Goal: Task Accomplishment & Management: Manage account settings

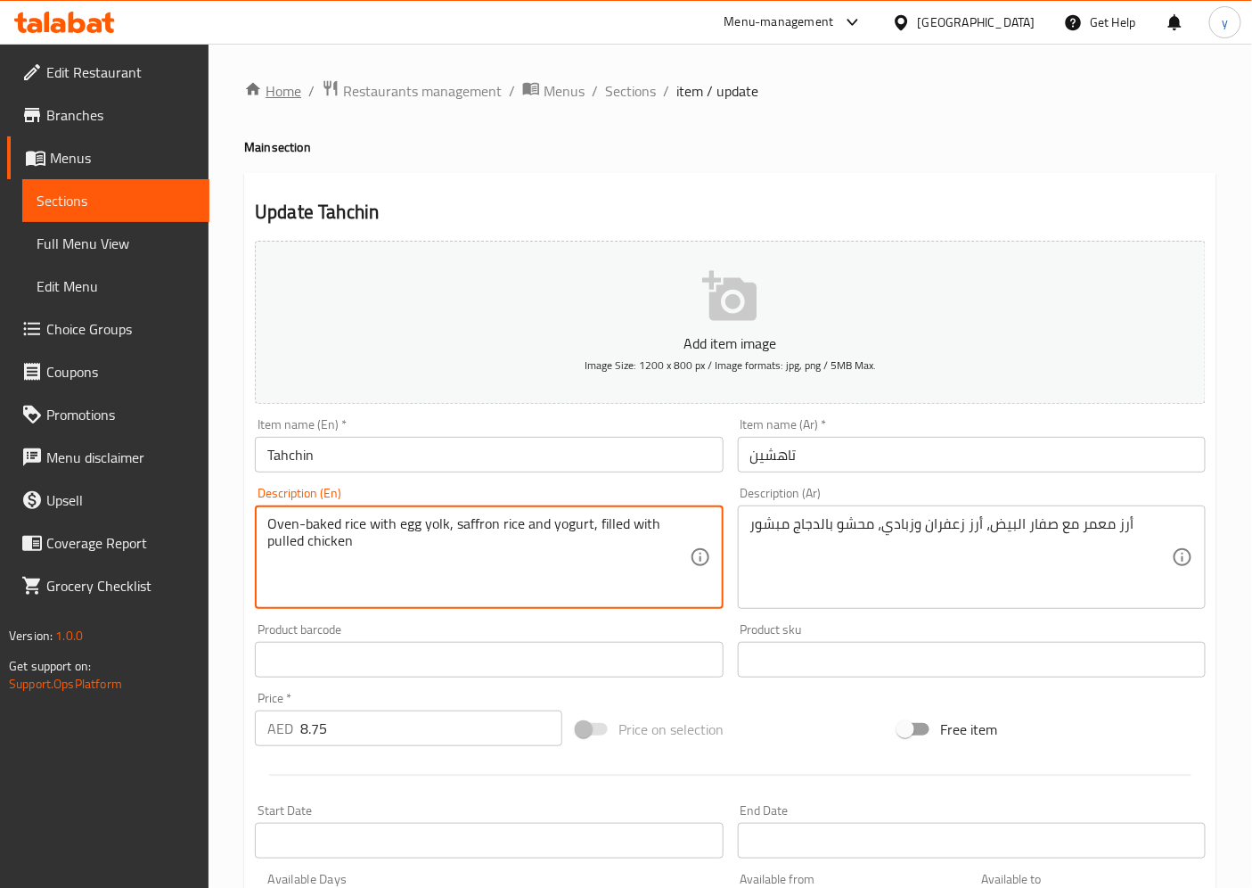
click at [278, 86] on link "Home" at bounding box center [272, 90] width 57 height 21
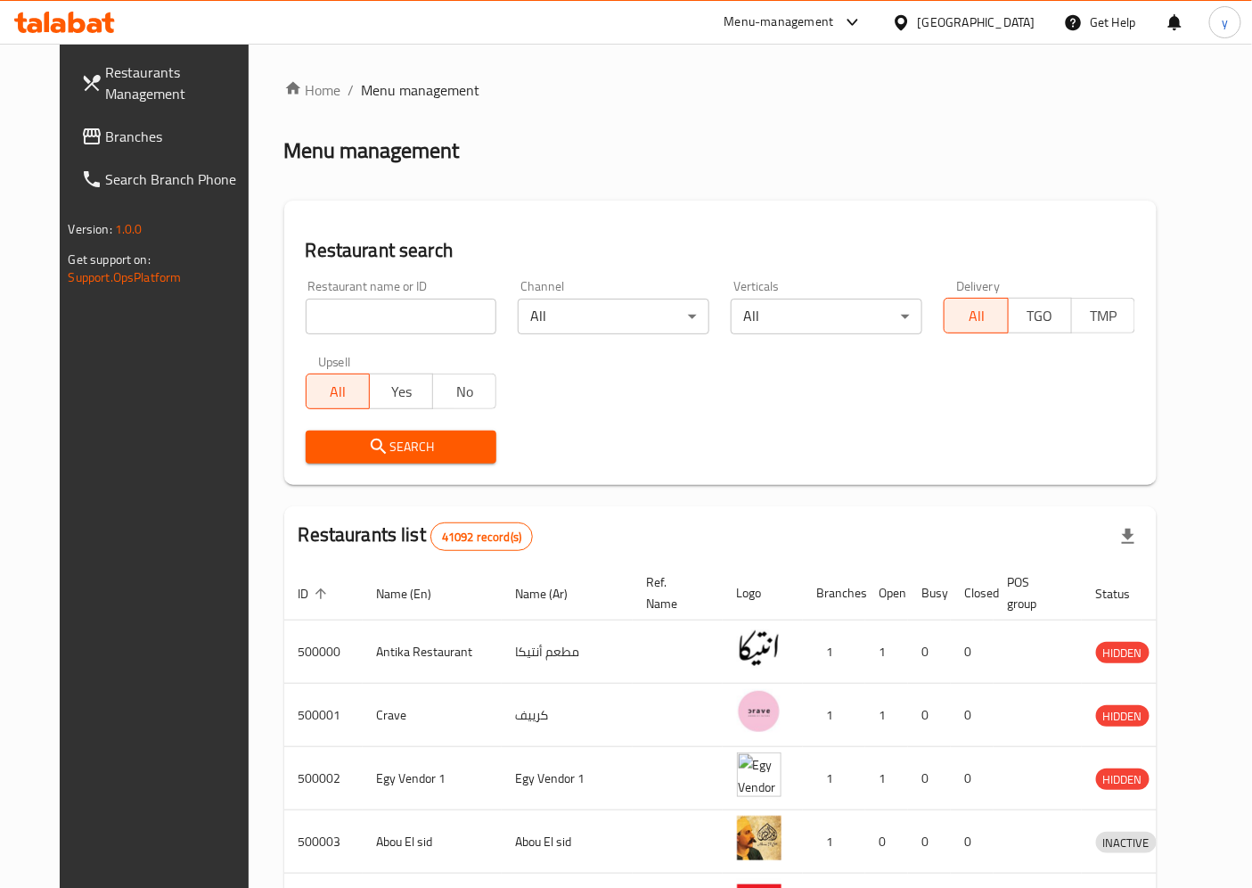
click at [372, 317] on input "search" at bounding box center [402, 317] width 192 height 36
paste input "777629"
type input "777629"
click button "Search" at bounding box center [402, 446] width 192 height 33
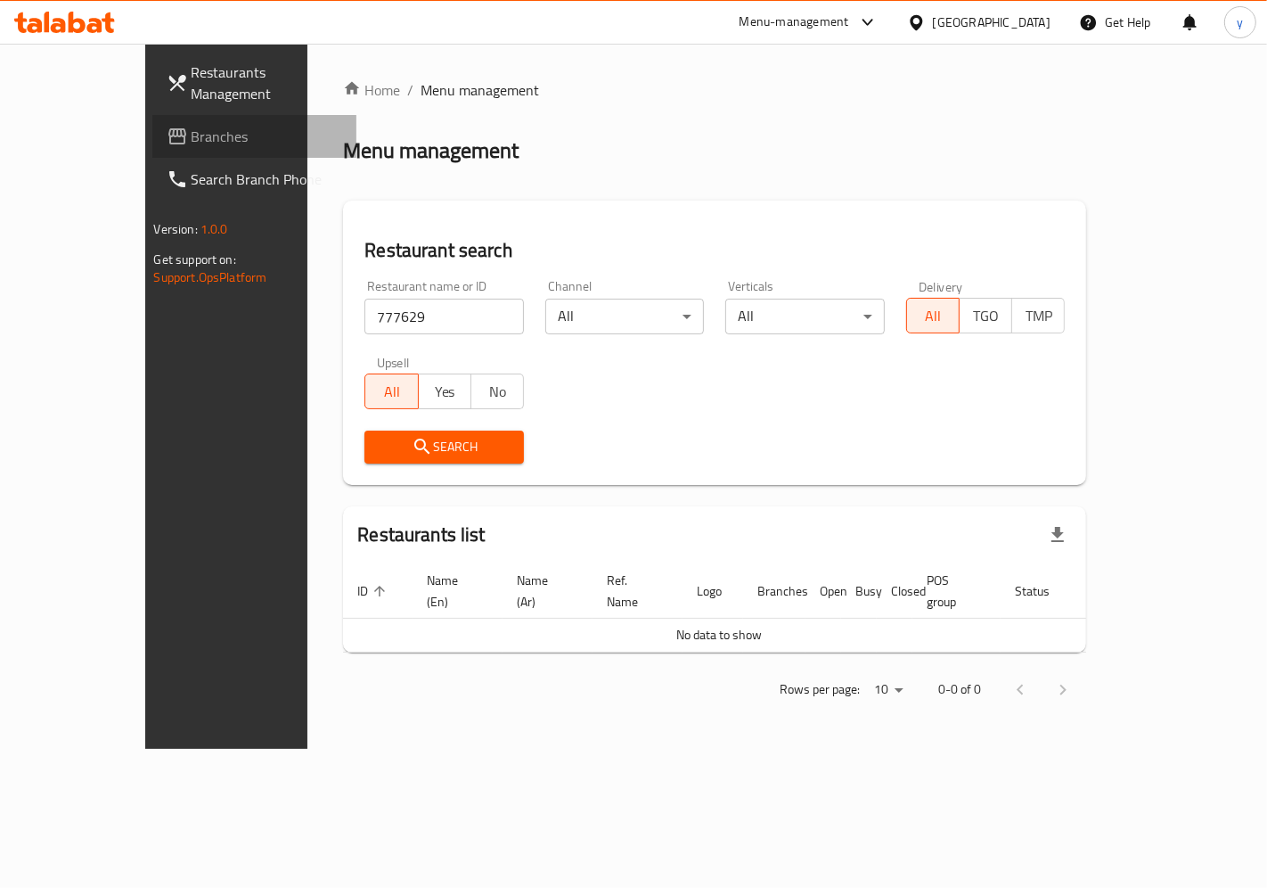
click at [192, 143] on span "Branches" at bounding box center [267, 136] width 151 height 21
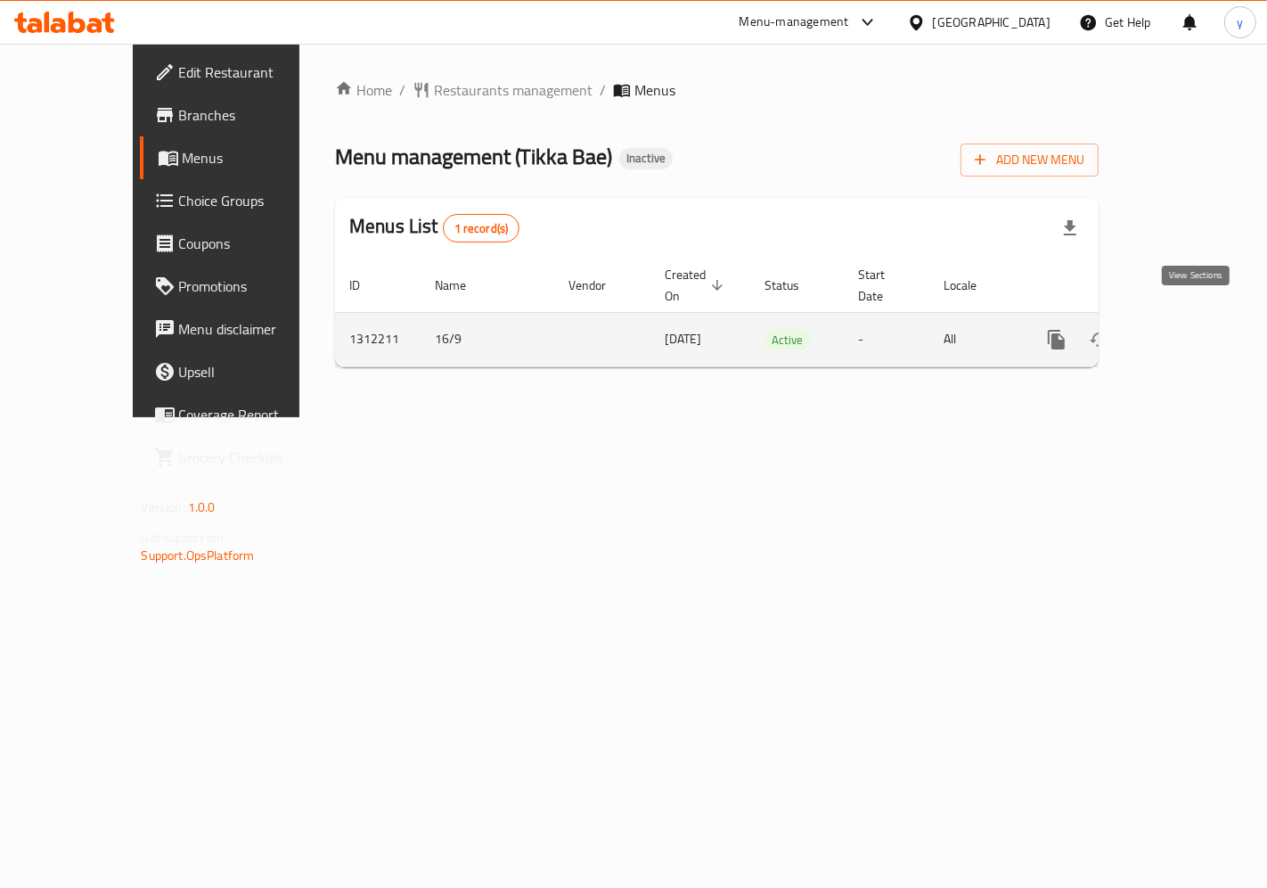
click at [1196, 329] on icon "enhanced table" at bounding box center [1184, 339] width 21 height 21
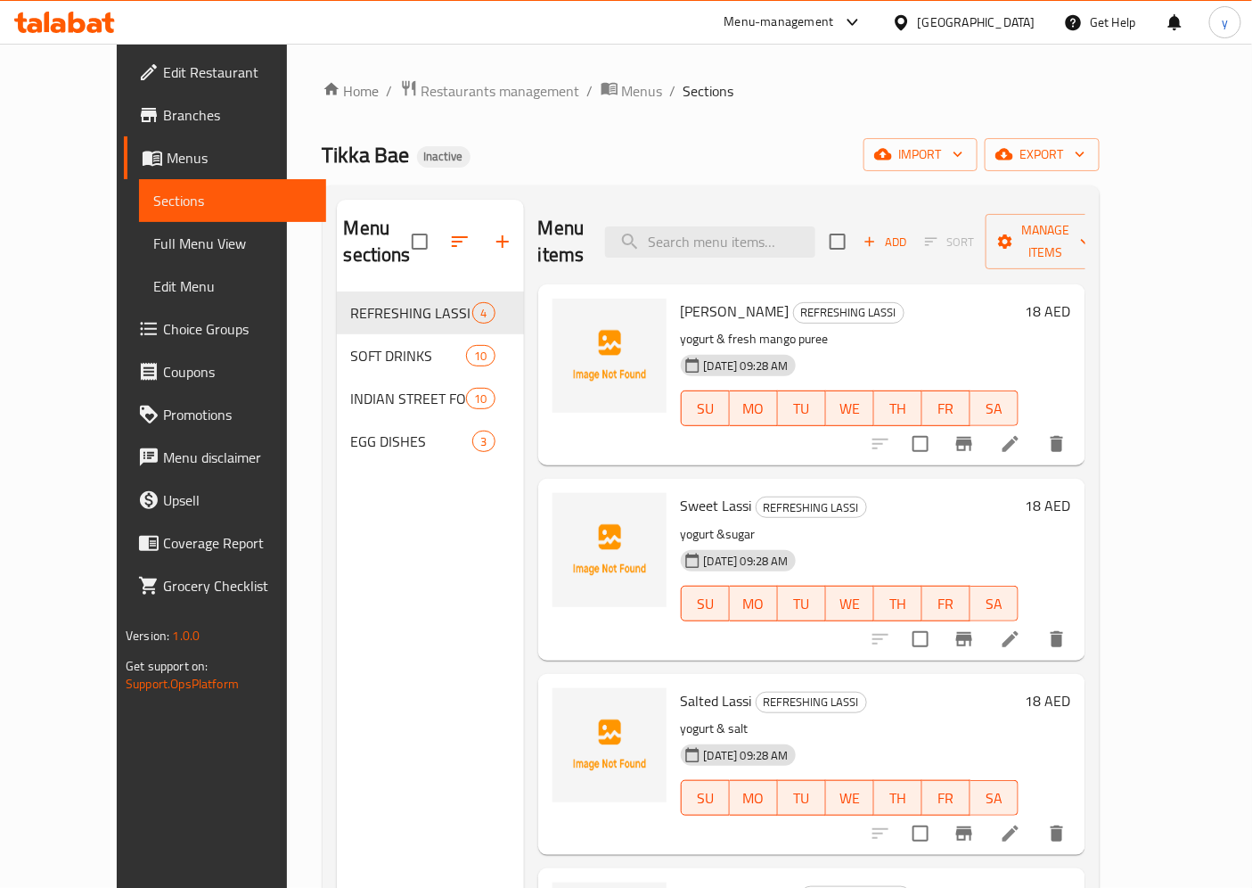
click at [756, 149] on div "Tikka Bae Inactive import export" at bounding box center [711, 154] width 777 height 33
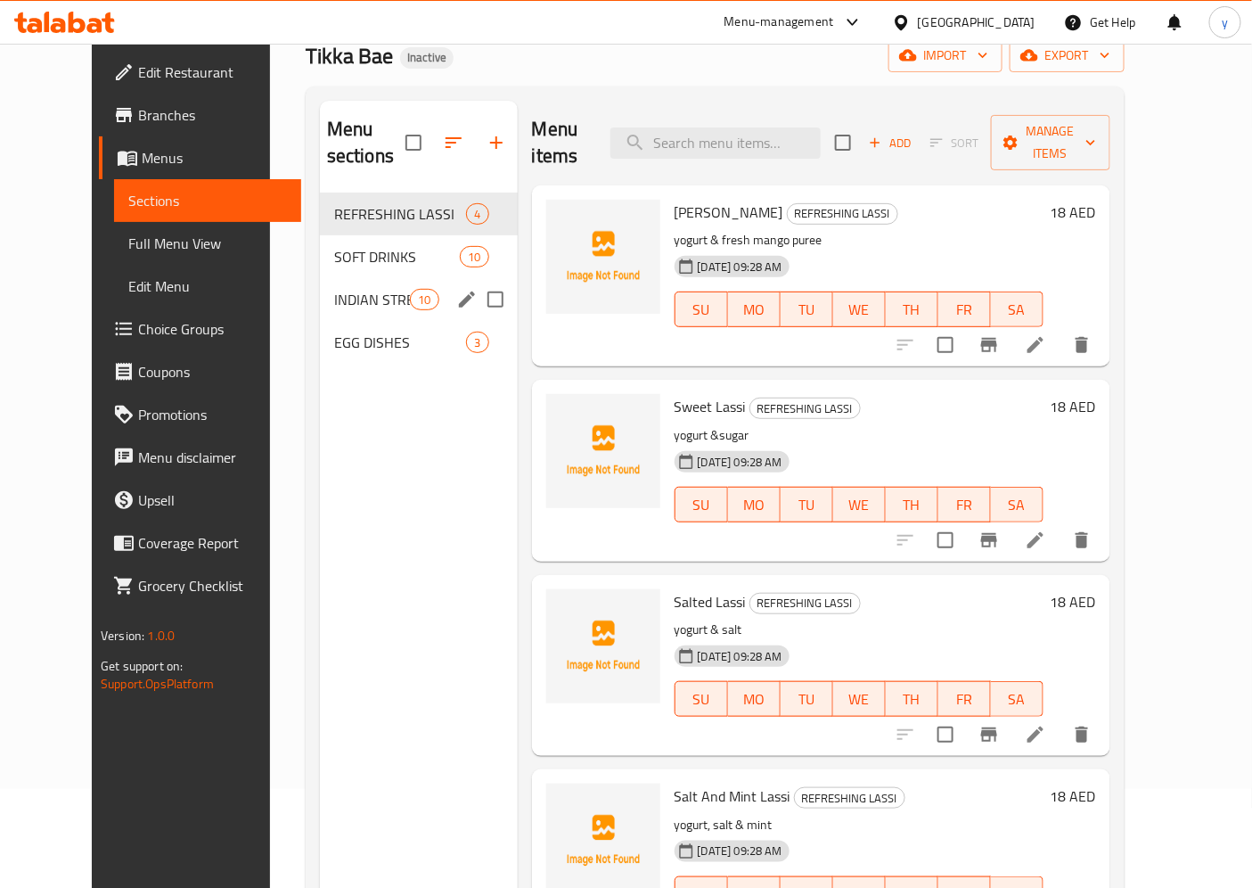
drag, startPoint x: 346, startPoint y: 260, endPoint x: 494, endPoint y: 282, distance: 149.5
click at [346, 278] on div "INDIAN STREET FOOD 10" at bounding box center [419, 299] width 198 height 43
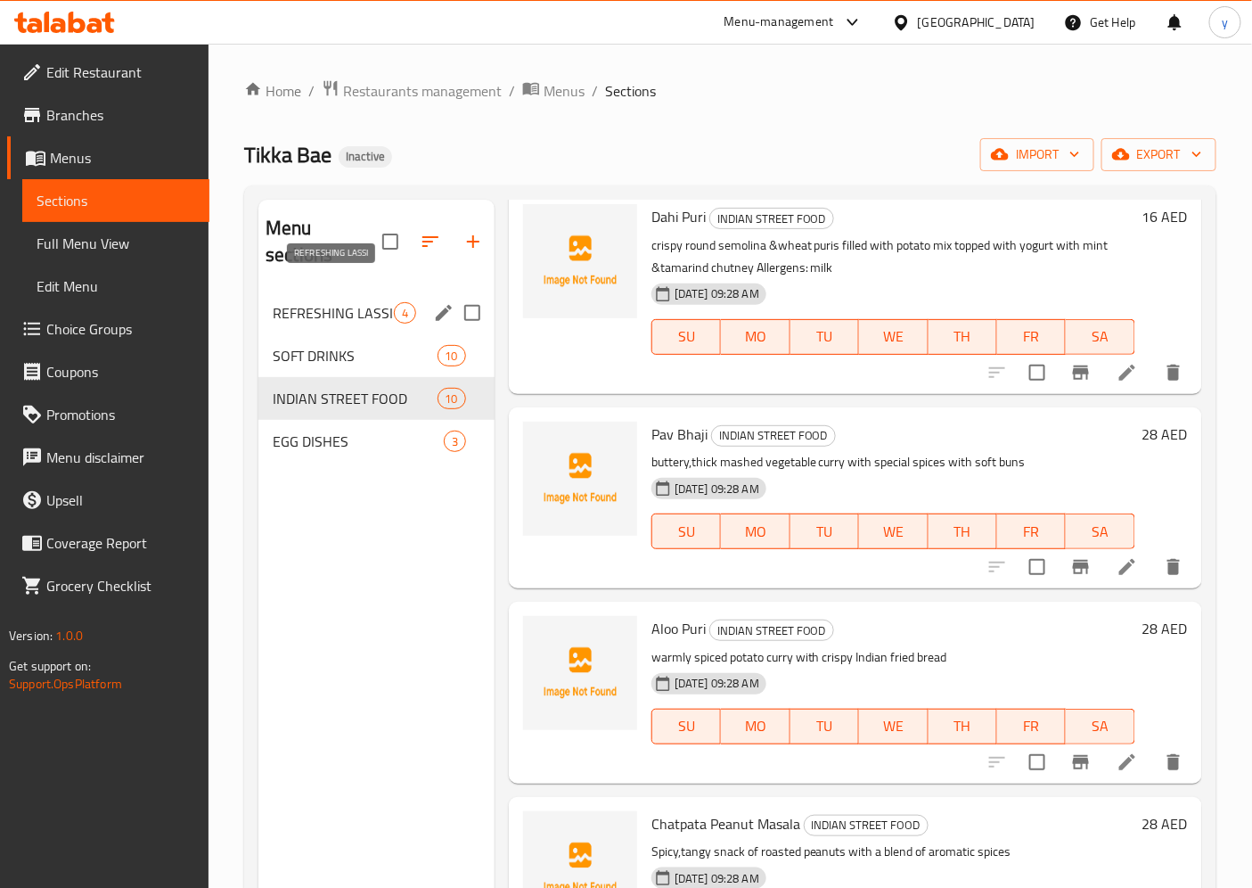
click at [345, 302] on span "REFRESHING LASSI" at bounding box center [333, 312] width 121 height 21
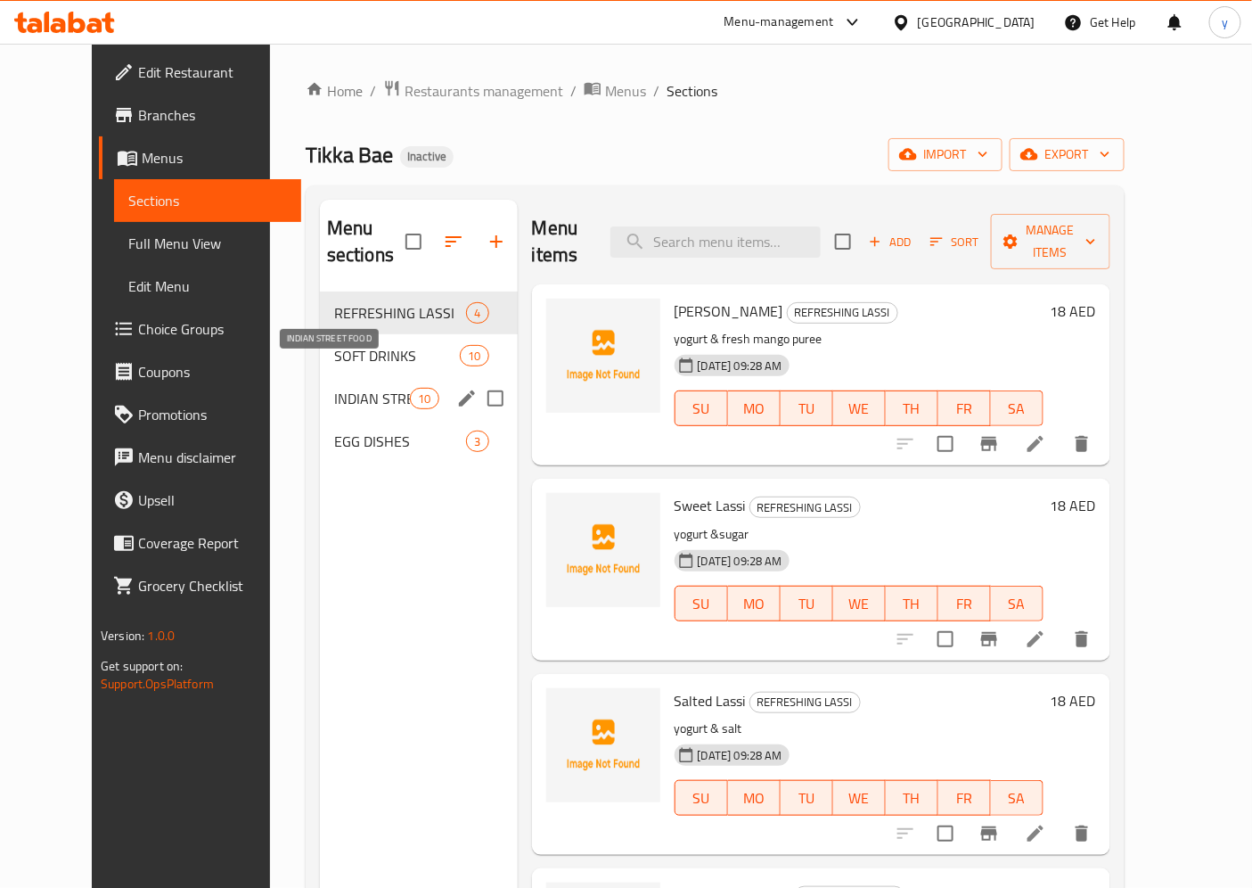
click at [372, 388] on span "INDIAN STREET FOOD" at bounding box center [372, 398] width 76 height 21
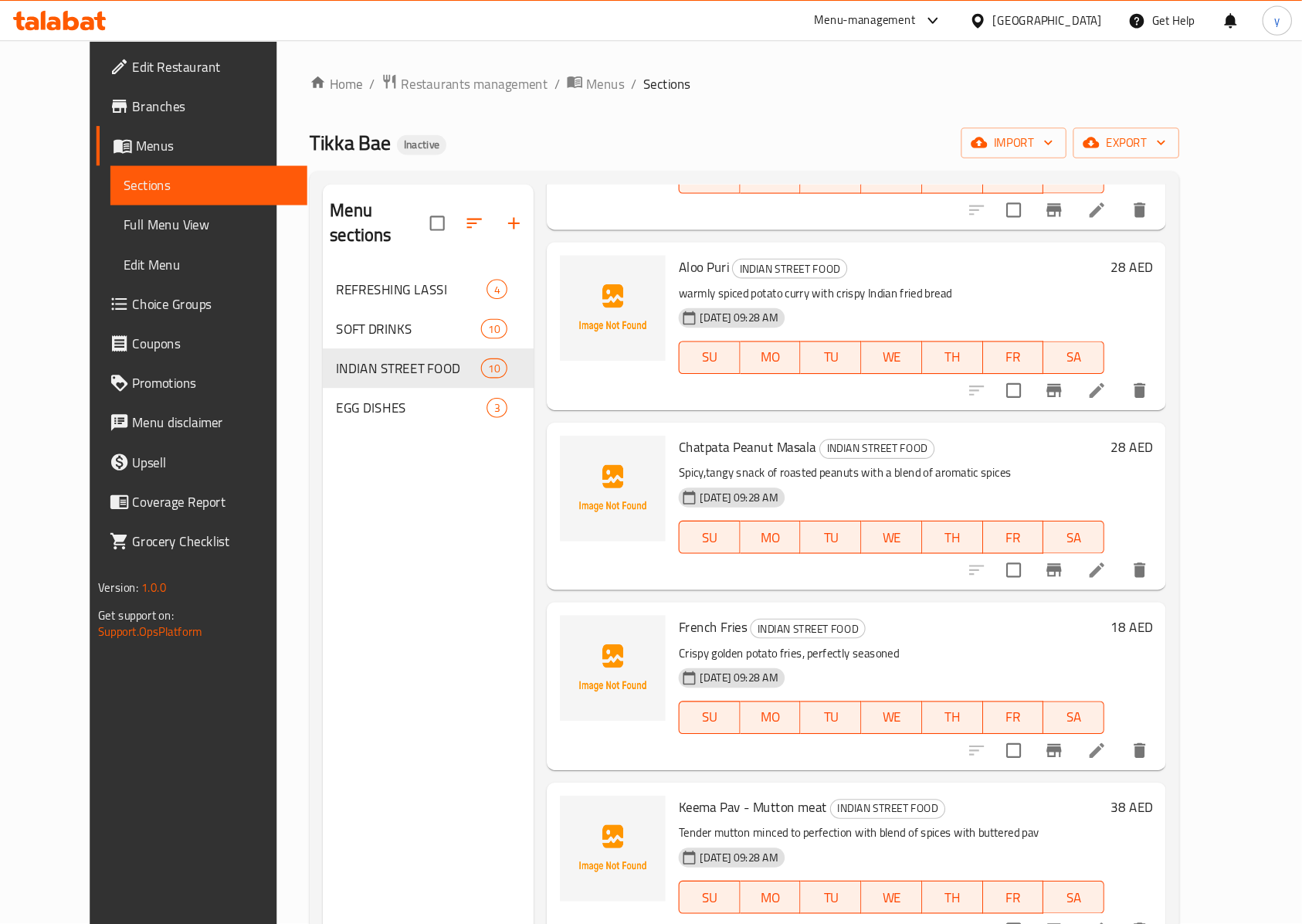
scroll to position [822, 0]
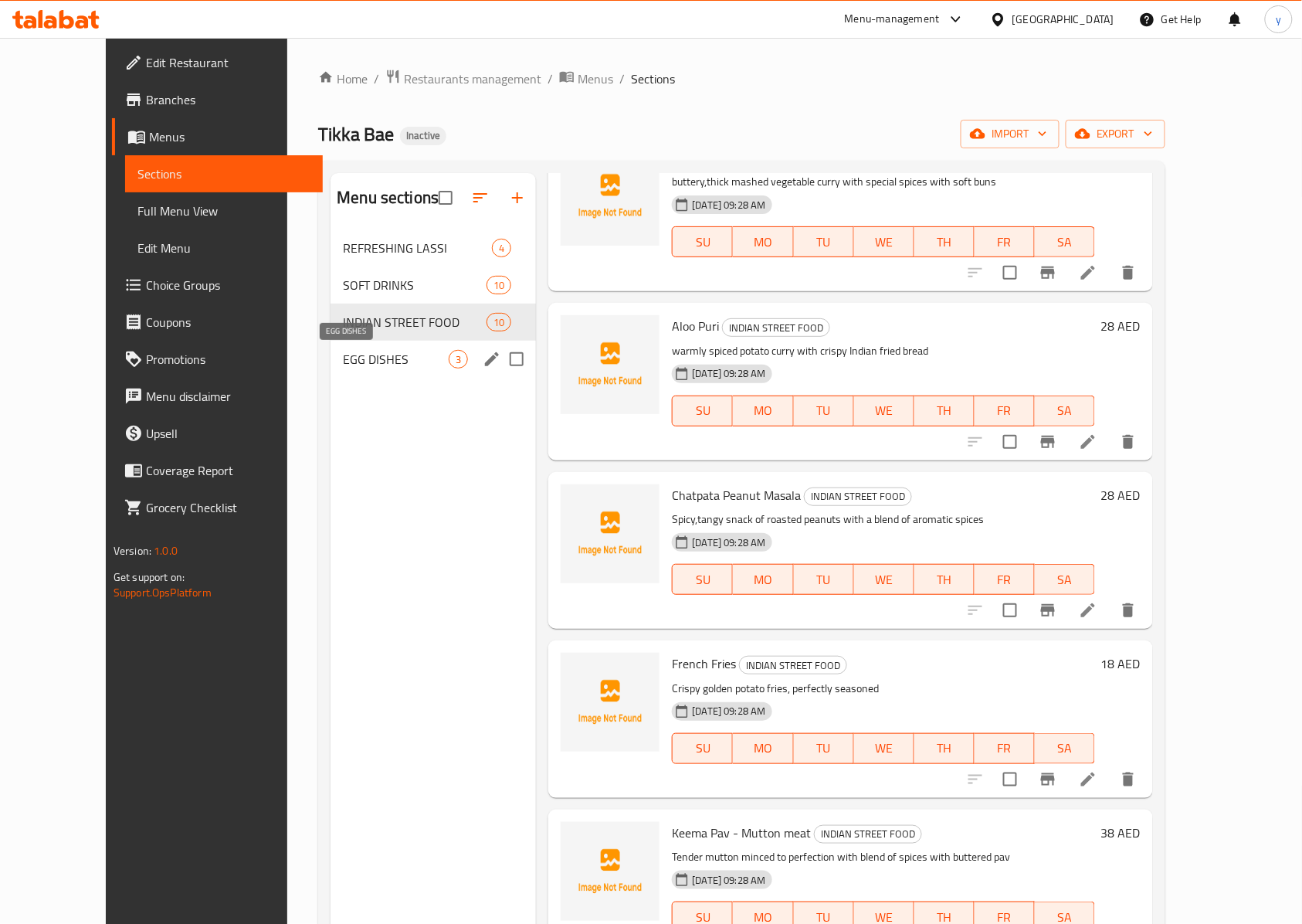
click at [343, 361] on span "EGG DISHES" at bounding box center [396, 359] width 106 height 18
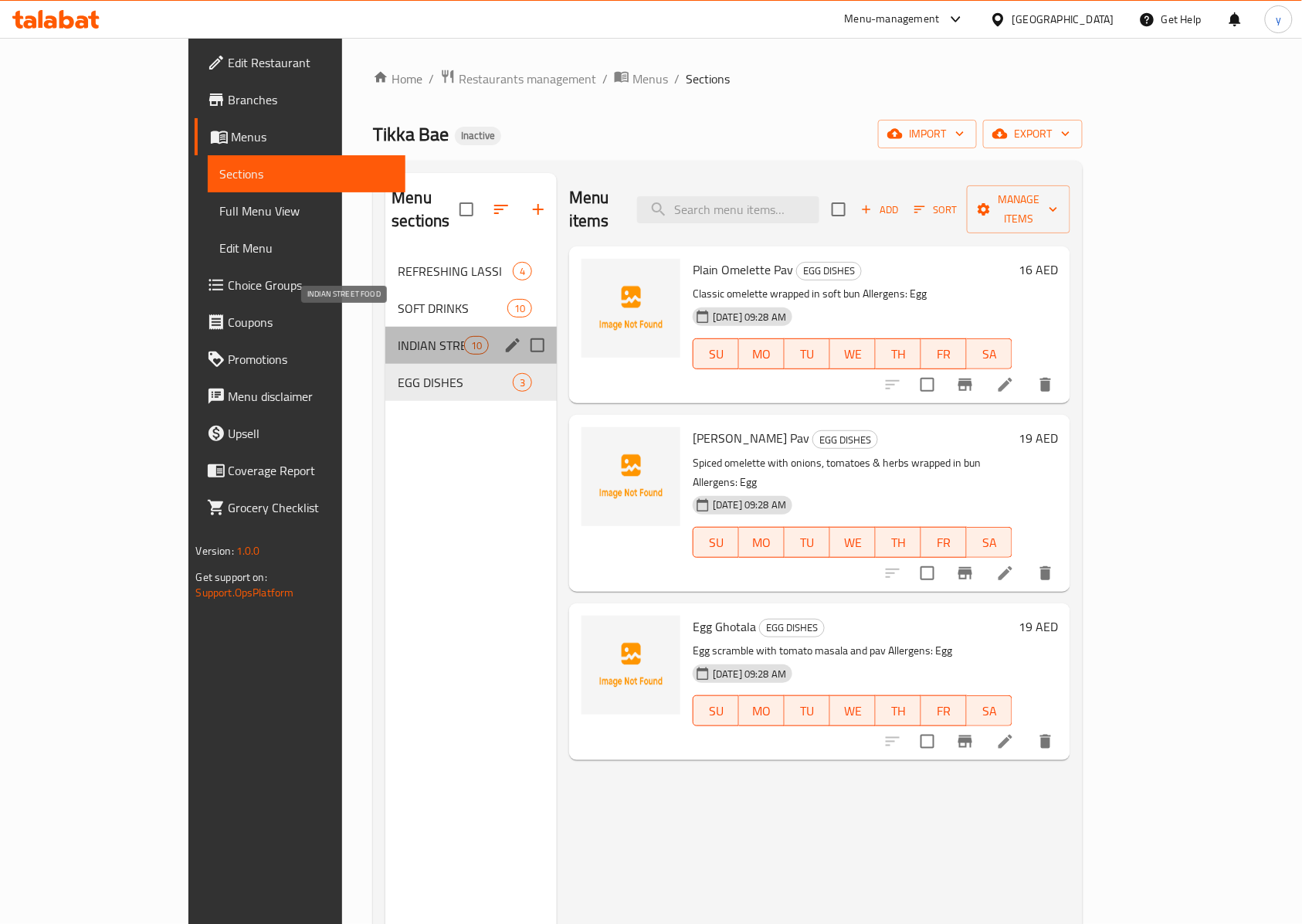
click at [398, 336] on span "INDIAN STREET FOOD" at bounding box center [431, 345] width 66 height 18
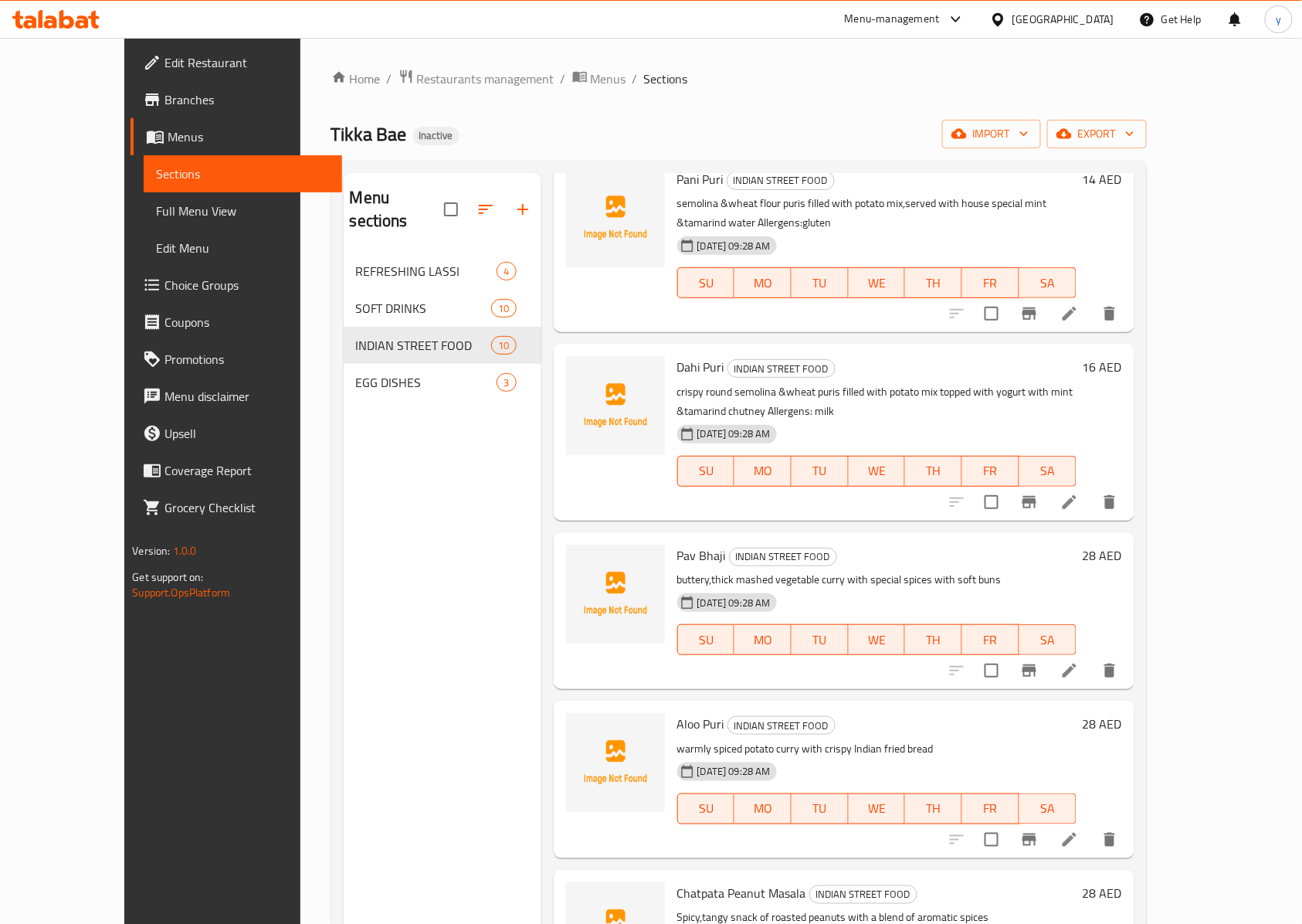
scroll to position [418, 0]
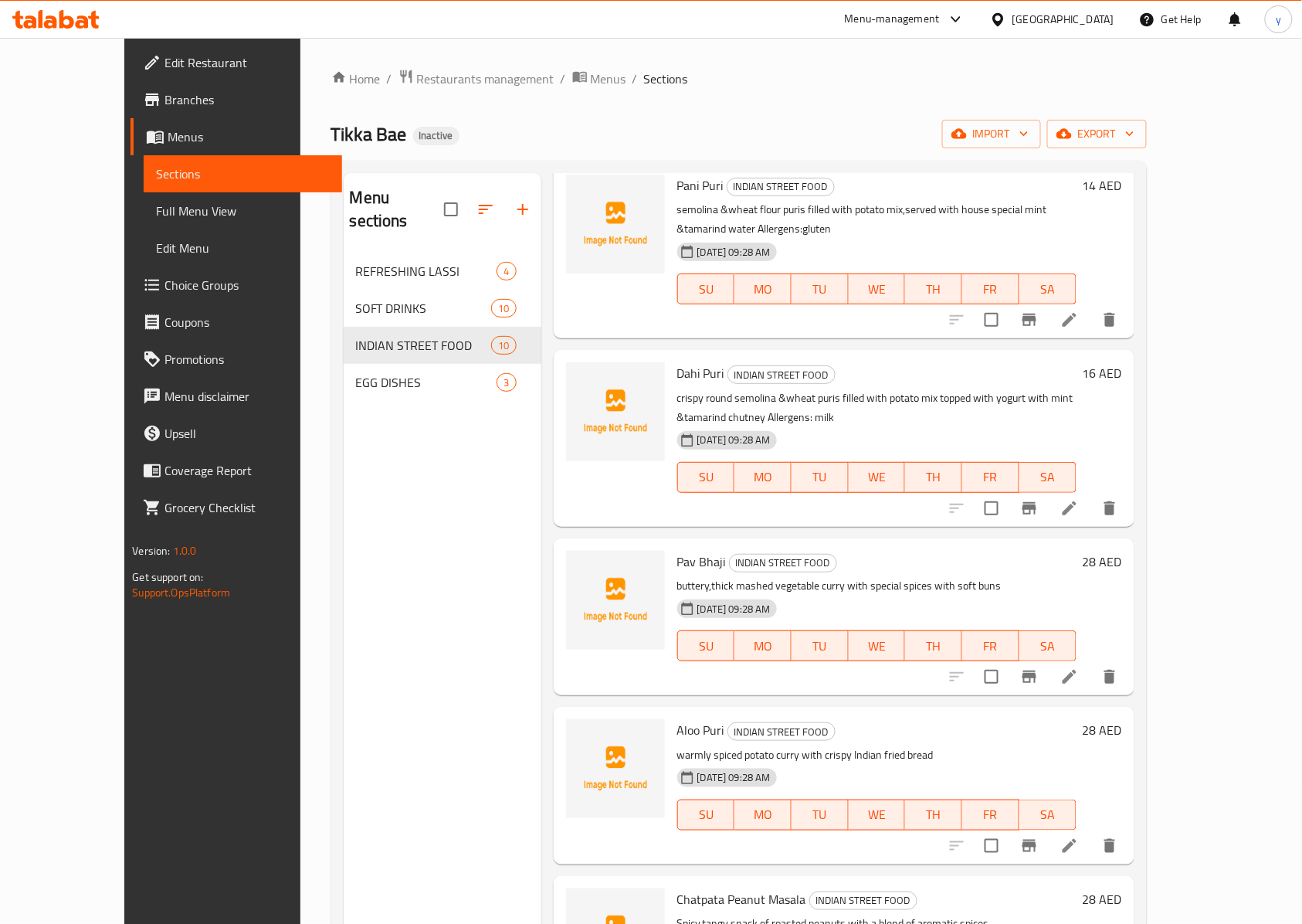
click at [677, 361] on span "Dahi Puri" at bounding box center [700, 373] width 47 height 23
click at [693, 362] on h6 "Dahi Puri INDIAN STREET FOOD" at bounding box center [876, 373] width 400 height 22
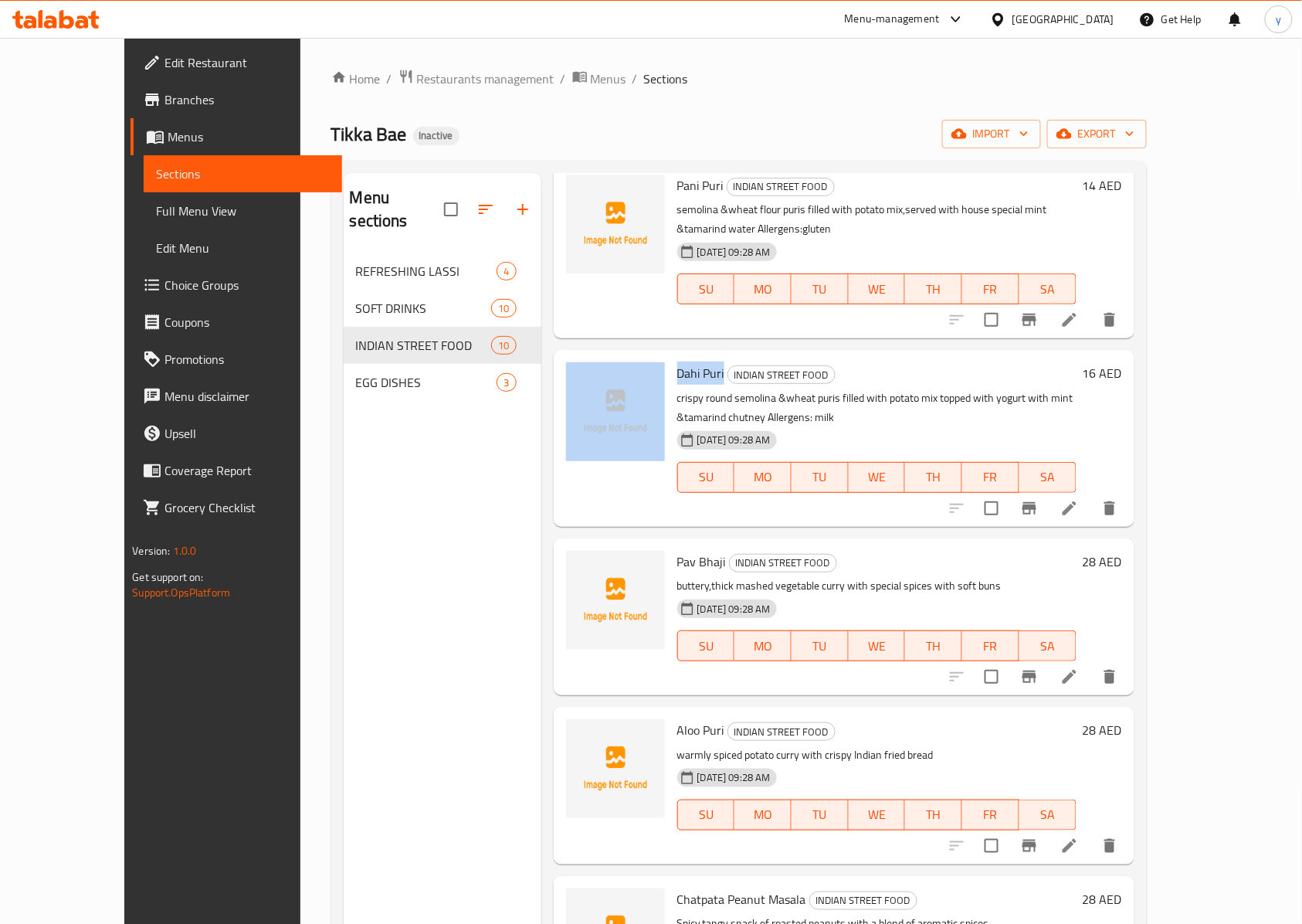
drag, startPoint x: 693, startPoint y: 335, endPoint x: 624, endPoint y: 344, distance: 69.6
click at [624, 356] on div "Dahi Puri INDIAN STREET FOOD crispy round semolina &wheat puris filled with pot…" at bounding box center [844, 438] width 569 height 164
copy div "Dahi Puri"
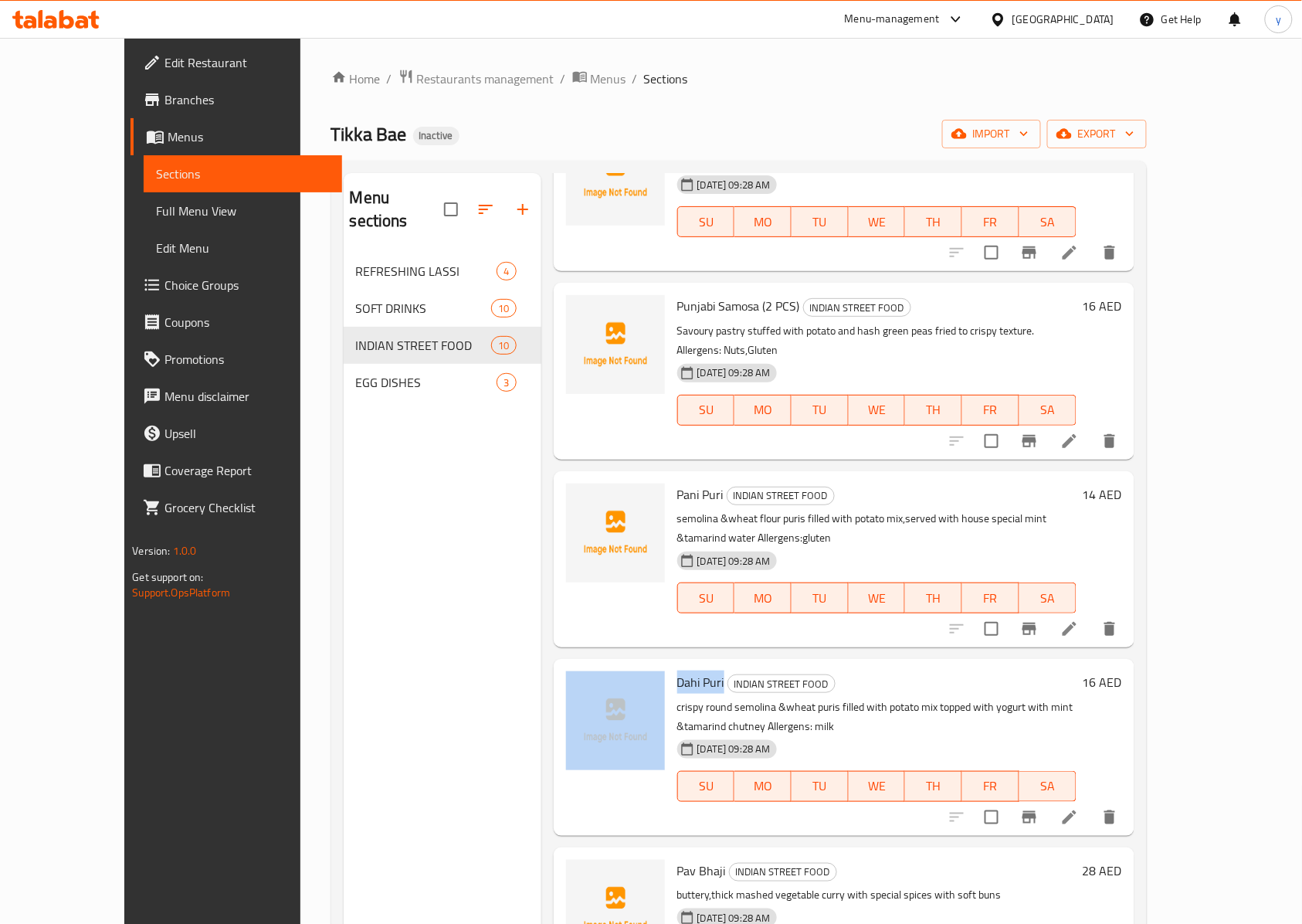
scroll to position [0, 0]
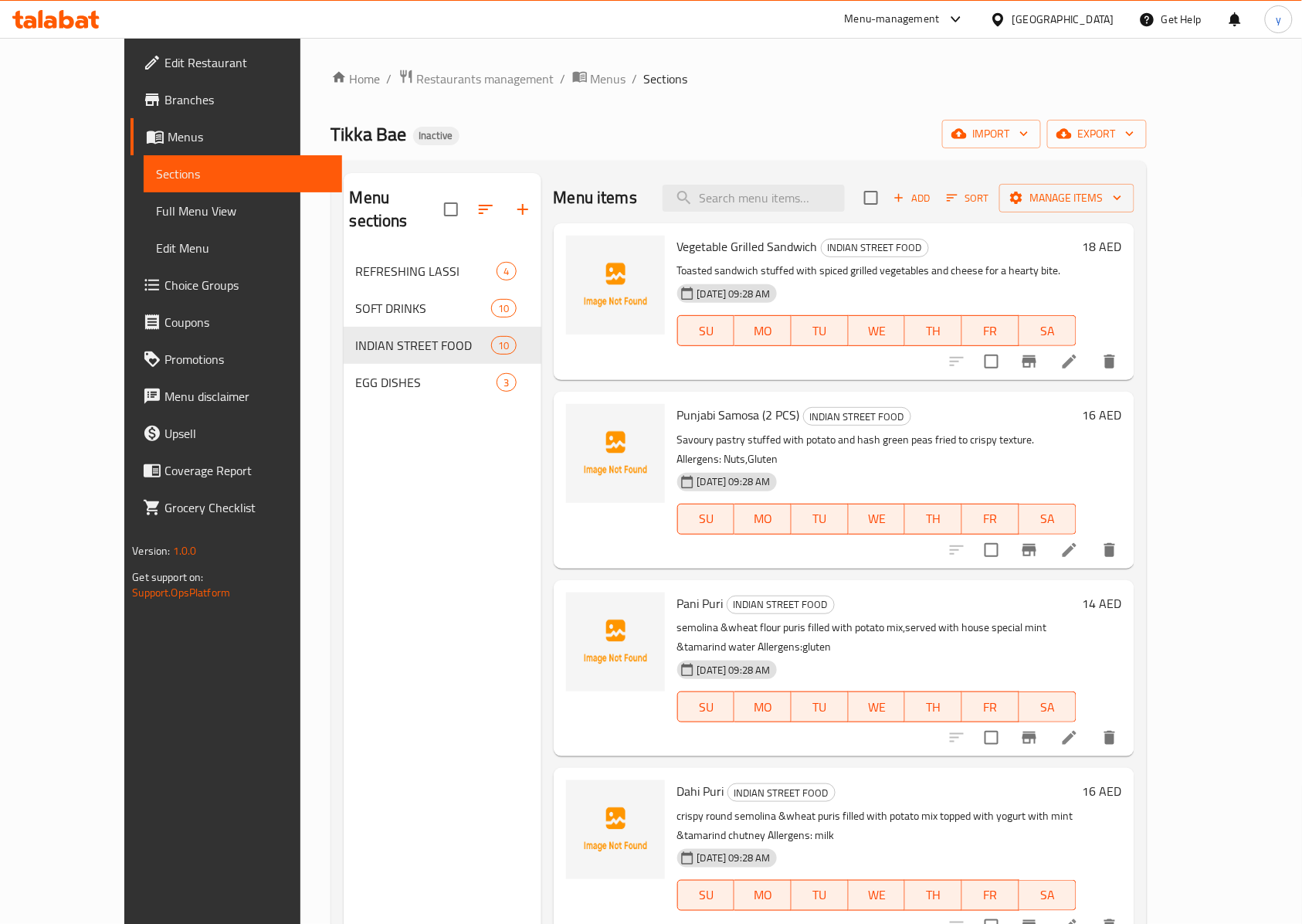
click at [677, 592] on span "Pani Puri" at bounding box center [700, 603] width 46 height 23
copy h6 "Pani Puri"
click at [671, 399] on div "Punjabi Samosa (2 PCS) INDIAN STREET FOOD Savoury pastry stuffed with potato an…" at bounding box center [876, 479] width 412 height 164
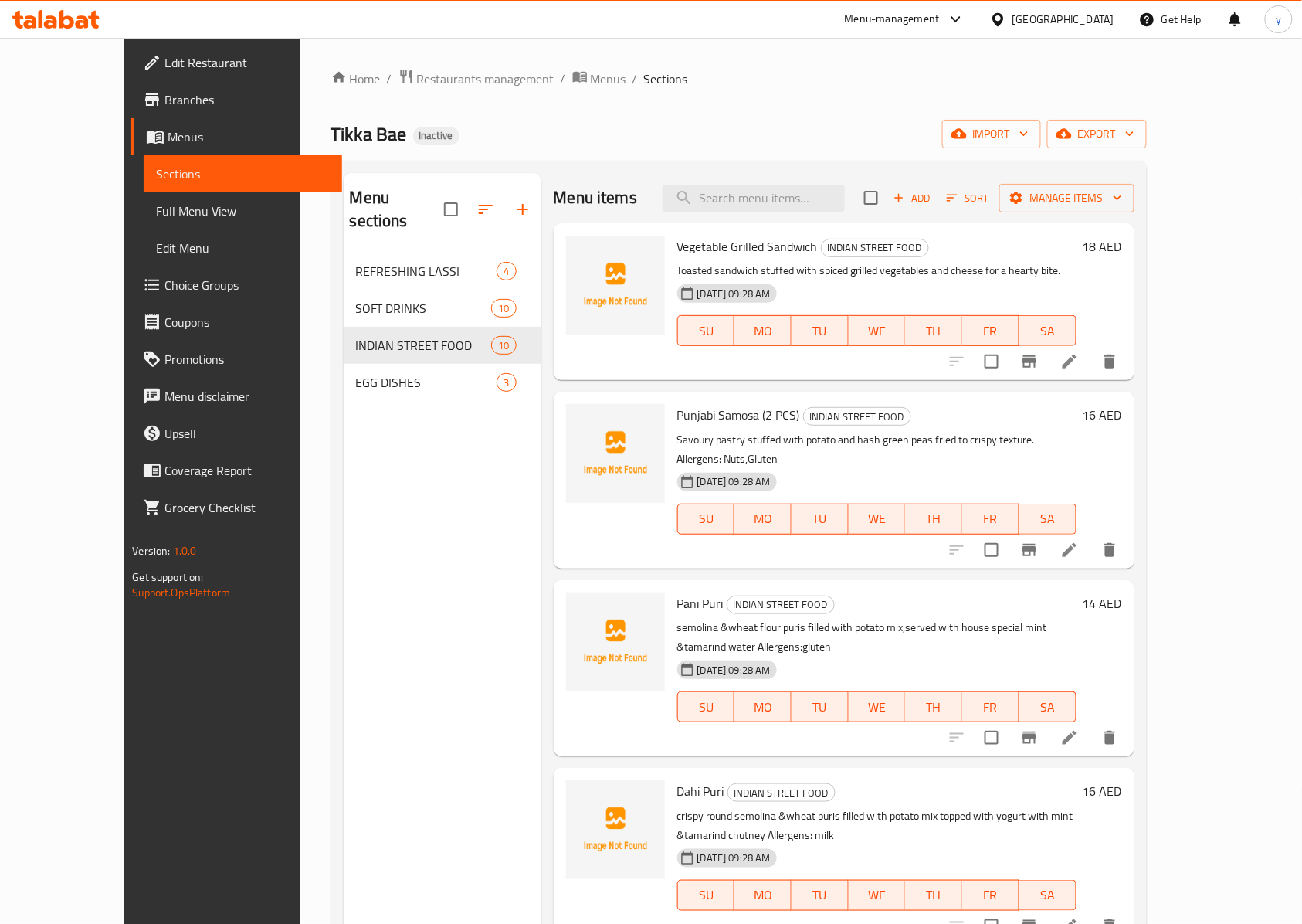
click at [700, 413] on span "Punjabi Samosa (2 PCS)" at bounding box center [739, 414] width 123 height 23
copy h6 "Punjabi Samosa (2 PCS)"
click at [699, 251] on span "Vegetable Grilled Sandwich" at bounding box center [747, 246] width 140 height 23
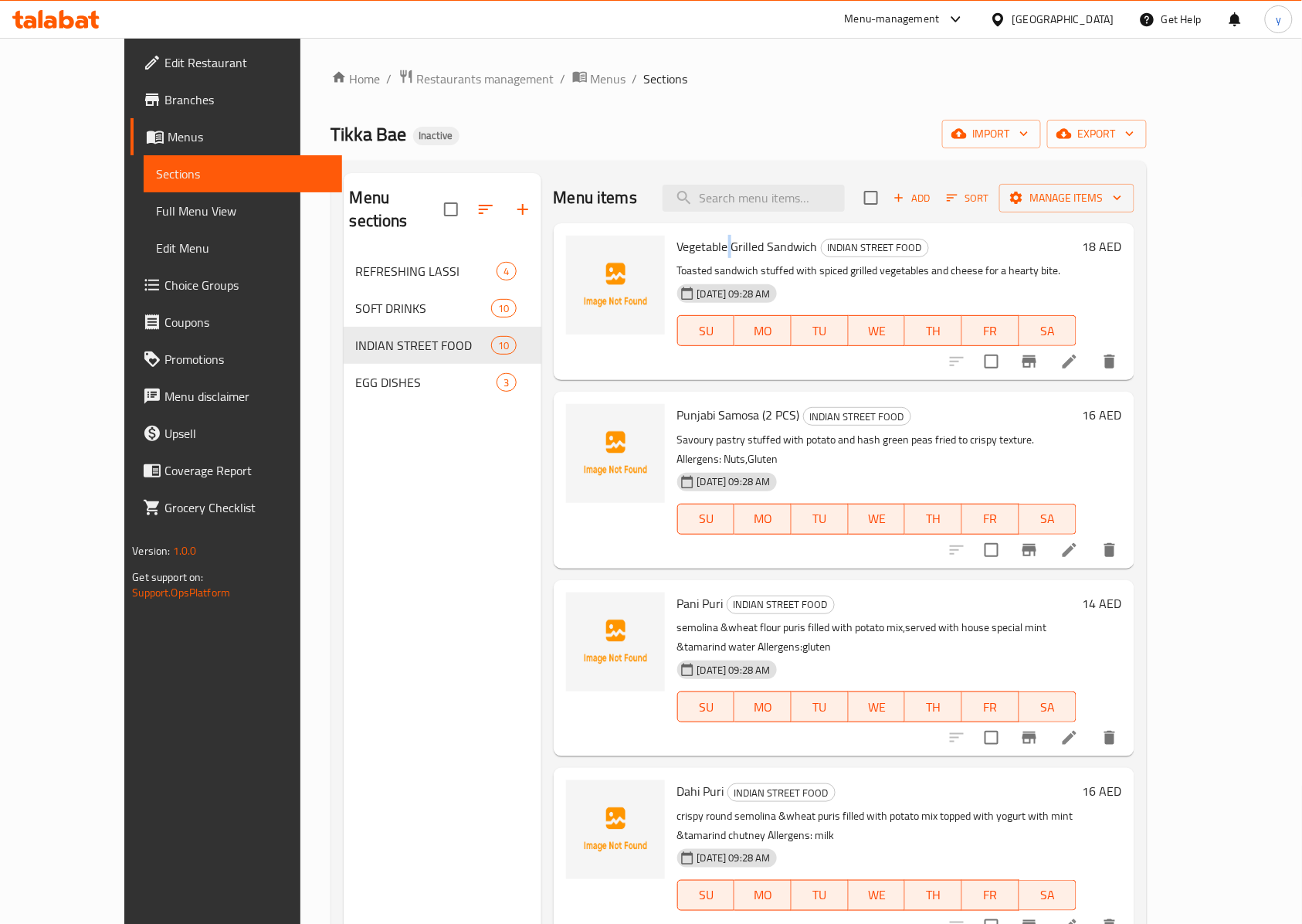
click at [699, 251] on span "Vegetable Grilled Sandwich" at bounding box center [747, 246] width 140 height 23
copy h6 "Vegetable Grilled Sandwich"
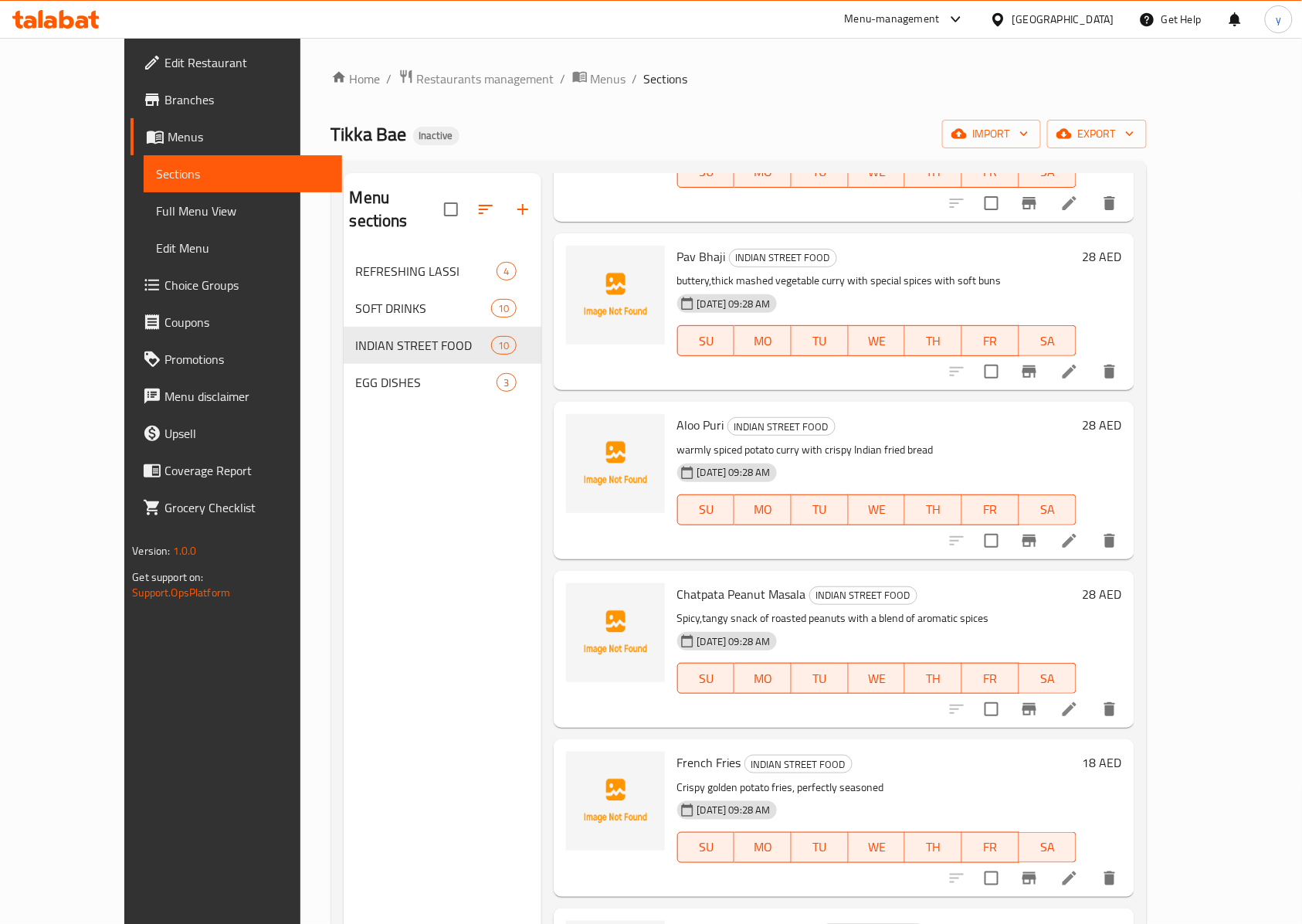
scroll to position [822, 0]
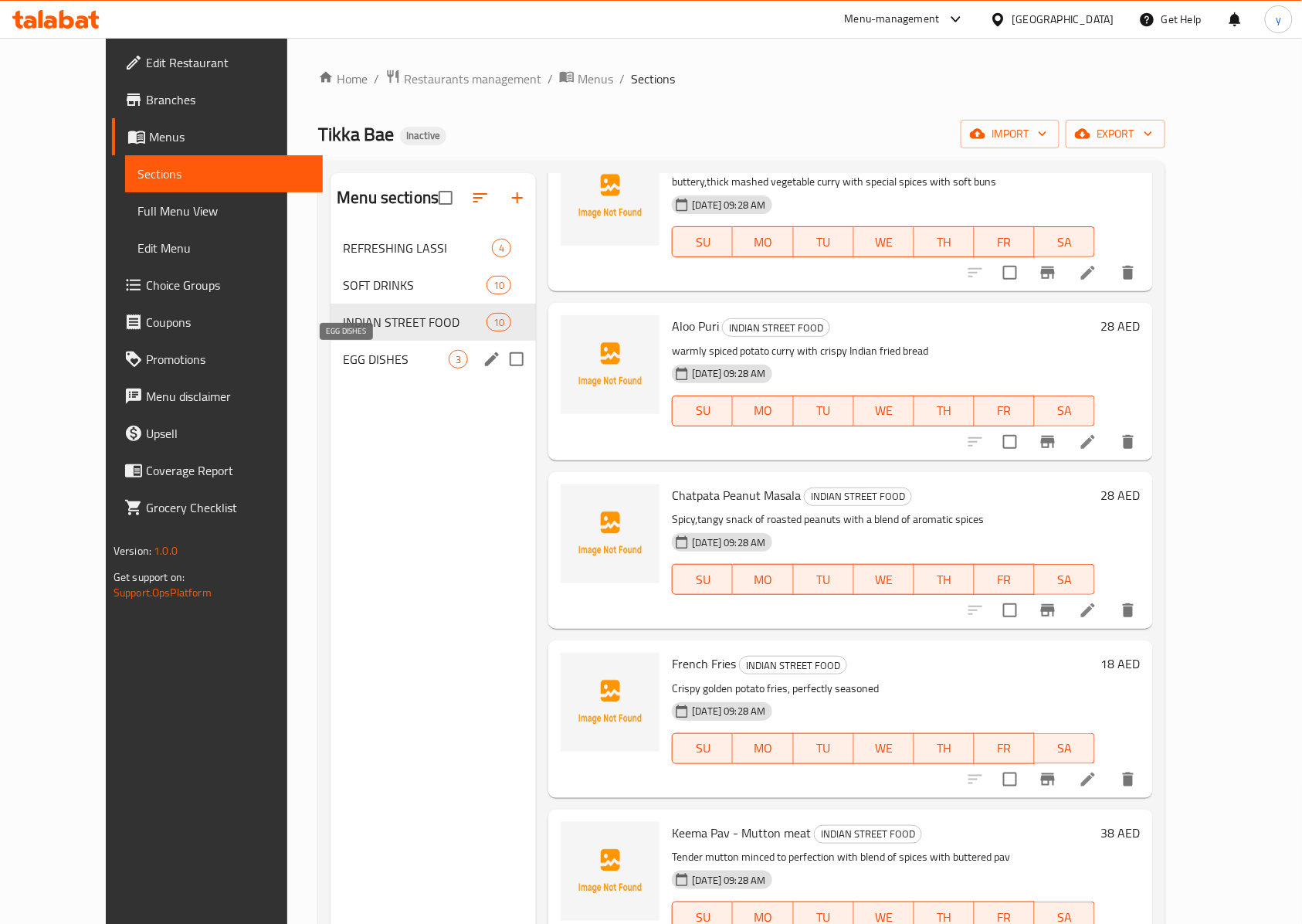
click at [399, 361] on span "EGG DISHES" at bounding box center [396, 359] width 106 height 18
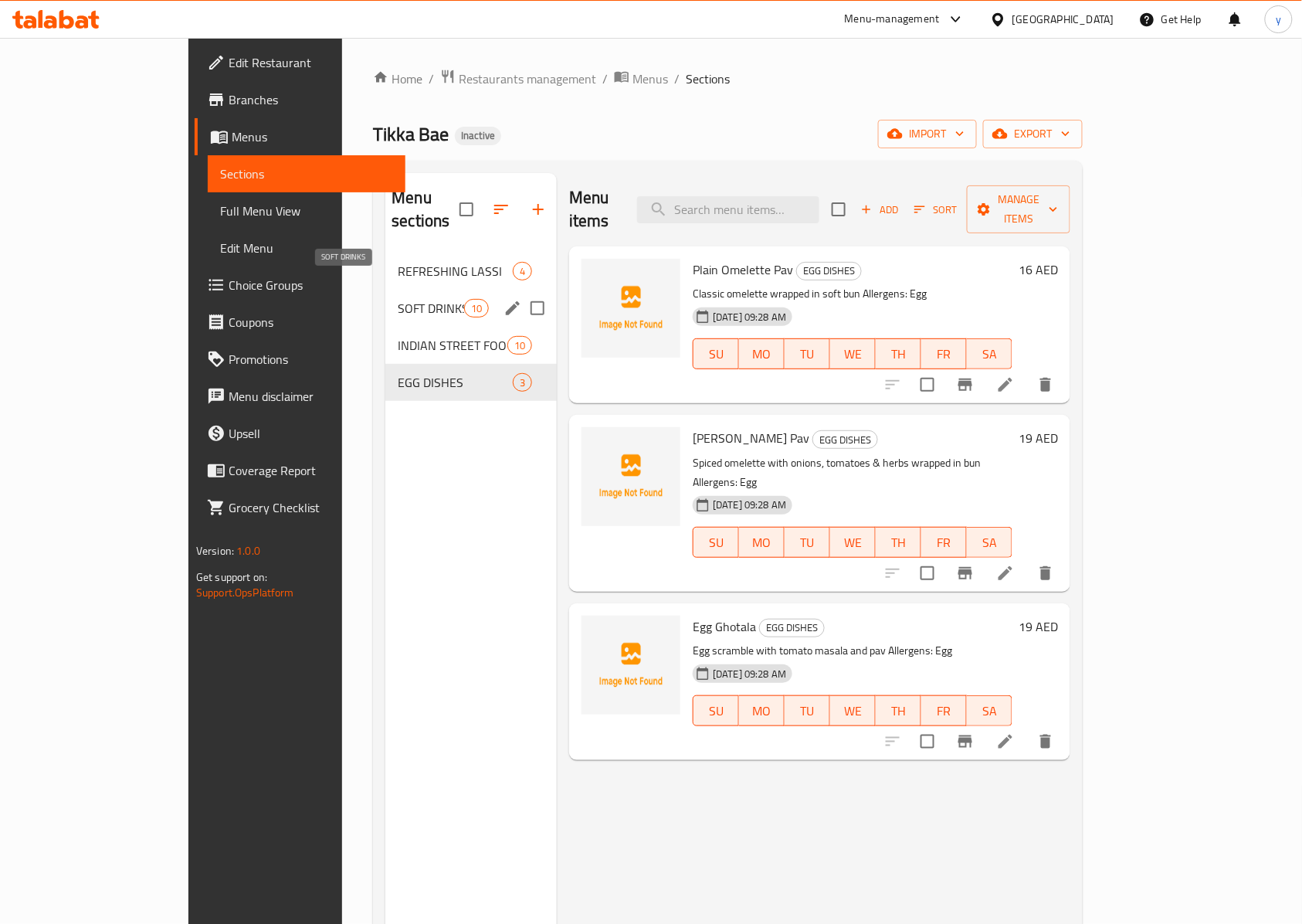
click at [398, 299] on span "SOFT DRINKS" at bounding box center [431, 308] width 66 height 18
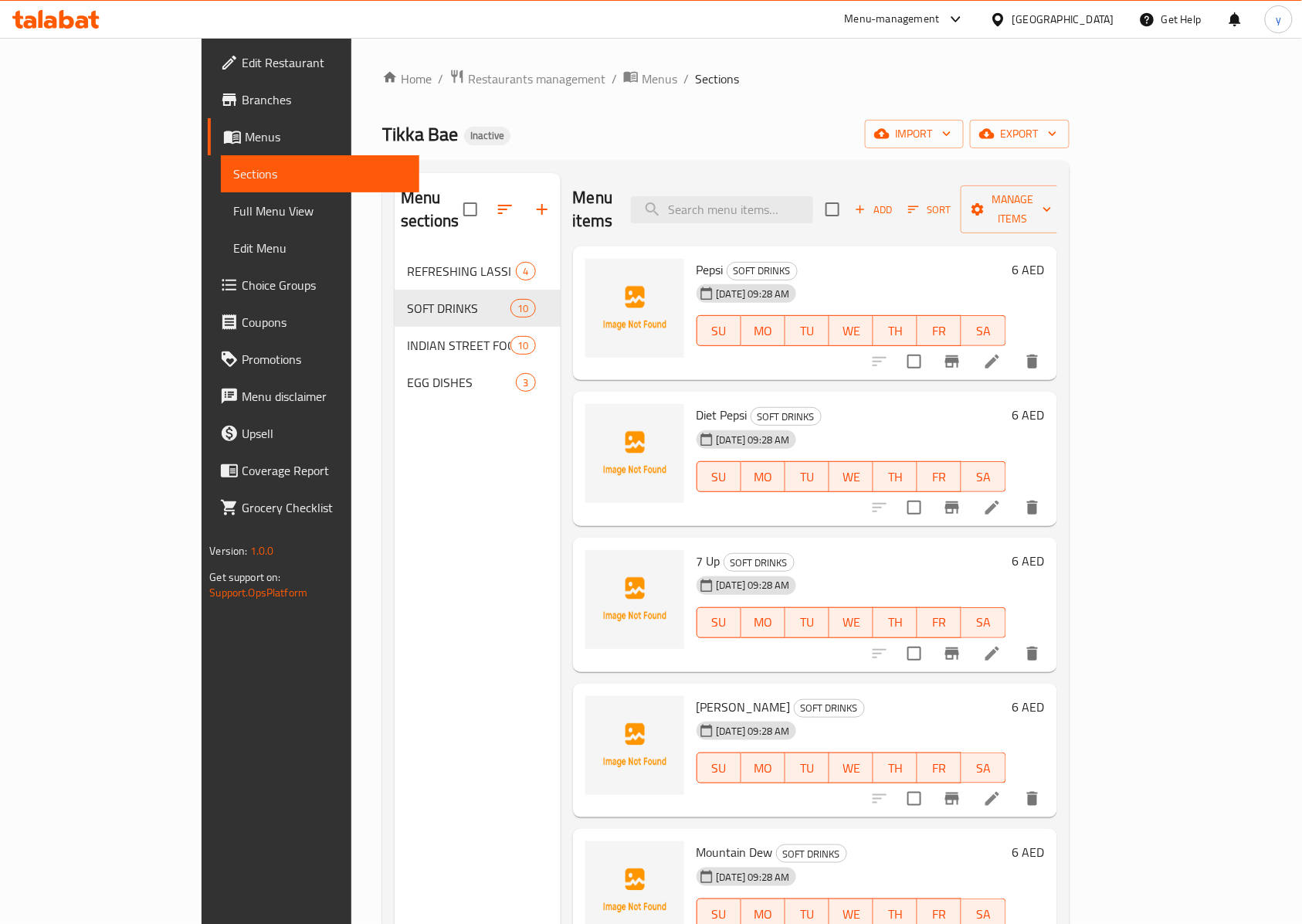
click at [697, 258] on span "Pepsi" at bounding box center [710, 270] width 27 height 23
copy span "Pepsi"
click at [697, 258] on span "Pepsi" at bounding box center [710, 270] width 27 height 23
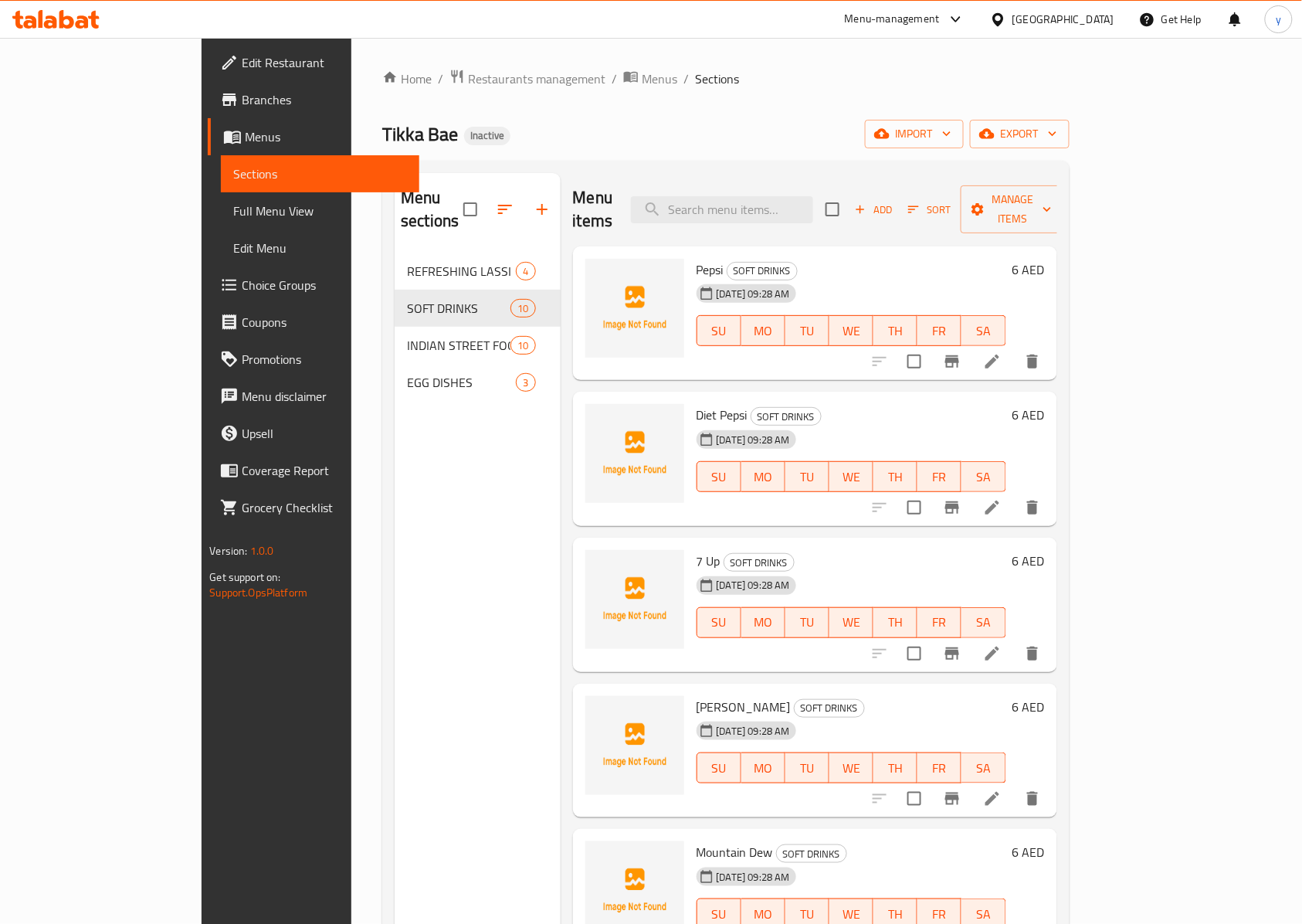
click at [977, 75] on ol "Home / Restaurants management / Menus / Sections" at bounding box center [726, 78] width 687 height 20
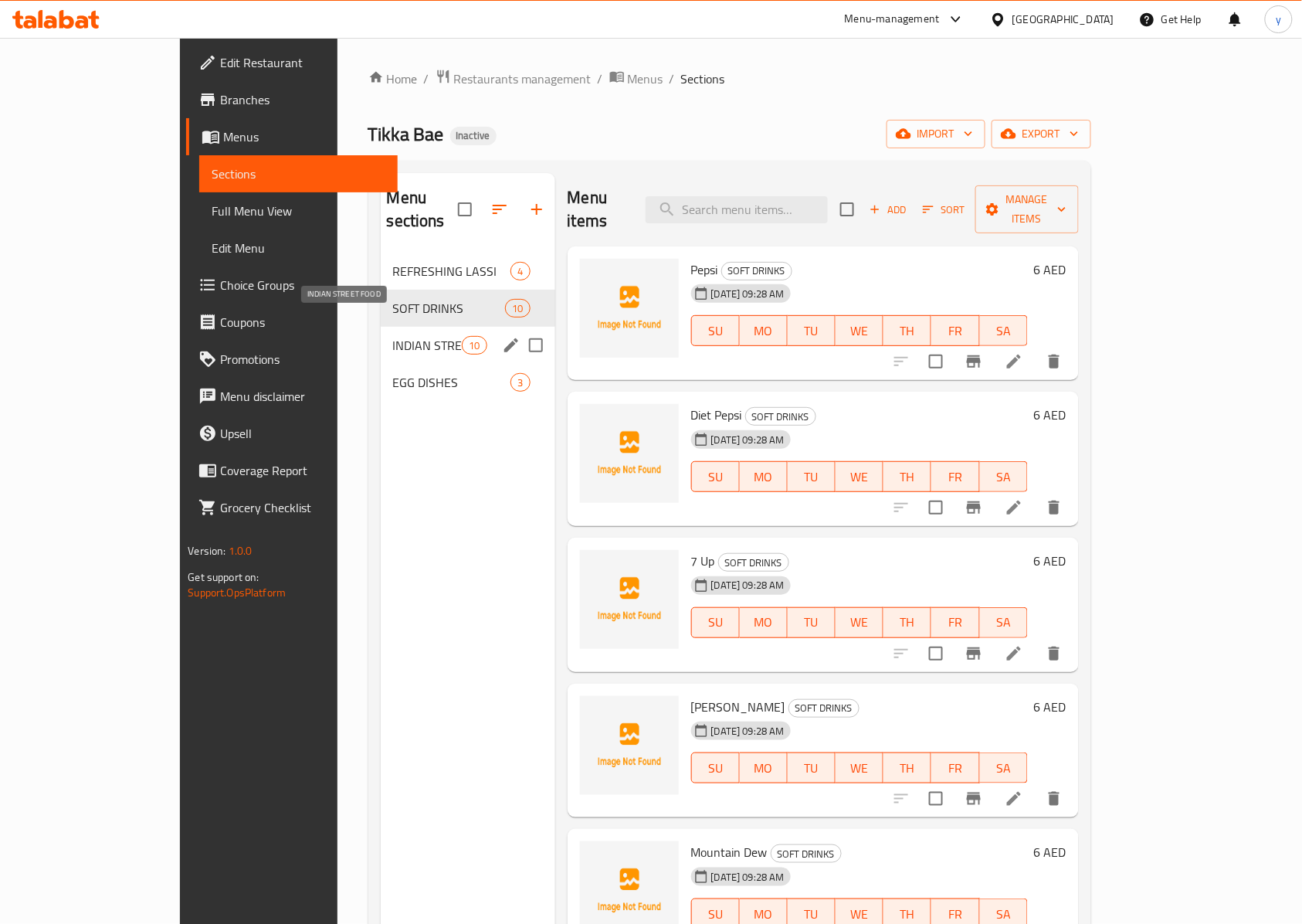
drag, startPoint x: 330, startPoint y: 316, endPoint x: 344, endPoint y: 335, distance: 23.6
click at [394, 336] on span "INDIAN STREET FOOD" at bounding box center [428, 345] width 69 height 18
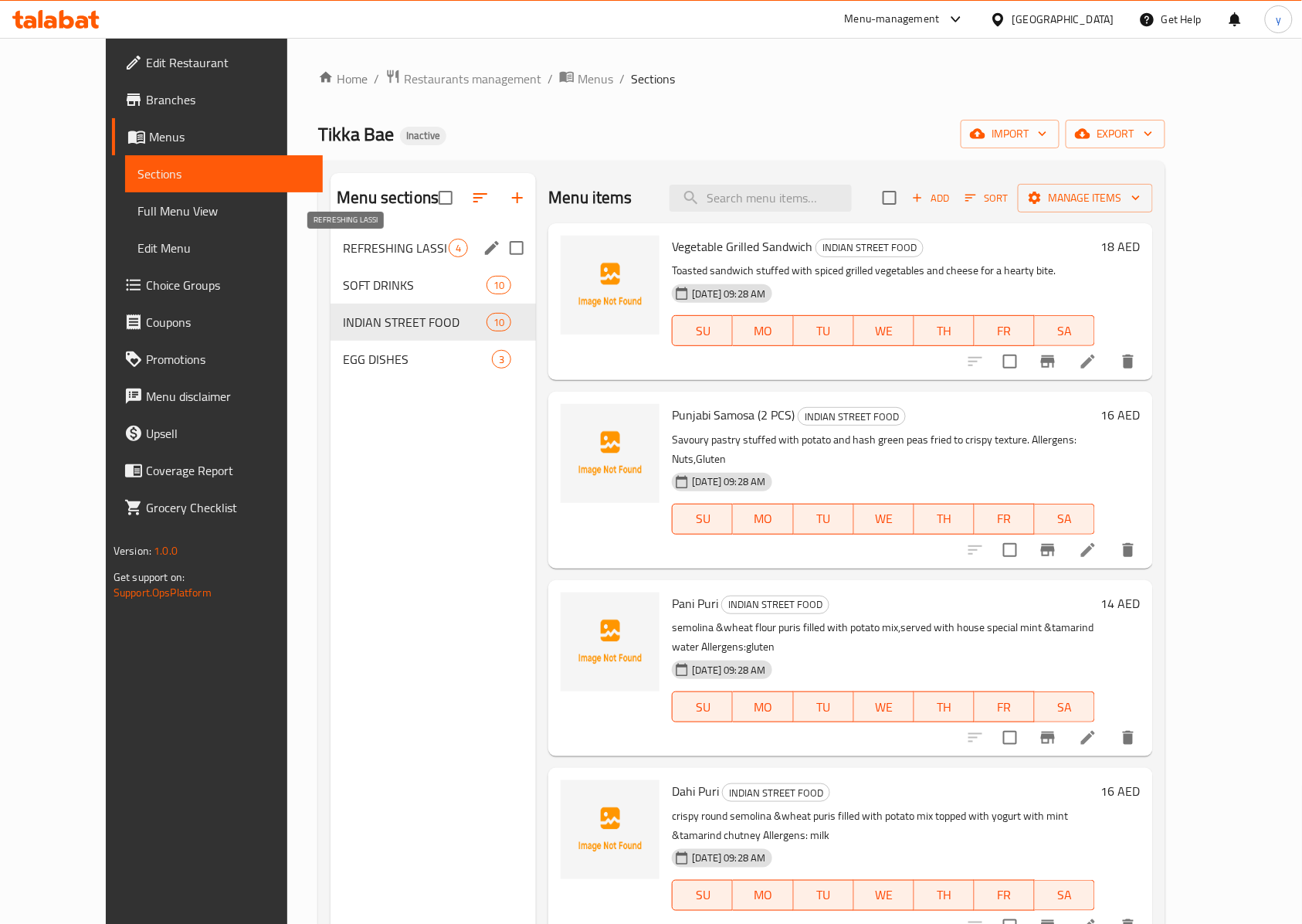
click at [390, 244] on span "REFRESHING LASSI" at bounding box center [396, 247] width 106 height 18
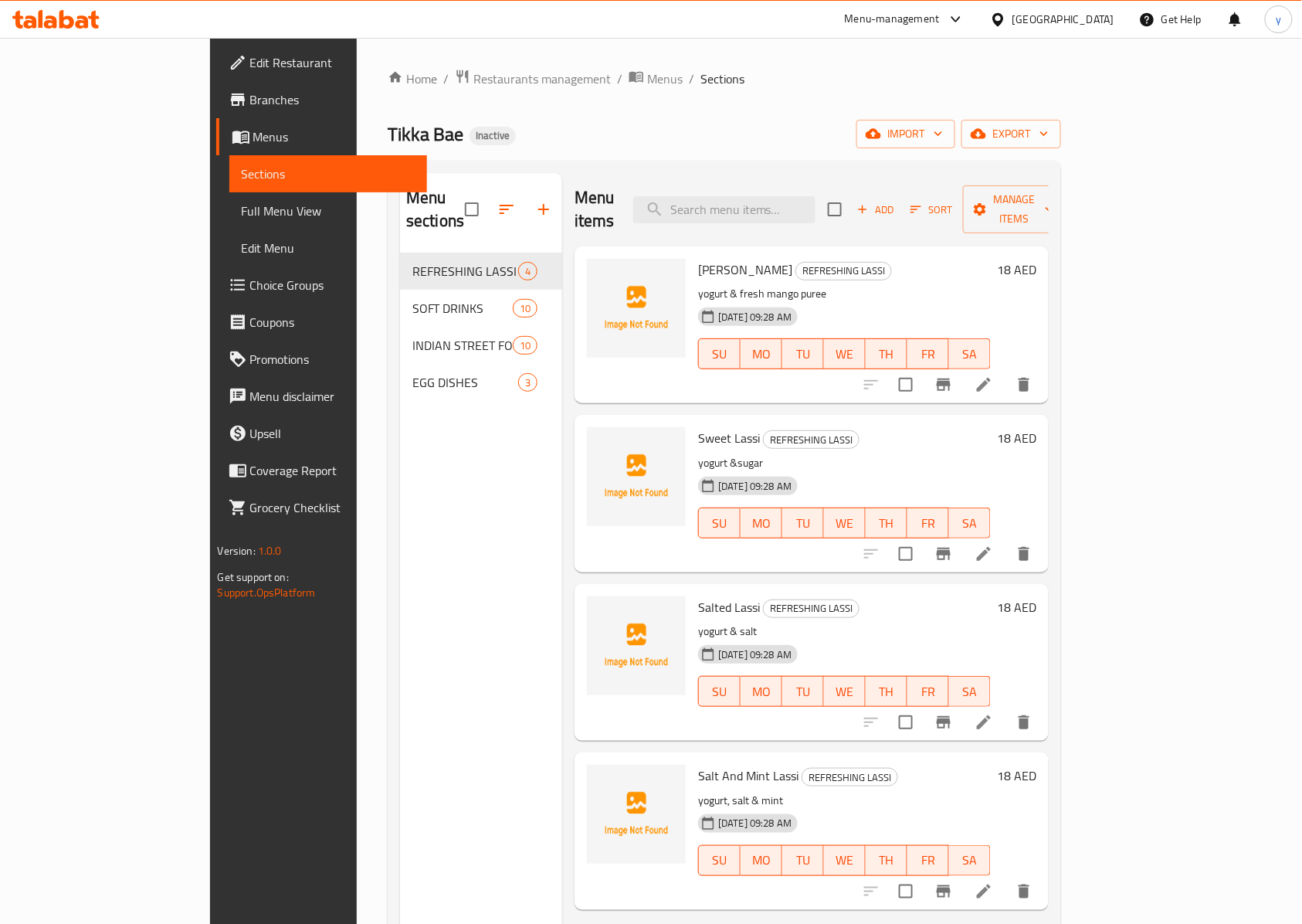
click at [699, 258] on span "[PERSON_NAME]" at bounding box center [745, 270] width 94 height 23
copy h6 "[PERSON_NAME]"
click at [699, 426] on span "Sweet Lassi" at bounding box center [729, 438] width 62 height 23
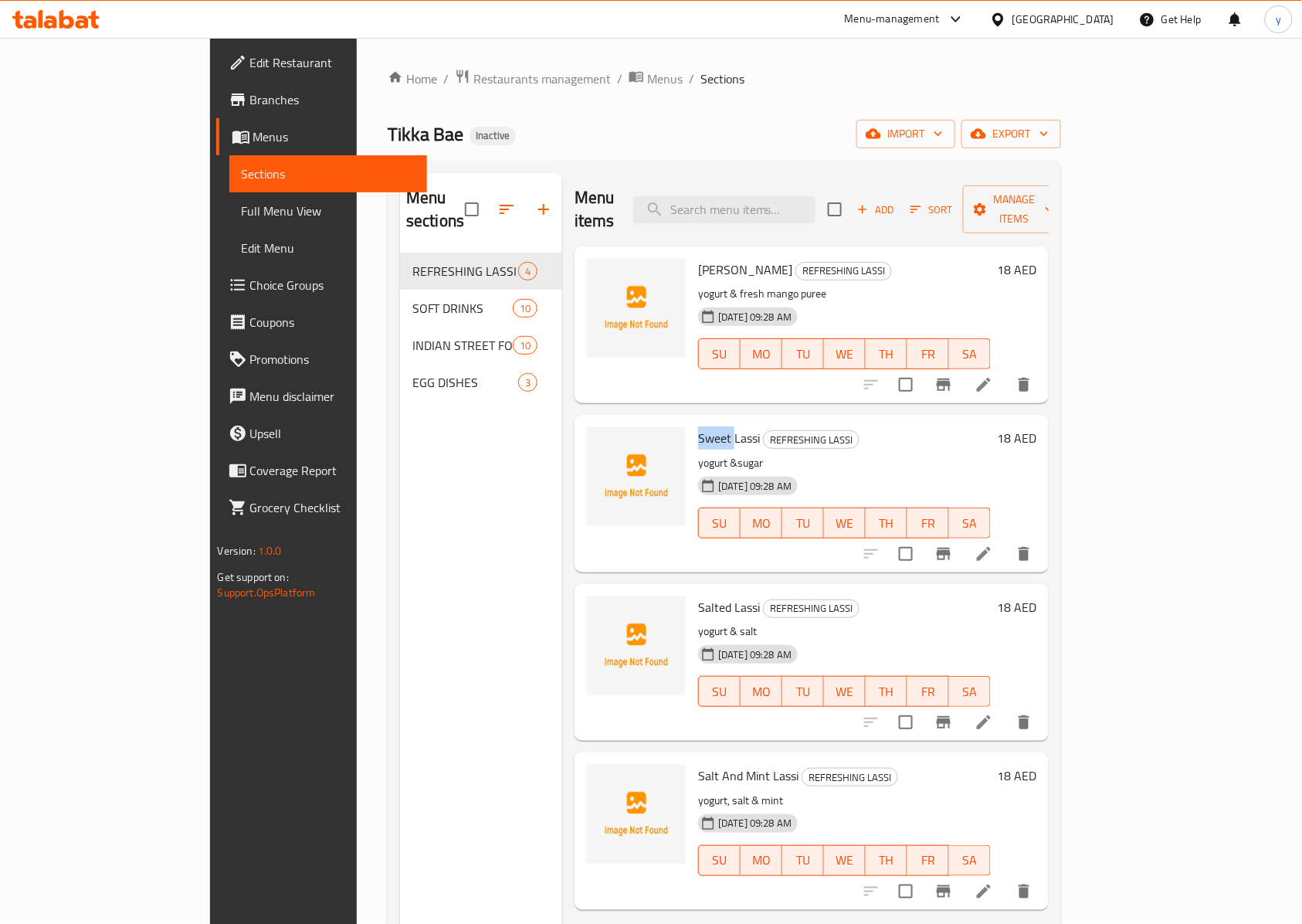
click at [699, 426] on span "Sweet Lassi" at bounding box center [729, 438] width 62 height 23
copy h6 "Sweet Lassi"
click at [699, 595] on span "Salted Lassi" at bounding box center [729, 607] width 62 height 23
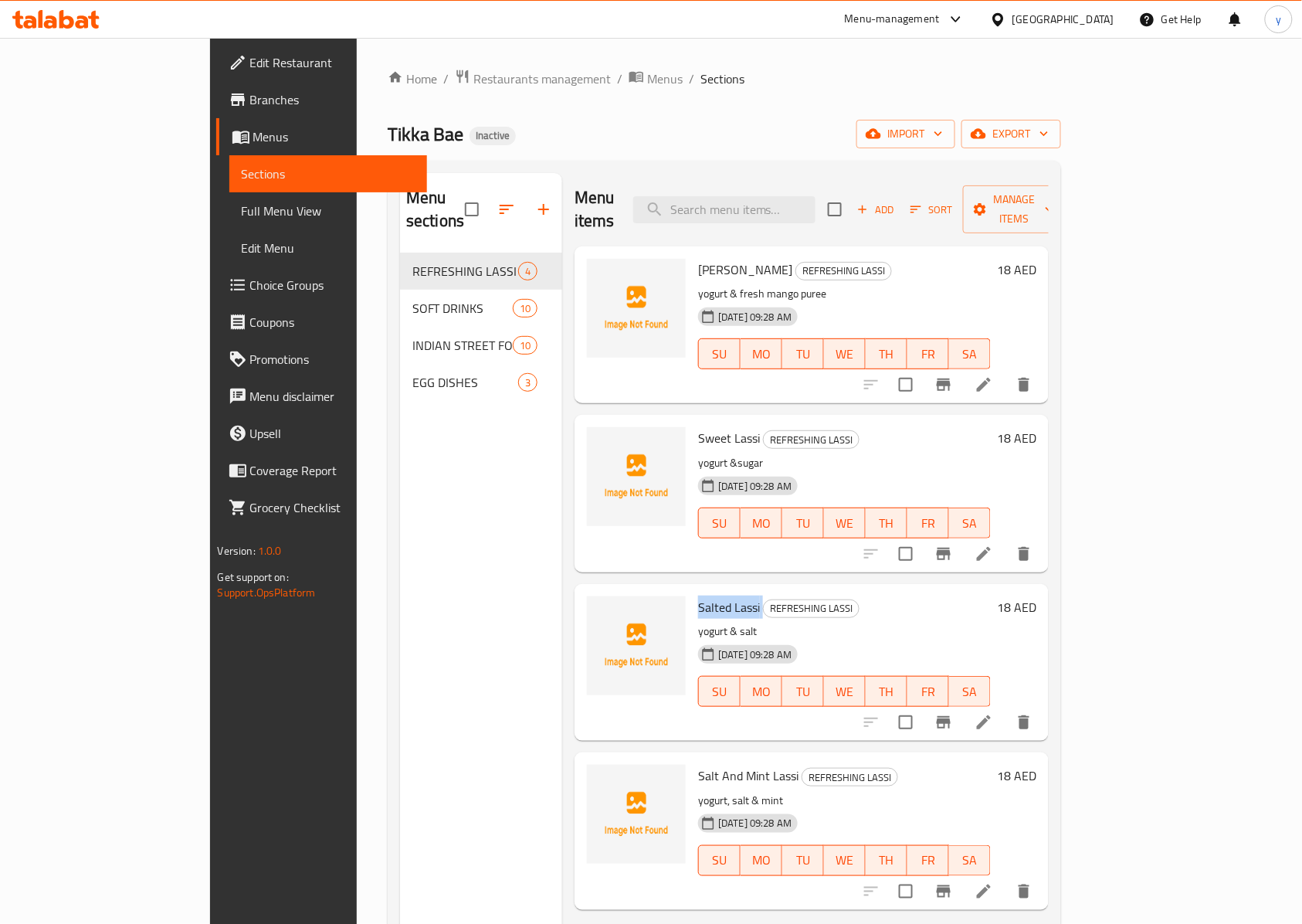
click at [699, 595] on span "Salted Lassi" at bounding box center [729, 607] width 62 height 23
copy h6 "Salted Lassi"
click at [699, 764] on span "Salt And Mint Lassi" at bounding box center [749, 775] width 101 height 23
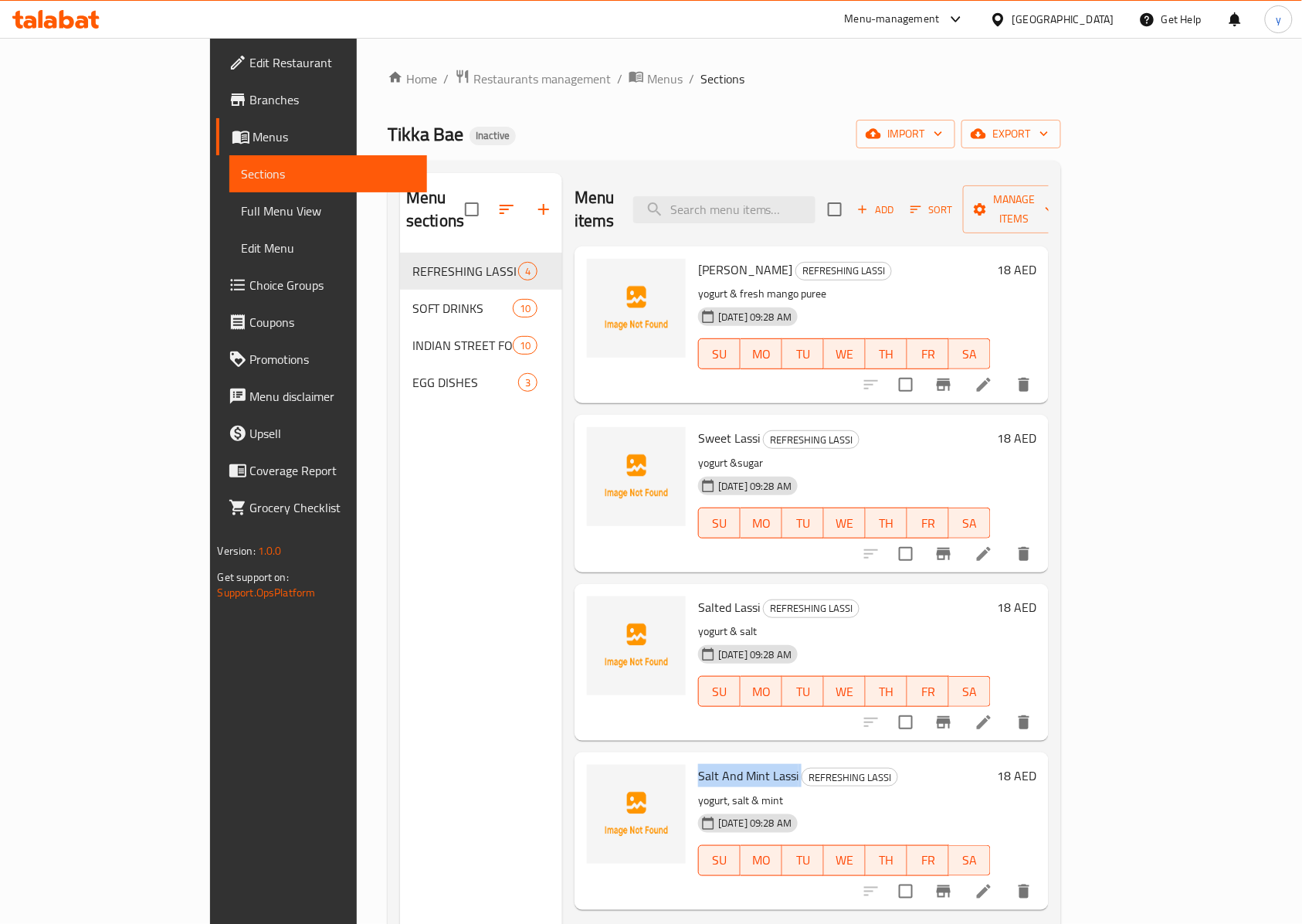
copy h6 "Salt And Mint Lassi"
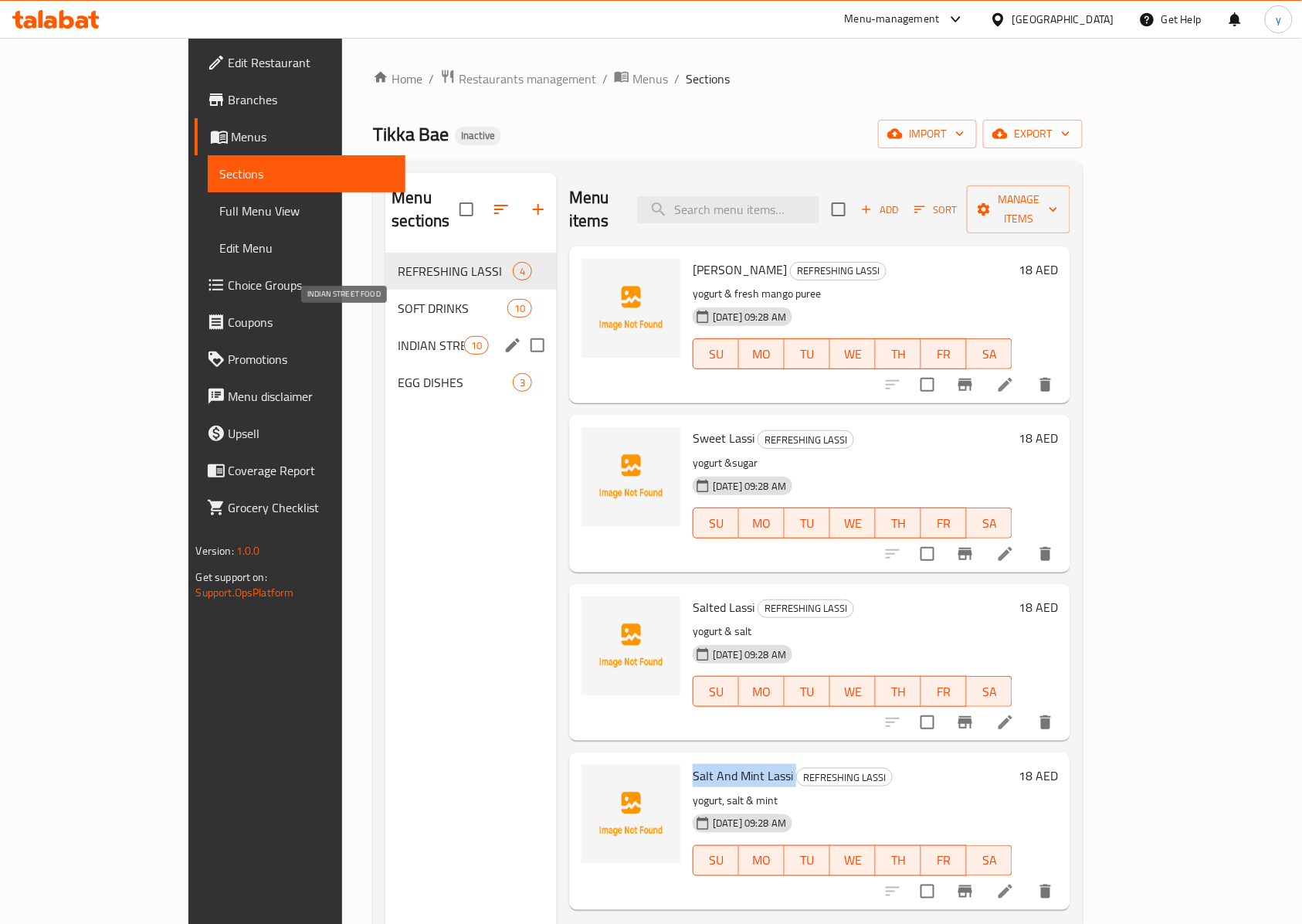
click at [398, 336] on span "INDIAN STREET FOOD" at bounding box center [431, 345] width 66 height 18
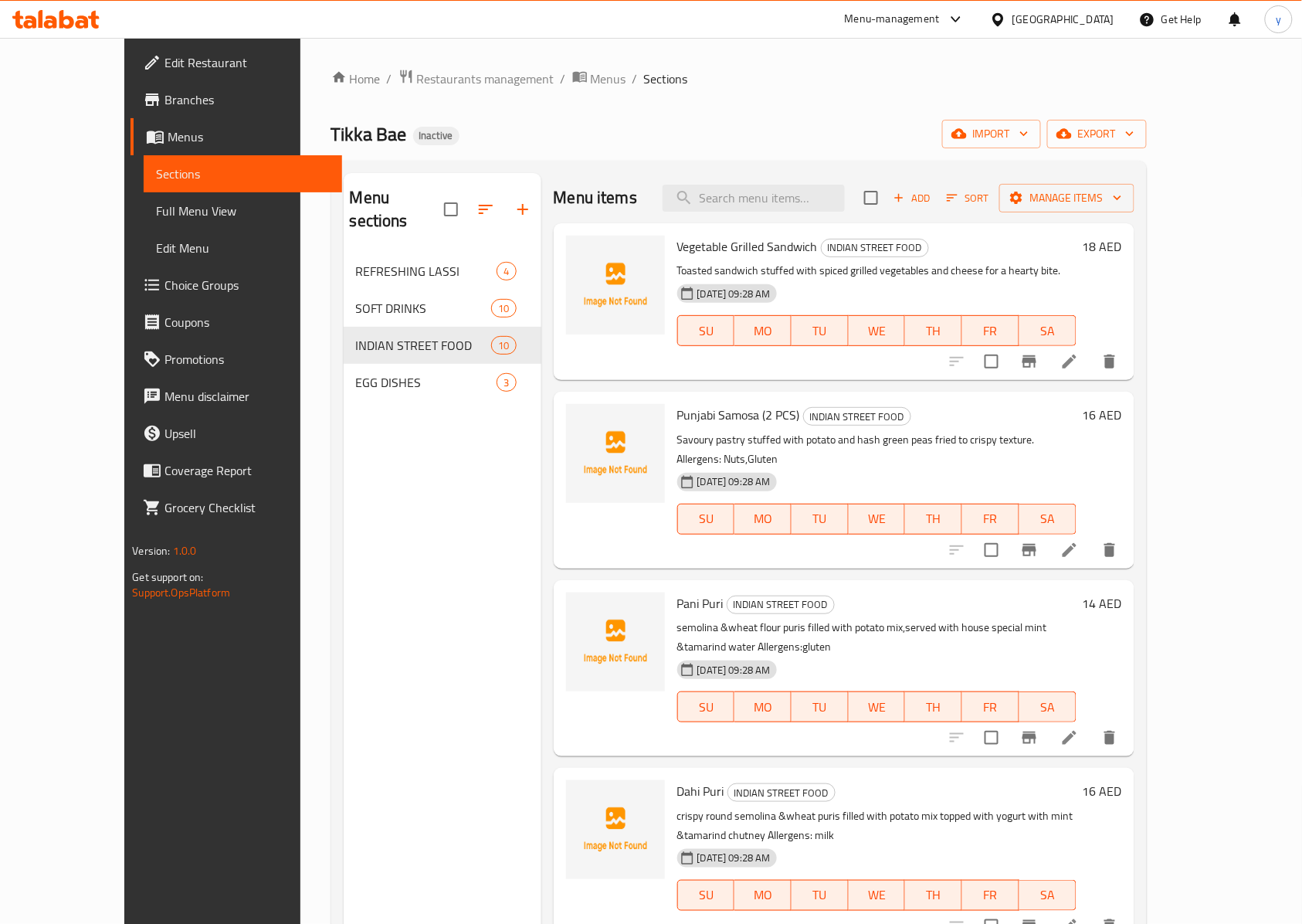
click at [713, 245] on span "Vegetable Grilled Sandwich" at bounding box center [747, 246] width 140 height 23
copy h6 "Vegetable Grilled Sandwich"
click at [712, 420] on span "Punjabi Samosa (2 PCS)" at bounding box center [739, 414] width 123 height 23
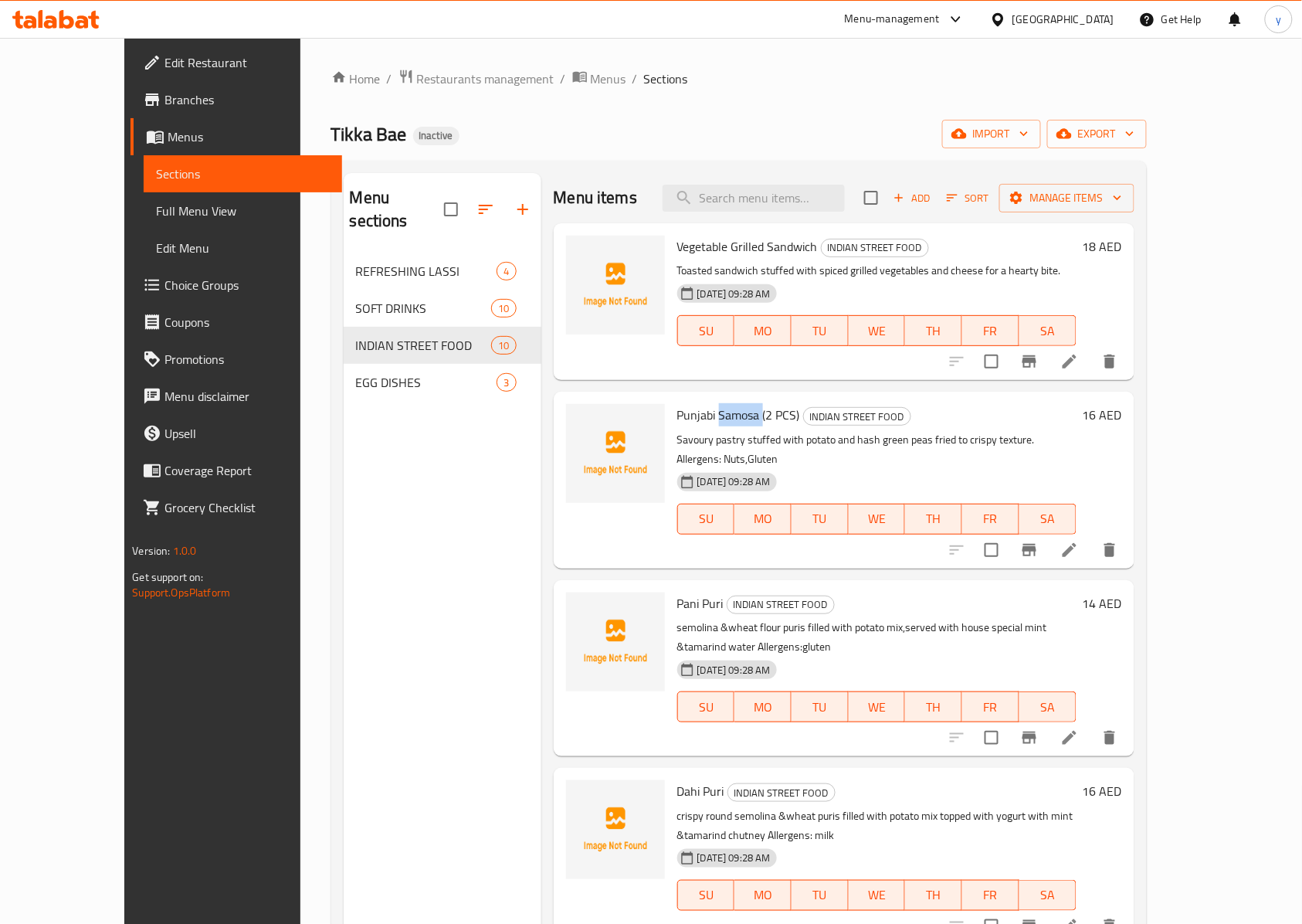
click at [712, 420] on span "Punjabi Samosa (2 PCS)" at bounding box center [739, 414] width 123 height 23
click at [680, 592] on span "Pani Puri" at bounding box center [700, 603] width 46 height 23
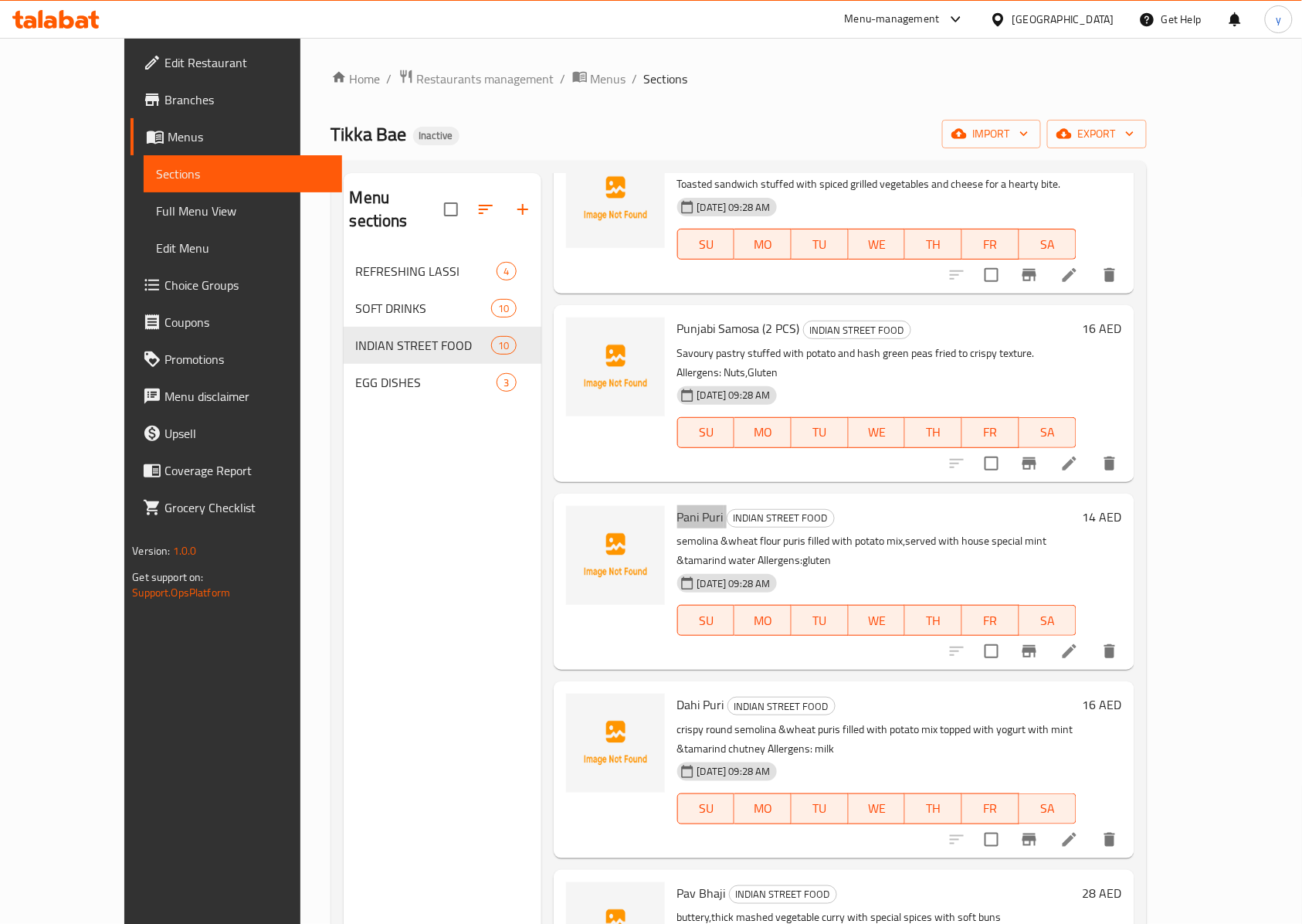
scroll to position [205, 0]
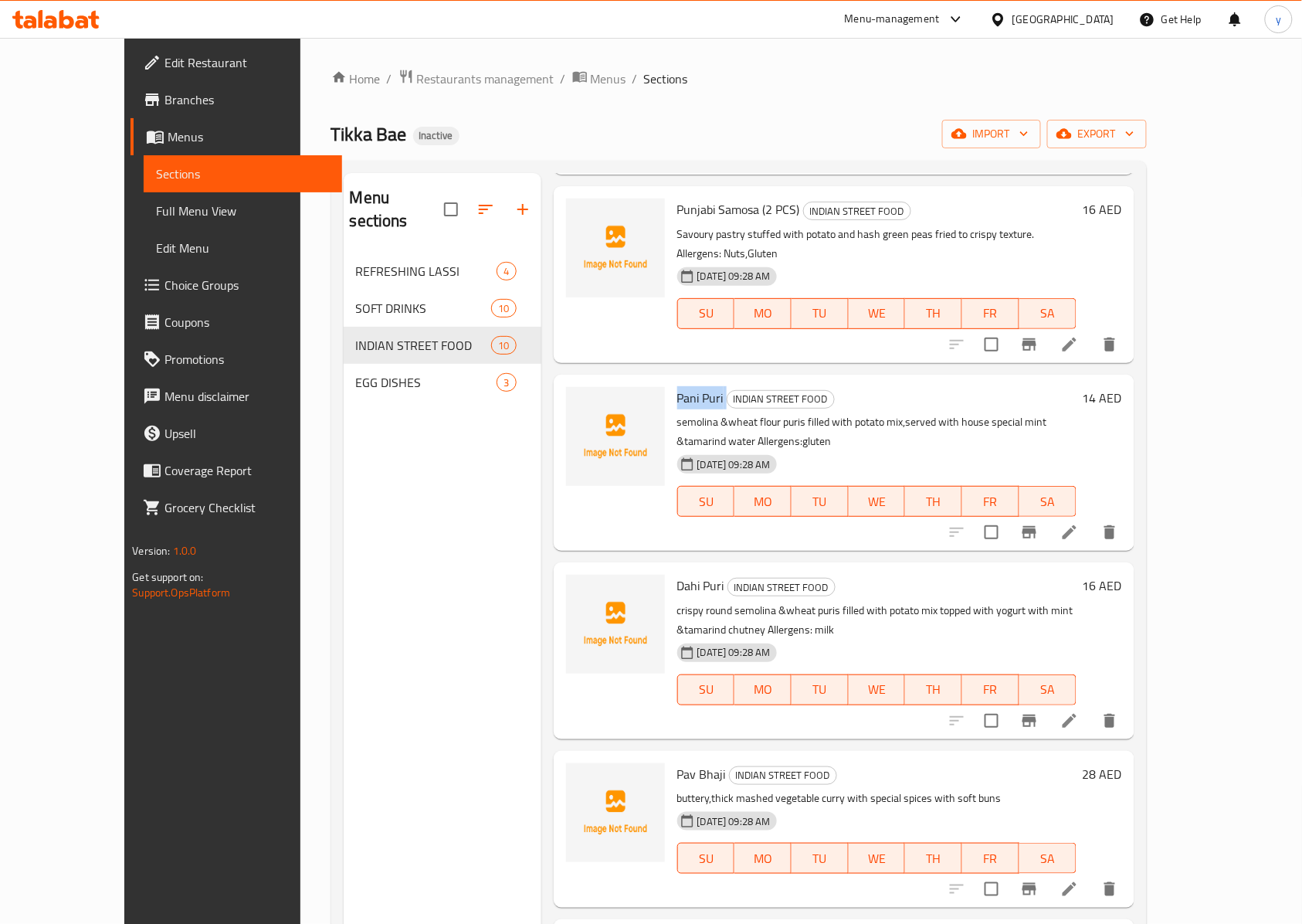
click at [677, 574] on span "Dahi Puri" at bounding box center [700, 585] width 47 height 23
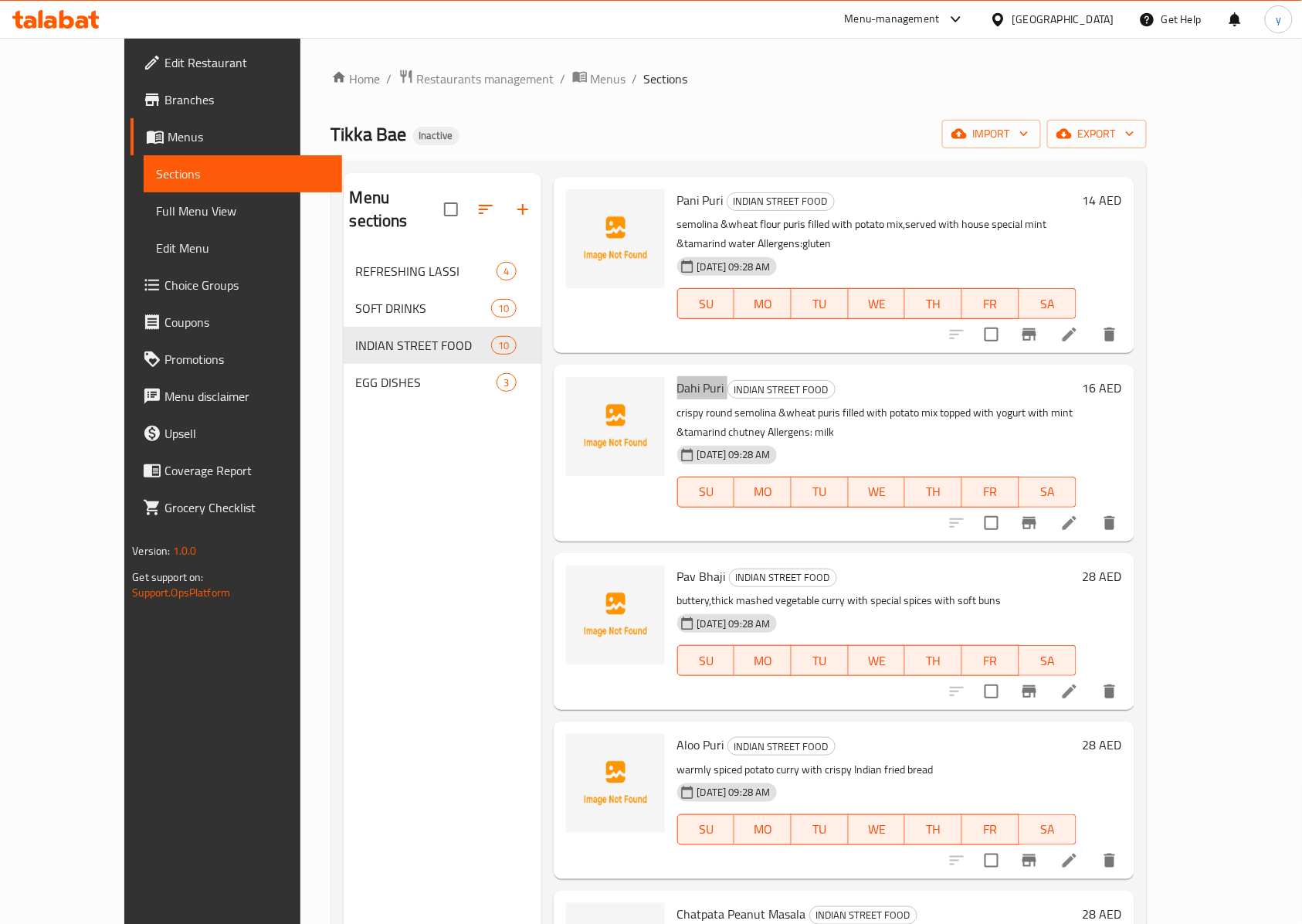
scroll to position [412, 0]
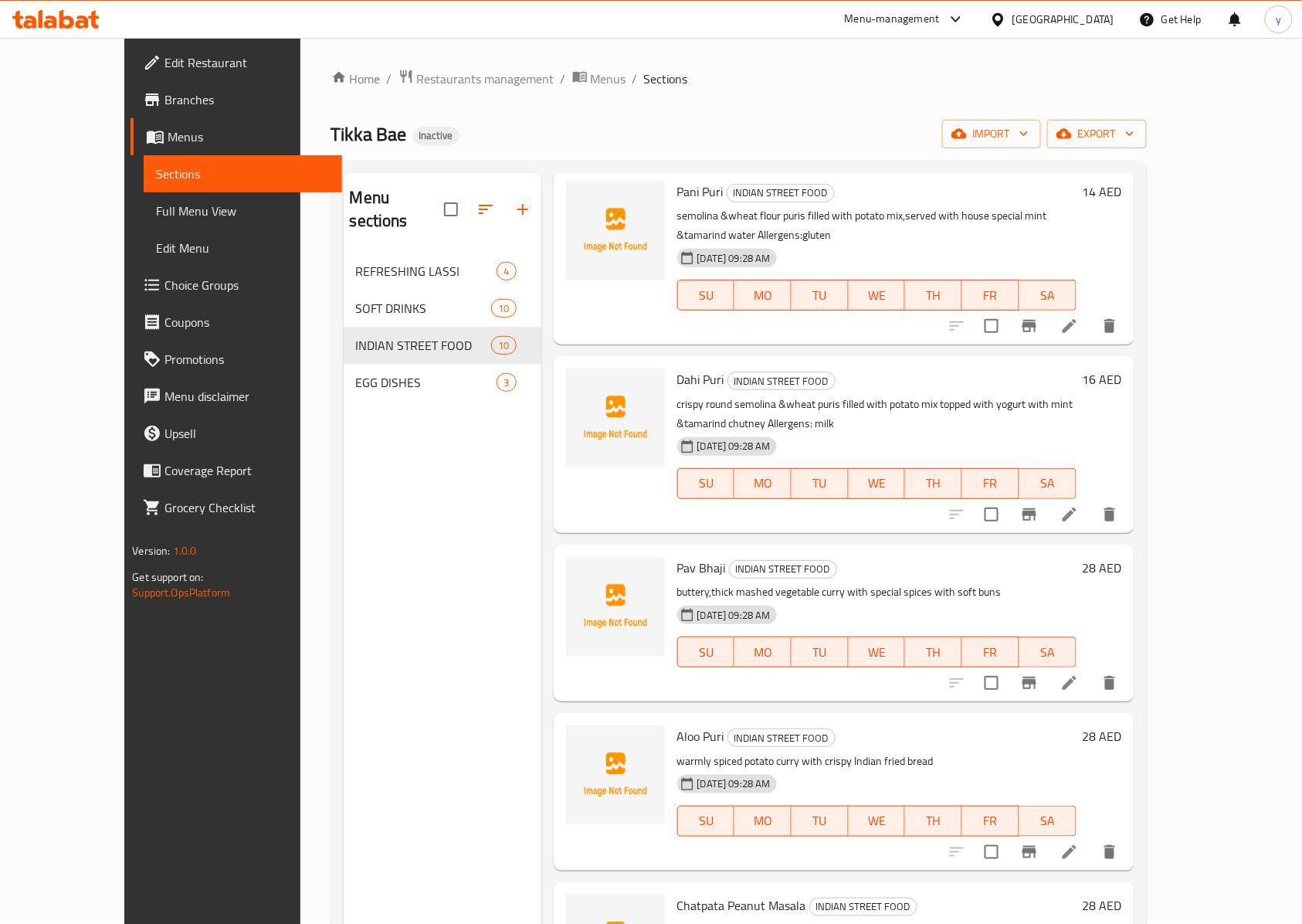
click at [677, 556] on span "Pav Bhaji" at bounding box center [701, 568] width 49 height 23
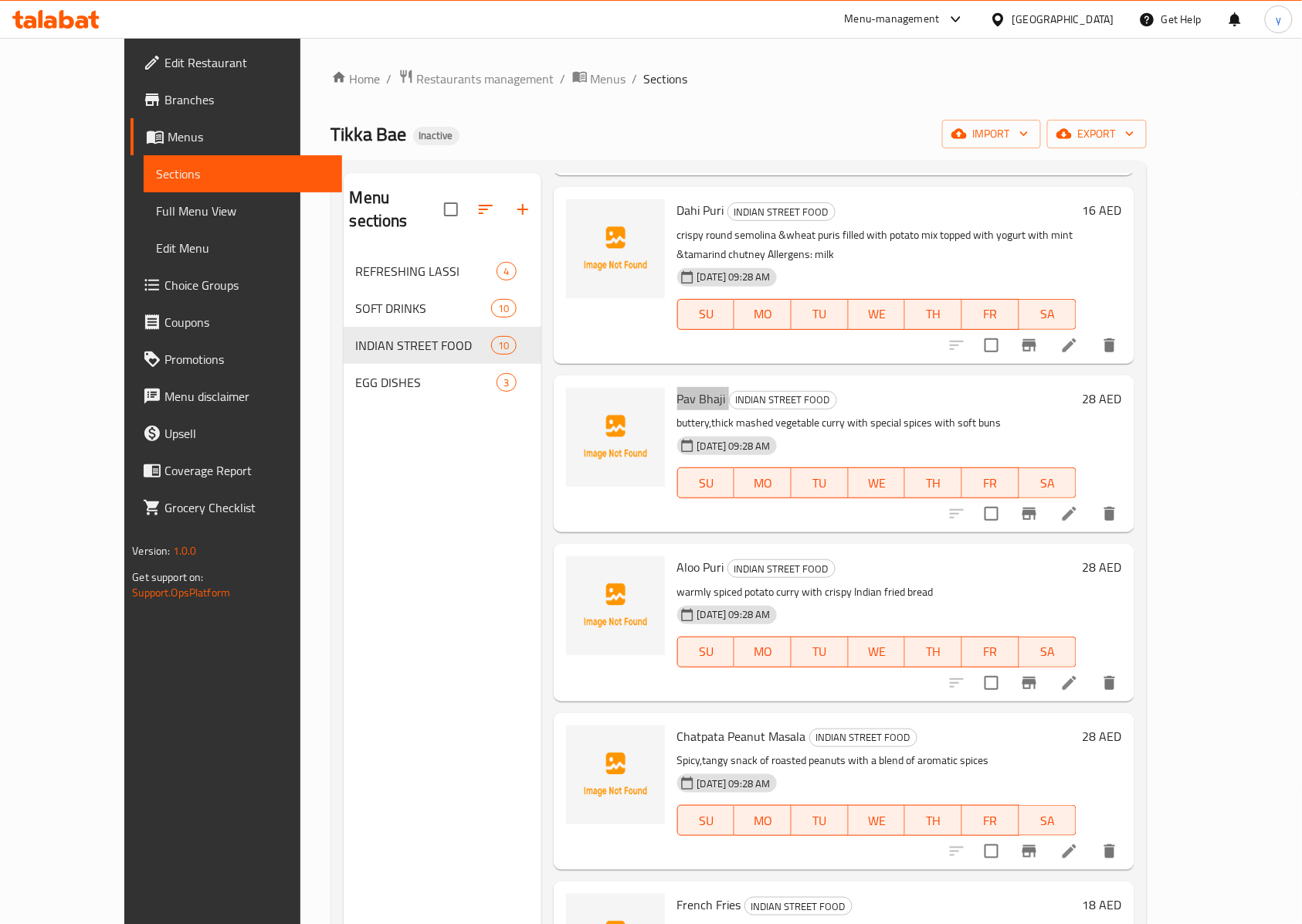
scroll to position [618, 0]
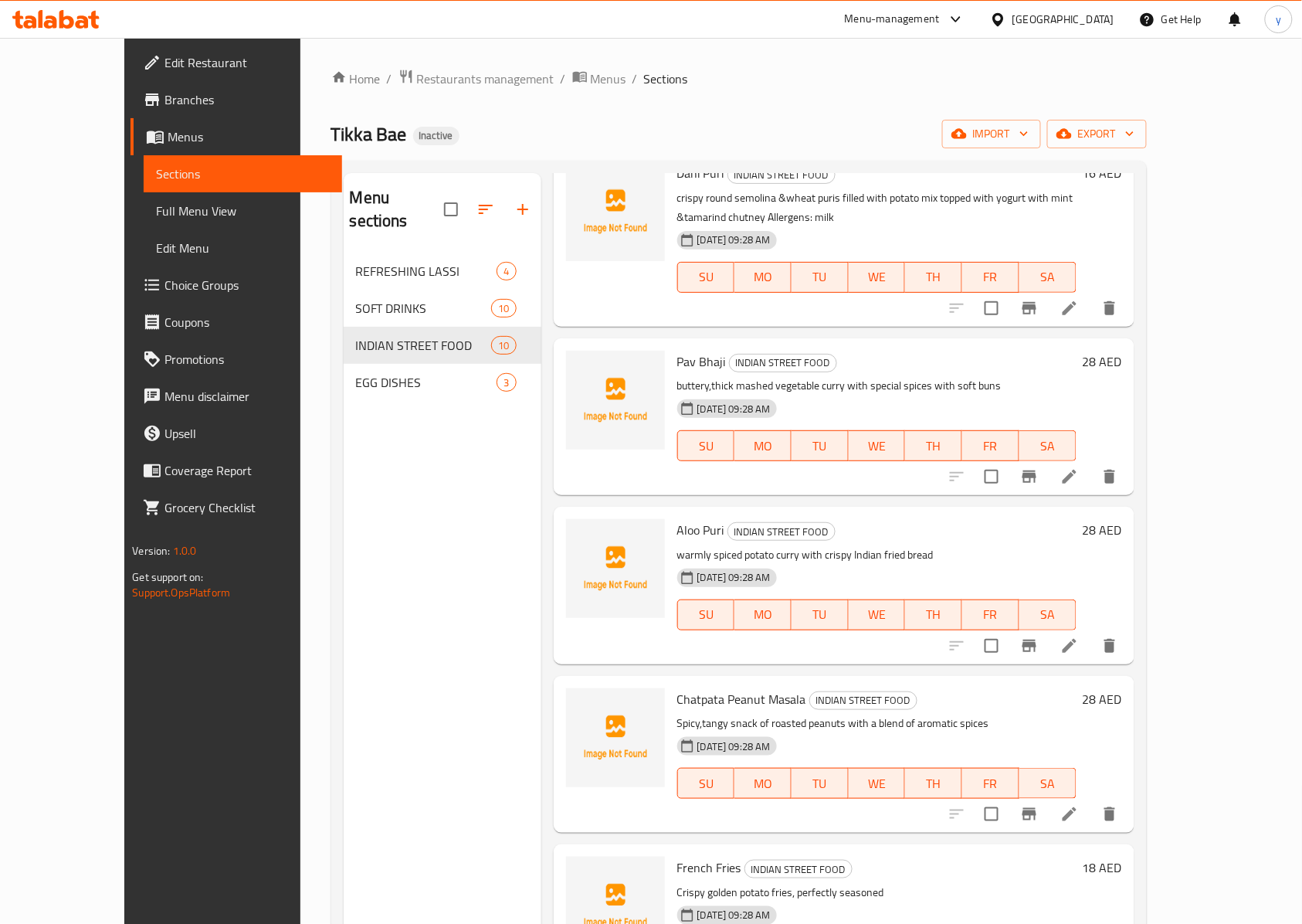
click at [677, 518] on span "Aloo Puri" at bounding box center [700, 530] width 47 height 23
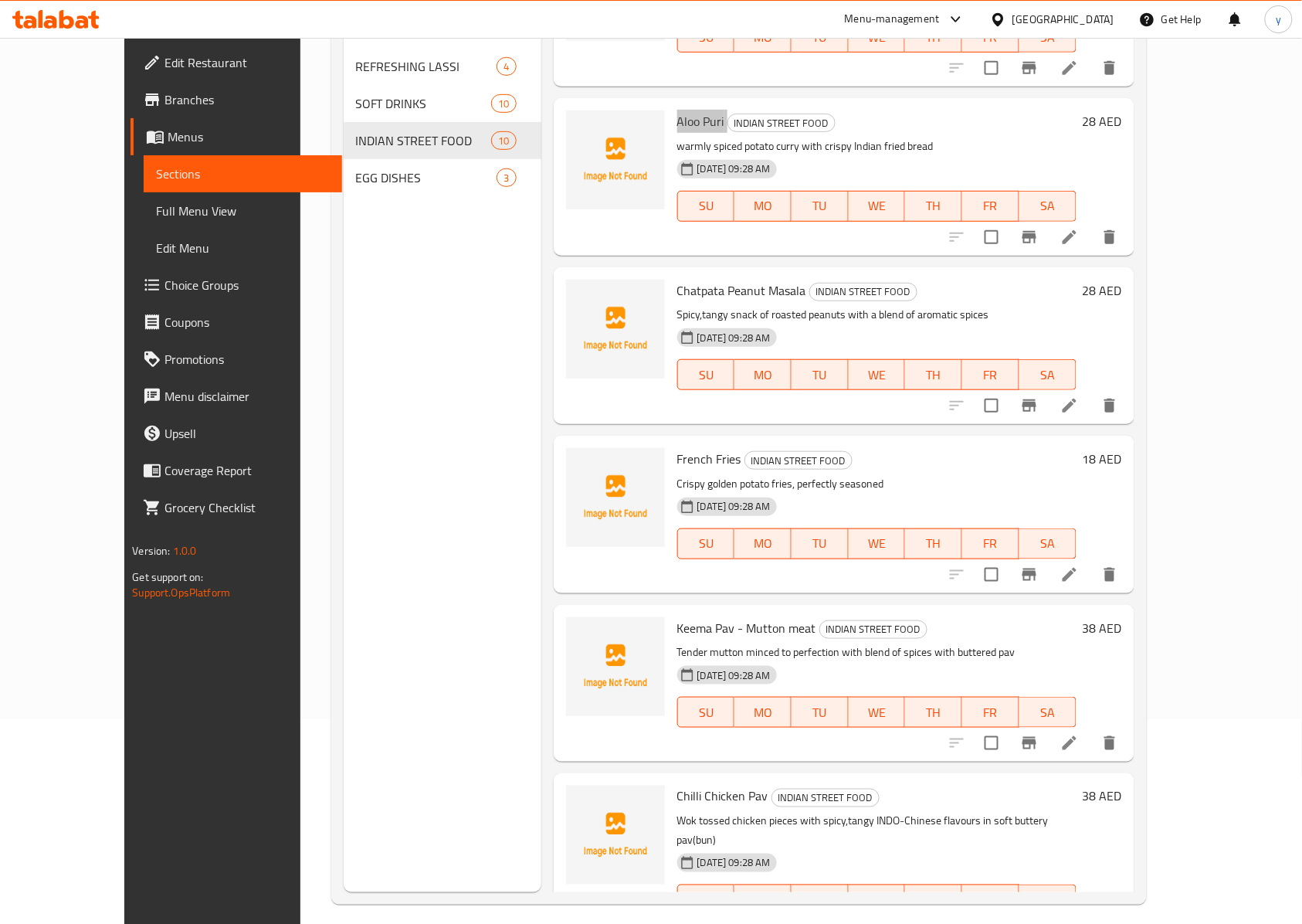
scroll to position [205, 0]
click at [718, 278] on span "Chatpata Peanut Masala" at bounding box center [741, 290] width 129 height 23
click at [677, 446] on span "French Fries" at bounding box center [709, 458] width 64 height 23
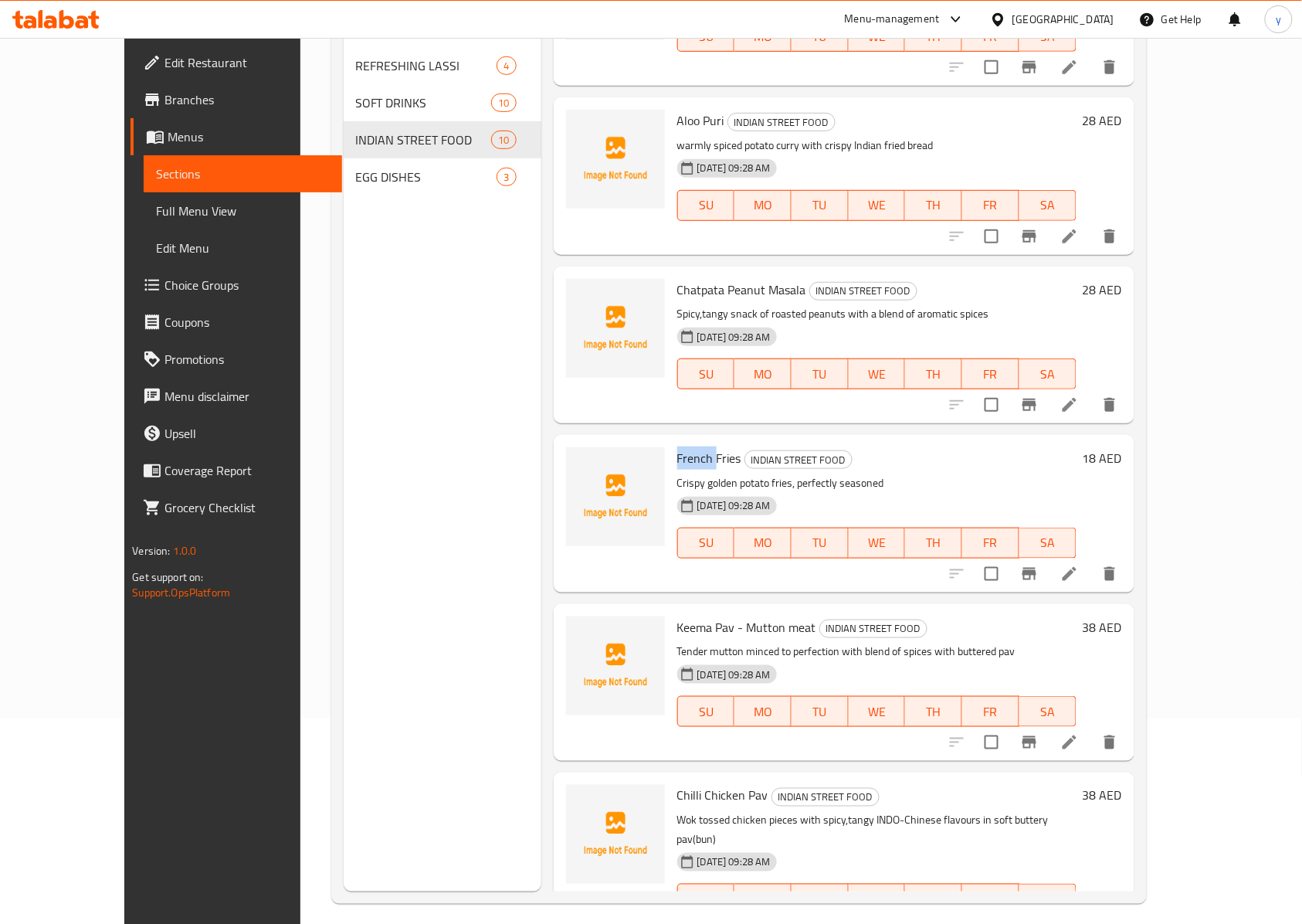
click at [677, 446] on span "French Fries" at bounding box center [709, 458] width 64 height 23
click at [683, 615] on span "Keema Pav - Mutton meat" at bounding box center [746, 627] width 139 height 23
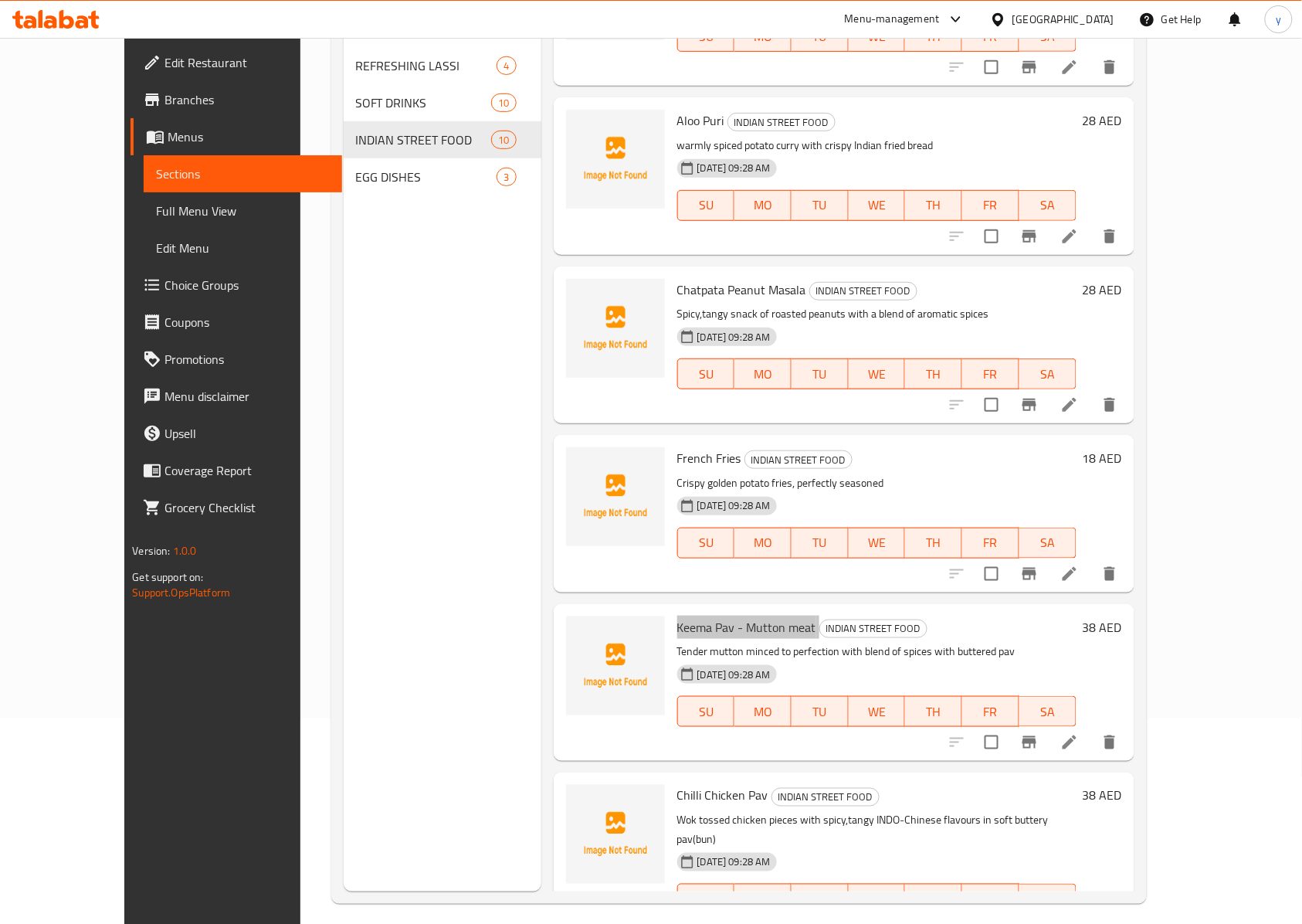
scroll to position [217, 0]
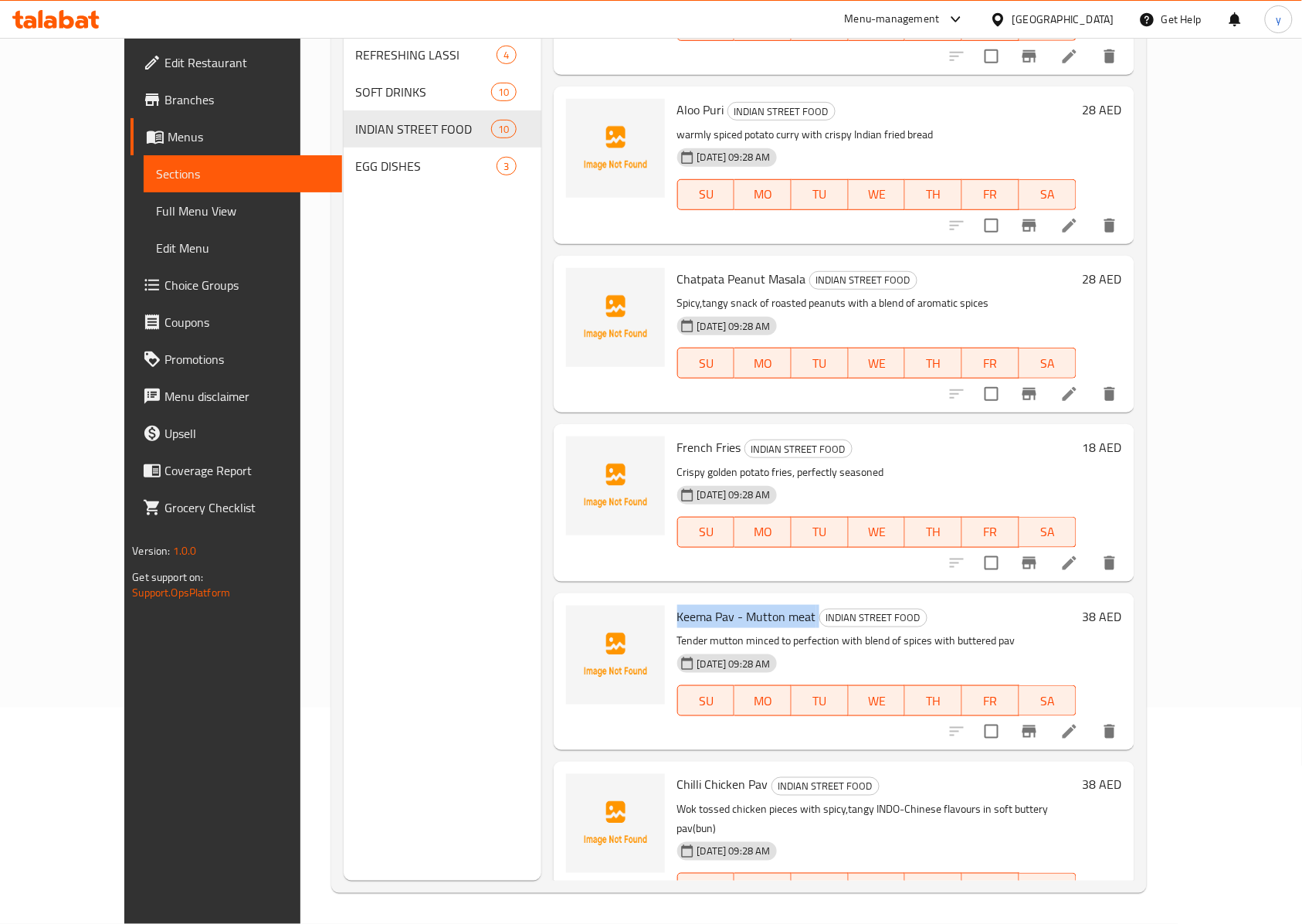
click at [686, 769] on span "Chilli Chicken Pav" at bounding box center [722, 784] width 91 height 23
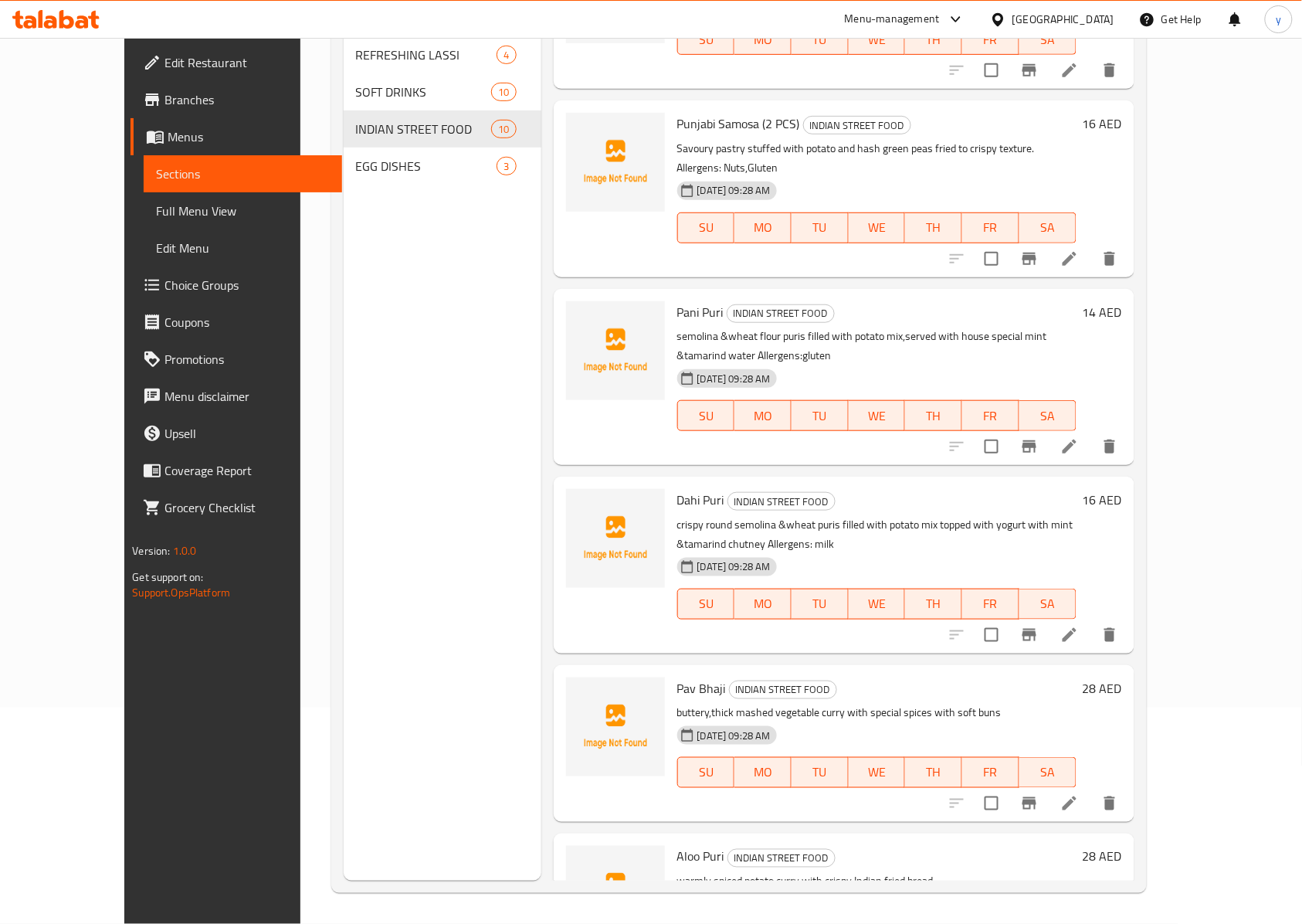
scroll to position [0, 0]
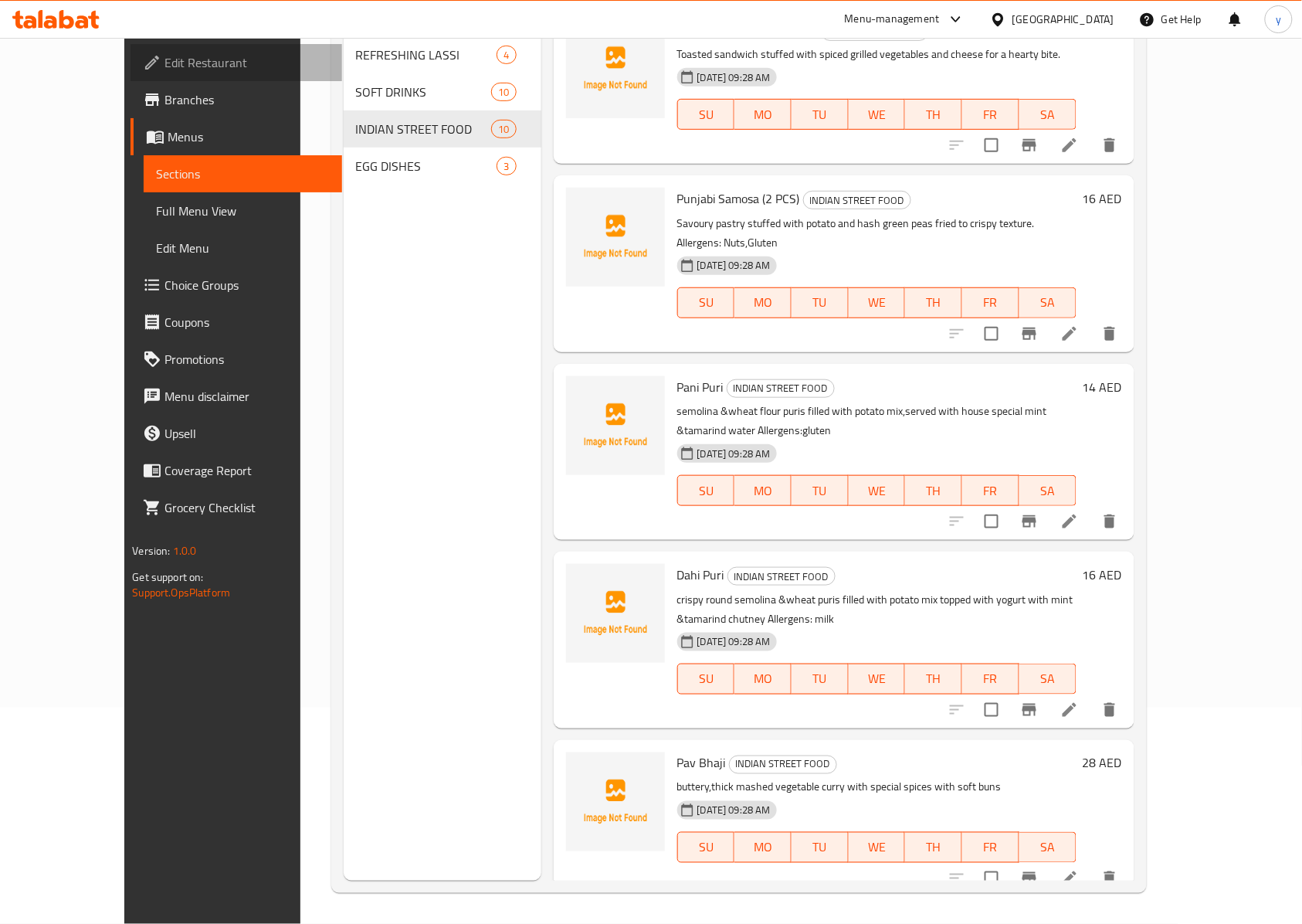
click at [165, 61] on span "Edit Restaurant" at bounding box center [247, 62] width 166 height 18
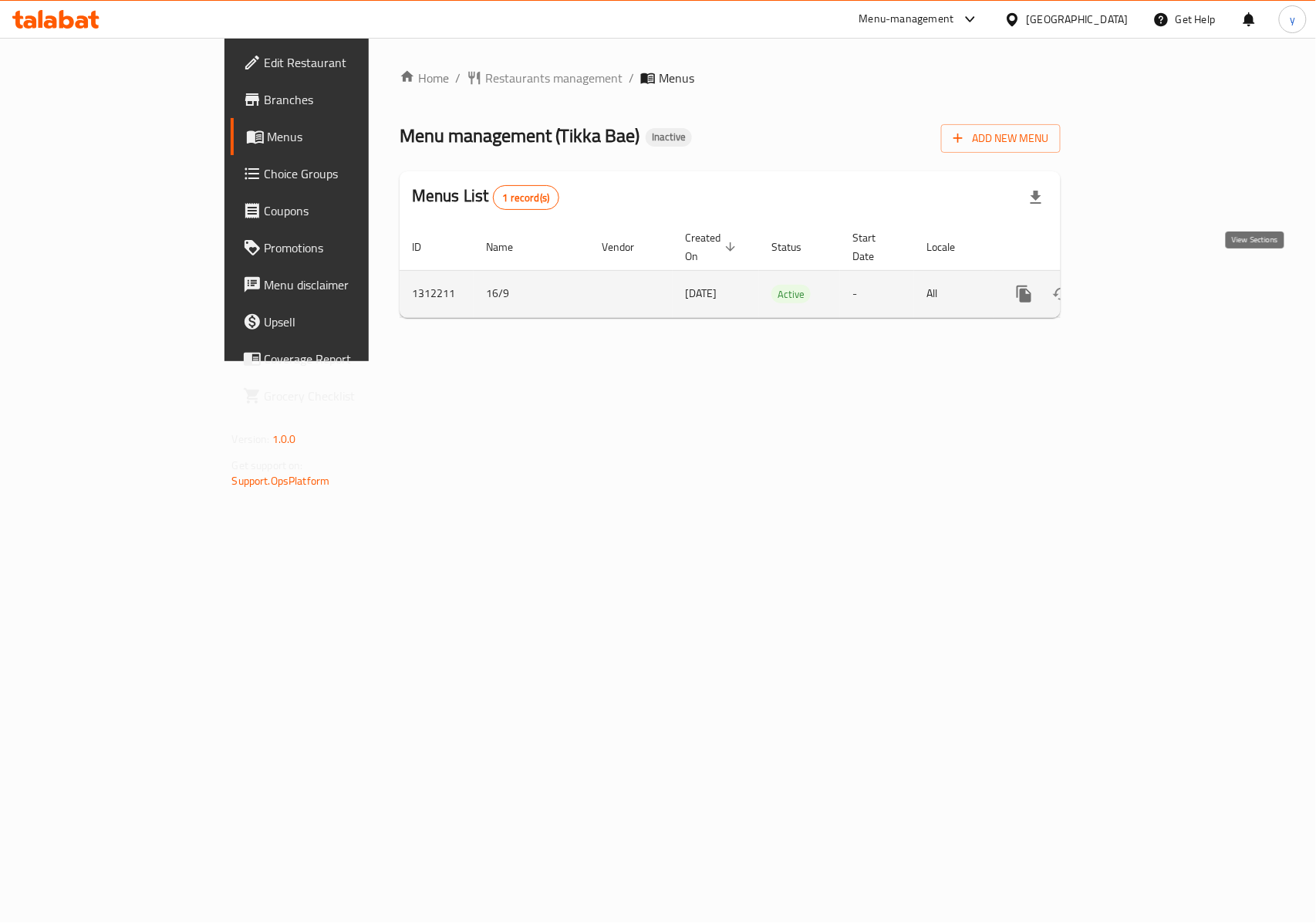
click at [1145, 287] on icon "enhanced table" at bounding box center [1135, 294] width 18 height 18
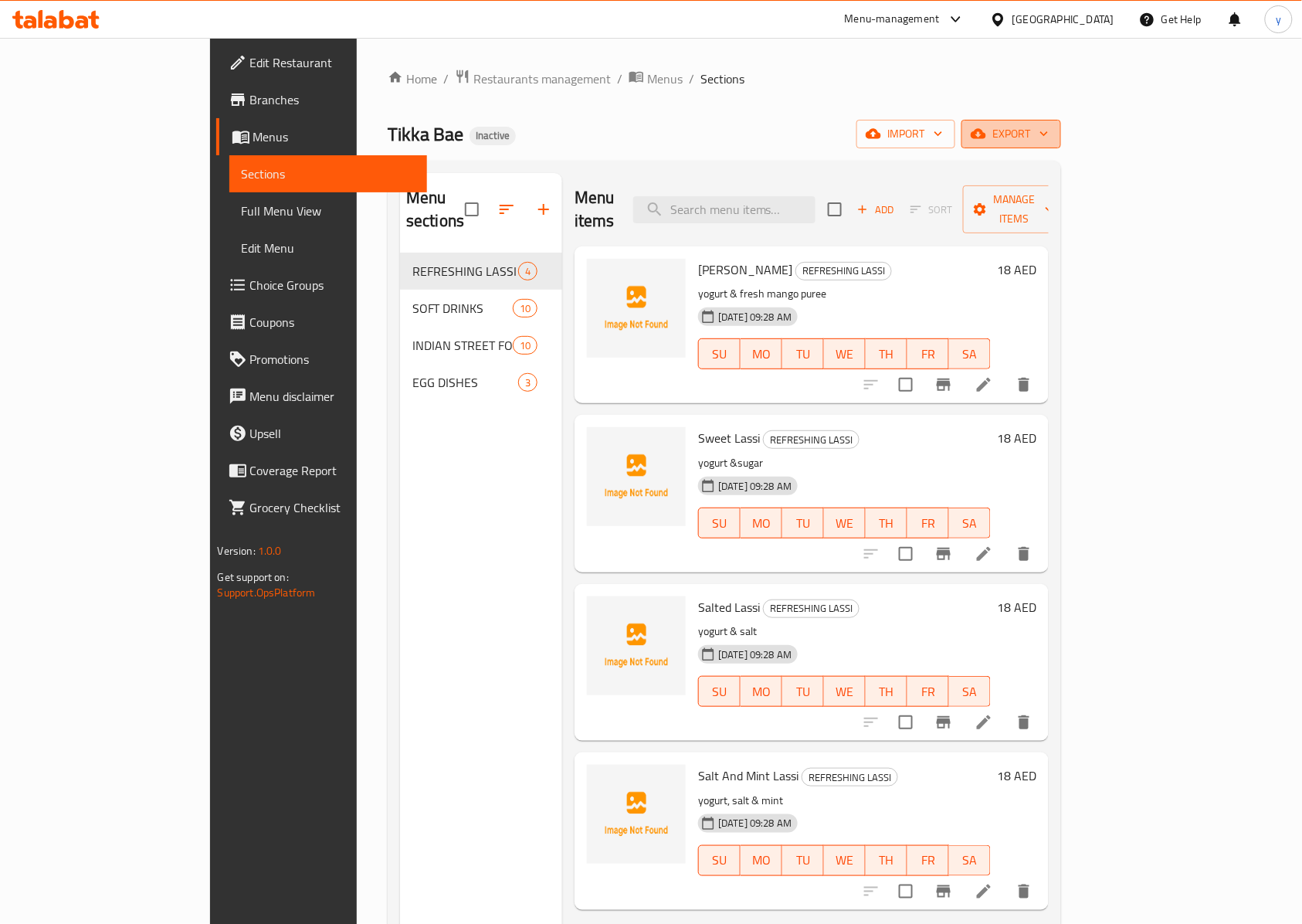
click at [1049, 130] on span "export" at bounding box center [1012, 133] width 75 height 19
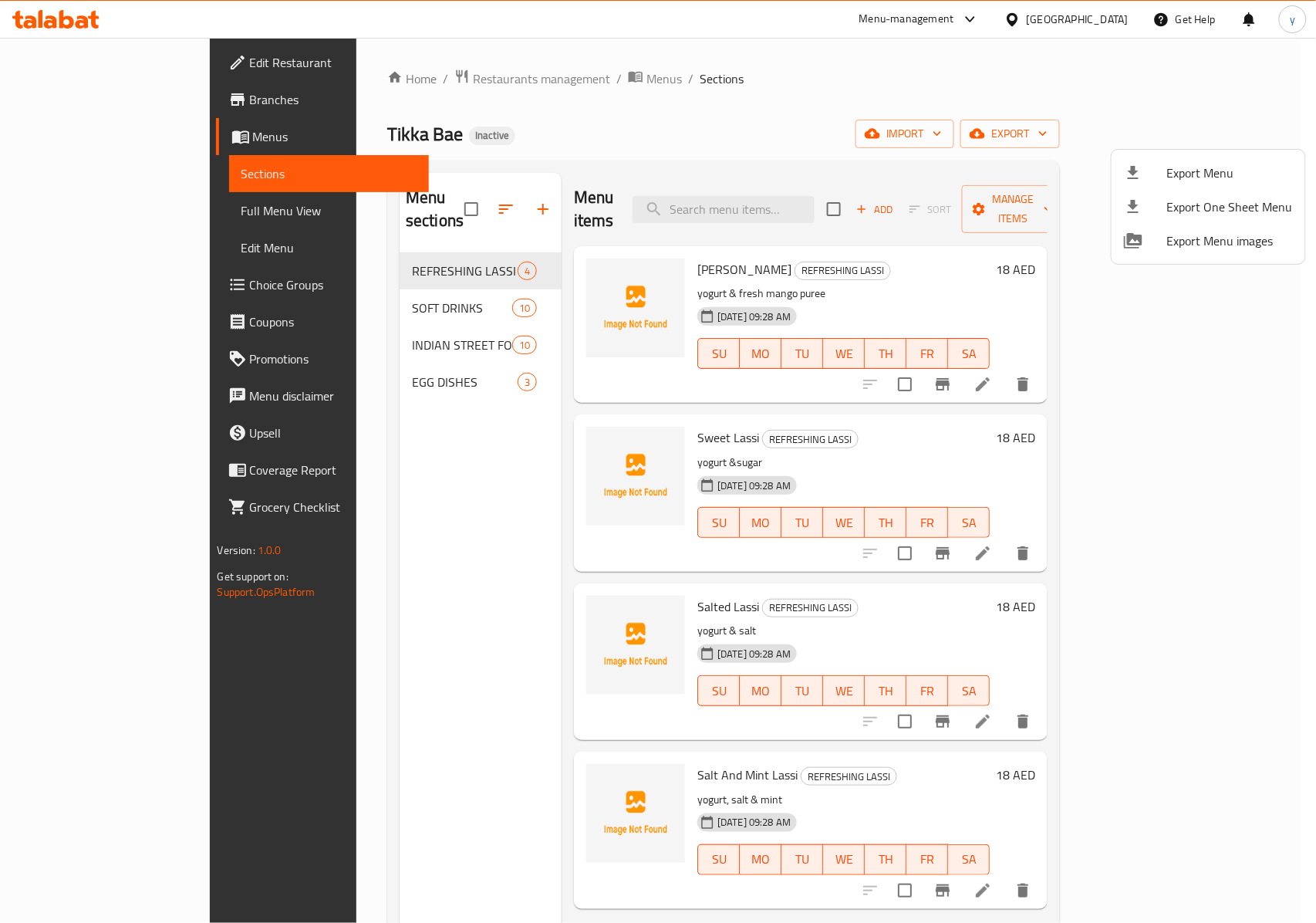
click at [960, 127] on div at bounding box center [658, 462] width 1316 height 923
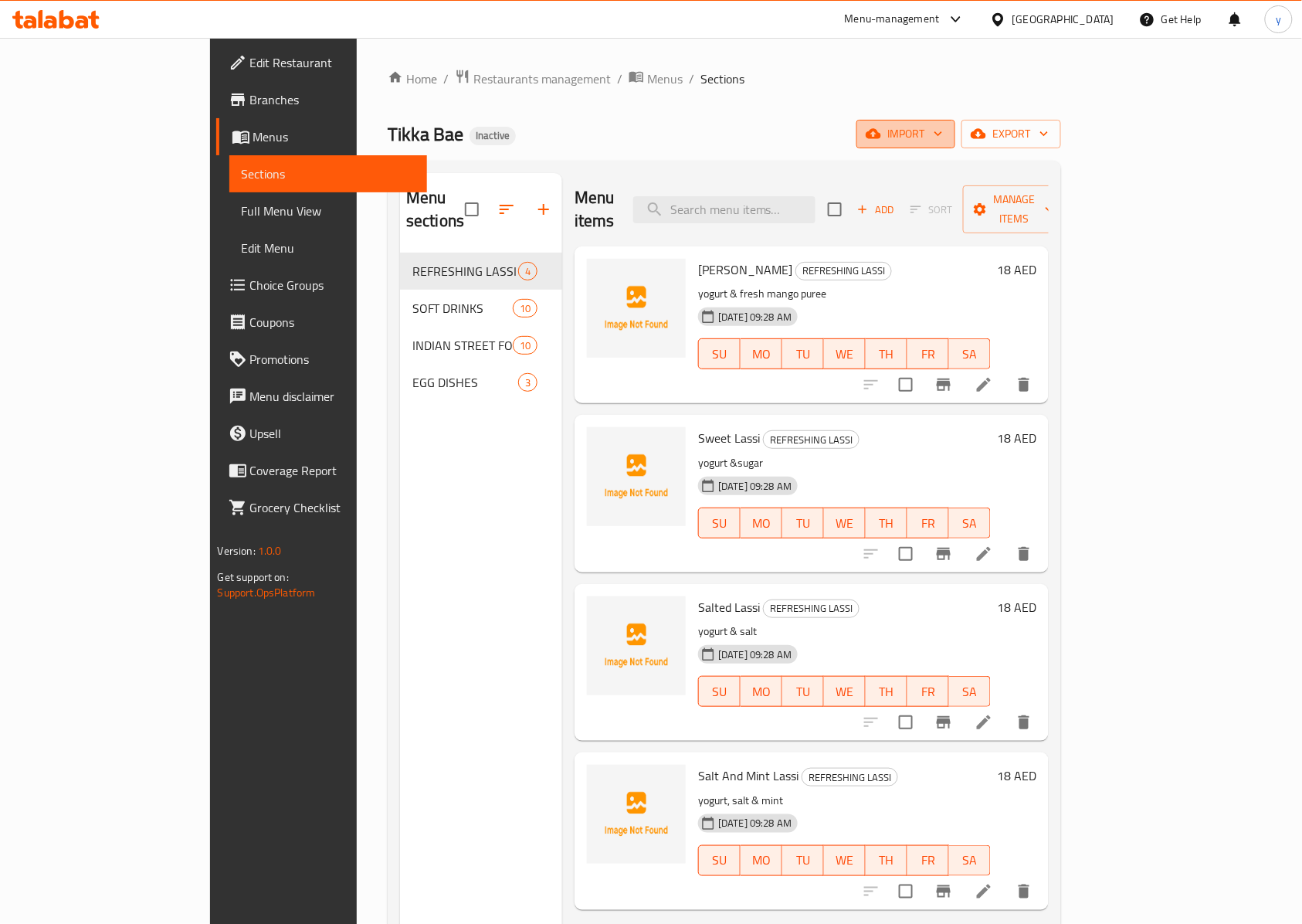
click at [943, 144] on span "import" at bounding box center [906, 133] width 75 height 19
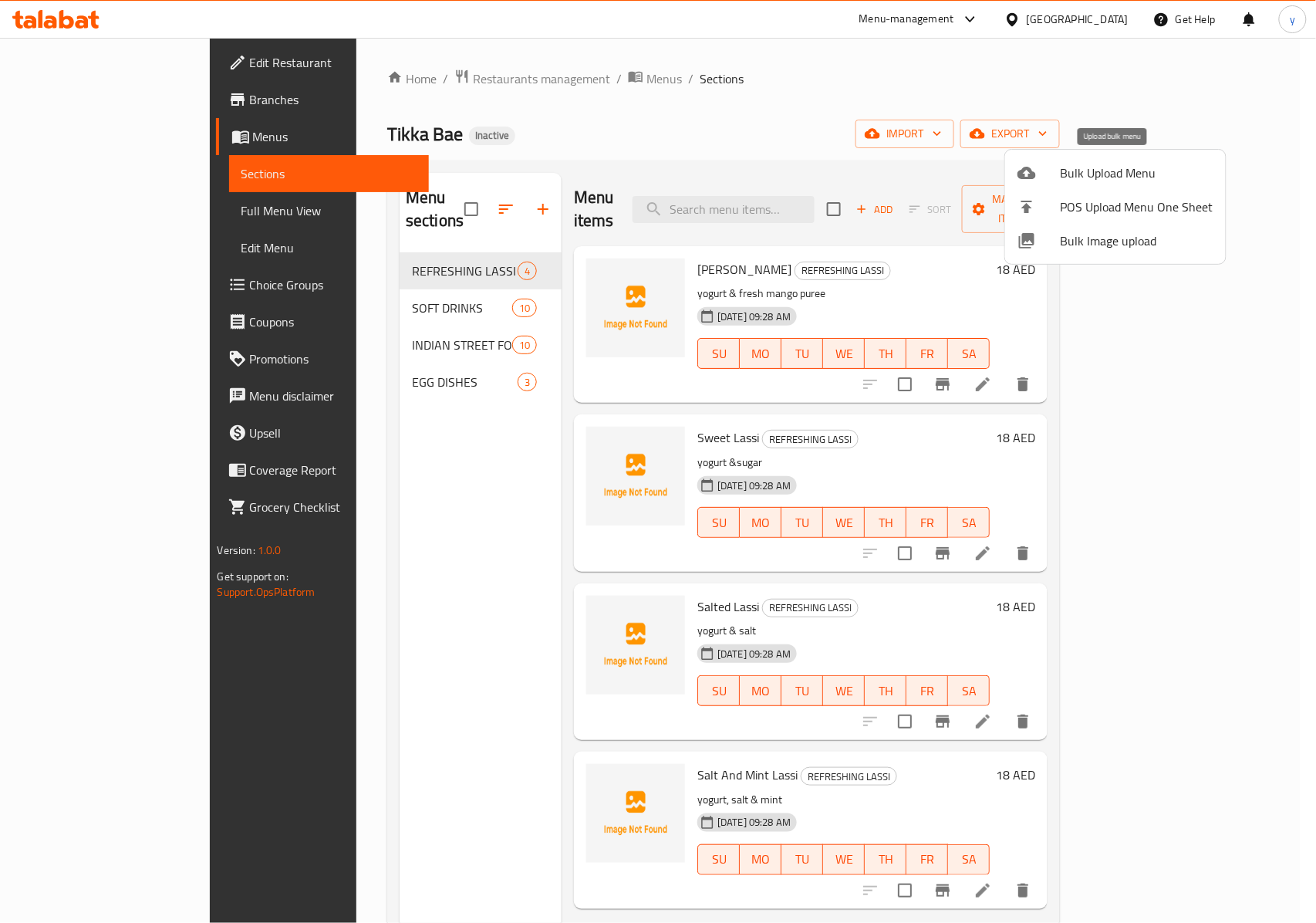
click at [1108, 167] on span "Bulk Upload Menu" at bounding box center [1137, 172] width 152 height 18
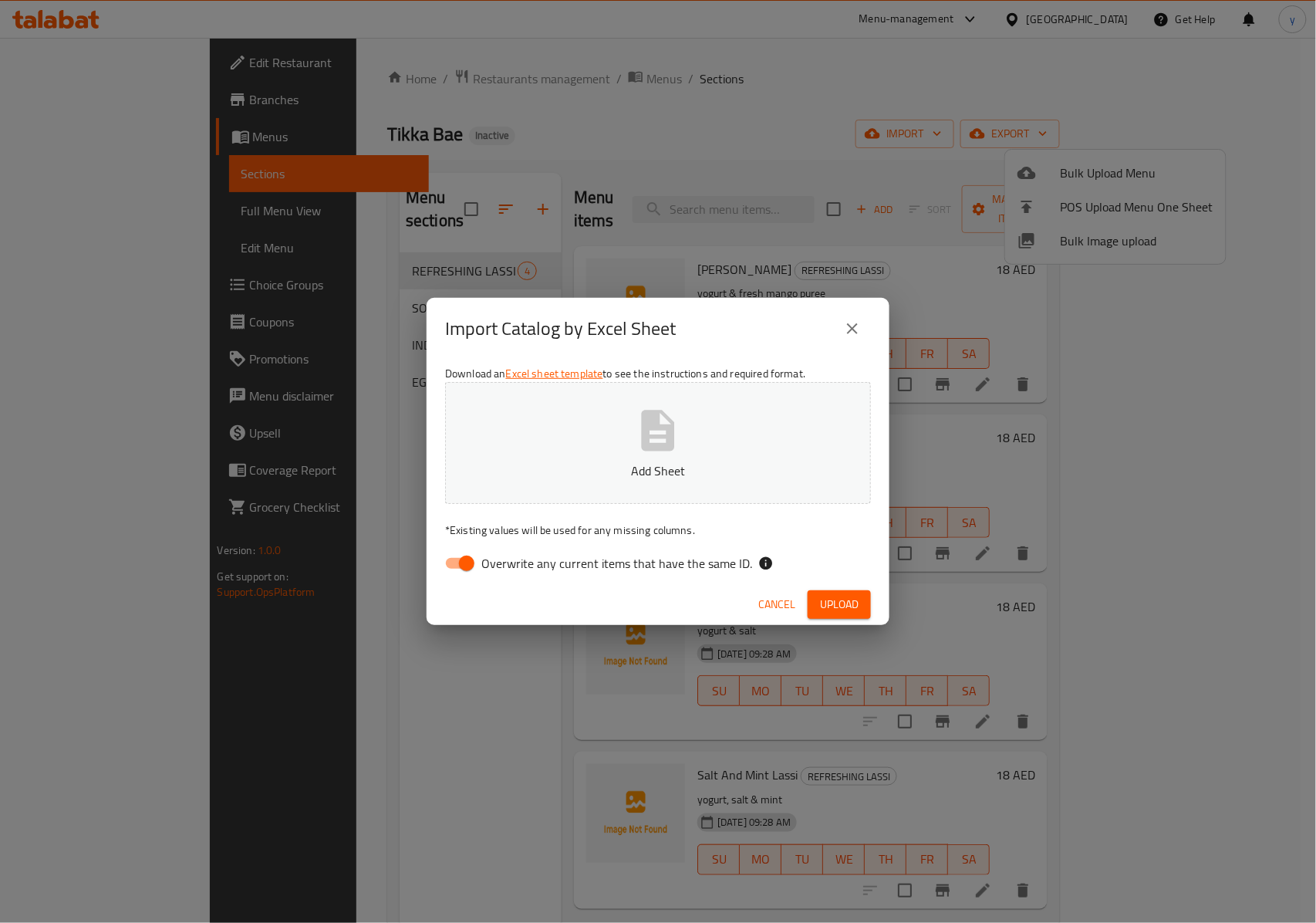
click at [450, 563] on input "Overwrite any current items that have the same ID." at bounding box center [467, 564] width 88 height 29
checkbox input "false"
click at [785, 88] on div "Import Catalog by Excel Sheet Download an Excel sheet template to see the instr…" at bounding box center [658, 462] width 1316 height 923
click at [835, 600] on span "Upload" at bounding box center [839, 604] width 39 height 19
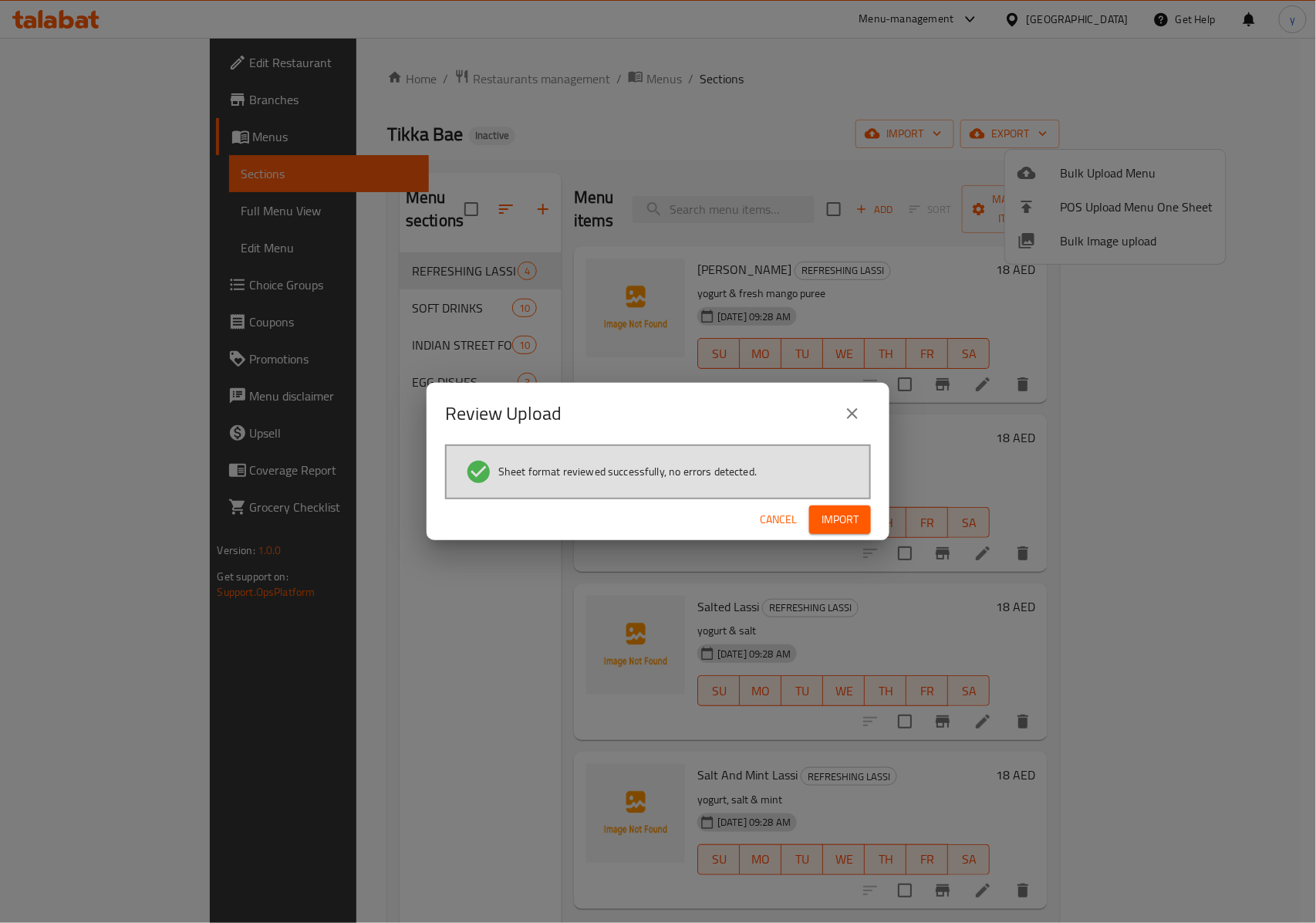
click at [828, 519] on span "Import" at bounding box center [840, 520] width 37 height 19
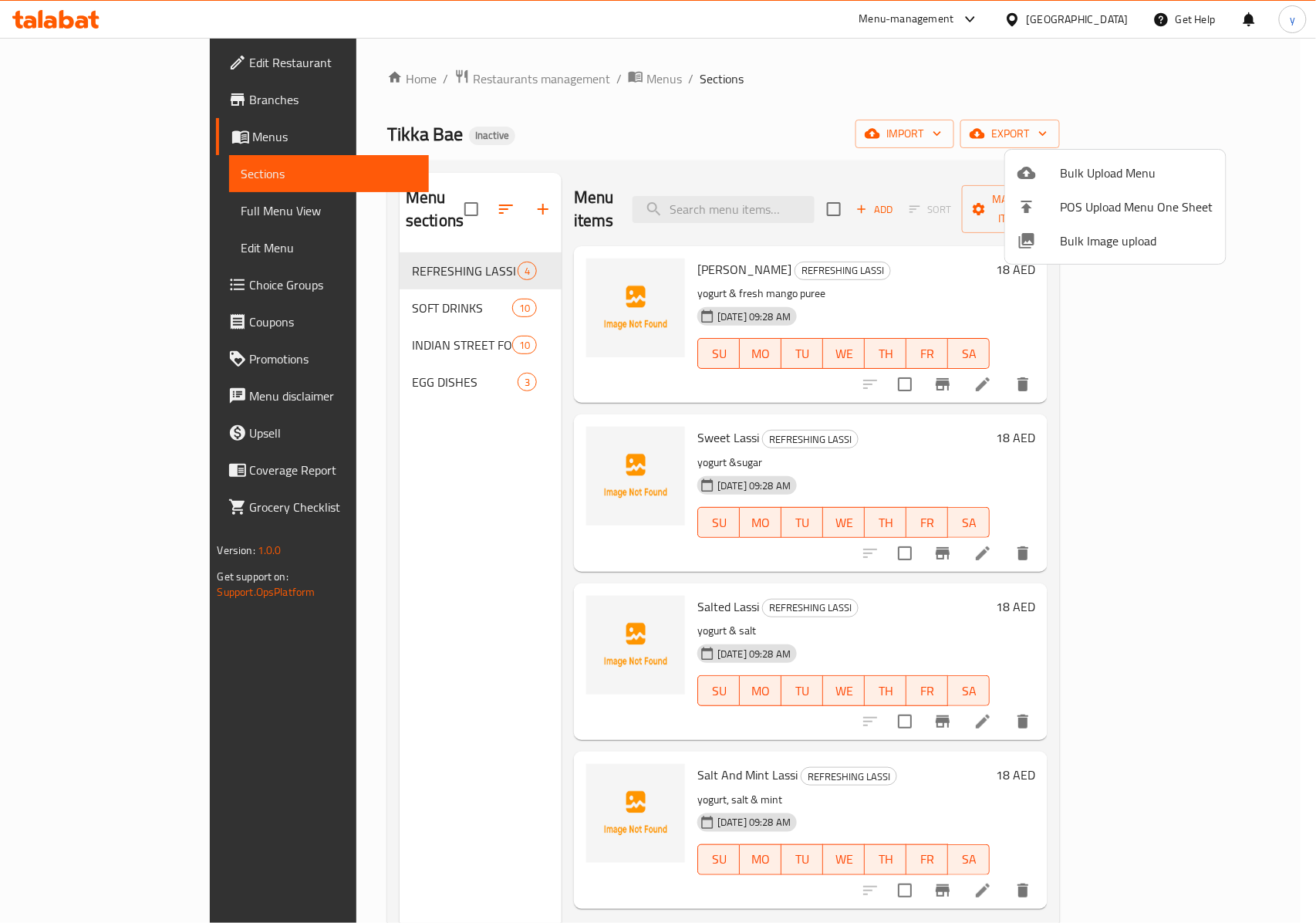
click at [118, 208] on div at bounding box center [658, 462] width 1316 height 923
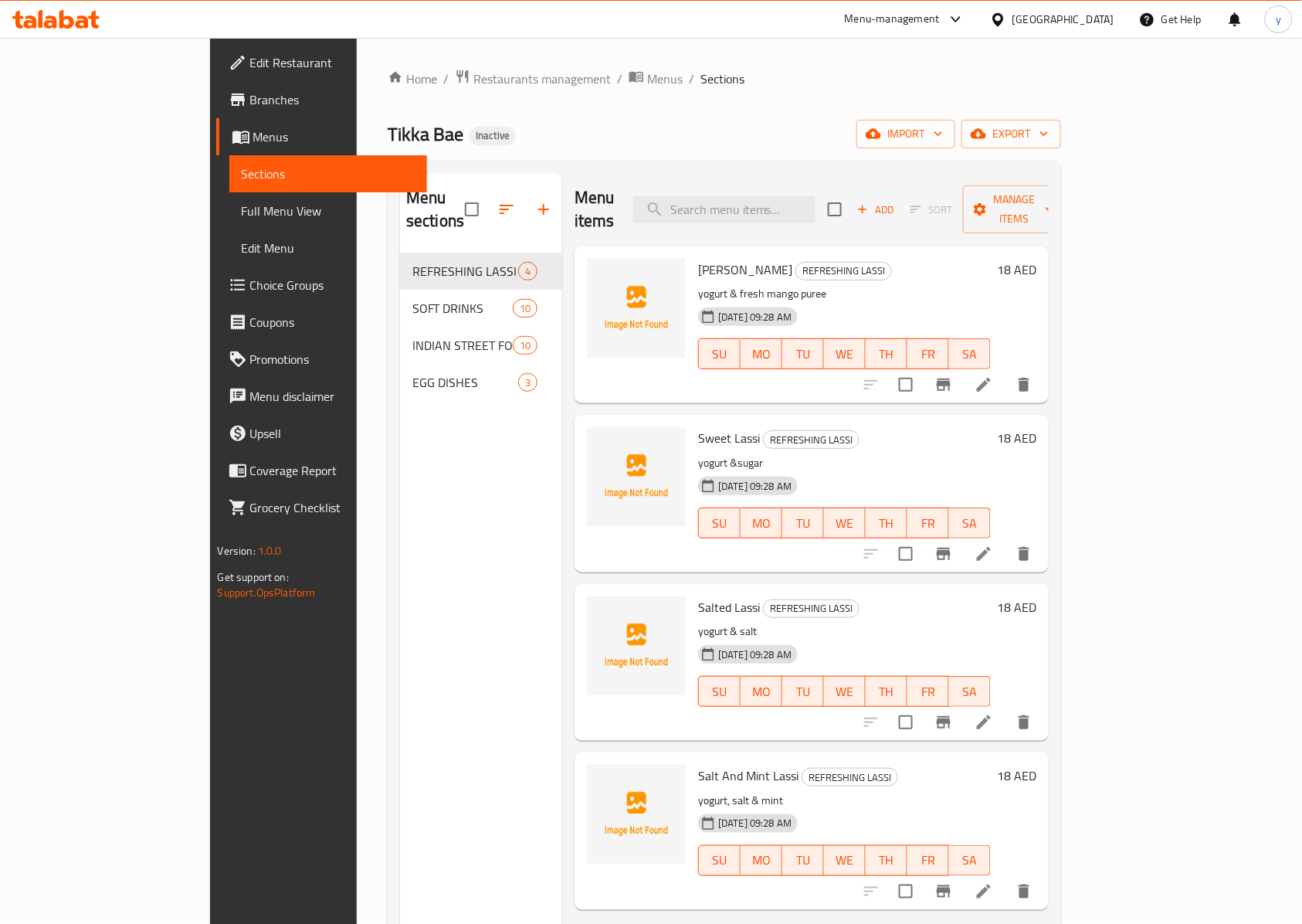
click at [242, 211] on span "Full Menu View" at bounding box center [329, 211] width 173 height 18
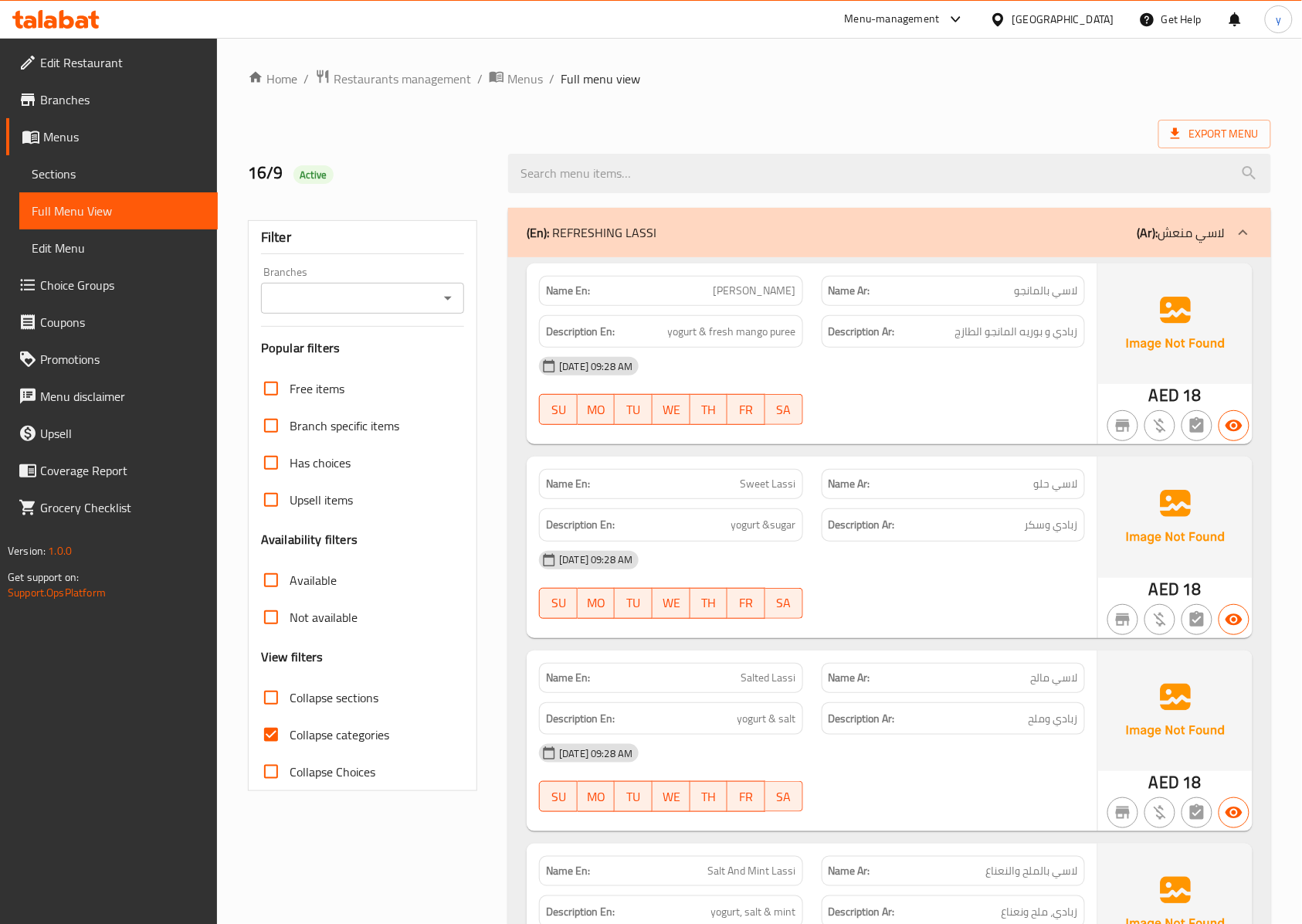
click at [81, 180] on span "Sections" at bounding box center [119, 173] width 173 height 18
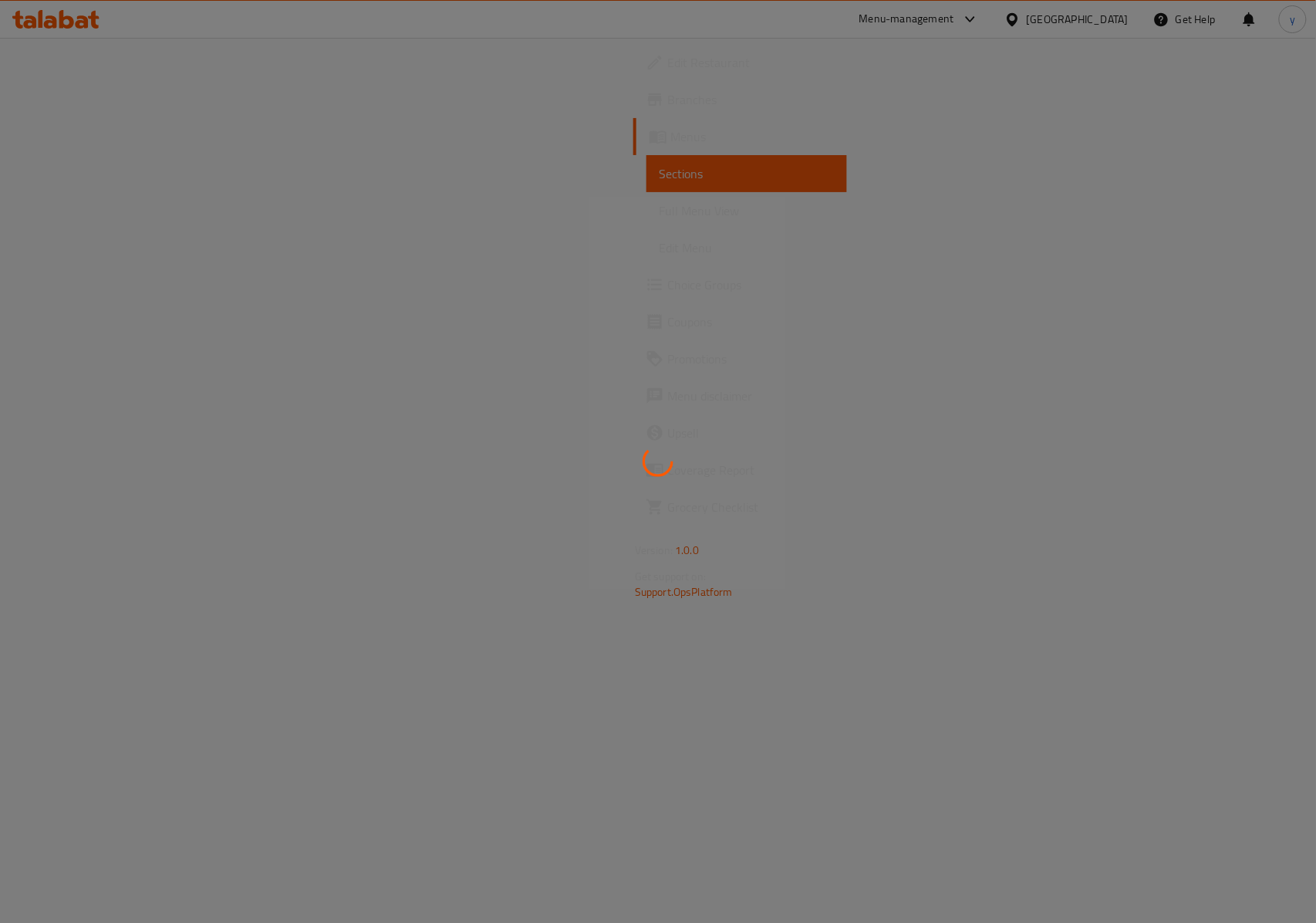
click at [1256, 94] on div at bounding box center [658, 462] width 1316 height 923
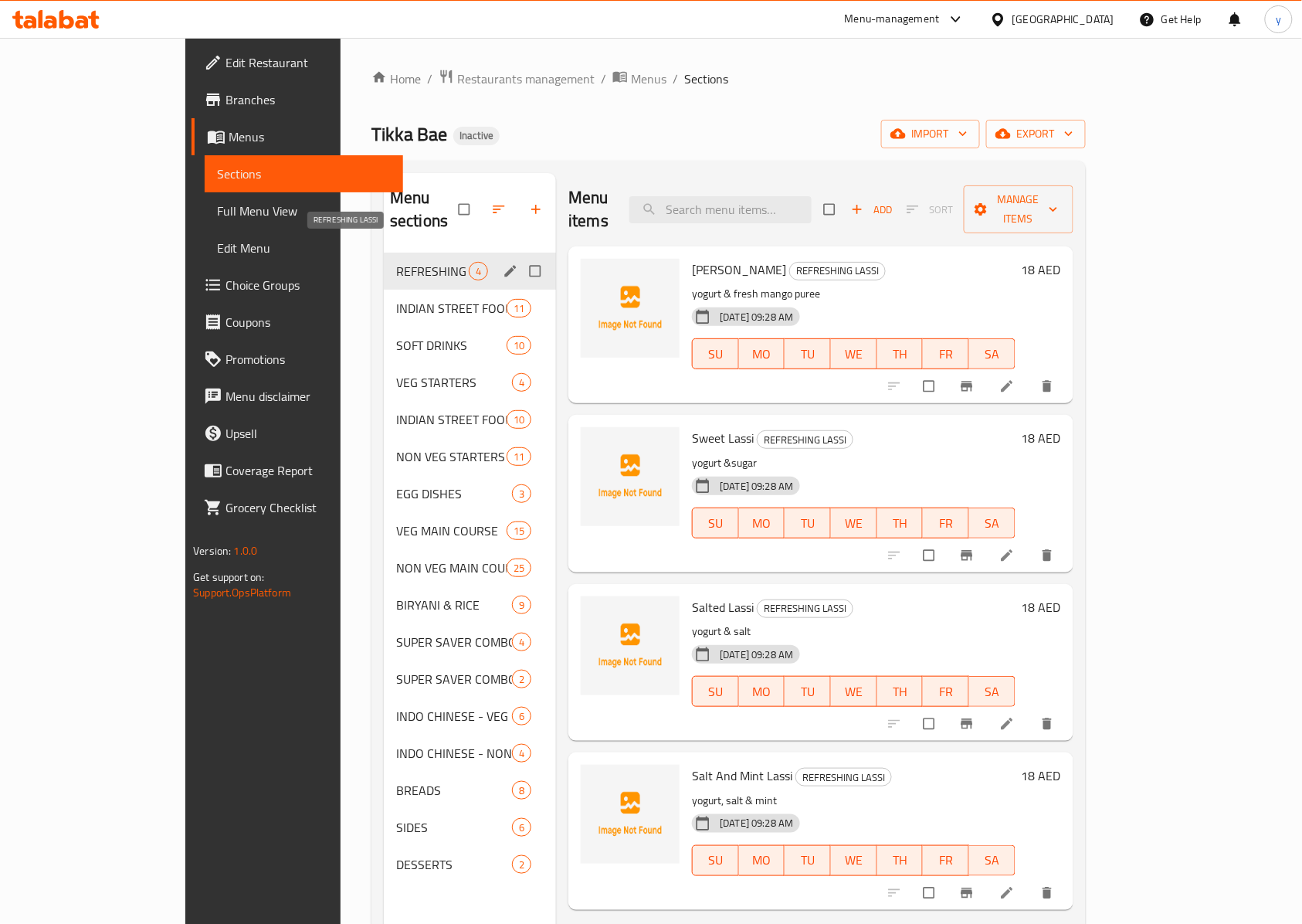
click at [396, 262] on span "REFRESHING LASSI" at bounding box center [433, 270] width 73 height 18
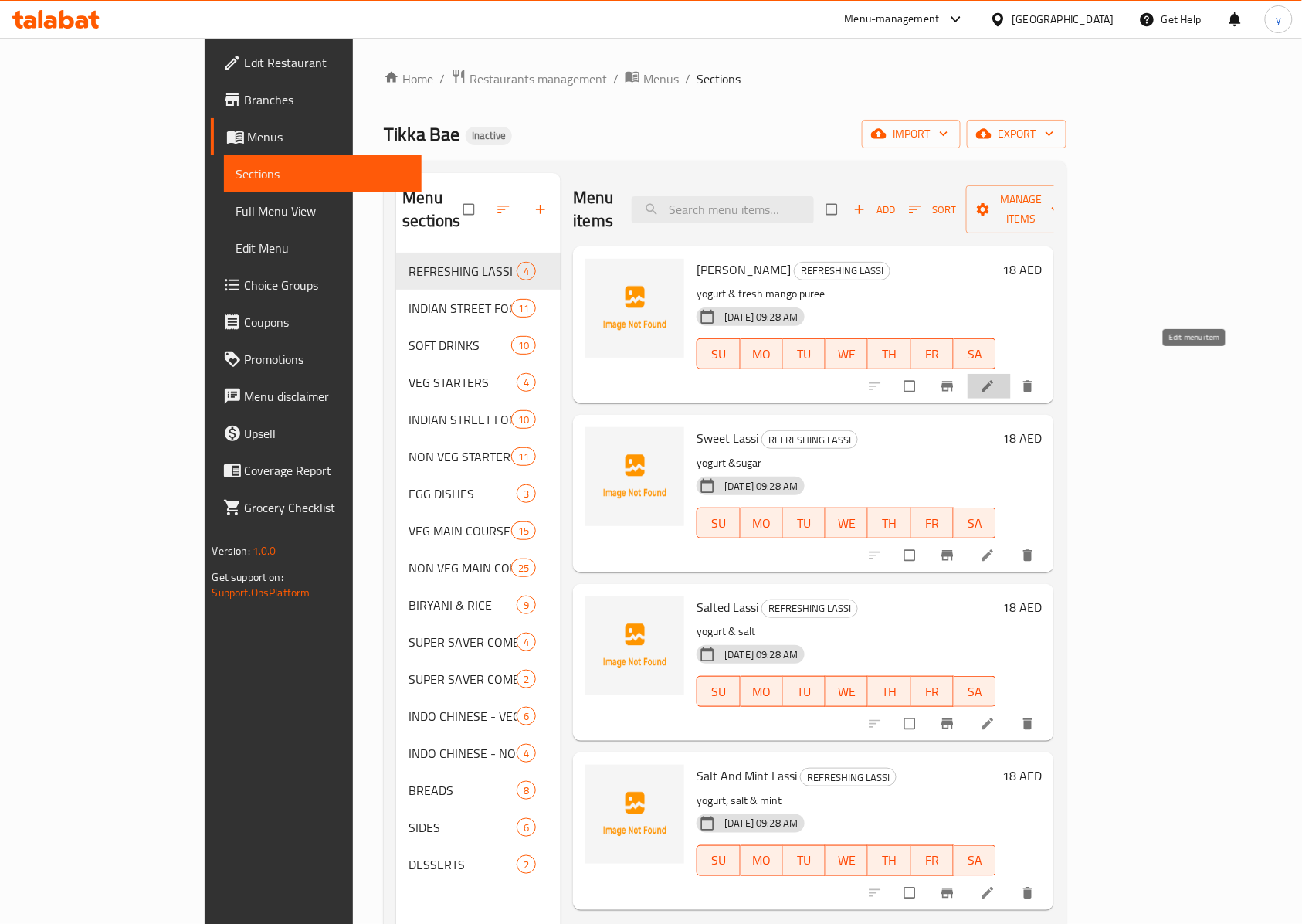
click at [994, 381] on icon at bounding box center [987, 386] width 11 height 11
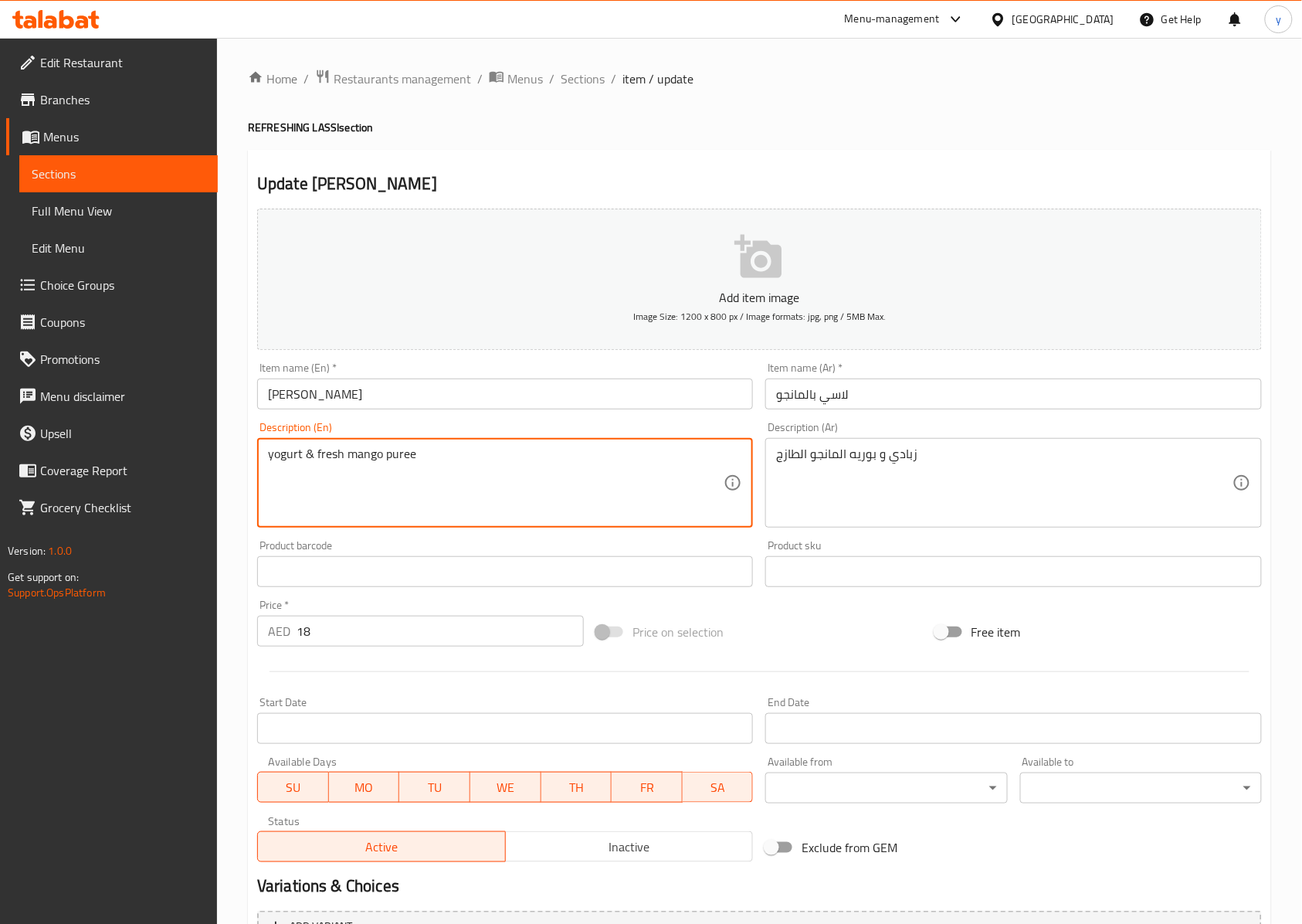
drag, startPoint x: 314, startPoint y: 458, endPoint x: 417, endPoint y: 477, distance: 104.7
click at [424, 472] on textarea "yogurt & fresh mango puree" at bounding box center [496, 483] width 456 height 74
drag, startPoint x: 419, startPoint y: 465, endPoint x: 316, endPoint y: 474, distance: 103.4
click at [316, 474] on textarea "yogurt & fresh mango puree" at bounding box center [496, 483] width 456 height 74
drag, startPoint x: 418, startPoint y: 454, endPoint x: 381, endPoint y: 460, distance: 37.5
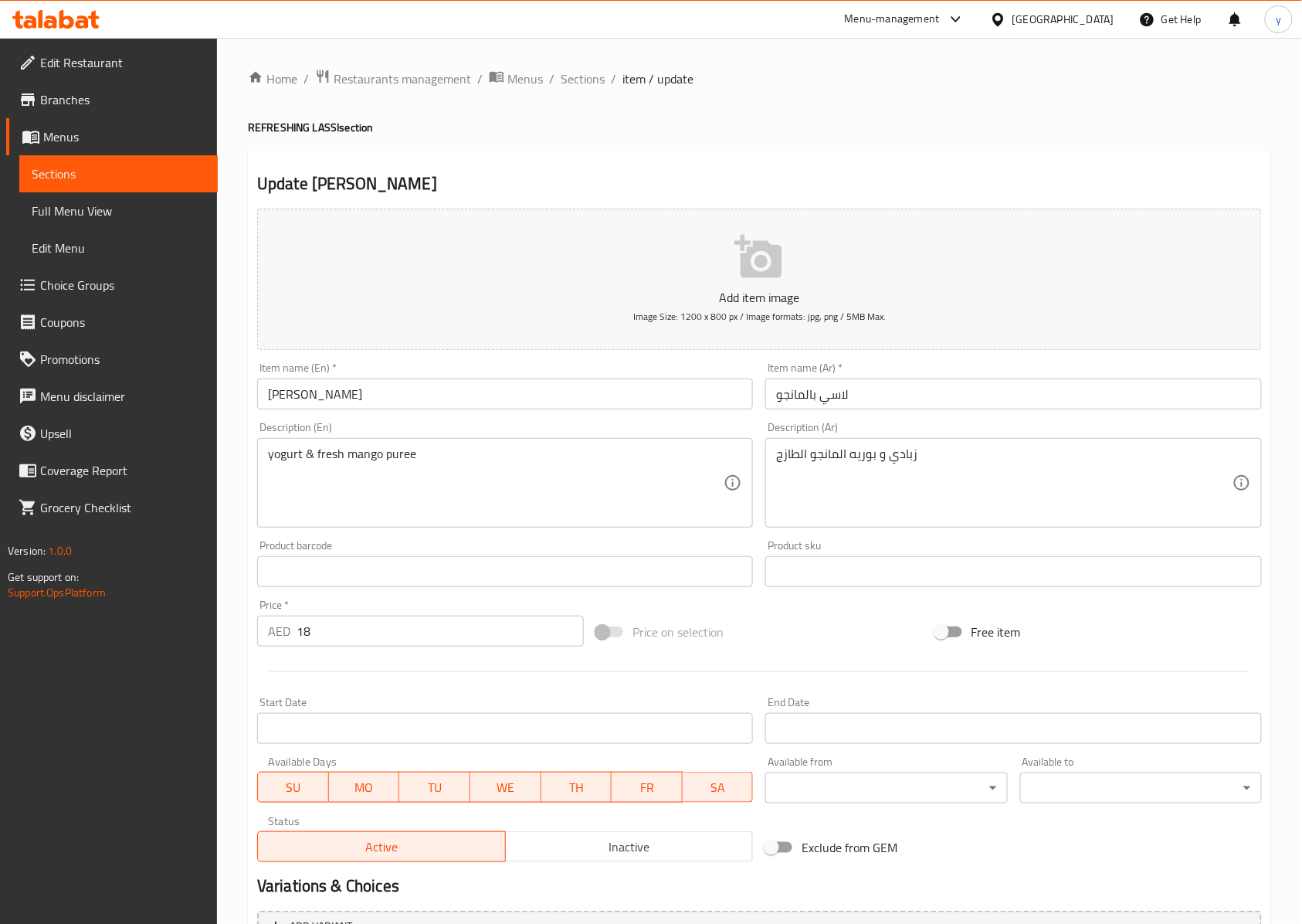
click at [431, 456] on textarea "yogurt & fresh mango puree" at bounding box center [496, 483] width 456 height 74
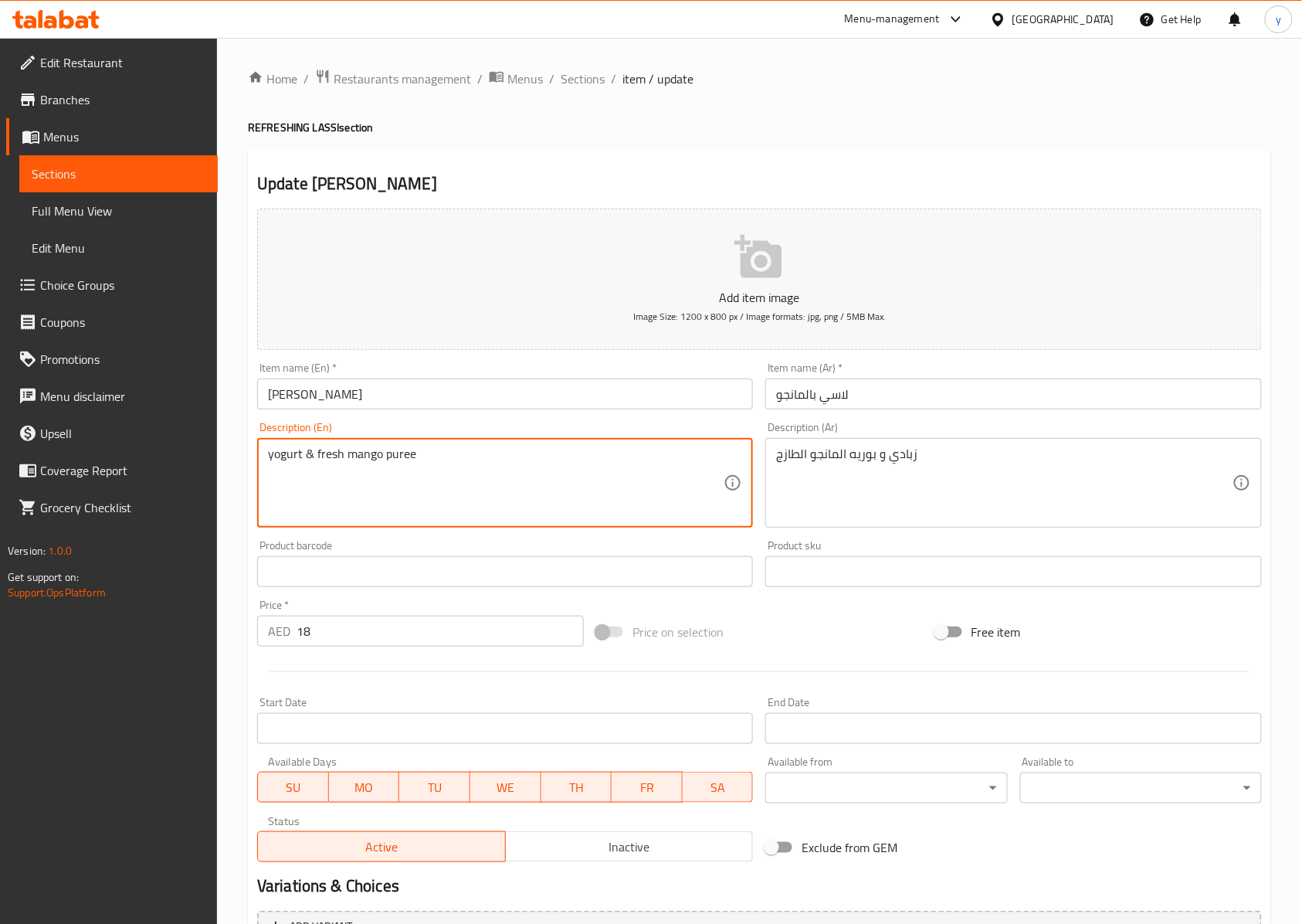
drag, startPoint x: 423, startPoint y: 458, endPoint x: 344, endPoint y: 474, distance: 80.6
click at [344, 474] on textarea "yogurt & fresh mango puree" at bounding box center [496, 483] width 456 height 74
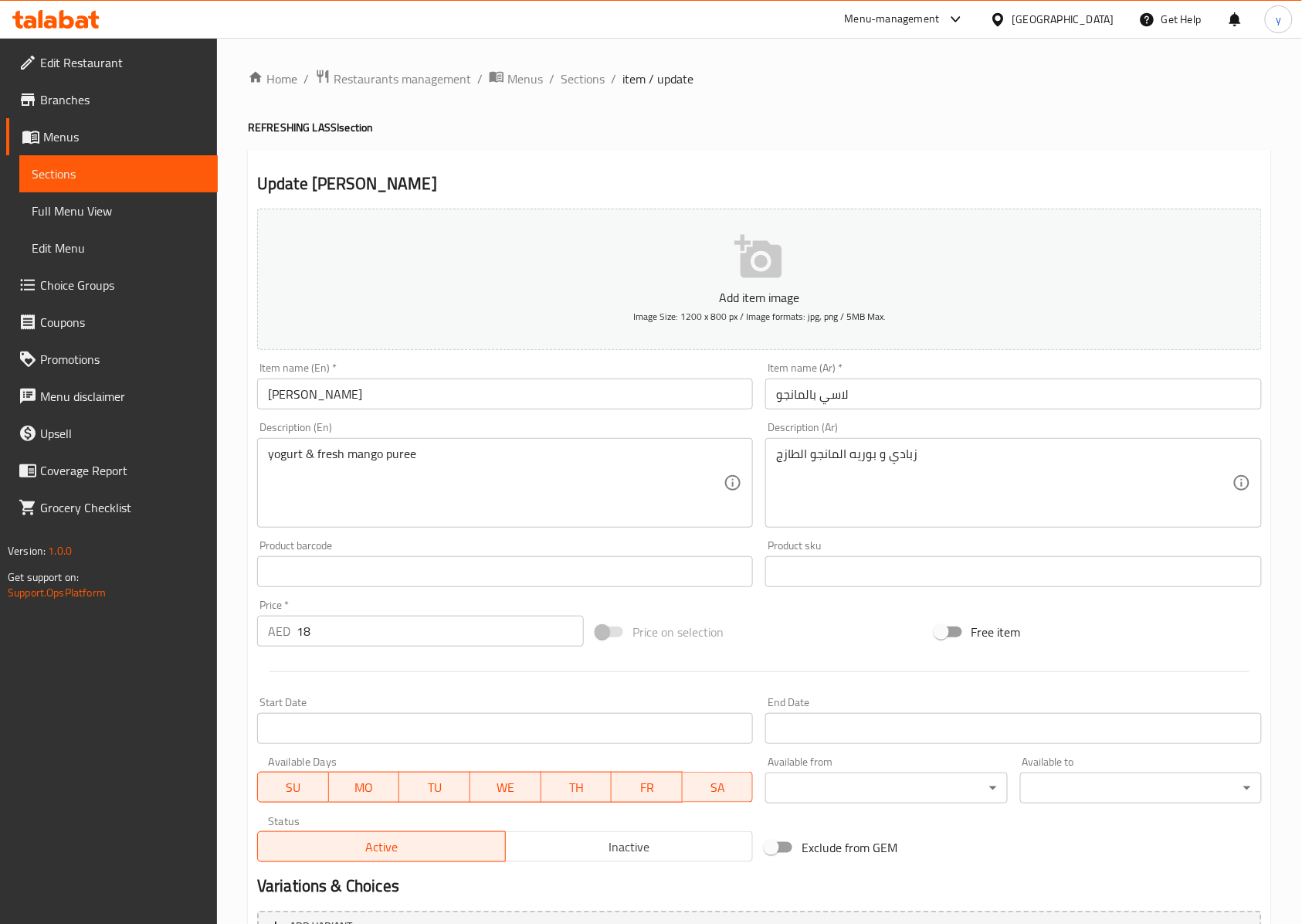
click at [525, 406] on input "[PERSON_NAME]" at bounding box center [505, 394] width 496 height 31
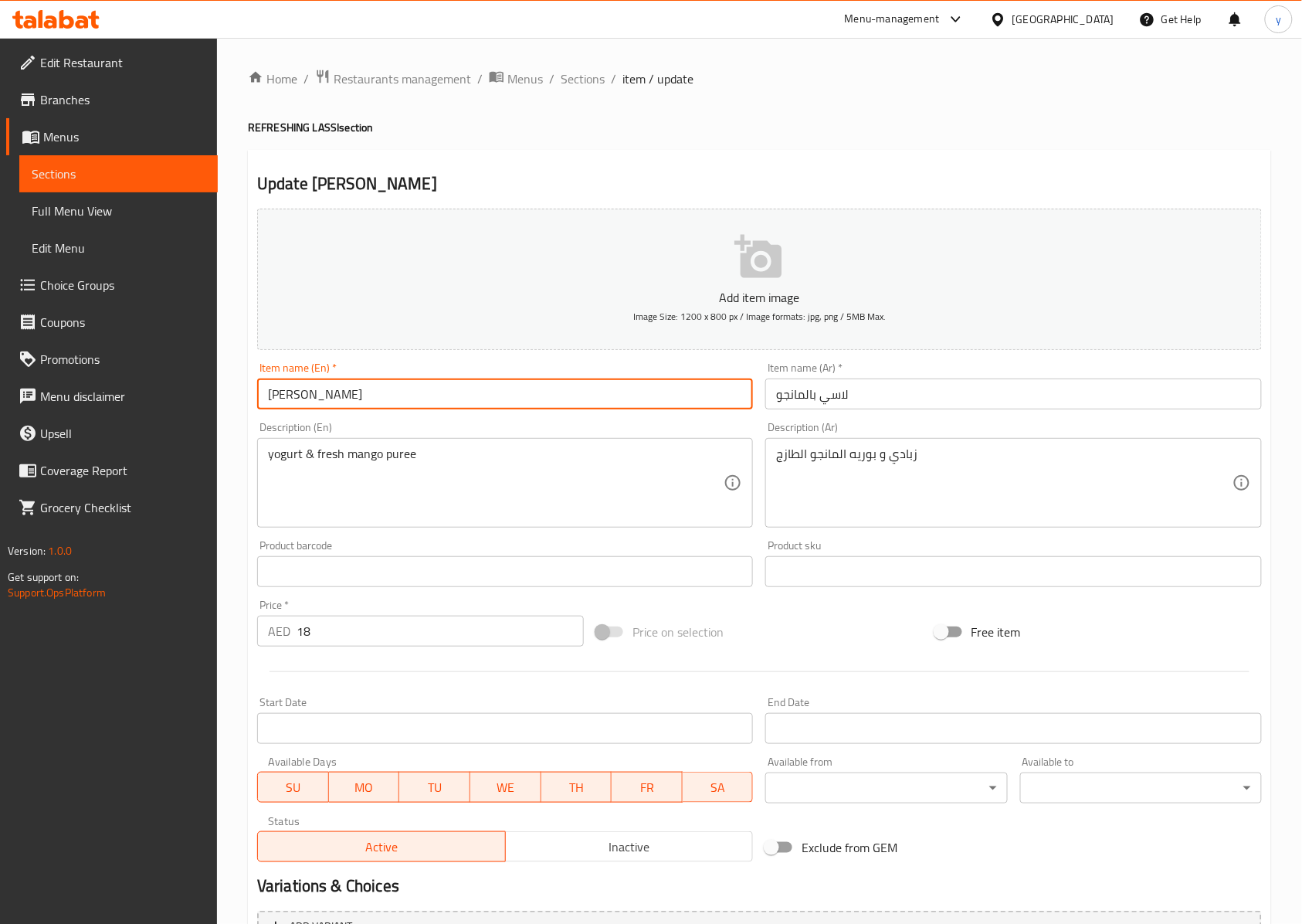
click at [525, 406] on input "[PERSON_NAME]" at bounding box center [505, 394] width 496 height 31
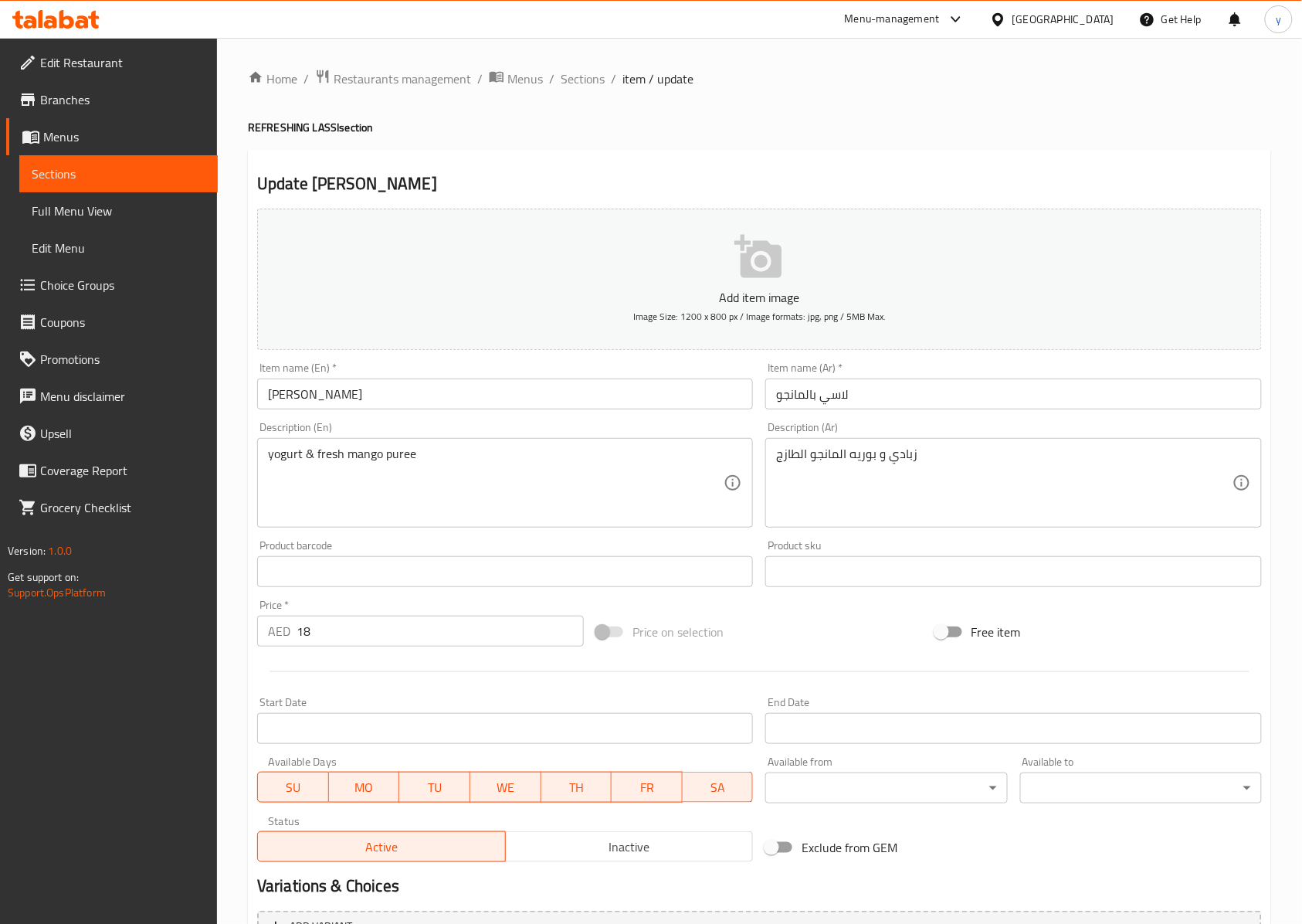
click at [1183, 117] on div "Home / Restaurants management / Menus / Sections / item / update REFRESHING LAS…" at bounding box center [759, 564] width 1024 height 992
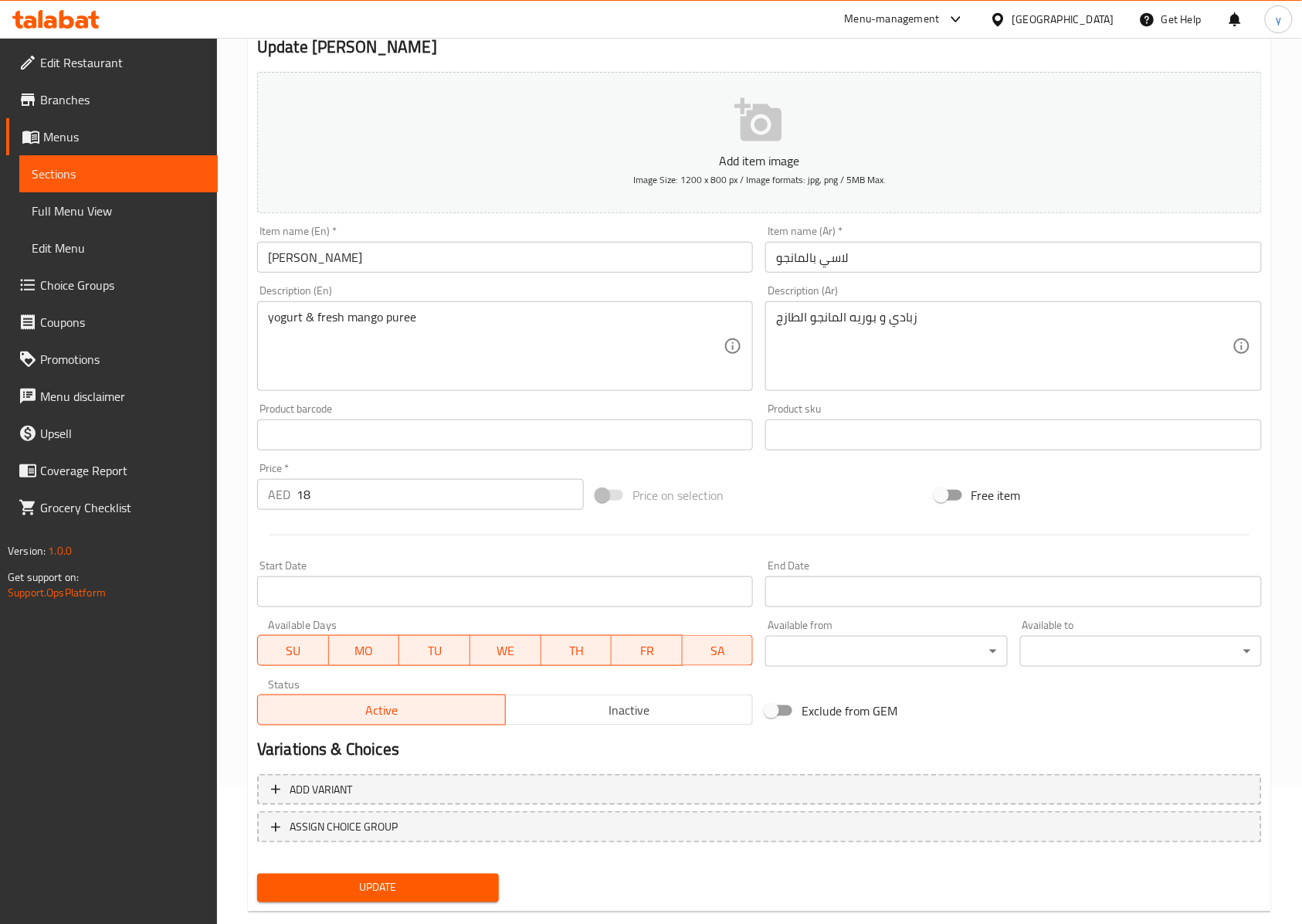
scroll to position [166, 0]
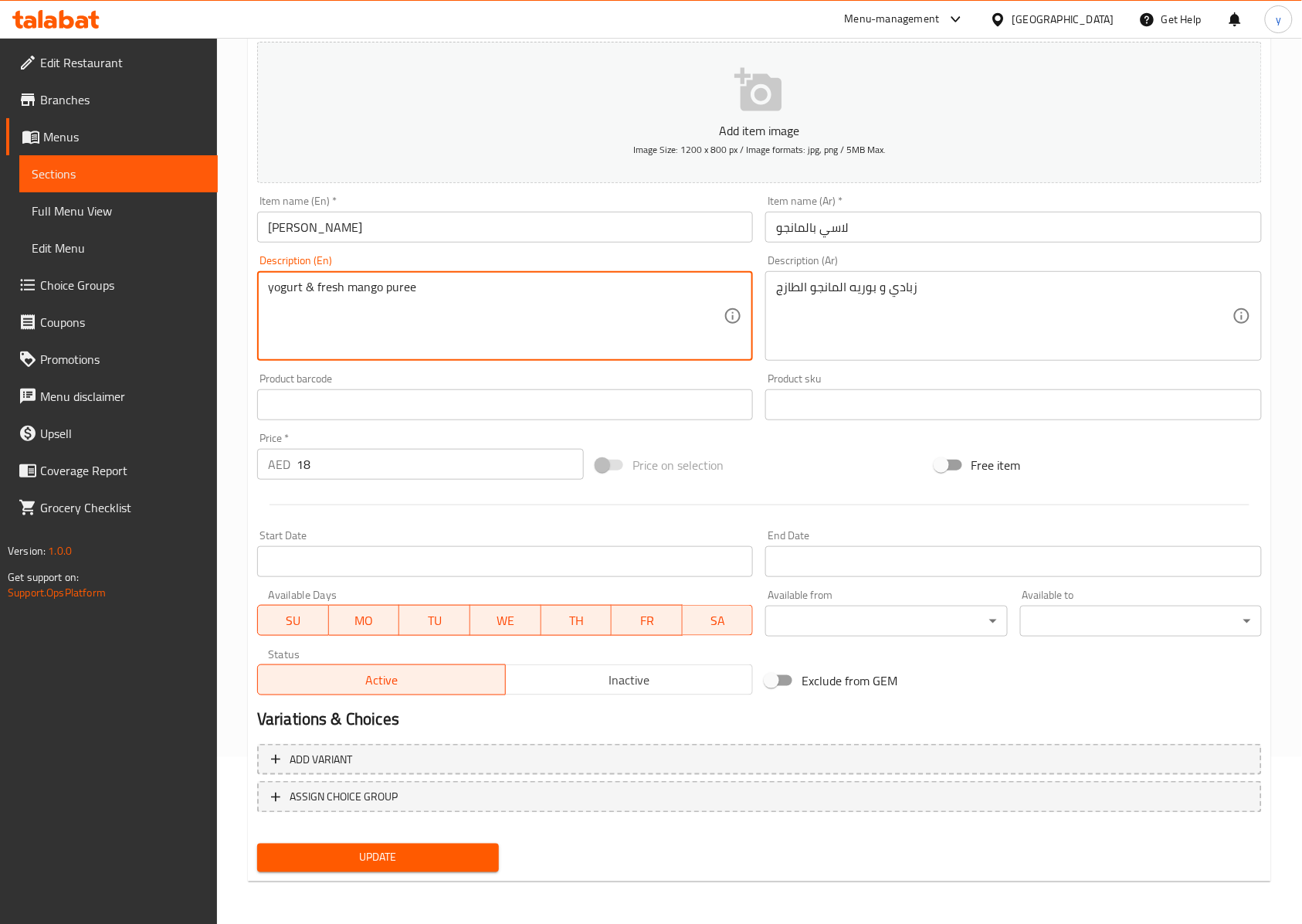
drag, startPoint x: 408, startPoint y: 307, endPoint x: 348, endPoint y: 313, distance: 60.3
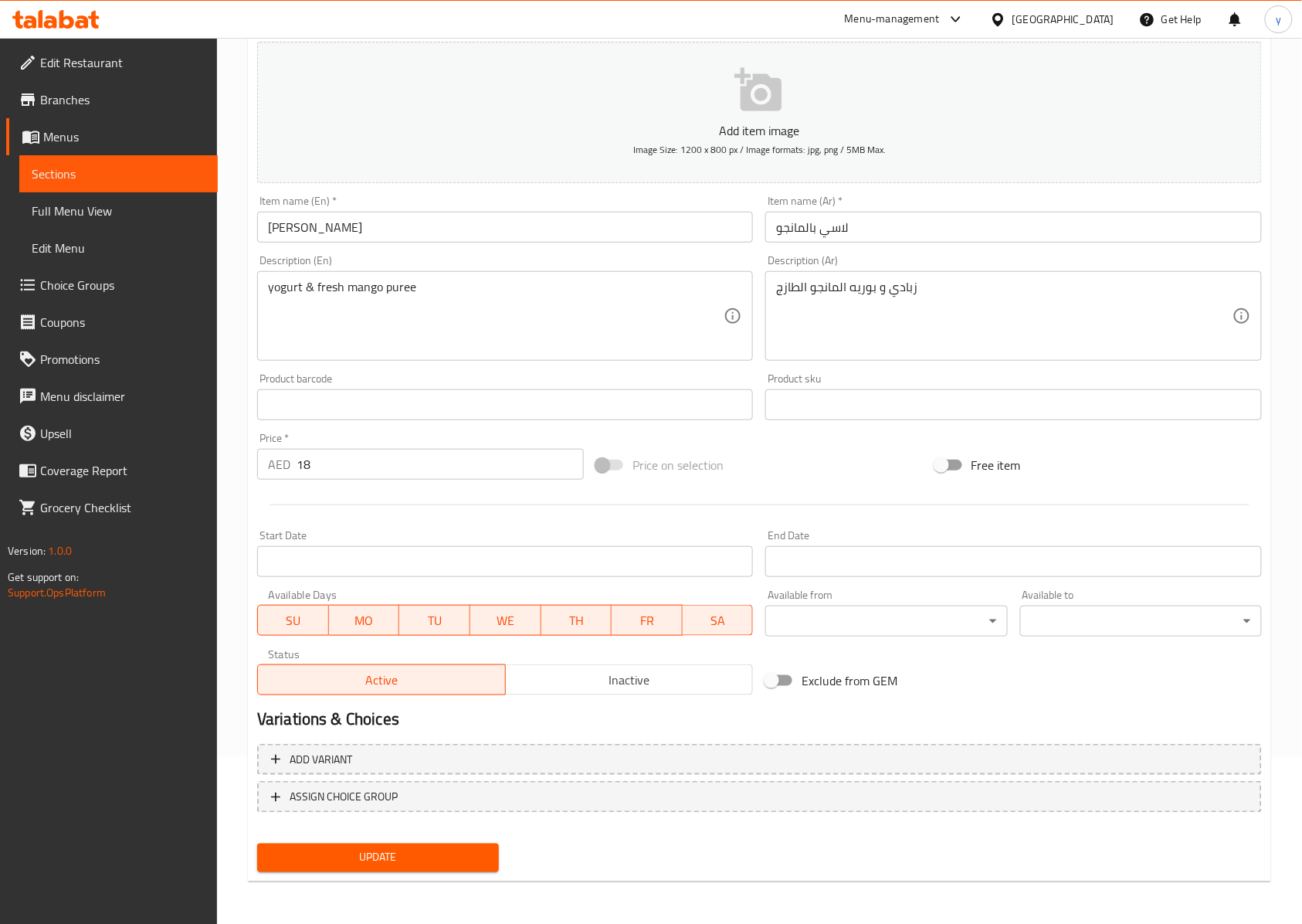
click at [466, 308] on textarea "yogurt & fresh mango puree" at bounding box center [496, 316] width 456 height 74
click at [659, 307] on textarea "yogurt & fresh mango puree" at bounding box center [496, 316] width 456 height 74
click at [478, 851] on span "Update" at bounding box center [378, 857] width 217 height 19
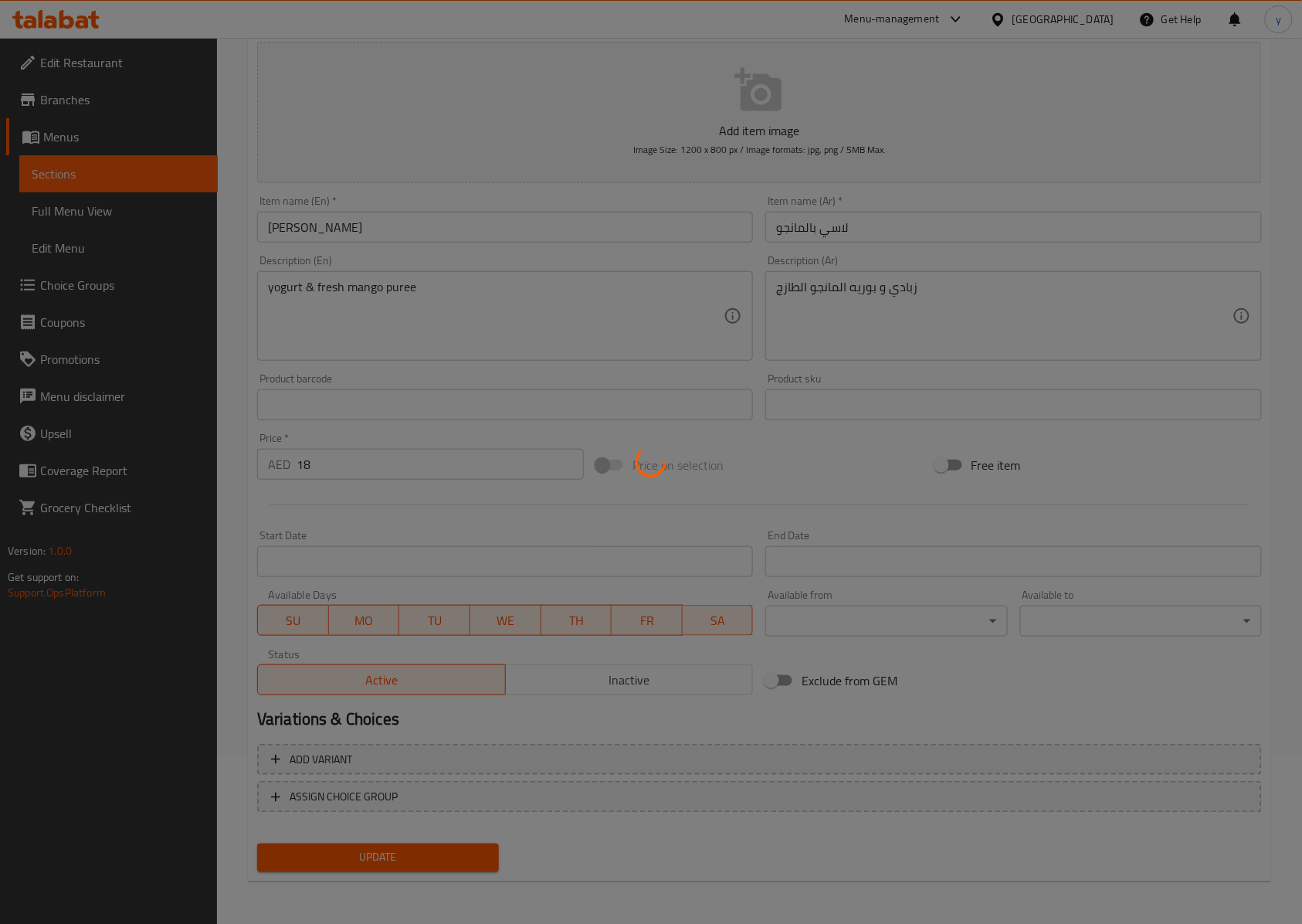
scroll to position [0, 0]
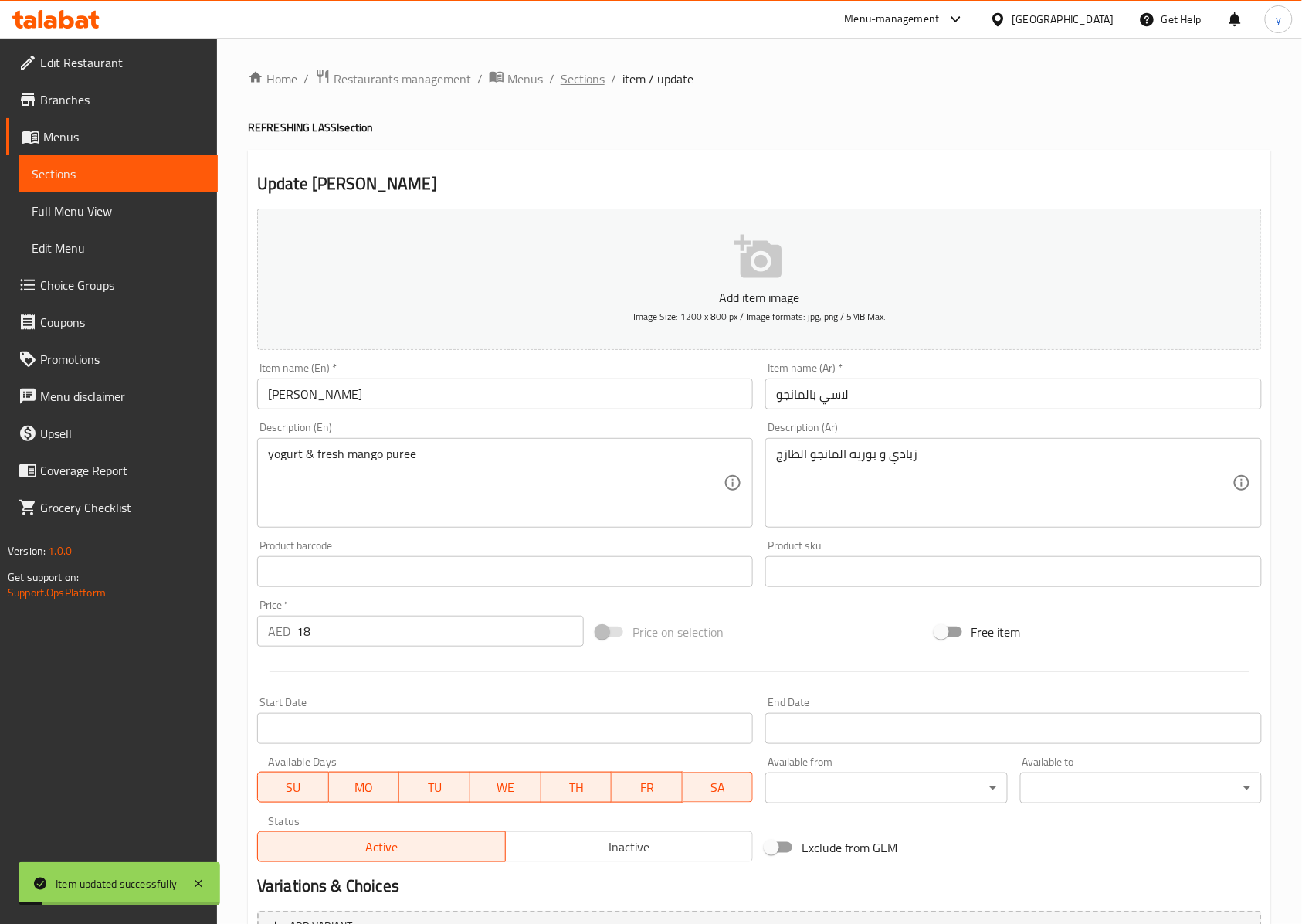
click at [570, 78] on span "Sections" at bounding box center [583, 78] width 44 height 18
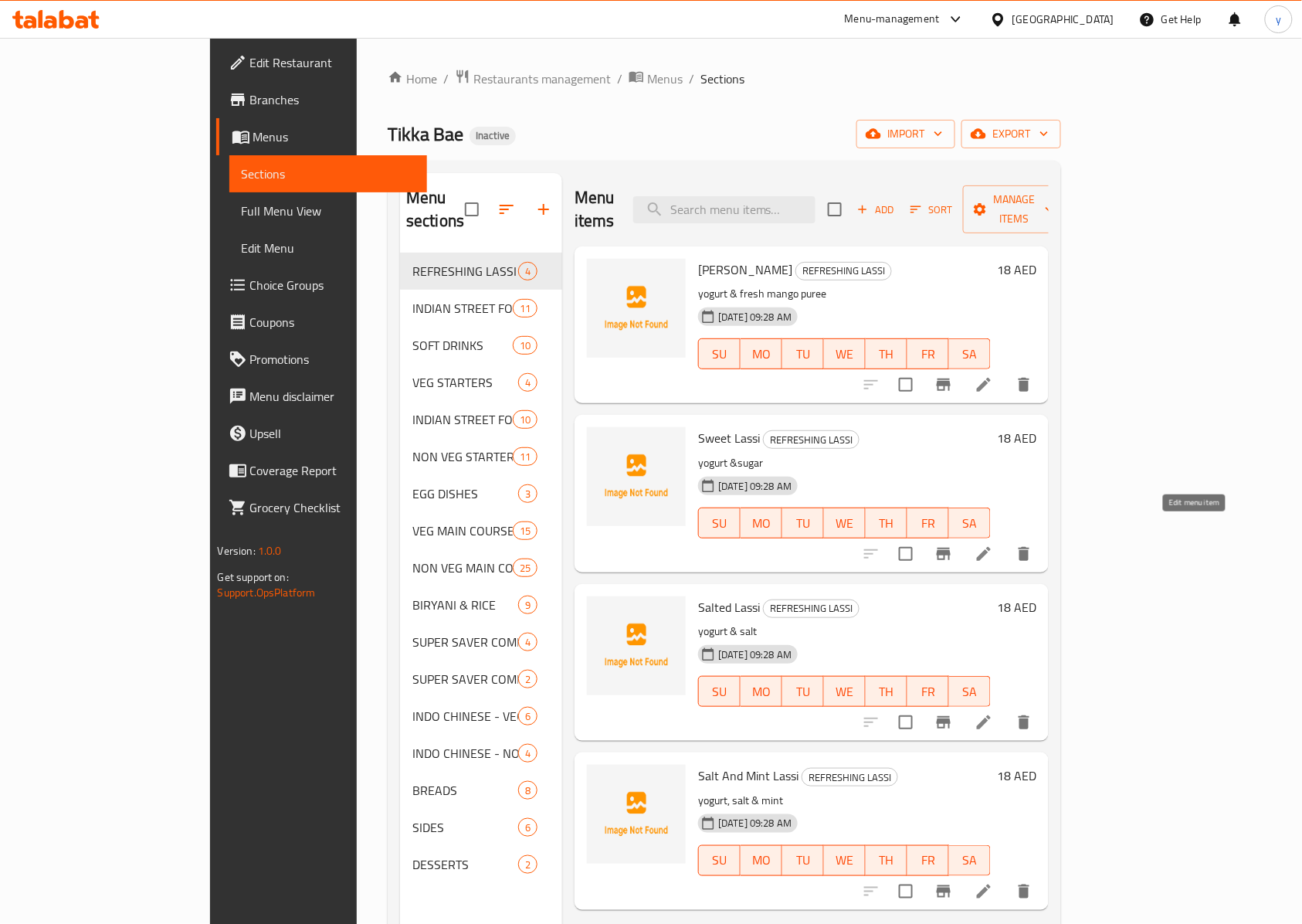
click at [991, 547] on icon at bounding box center [984, 554] width 14 height 14
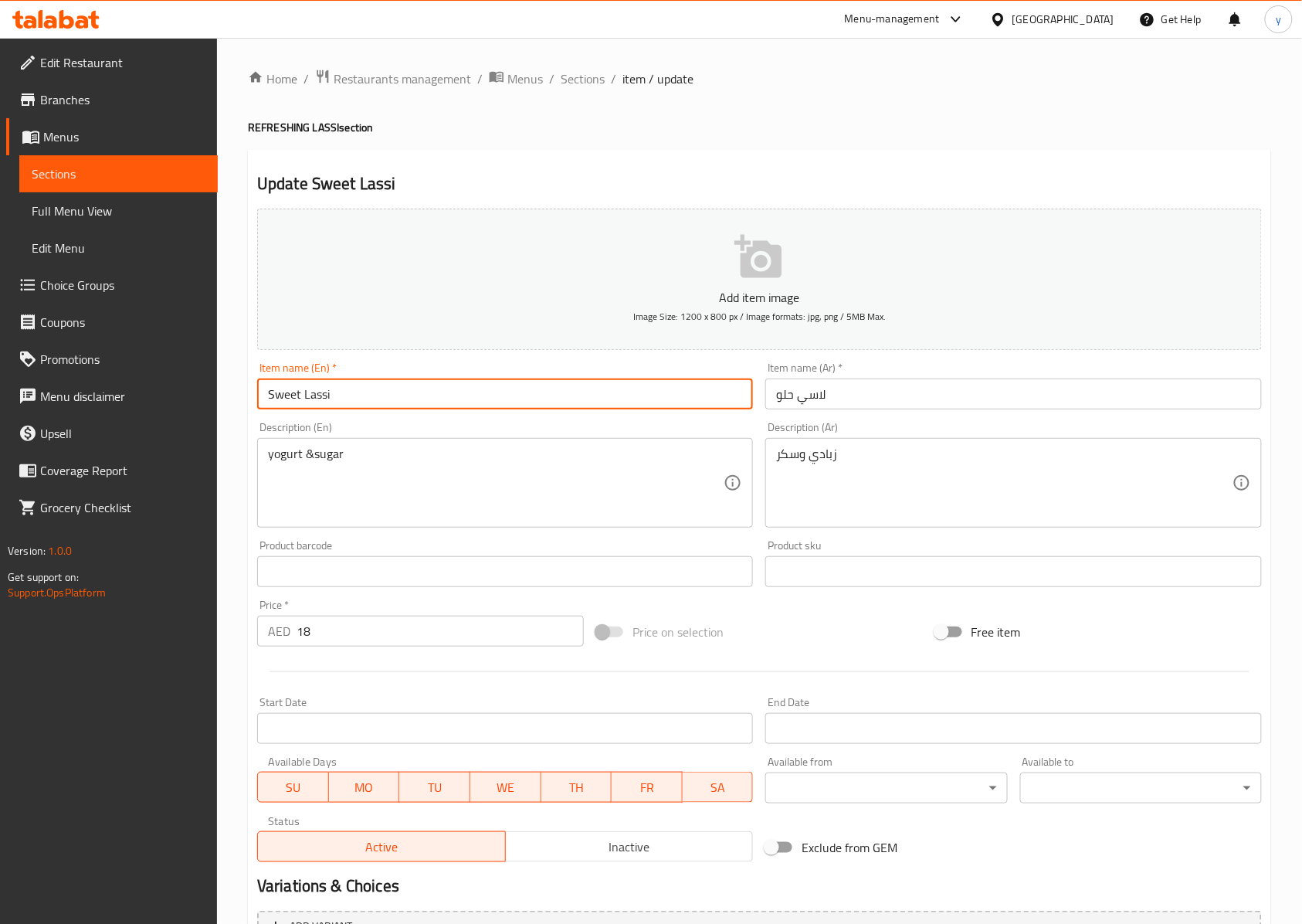
click at [287, 395] on input "Sweet Lassi" at bounding box center [505, 394] width 496 height 31
drag, startPoint x: 337, startPoint y: 394, endPoint x: 217, endPoint y: 407, distance: 120.7
click at [214, 407] on div "Edit Restaurant Branches Menus Sections Full Menu View Edit Menu Choice Groups …" at bounding box center [651, 564] width 1302 height 1053
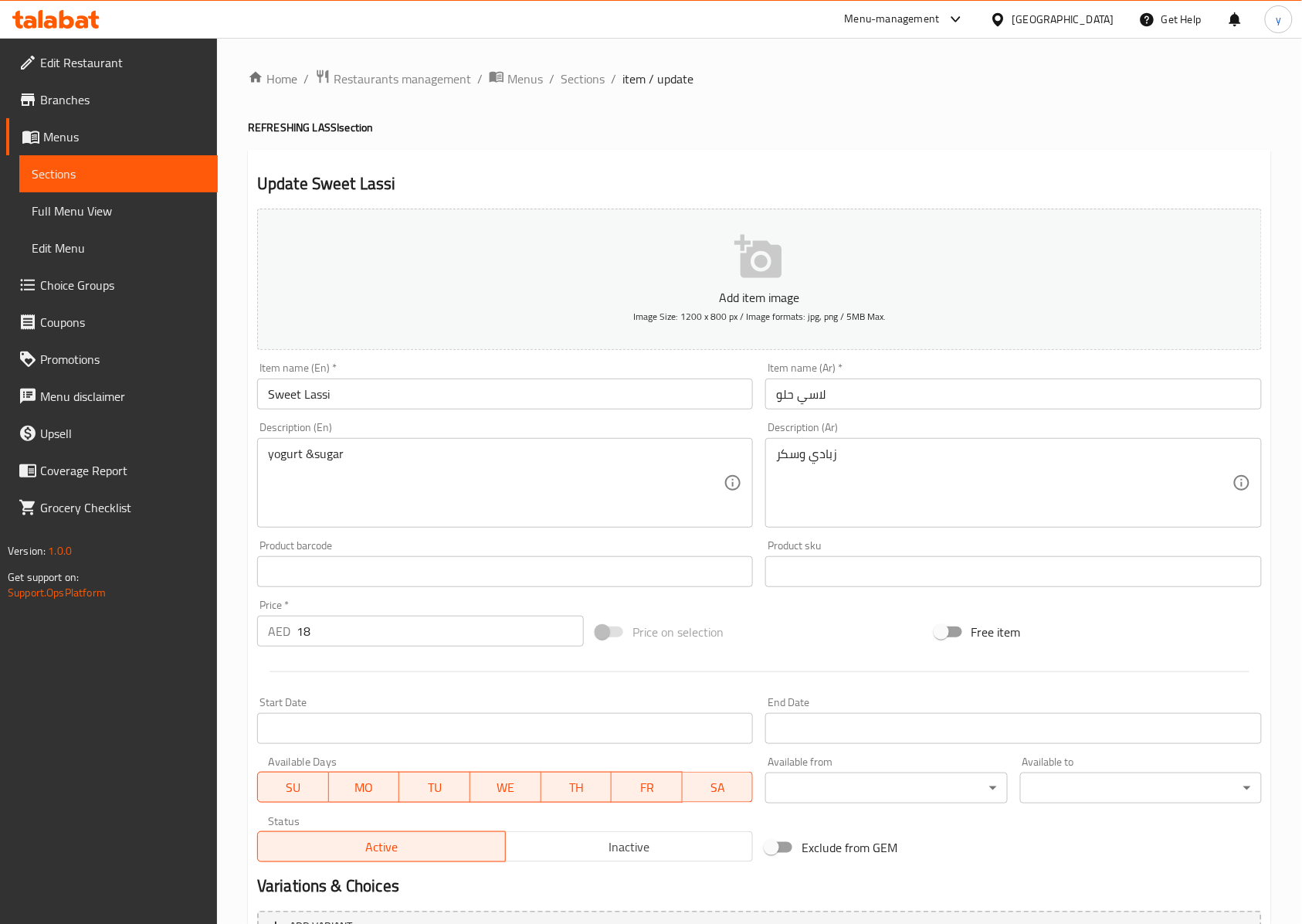
click at [992, 391] on input "لاسي حلو" at bounding box center [1013, 394] width 496 height 31
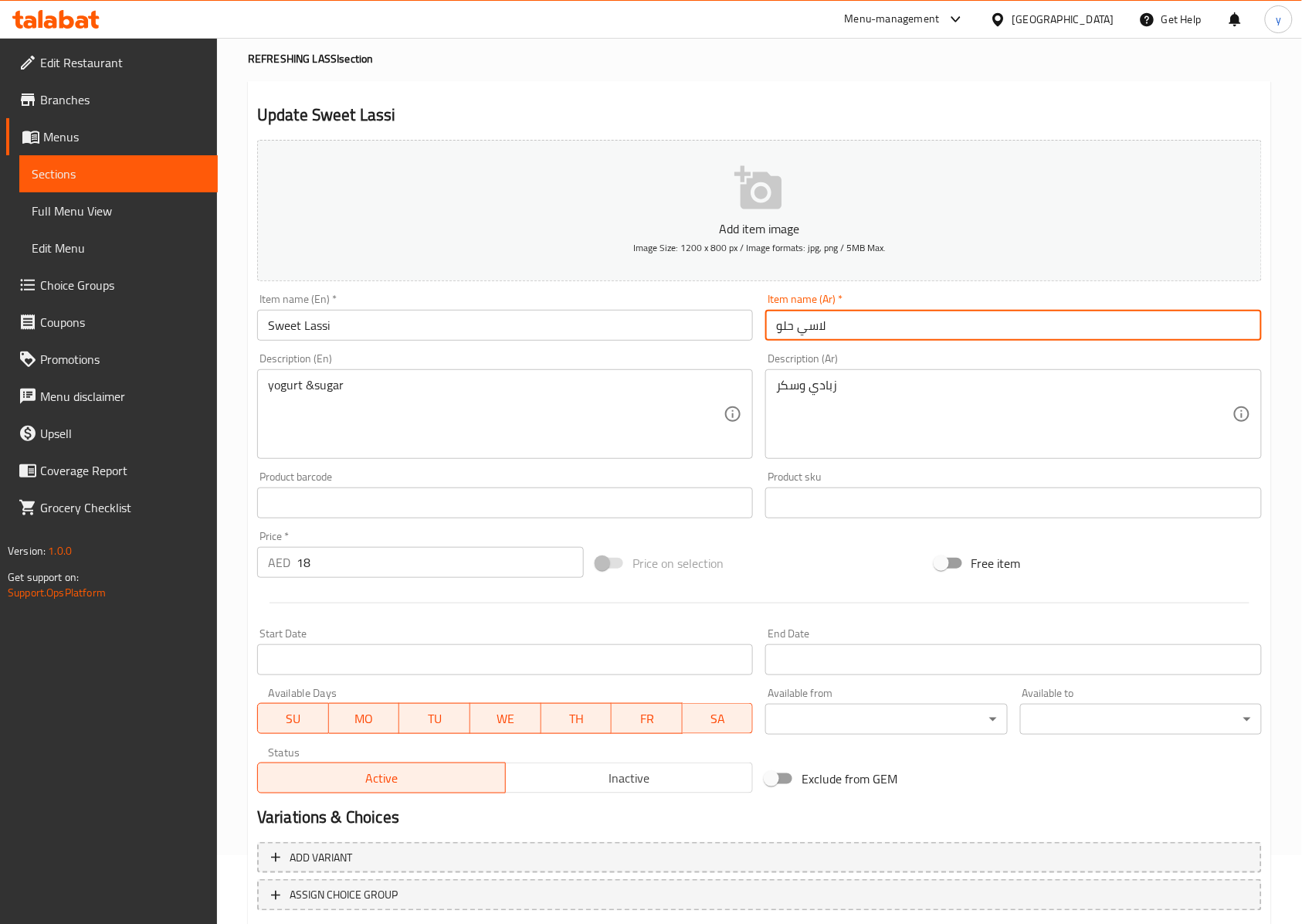
scroll to position [166, 0]
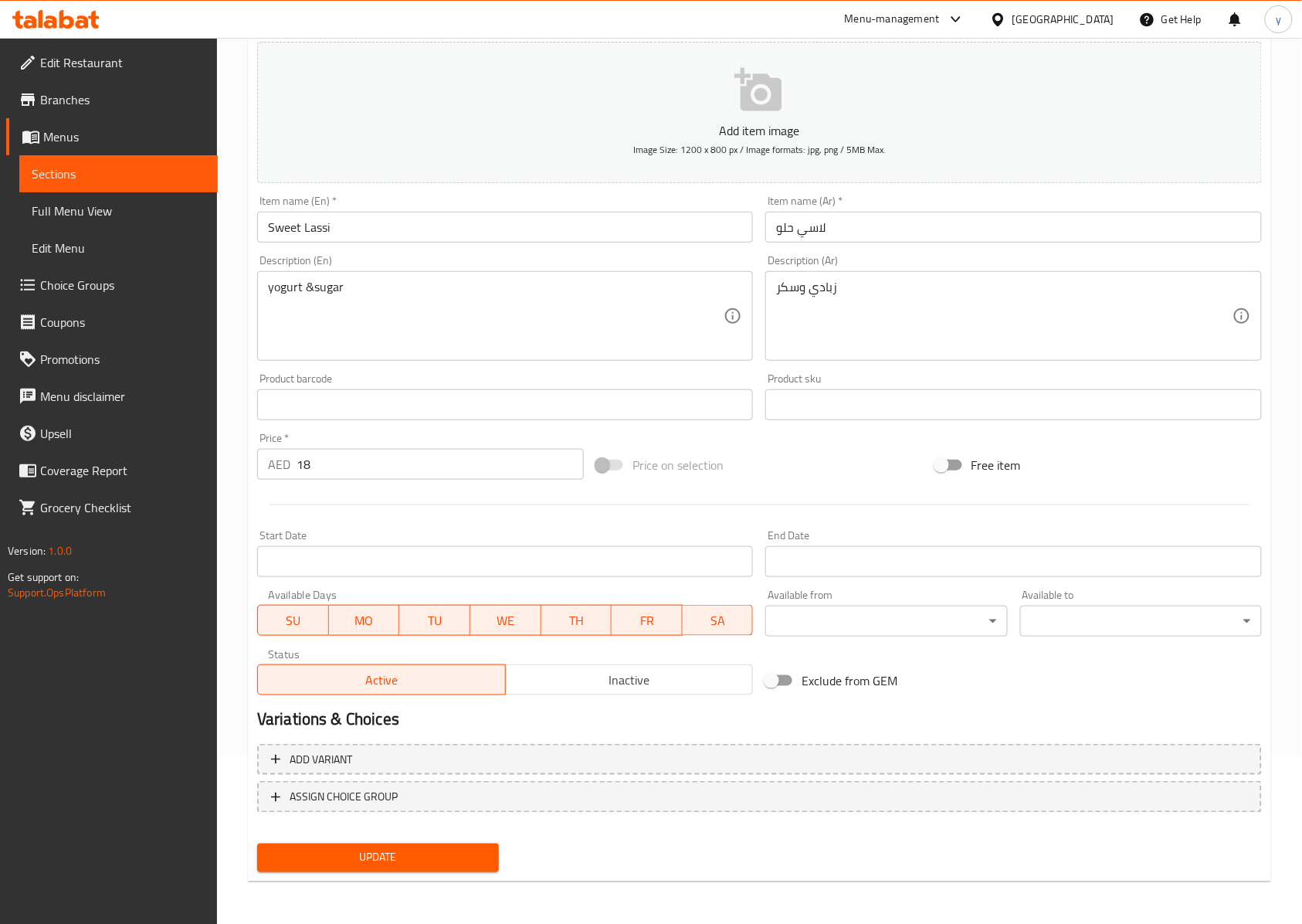
click at [347, 227] on input "Sweet Lassi" at bounding box center [505, 227] width 496 height 31
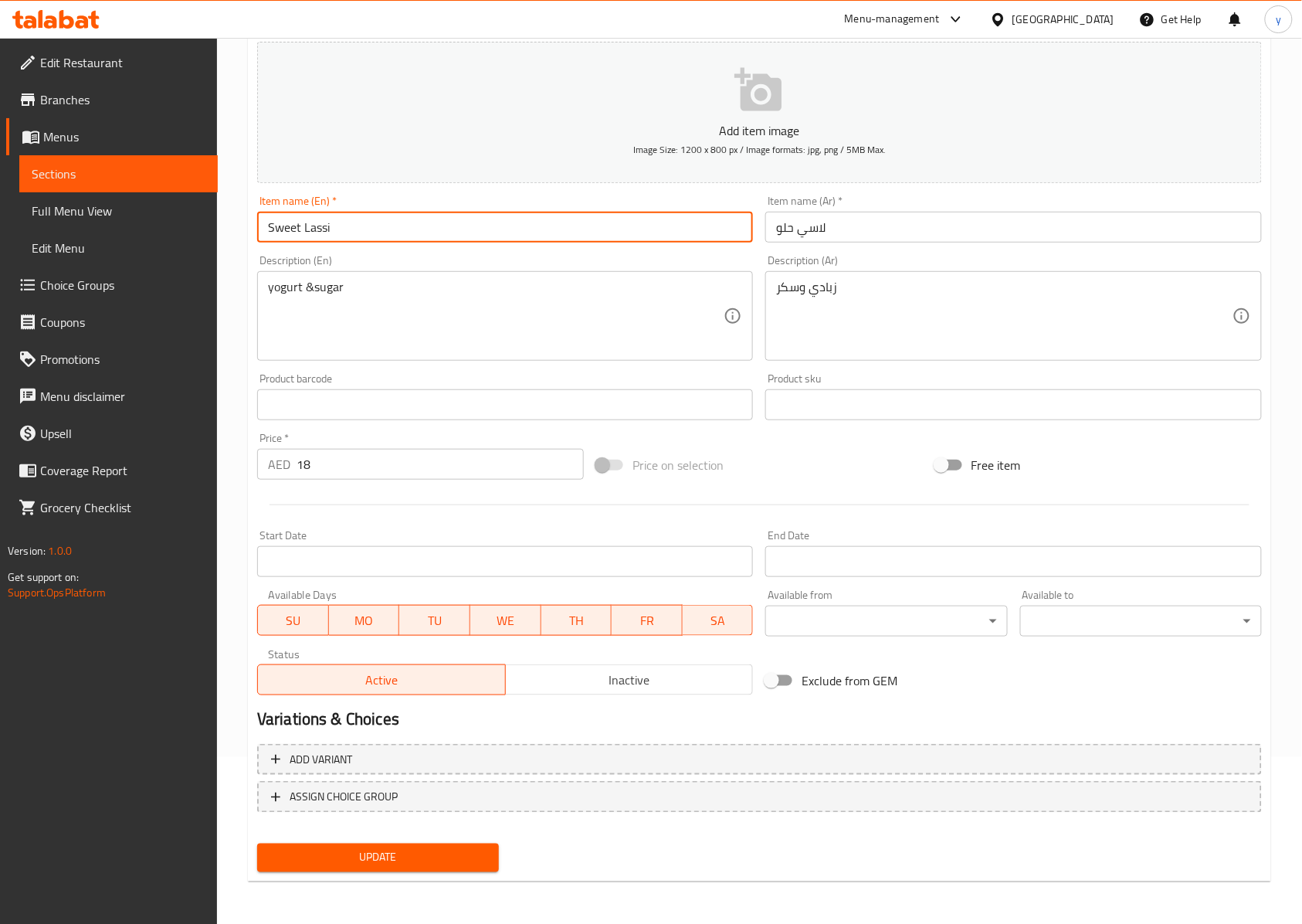
click at [347, 227] on input "Sweet Lassi" at bounding box center [505, 227] width 496 height 31
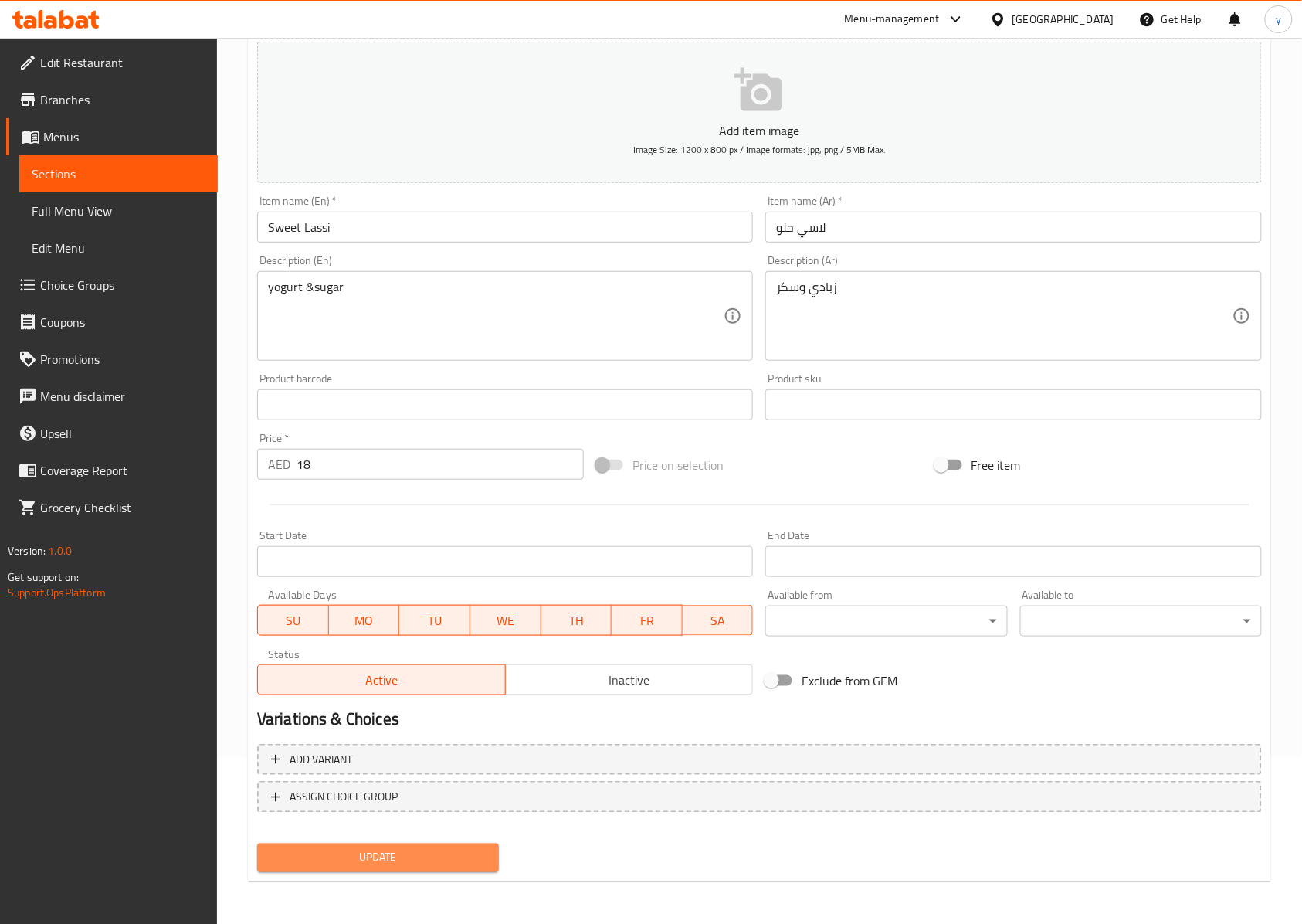
click at [350, 848] on span "Update" at bounding box center [378, 857] width 217 height 19
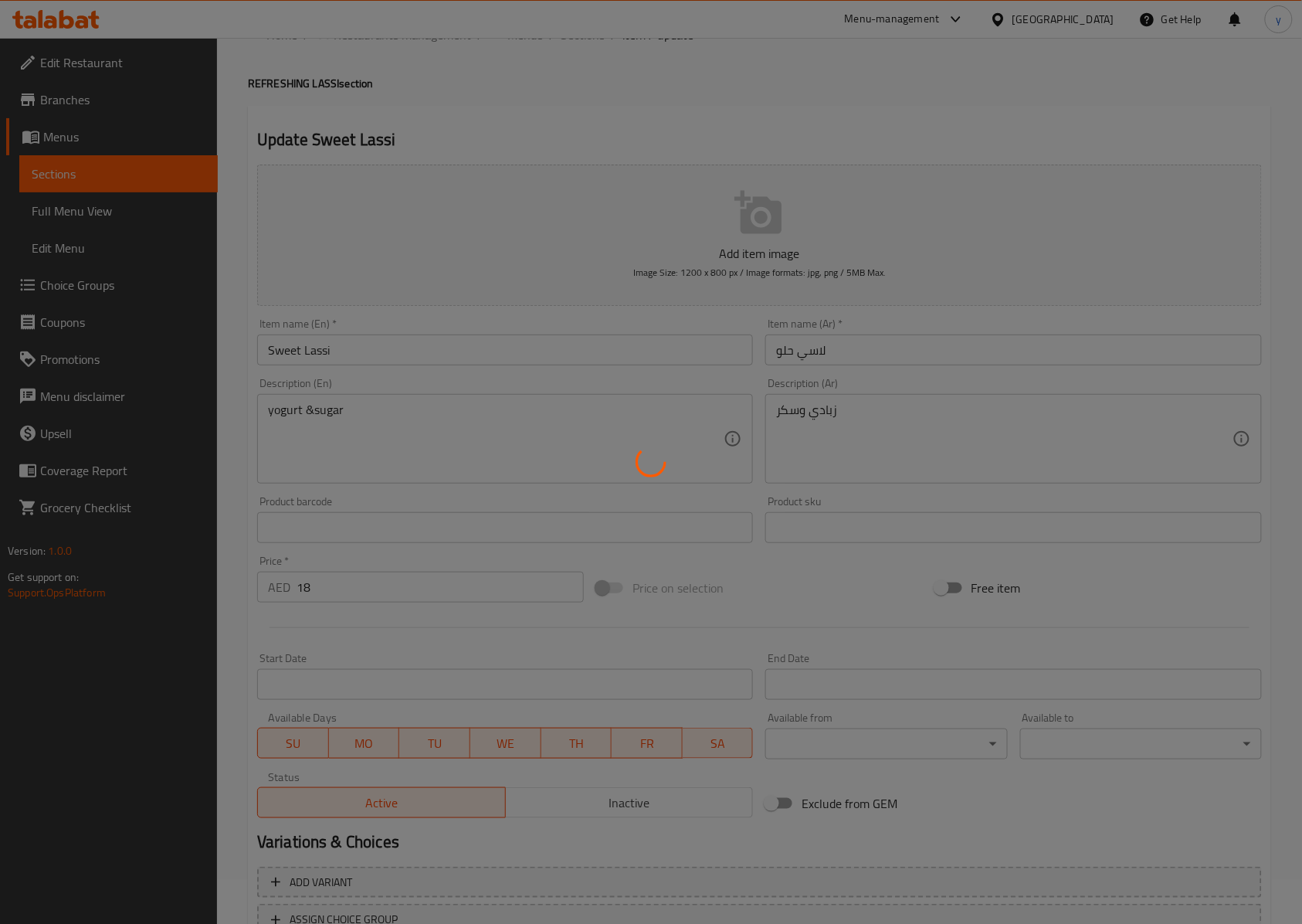
scroll to position [0, 0]
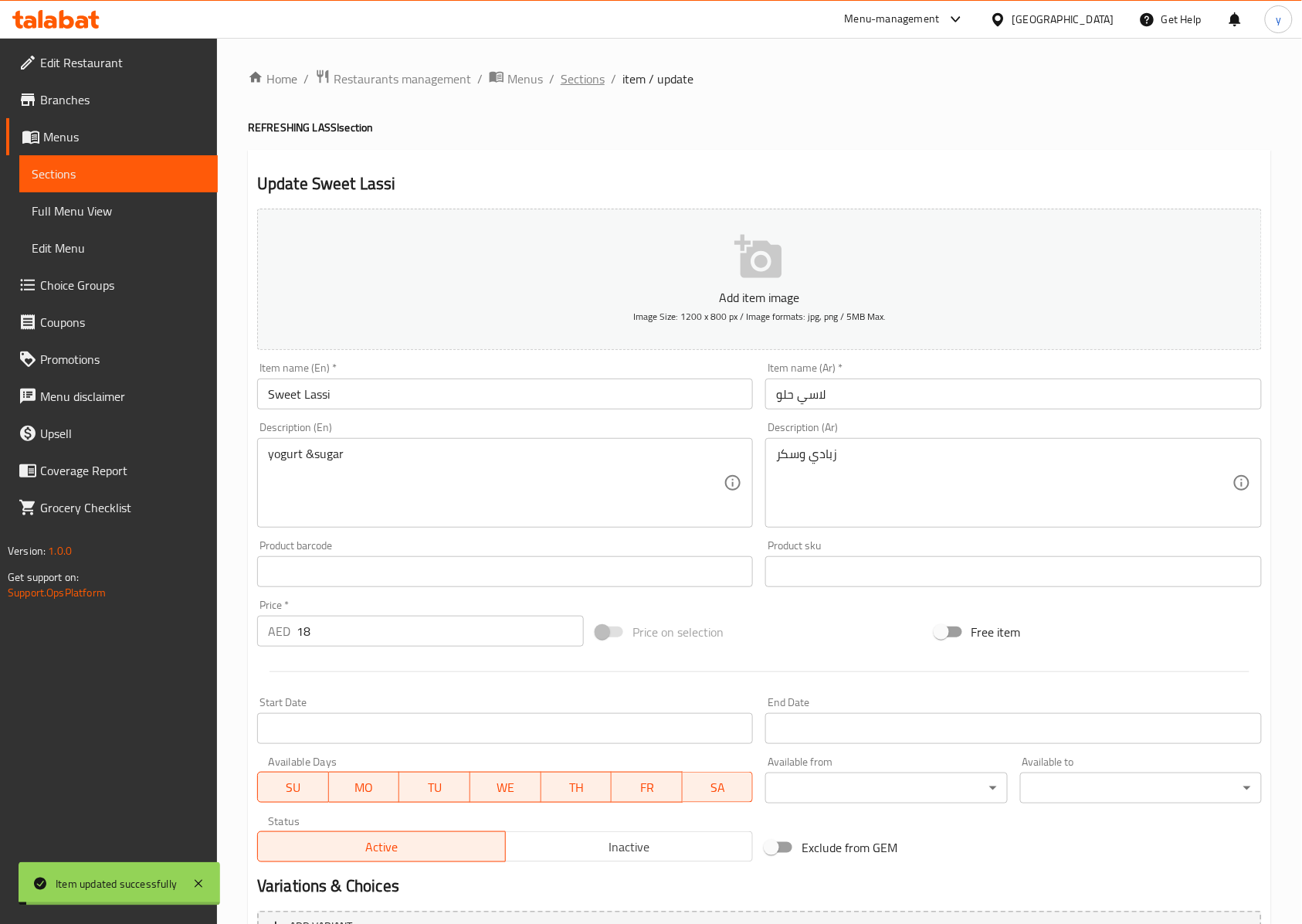
click at [578, 79] on span "Sections" at bounding box center [583, 78] width 44 height 18
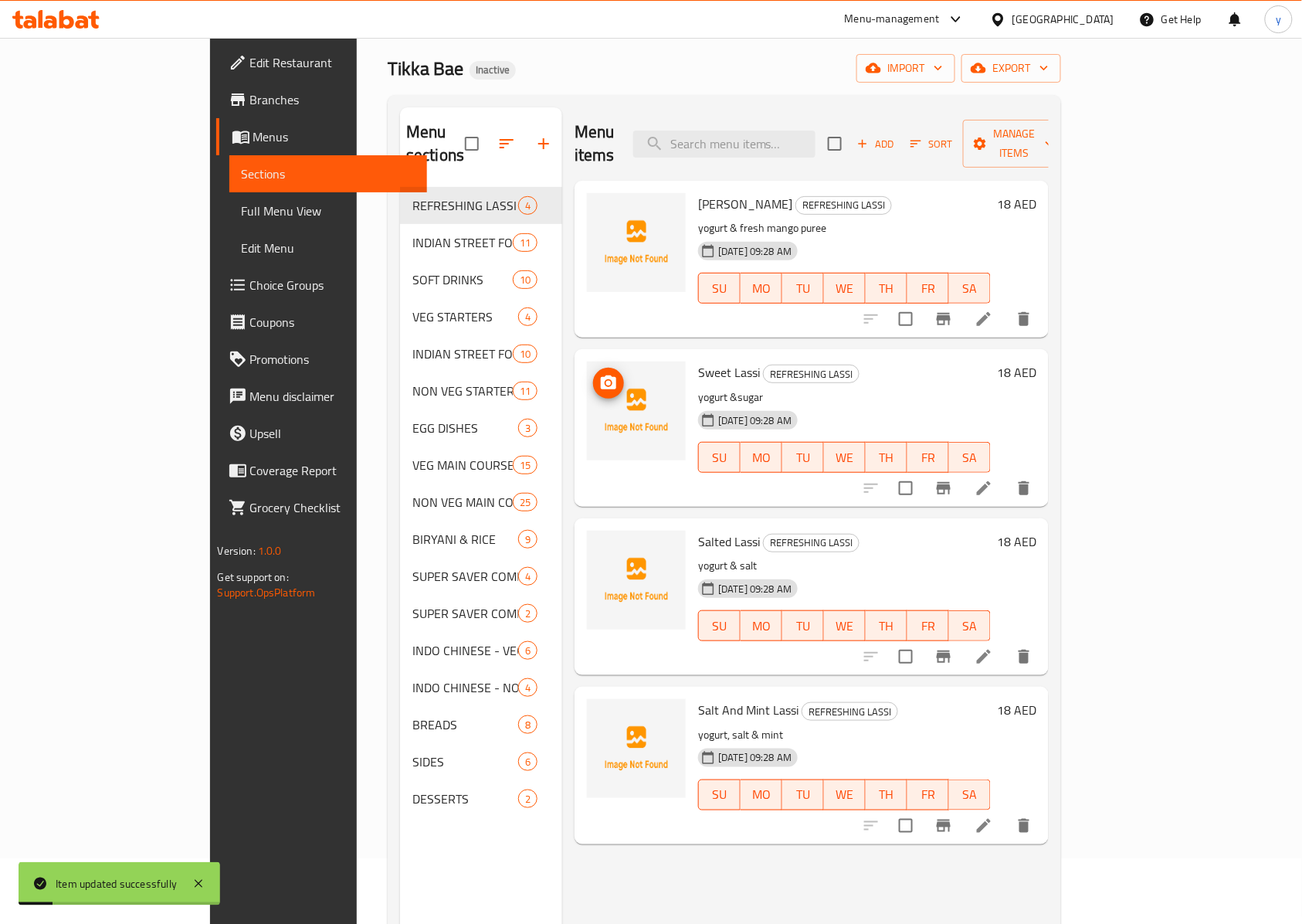
scroll to position [103, 0]
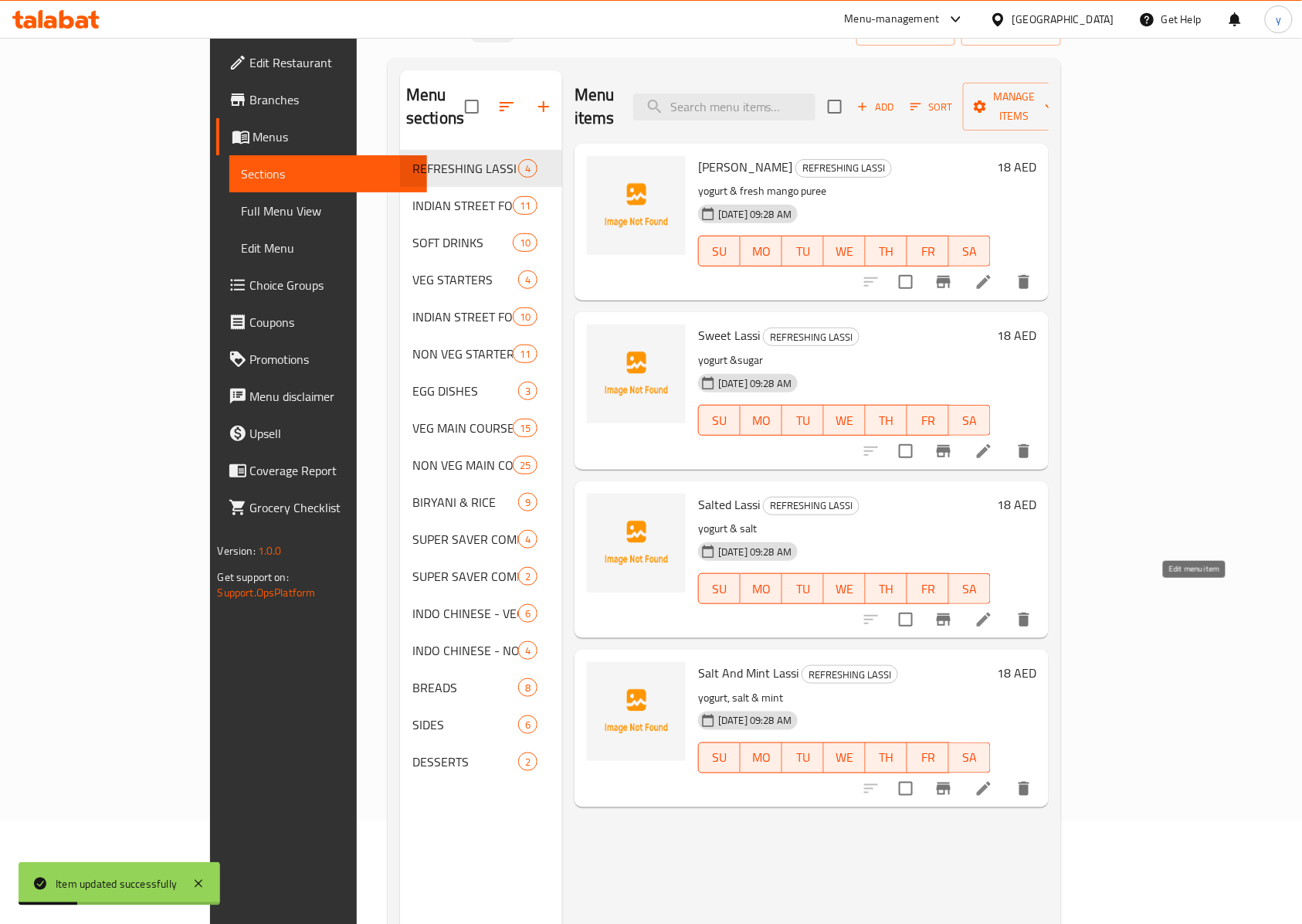
click at [991, 613] on icon at bounding box center [984, 620] width 14 height 14
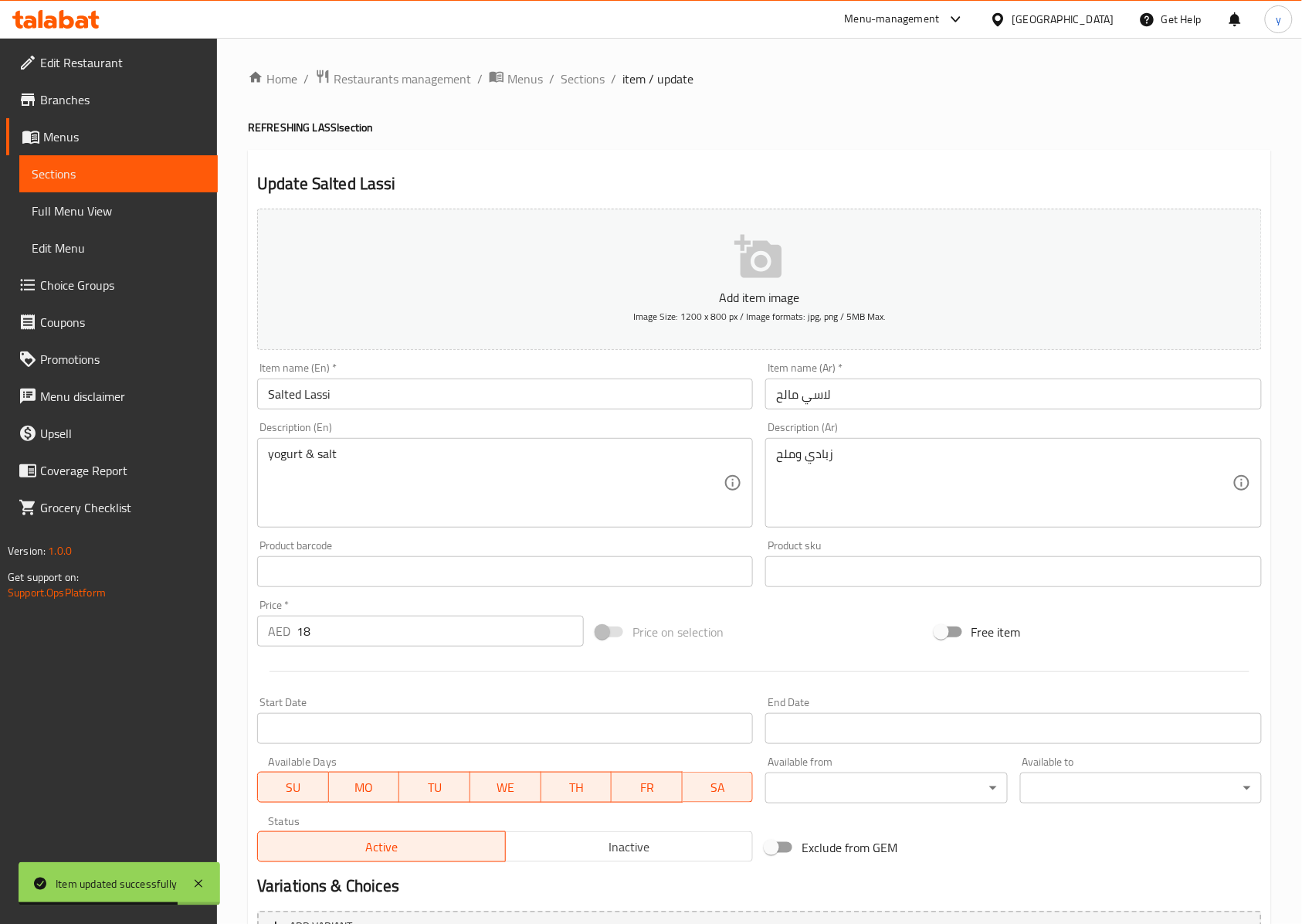
click at [279, 396] on input "Salted Lassi" at bounding box center [505, 394] width 496 height 31
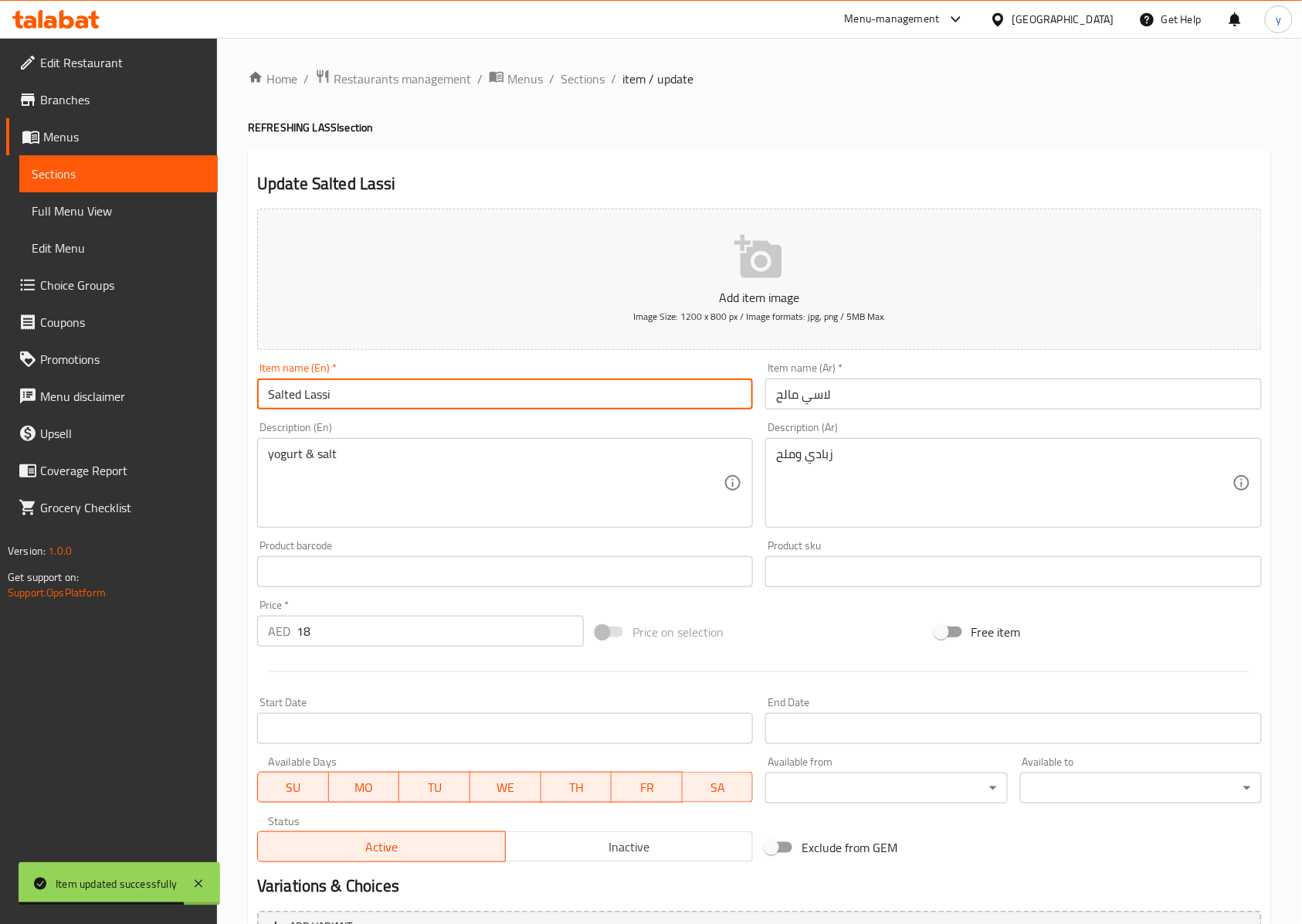
click at [279, 396] on input "Salted Lassi" at bounding box center [505, 394] width 496 height 31
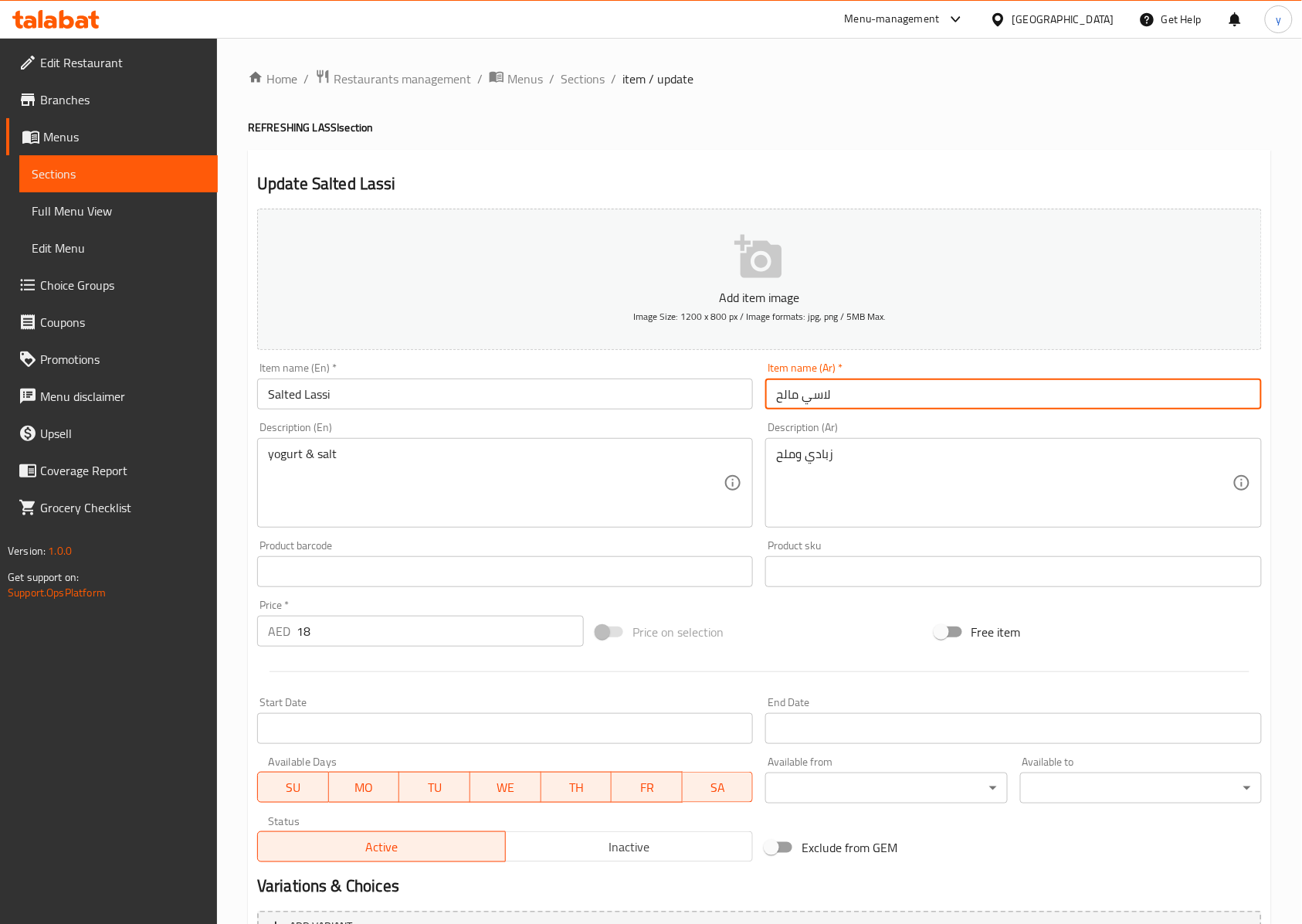
drag, startPoint x: 777, startPoint y: 400, endPoint x: 798, endPoint y: 399, distance: 21.0
click at [798, 399] on input "لاسي مالح" at bounding box center [1013, 394] width 496 height 31
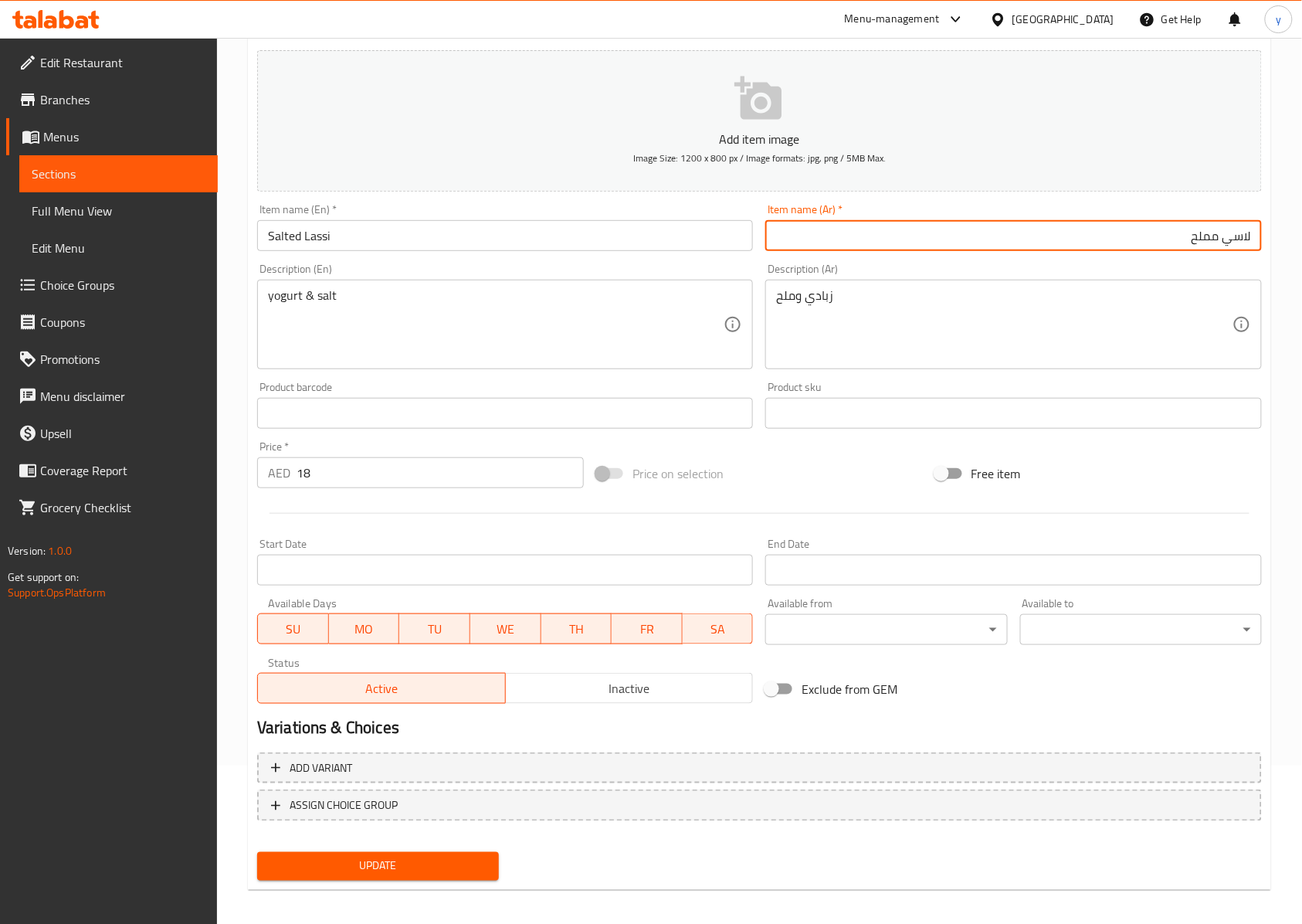
scroll to position [166, 0]
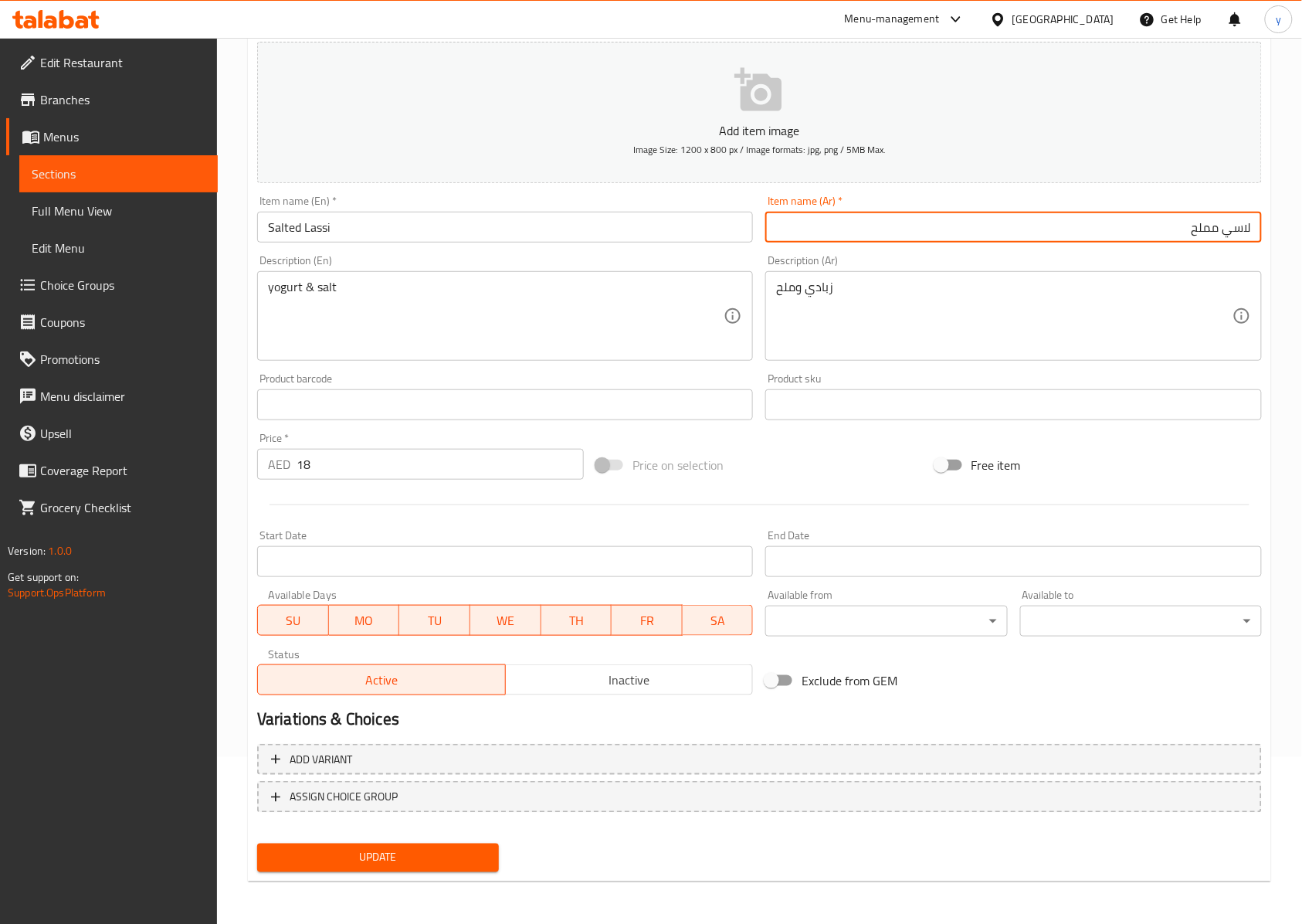
type input "لاسي مملح"
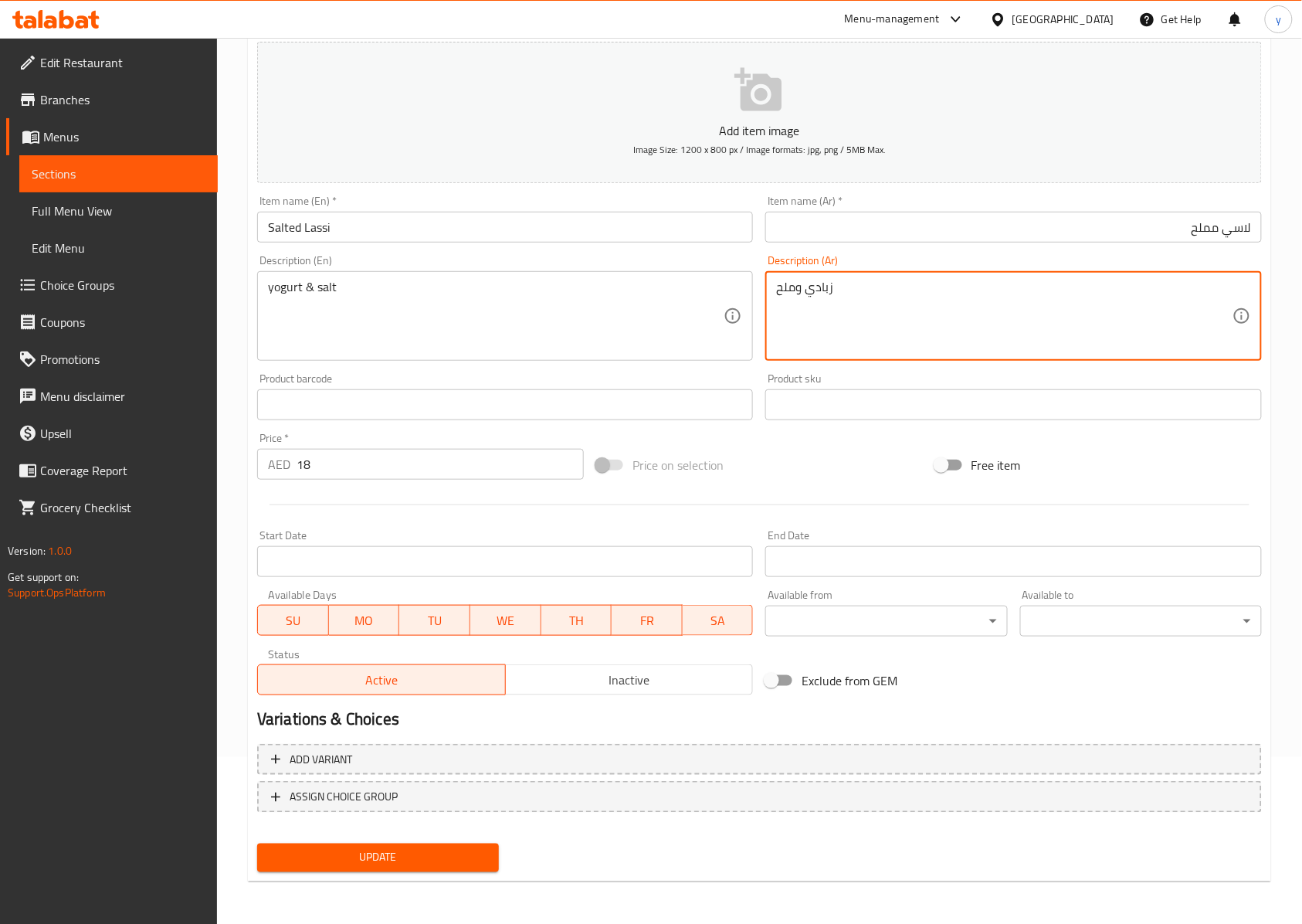
click at [786, 289] on textarea "زبادي وملح" at bounding box center [1005, 316] width 456 height 74
click at [448, 851] on span "Update" at bounding box center [378, 857] width 217 height 19
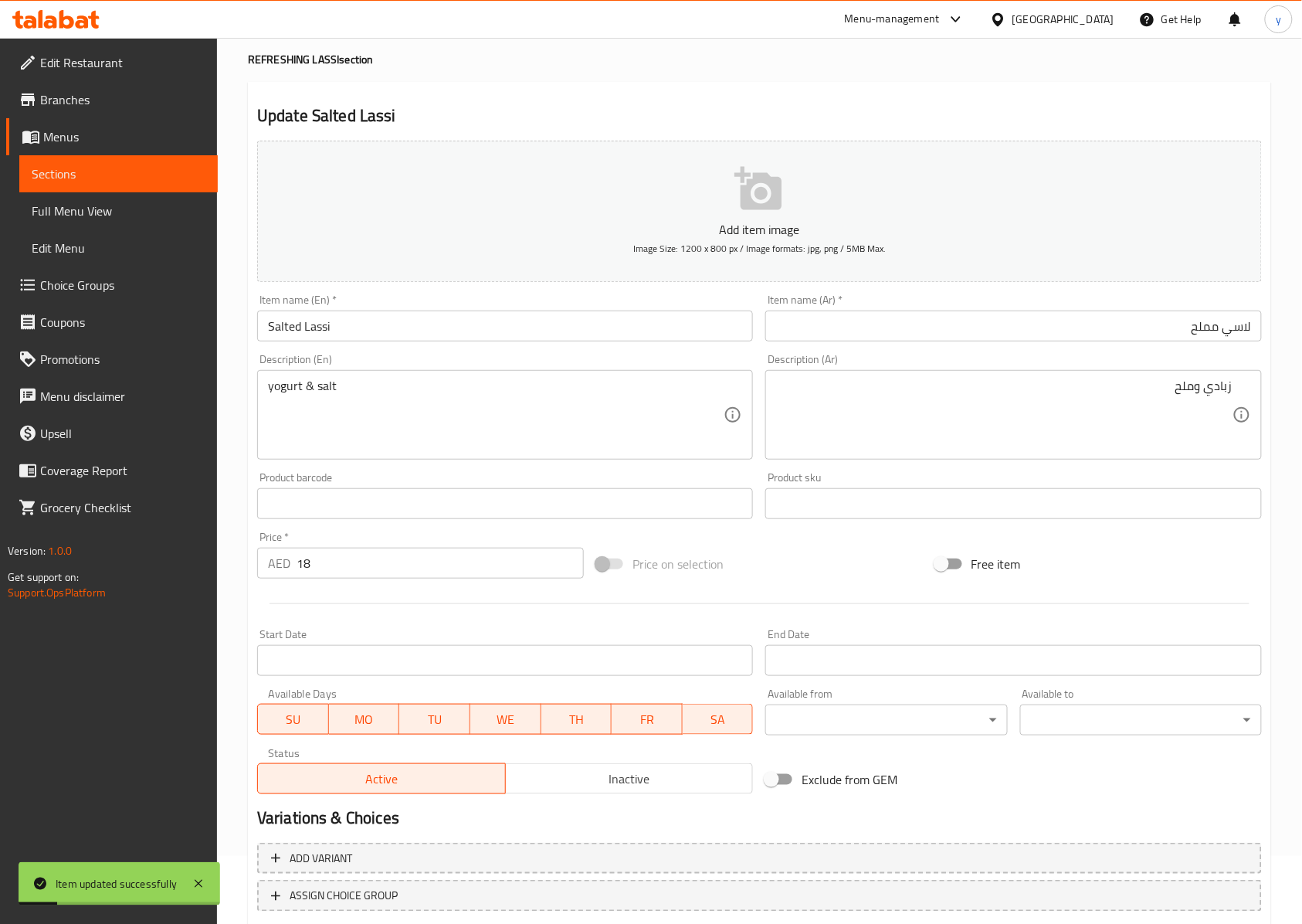
scroll to position [0, 0]
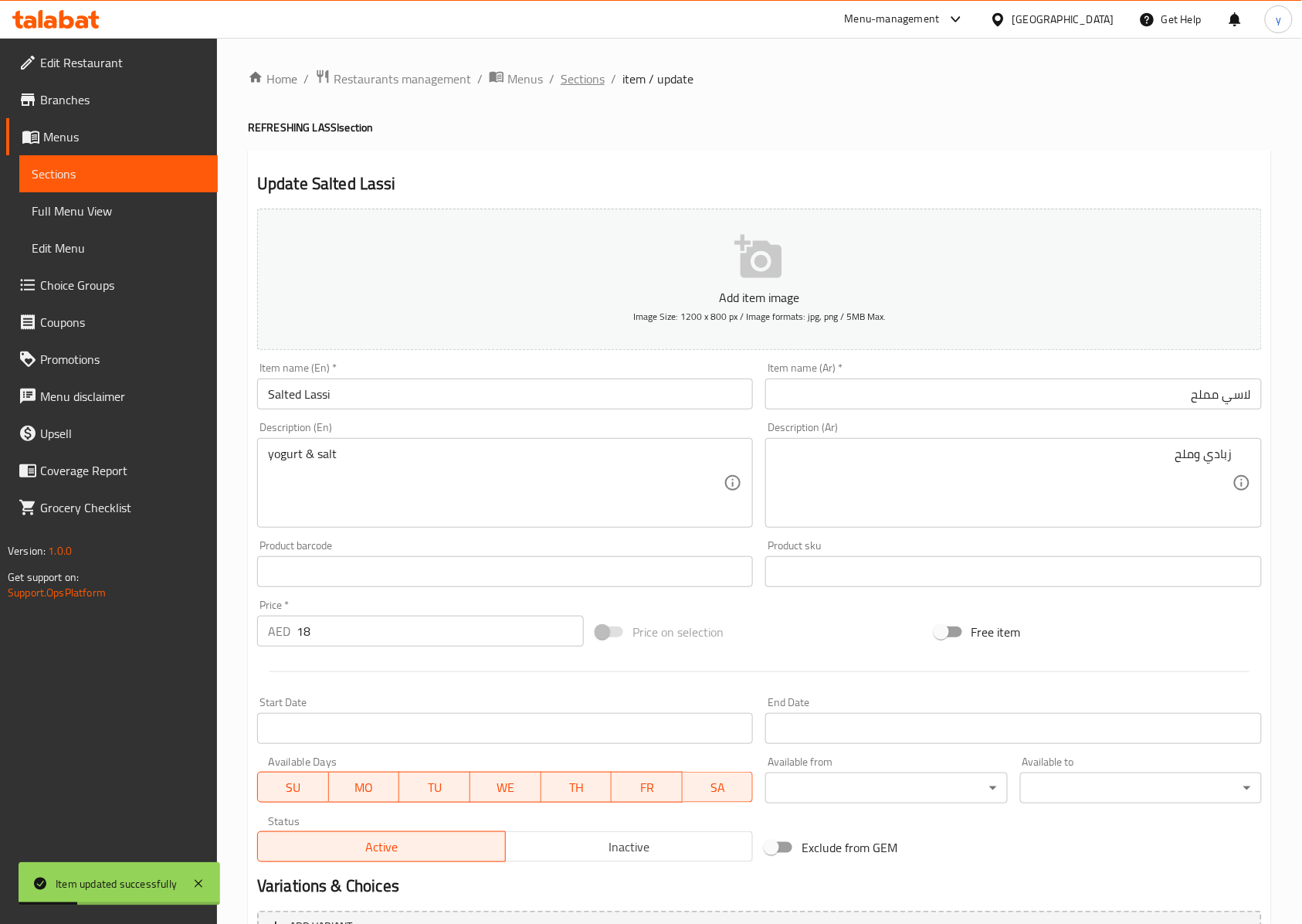
click at [584, 78] on span "Sections" at bounding box center [583, 78] width 44 height 18
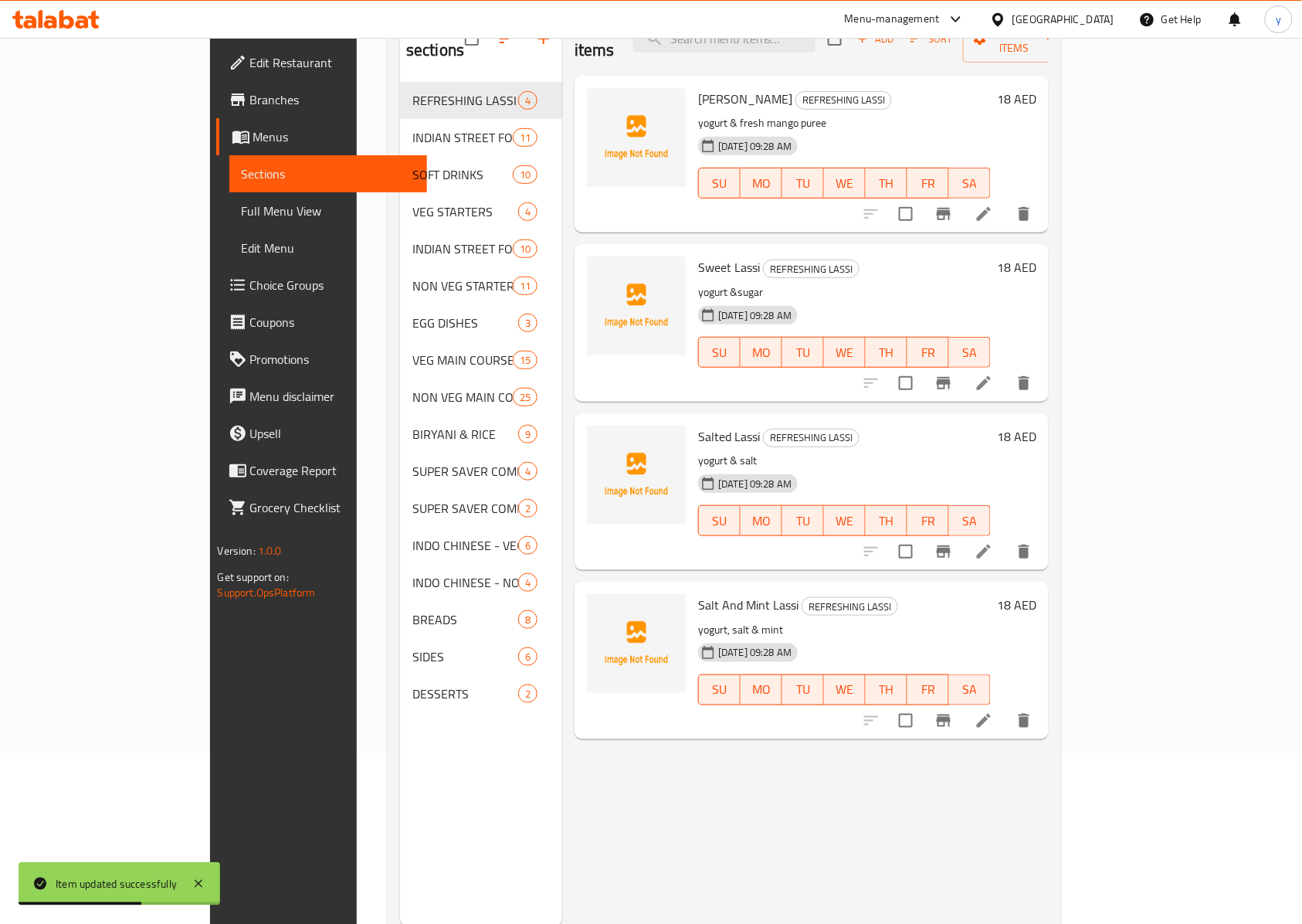
scroll to position [205, 0]
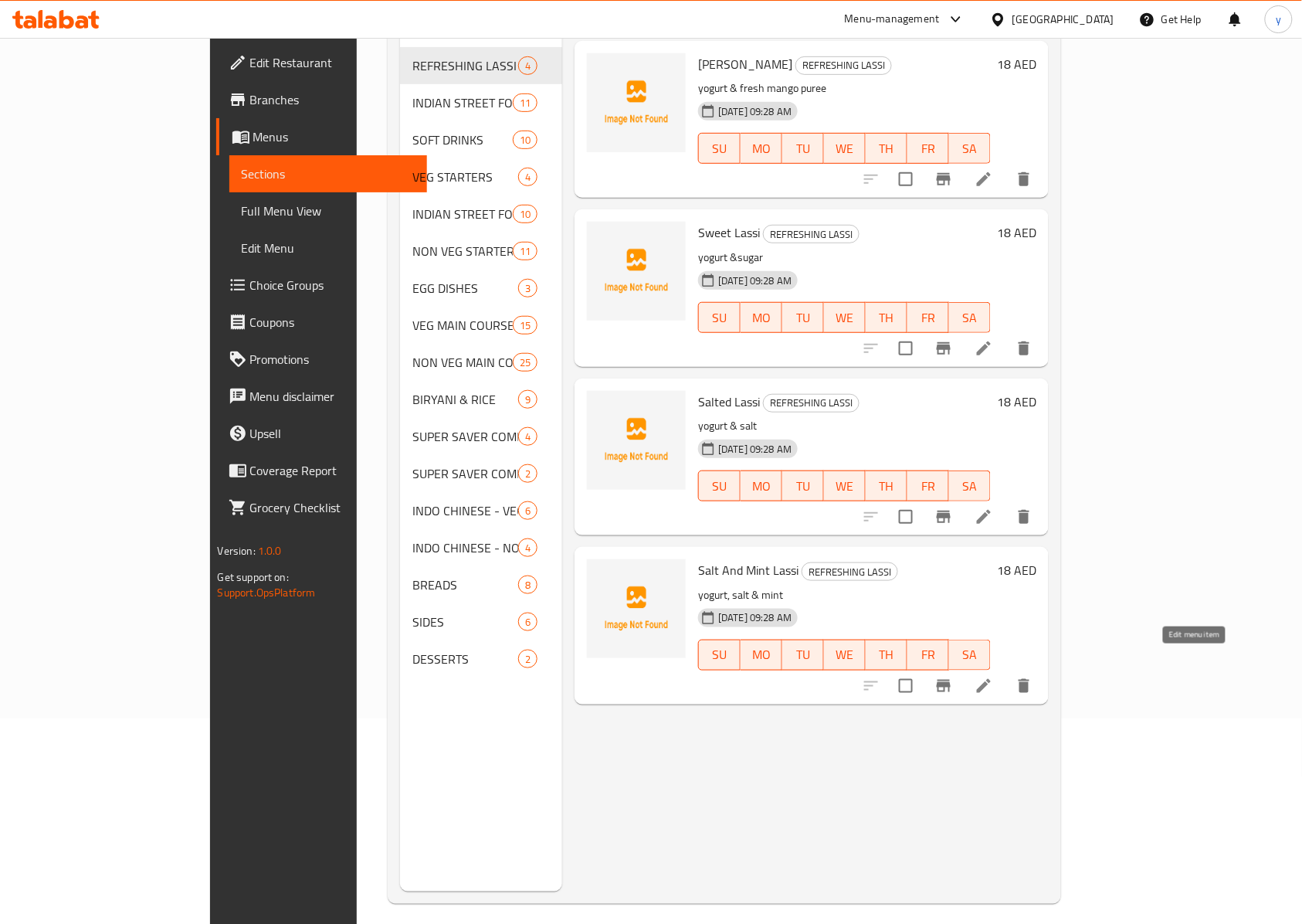
click at [991, 679] on icon at bounding box center [984, 686] width 14 height 14
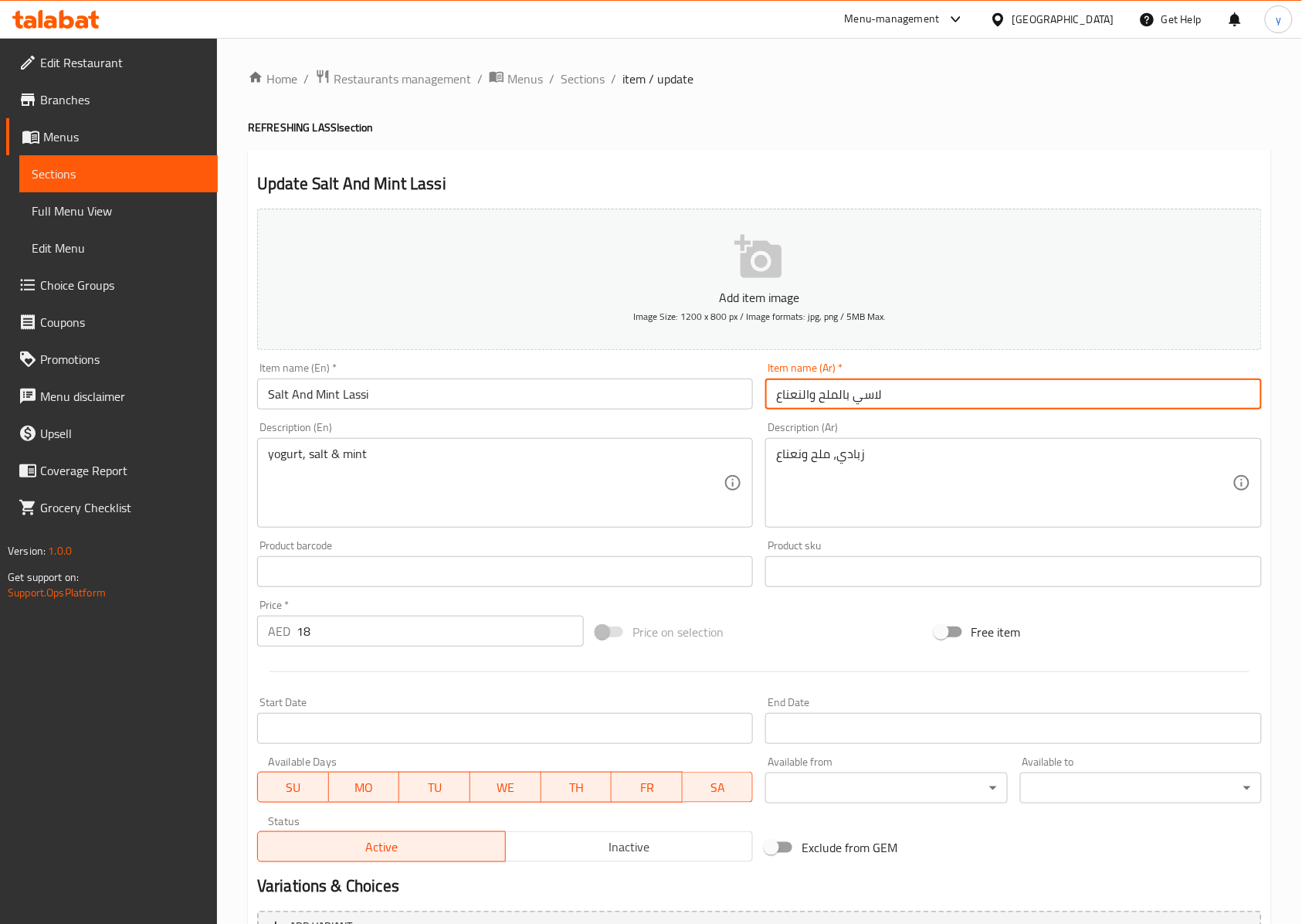
click at [826, 401] on input "لاسي بالملح والنعناع" at bounding box center [1013, 394] width 496 height 31
click at [273, 402] on input "Salt And Mint Lassi" at bounding box center [505, 394] width 496 height 31
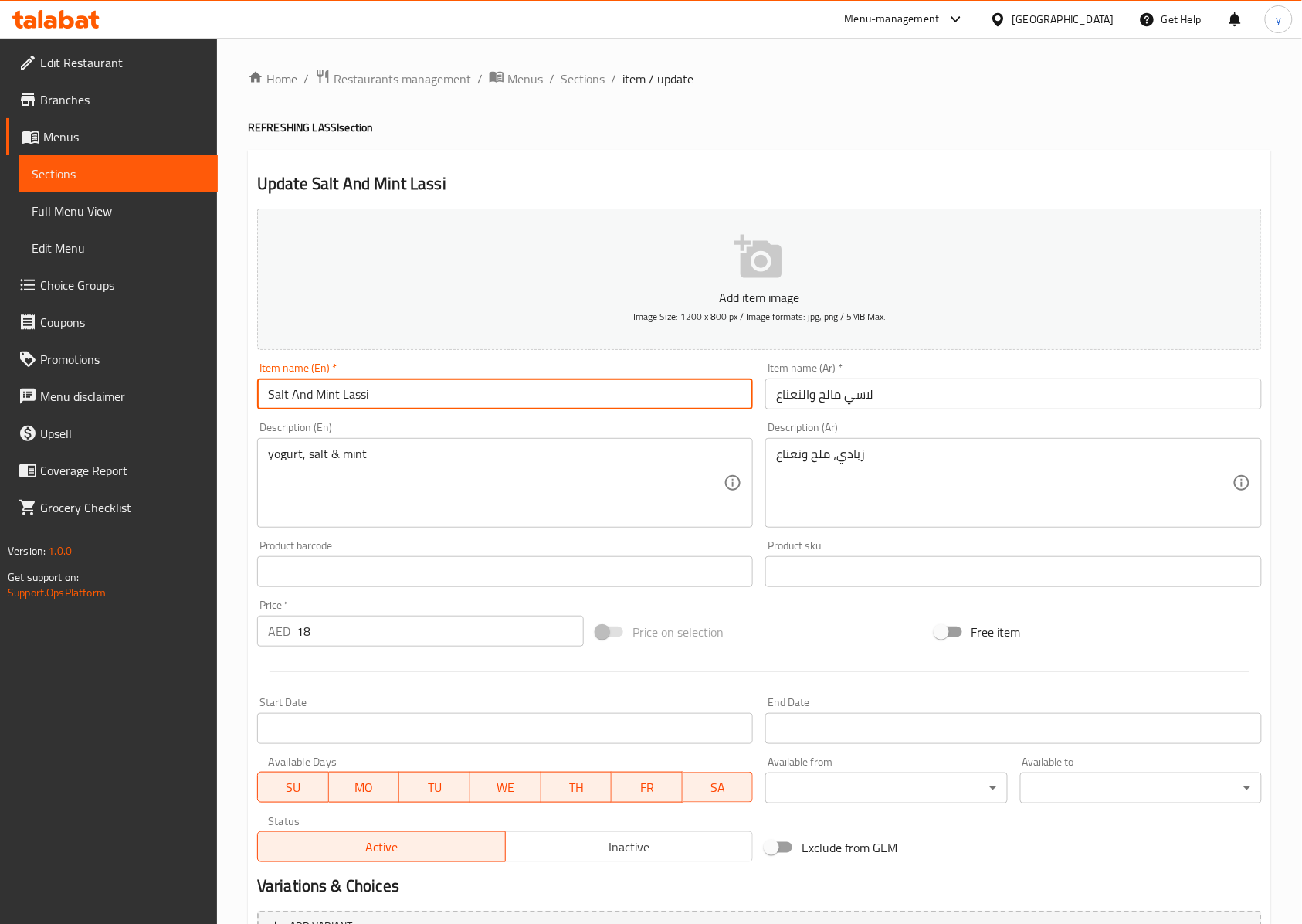
click at [273, 402] on input "Salt And Mint Lassi" at bounding box center [505, 394] width 496 height 31
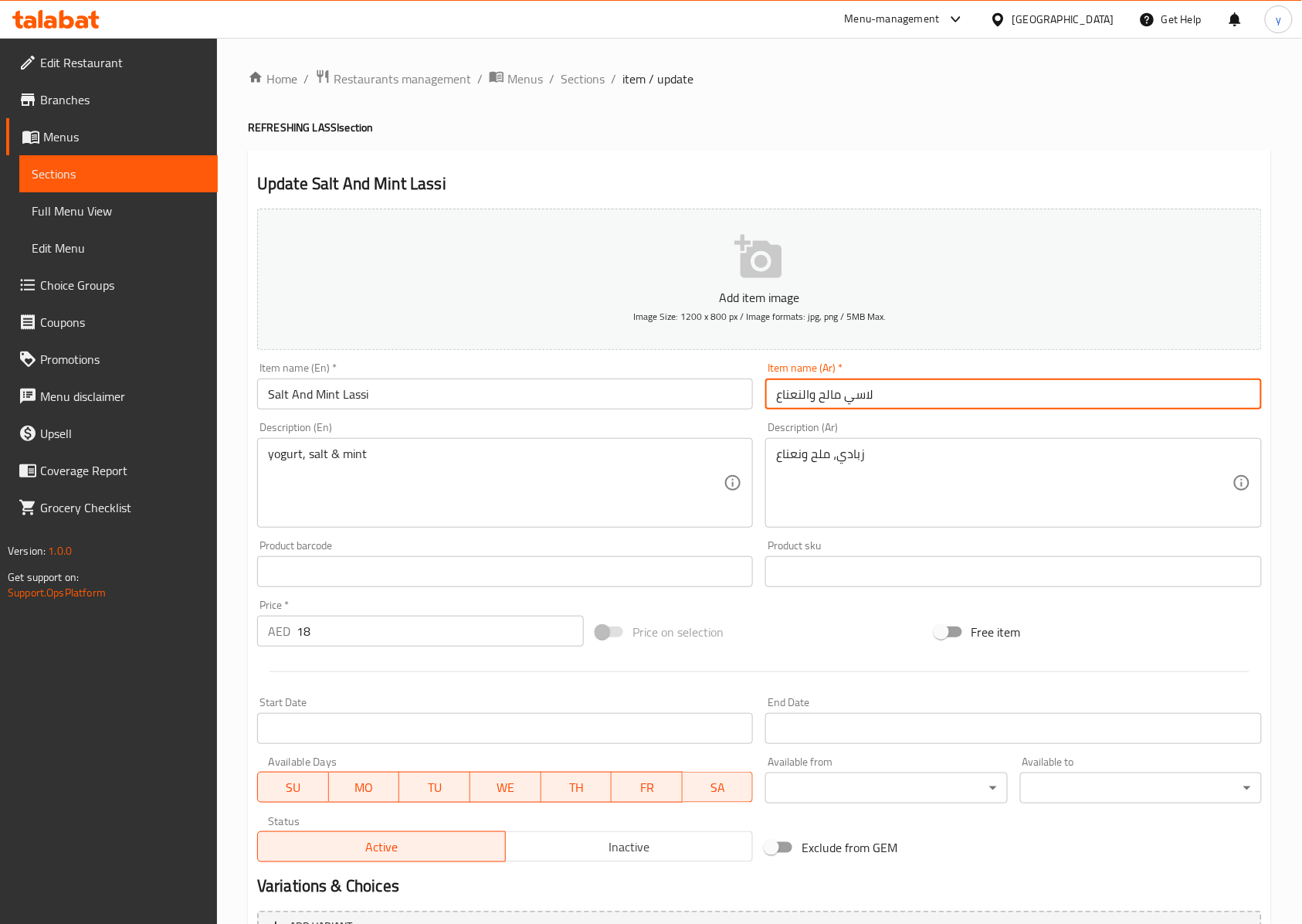
drag, startPoint x: 819, startPoint y: 401, endPoint x: 833, endPoint y: 401, distance: 14.0
click at [833, 401] on input "لاسي مالح والنعناع" at bounding box center [1013, 394] width 496 height 31
type input "لاسي مملح والنعناع"
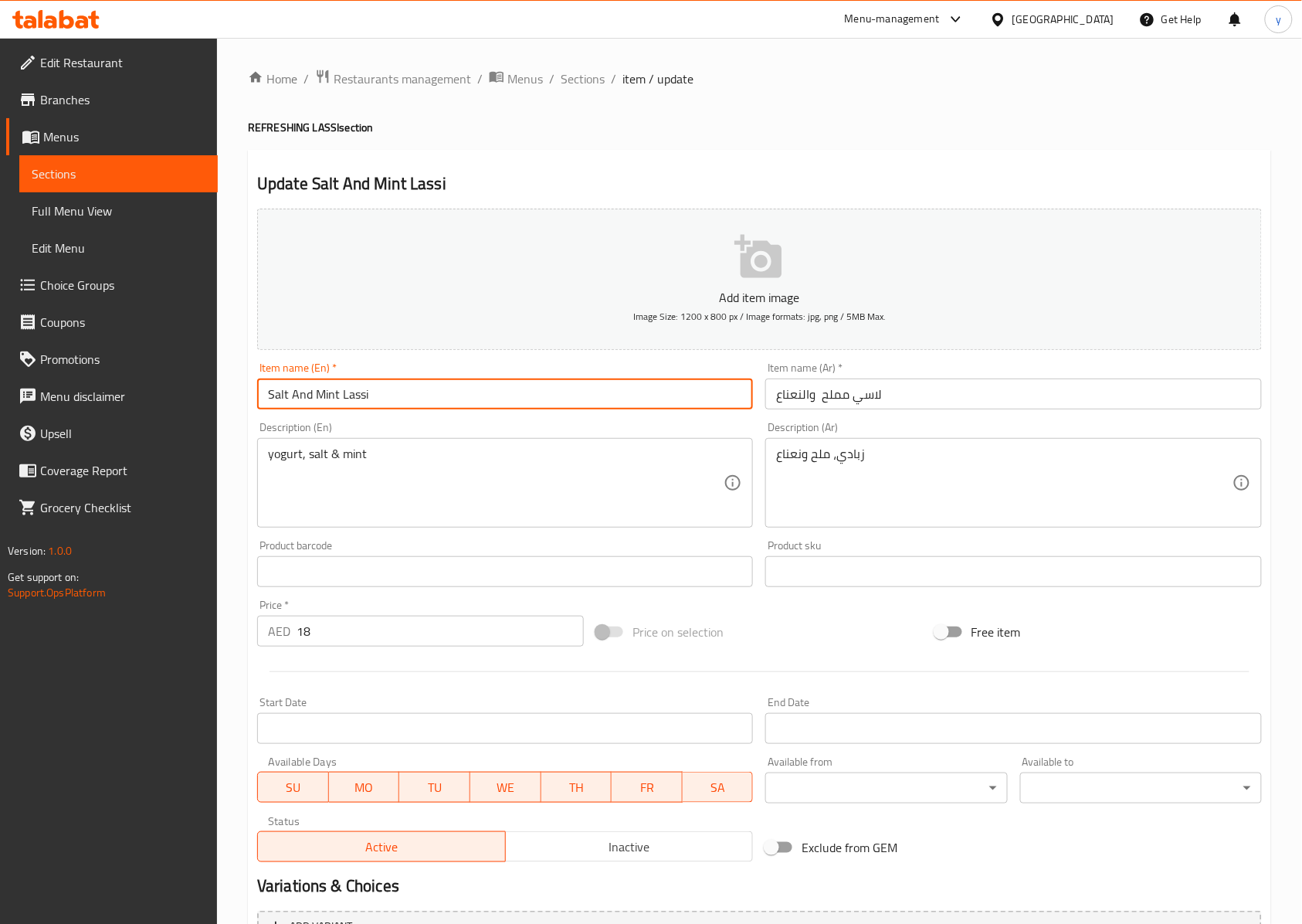
click at [320, 396] on input "Salt And Mint Lassi" at bounding box center [505, 394] width 496 height 31
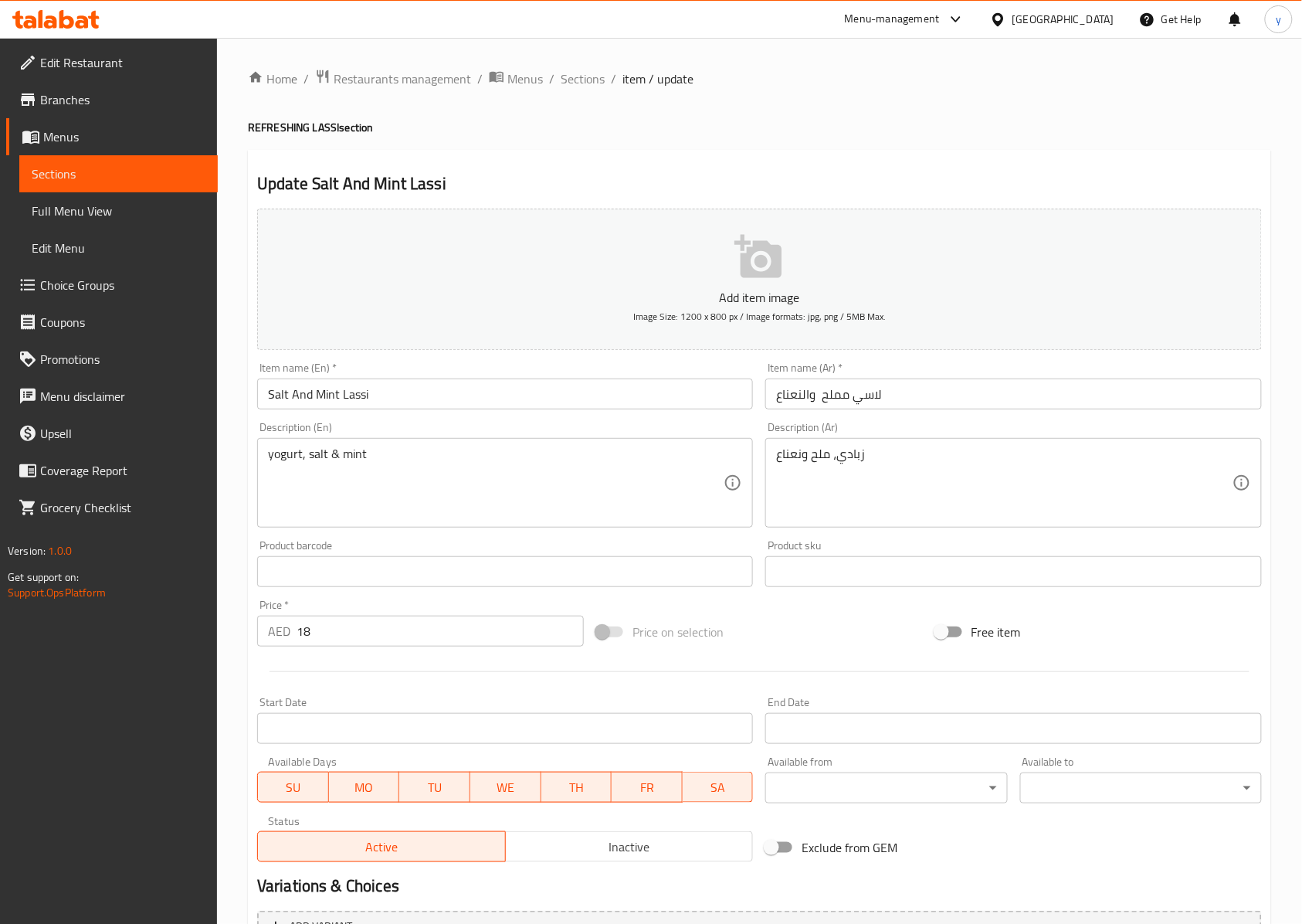
click at [954, 395] on input "لاسي مملح والنعناع" at bounding box center [1013, 394] width 496 height 31
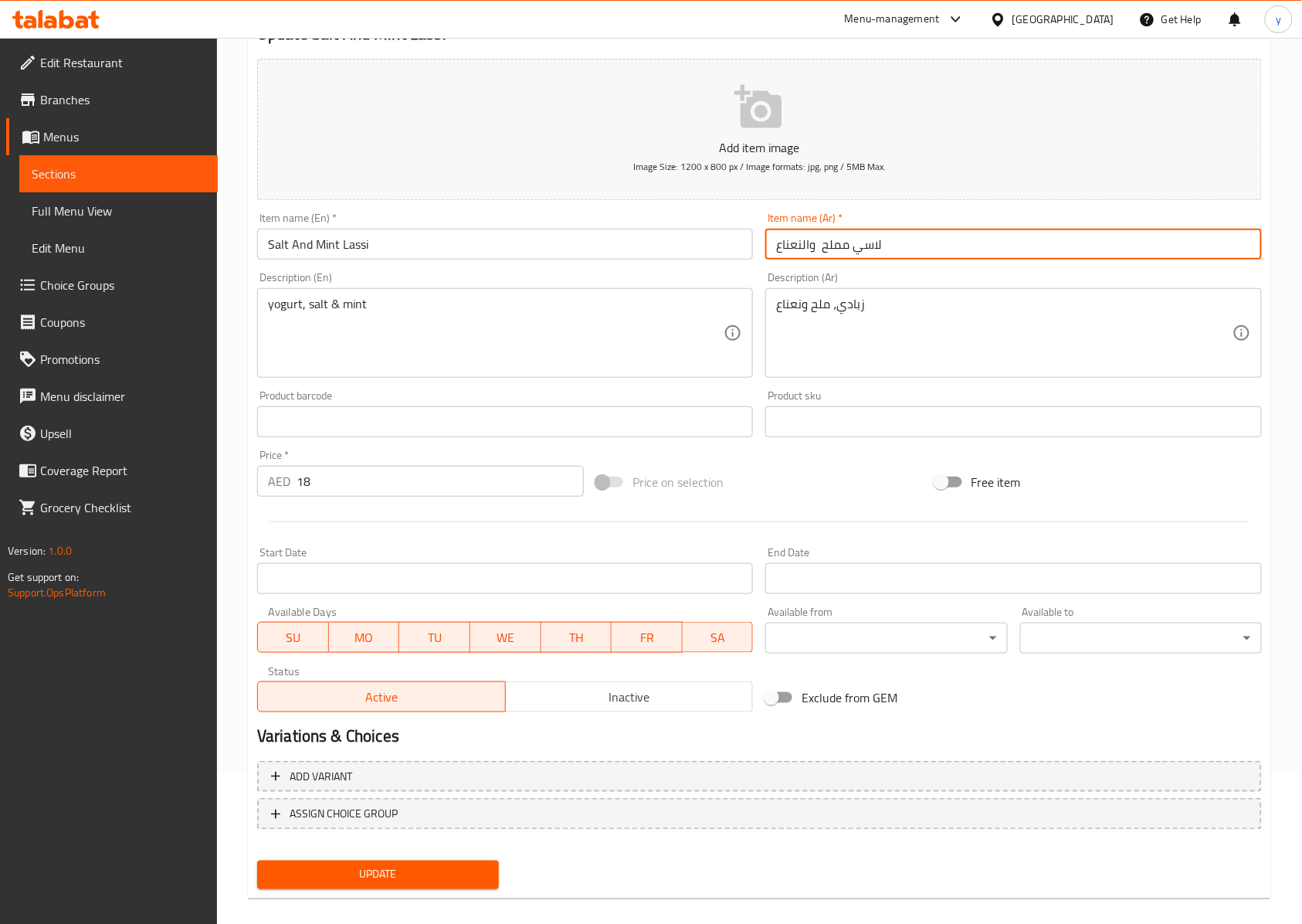
scroll to position [166, 0]
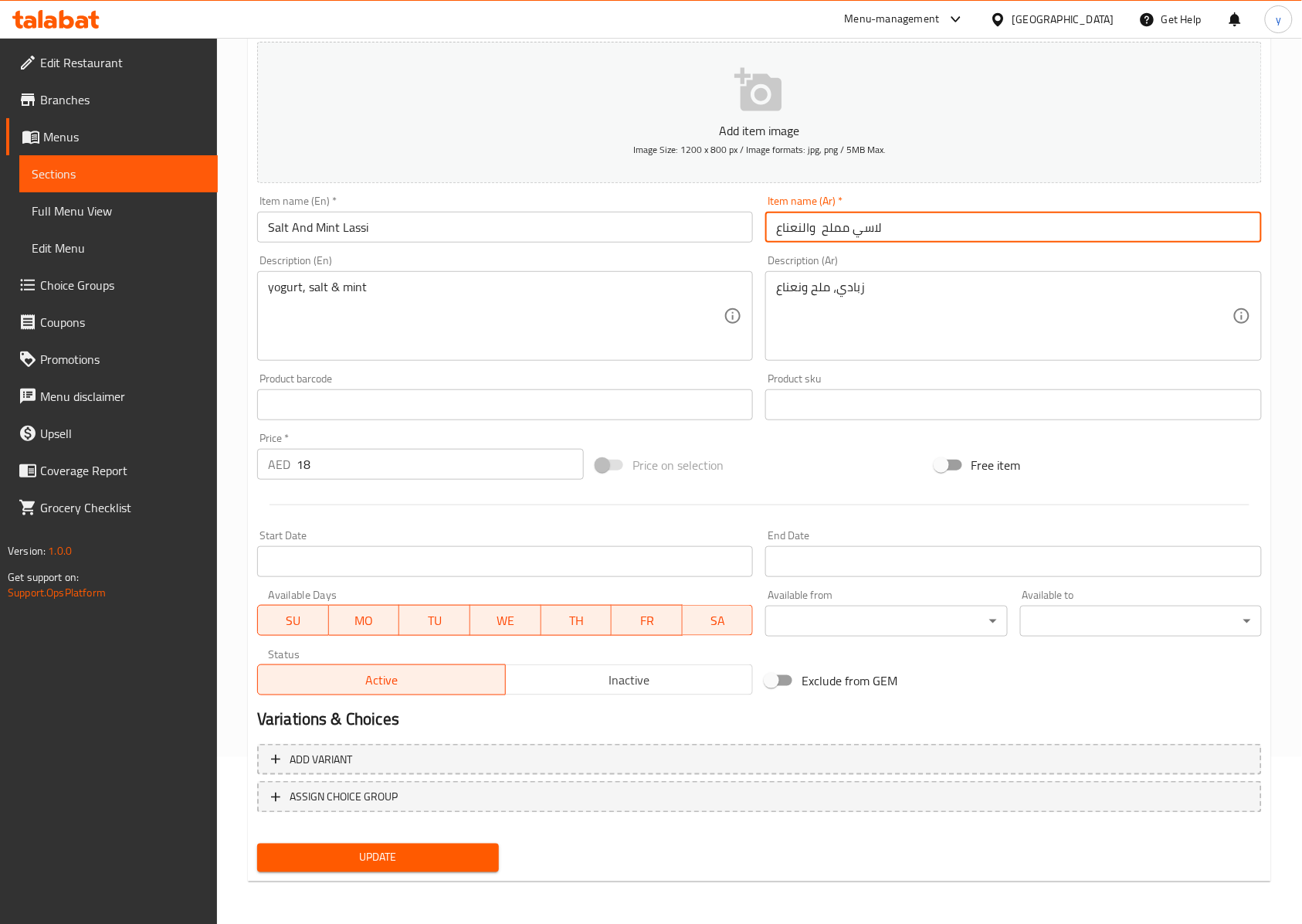
click at [426, 848] on span "Update" at bounding box center [378, 857] width 217 height 19
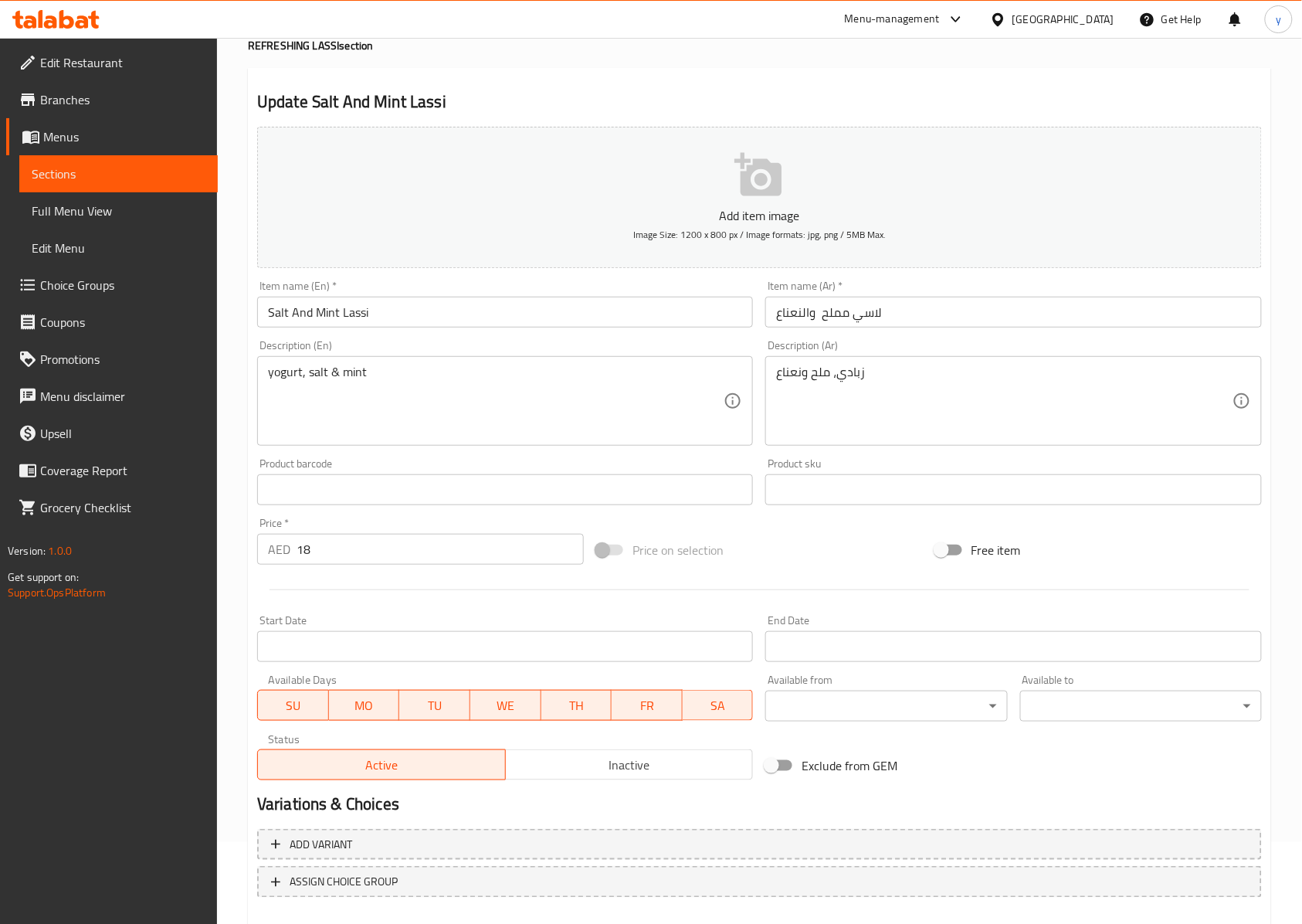
scroll to position [0, 0]
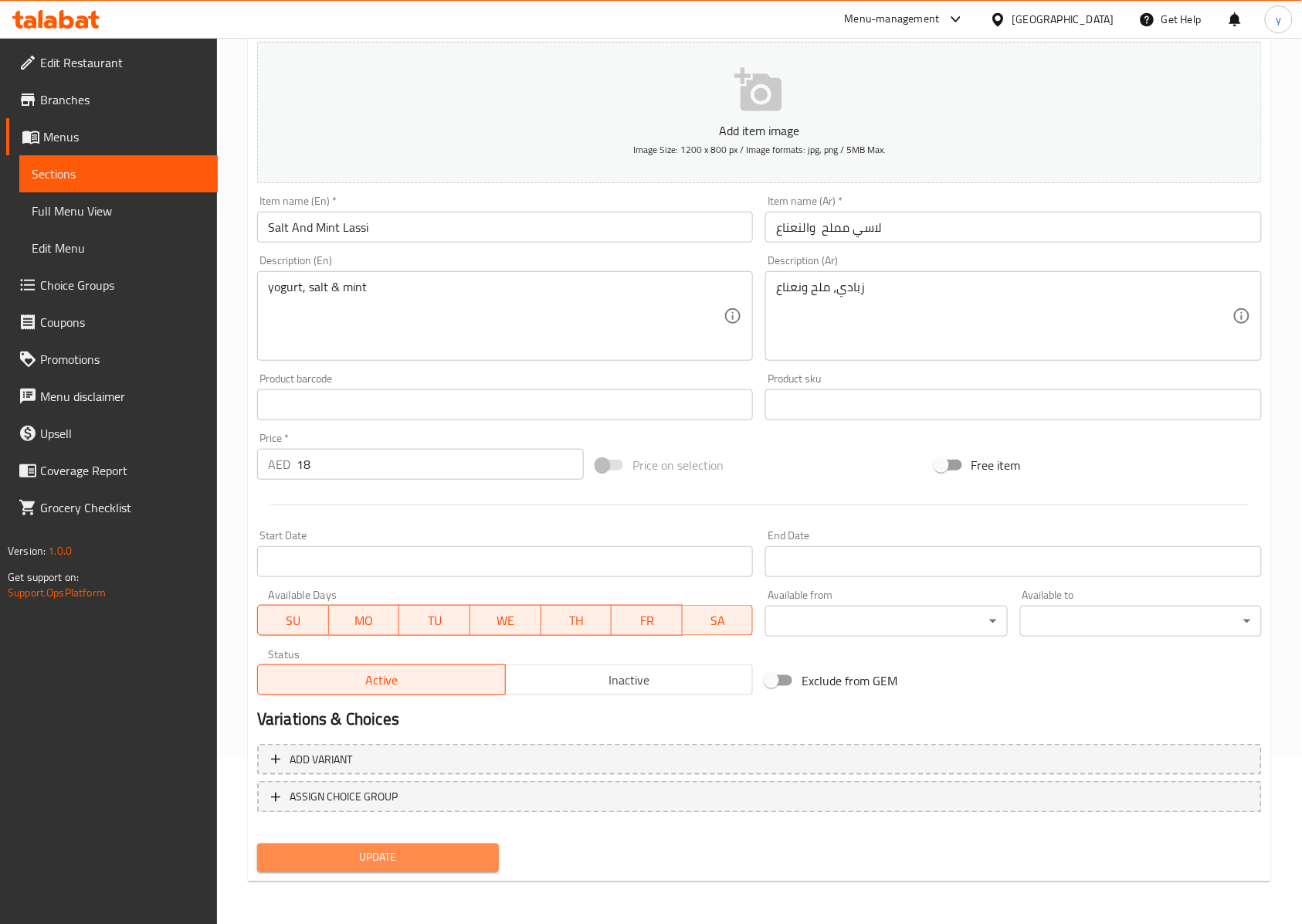
click at [400, 863] on span "Update" at bounding box center [378, 857] width 217 height 19
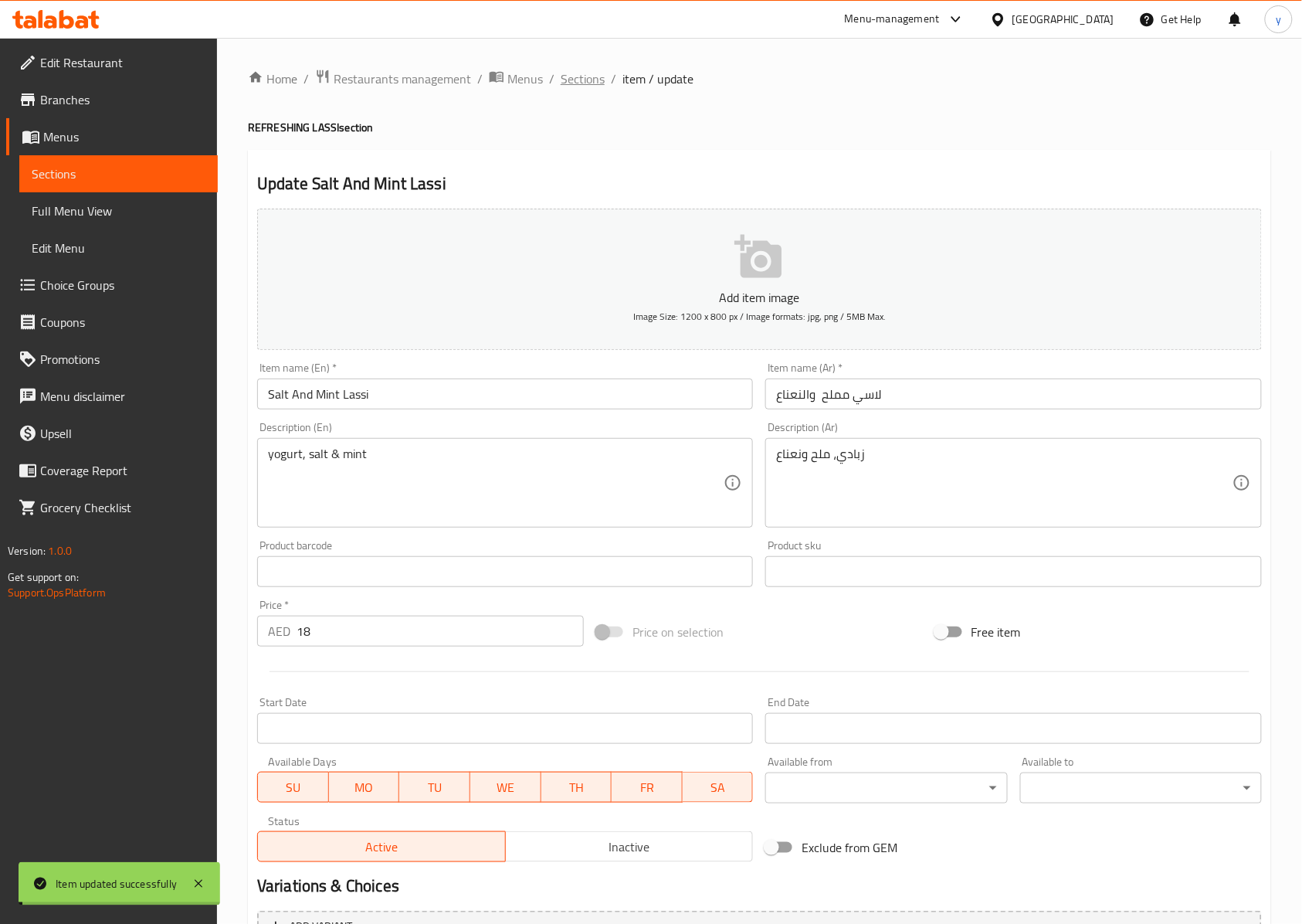
click at [592, 83] on span "Sections" at bounding box center [583, 78] width 44 height 18
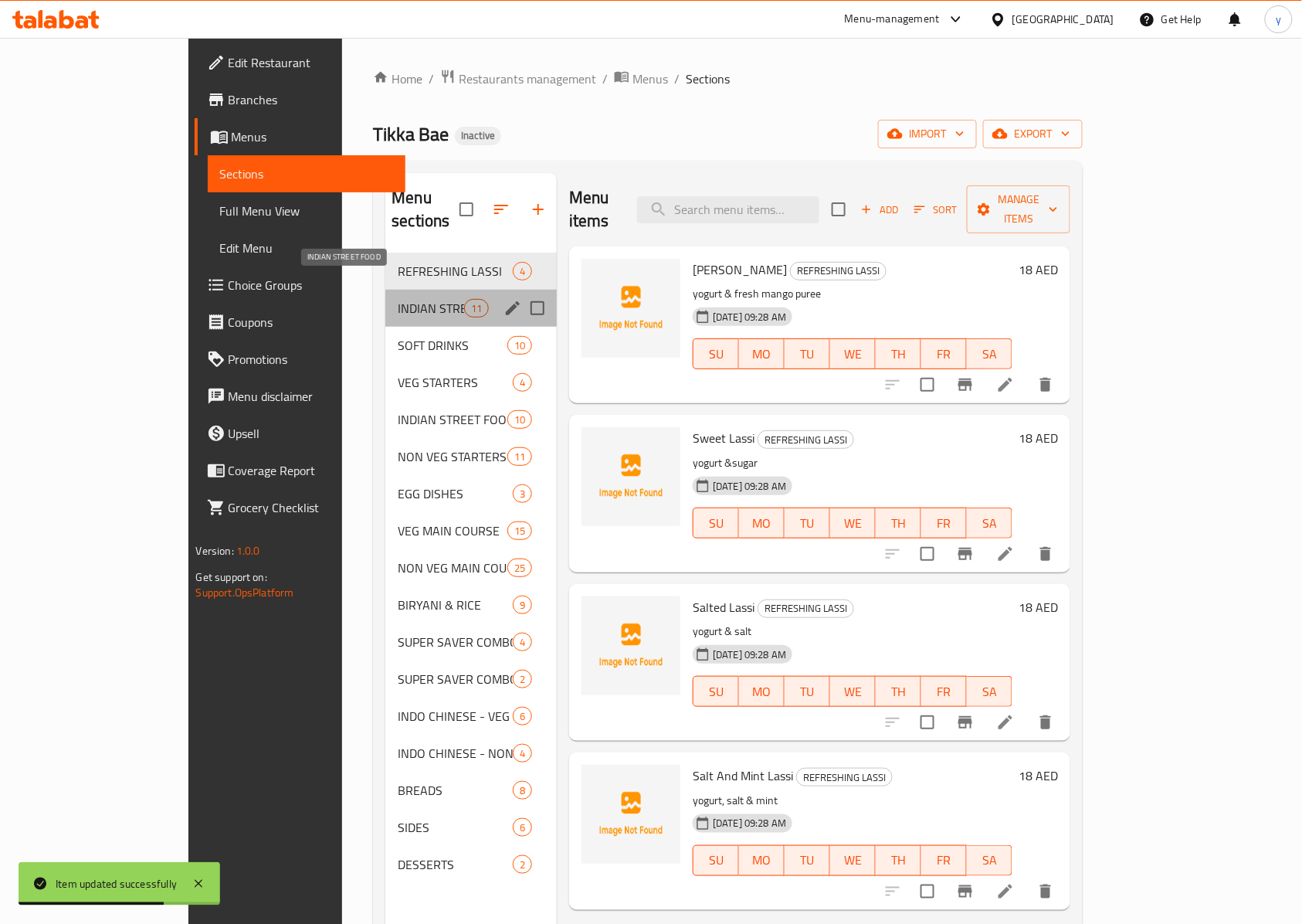
click at [398, 299] on span "INDIAN STREET FOOD" at bounding box center [431, 308] width 66 height 18
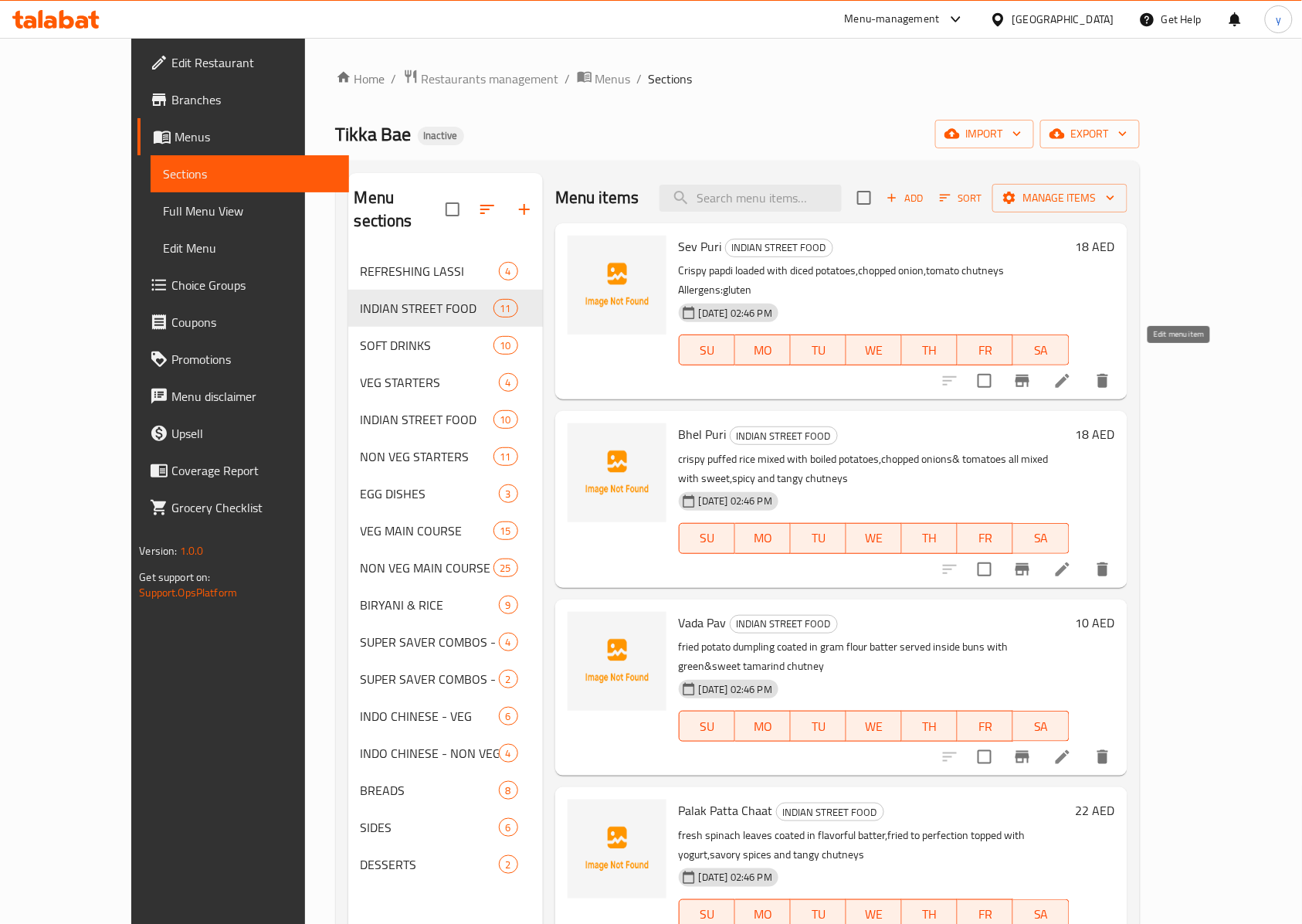
click at [1072, 372] on icon at bounding box center [1062, 381] width 18 height 18
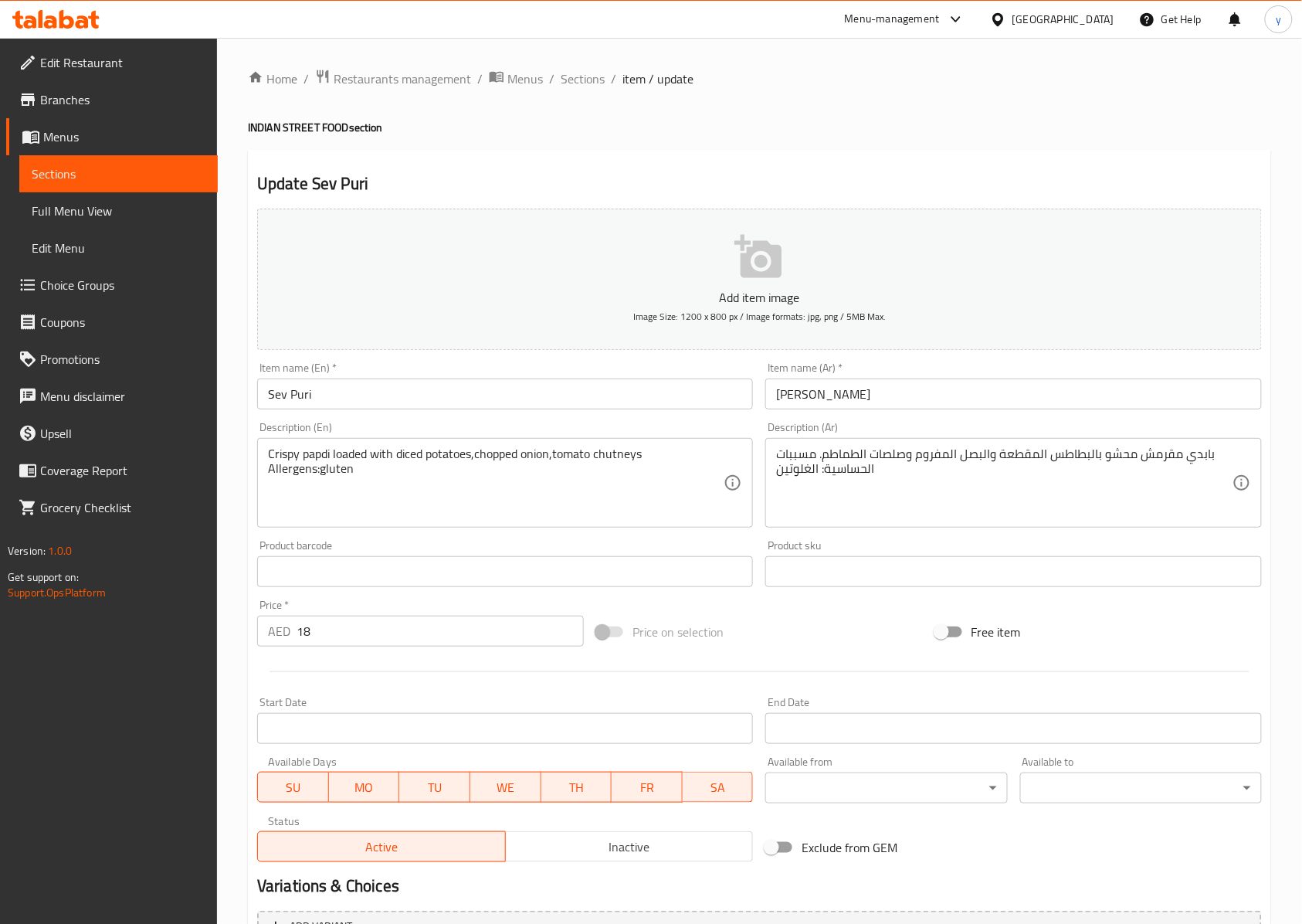
click at [306, 400] on input "Sev Puri" at bounding box center [505, 394] width 496 height 31
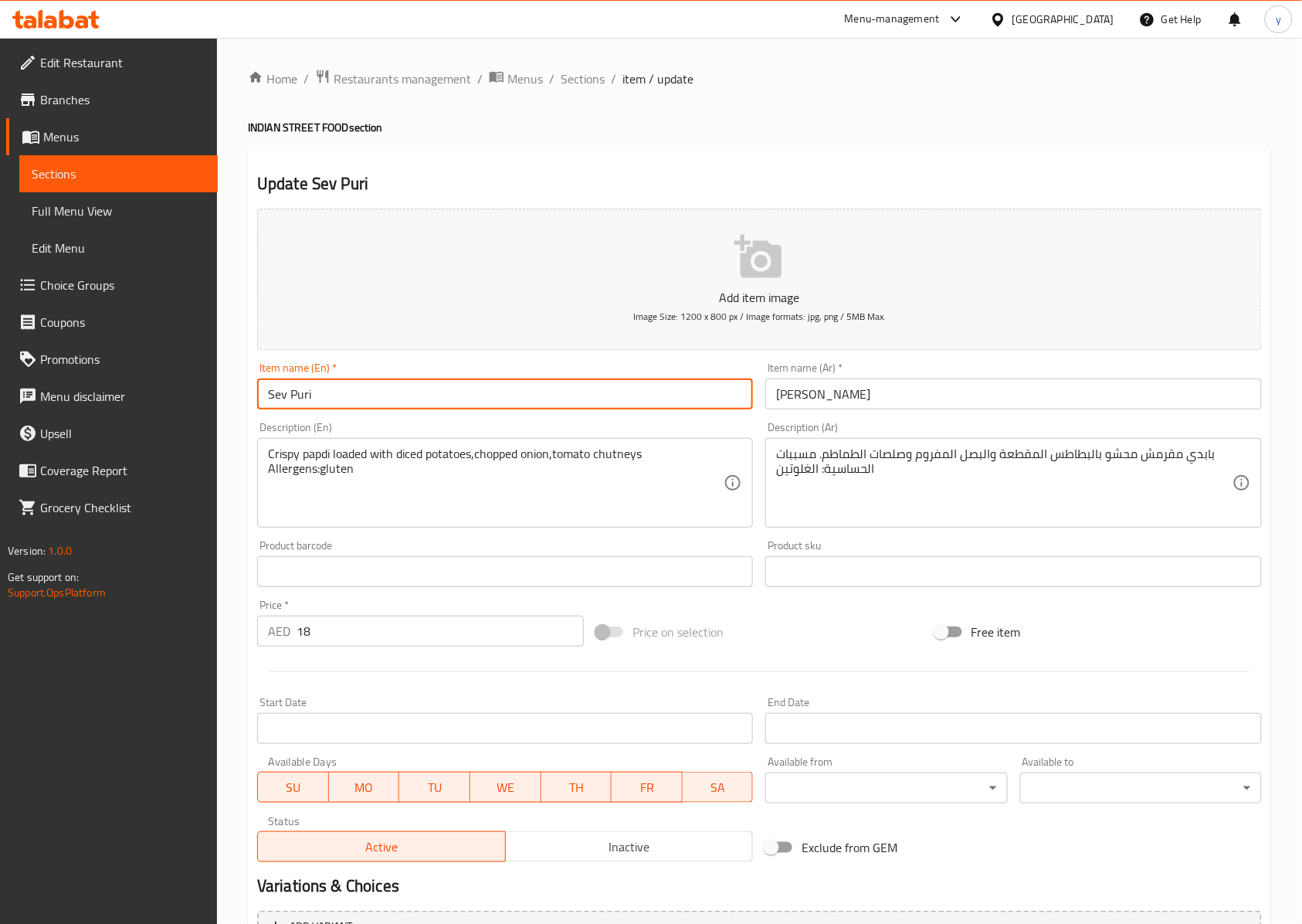
click at [306, 400] on input "Sev Puri" at bounding box center [505, 394] width 496 height 31
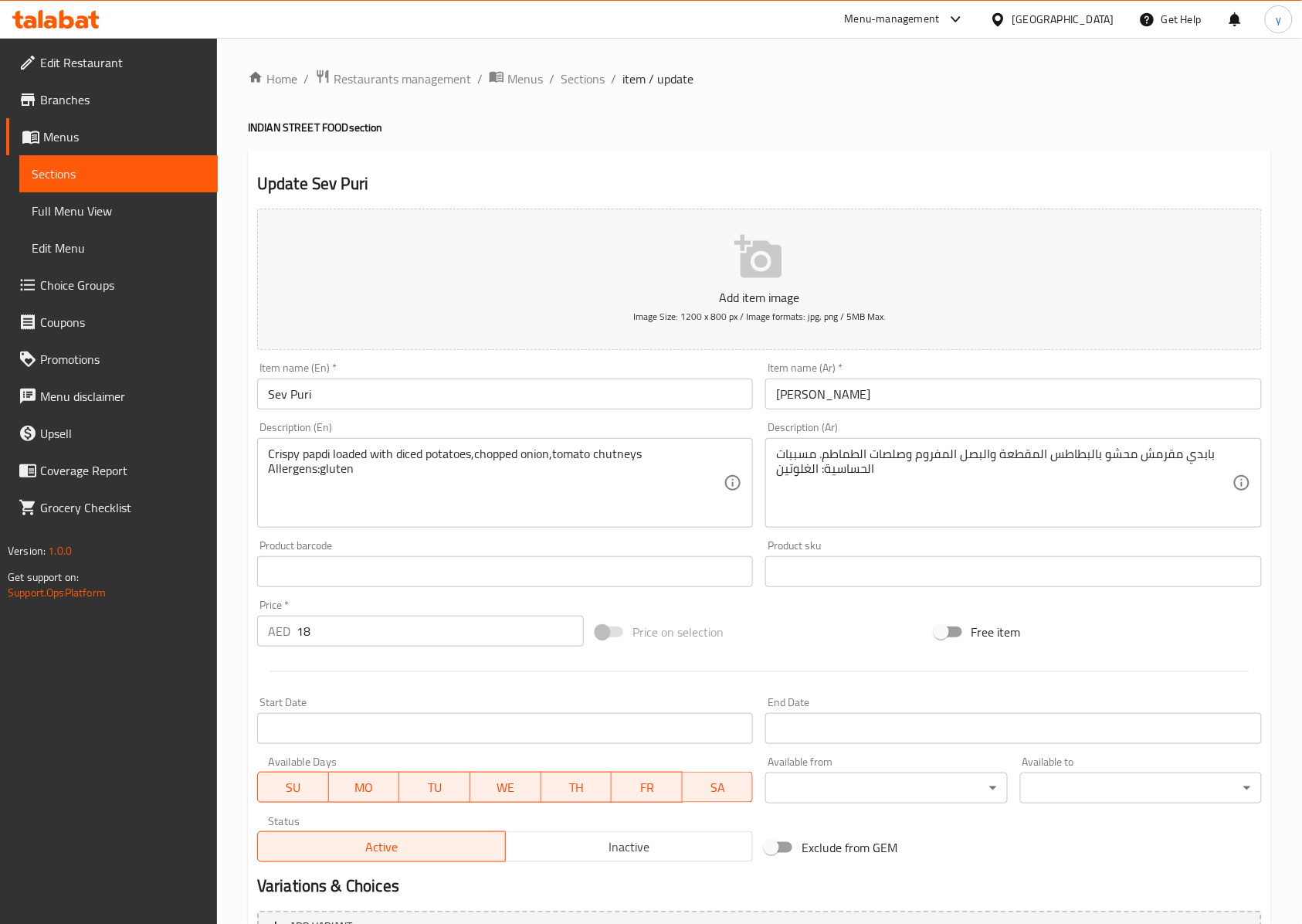
click at [276, 396] on input "Sev Puri" at bounding box center [505, 394] width 496 height 31
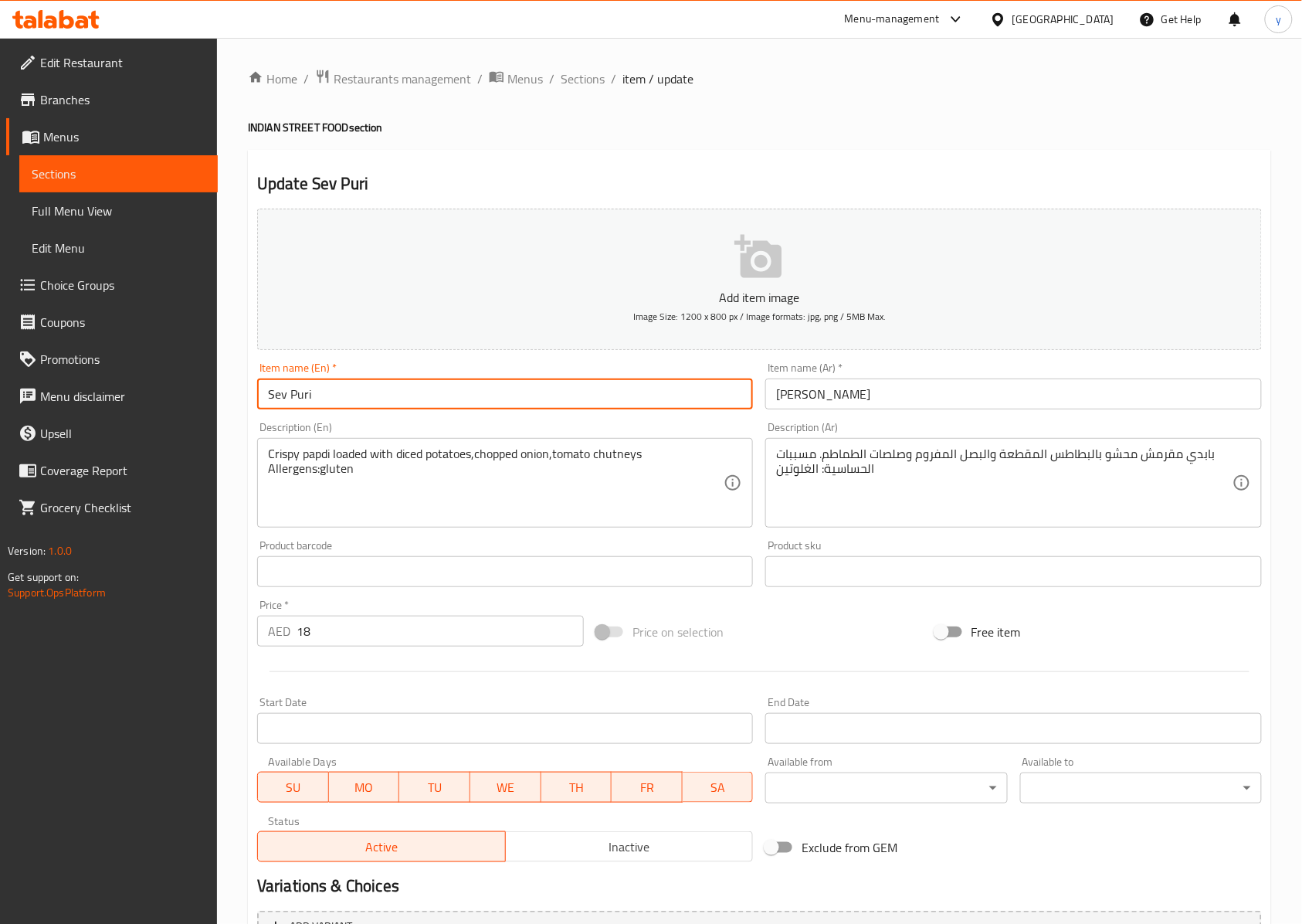
click at [276, 396] on input "Sev Puri" at bounding box center [505, 394] width 496 height 31
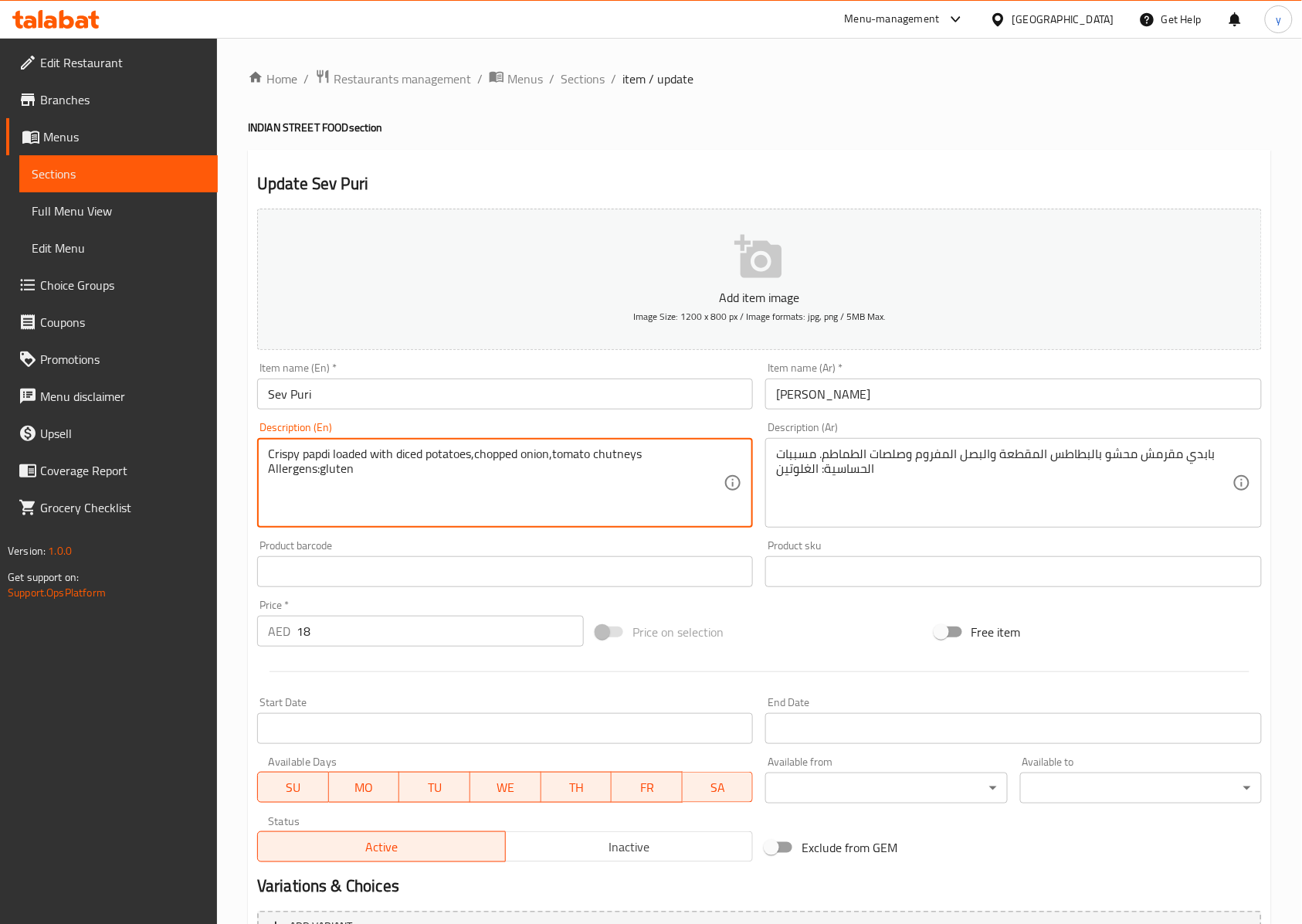
click at [313, 450] on textarea "Crispy papdi loaded with diced potatoes,chopped onion,tomato chutneys Allergens…" at bounding box center [496, 483] width 456 height 74
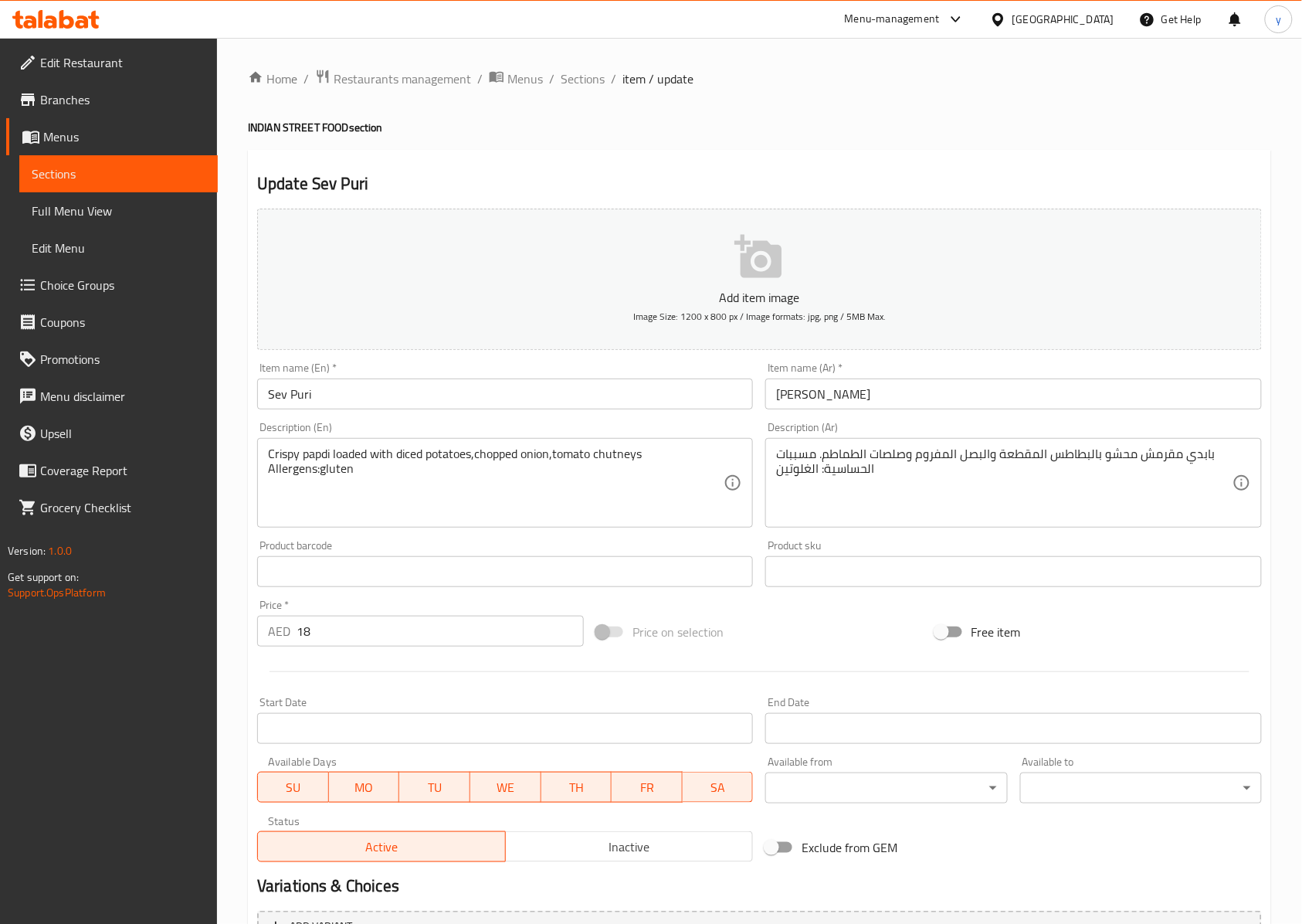
click at [291, 449] on textarea "Crispy papdi loaded with diced potatoes,chopped onion,tomato chutneys Allergens…" at bounding box center [496, 483] width 456 height 74
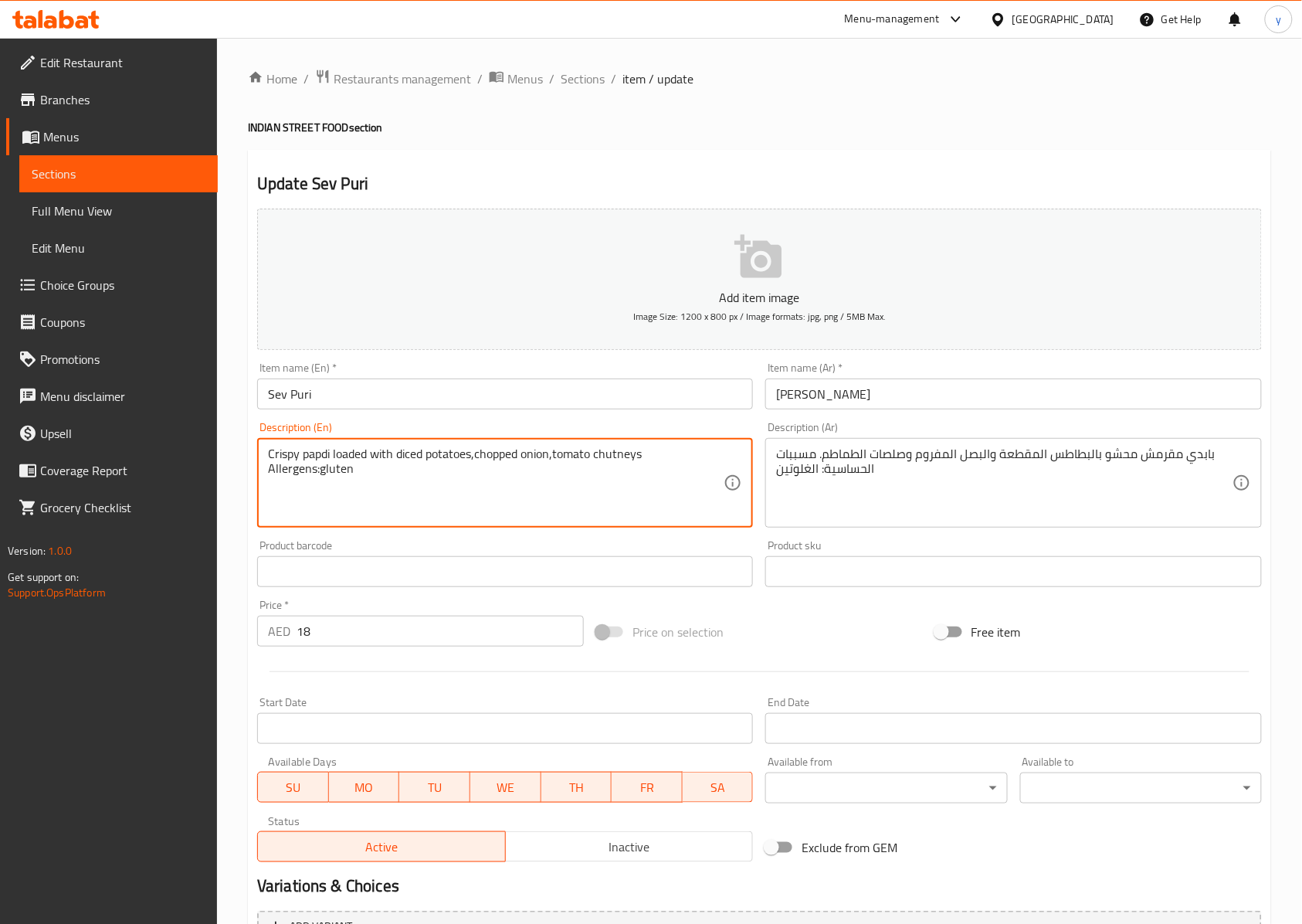
click at [291, 448] on textarea "Crispy papdi loaded with diced potatoes,chopped onion,tomato chutneys Allergens…" at bounding box center [496, 483] width 456 height 74
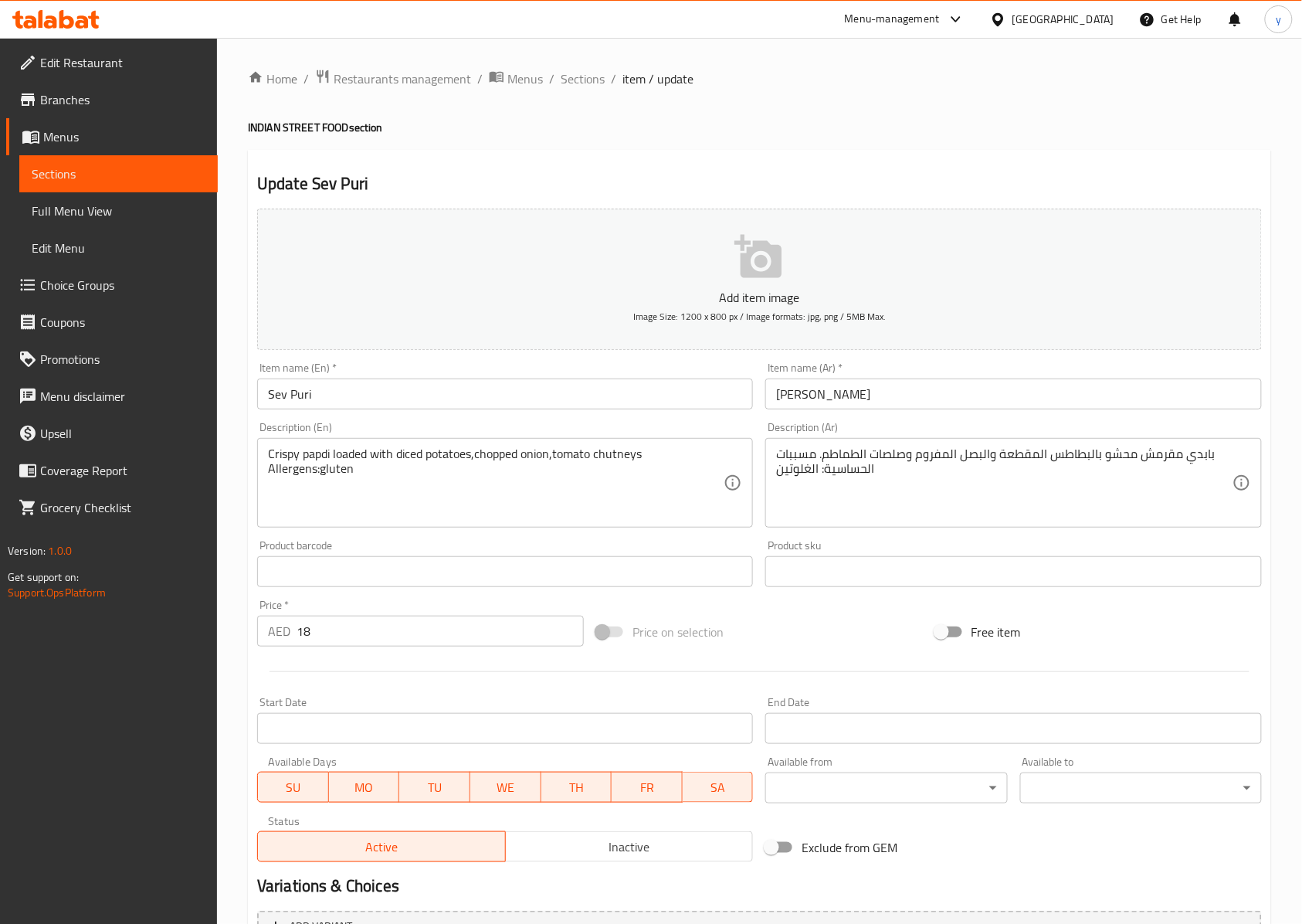
click at [352, 449] on textarea "Crispy papdi loaded with diced potatoes,chopped onion,tomato chutneys Allergens…" at bounding box center [496, 483] width 456 height 74
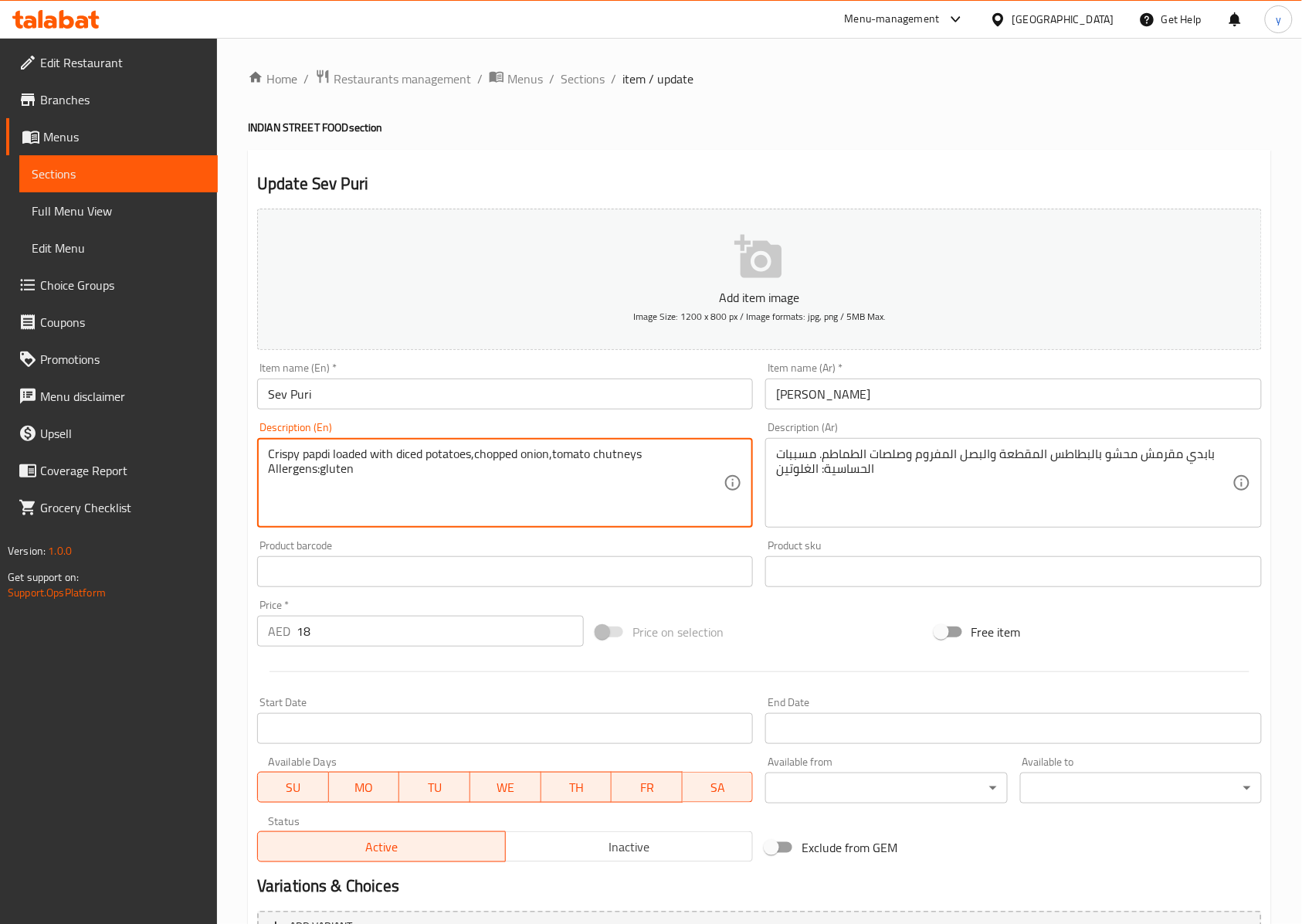
click at [352, 449] on textarea "Crispy papdi loaded with diced potatoes,chopped onion,tomato chutneys Allergens…" at bounding box center [496, 483] width 456 height 74
click at [325, 455] on textarea "Crispy papdi loaded with diced potatoes,chopped onion,tomato chutneys Allergens…" at bounding box center [496, 483] width 456 height 74
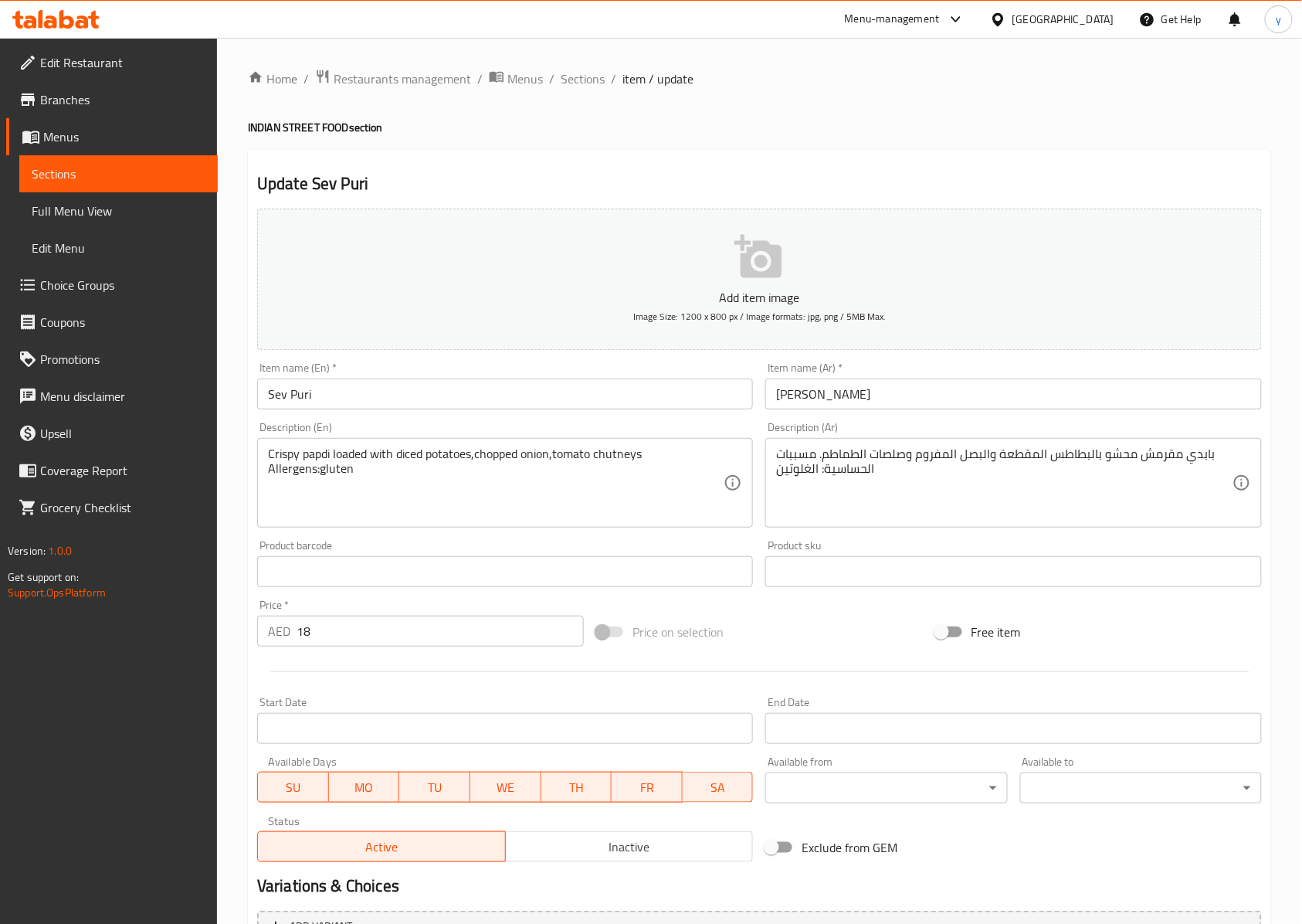
click at [407, 454] on textarea "Crispy papdi loaded with diced potatoes,chopped onion,tomato chutneys Allergens…" at bounding box center [496, 483] width 456 height 74
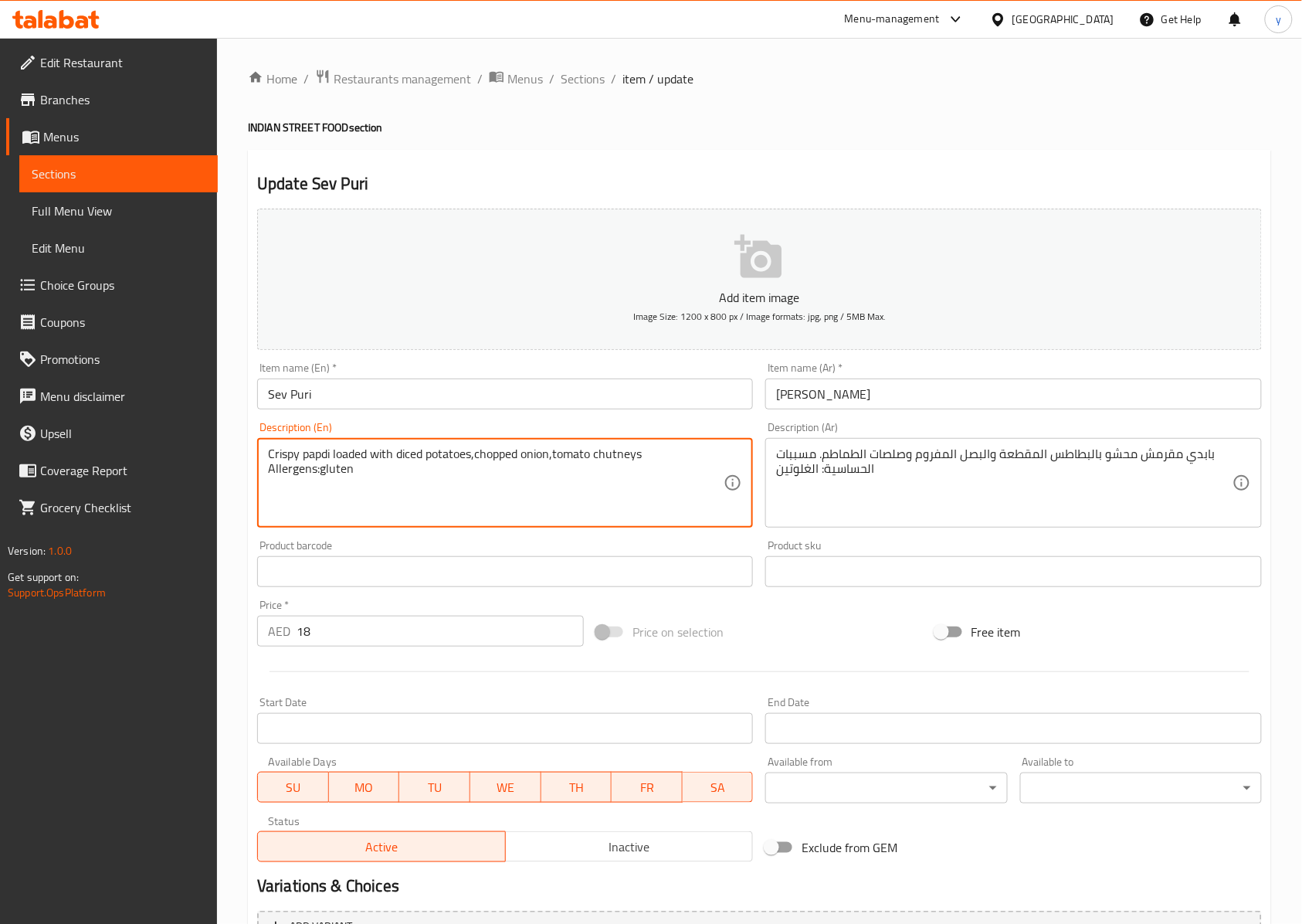
click at [407, 454] on textarea "Crispy papdi loaded with diced potatoes,chopped onion,tomato chutneys Allergens…" at bounding box center [496, 483] width 456 height 74
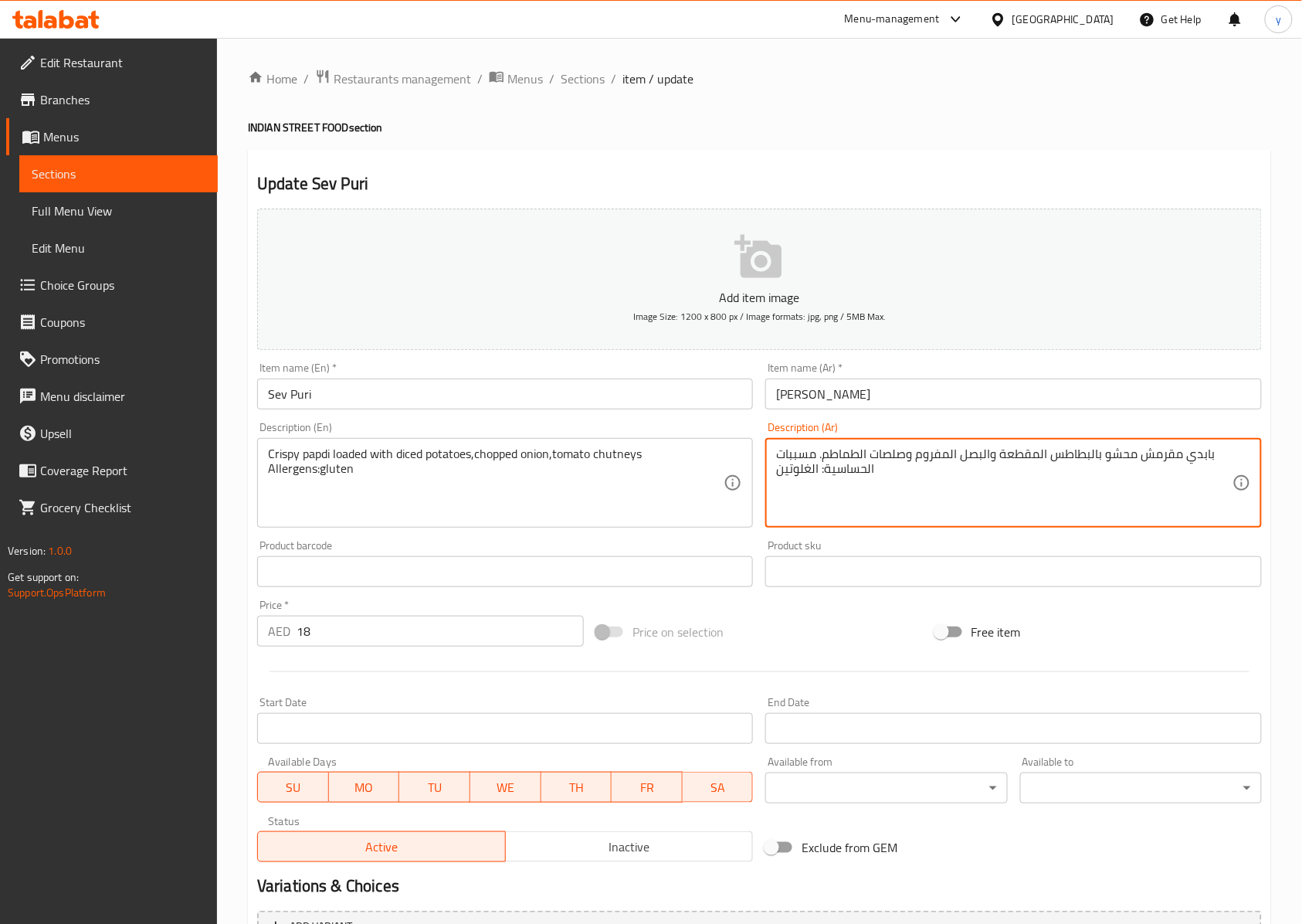
click at [1019, 454] on textarea "بابدي مقرمش محشو بالبطاطس المقطعة والبصل المفروم وصلصات الطماطم. مسببات الحساسي…" at bounding box center [1005, 483] width 456 height 74
drag, startPoint x: 1039, startPoint y: 461, endPoint x: 1015, endPoint y: 461, distance: 24.0
click at [1015, 465] on textarea "بابدي مقرمش محشو بالبطاطس مكعبات والبصل المفروم وصلصات الطماطم. مسببات الحساسية…" at bounding box center [1005, 483] width 456 height 74
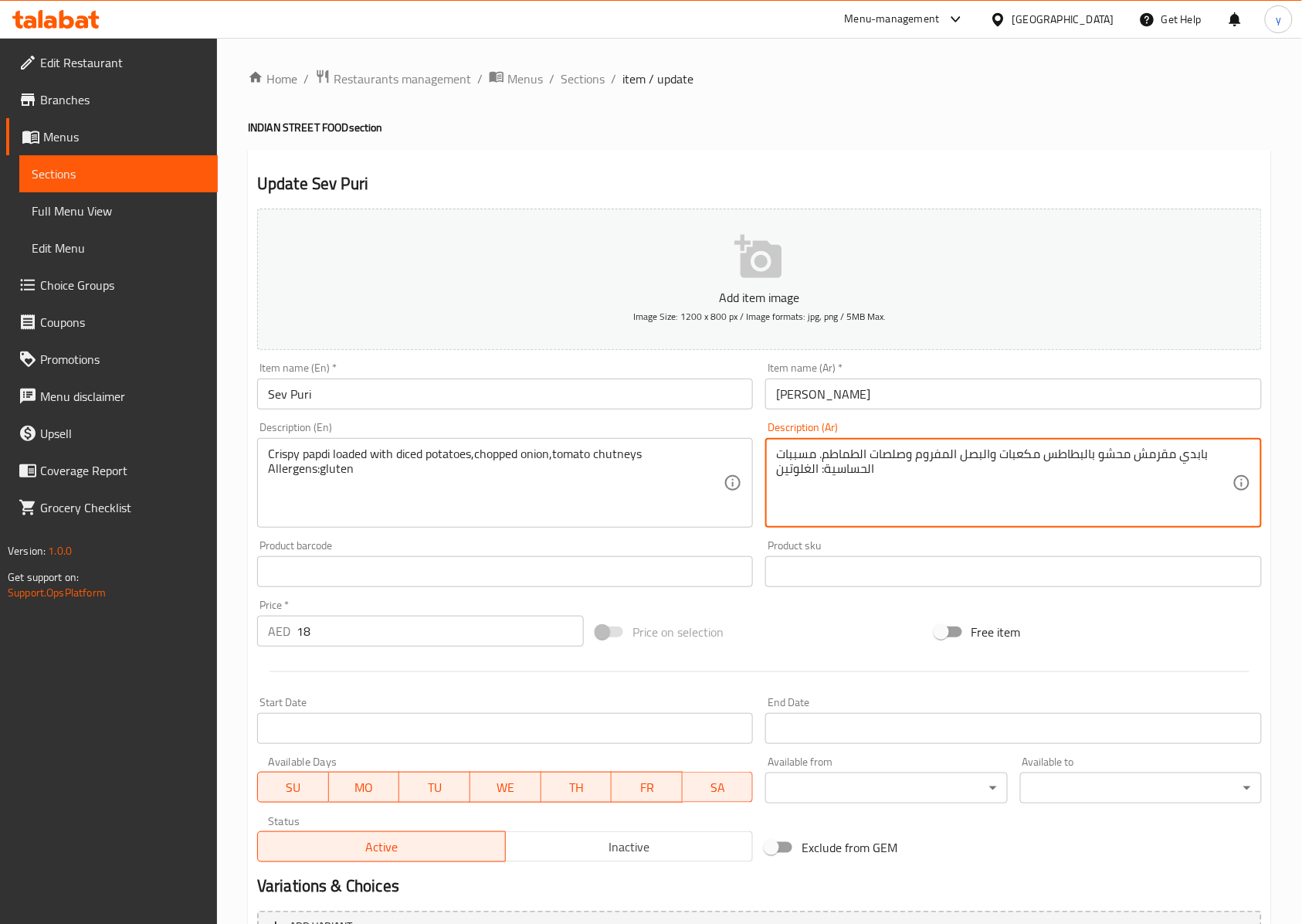
click at [1014, 459] on textarea "بابدي مقرمش محشو بالبطاطس مكعبات والبصل المفروم وصلصات الطماطم. مسببات الحساسية…" at bounding box center [1005, 483] width 456 height 74
click at [1004, 460] on textarea "بابدي مقرمش محشو بالبطاطس مكعبات والبصل المفروم وصلصات الطماطم. مسببات الحساسية…" at bounding box center [1005, 483] width 456 height 74
drag, startPoint x: 1001, startPoint y: 456, endPoint x: 1038, endPoint y: 465, distance: 38.1
click at [1038, 465] on textarea "بابدي مقرمش محشو بالبطاطس مكعبات والبصل المفروم وصلصات الطماطم. مسببات الحساسية…" at bounding box center [1005, 483] width 456 height 74
paste textarea "مكعبات"
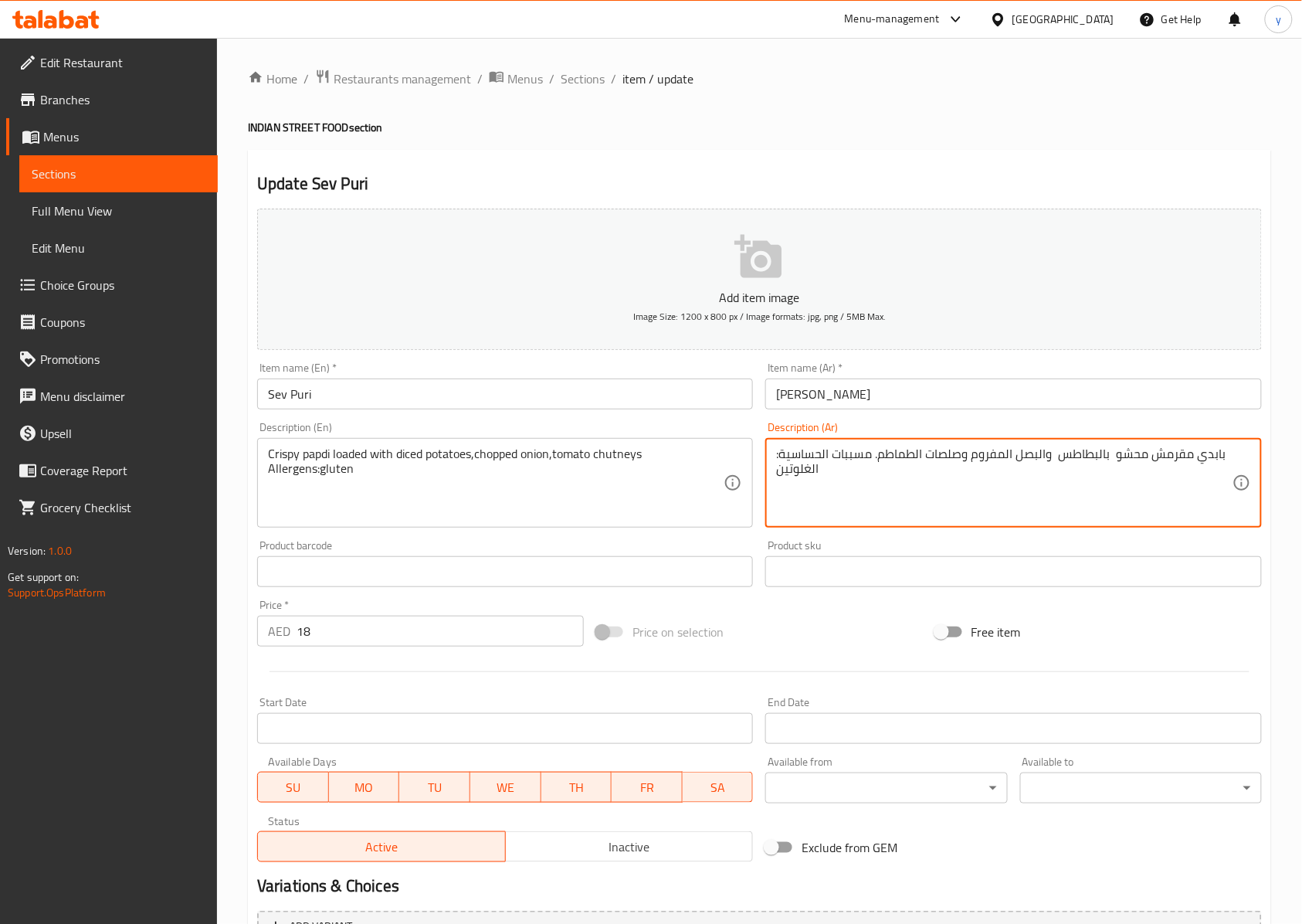
paste textarea "مكعبات"
click at [1054, 458] on textarea "بابدي مقرمش محشو مكعبات بالبطاطس والبصل المفروم وصلصات الطماطم. مسببات الحساسية…" at bounding box center [1005, 483] width 456 height 74
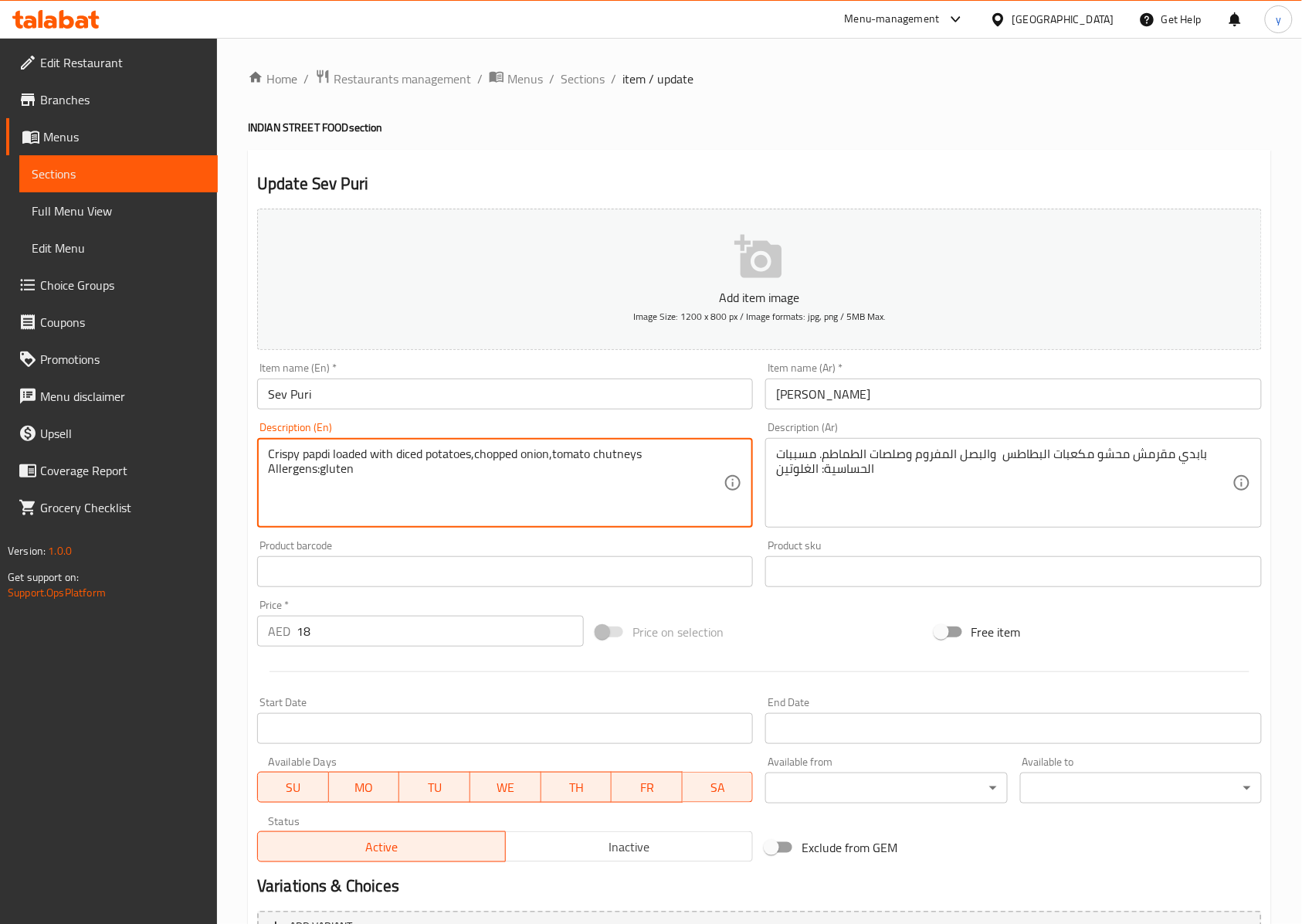
click at [356, 458] on textarea "Crispy papdi loaded with diced potatoes,chopped onion,tomato chutneys Allergens…" at bounding box center [496, 483] width 456 height 74
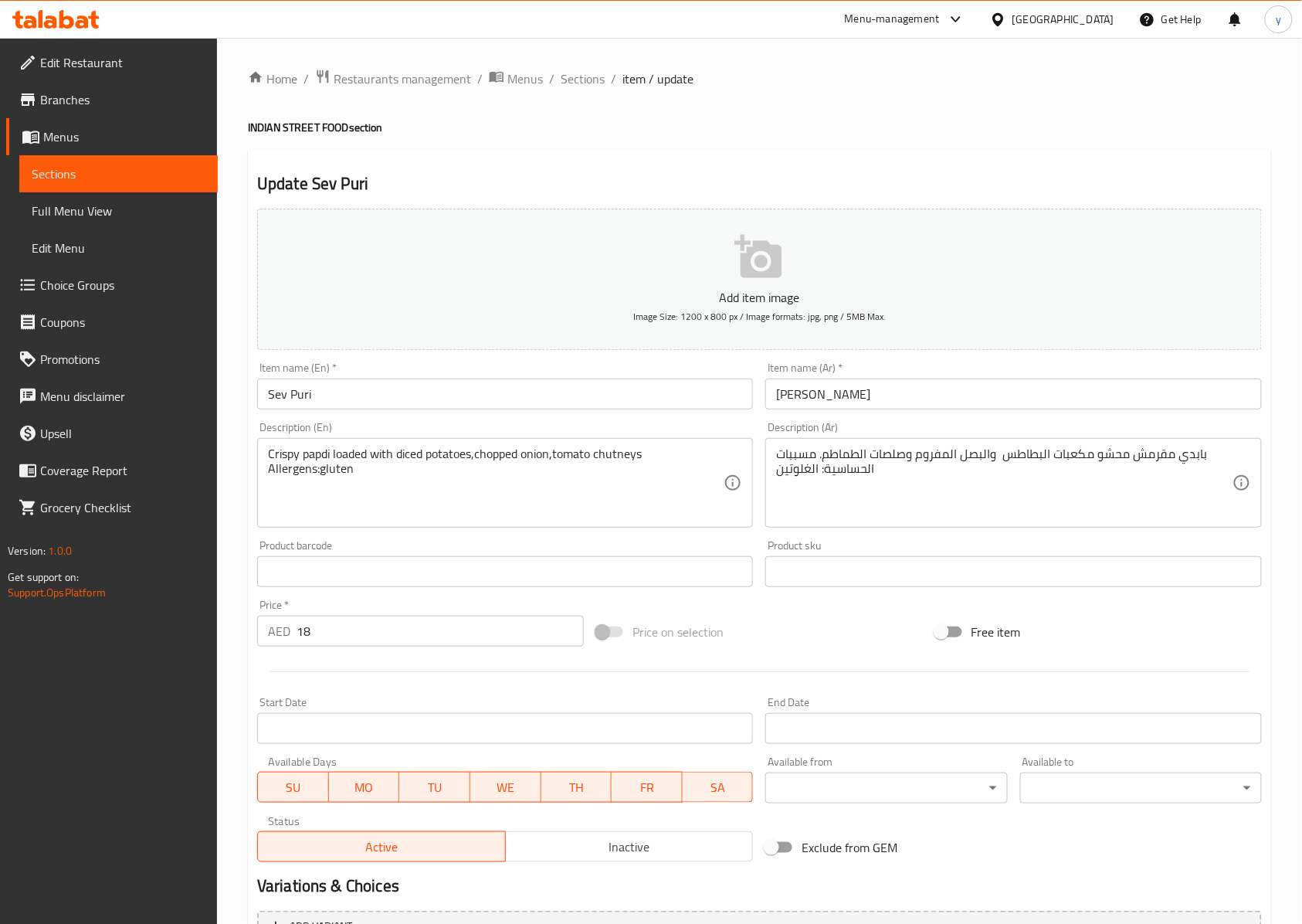
click at [498, 460] on textarea "Crispy papdi loaded with diced potatoes,chopped onion,tomato chutneys Allergens…" at bounding box center [496, 483] width 456 height 74
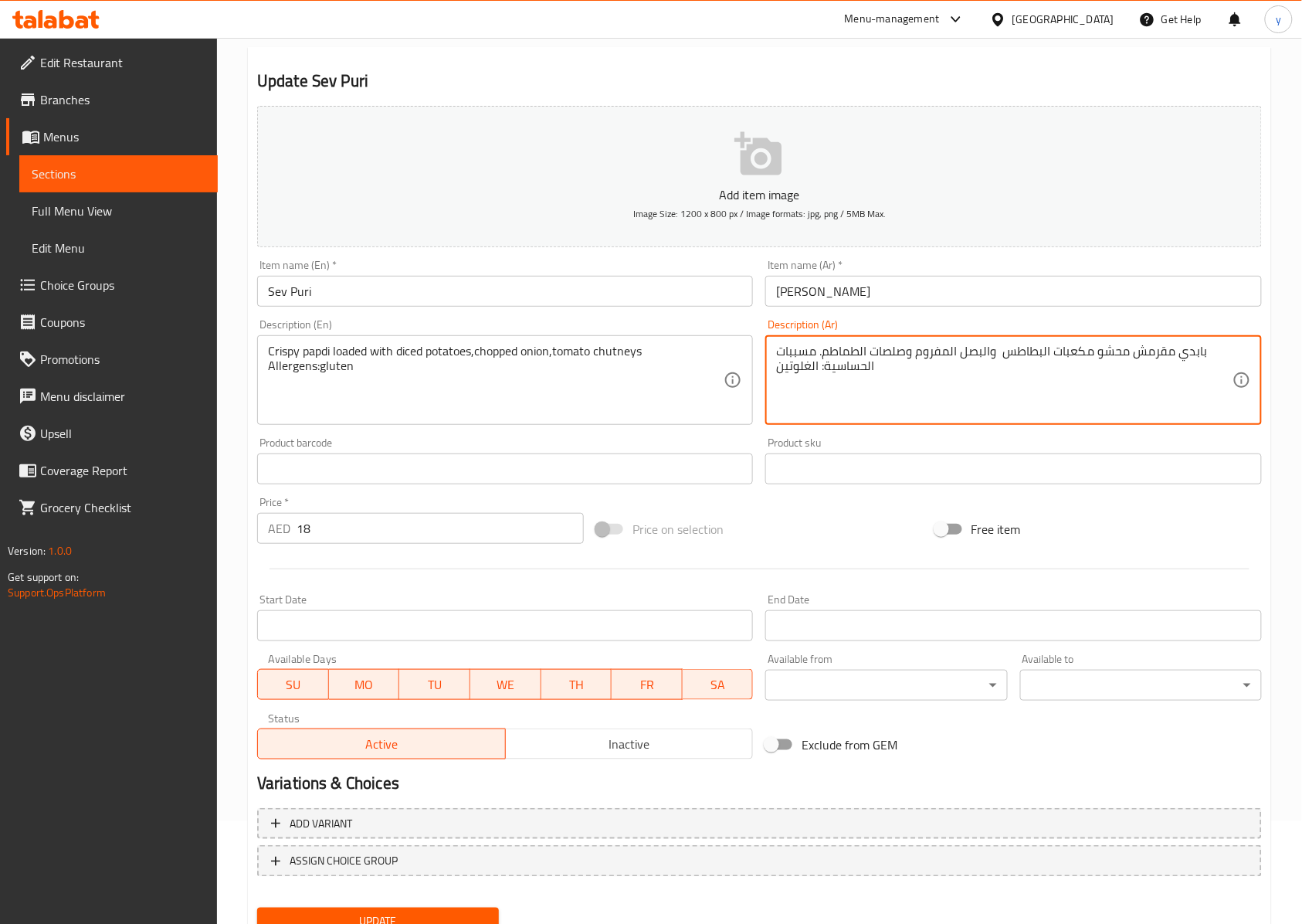
click at [927, 353] on textarea "بابدي مقرمش محشو مكعبات البطاطس والبصل المفروم وصلصات الطماطم. مسببات الحساسية:…" at bounding box center [1005, 381] width 456 height 74
type textarea "بابدي مقرمش محشو مكعبات البطاطس والبصل المقطع وصلصات الطماطم. مسببات الحساسية: …"
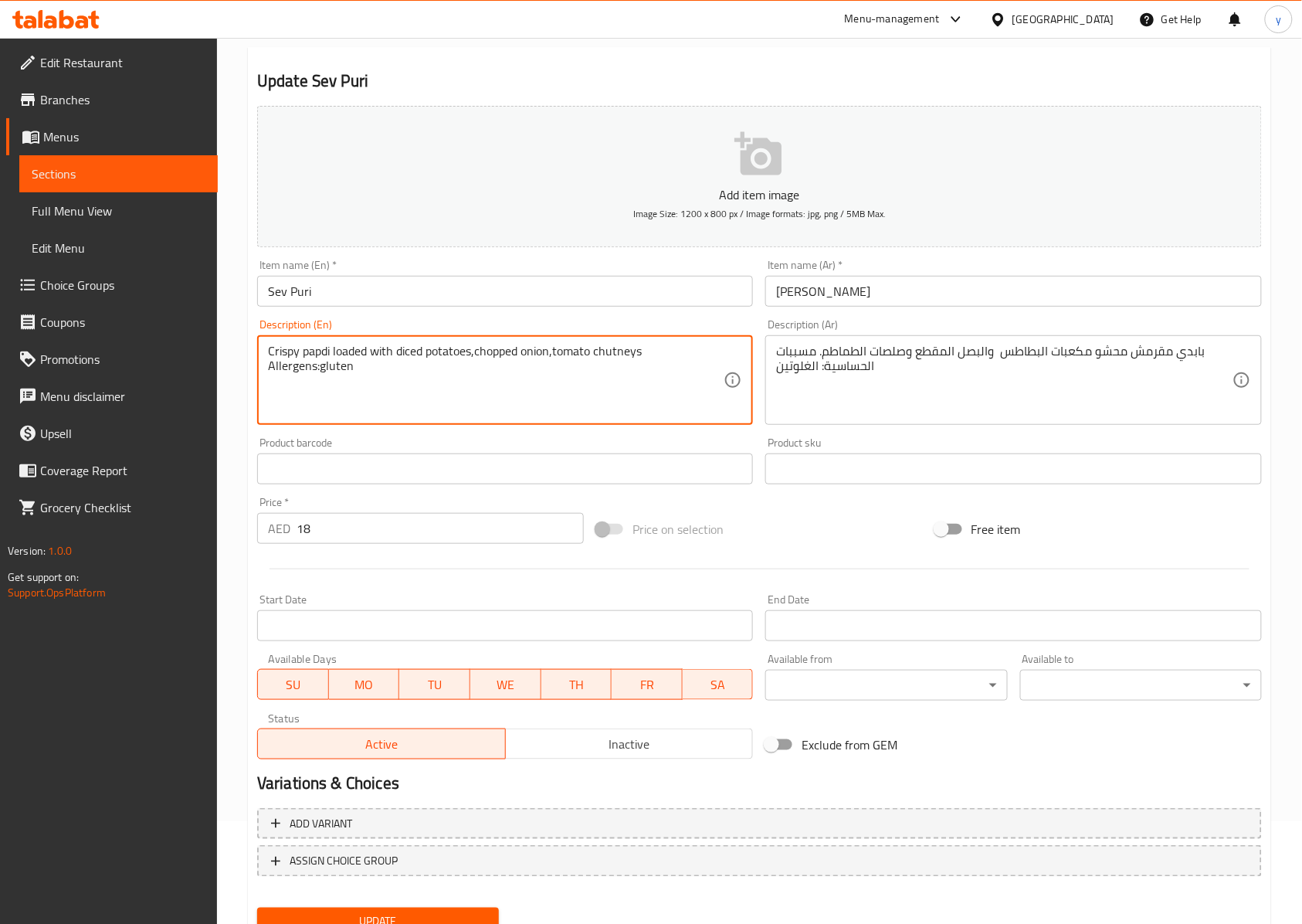
click at [616, 357] on textarea "Crispy papdi loaded with diced potatoes,chopped onion,tomato chutneys Allergens…" at bounding box center [496, 381] width 456 height 74
click at [381, 383] on textarea "Crispy papdi loaded with diced potatoes,chopped onion,tomato chutneys Allergens…" at bounding box center [496, 381] width 456 height 74
drag, startPoint x: 358, startPoint y: 374, endPoint x: 332, endPoint y: 383, distance: 27.5
click at [332, 383] on textarea "Crispy papdi loaded with diced potatoes,chopped onion,tomato chutneys Allergens…" at bounding box center [496, 381] width 456 height 74
click at [307, 390] on textarea "Crispy papdi loaded with diced potatoes,chopped onion,tomato chutneys Allergens…" at bounding box center [496, 381] width 456 height 74
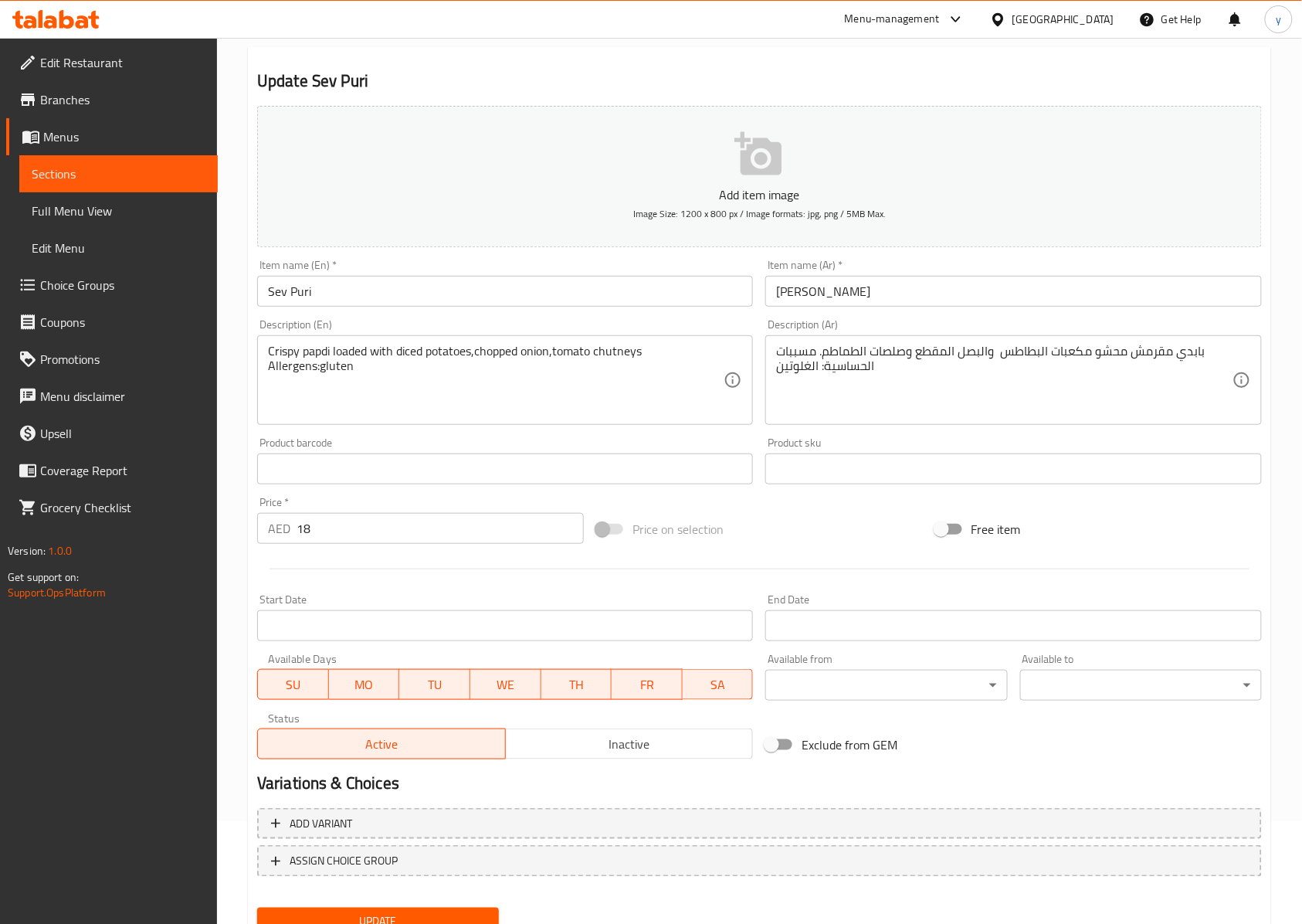
drag, startPoint x: 263, startPoint y: 368, endPoint x: 298, endPoint y: 374, distance: 35.5
click at [298, 374] on div "Crispy papdi loaded with diced potatoes,chopped onion,tomato chutneys Allergens…" at bounding box center [505, 380] width 496 height 89
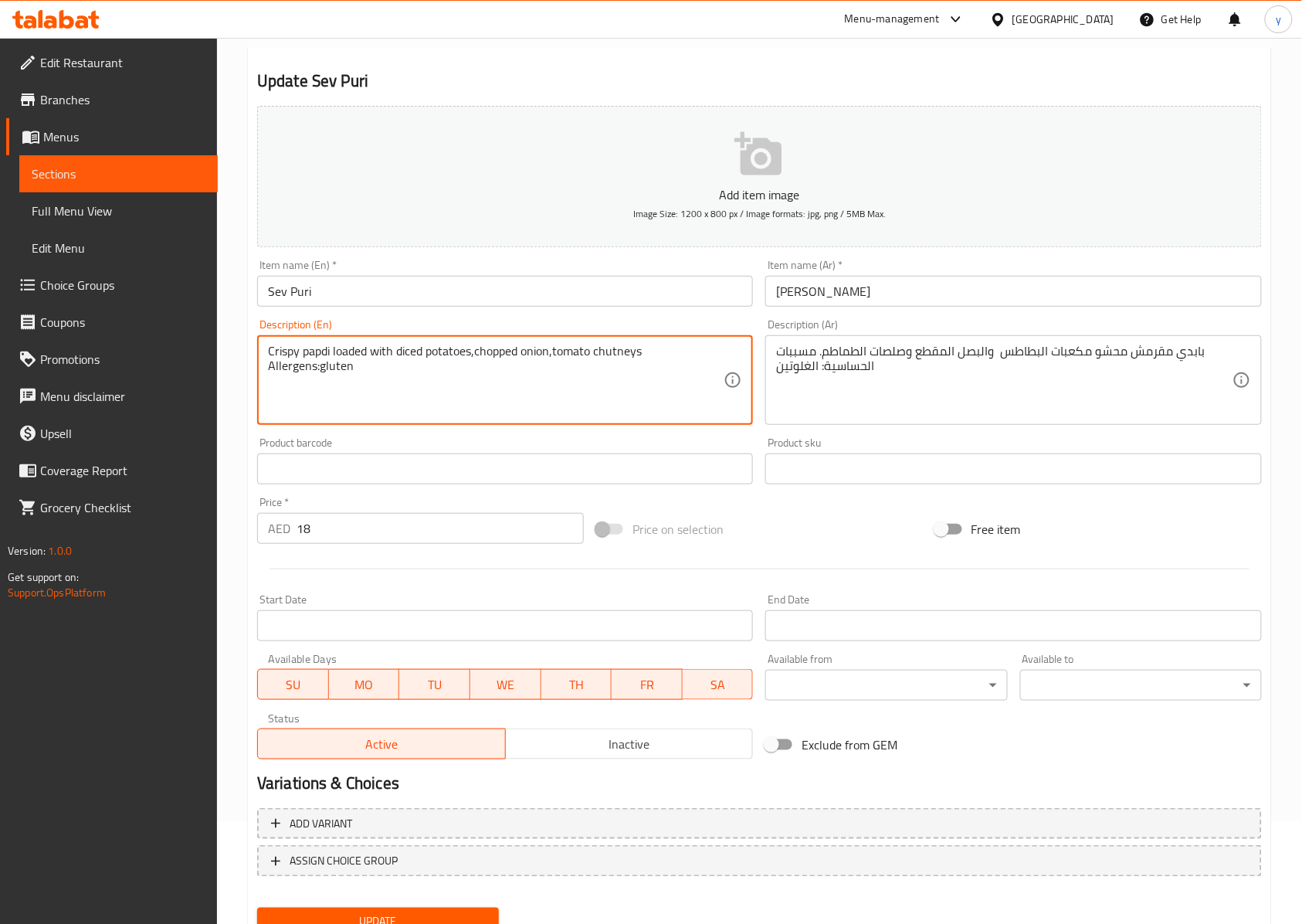
drag, startPoint x: 316, startPoint y: 373, endPoint x: 266, endPoint y: 375, distance: 50.0
click at [266, 375] on div "Crispy papdi loaded with diced potatoes,chopped onion,tomato chutneys Allergens…" at bounding box center [505, 380] width 496 height 89
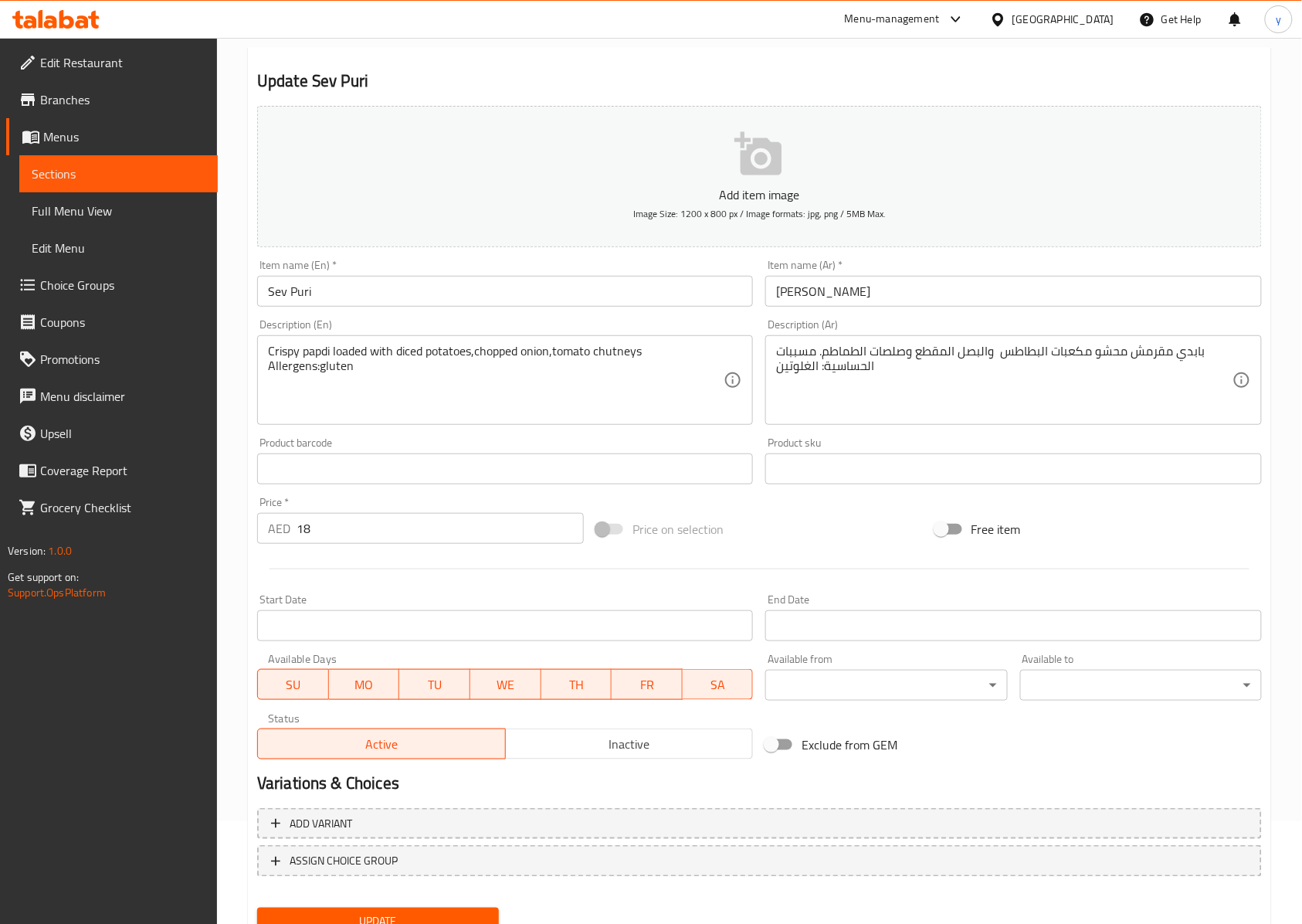
click at [341, 384] on textarea "Crispy papdi loaded with diced potatoes,chopped onion,tomato chutneys Allergens…" at bounding box center [496, 381] width 456 height 74
click at [390, 407] on textarea "Crispy papdi loaded with diced potatoes,chopped onion,tomato chutneys Allergens…" at bounding box center [496, 381] width 456 height 74
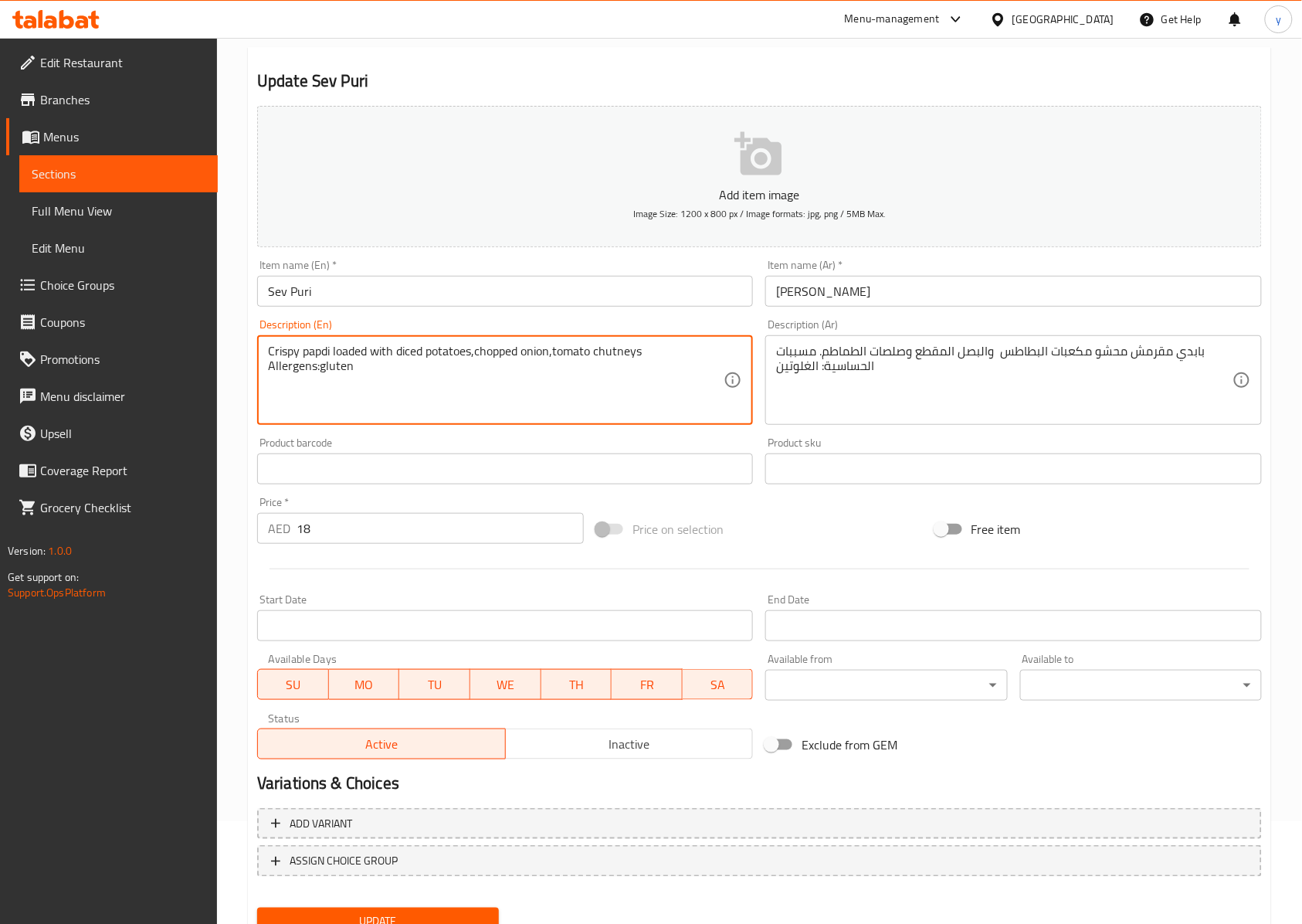
click at [337, 373] on textarea "Crispy papdi loaded with diced potatoes,chopped onion,tomato chutneys Allergens…" at bounding box center [496, 381] width 456 height 74
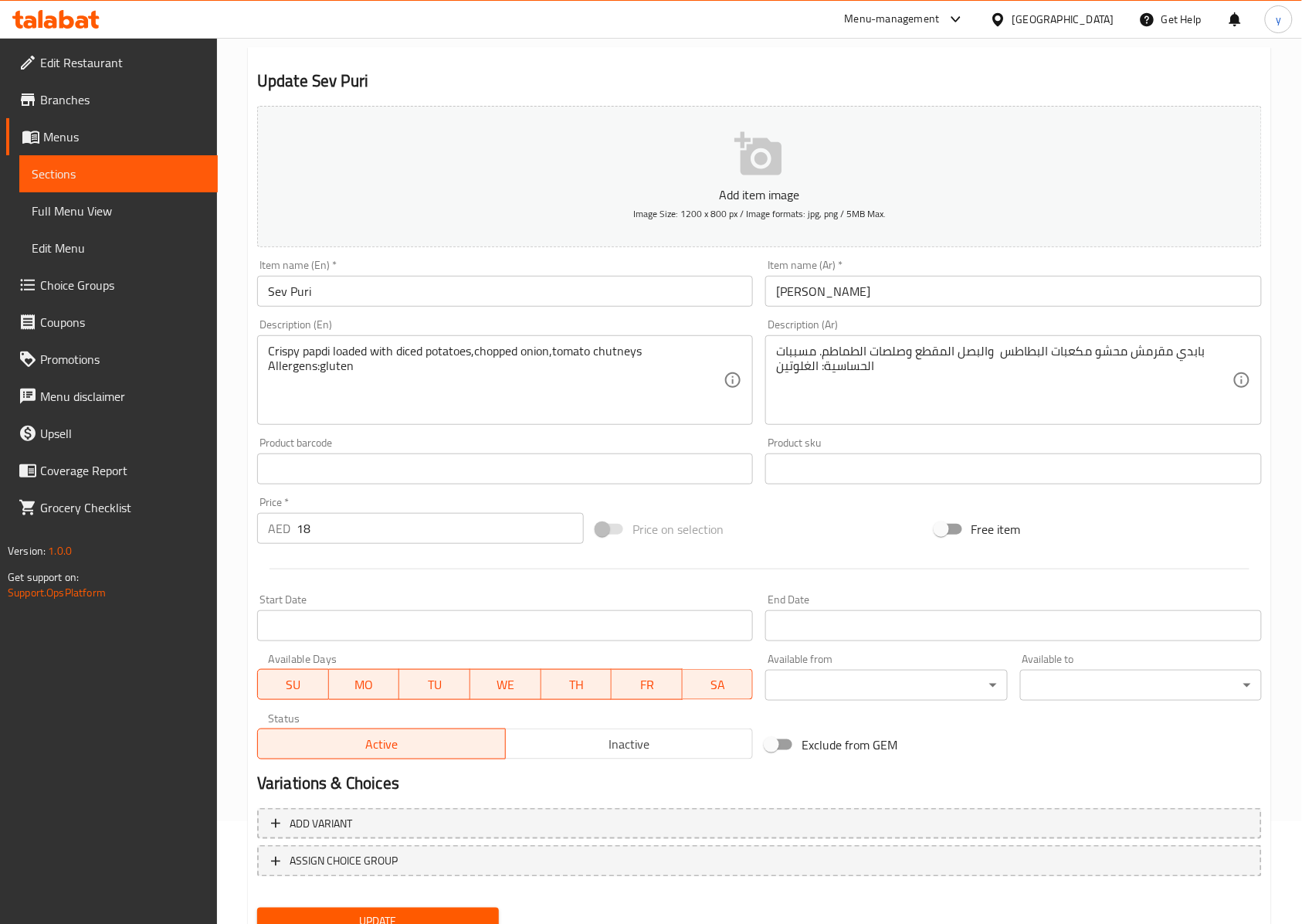
click at [521, 389] on textarea "Crispy papdi loaded with diced potatoes,chopped onion,tomato chutneys Allergens…" at bounding box center [496, 381] width 456 height 74
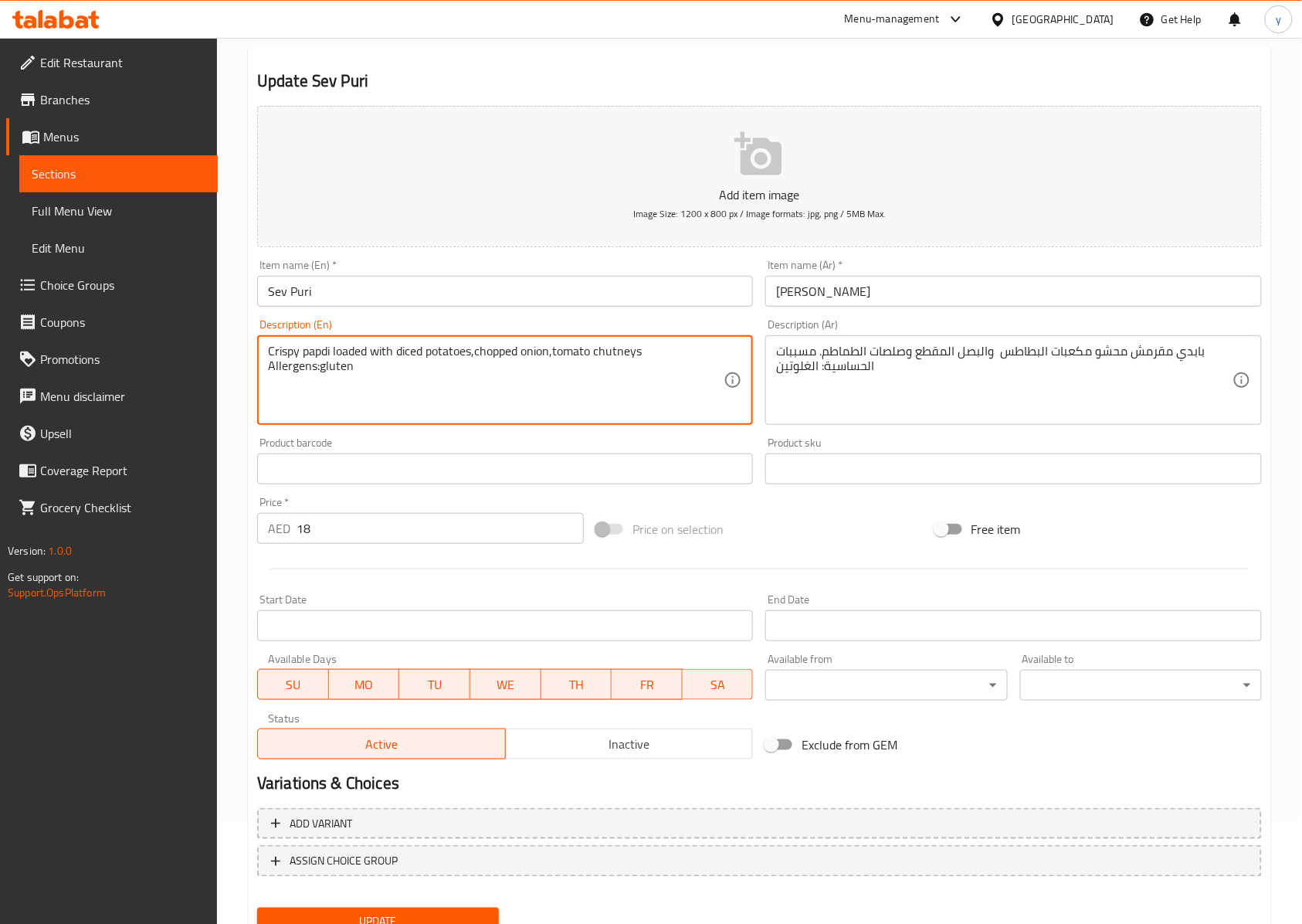
click at [329, 377] on textarea "Crispy papdi loaded with diced potatoes,chopped onion,tomato chutneys Allergens…" at bounding box center [496, 381] width 456 height 74
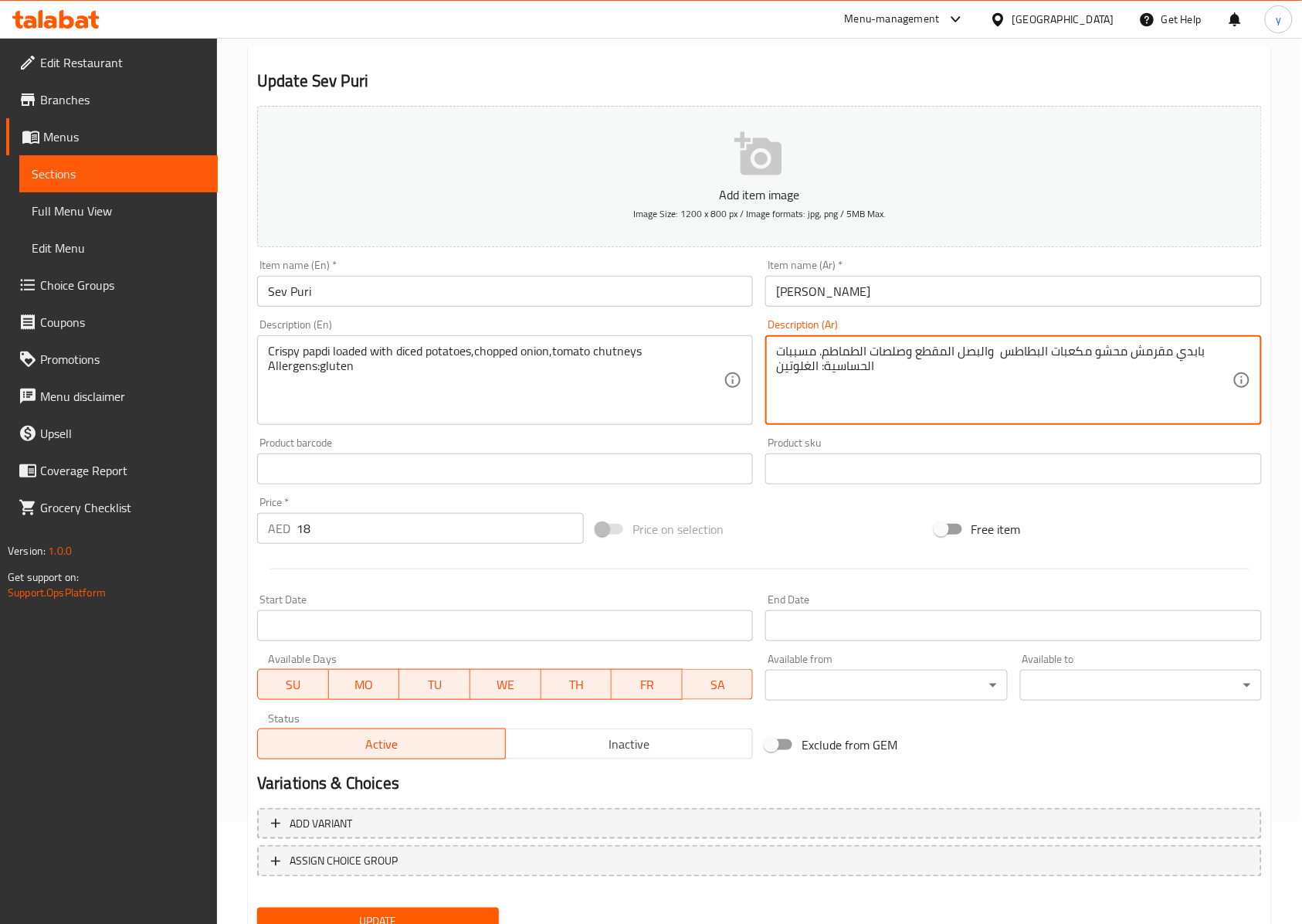
scroll to position [166, 0]
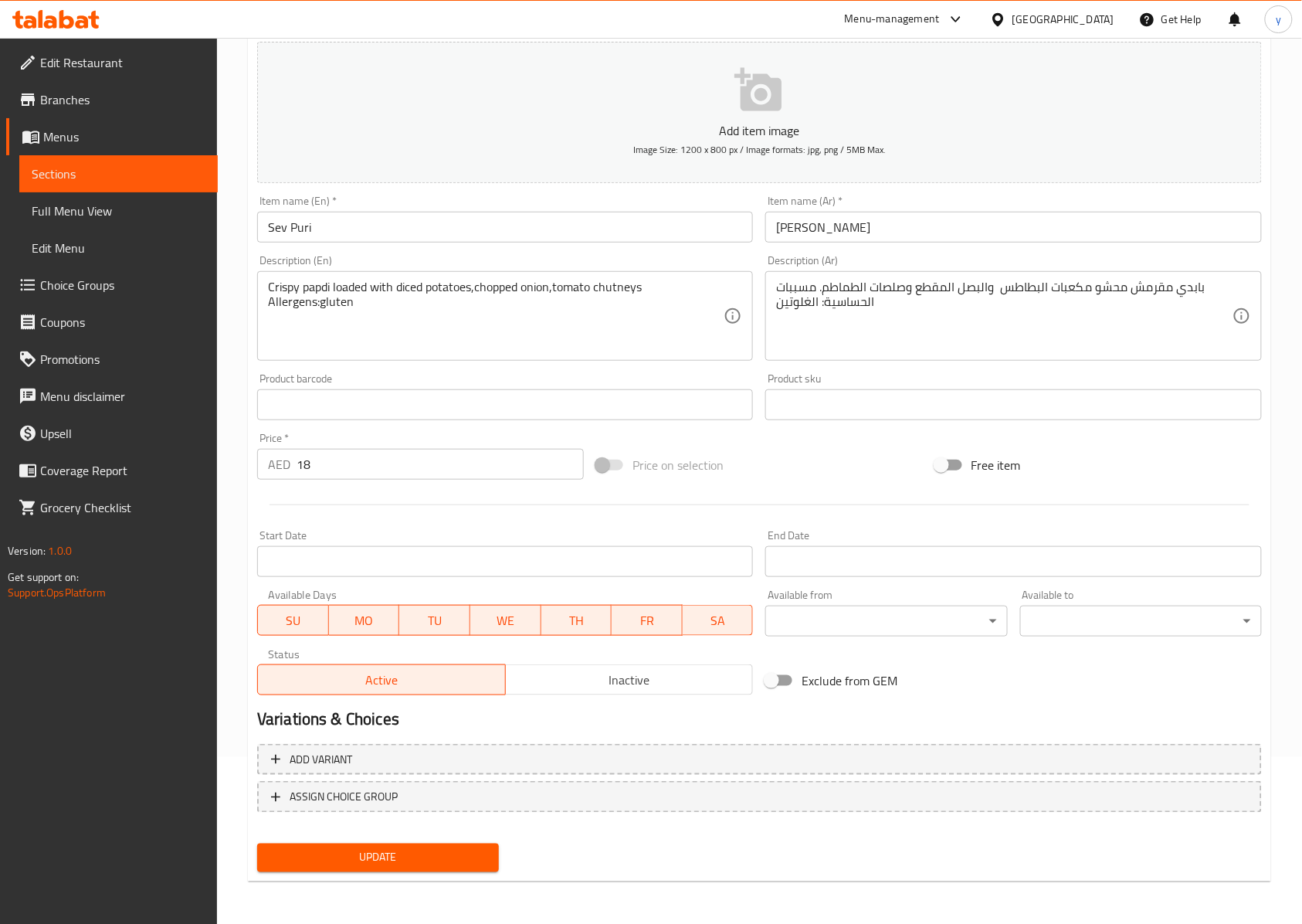
click at [456, 869] on button "Update" at bounding box center [378, 857] width 242 height 29
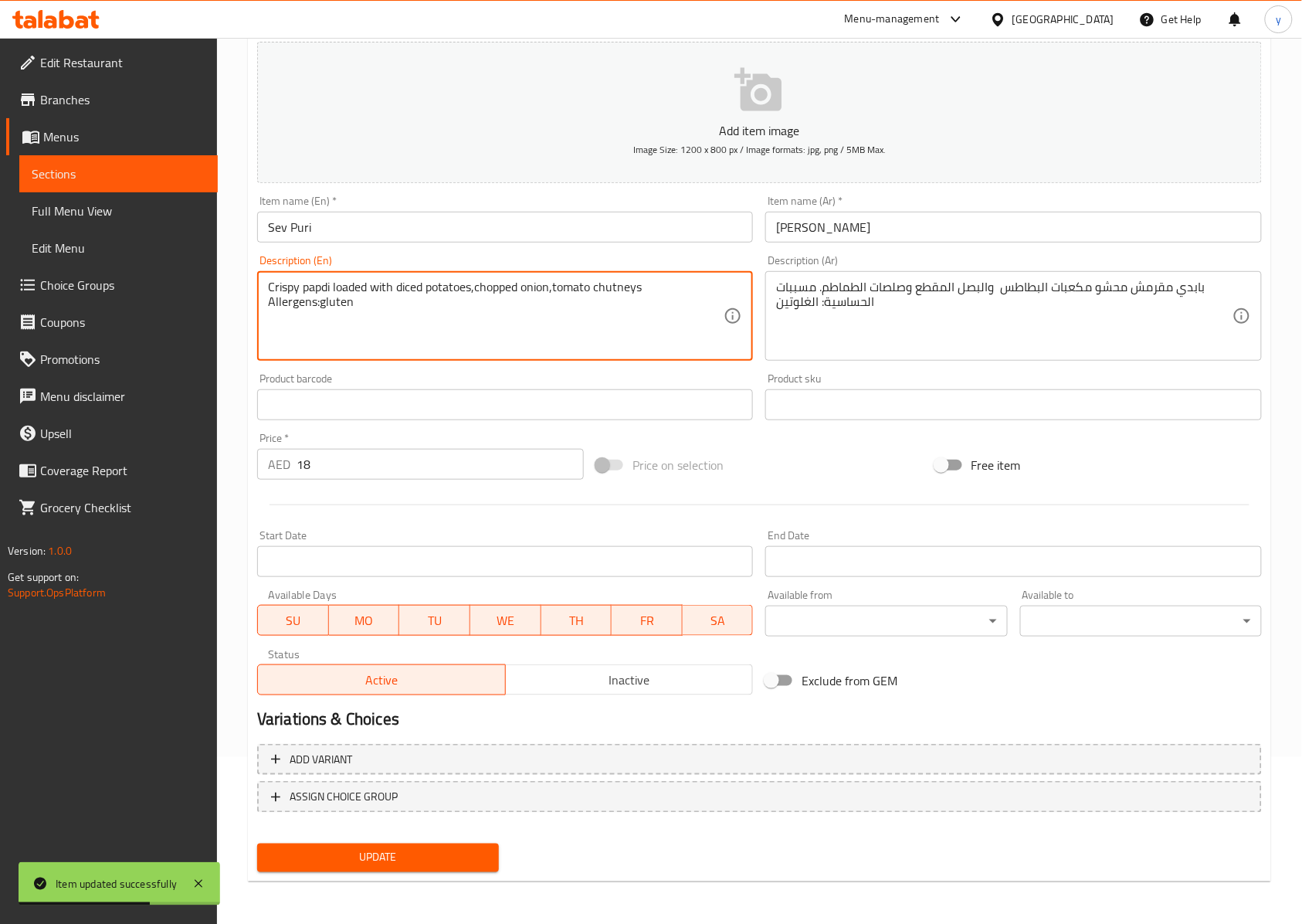
drag, startPoint x: 286, startPoint y: 306, endPoint x: 680, endPoint y: 341, distance: 395.6
click at [680, 341] on textarea "Crispy papdi loaded with diced potatoes,chopped onion,tomato chutneys Allergens…" at bounding box center [496, 316] width 456 height 74
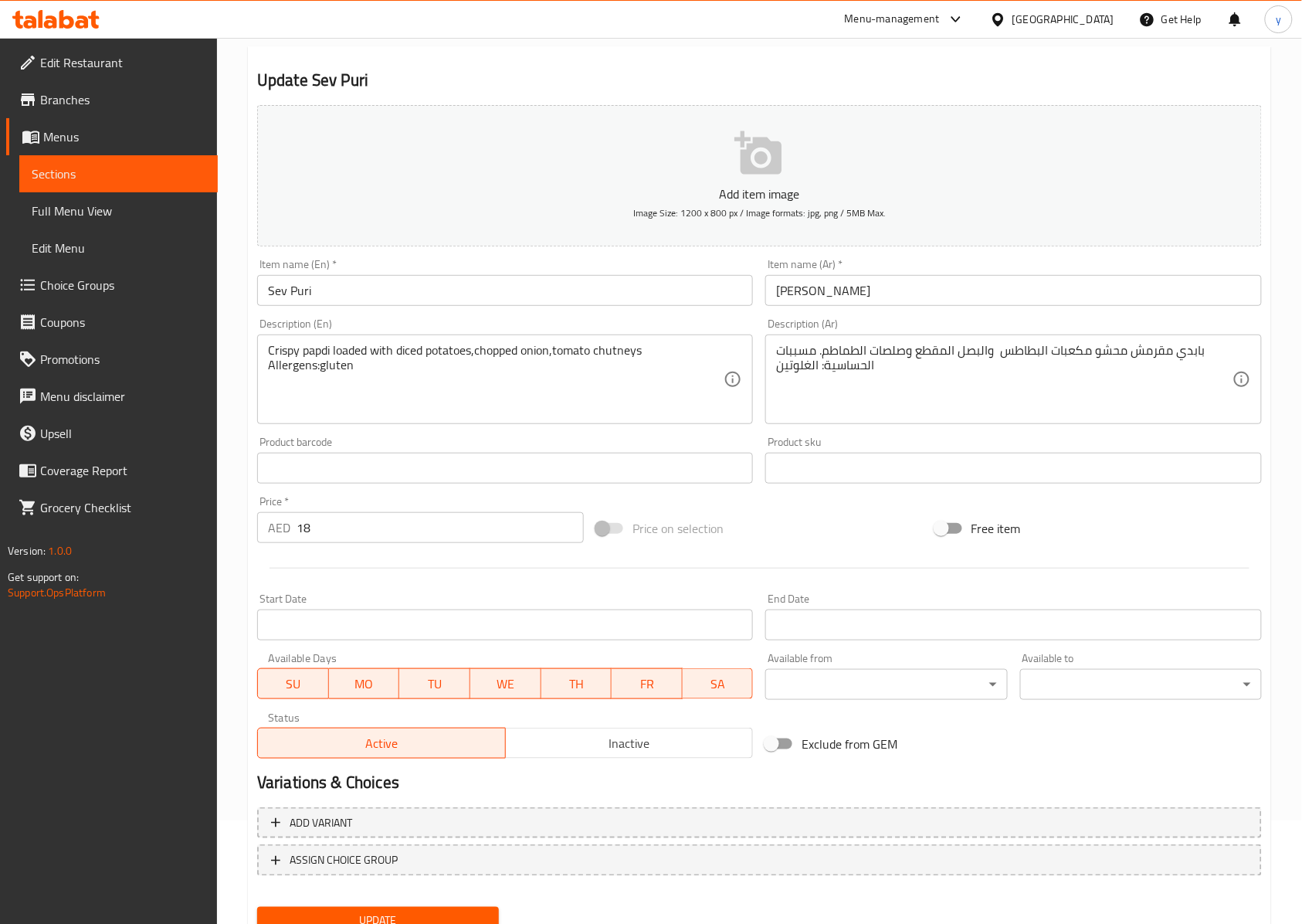
scroll to position [0, 0]
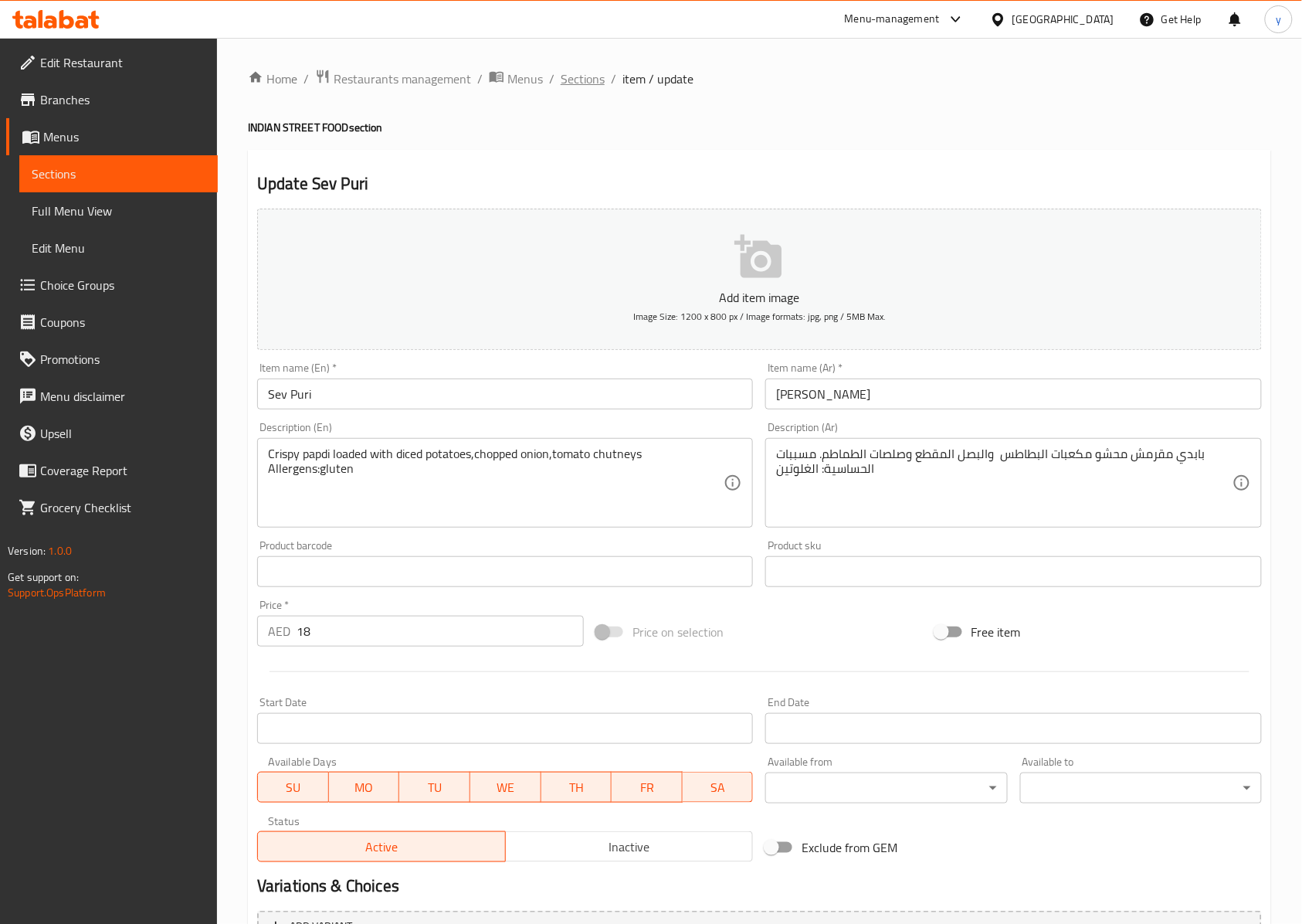
click at [592, 79] on span "Sections" at bounding box center [583, 78] width 44 height 18
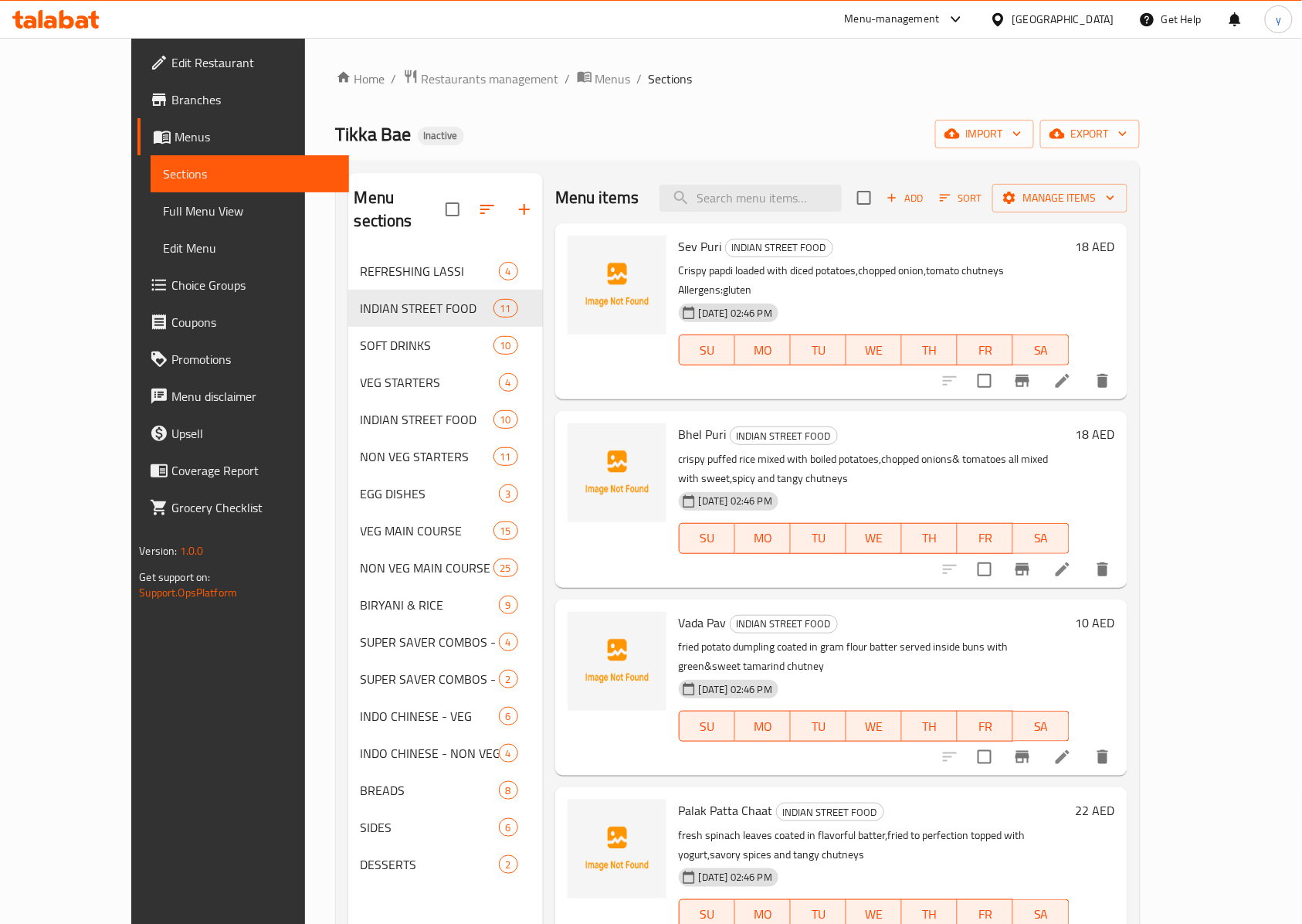
click at [1070, 563] on icon at bounding box center [1063, 569] width 14 height 14
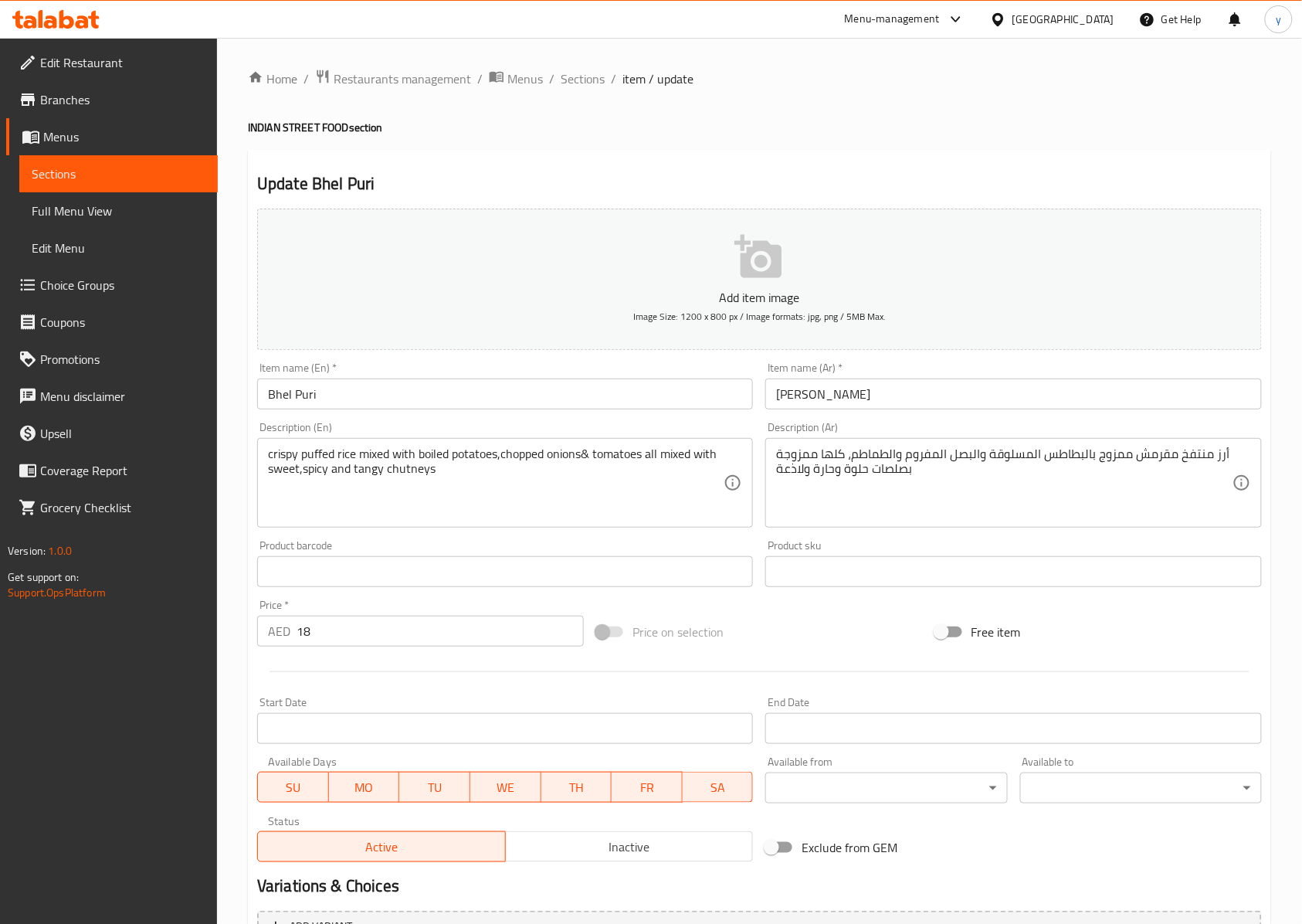
click at [278, 396] on input "Bhel Puri" at bounding box center [505, 394] width 496 height 31
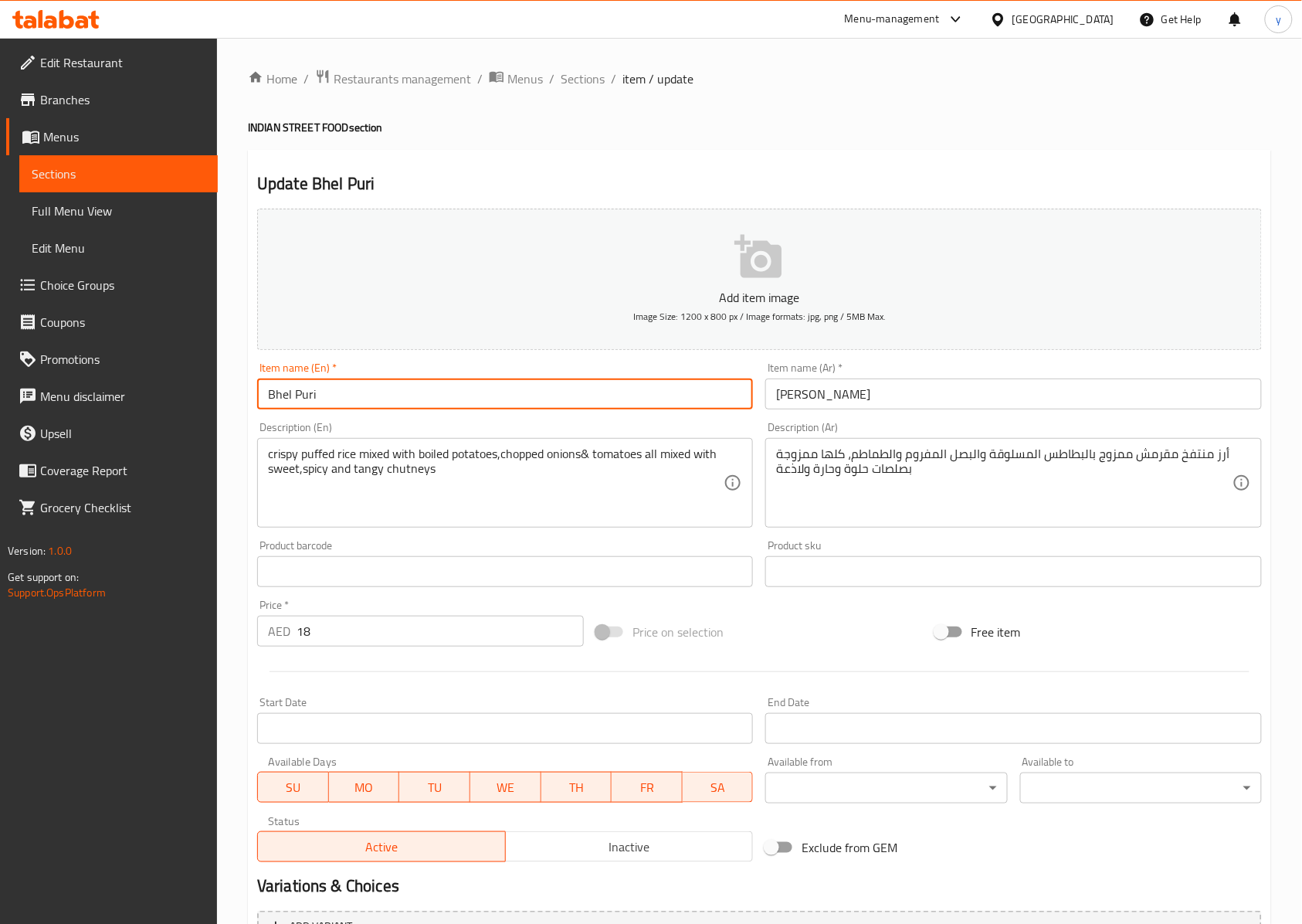
click at [278, 396] on input "Bhel Puri" at bounding box center [505, 394] width 496 height 31
click at [516, 396] on input "Bhel Puri" at bounding box center [505, 394] width 496 height 31
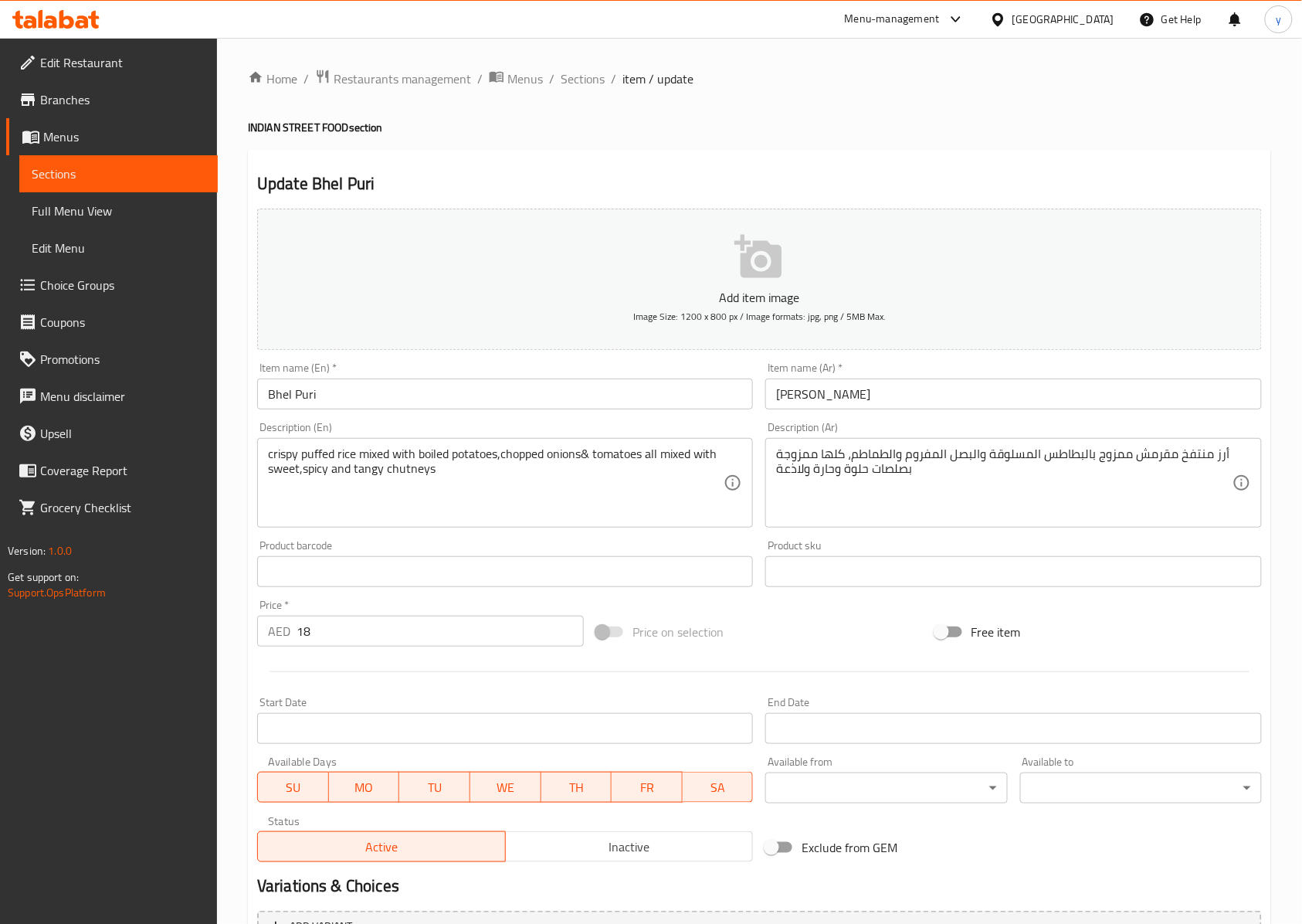
click at [279, 394] on input "Bhel Puri" at bounding box center [505, 394] width 496 height 31
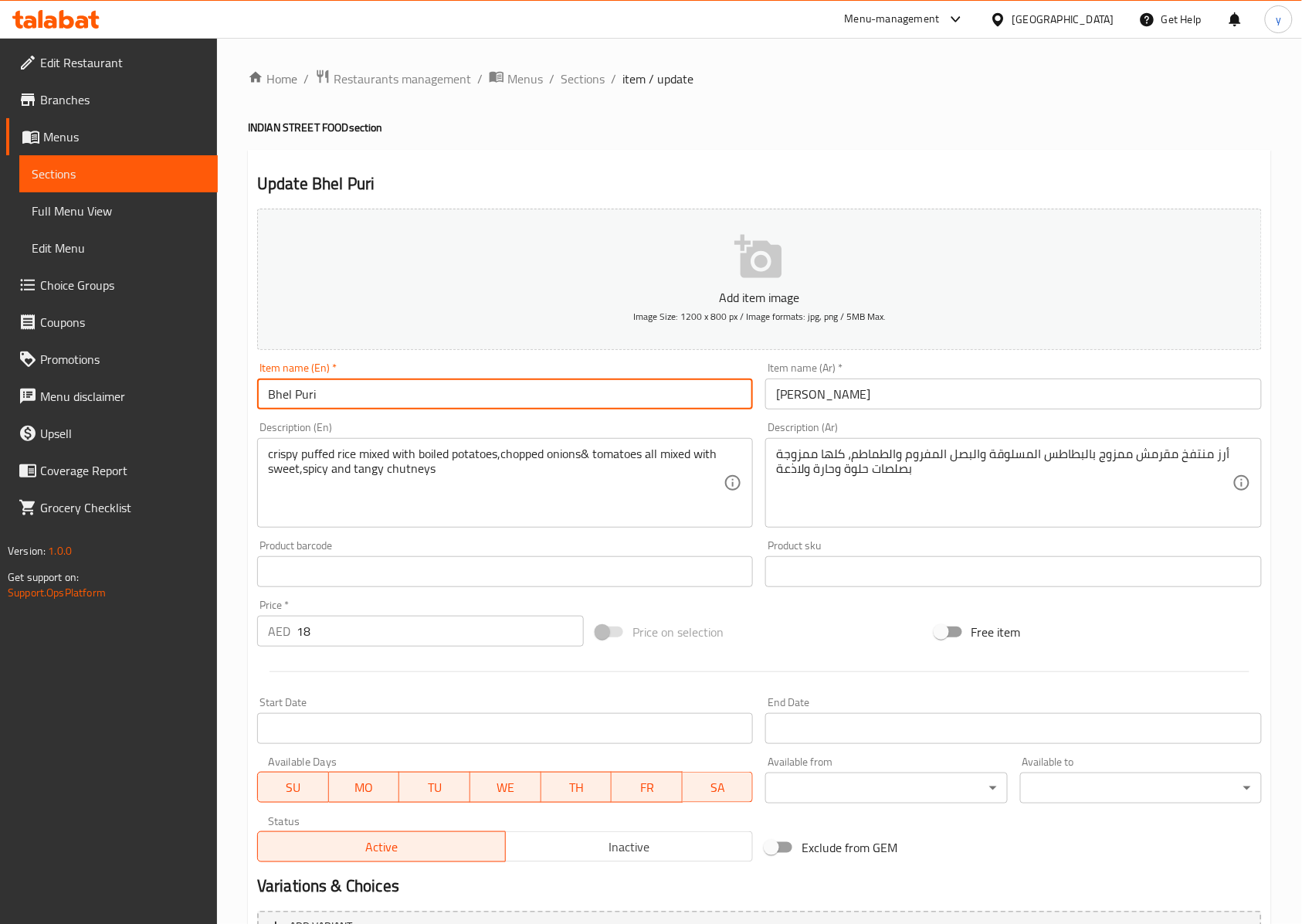
click at [278, 394] on input "Bhel Puri" at bounding box center [505, 394] width 496 height 31
drag, startPoint x: 368, startPoint y: 403, endPoint x: 156, endPoint y: 396, distance: 212.1
click at [192, 399] on div "Edit Restaurant Branches Menus Sections Full Menu View Edit Menu Choice Groups …" at bounding box center [651, 564] width 1302 height 1053
click at [360, 407] on input "Bhel Puri" at bounding box center [505, 394] width 496 height 31
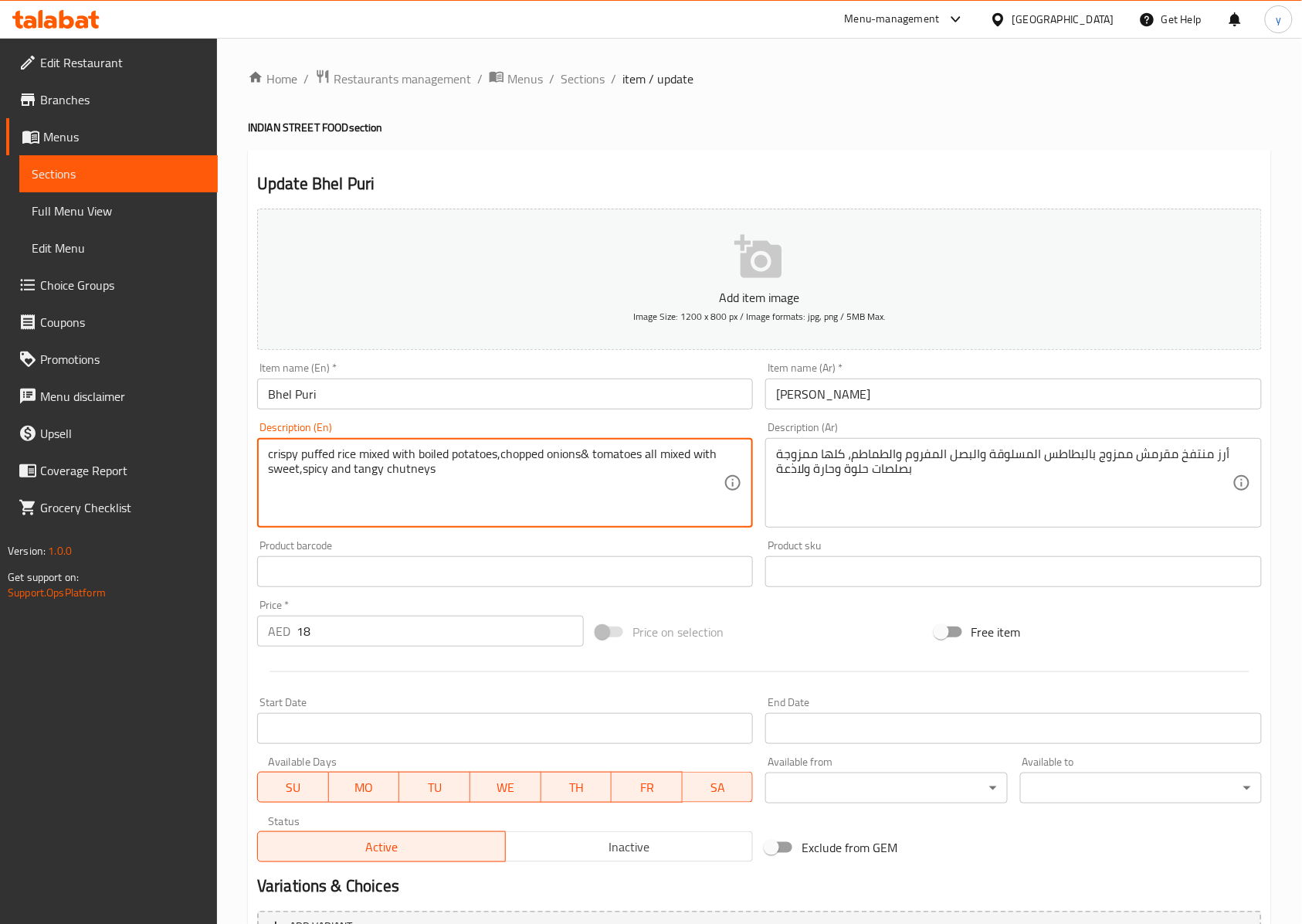
click at [318, 451] on textarea "crispy puffed rice mixed with boiled potatoes,chopped onions& tomatoes all mixe…" at bounding box center [496, 483] width 456 height 74
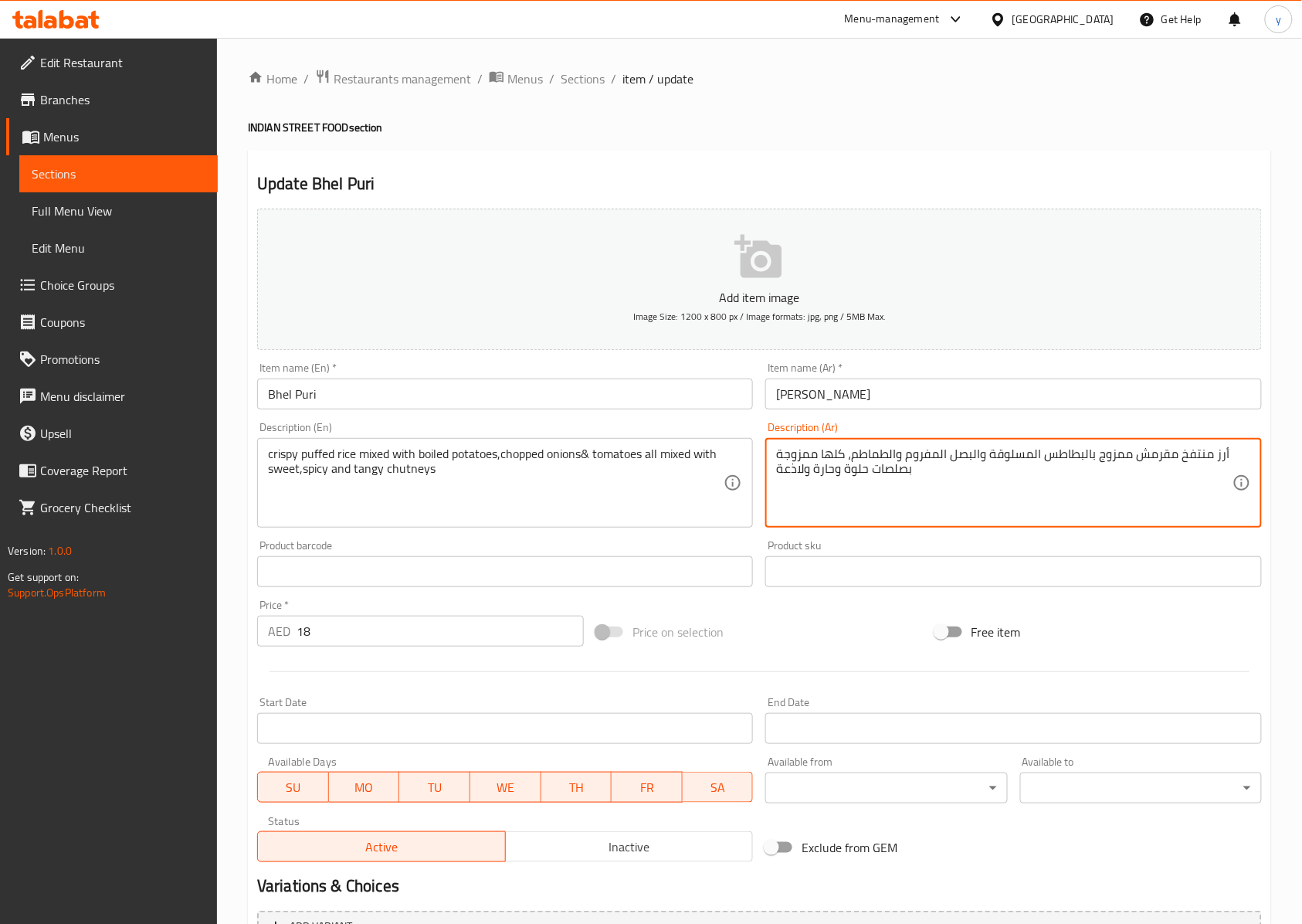
drag, startPoint x: 1181, startPoint y: 456, endPoint x: 1211, endPoint y: 466, distance: 31.6
click at [1211, 466] on textarea "أرز منتفخ مقرمش ممزوج بالبطاطس المسلوقة والبصل المفروم والطماطم، كلها ممزوجة بص…" at bounding box center [1005, 483] width 456 height 74
click at [1201, 452] on textarea "أرز منتفخ مقرمش ممزوج بالبطاطس المسلوقة والبصل المفروم والطماطم، كلها ممزوجة بص…" at bounding box center [1005, 483] width 456 height 74
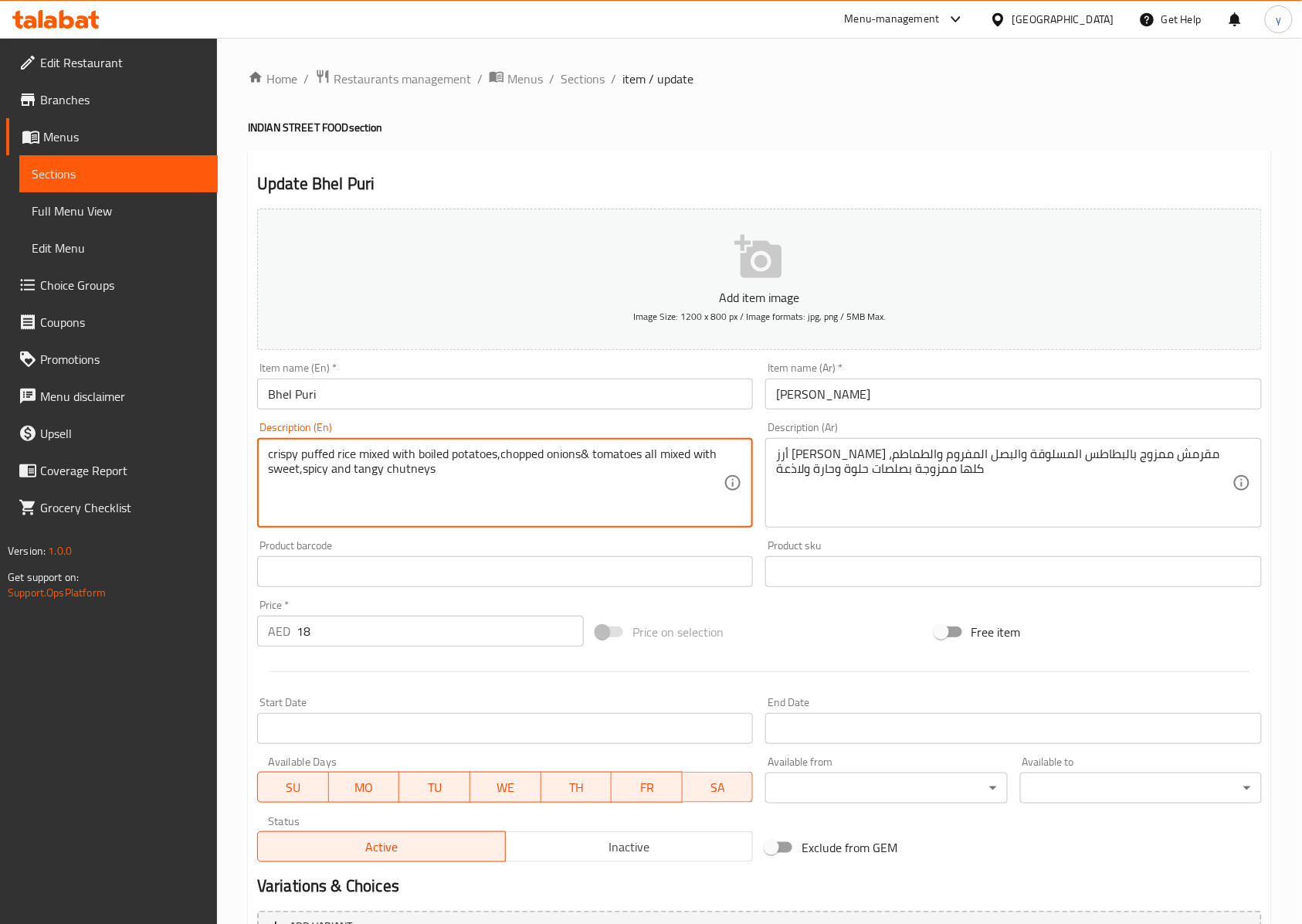
click at [474, 452] on textarea "crispy puffed rice mixed with boiled potatoes,chopped onions& tomatoes all mixe…" at bounding box center [496, 483] width 456 height 74
click at [436, 452] on textarea "crispy puffed rice mixed with boiled potatoes,chopped onions& tomatoes all mixe…" at bounding box center [496, 483] width 456 height 74
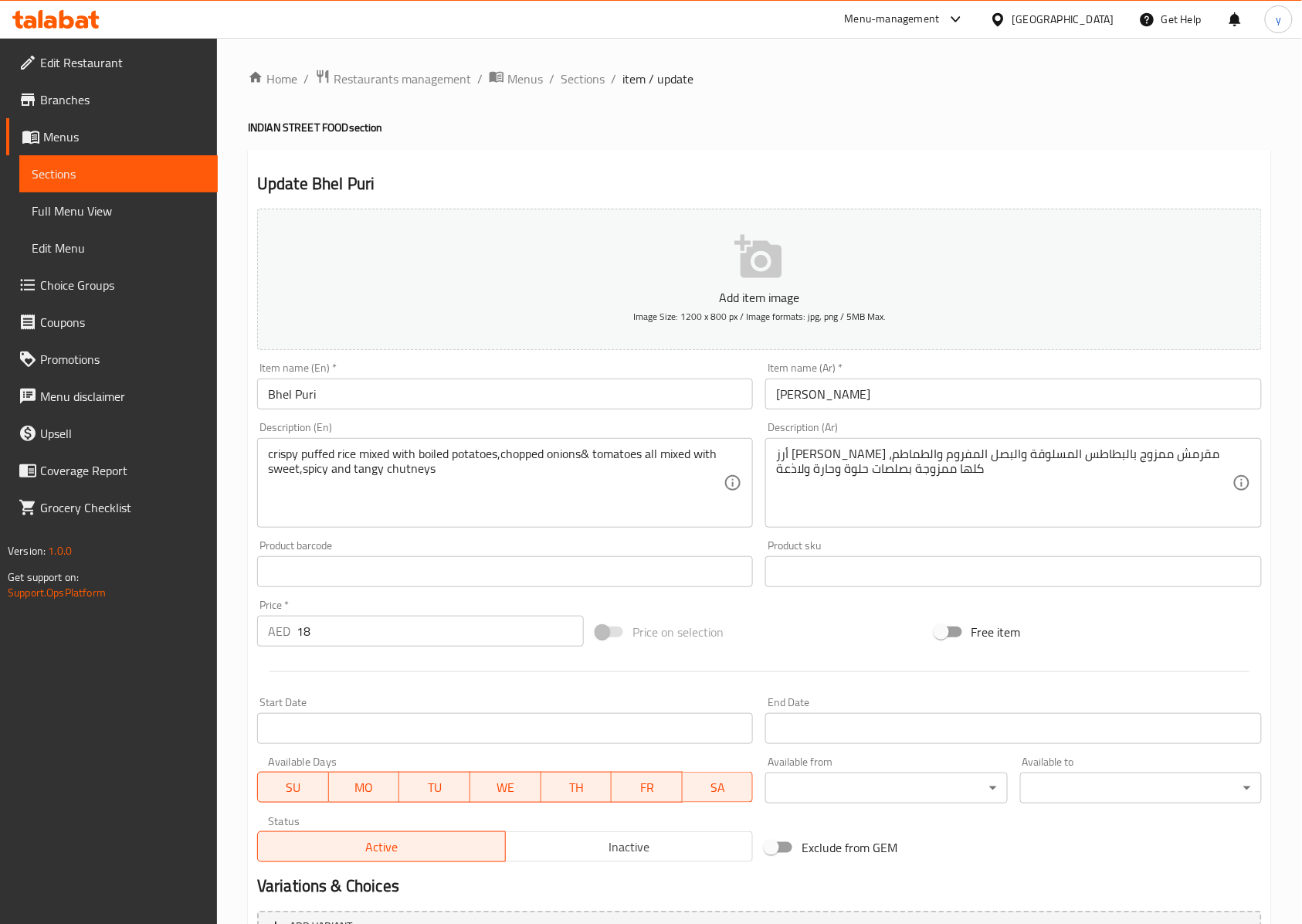
click at [517, 458] on textarea "crispy puffed rice mixed with boiled potatoes,chopped onions& tomatoes all mixe…" at bounding box center [496, 483] width 456 height 74
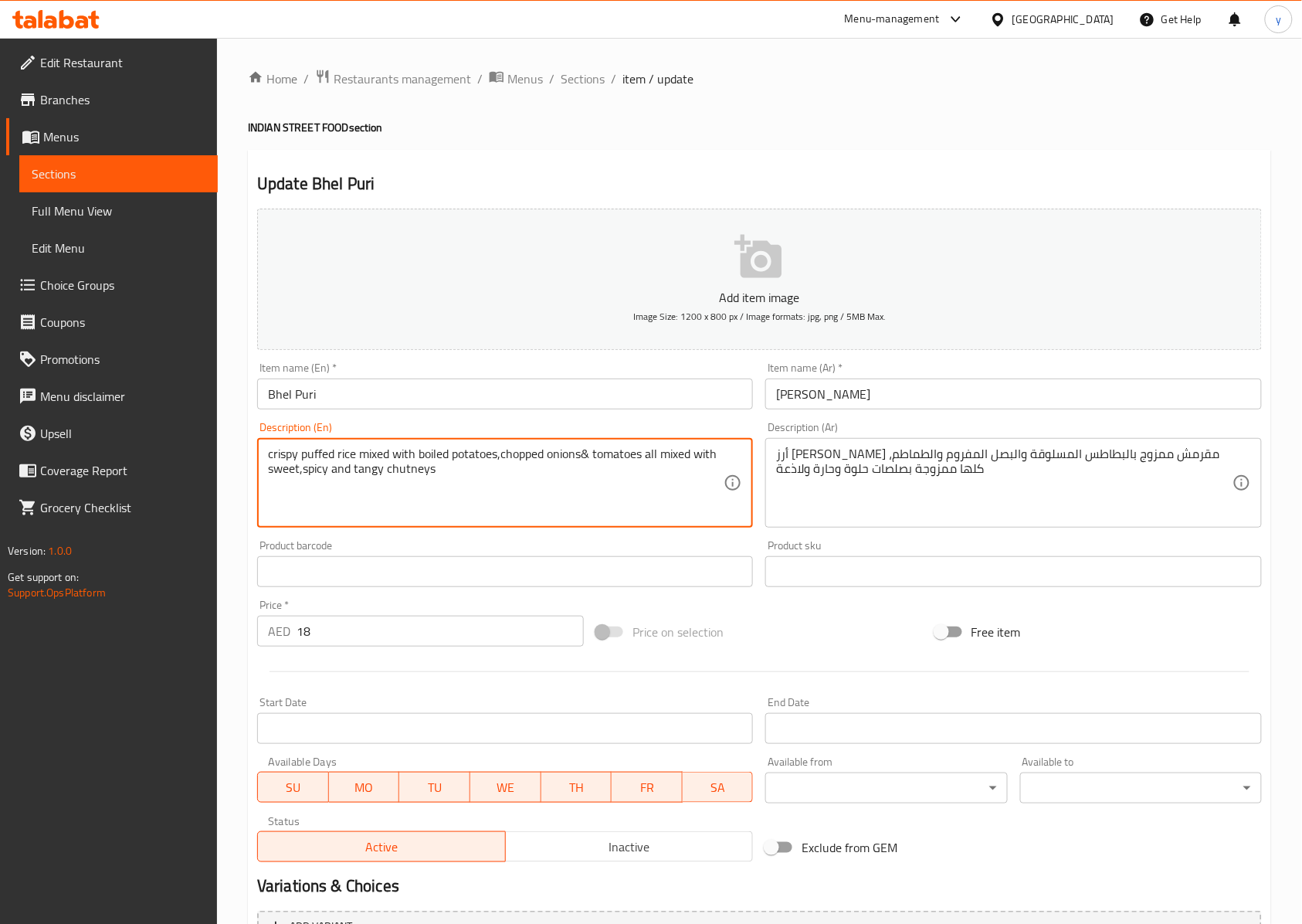
click at [517, 458] on textarea "crispy puffed rice mixed with boiled potatoes,chopped onions& tomatoes all mixe…" at bounding box center [496, 483] width 456 height 74
click at [433, 458] on textarea "crispy puffed rice mixed with boiled potatoes,chopped onions& tomatoes all mixe…" at bounding box center [496, 483] width 456 height 74
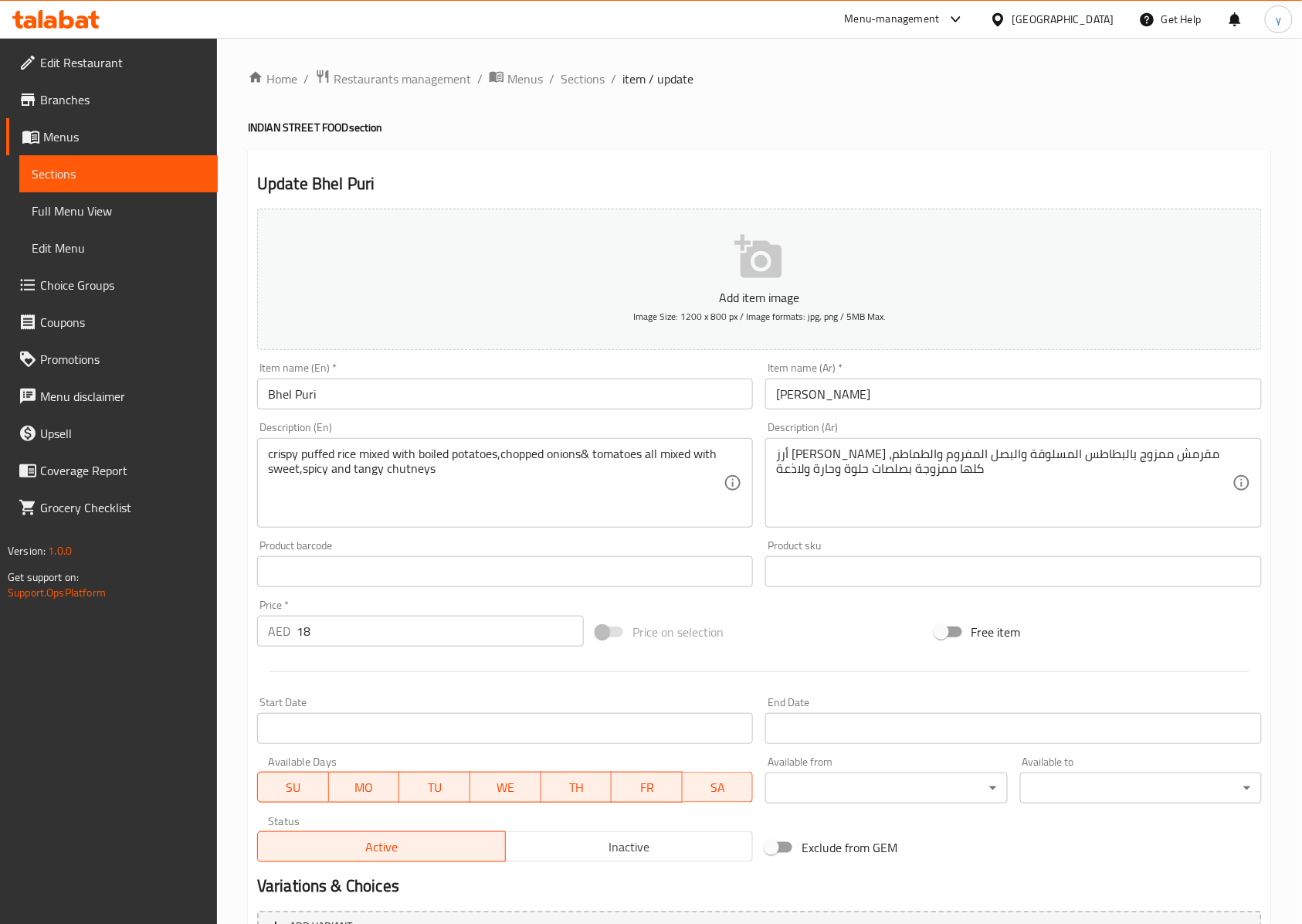
click at [459, 485] on textarea "crispy puffed rice mixed with boiled potatoes,chopped onions& tomatoes all mixe…" at bounding box center [496, 483] width 456 height 74
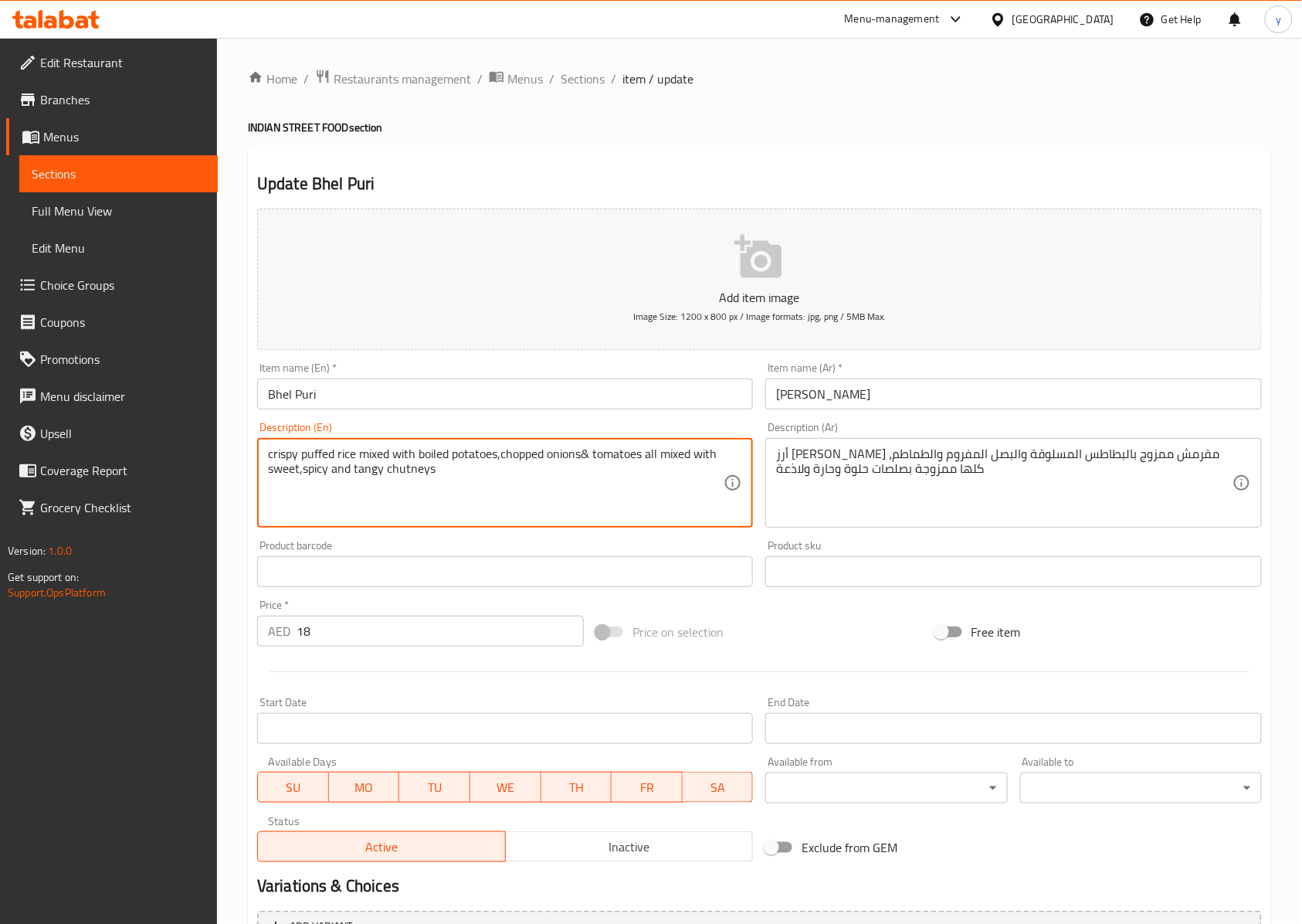
click at [373, 477] on textarea "crispy puffed rice mixed with boiled potatoes,chopped onions& tomatoes all mixe…" at bounding box center [496, 483] width 456 height 74
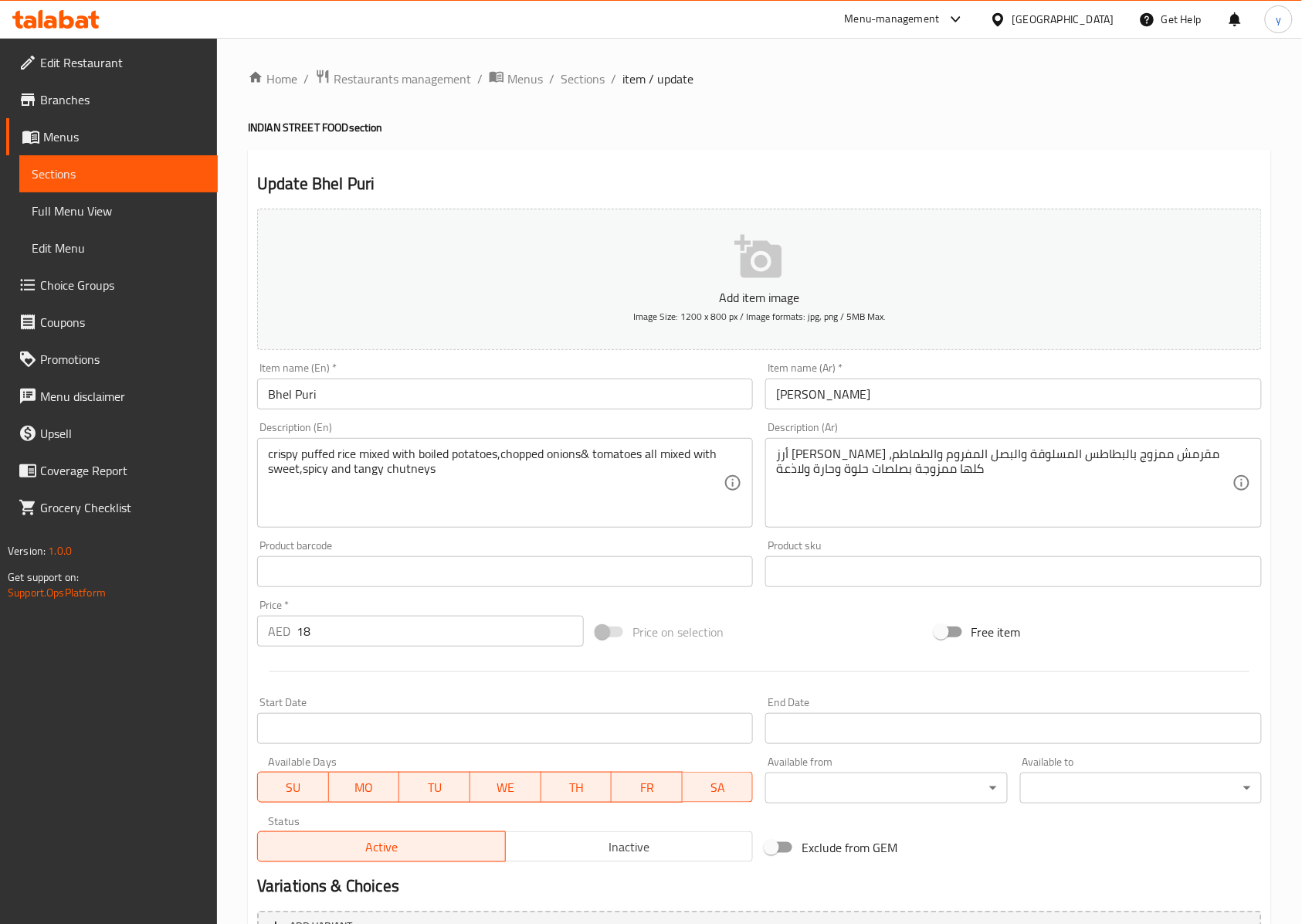
click at [408, 472] on textarea "crispy puffed rice mixed with boiled potatoes,chopped onions& tomatoes all mixe…" at bounding box center [496, 483] width 456 height 74
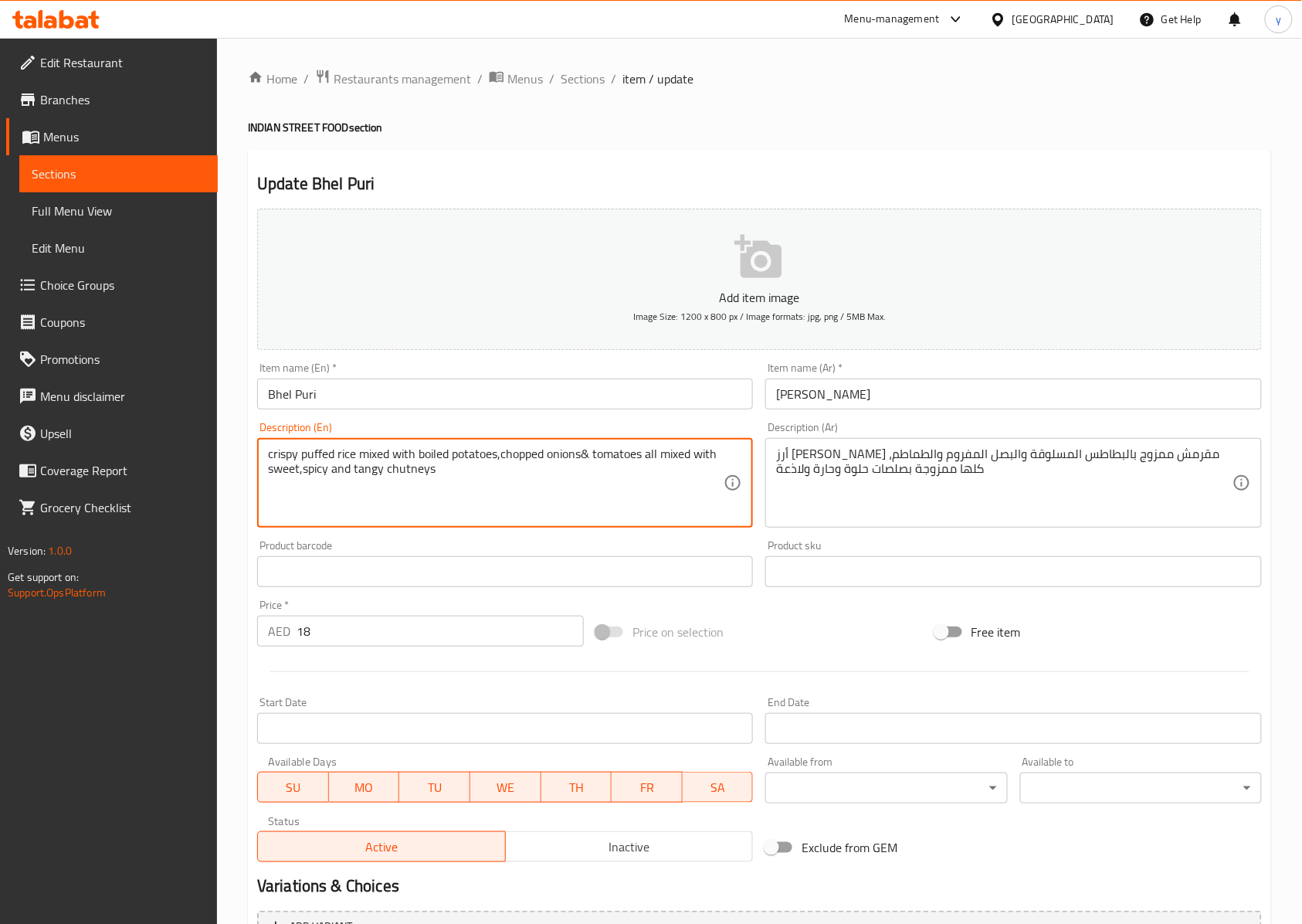
click at [408, 472] on textarea "crispy puffed rice mixed with boiled potatoes,chopped onions& tomatoes all mixe…" at bounding box center [496, 483] width 456 height 74
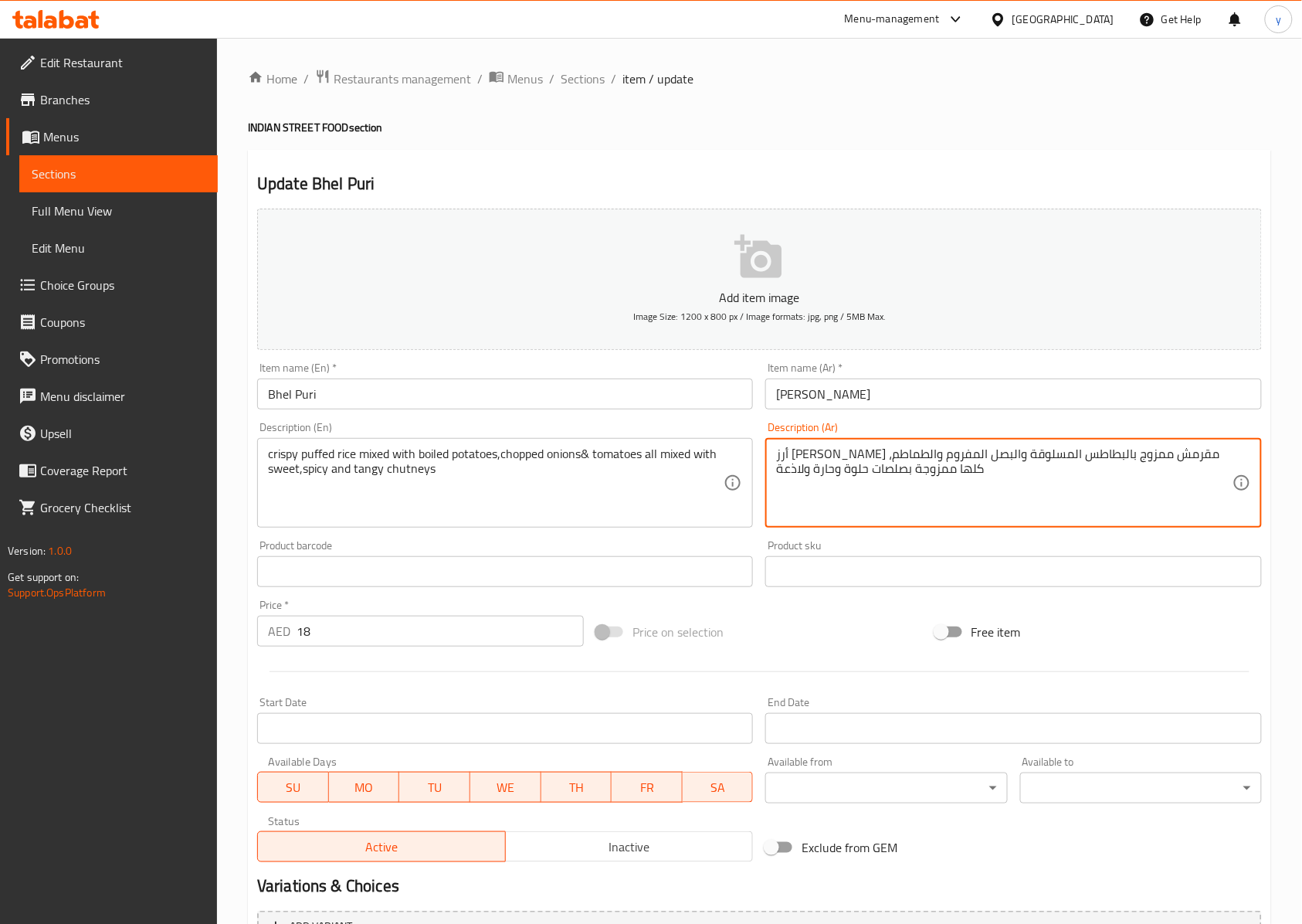
click at [855, 472] on textarea "أرز [PERSON_NAME] مقرمش ممزوج بالبطاطس المسلوقة والبصل المفروم والطماطم، كلها م…" at bounding box center [1005, 483] width 456 height 74
click at [786, 472] on textarea "أرز [PERSON_NAME] مقرمش ممزوج بالبطاطس المسلوقة والبصل المفروم والطماطم، كلها م…" at bounding box center [1005, 483] width 456 height 74
click at [683, 455] on textarea "crispy puffed rice mixed with boiled potatoes,chopped onions& tomatoes all mixe…" at bounding box center [496, 483] width 456 height 74
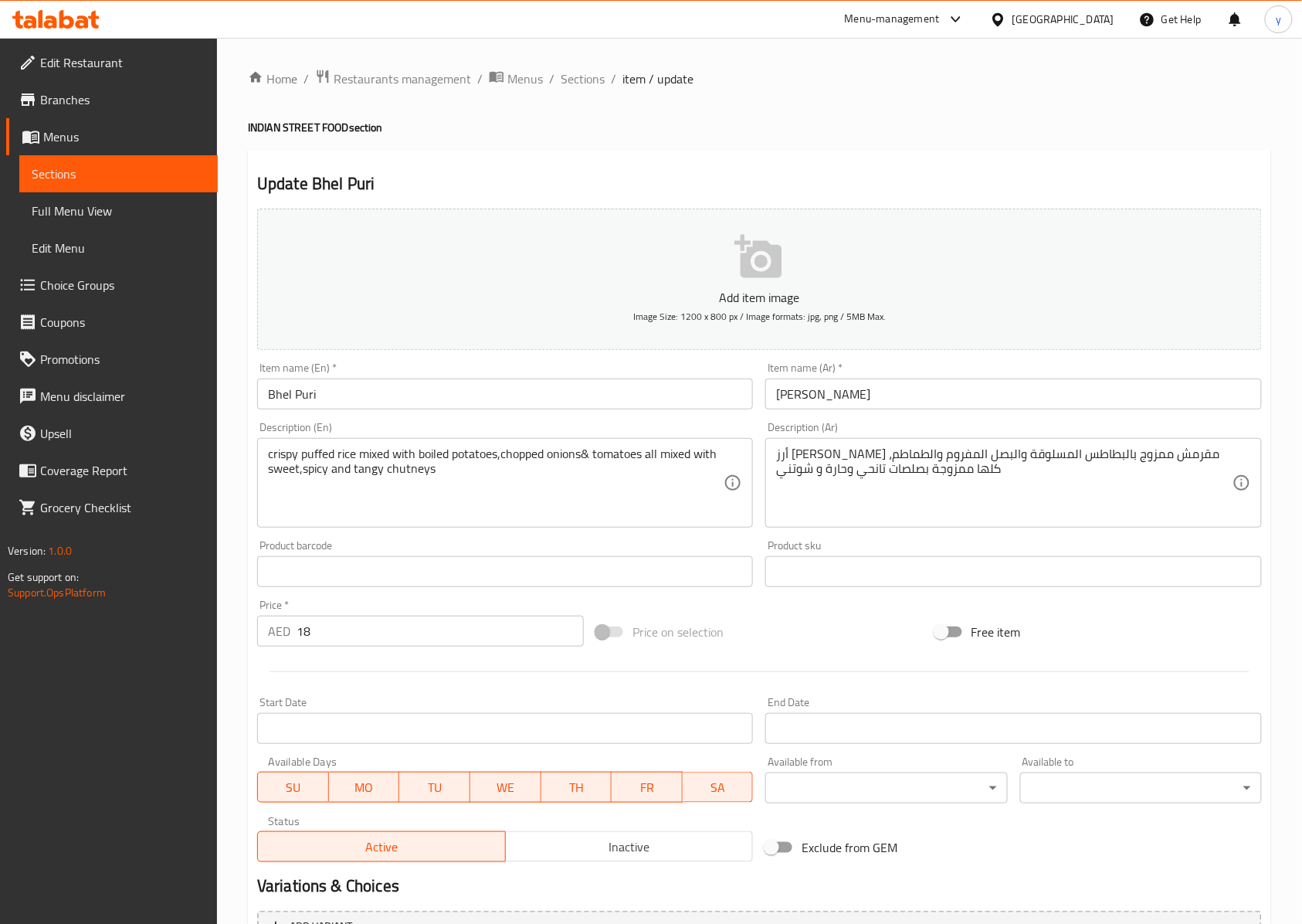
click at [286, 471] on textarea "crispy puffed rice mixed with boiled potatoes,chopped onions& tomatoes all mixe…" at bounding box center [496, 483] width 456 height 74
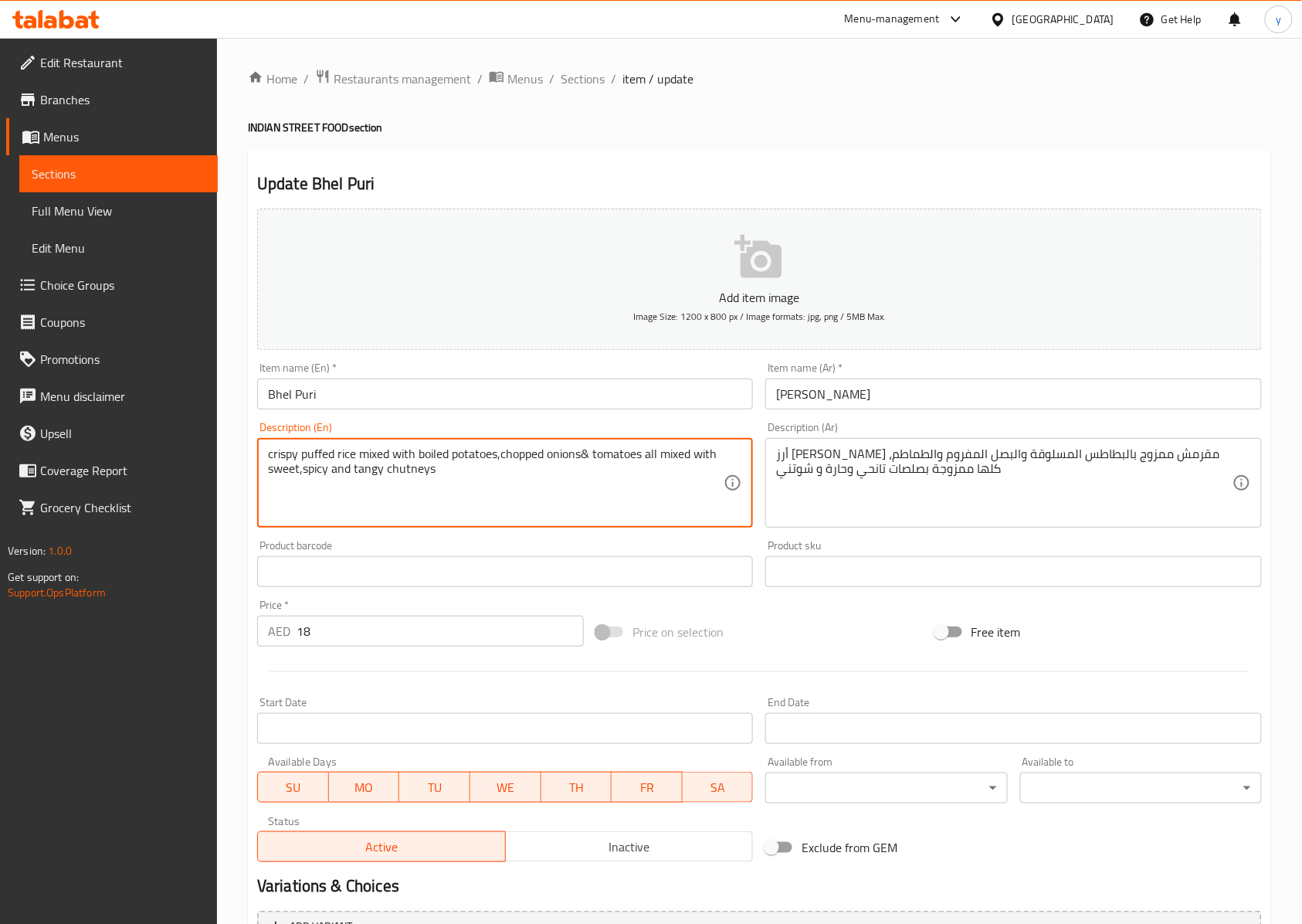
click at [285, 471] on textarea "crispy puffed rice mixed with boiled potatoes,chopped onions& tomatoes all mixe…" at bounding box center [496, 483] width 456 height 74
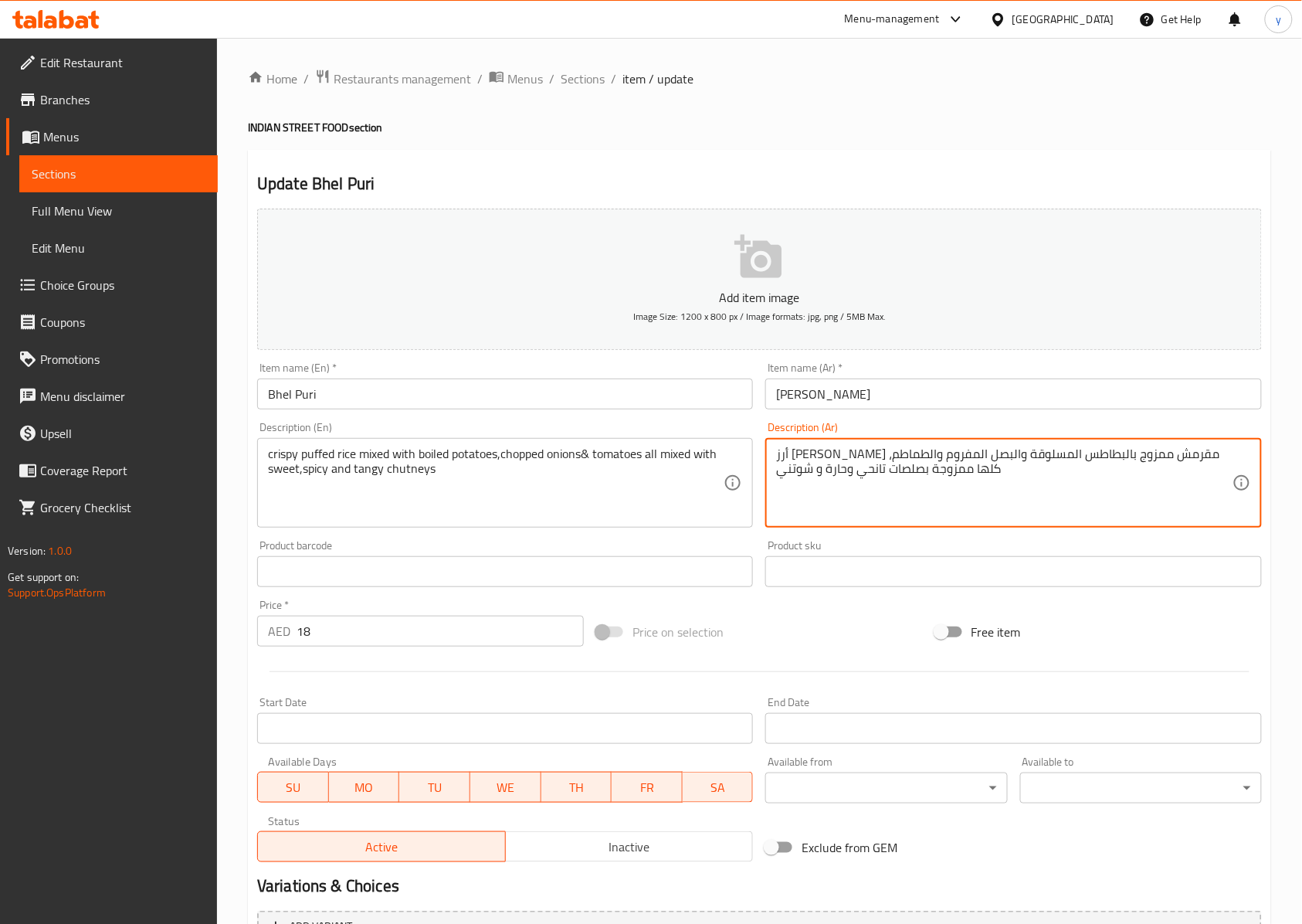
drag, startPoint x: 883, startPoint y: 466, endPoint x: 922, endPoint y: 502, distance: 53.1
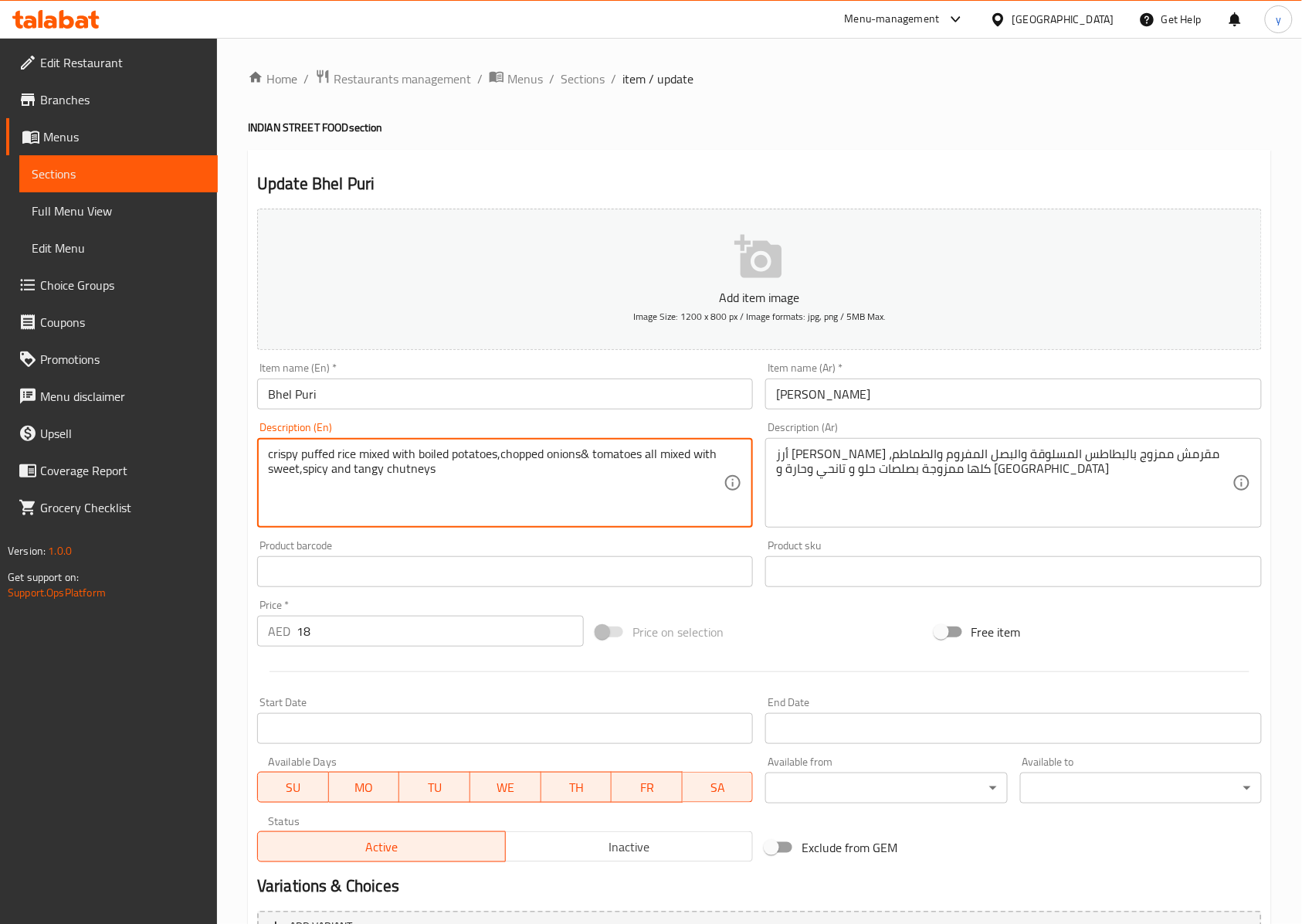
drag, startPoint x: 430, startPoint y: 478, endPoint x: 355, endPoint y: 491, distance: 76.1
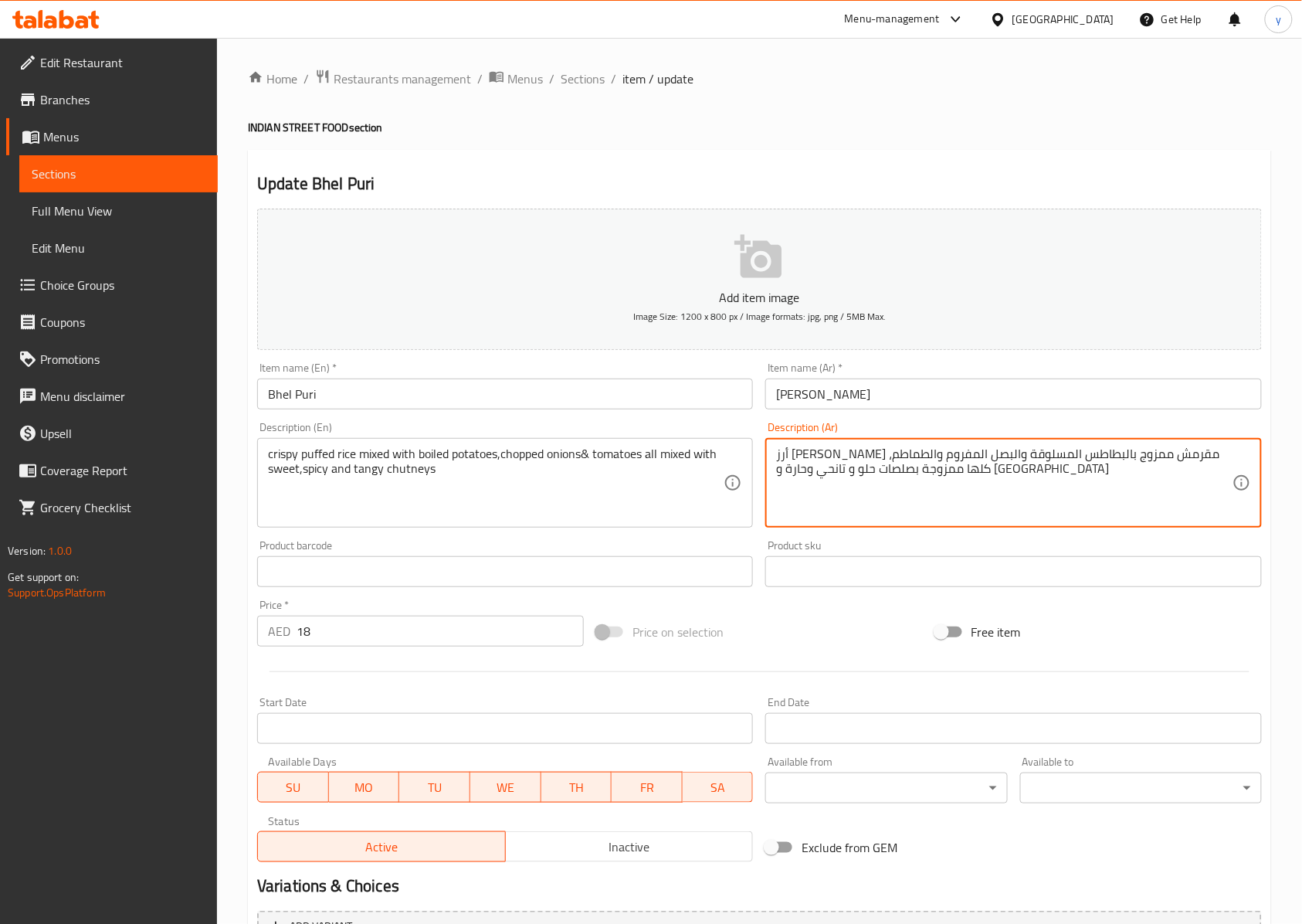
drag, startPoint x: 855, startPoint y: 478, endPoint x: 893, endPoint y: 483, distance: 38.3
click at [813, 472] on textarea "أرز [PERSON_NAME] مقرمش ممزوج بالبطاطس المسلوقة والبصل المفروم والطماطم، كلها م…" at bounding box center [1005, 483] width 456 height 74
drag, startPoint x: 778, startPoint y: 458, endPoint x: 817, endPoint y: 460, distance: 39.1
click at [817, 460] on textarea "أرز [PERSON_NAME] مقرمش ممزوج بالبطاطس المسلوقة والبصل المفروم والطماطم، كلها م…" at bounding box center [1005, 483] width 456 height 74
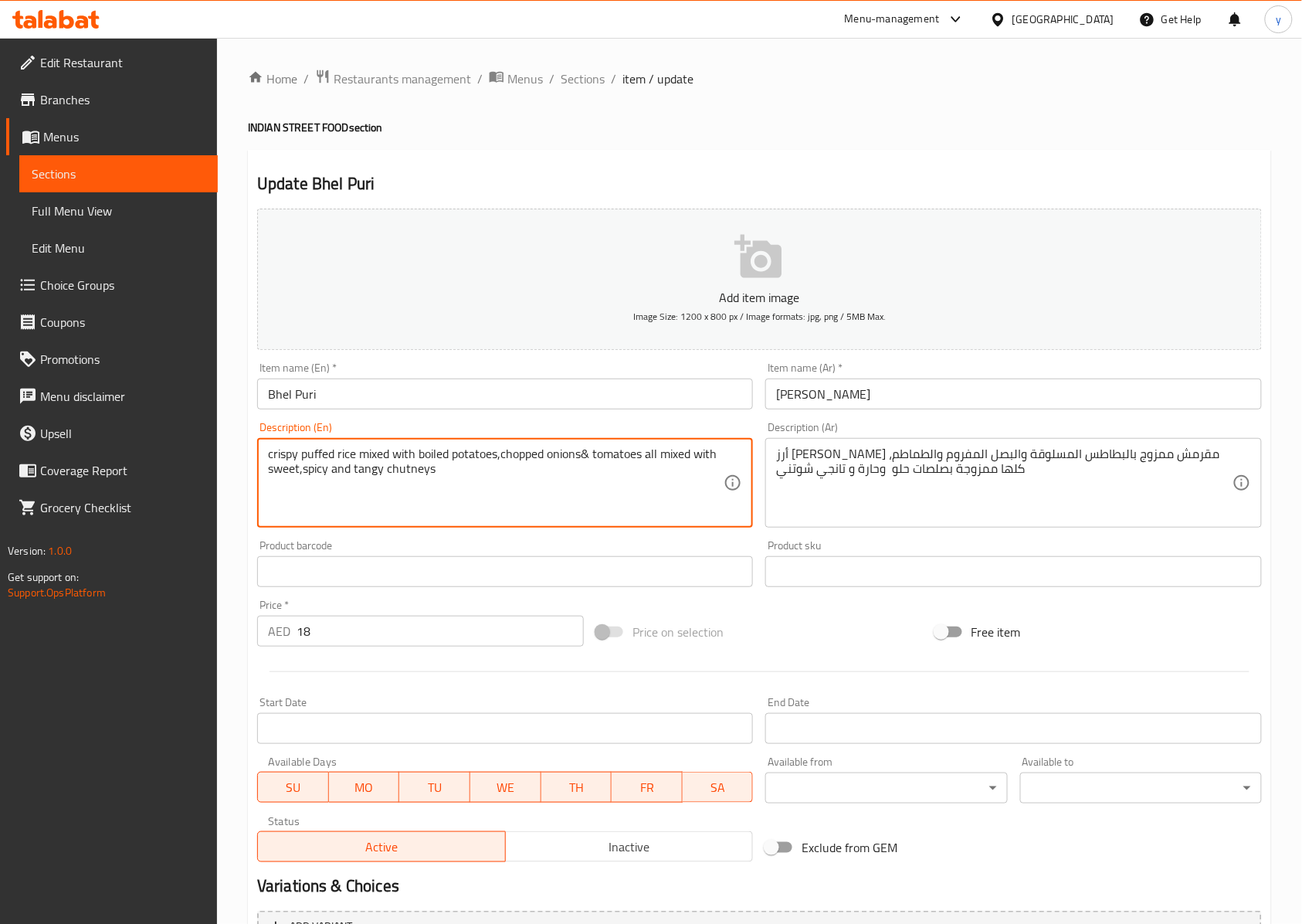
click at [677, 458] on textarea "crispy puffed rice mixed with boiled potatoes,chopped onions& tomatoes all mixe…" at bounding box center [496, 483] width 456 height 74
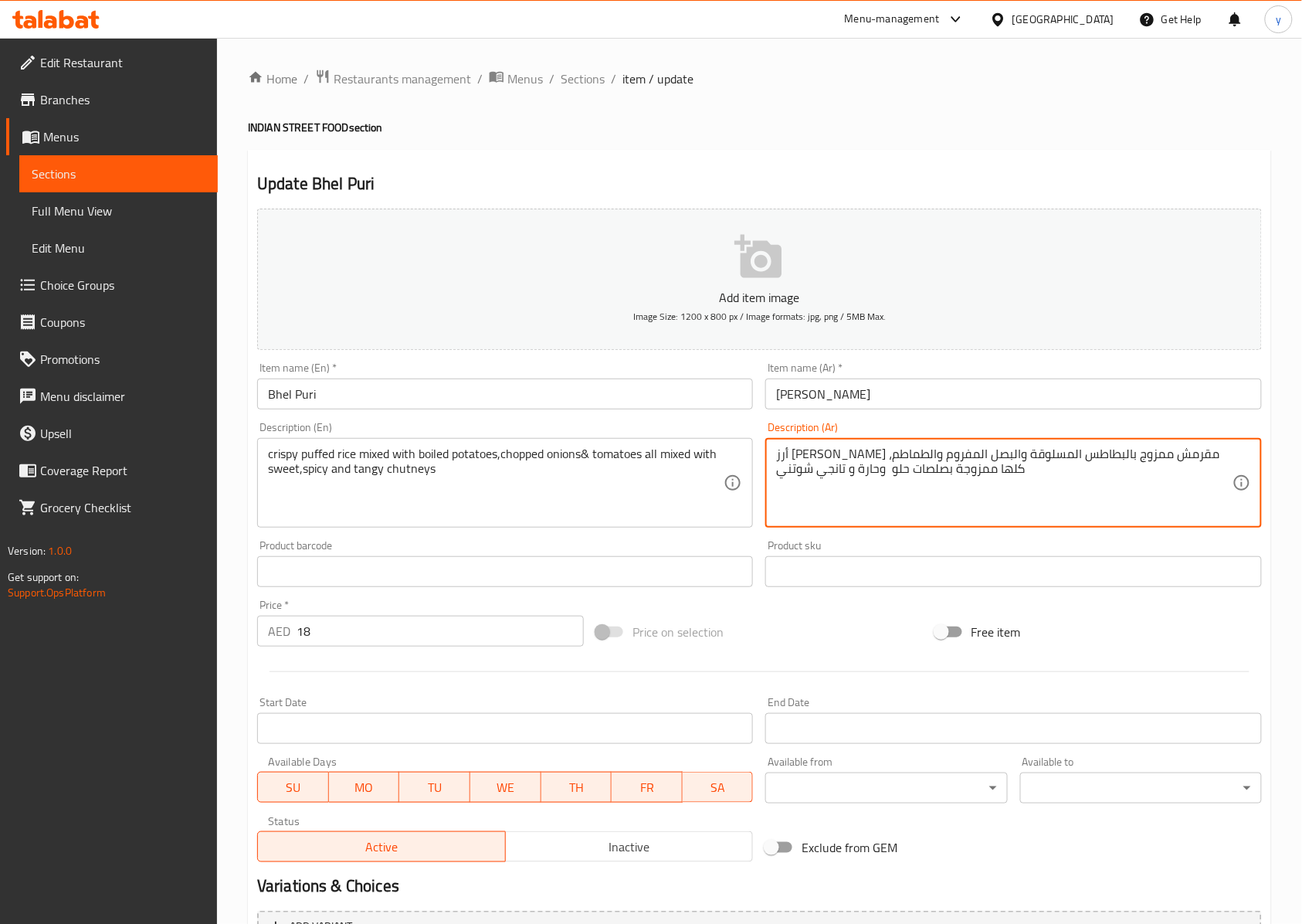
drag, startPoint x: 777, startPoint y: 454, endPoint x: 813, endPoint y: 462, distance: 36.9
type textarea "أرز [PERSON_NAME] مقرمش ممزوج بالبطاطس المسلوقة والبصل المفروم والطماطم، كلها م…"
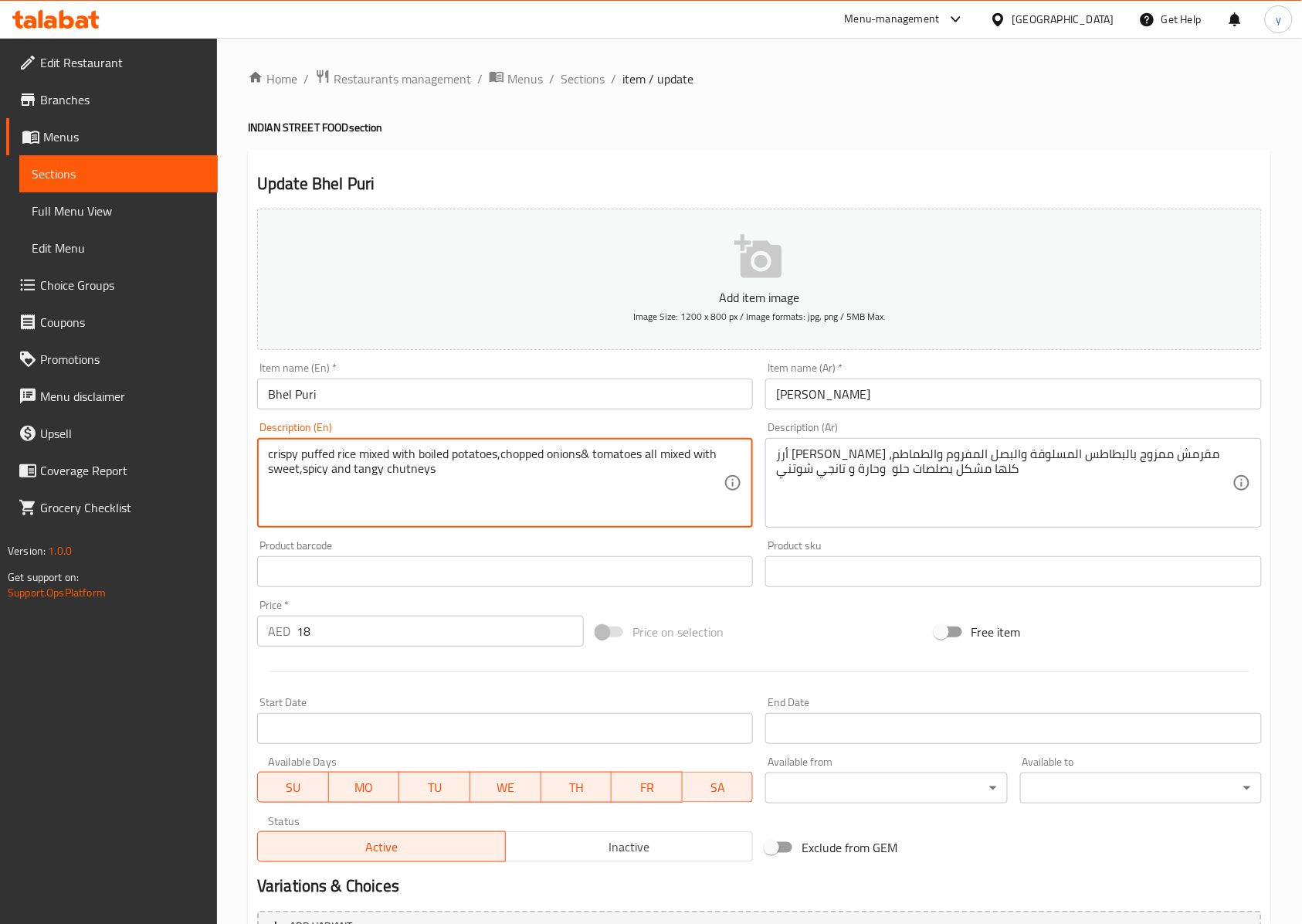
click at [655, 455] on textarea "crispy puffed rice mixed with boiled potatoes,chopped onions& tomatoes all mixe…" at bounding box center [496, 483] width 456 height 74
click at [499, 485] on textarea "crispy puffed rice mixed with boiled potatoes,chopped onions& tomatoes all mixe…" at bounding box center [496, 483] width 456 height 74
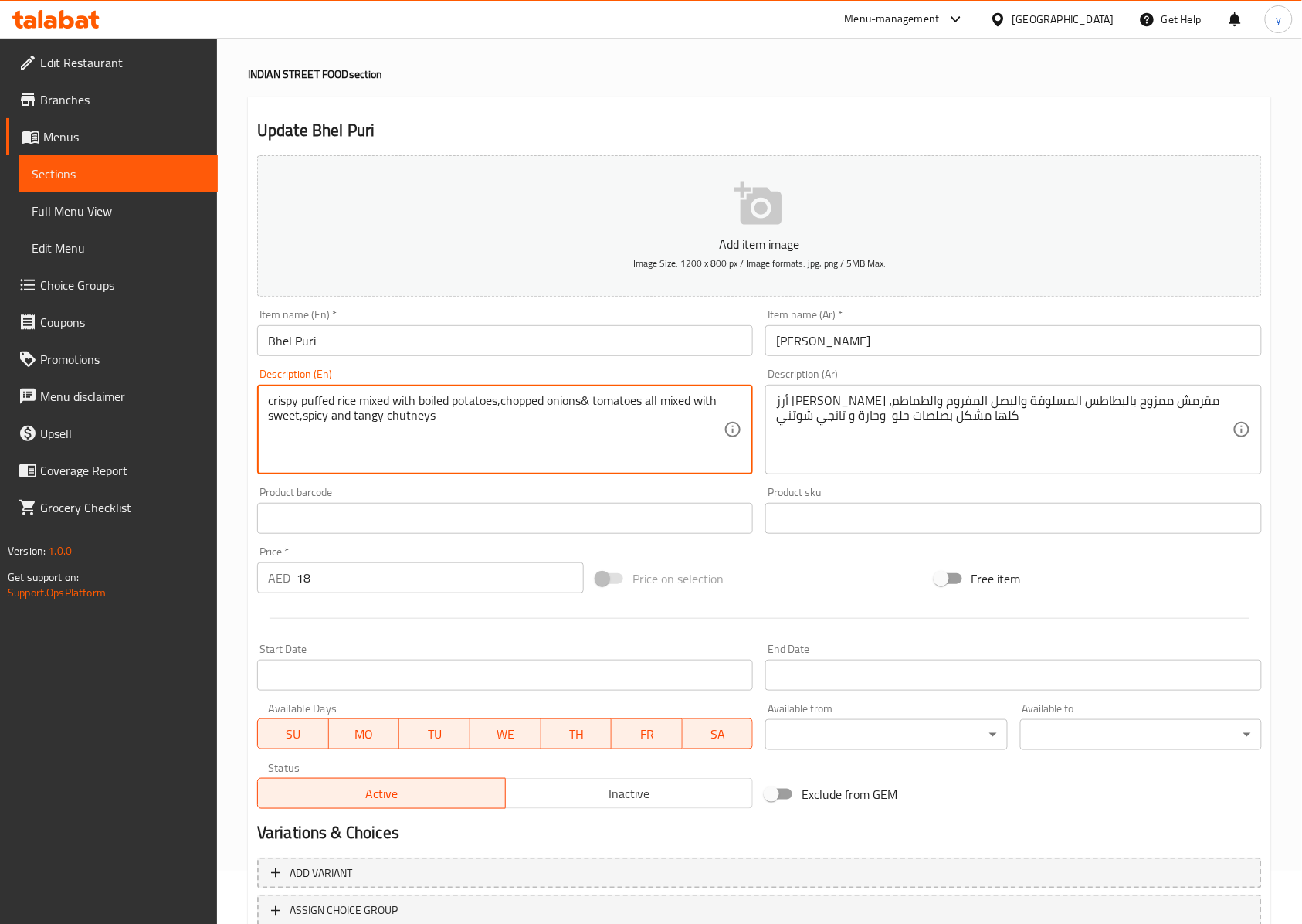
scroll to position [166, 0]
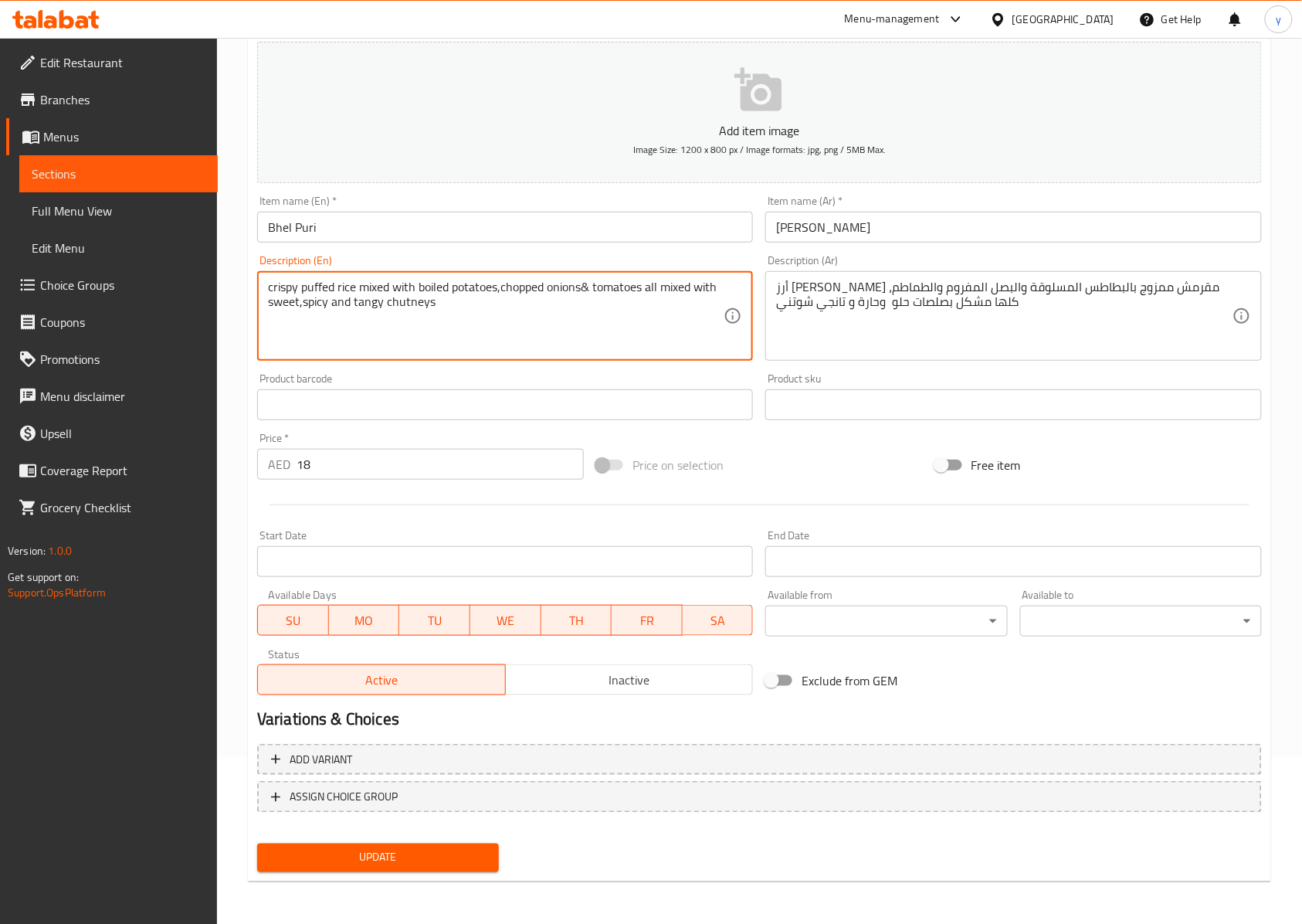
click at [352, 856] on span "Update" at bounding box center [378, 857] width 217 height 19
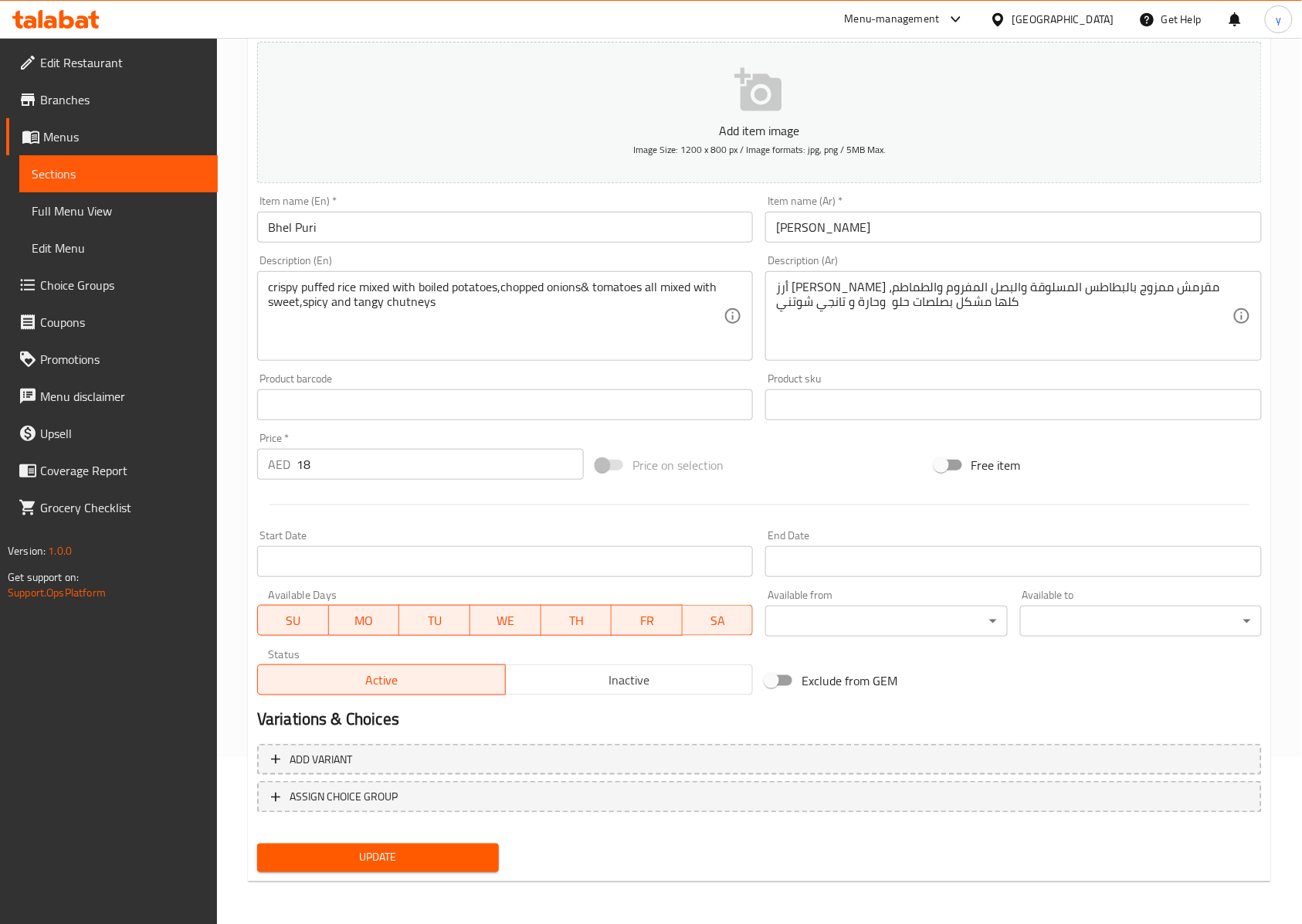
click at [454, 856] on span "Update" at bounding box center [378, 857] width 217 height 19
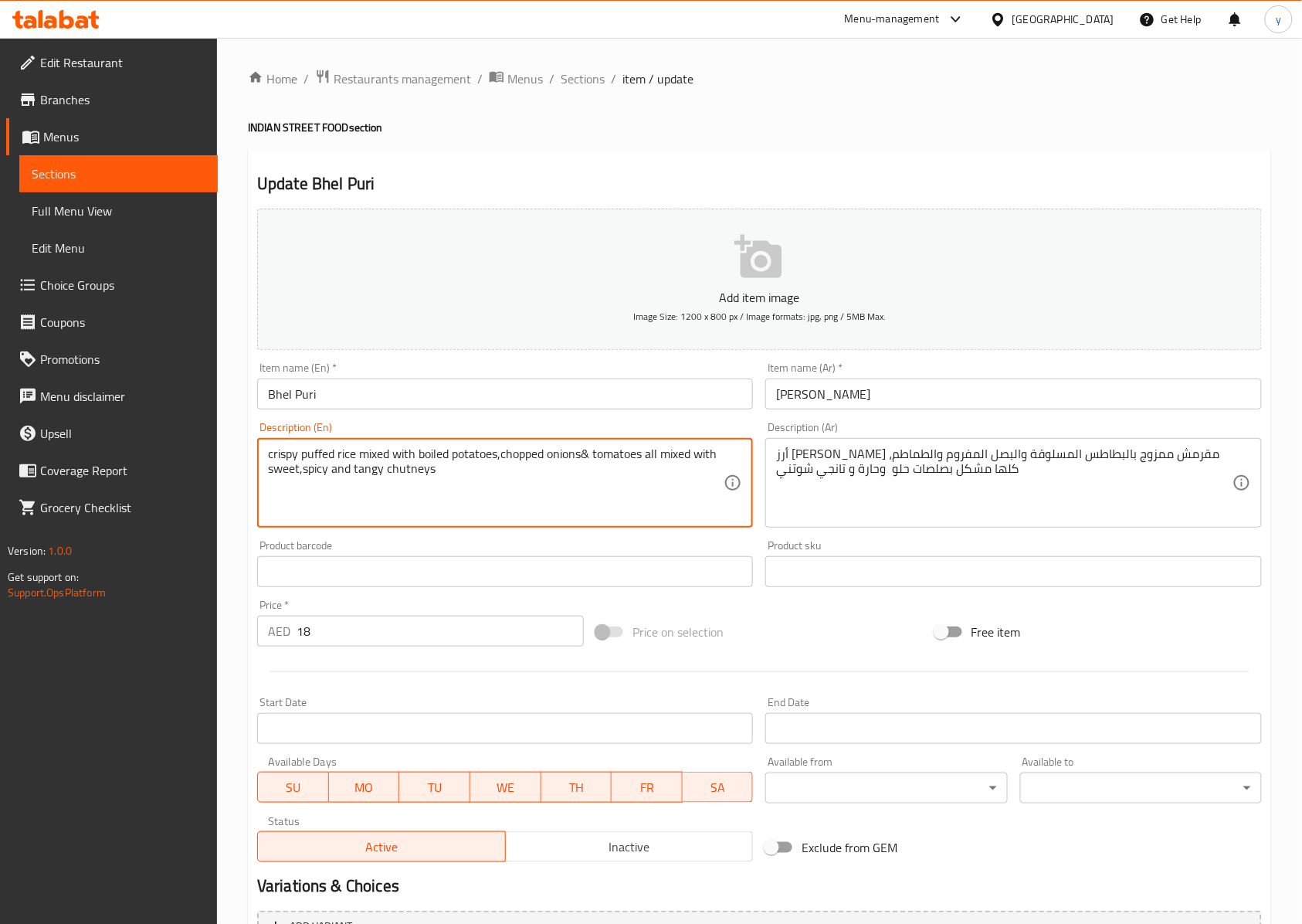
click at [533, 461] on textarea "crispy puffed rice mixed with boiled potatoes,chopped onions& tomatoes all mixe…" at bounding box center [496, 483] width 456 height 74
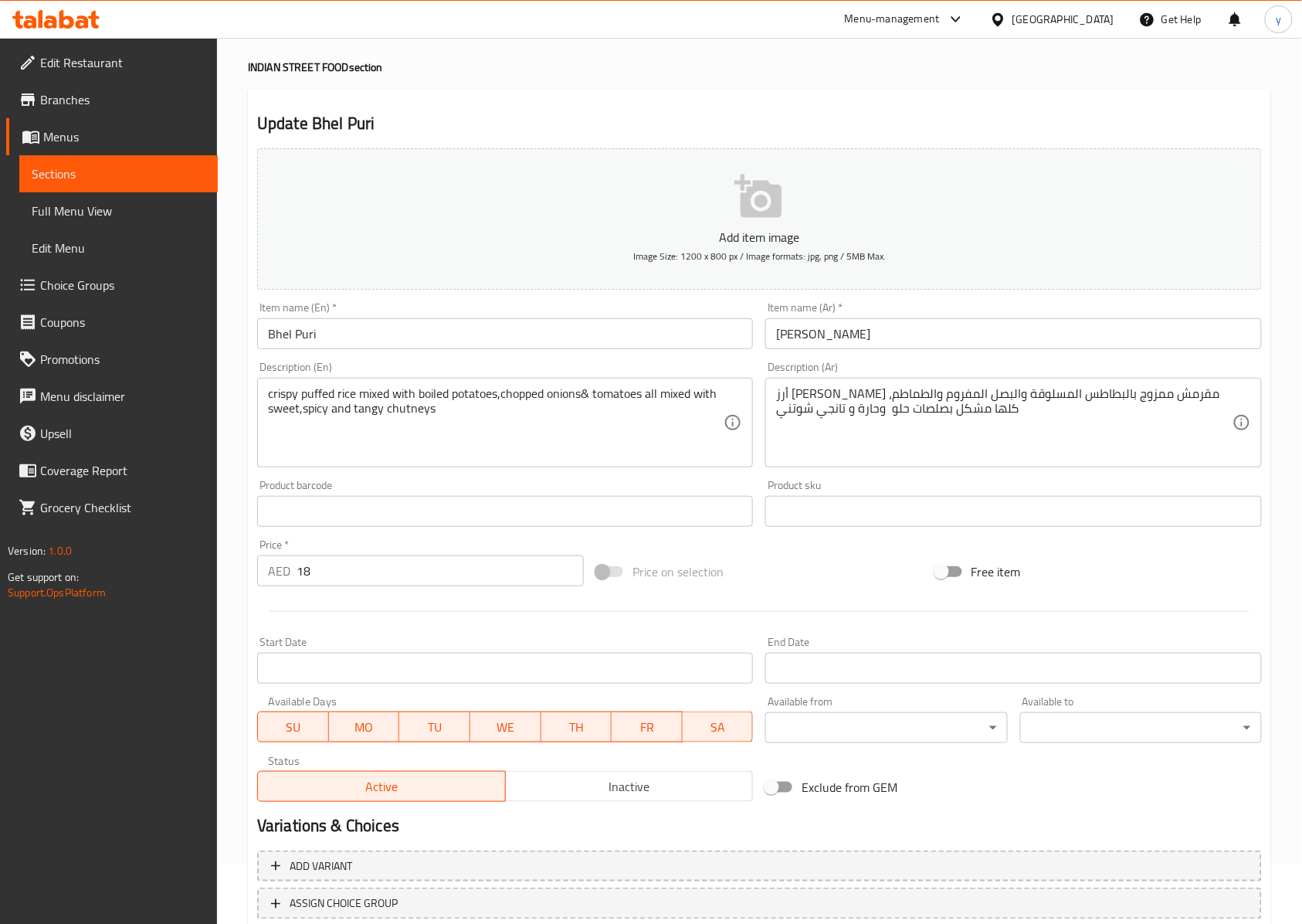
scroll to position [166, 0]
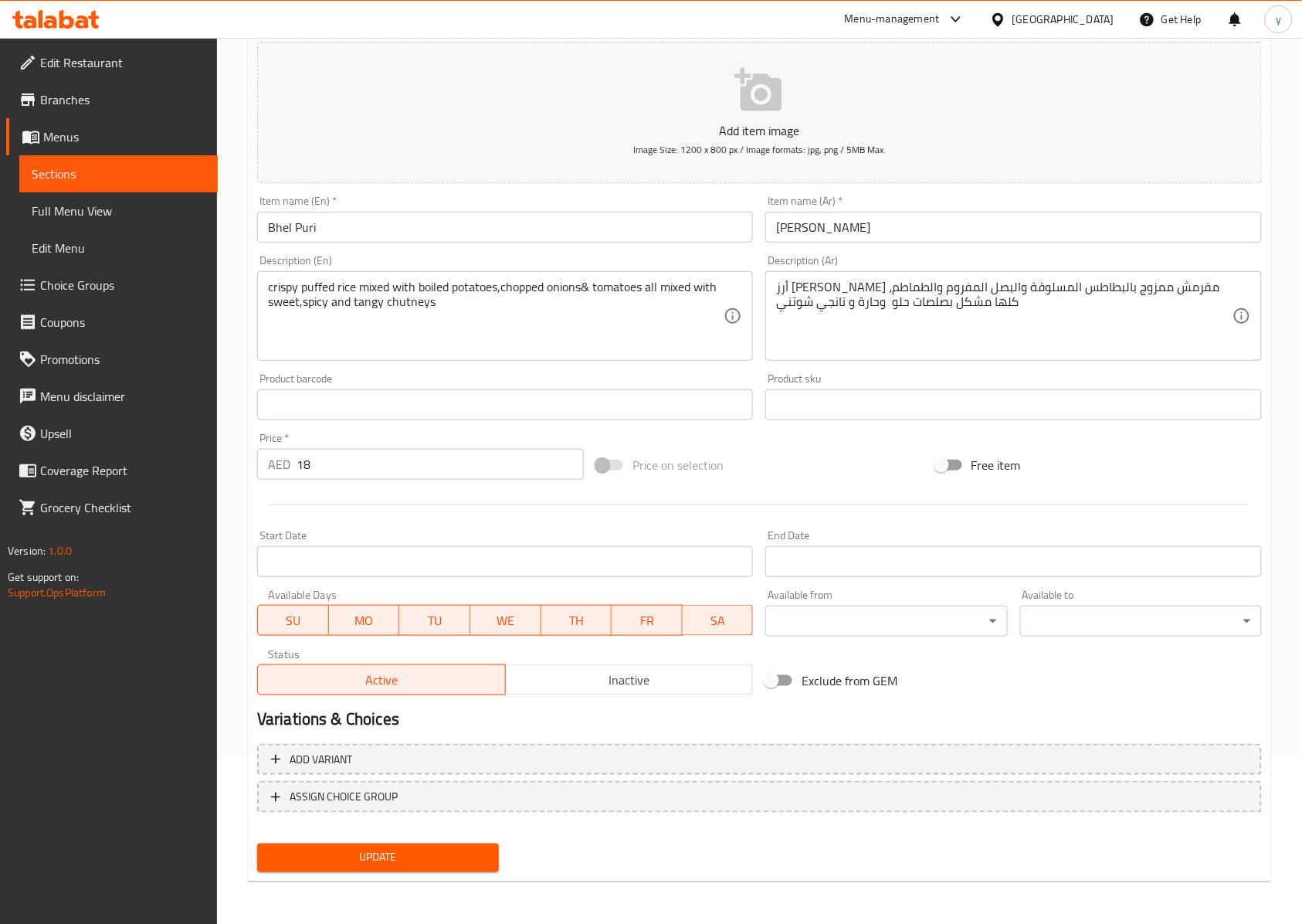
click at [434, 873] on div "Update" at bounding box center [378, 857] width 254 height 41
click at [450, 863] on span "Update" at bounding box center [378, 857] width 217 height 19
click at [456, 861] on span "Update" at bounding box center [378, 857] width 217 height 19
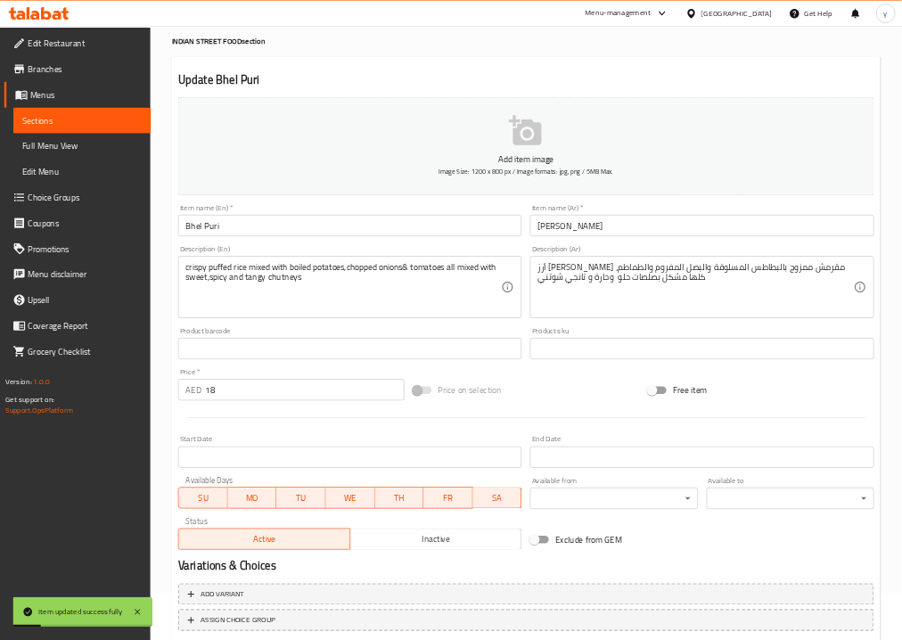
scroll to position [0, 0]
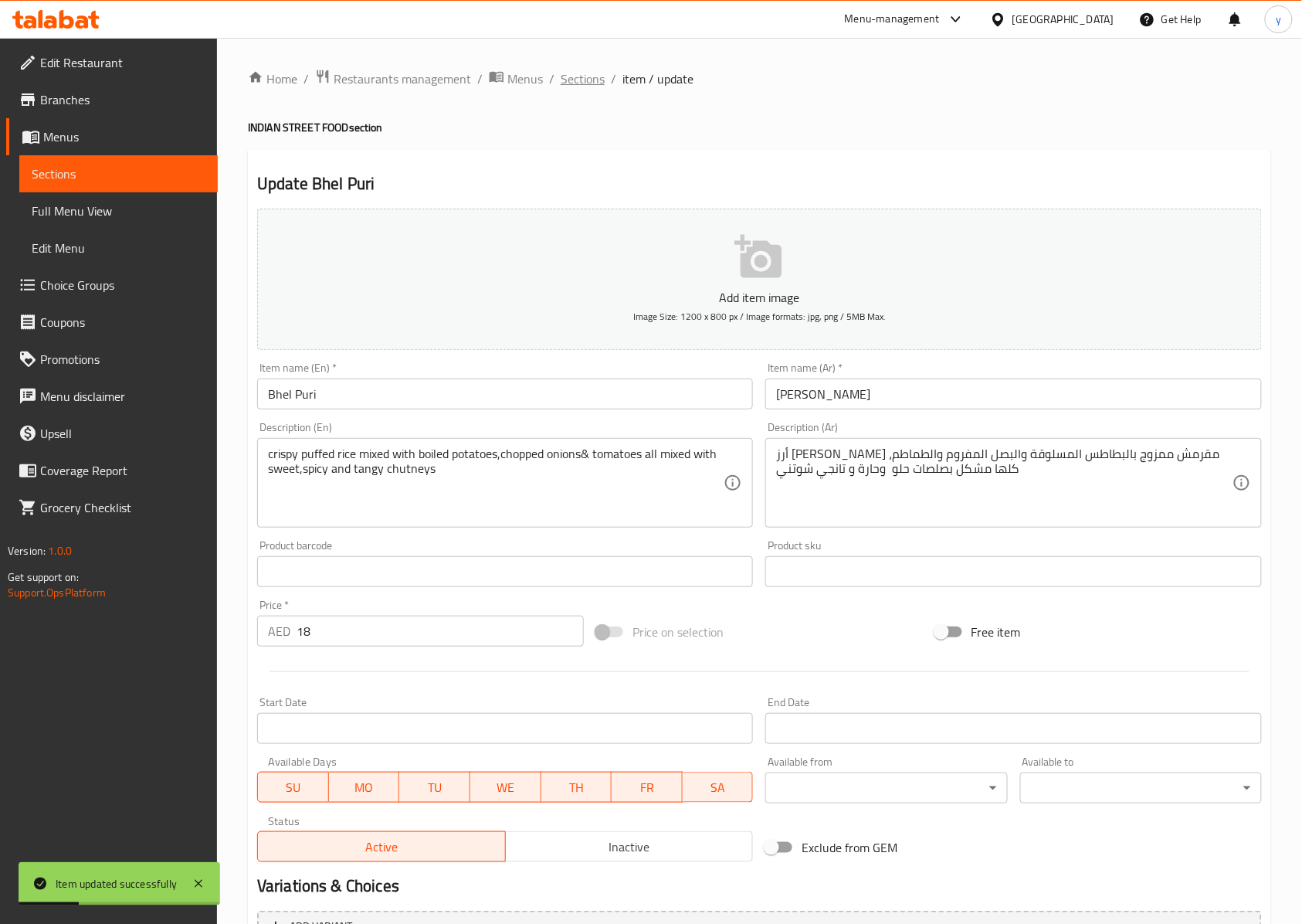
click at [585, 84] on span "Sections" at bounding box center [583, 78] width 44 height 18
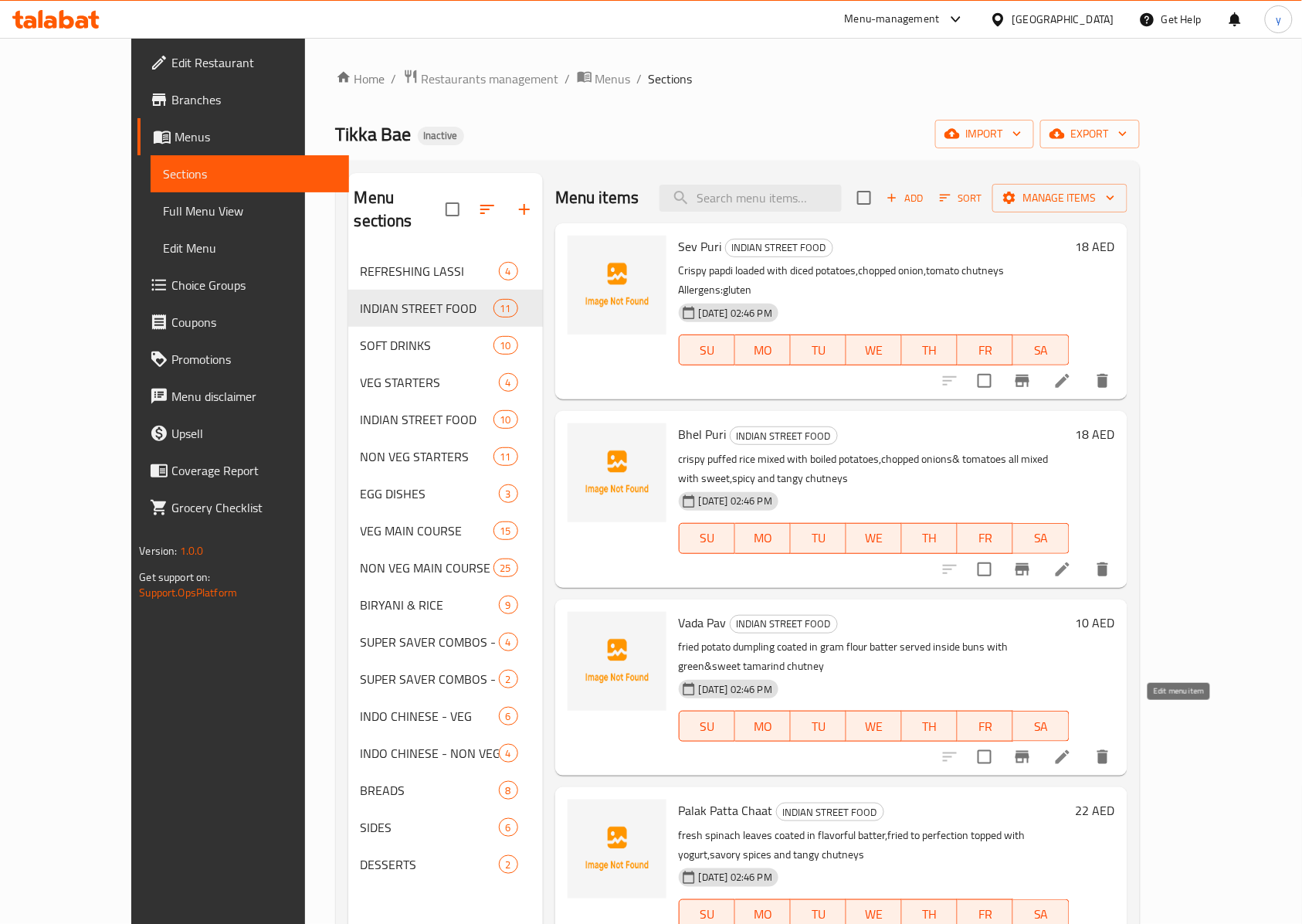
click at [1072, 748] on icon at bounding box center [1062, 757] width 18 height 18
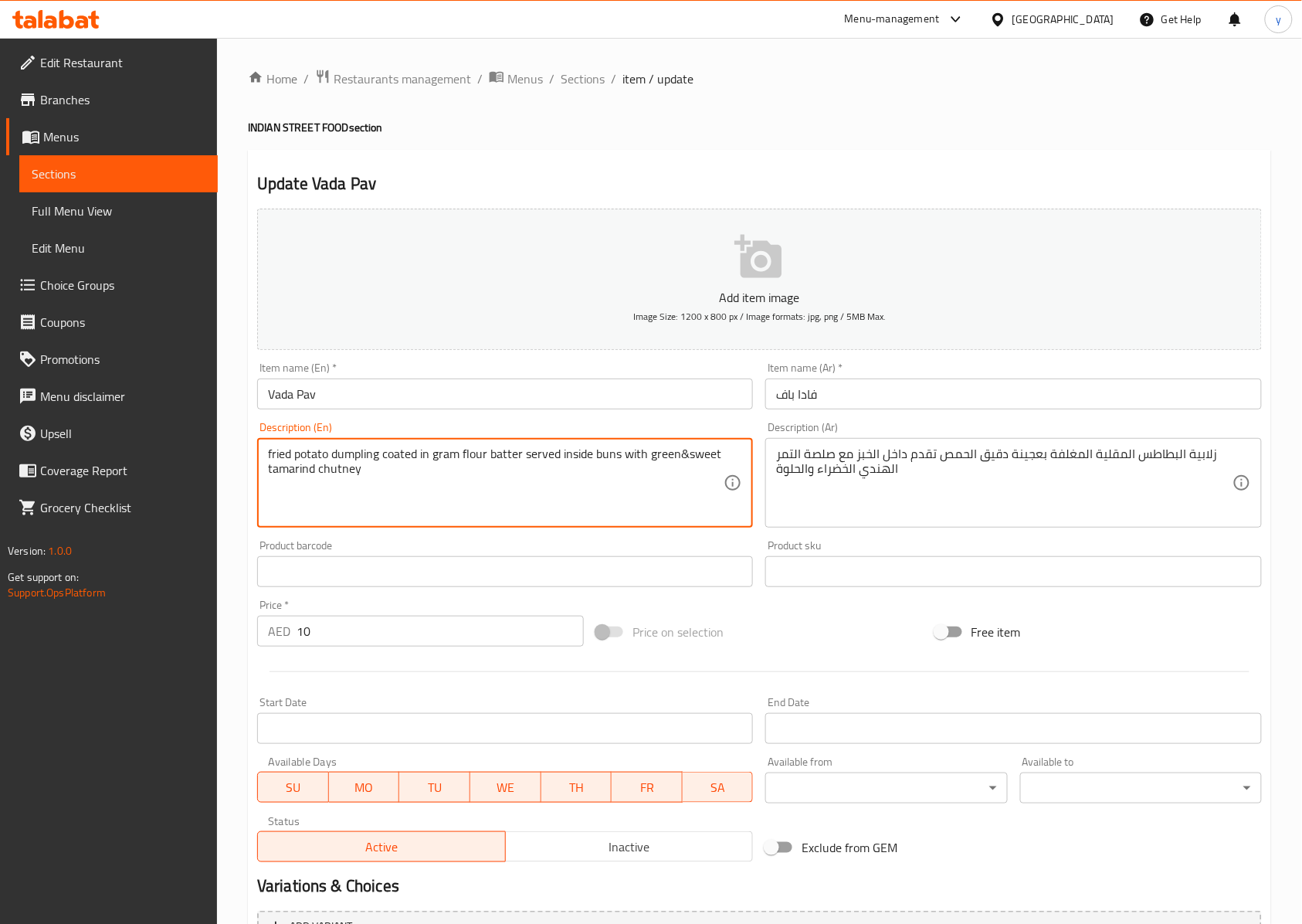
drag, startPoint x: 379, startPoint y: 461, endPoint x: 318, endPoint y: 459, distance: 61.0
drag, startPoint x: 310, startPoint y: 459, endPoint x: 318, endPoint y: 458, distance: 8.1
click at [309, 459] on textarea "fried potato dumpling coated in gram flour batter served inside buns with green…" at bounding box center [496, 483] width 456 height 74
drag, startPoint x: 328, startPoint y: 454, endPoint x: 254, endPoint y: 460, distance: 74.2
click at [254, 460] on div "Description (En) fried potato dumpling coated in gram flour batter served insid…" at bounding box center [505, 474] width 508 height 118
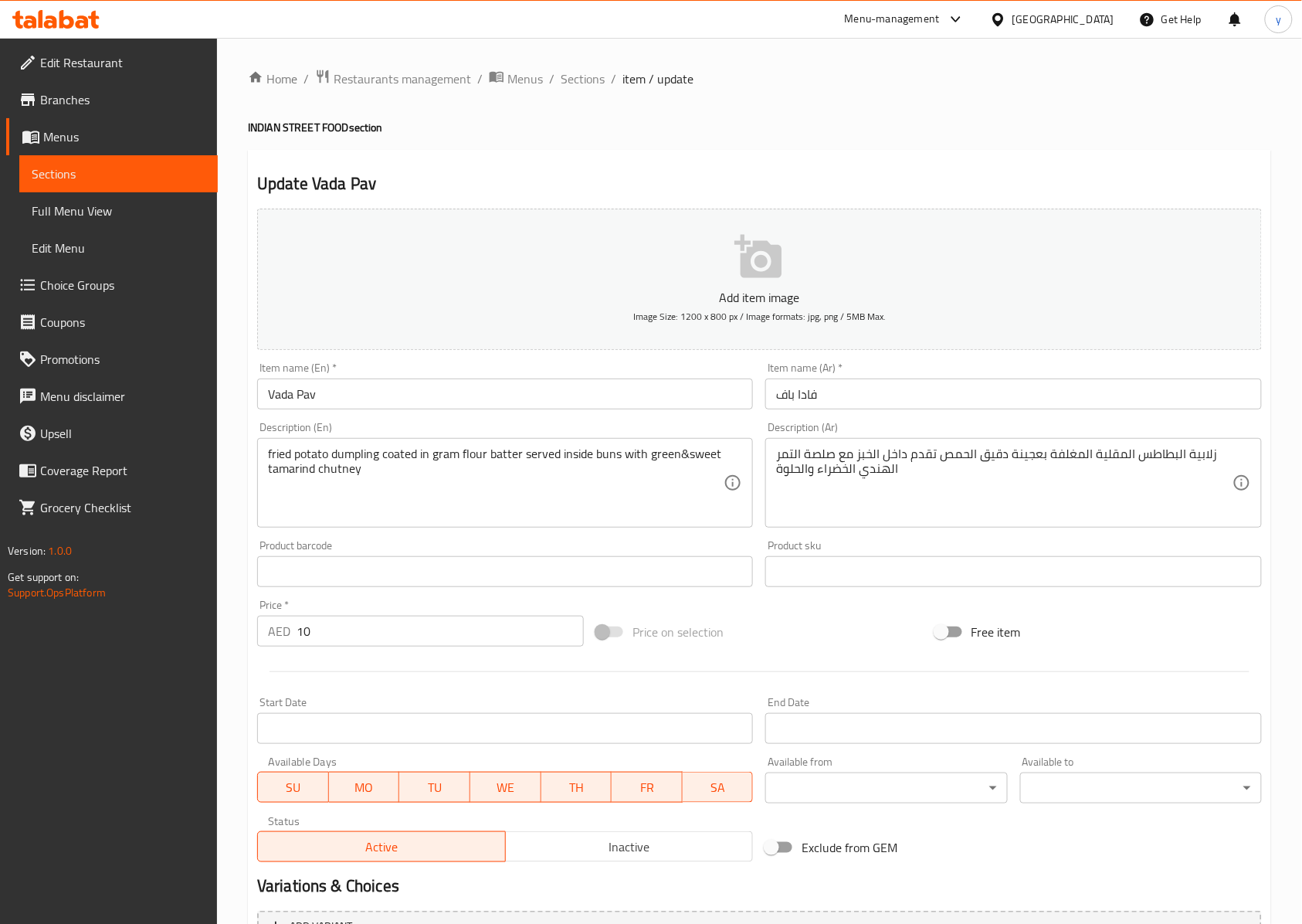
click at [358, 451] on textarea "fried potato dumpling coated in gram flour batter served inside buns with green…" at bounding box center [496, 483] width 456 height 74
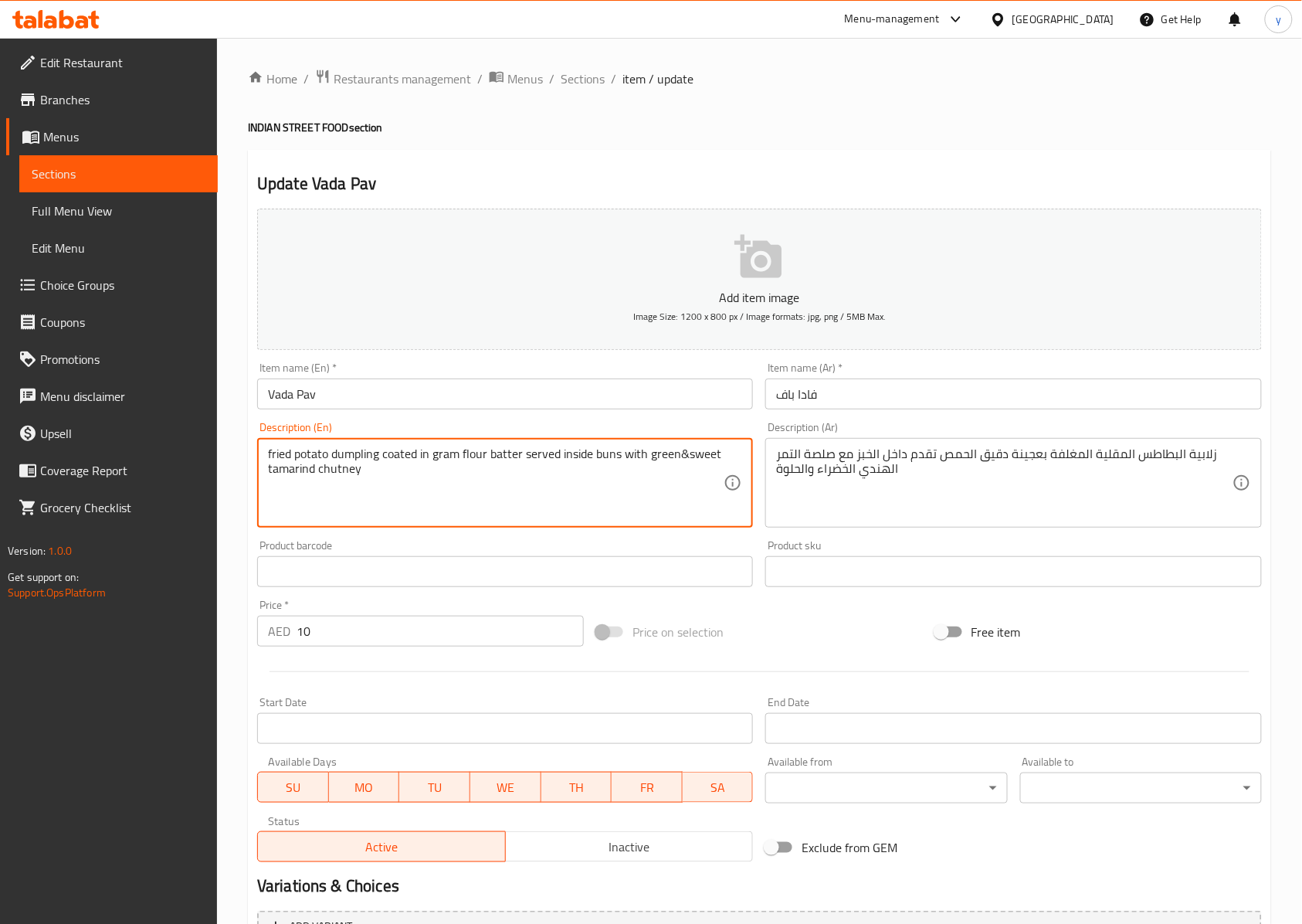
click at [358, 451] on textarea "fried potato dumpling coated in gram flour batter served inside buns with green…" at bounding box center [496, 483] width 456 height 74
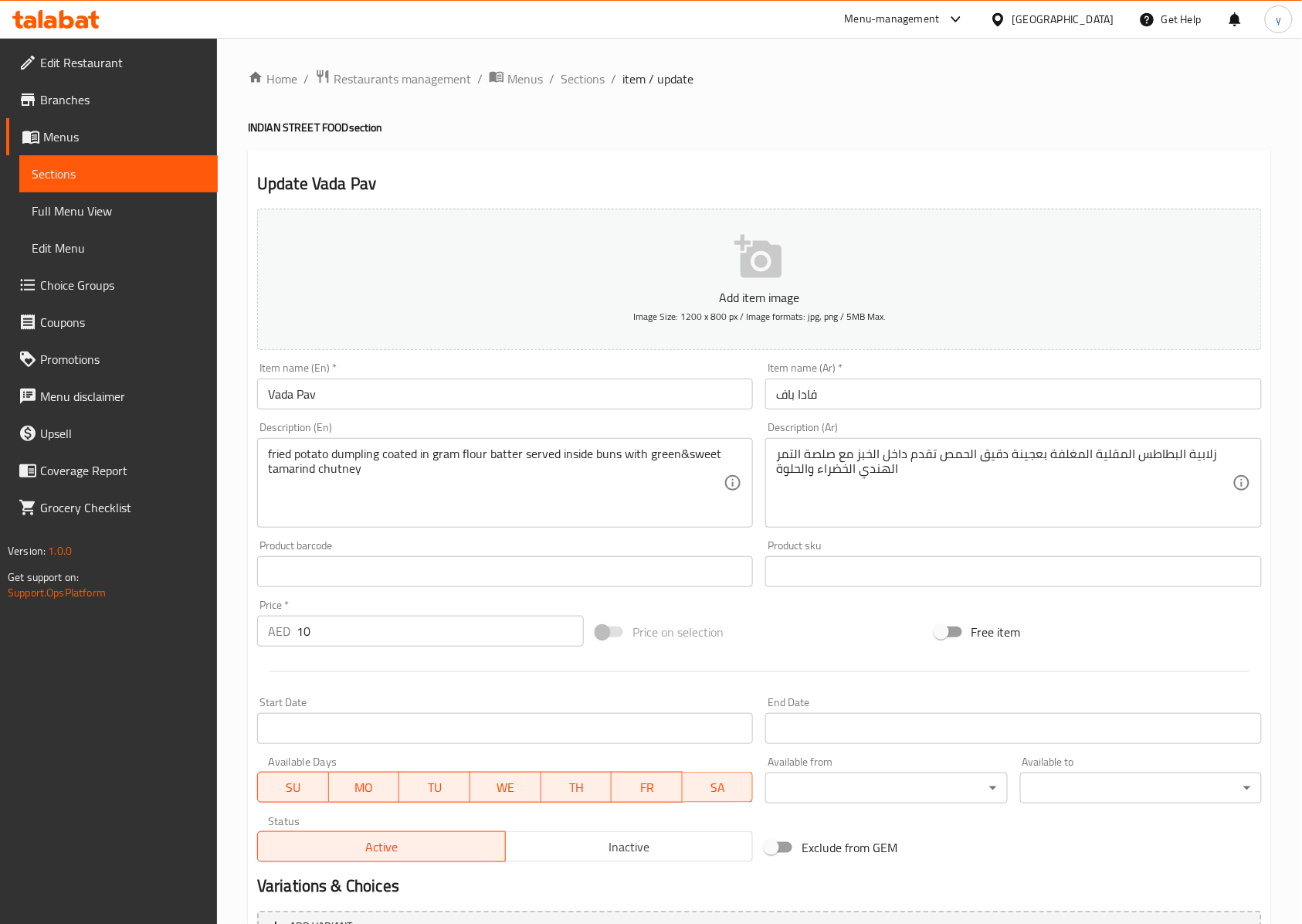
click at [440, 456] on textarea "fried potato dumpling coated in gram flour batter served inside buns with green…" at bounding box center [496, 483] width 456 height 74
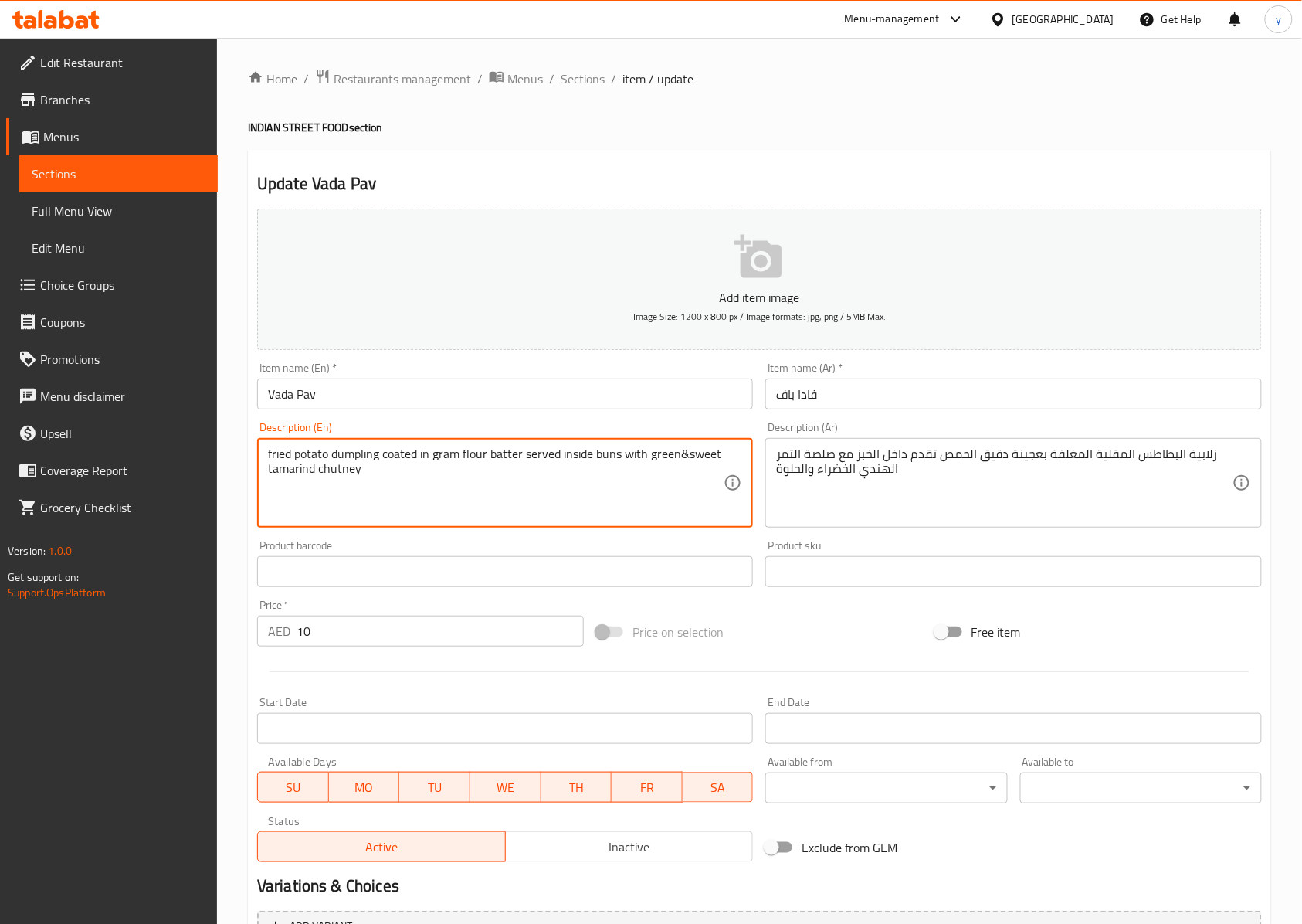
click at [440, 456] on textarea "fried potato dumpling coated in gram flour batter served inside buns with green…" at bounding box center [496, 483] width 456 height 74
click at [397, 454] on textarea "fried potato dumpling coated in gram flour batter served inside buns with green…" at bounding box center [496, 483] width 456 height 74
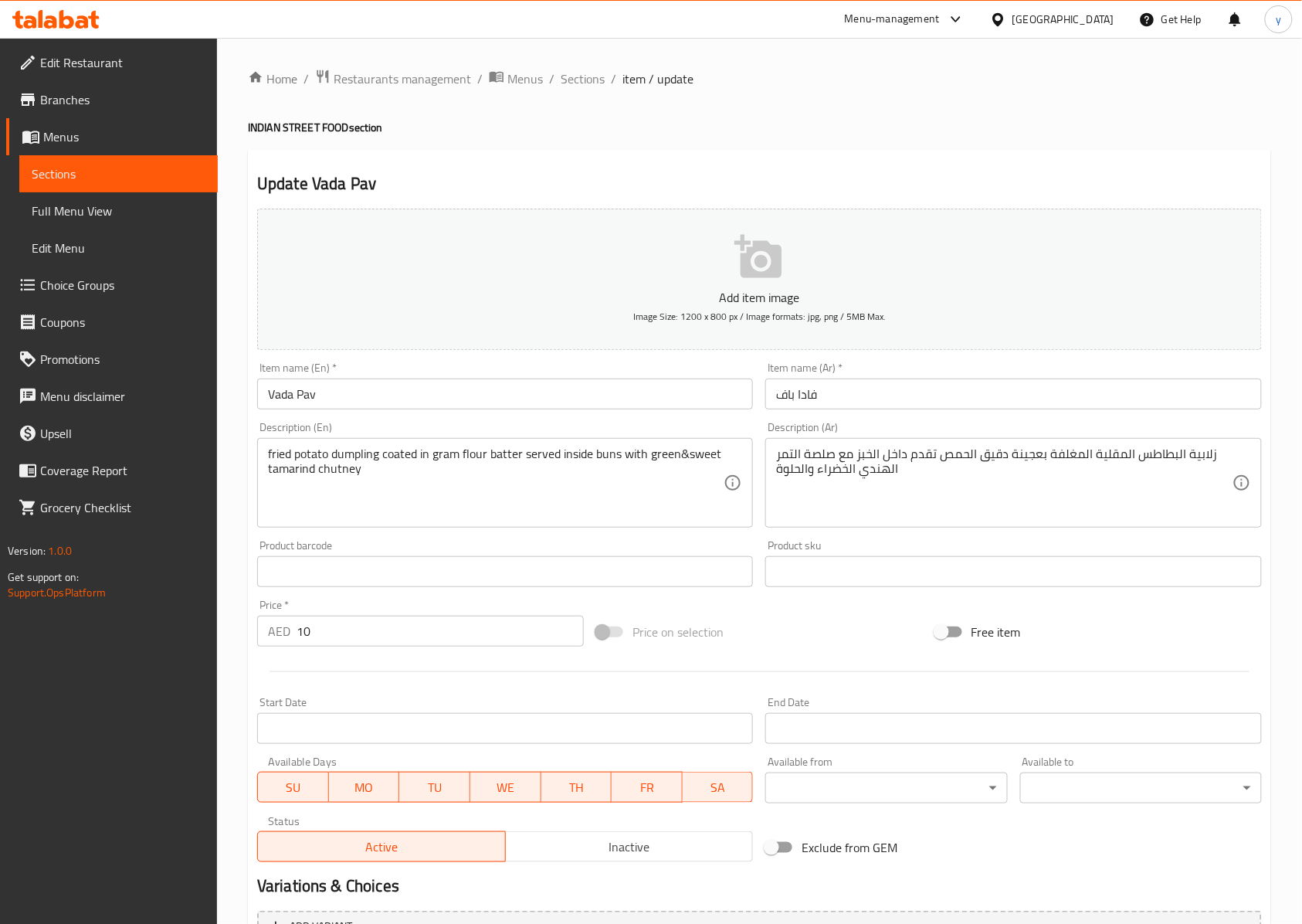
click at [356, 454] on textarea "fried potato dumpling coated in gram flour batter served inside buns with green…" at bounding box center [496, 483] width 456 height 74
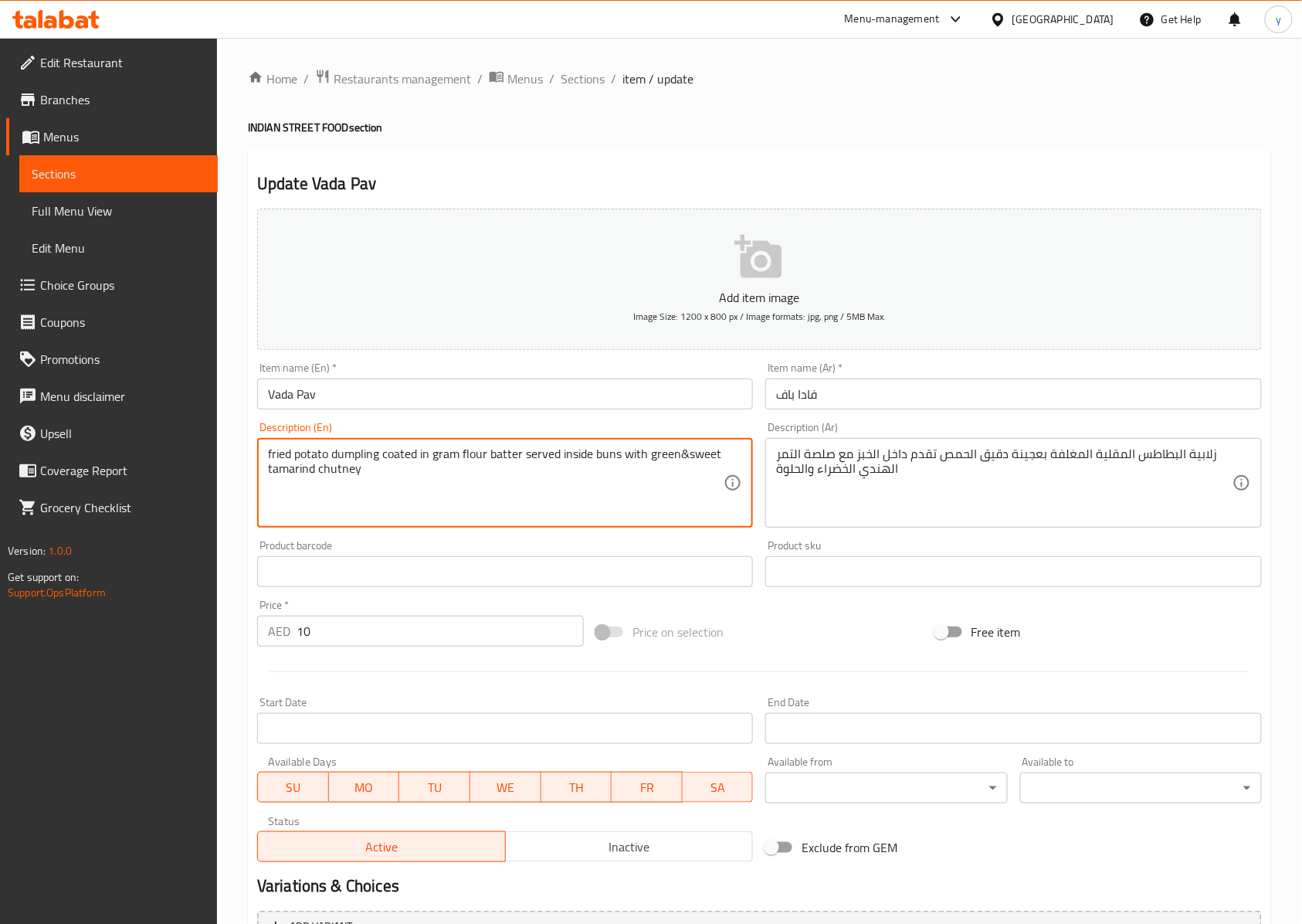
click at [356, 454] on textarea "fried potato dumpling coated in gram flour batter served inside buns with green…" at bounding box center [496, 483] width 456 height 74
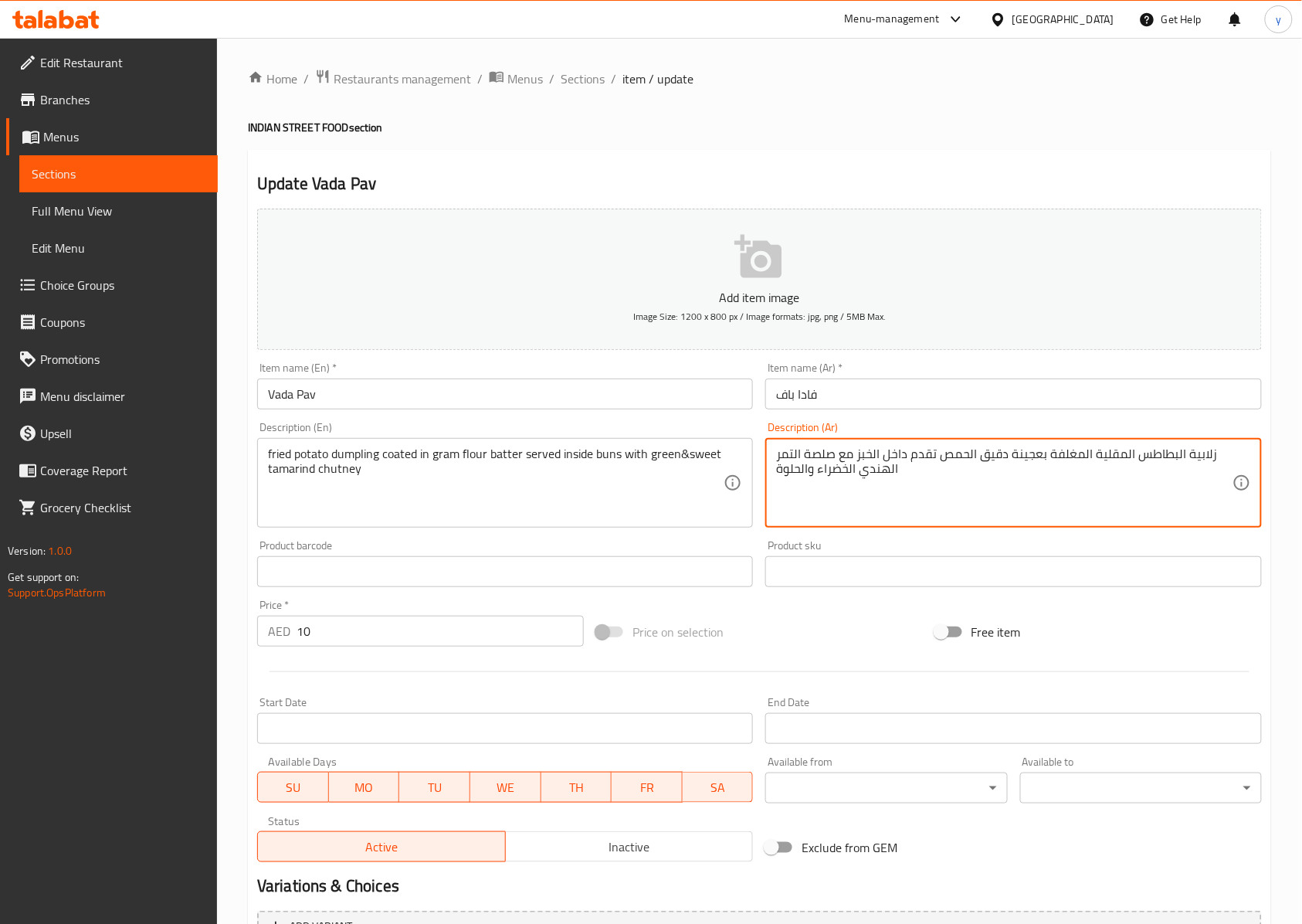
drag, startPoint x: 1187, startPoint y: 456, endPoint x: 1211, endPoint y: 462, distance: 24.7
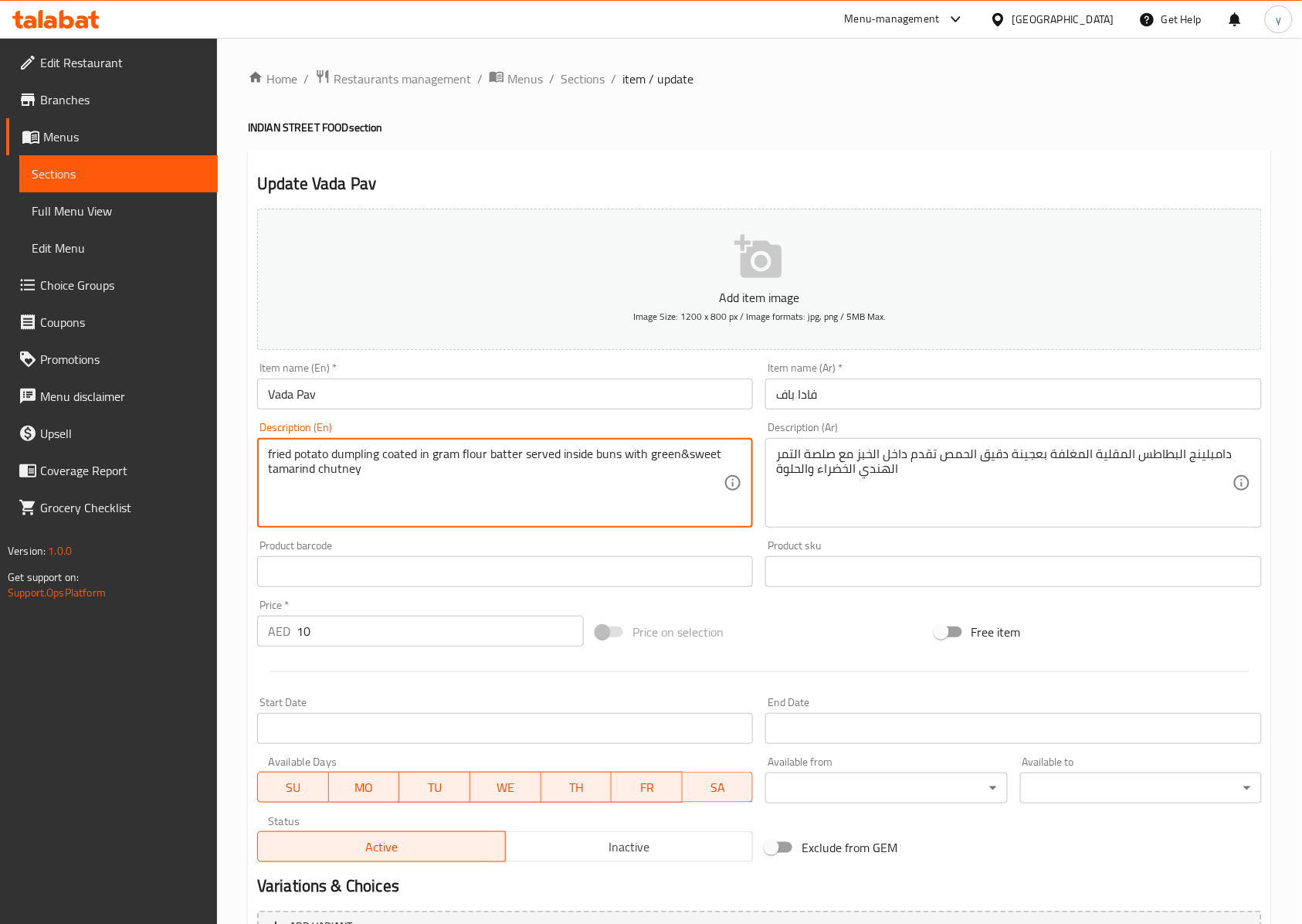
drag, startPoint x: 418, startPoint y: 454, endPoint x: 458, endPoint y: 462, distance: 40.8
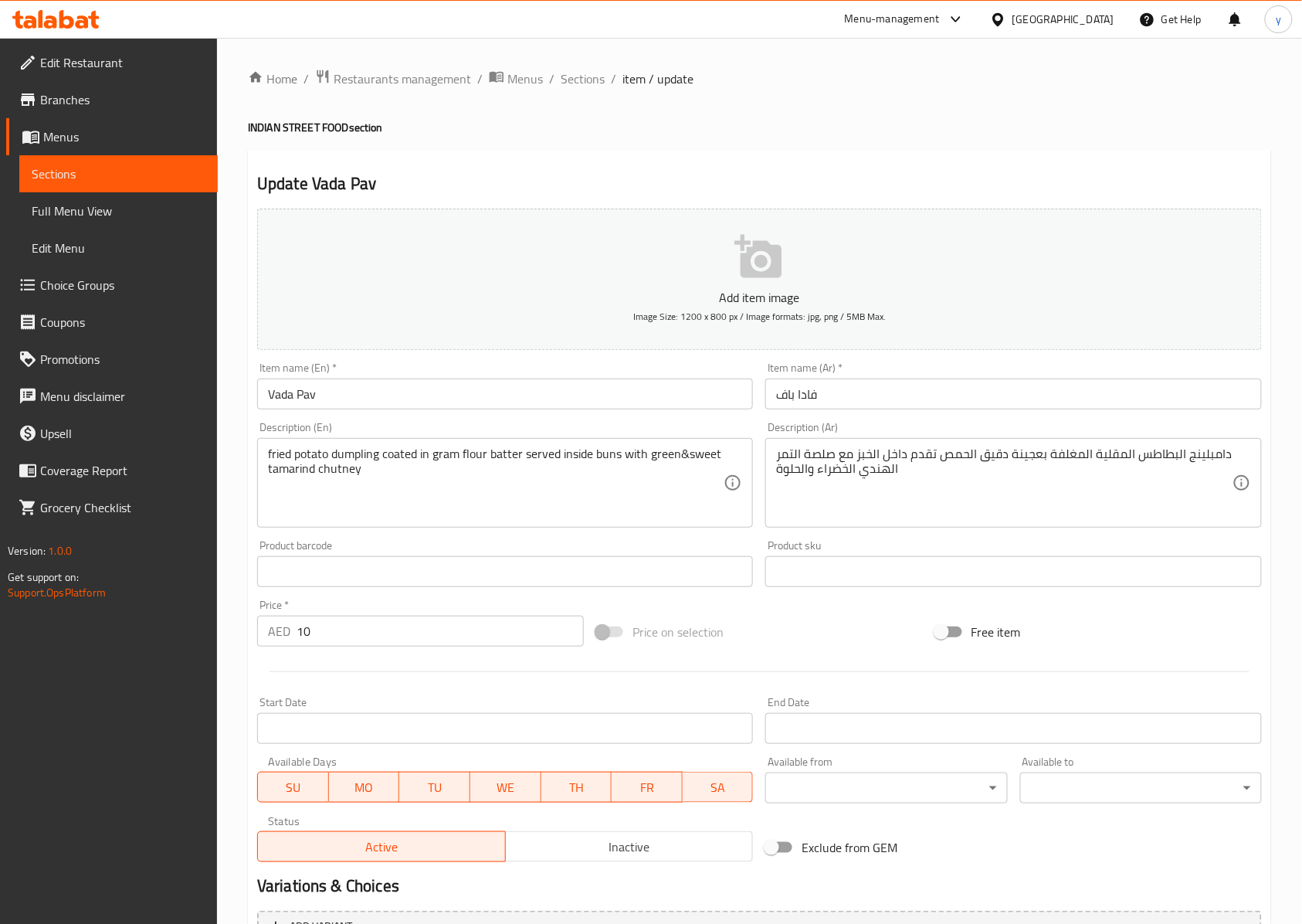
click at [555, 484] on textarea "fried potato dumpling coated in gram flour batter served inside buns with green…" at bounding box center [496, 483] width 456 height 74
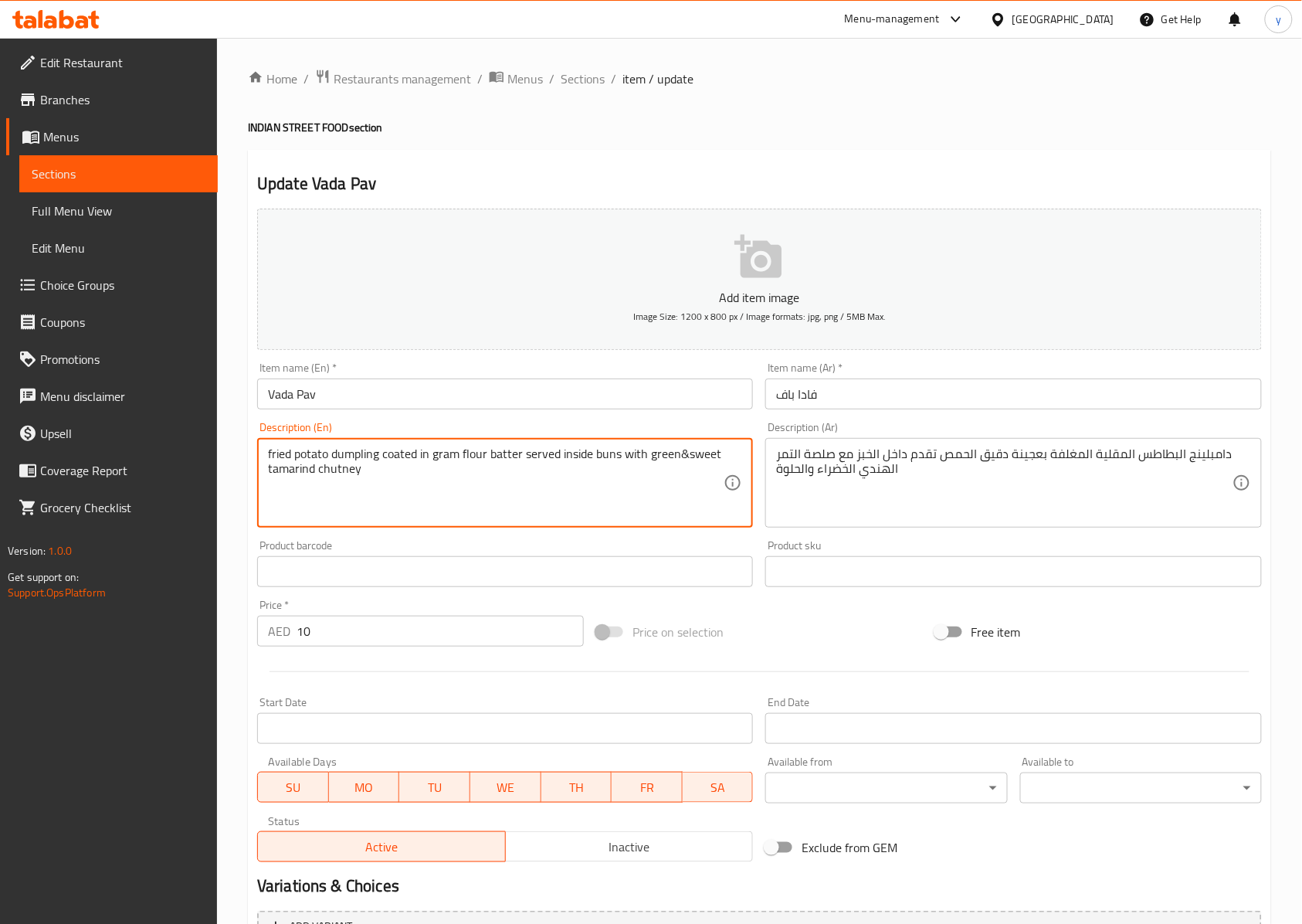
drag, startPoint x: 461, startPoint y: 458, endPoint x: 520, endPoint y: 458, distance: 59.0
click at [520, 458] on textarea "fried potato dumpling coated in gram flour batter served inside buns with green…" at bounding box center [496, 483] width 456 height 74
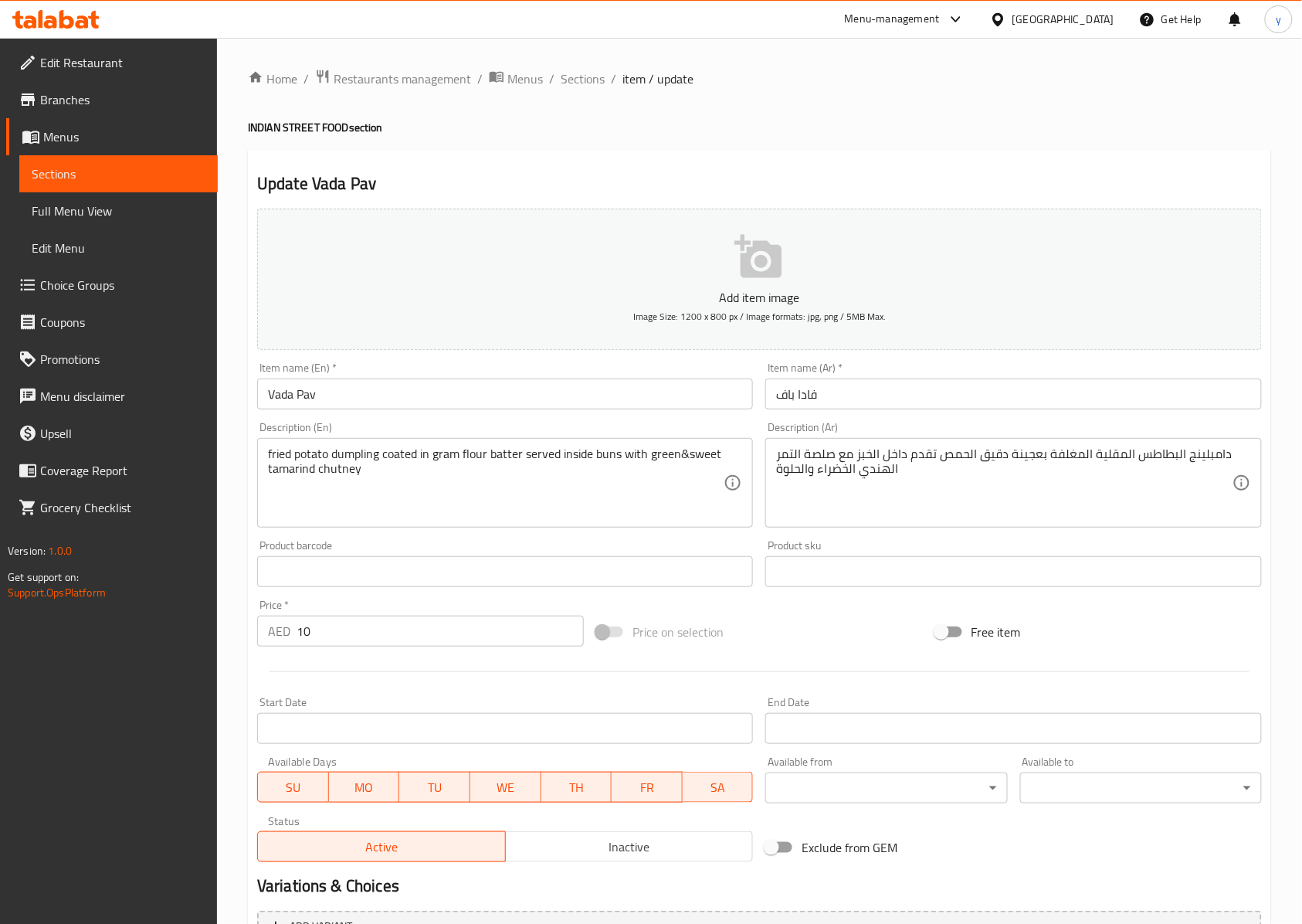
click at [609, 458] on textarea "fried potato dumpling coated in gram flour batter served inside buns with green…" at bounding box center [496, 483] width 456 height 74
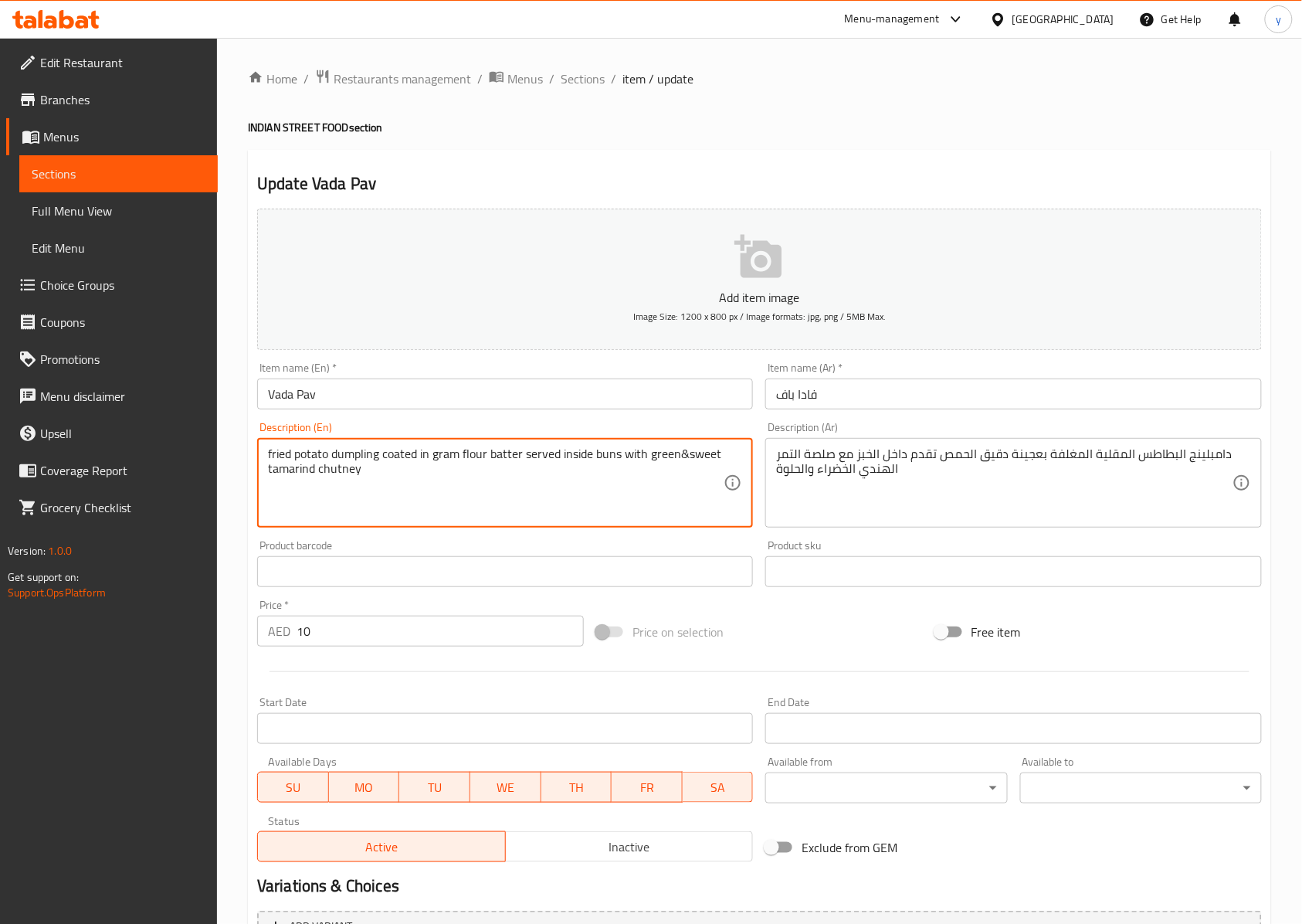
click at [609, 458] on textarea "fried potato dumpling coated in gram flour batter served inside buns with green…" at bounding box center [496, 483] width 456 height 74
drag, startPoint x: 359, startPoint y: 477, endPoint x: 269, endPoint y: 480, distance: 90.0
click at [269, 480] on textarea "fried potato dumpling coated in gram flour batter served inside buns with green…" at bounding box center [496, 483] width 456 height 74
click at [419, 489] on textarea "fried potato dumpling coated in gram flour batter served inside buns with green…" at bounding box center [496, 483] width 456 height 74
drag, startPoint x: 359, startPoint y: 484, endPoint x: 319, endPoint y: 494, distance: 41.2
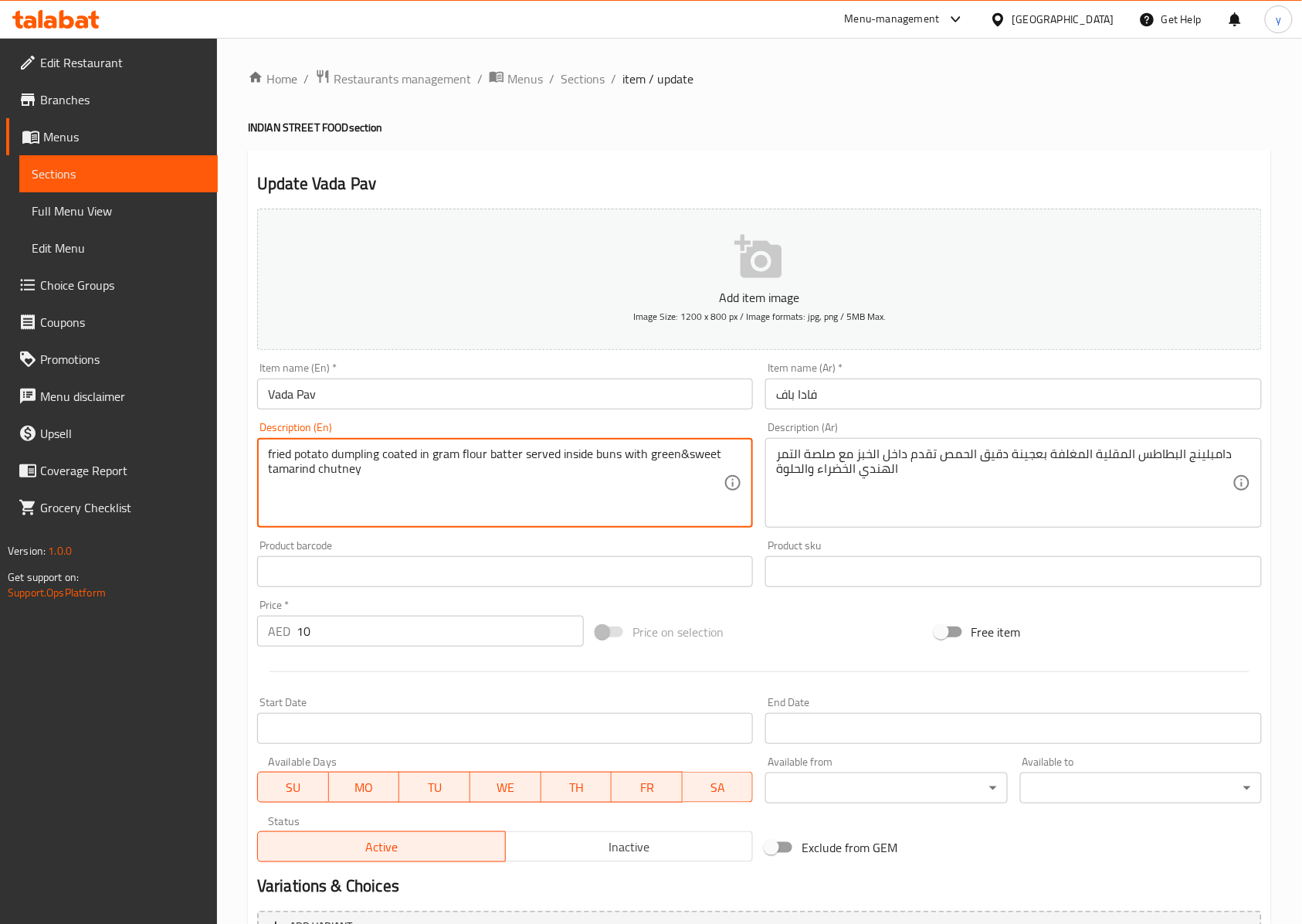
click at [319, 494] on textarea "fried potato dumpling coated in gram flour batter served inside buns with green…" at bounding box center [496, 483] width 456 height 74
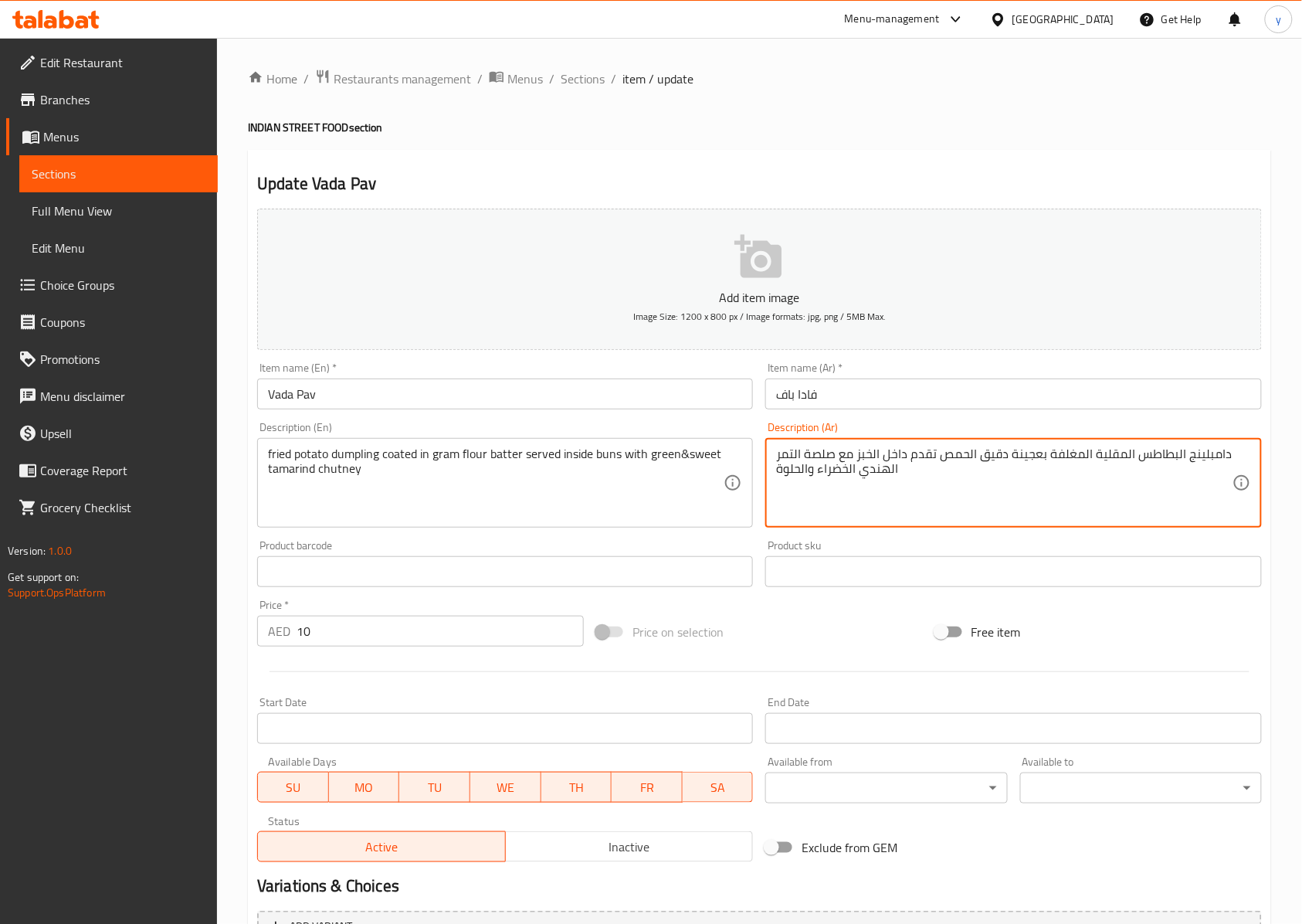
drag, startPoint x: 856, startPoint y: 473, endPoint x: 779, endPoint y: 493, distance: 79.6
click at [816, 485] on textarea "دامبلينج البطاطس المقلية المغلفة بعجينة دقيق الحمص تقدم داخل الخبز مع صلصة التم…" at bounding box center [1005, 483] width 456 height 74
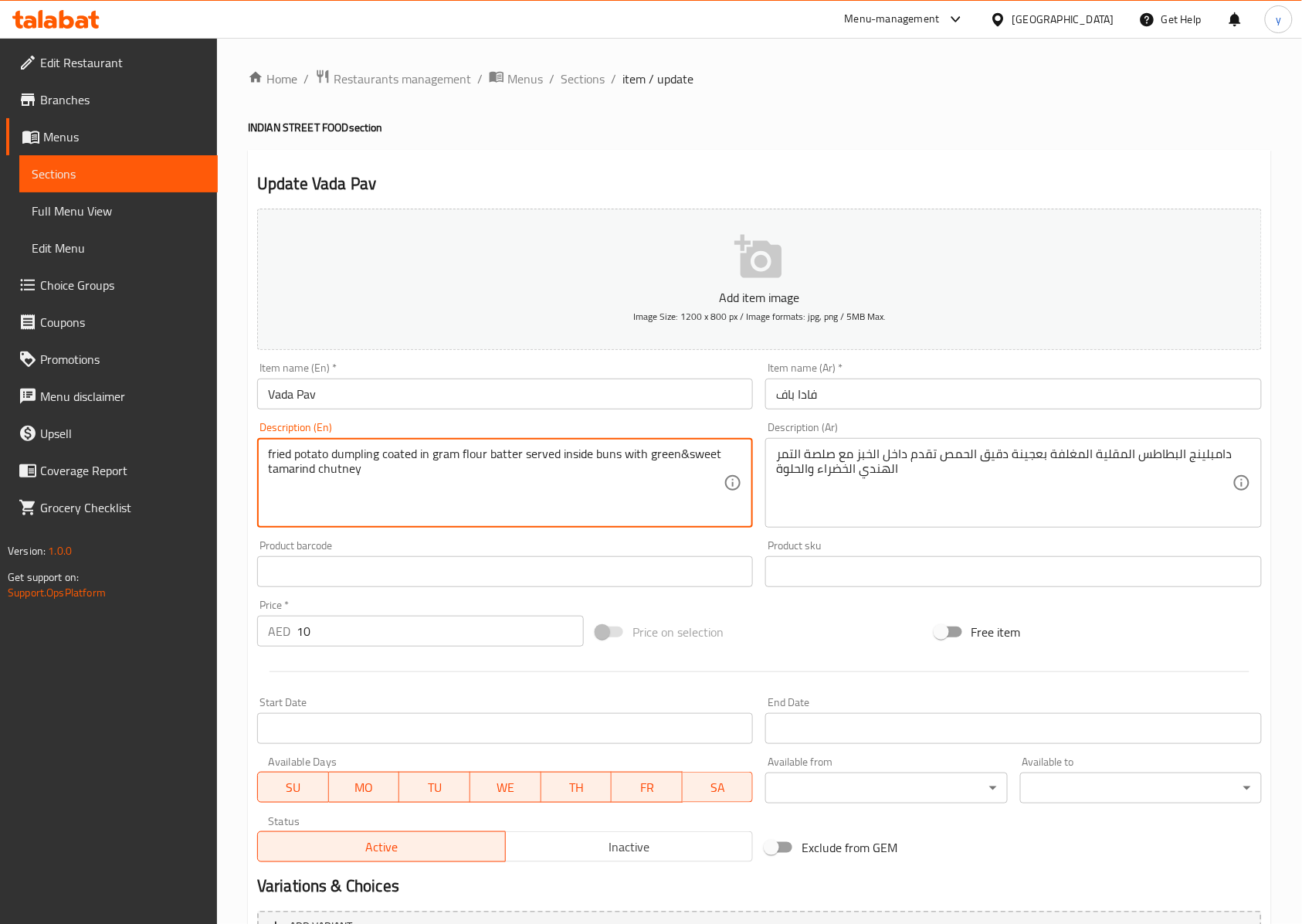
click at [400, 458] on textarea "fried potato dumpling coated in gram flour batter served inside buns with green…" at bounding box center [496, 483] width 456 height 74
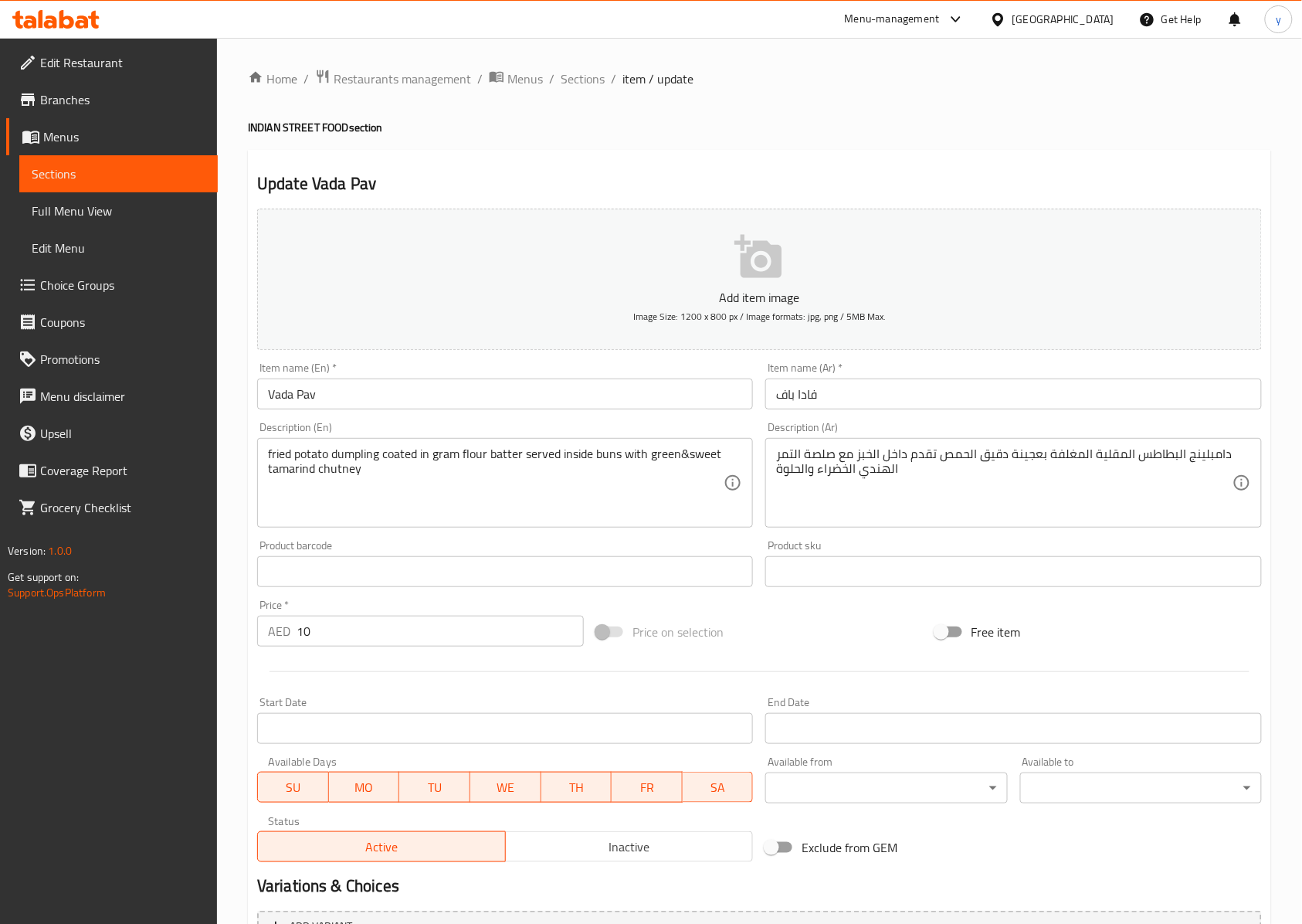
click at [773, 477] on div "دامبلينج البطاطس المقلية المغلفة بعجينة دقيق الحمص تقدم داخل الخبز مع صلصة التم…" at bounding box center [1013, 482] width 496 height 89
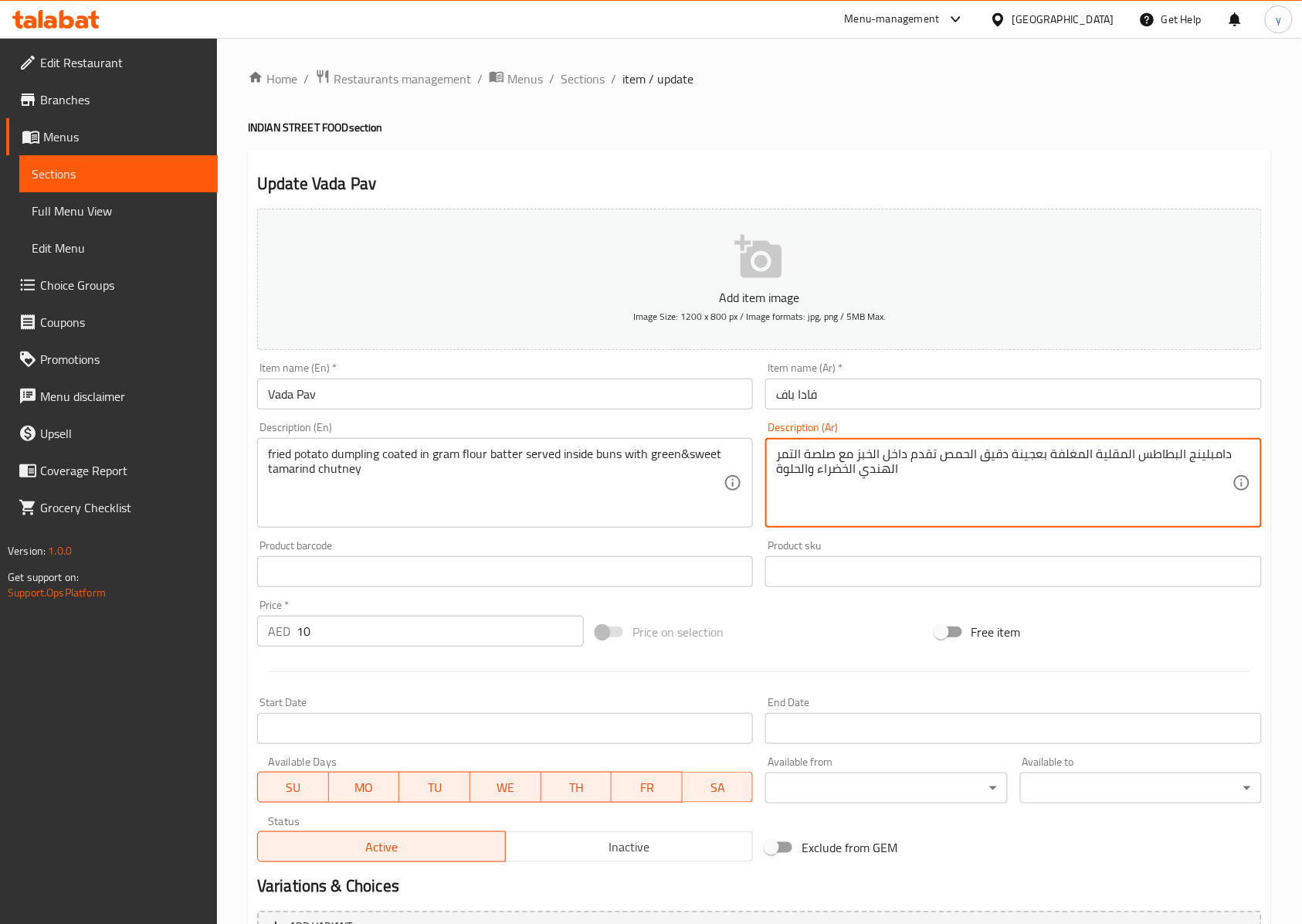
click at [907, 479] on textarea "دامبلينج البطاطس المقلية المغلفة بعجينة دقيق الحمص تقدم داخل الخبز مع صلصة التم…" at bounding box center [1005, 483] width 456 height 74
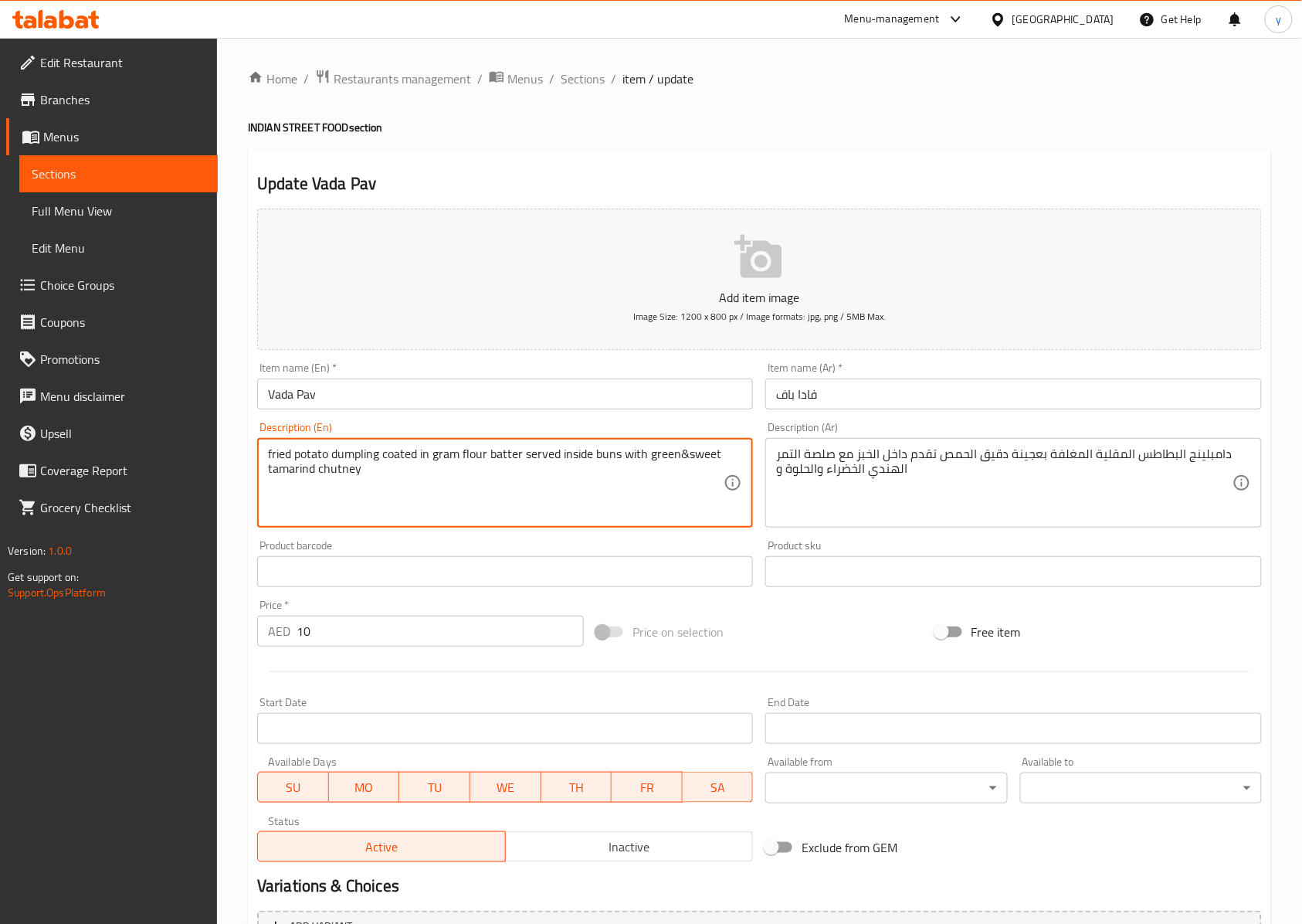
click at [347, 472] on textarea "fried potato dumpling coated in gram flour batter served inside buns with green…" at bounding box center [496, 483] width 456 height 74
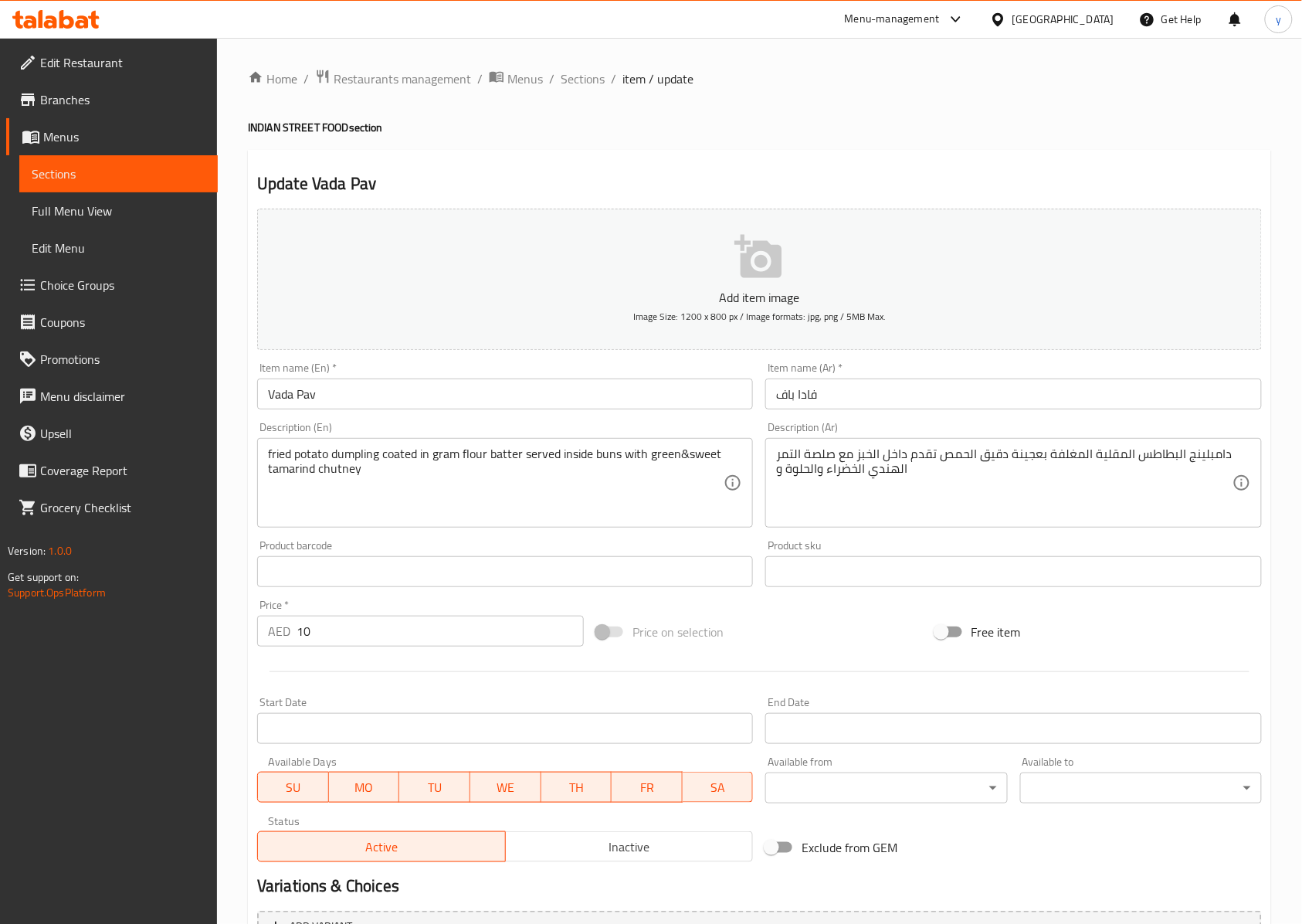
drag, startPoint x: 777, startPoint y: 482, endPoint x: 830, endPoint y: 485, distance: 53.1
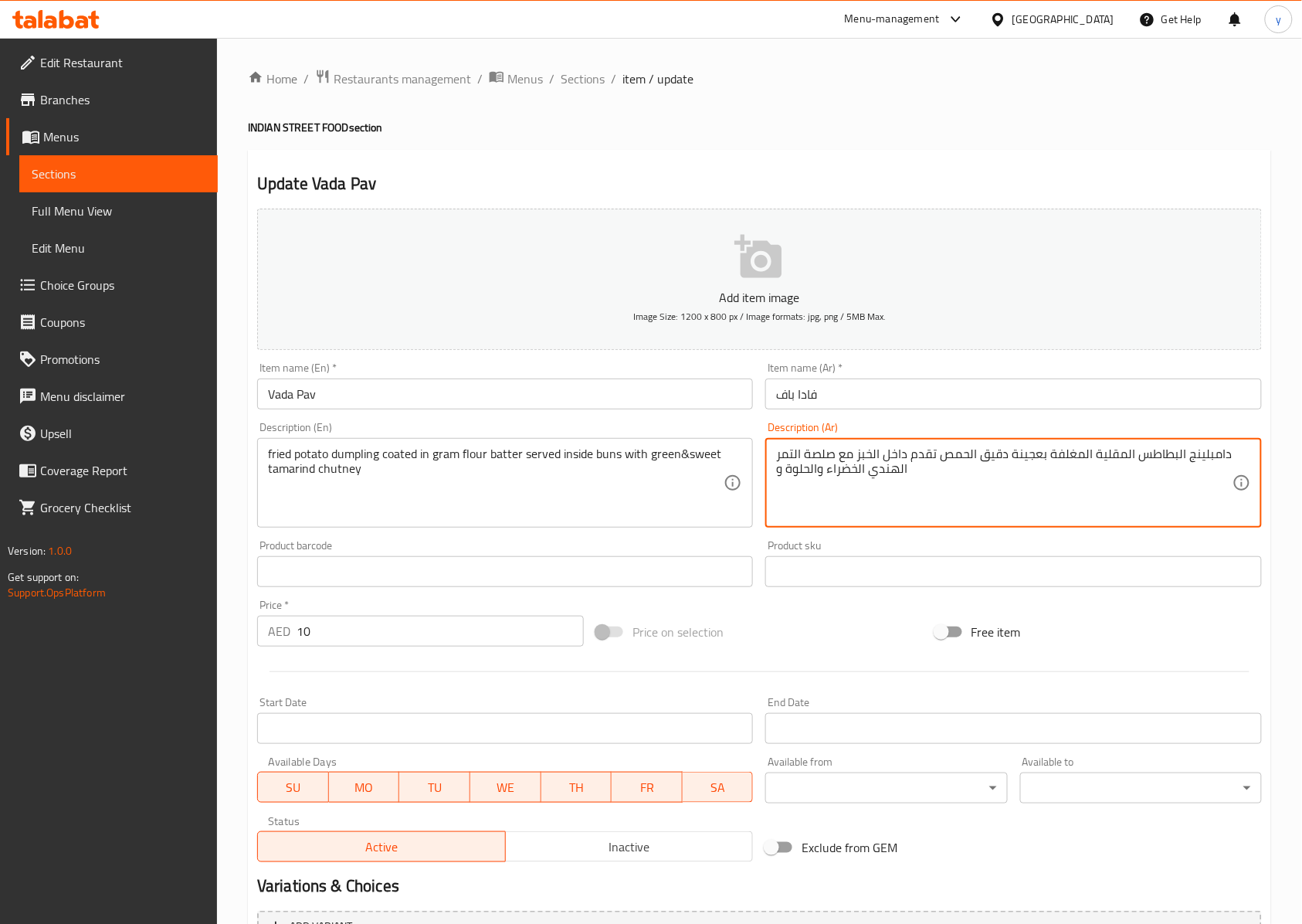
click at [918, 477] on textarea "دامبلينج البطاطس المقلية المغلفة بعجينة دقيق الحمص تقدم داخل الخبز مع صلصة التم…" at bounding box center [1005, 483] width 456 height 74
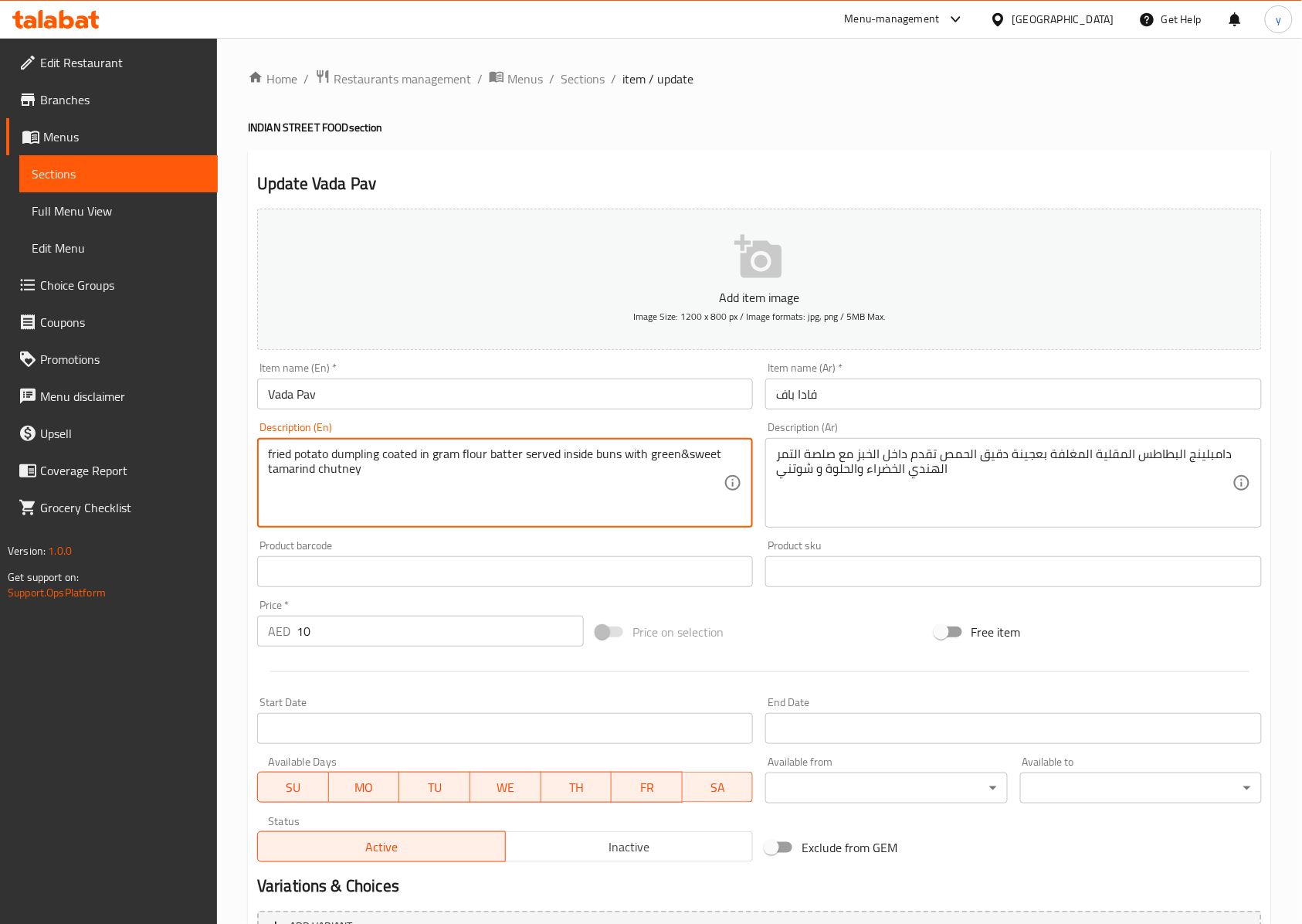
click at [666, 464] on textarea "fried potato dumpling coated in gram flour batter served inside buns with green…" at bounding box center [496, 483] width 456 height 74
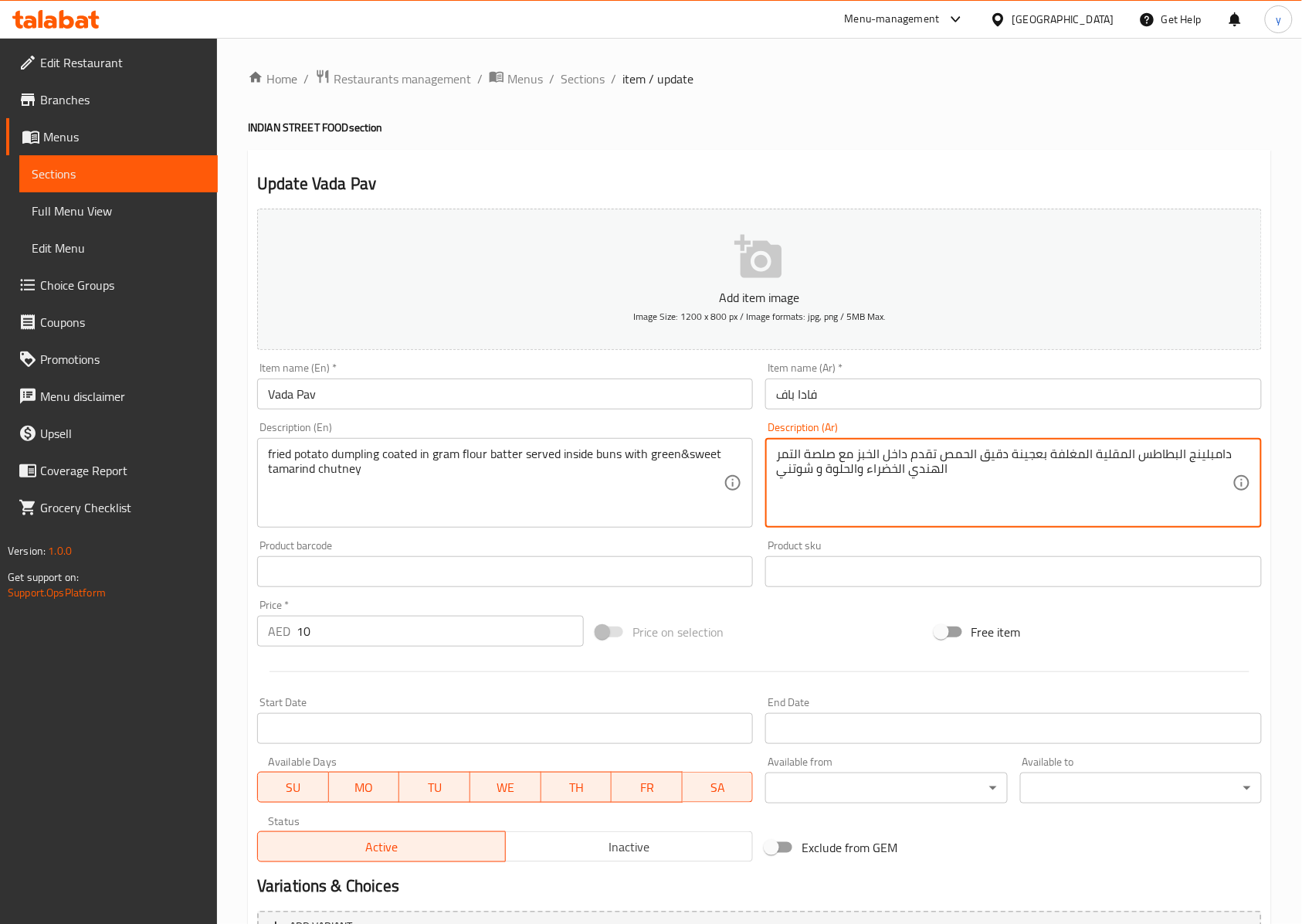
drag, startPoint x: 816, startPoint y: 478, endPoint x: 825, endPoint y: 488, distance: 13.5
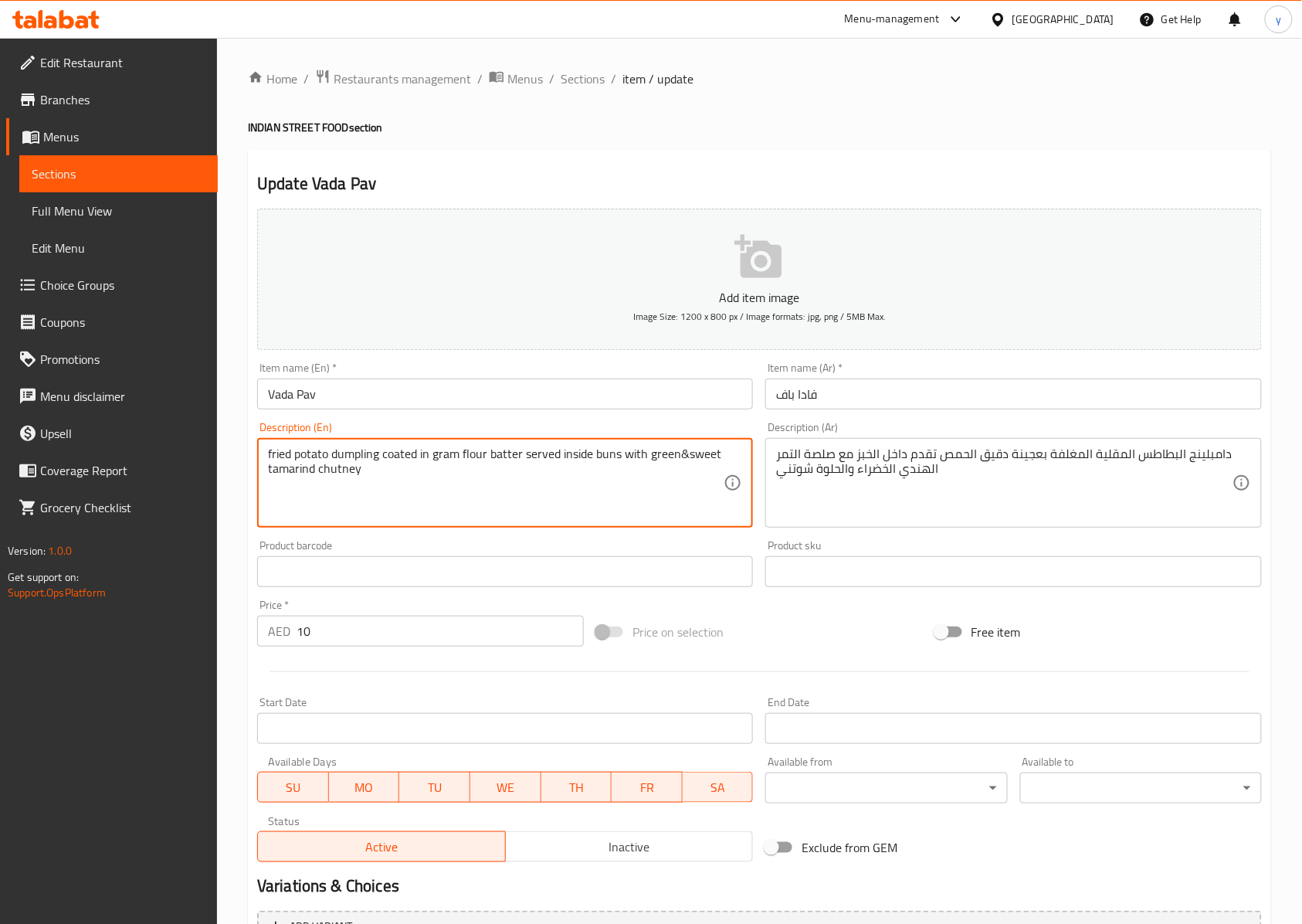
drag, startPoint x: 428, startPoint y: 459, endPoint x: 485, endPoint y: 465, distance: 57.3
drag, startPoint x: 424, startPoint y: 461, endPoint x: 472, endPoint y: 446, distance: 50.3
click at [472, 446] on div "fried potato dumpling coated in gram flour batter served inside buns with green…" at bounding box center [505, 482] width 496 height 89
click at [473, 462] on textarea "fried potato dumpling coated in gram flour batter served inside buns with green…" at bounding box center [496, 483] width 456 height 74
click at [485, 461] on textarea "fried potato dumpling coated in gram flour batter served inside buns with green…" at bounding box center [496, 483] width 456 height 74
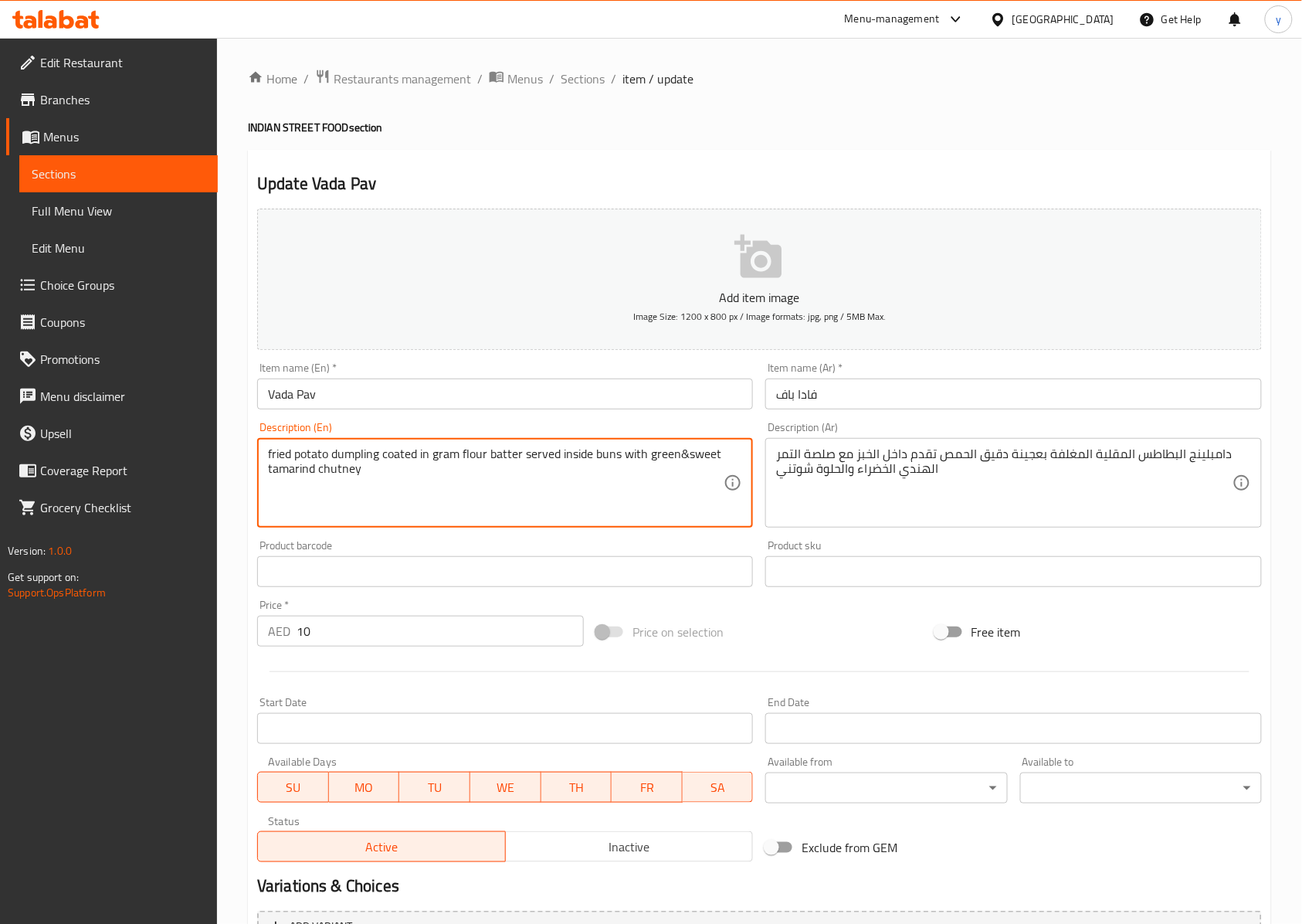
drag, startPoint x: 485, startPoint y: 461, endPoint x: 440, endPoint y: 448, distance: 46.8
click at [440, 448] on textarea "fried potato dumpling coated in gram flour batter served inside buns with green…" at bounding box center [496, 483] width 456 height 74
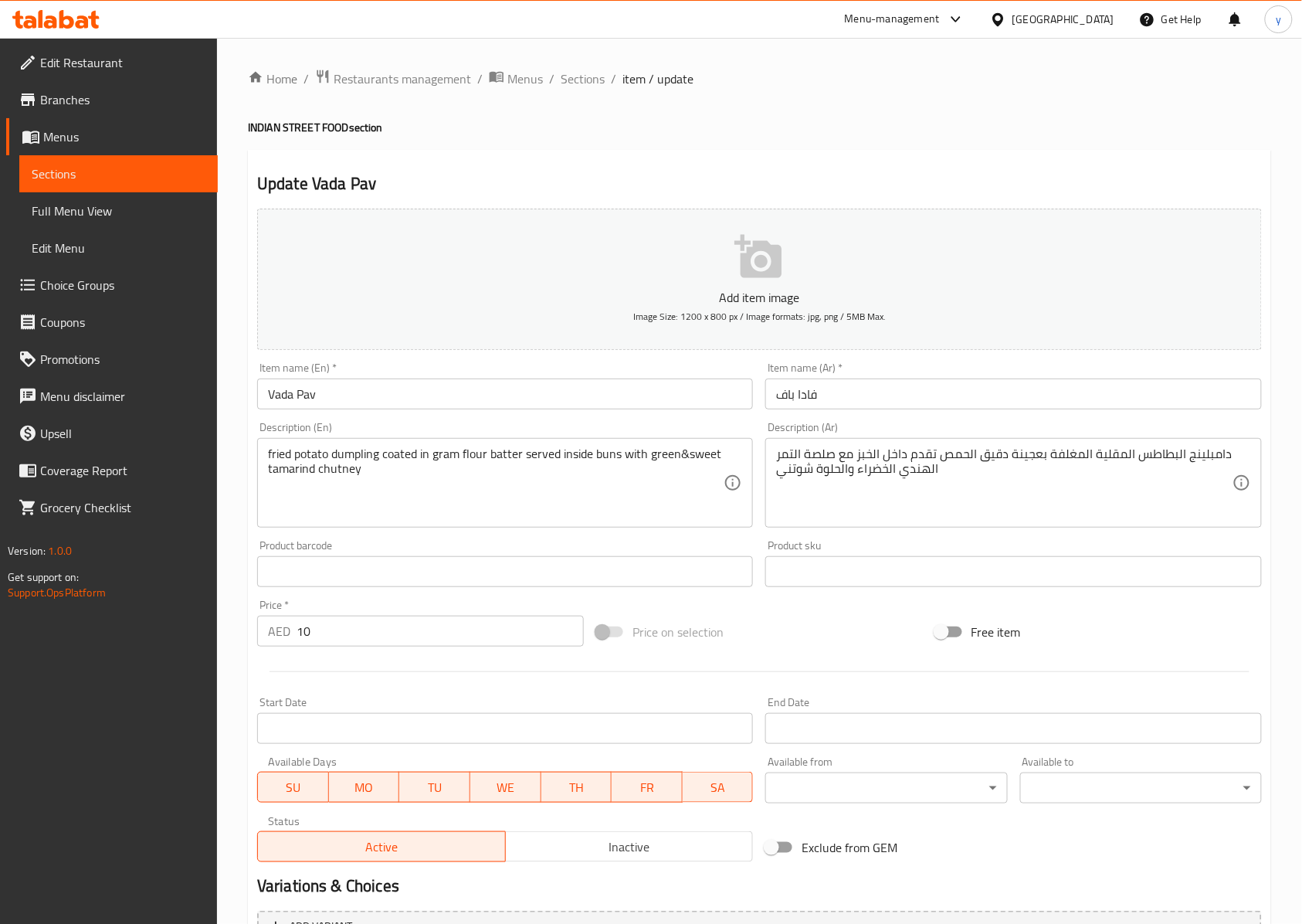
click at [514, 460] on textarea "fried potato dumpling coated in gram flour batter served inside buns with green…" at bounding box center [496, 483] width 456 height 74
click at [607, 455] on textarea "fried potato dumpling coated in gram flour batter served inside buns with green…" at bounding box center [496, 483] width 456 height 74
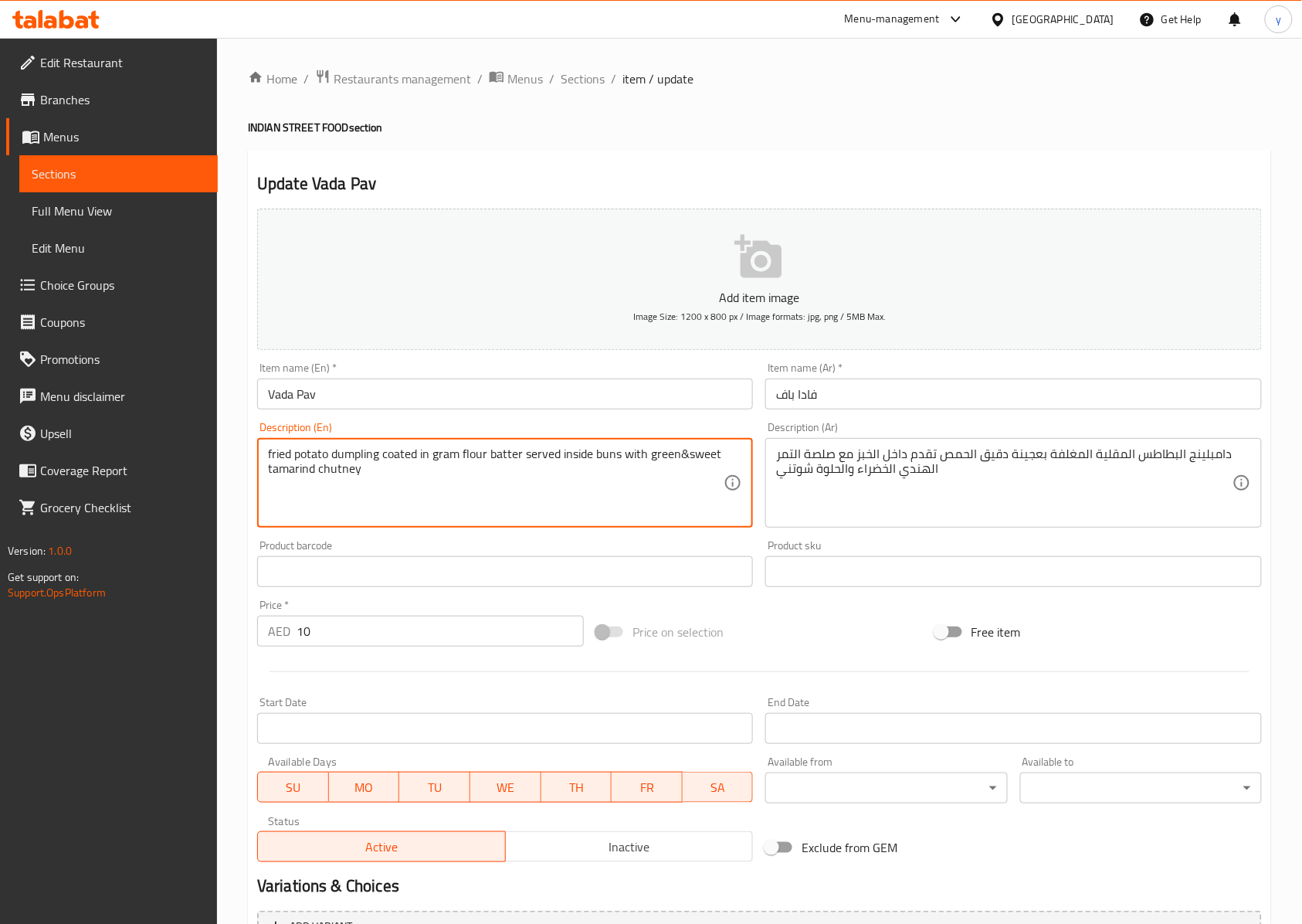
click at [607, 455] on textarea "fried potato dumpling coated in gram flour batter served inside buns with green…" at bounding box center [496, 483] width 456 height 74
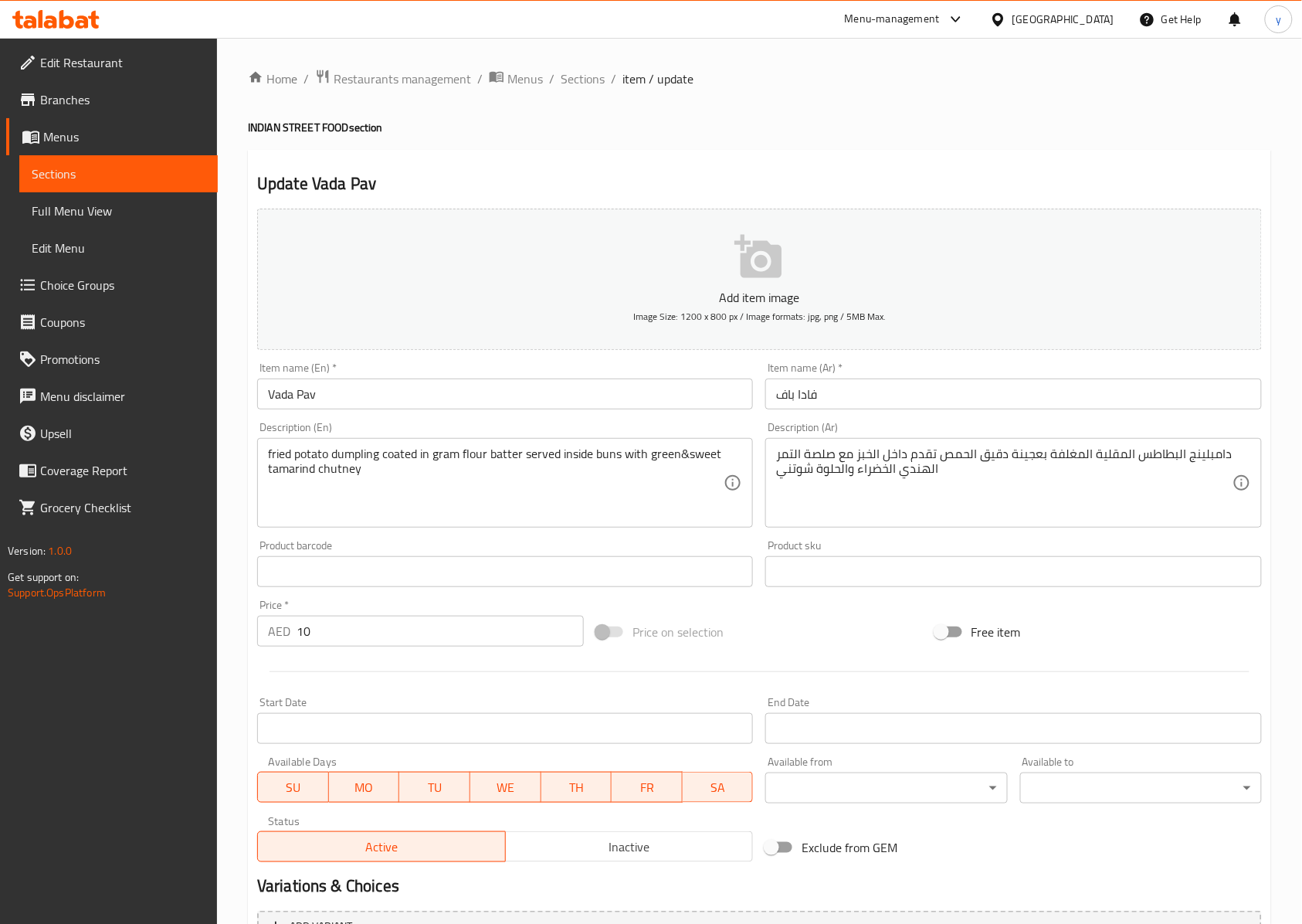
drag, startPoint x: 856, startPoint y: 456, endPoint x: 888, endPoint y: 458, distance: 32.1
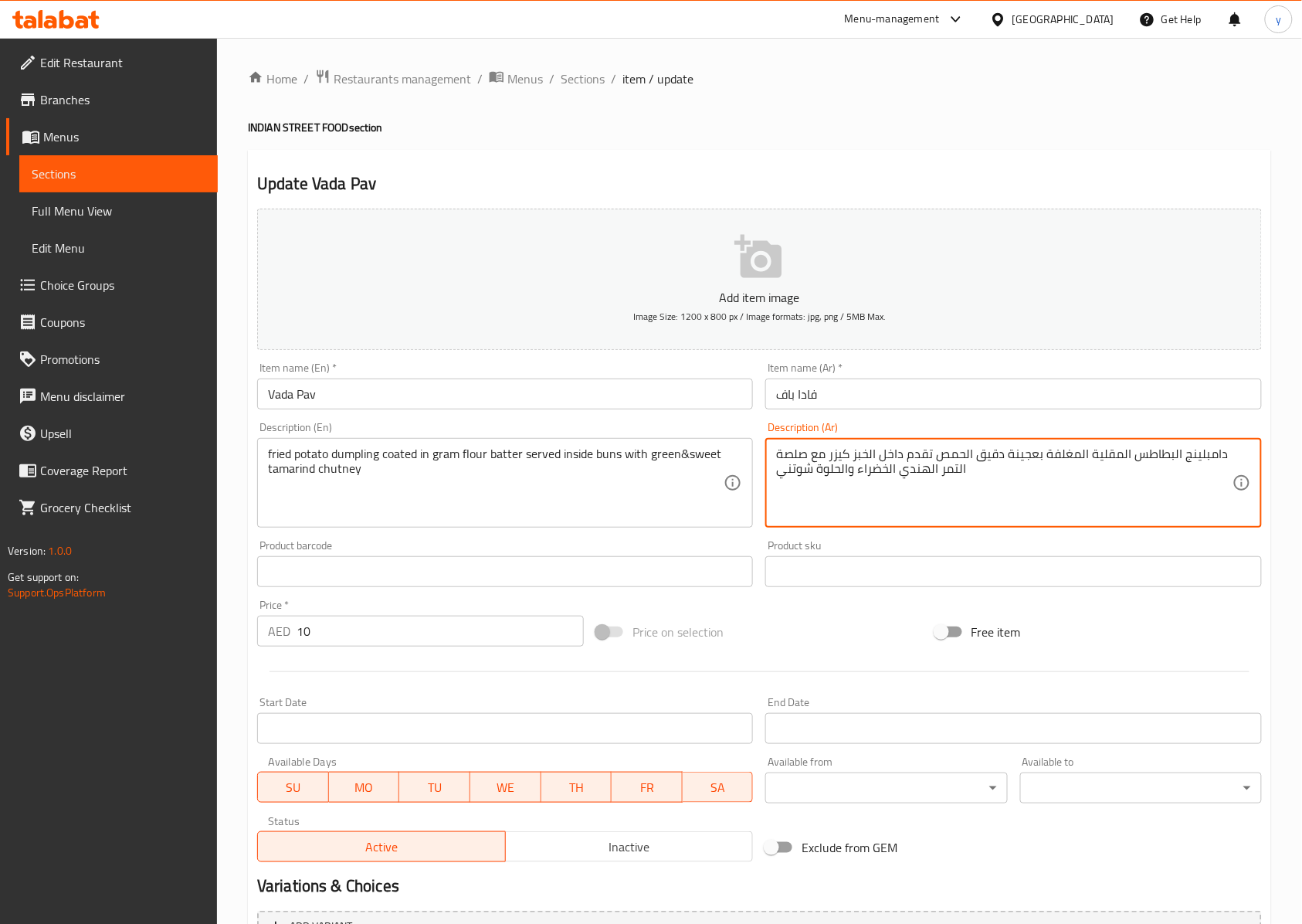
drag, startPoint x: 851, startPoint y: 452, endPoint x: 877, endPoint y: 464, distance: 28.6
click at [877, 464] on textarea "دامبلينج البطاطس المقلية المغلفة بعجينة دقيق الحمص تقدم داخل الخبز كيزر مع صلصة…" at bounding box center [1005, 483] width 456 height 74
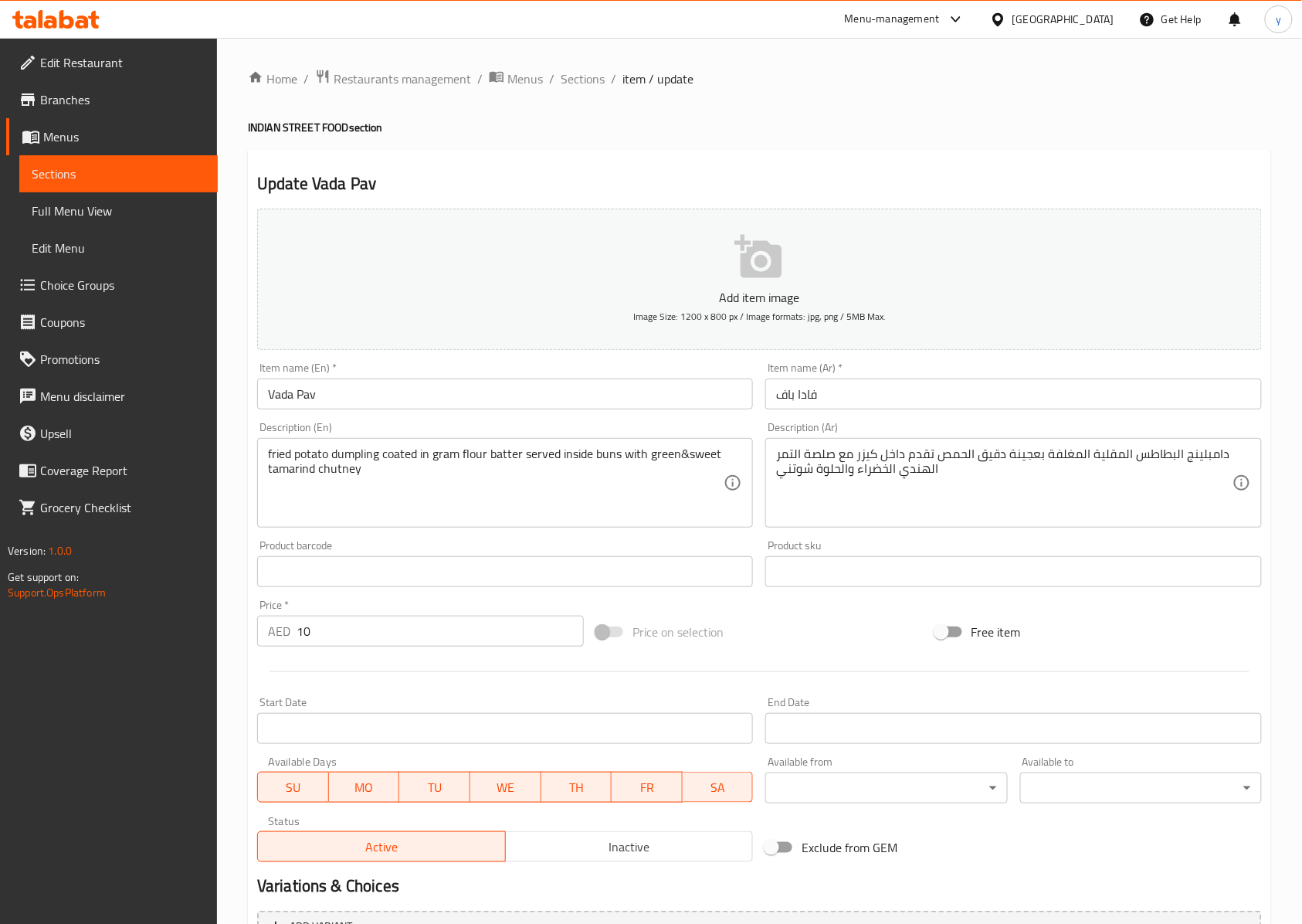
click at [823, 450] on textarea "دامبلينج البطاطس المقلية المغلفة بعجينة دقيق الحمص تقدم داخل كيزر مع صلصة التمر…" at bounding box center [1005, 483] width 456 height 74
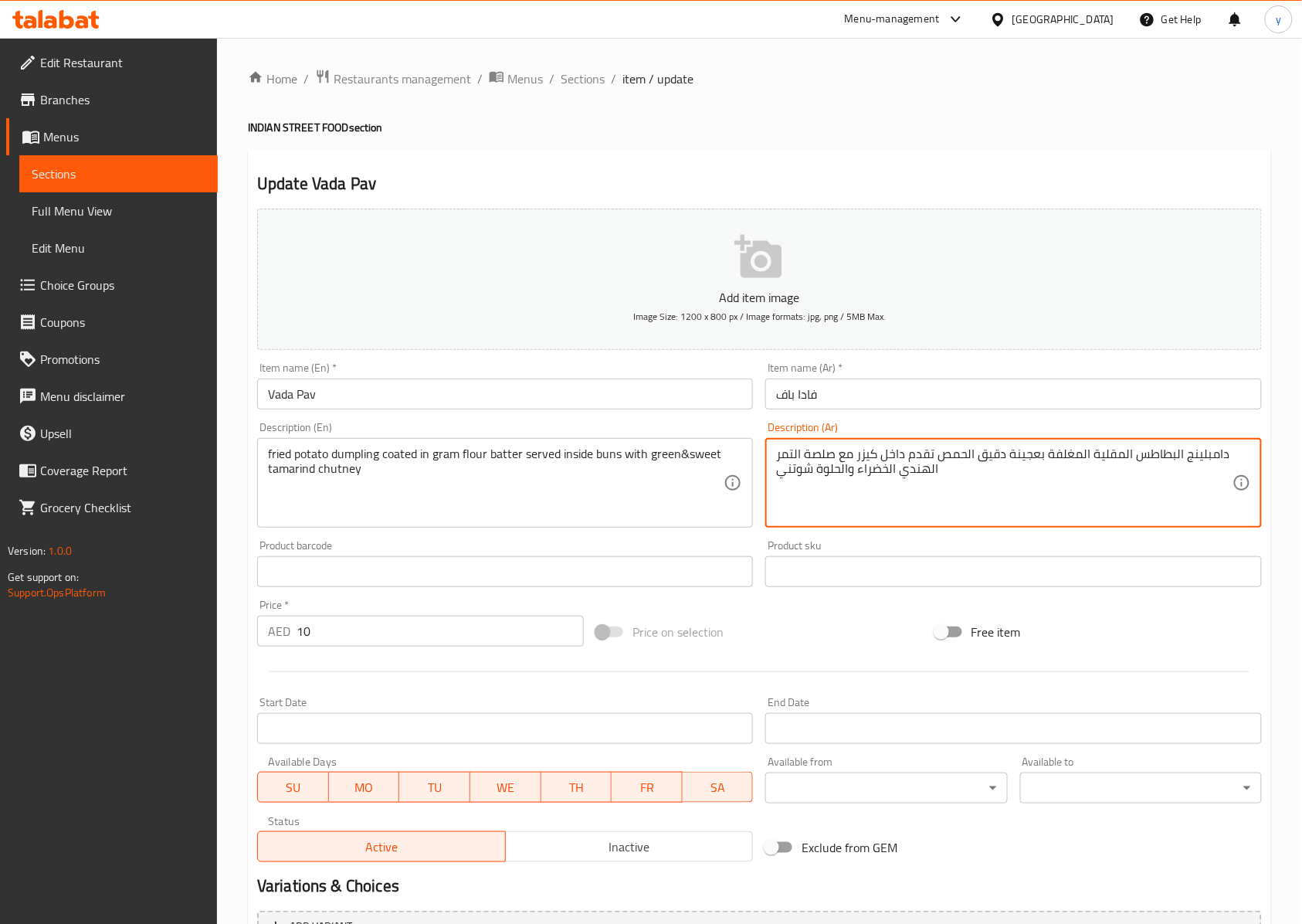
click at [823, 450] on textarea "دامبلينج البطاطس المقلية المغلفة بعجينة دقيق الحمص تقدم داخل كيزر مع صلصة التمر…" at bounding box center [1005, 483] width 456 height 74
click at [944, 465] on textarea "دامبلينج البطاطس المقلية المغلفة بعجينة دقيق الحمص تقدم داخل كيزر مع صلصة التمر…" at bounding box center [1005, 483] width 456 height 74
click at [942, 479] on textarea "دامبلينج البطاطس المقلية المغلفة بعجينة دقيق الحمص تقدم داخل كيزر مع صلصة التمر…" at bounding box center [1005, 483] width 456 height 74
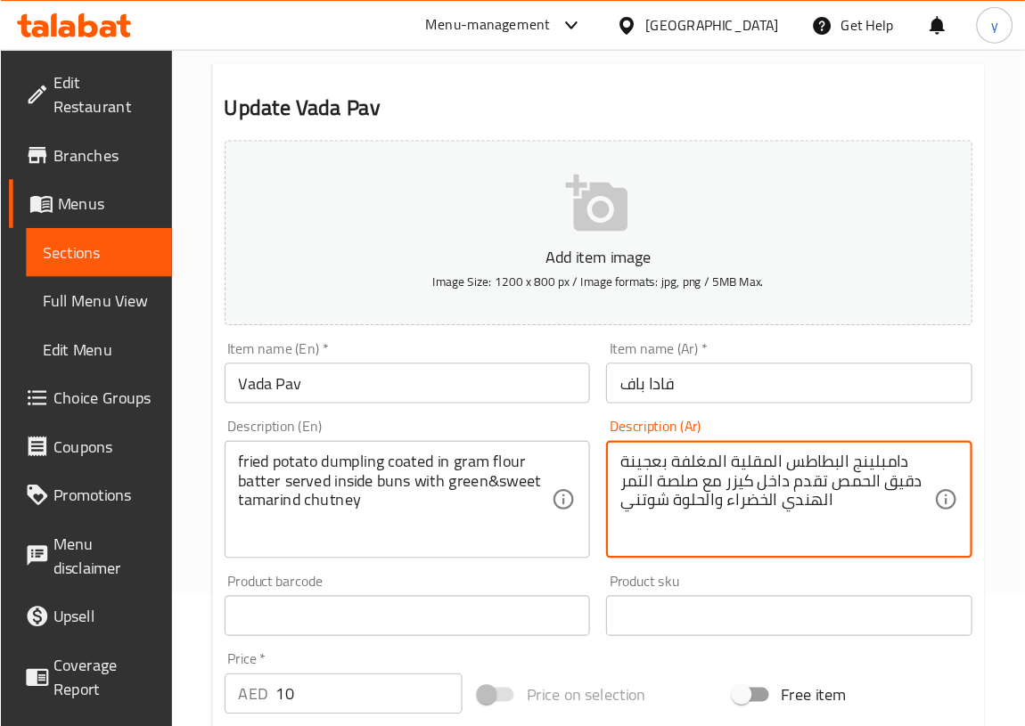
scroll to position [143, 0]
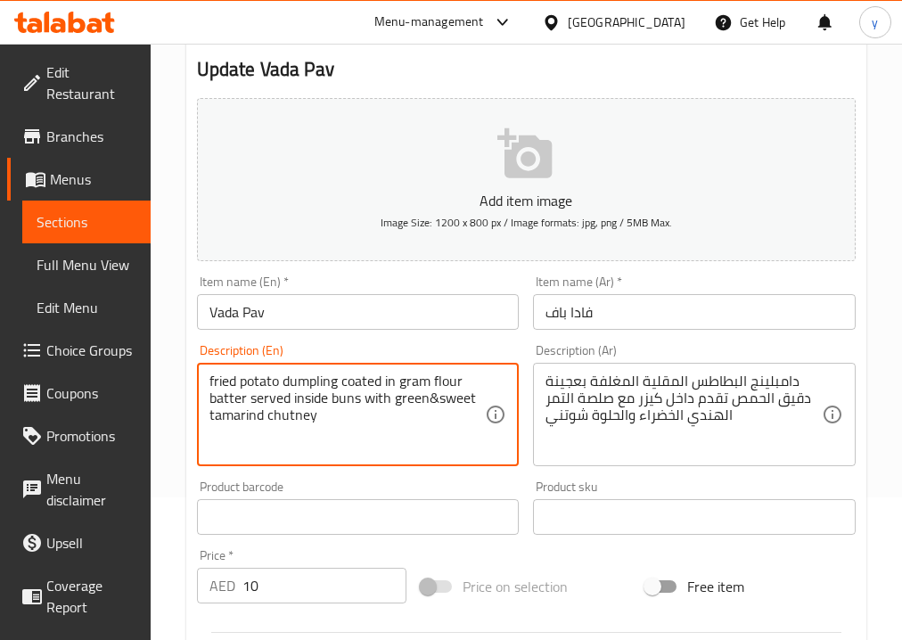
click at [231, 399] on textarea "fried potato dumpling coated in gram flour batter served inside buns with green…" at bounding box center [347, 414] width 276 height 85
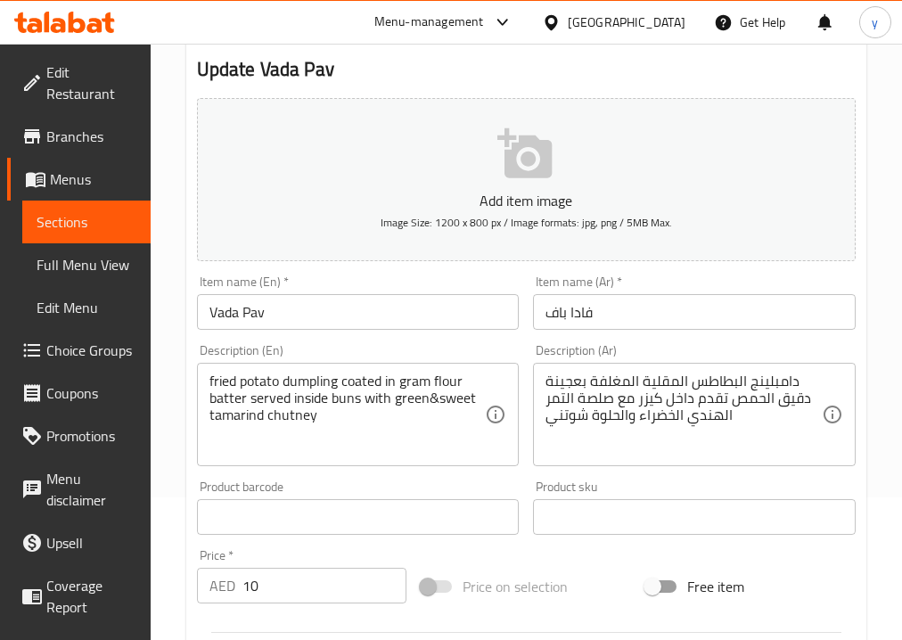
drag, startPoint x: 544, startPoint y: 383, endPoint x: 570, endPoint y: 380, distance: 26.9
click at [570, 380] on div "دامبلينج البطاطس المقلية المغلفة بعجينة دقيق الحمص تقدم داخل كيزر مع صلصة التمر…" at bounding box center [694, 414] width 323 height 103
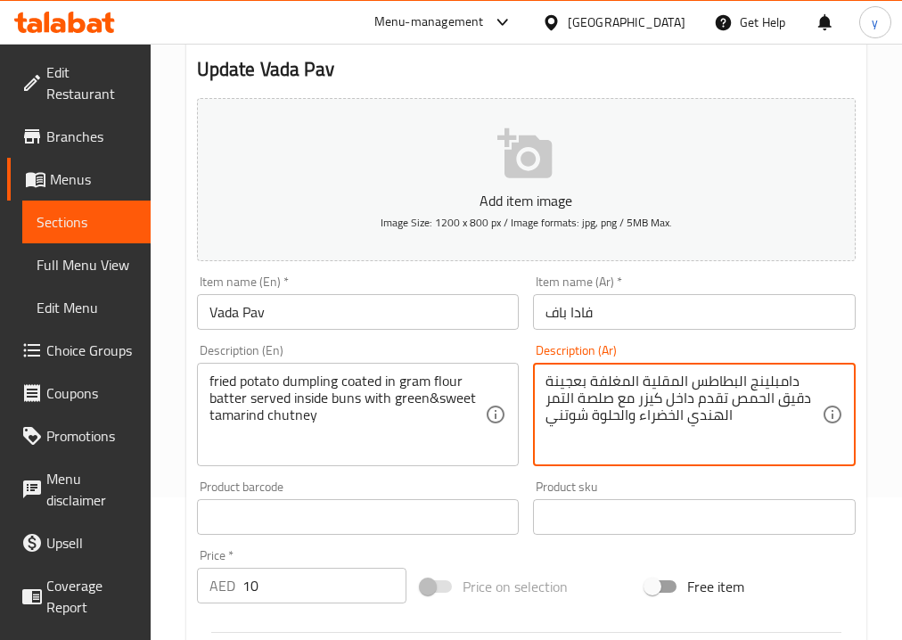
click at [574, 386] on textarea "دامبلينج البطاطس المقلية المغلفة بعجينة دقيق الحمص تقدم داخل كيزر مع صلصة التمر…" at bounding box center [683, 414] width 276 height 85
click at [616, 403] on textarea "دامبلينج البطاطس المقلية المغلفة خليط دقيق الحمص تقدم داخل كيزر مع صلصة التمر ا…" at bounding box center [683, 414] width 276 height 85
click at [674, 430] on textarea "دامبلينج البطاطس المقلية المغلفة خليط دقيق الحمص تقدم داخل كيزر مع التمر الهندي…" at bounding box center [683, 414] width 276 height 85
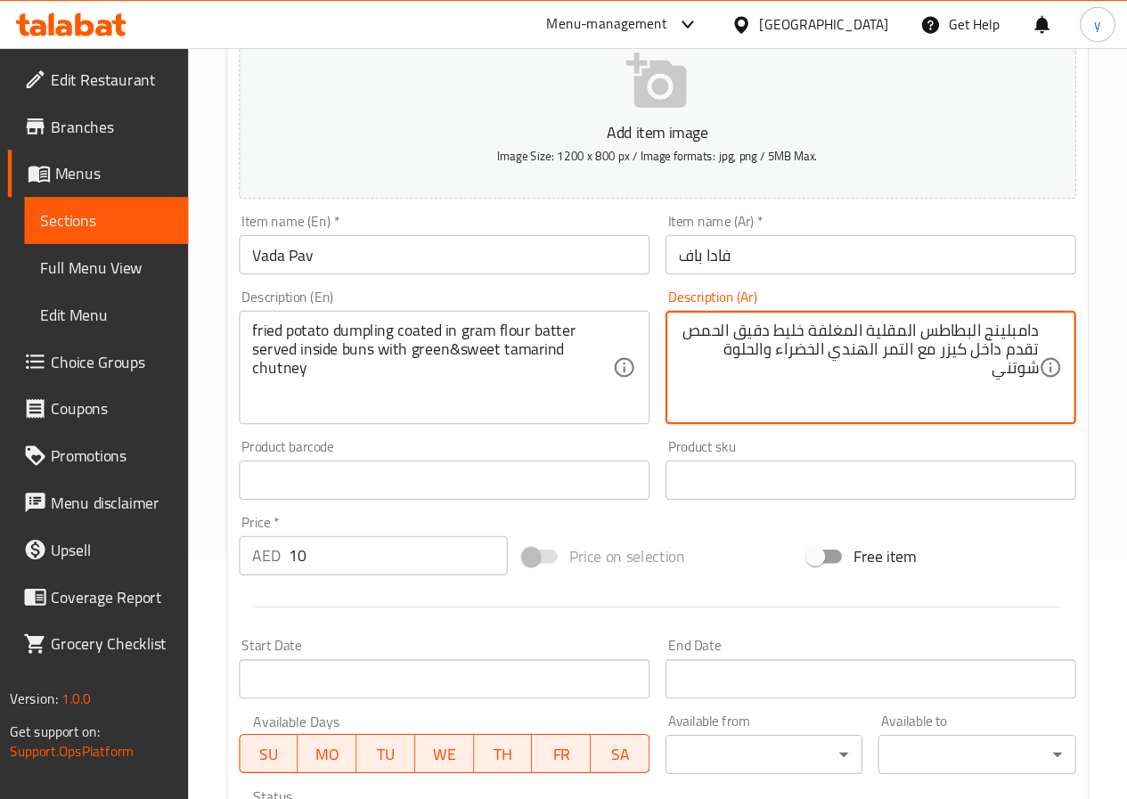
scroll to position [224, 0]
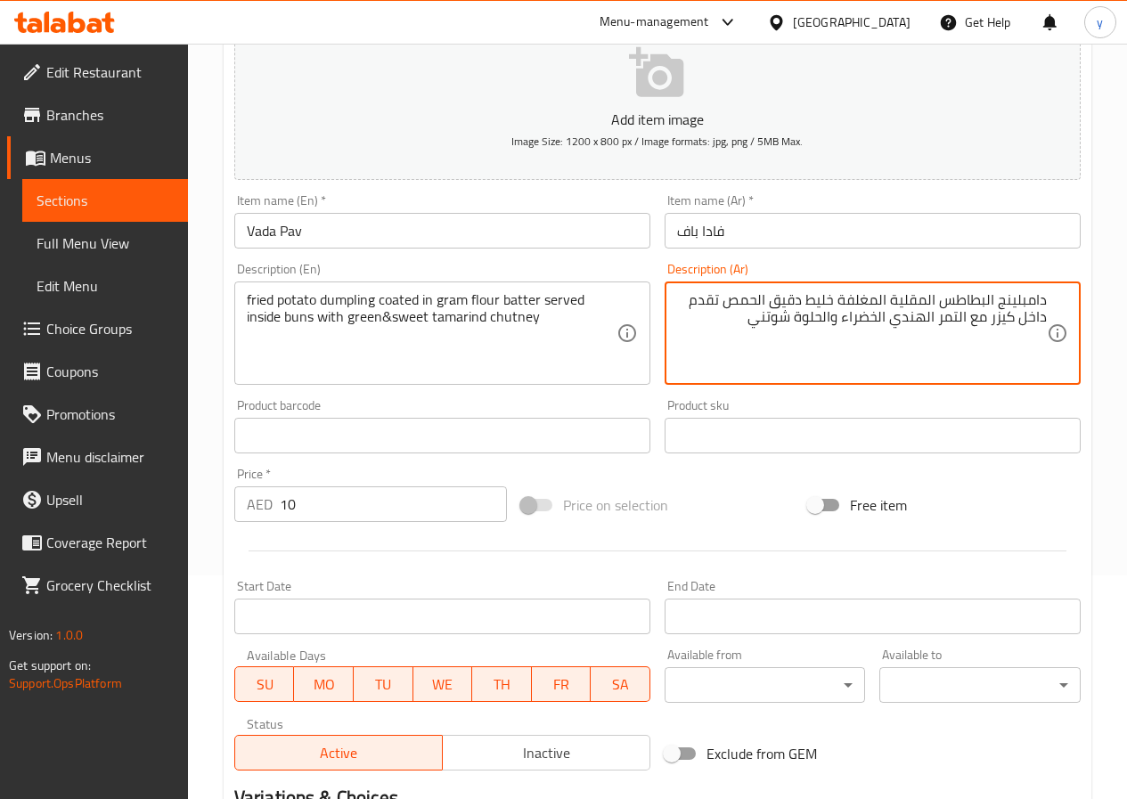
type textarea "دامبلينج البطاطس المقلية المغلفة خليط دقيق الحمص تقدم داخل كيزر مع التمر الهندي…"
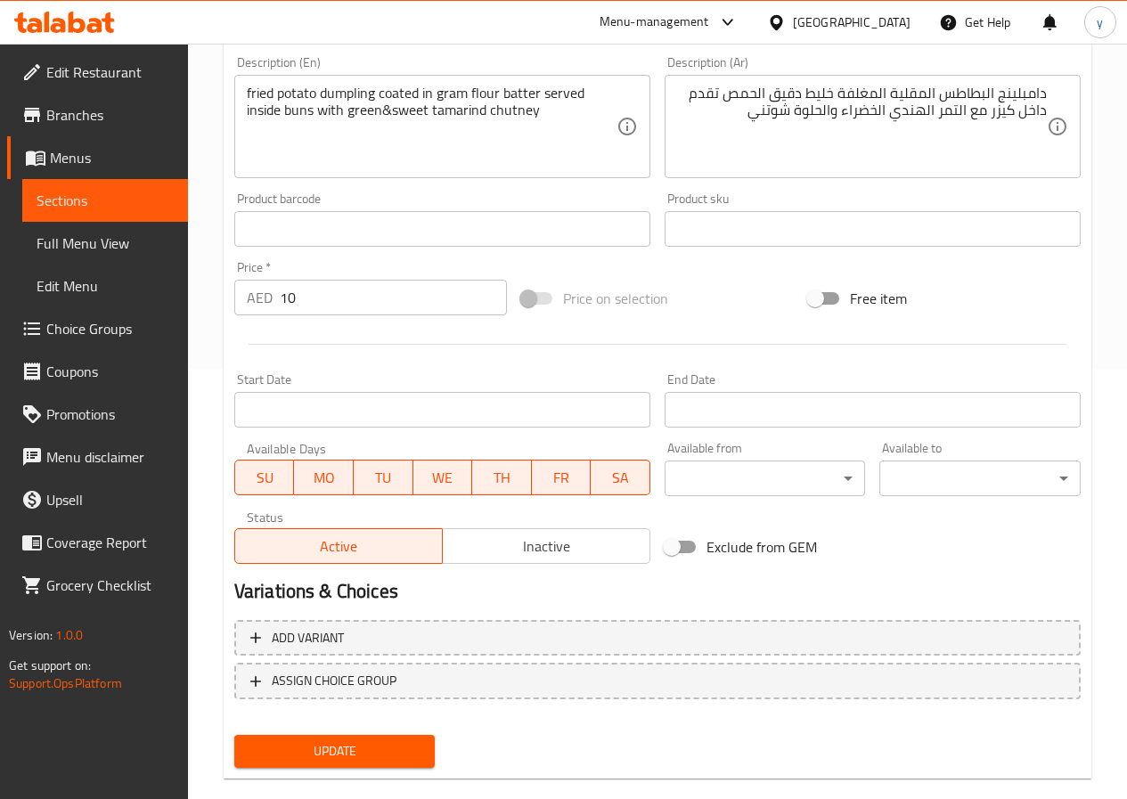
scroll to position [460, 0]
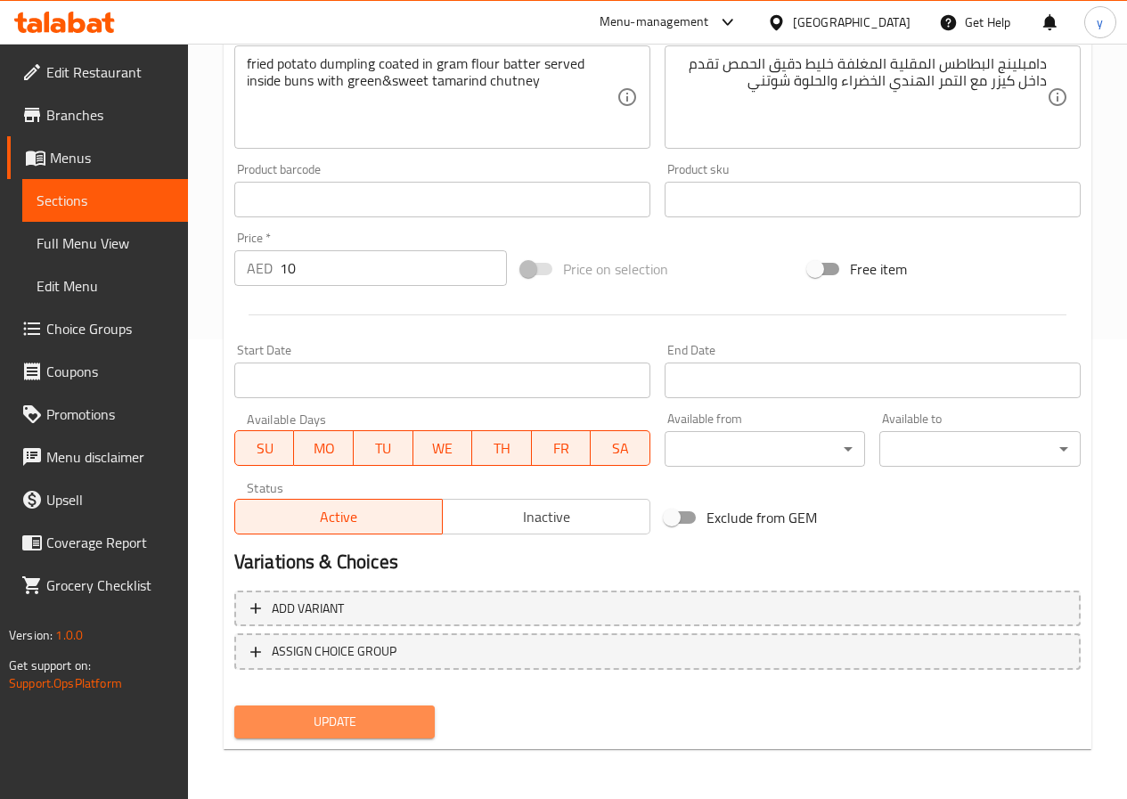
click at [372, 727] on span "Update" at bounding box center [335, 722] width 173 height 22
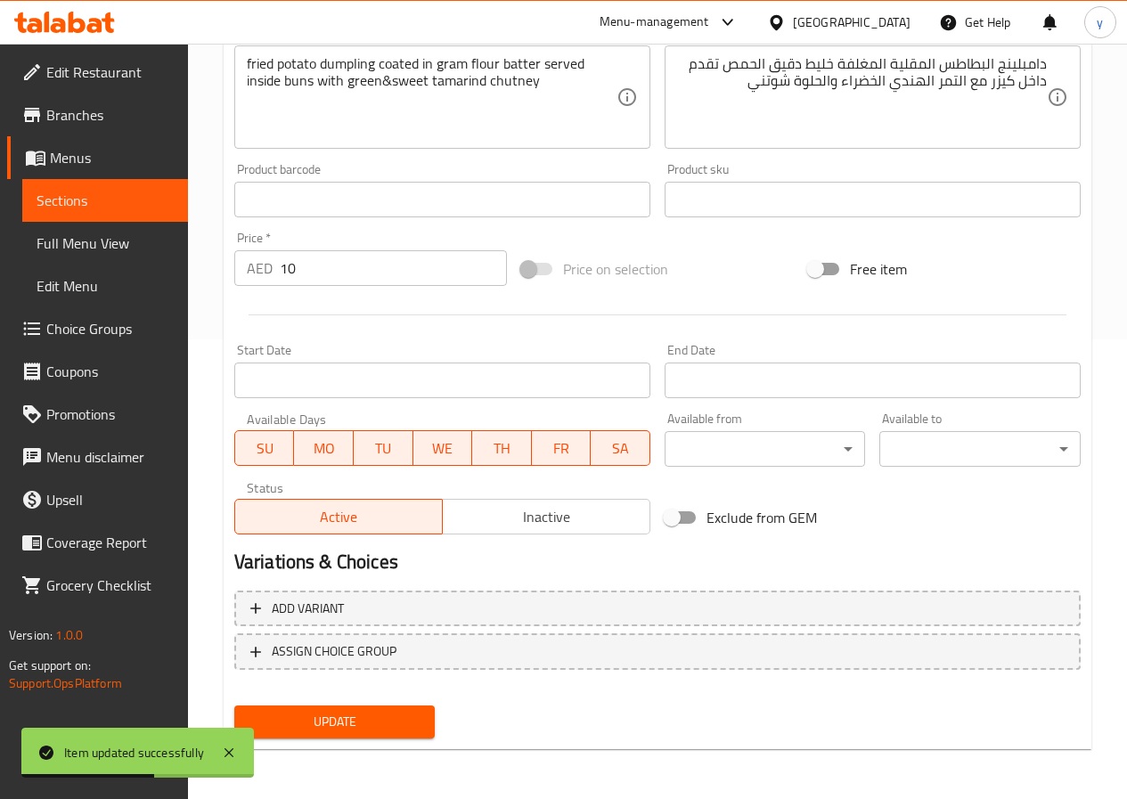
scroll to position [0, 0]
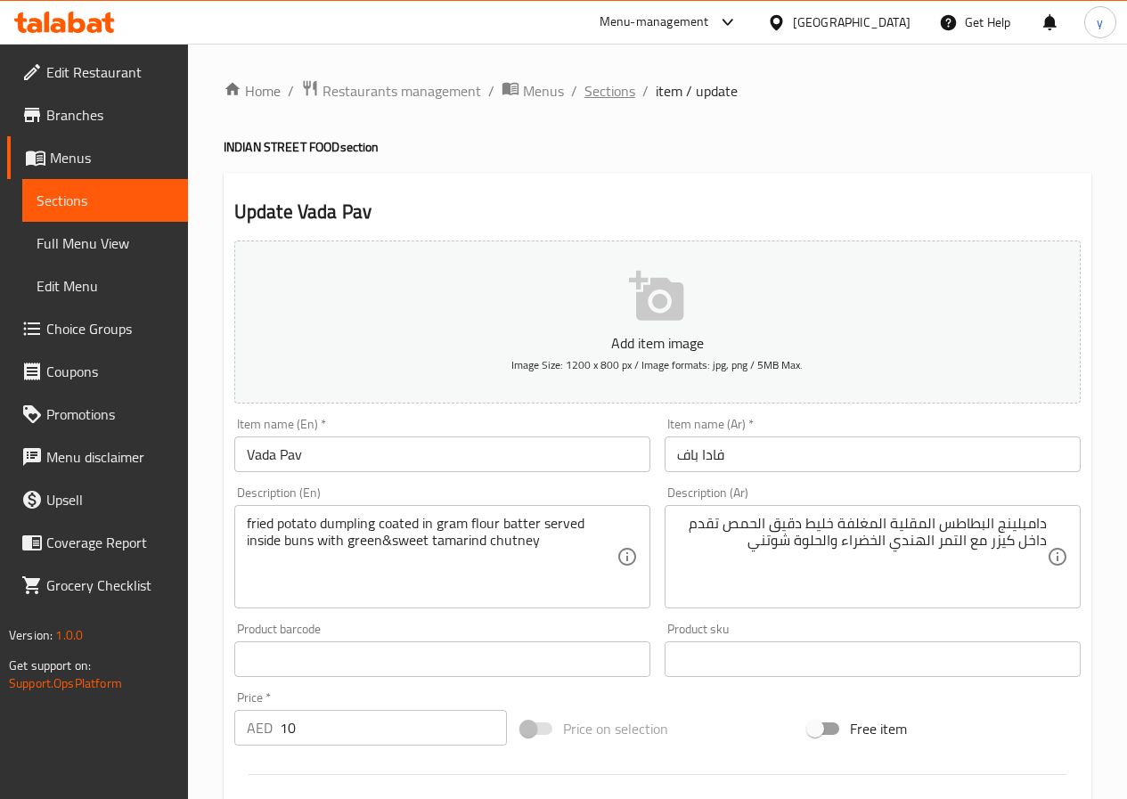
click at [616, 96] on span "Sections" at bounding box center [610, 90] width 51 height 21
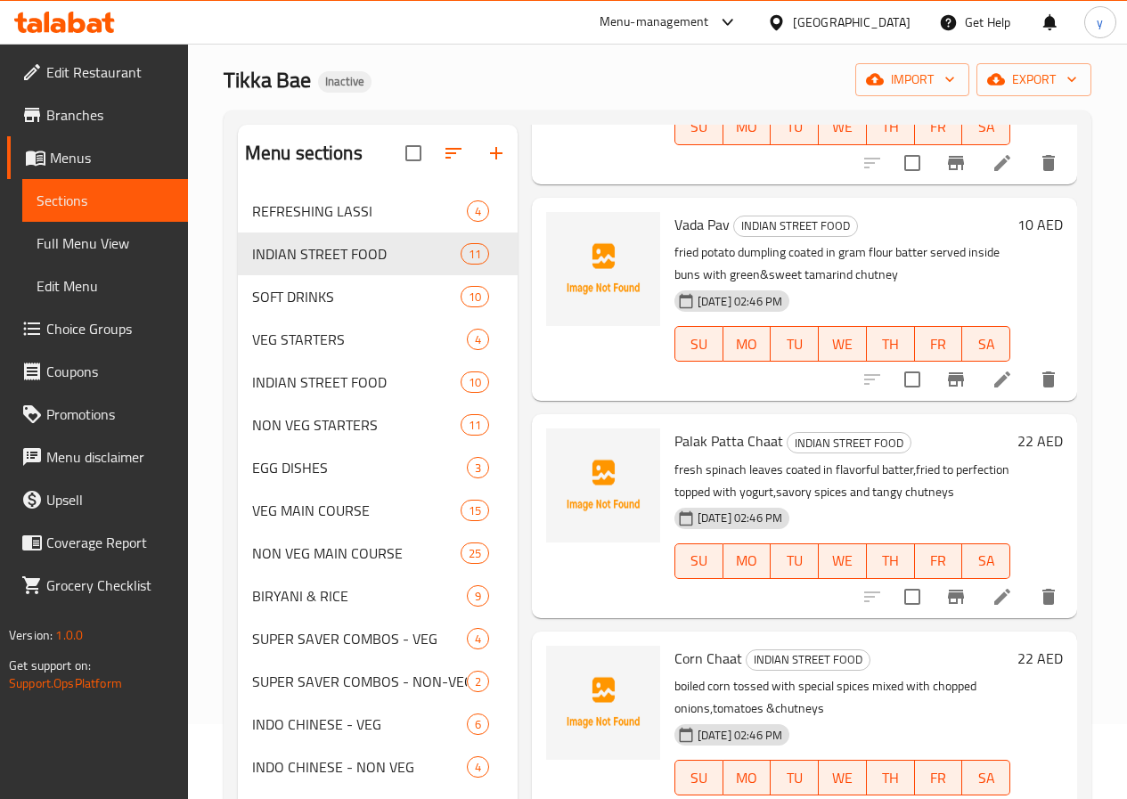
scroll to position [178, 0]
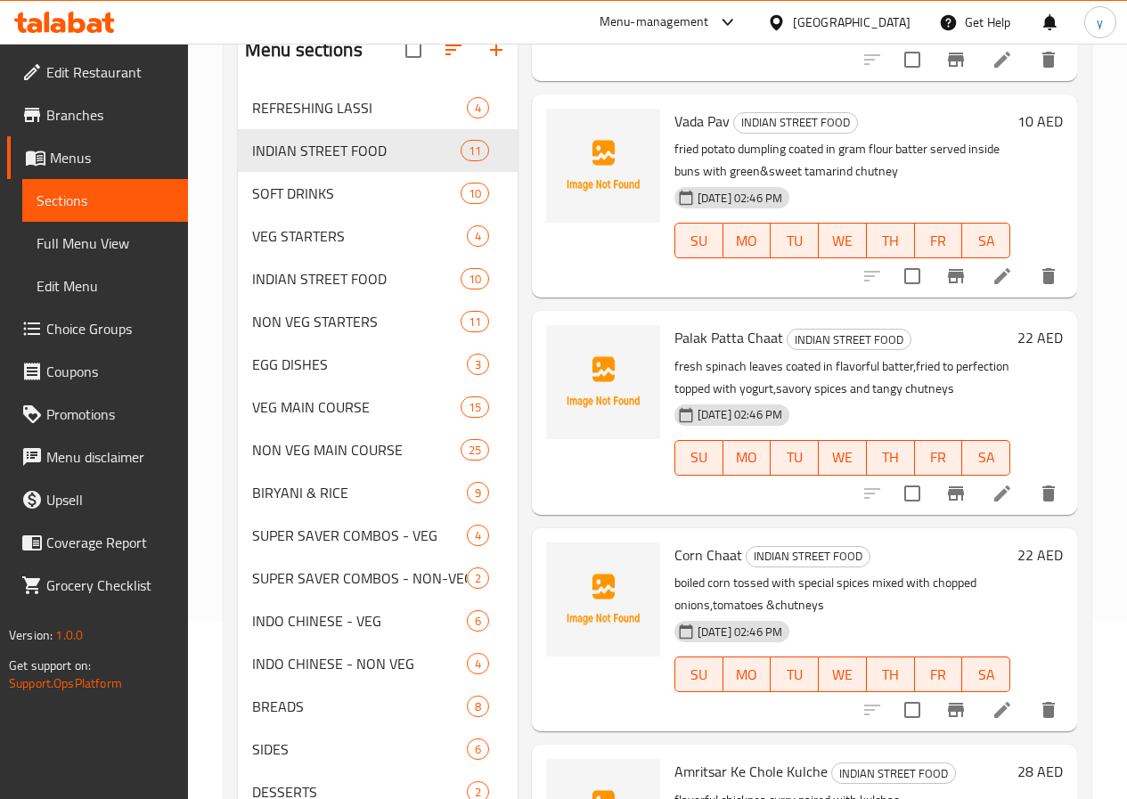
click at [1002, 493] on li at bounding box center [1003, 494] width 50 height 32
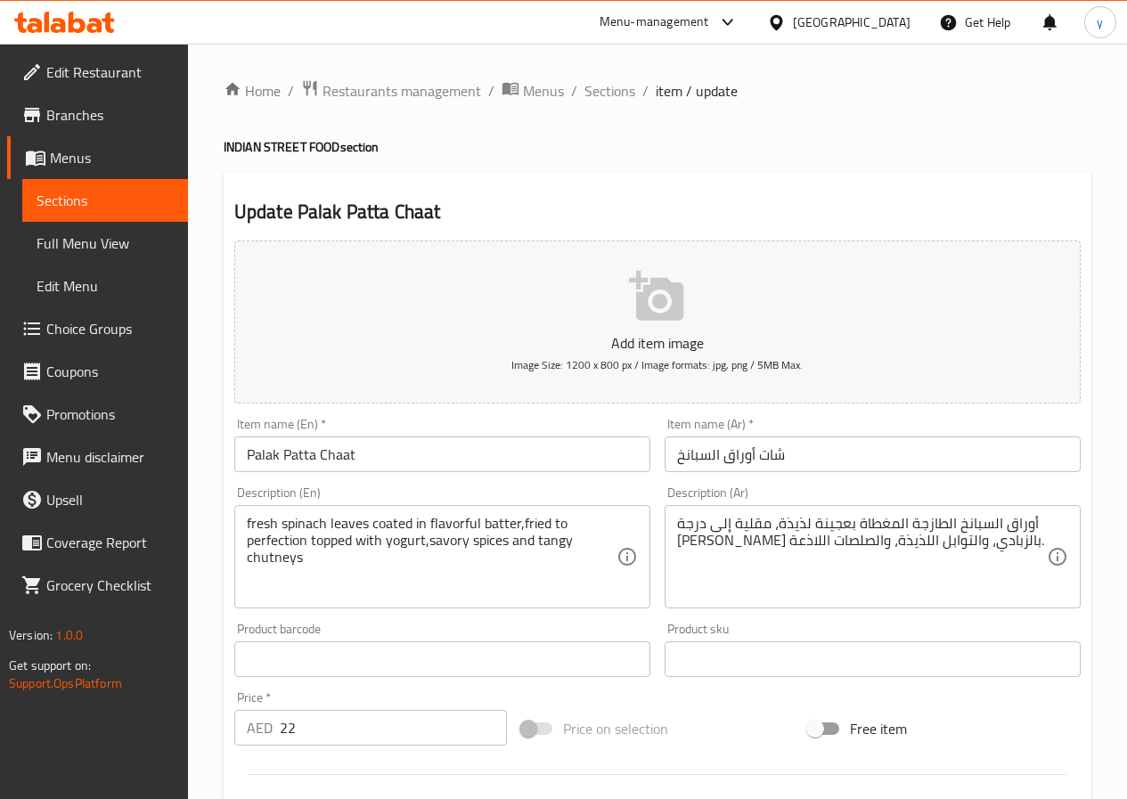
click at [257, 451] on input "Palak Patta Chaat" at bounding box center [442, 455] width 416 height 36
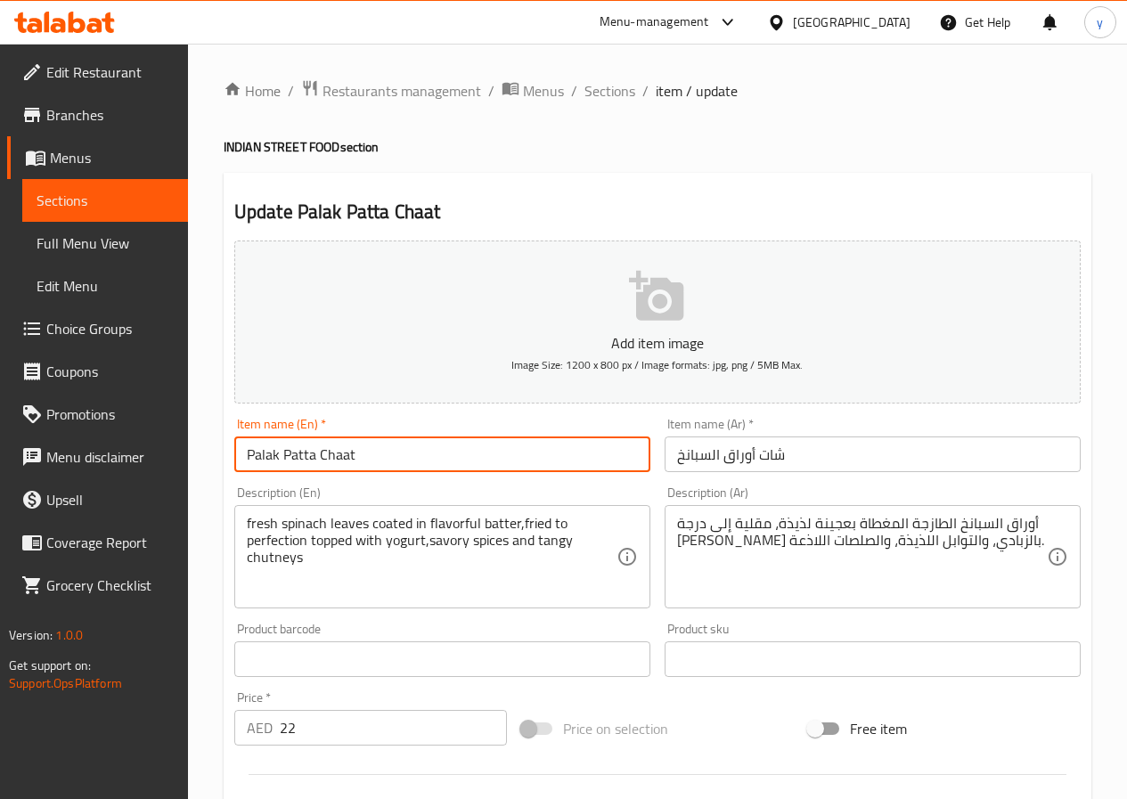
click at [257, 451] on input "Palak Patta Chaat" at bounding box center [442, 455] width 416 height 36
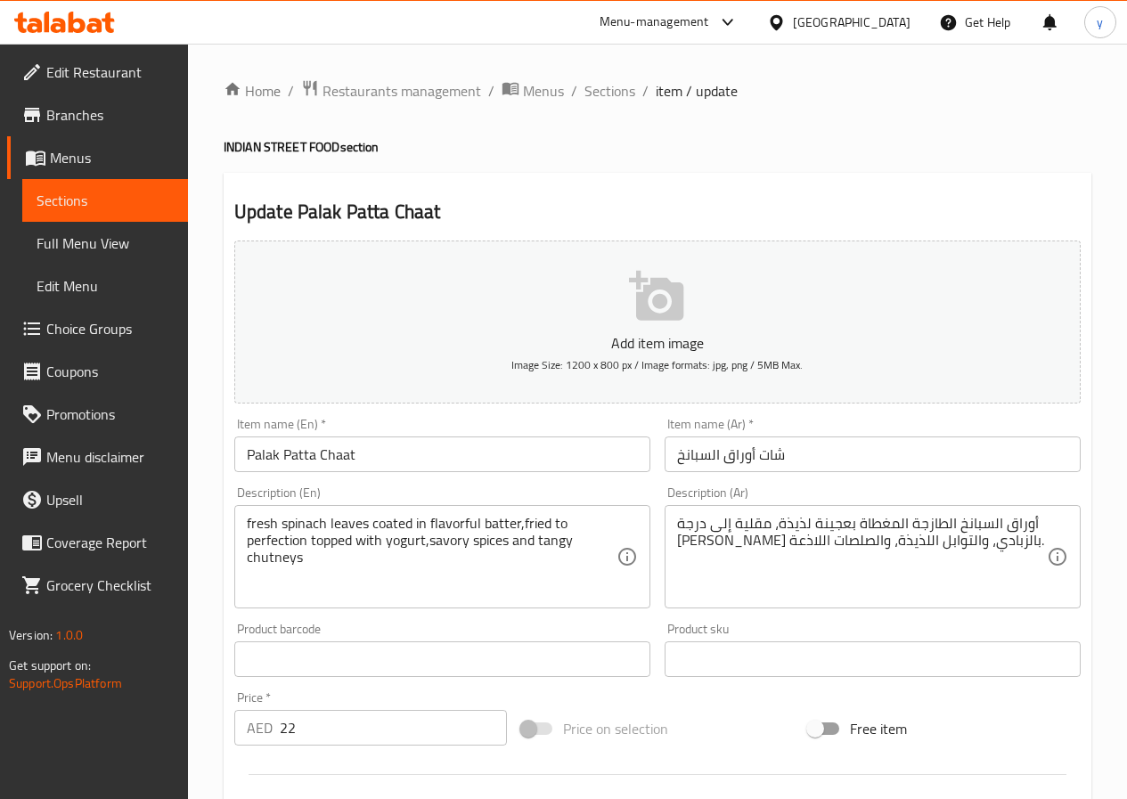
click at [304, 457] on input "Palak Patta Chaat" at bounding box center [442, 455] width 416 height 36
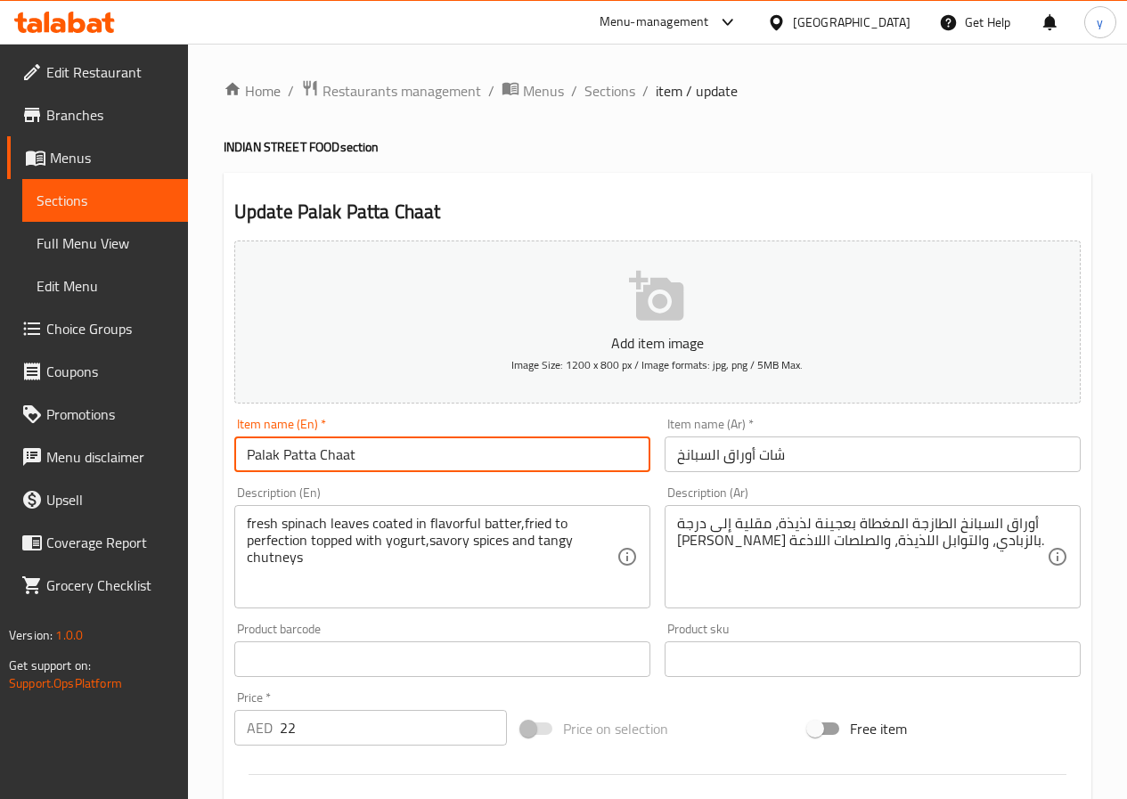
click at [304, 457] on input "Palak Patta Chaat" at bounding box center [442, 455] width 416 height 36
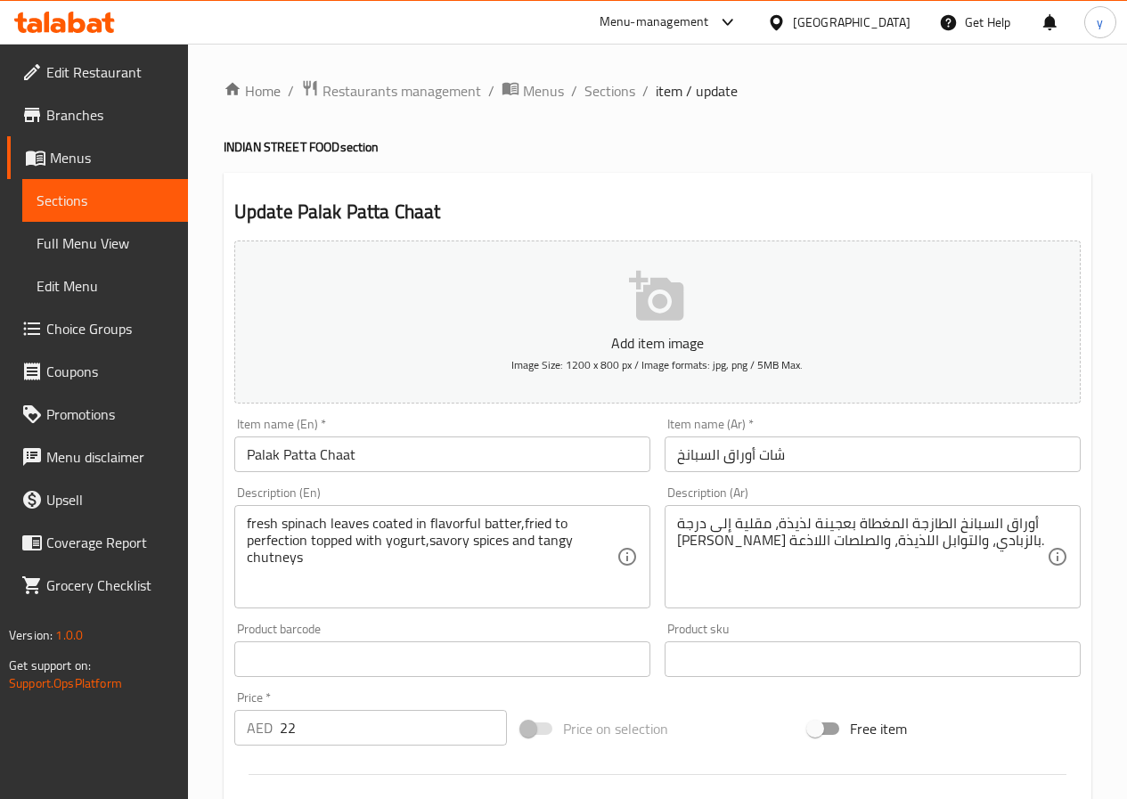
click at [261, 449] on input "Palak Patta Chaat" at bounding box center [442, 455] width 416 height 36
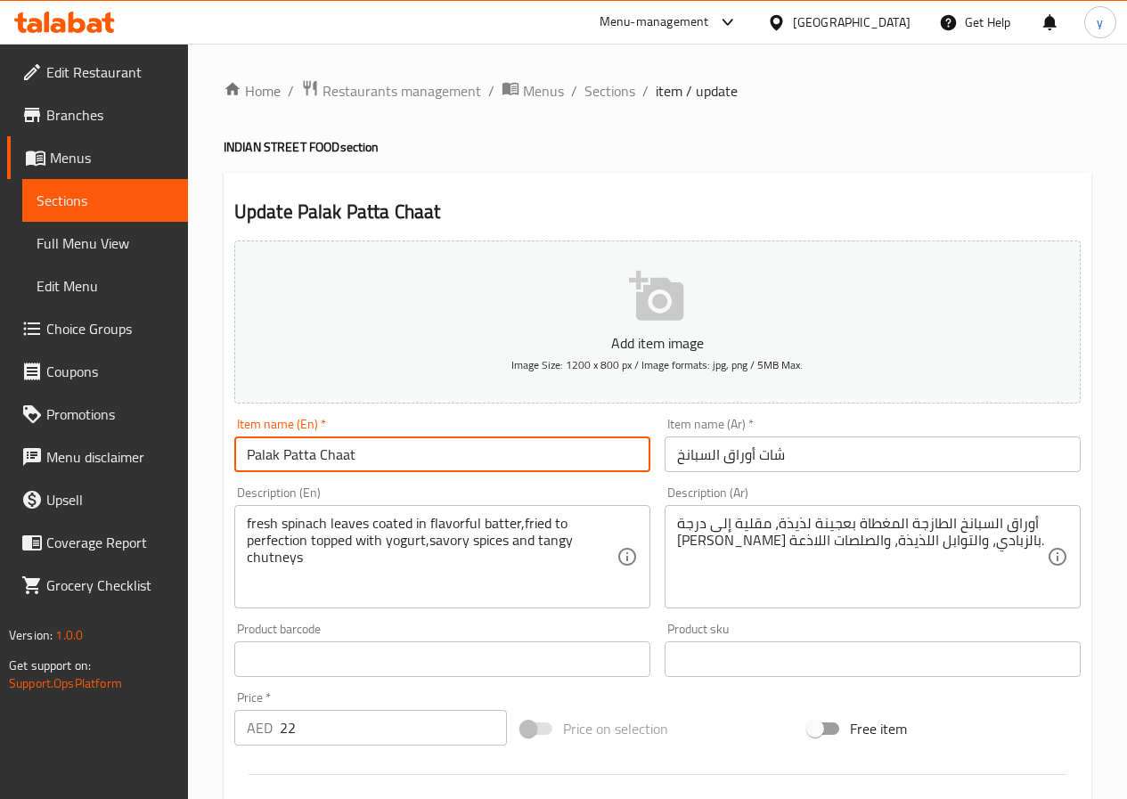
click at [261, 449] on input "Palak Patta Chaat" at bounding box center [442, 455] width 416 height 36
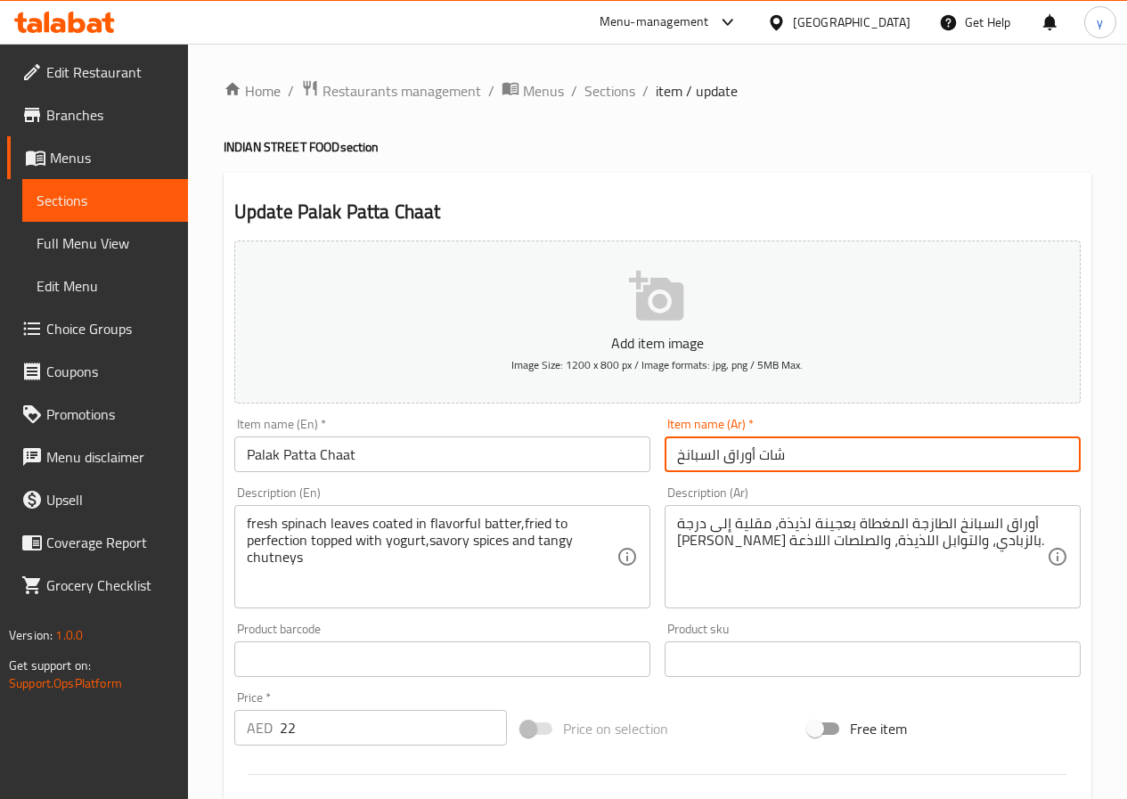
drag, startPoint x: 790, startPoint y: 454, endPoint x: 614, endPoint y: 412, distance: 180.7
click at [621, 413] on div "Add item image Image Size: 1200 x 800 px / Image formats: jpg, png / 5MB Max. I…" at bounding box center [657, 617] width 861 height 768
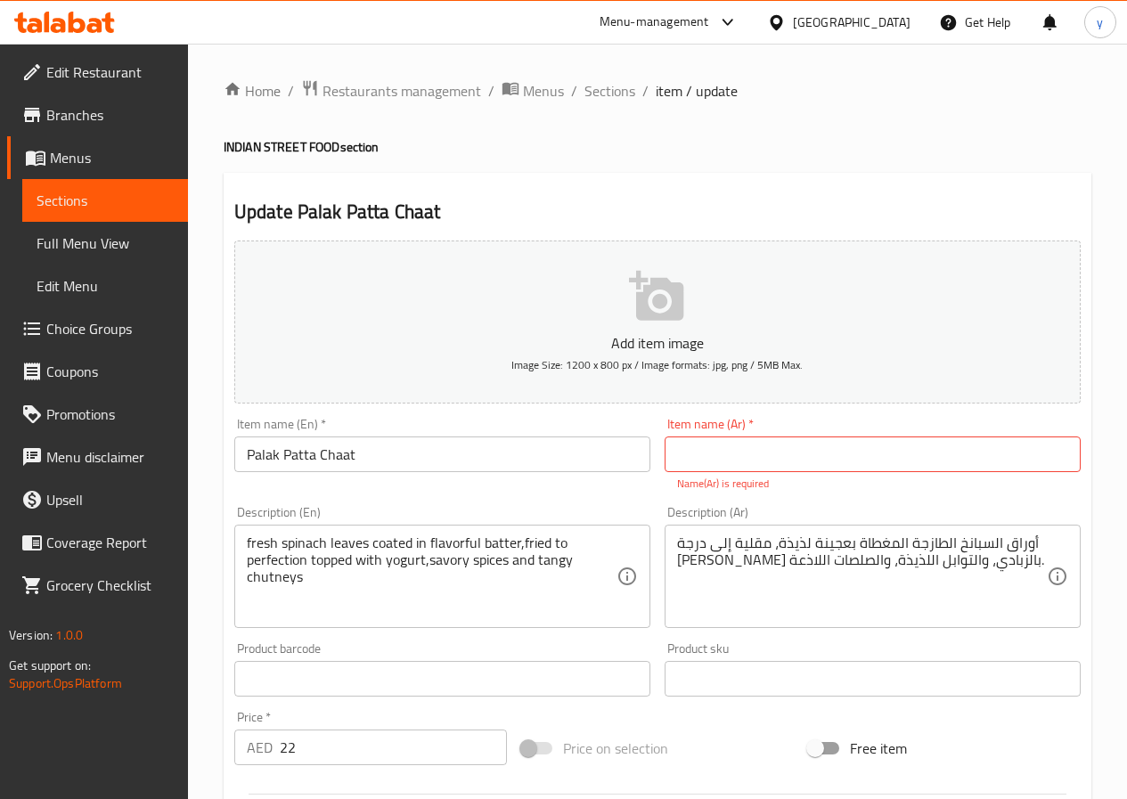
click at [753, 460] on input "text" at bounding box center [873, 455] width 416 height 36
paste input "بالاك"
type input "بالاك باتا شات"
click at [572, 487] on div "Add item image Image Size: 1200 x 800 px / Image formats: jpg, png / 5MB Max. I…" at bounding box center [657, 627] width 861 height 788
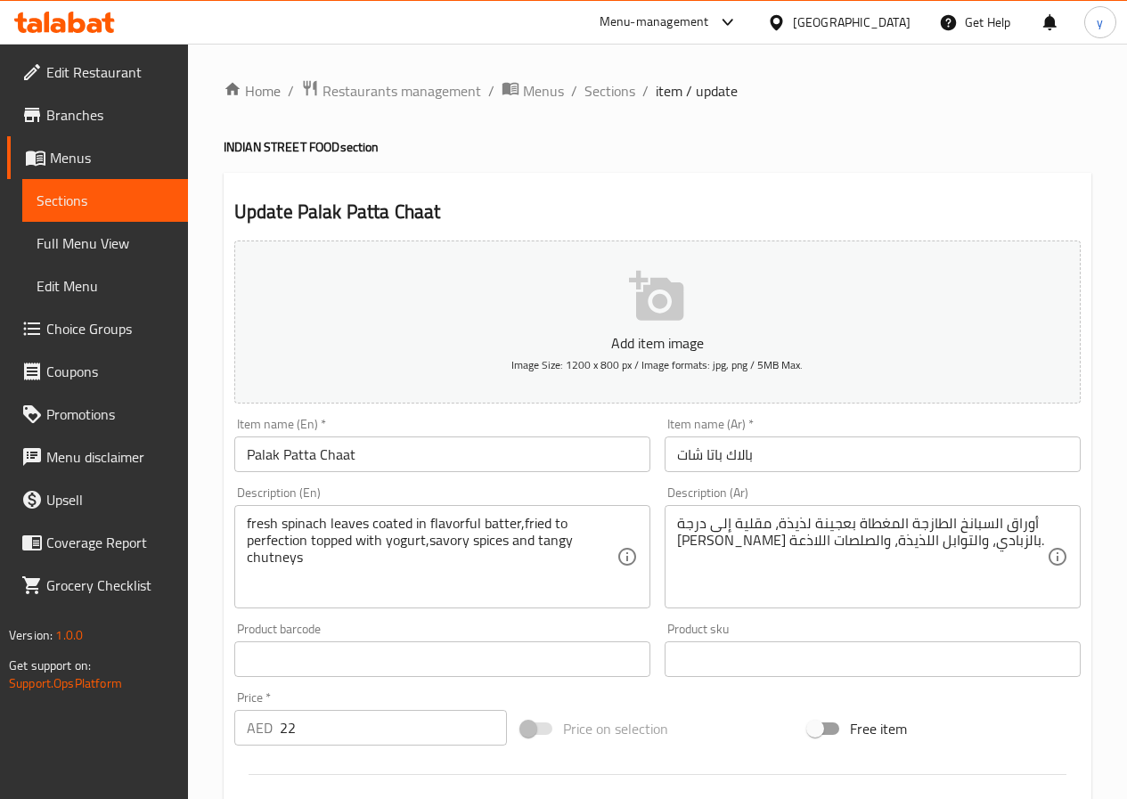
click at [320, 462] on input "Palak Patta Chaat" at bounding box center [442, 455] width 416 height 36
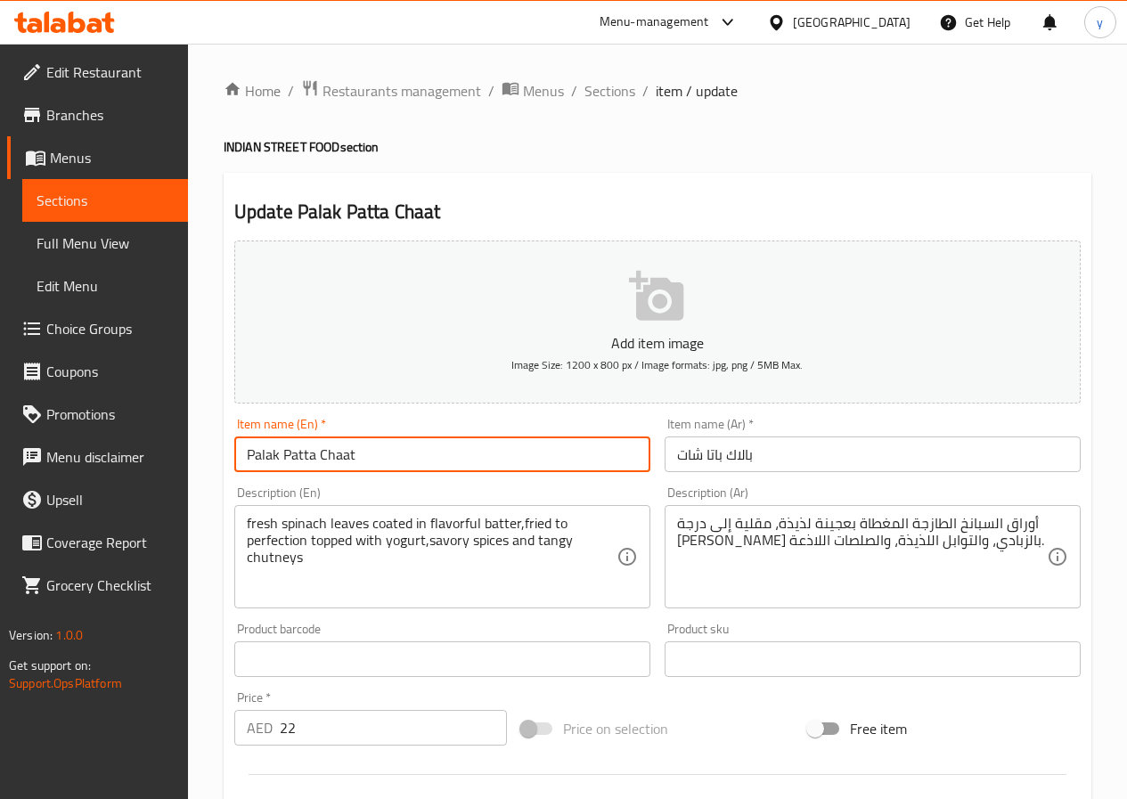
click at [340, 454] on input "Palak Patta Chaat" at bounding box center [442, 455] width 416 height 36
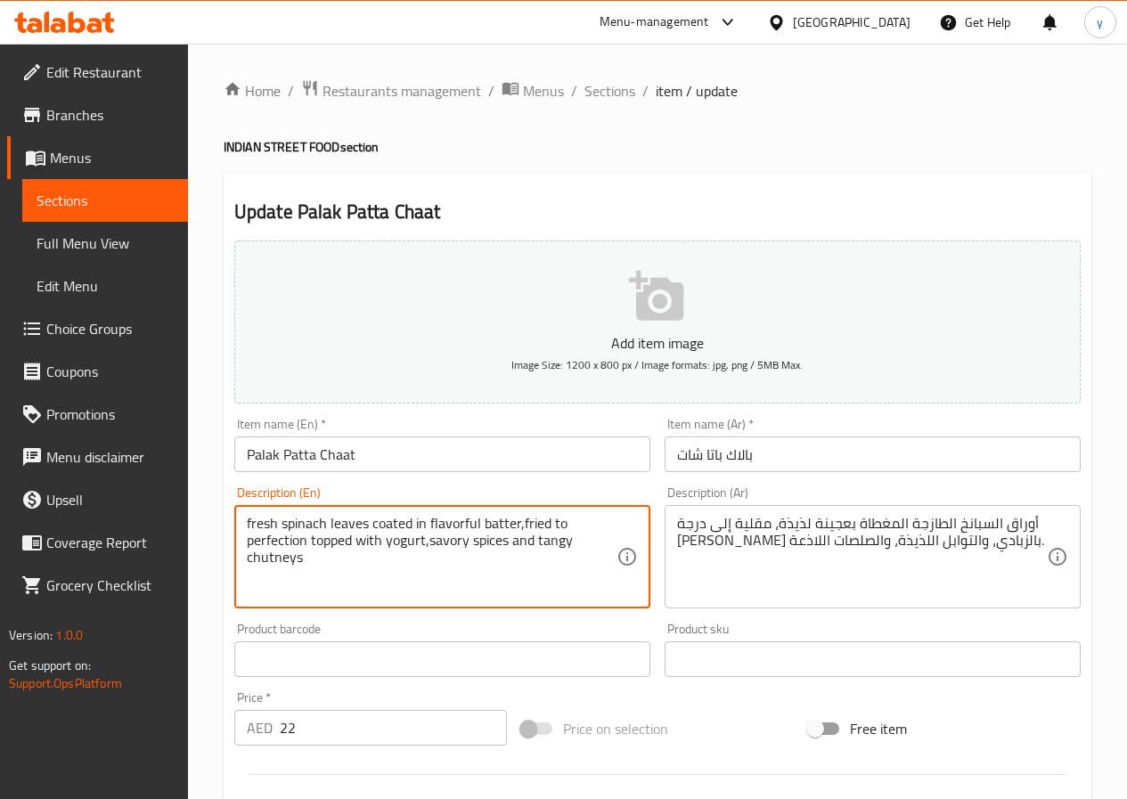
click at [258, 520] on textarea "fresh spinach leaves coated in flavorful batter,fried to perfection topped with…" at bounding box center [432, 557] width 370 height 85
click at [346, 519] on textarea "fresh spinach leaves coated in flavorful batter,fried to perfection topped with…" at bounding box center [432, 557] width 370 height 85
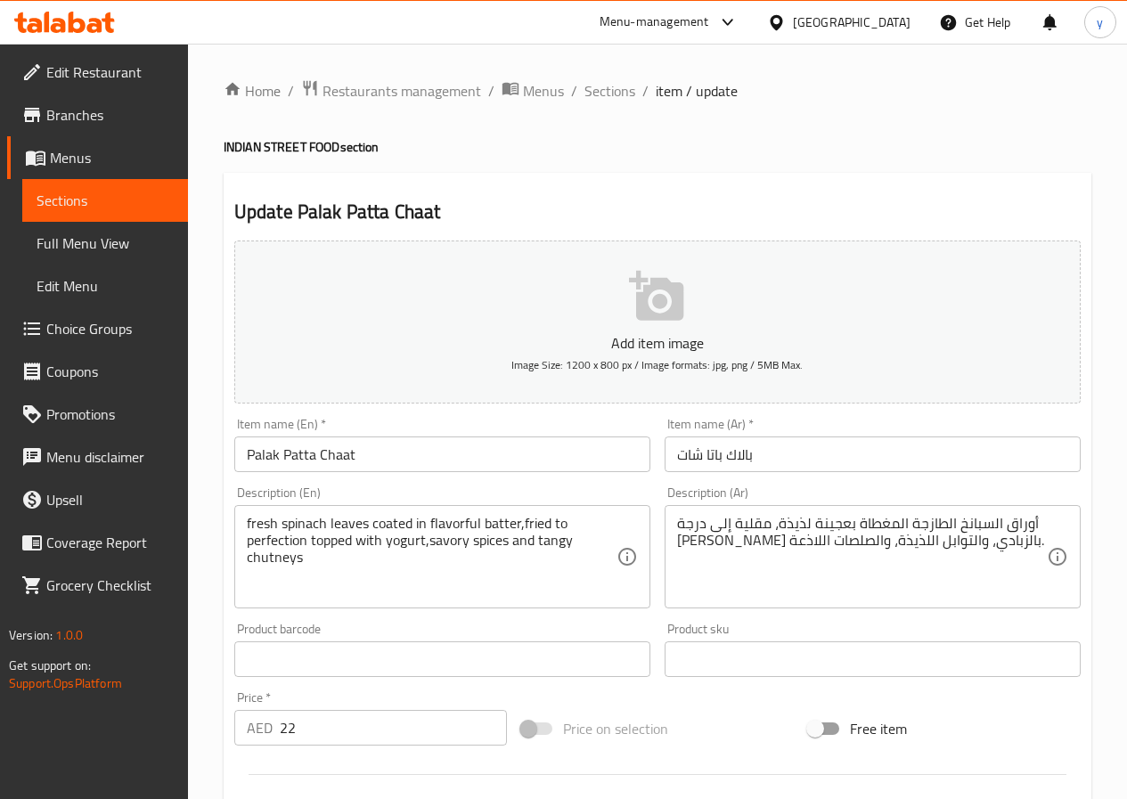
click at [394, 524] on textarea "fresh spinach leaves coated in flavorful batter,fried to perfection topped with…" at bounding box center [432, 557] width 370 height 85
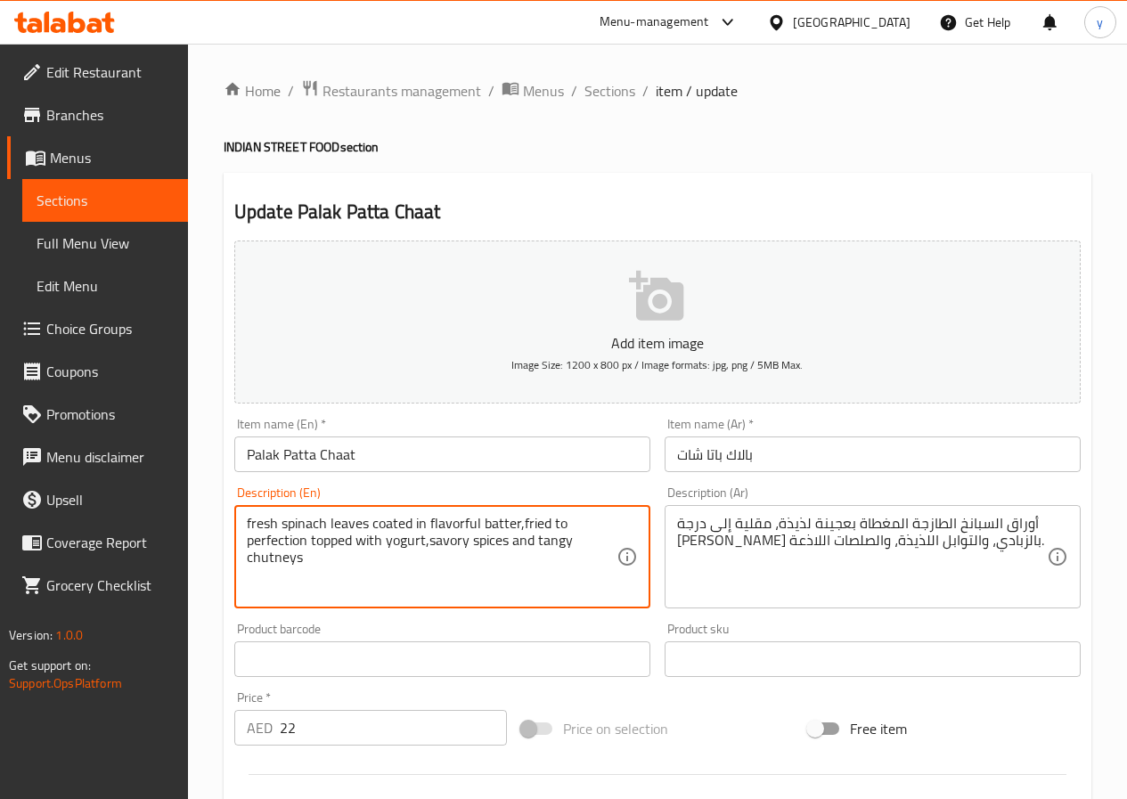
click at [394, 524] on textarea "fresh spinach leaves coated in flavorful batter,fried to perfection topped with…" at bounding box center [432, 557] width 370 height 85
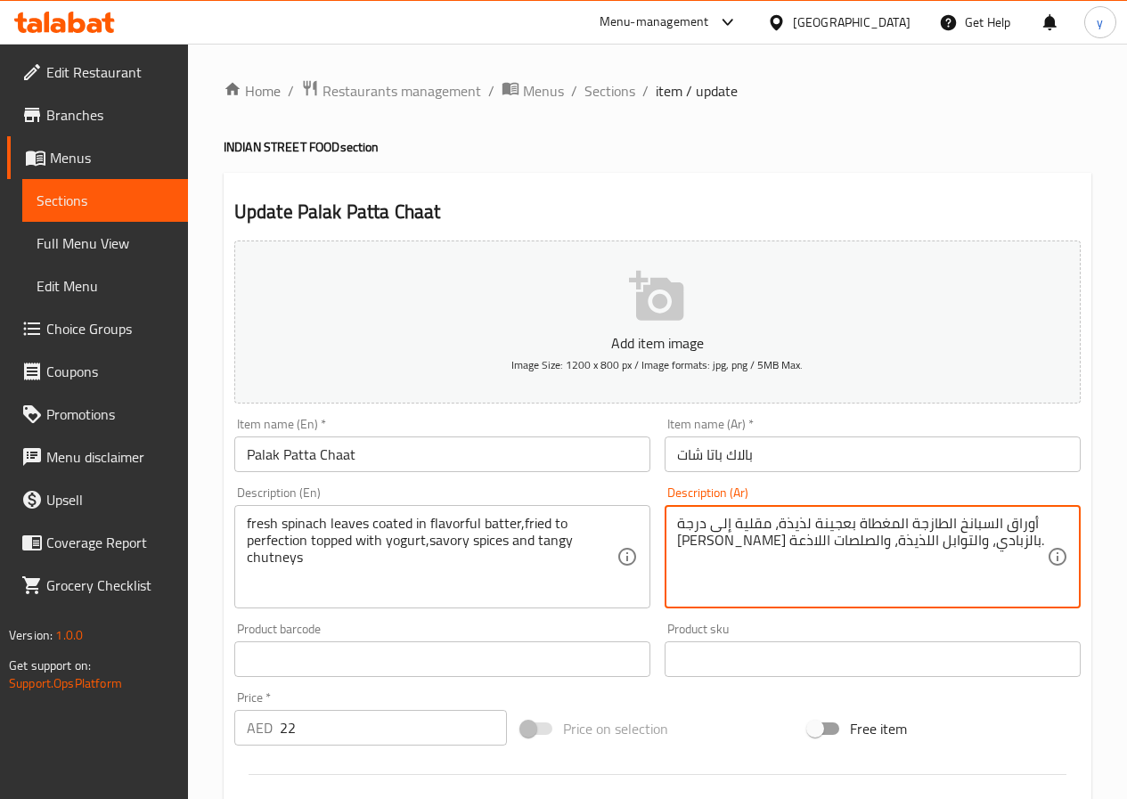
drag, startPoint x: 810, startPoint y: 525, endPoint x: 849, endPoint y: 527, distance: 39.2
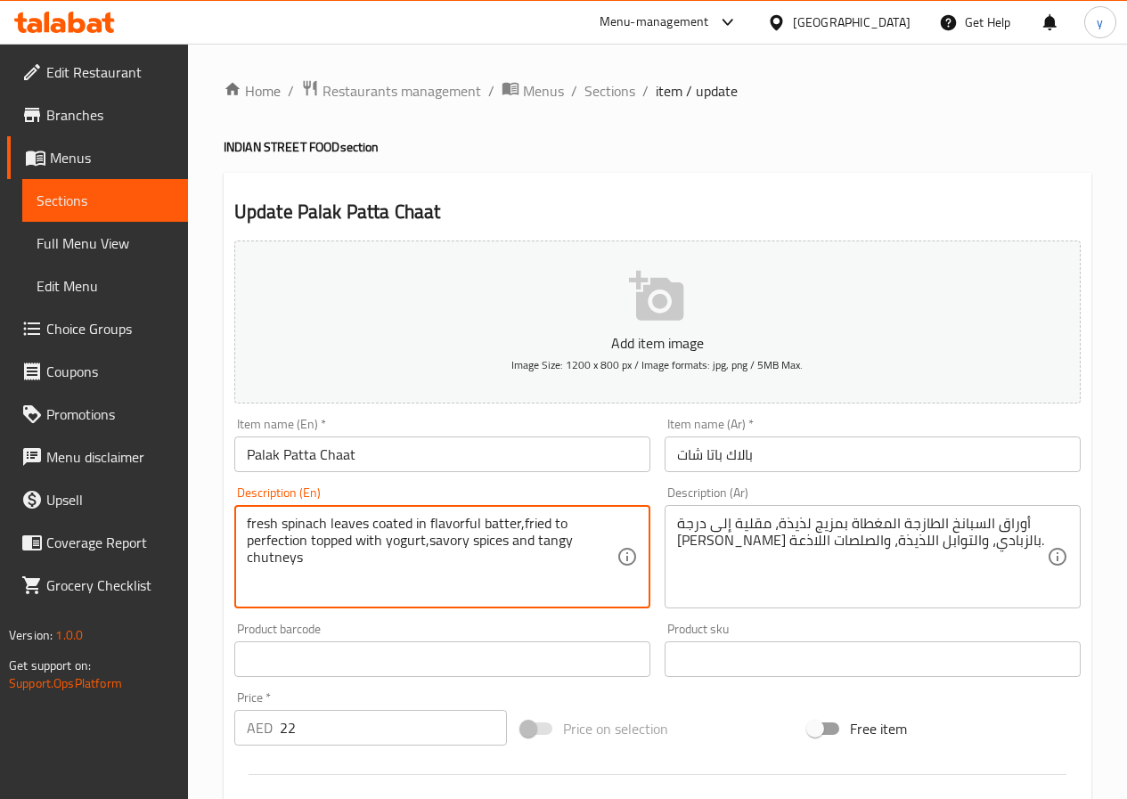
click at [459, 522] on textarea "fresh spinach leaves coated in flavorful batter,fried to perfection topped with…" at bounding box center [432, 557] width 370 height 85
click at [275, 544] on textarea "fresh spinach leaves coated in flavorful batter,fried to perfection topped with…" at bounding box center [432, 557] width 370 height 85
click at [331, 547] on textarea "fresh spinach leaves coated in flavorful batter,fried to perfection topped with…" at bounding box center [432, 557] width 370 height 85
click at [554, 549] on textarea "fresh spinach leaves coated in flavorful batter,fried to perfection topped with…" at bounding box center [432, 557] width 370 height 85
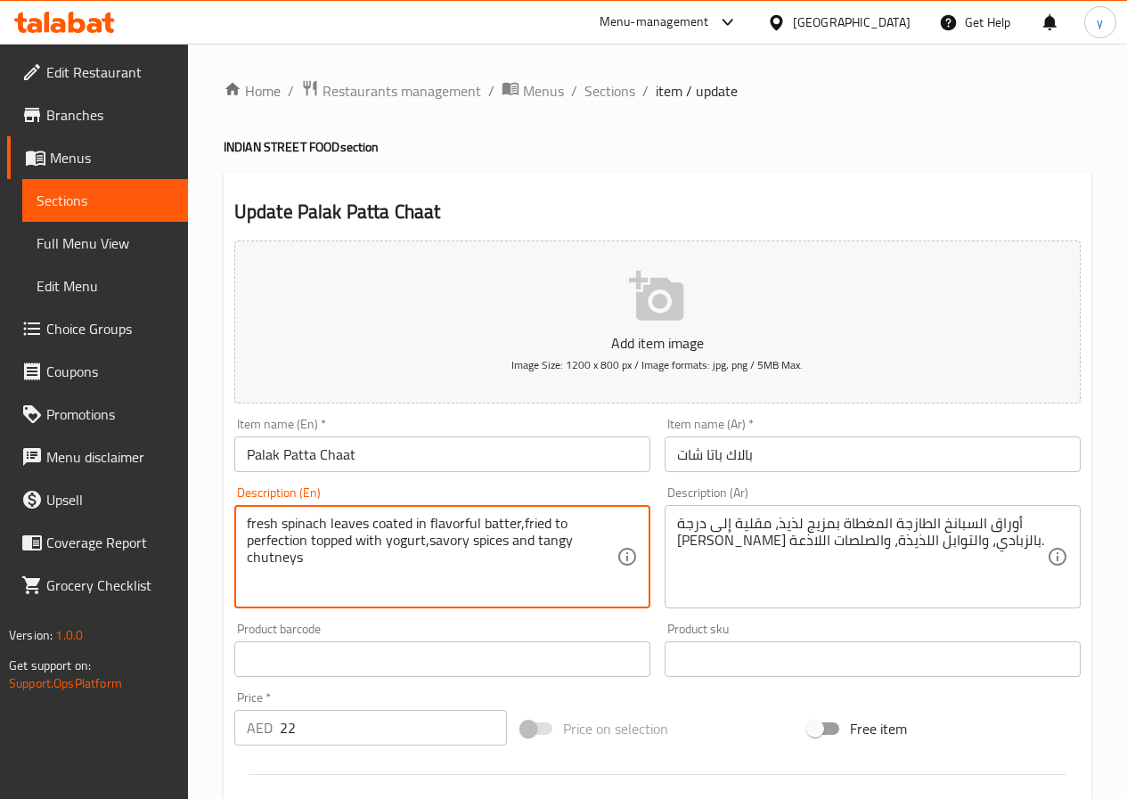
click at [550, 548] on textarea "fresh spinach leaves coated in flavorful batter,fried to perfection topped with…" at bounding box center [432, 557] width 370 height 85
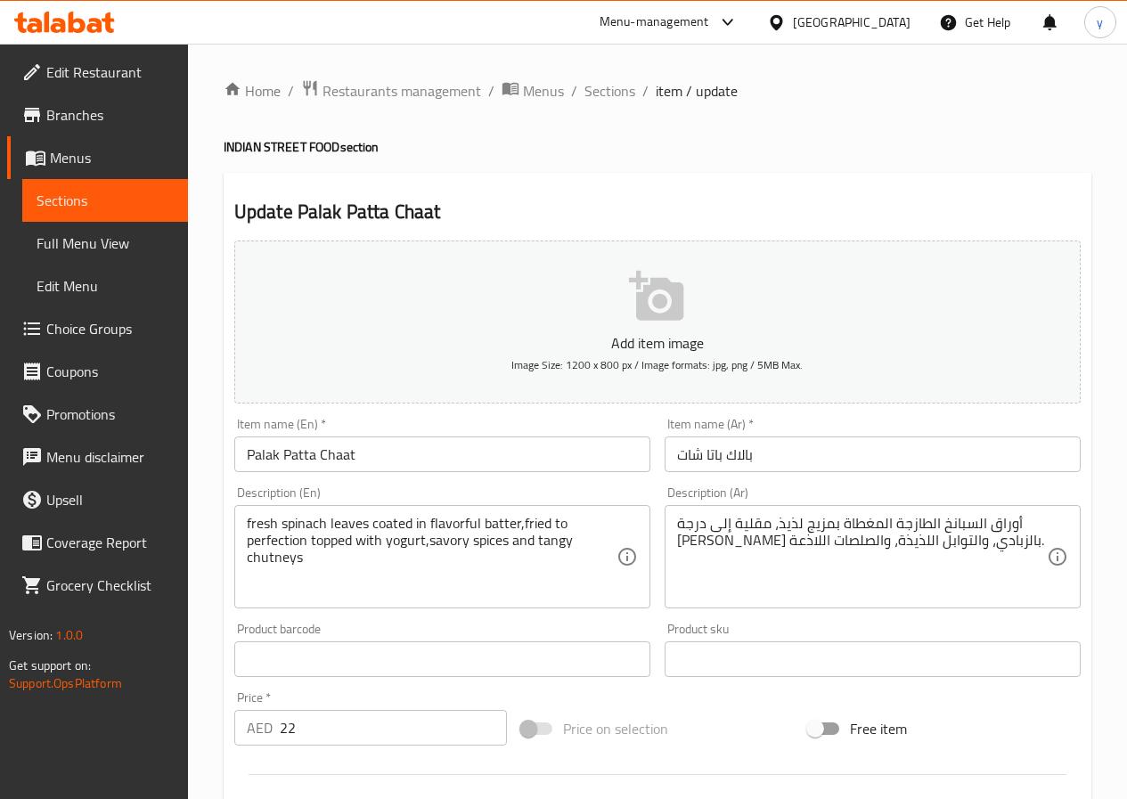
click at [324, 540] on textarea "fresh spinach leaves coated in flavorful batter,fried to perfection topped with…" at bounding box center [432, 557] width 370 height 85
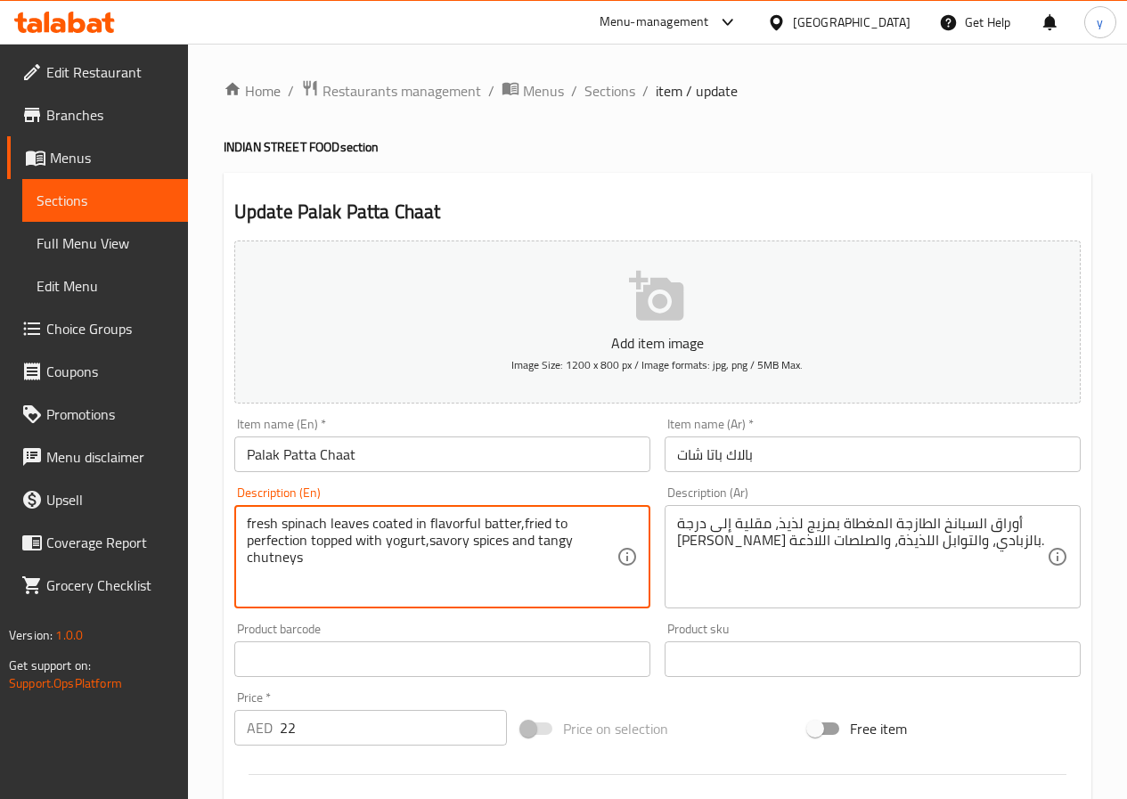
click at [324, 540] on textarea "fresh spinach leaves coated in flavorful batter,fried to perfection topped with…" at bounding box center [432, 557] width 370 height 85
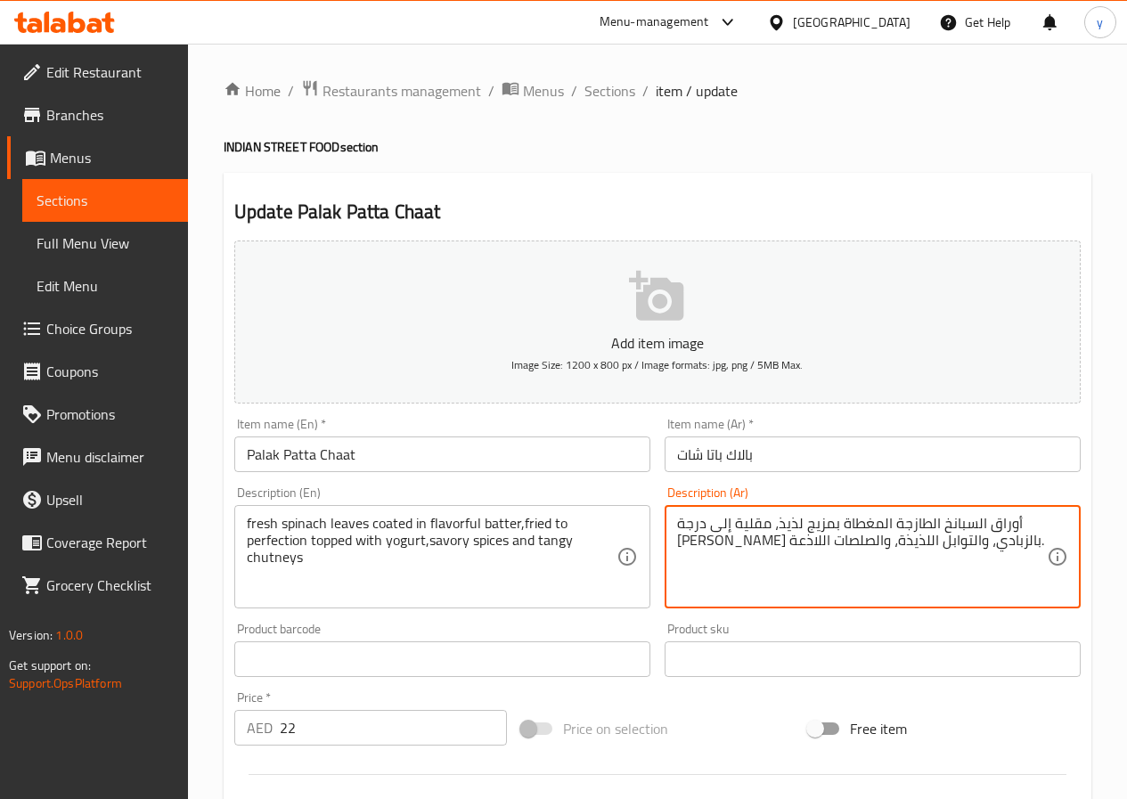
click at [945, 547] on textarea "أوراق السبانخ الطازجة المغطاة بمزيج لذيذ، مقلية إلى درجة [PERSON_NAME] بالزبادي…" at bounding box center [862, 557] width 370 height 85
paste textarea "غطى"
click at [967, 546] on textarea "أوراق السبانخ الطازجة المغطاة بمزيج لذيذ، مقلية إلى درجة [PERSON_NAME] بالزبادي…" at bounding box center [862, 557] width 370 height 85
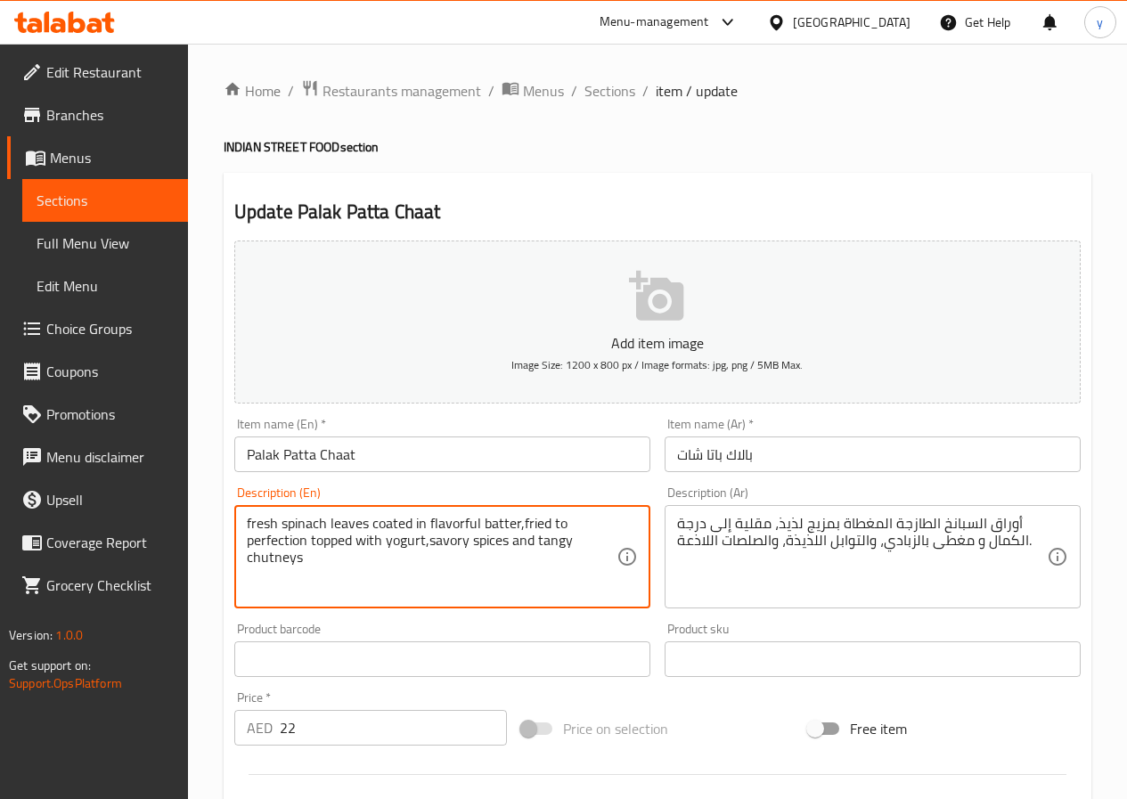
click at [492, 546] on textarea "fresh spinach leaves coated in flavorful batter,fried to perfection topped with…" at bounding box center [432, 557] width 370 height 85
click at [451, 545] on textarea "fresh spinach leaves coated in flavorful batter,fried to perfection topped with…" at bounding box center [432, 557] width 370 height 85
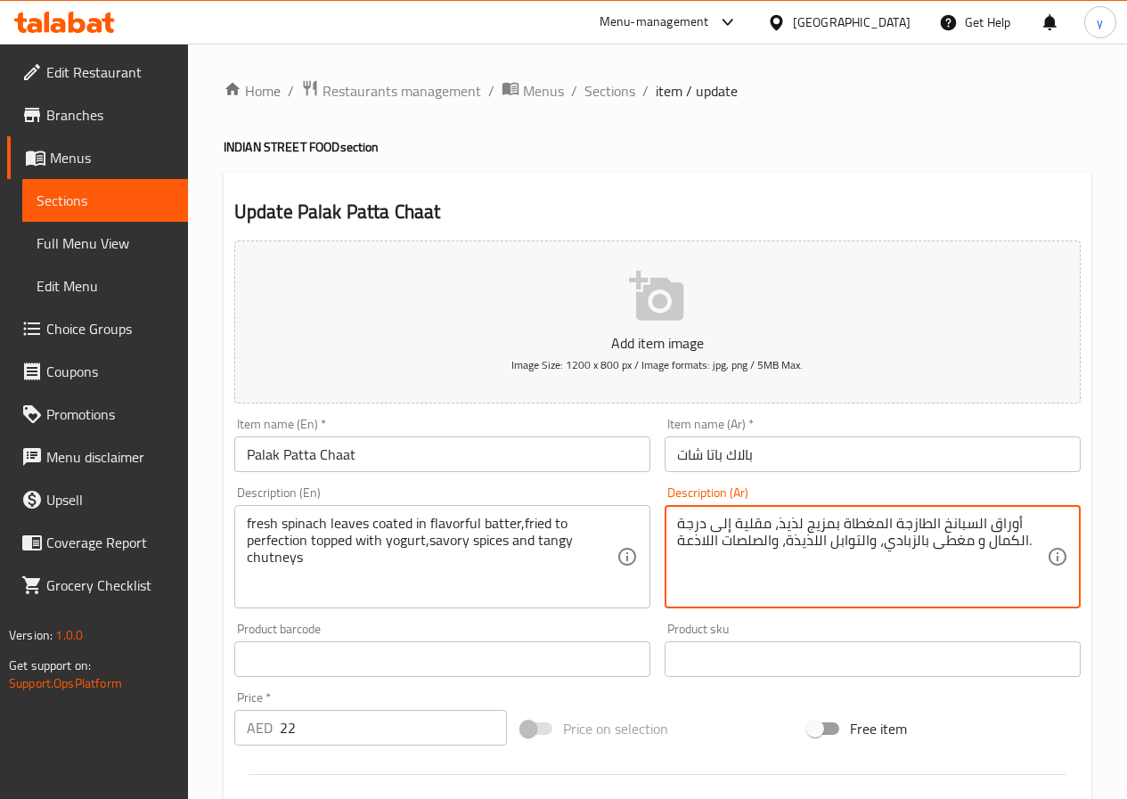
click at [799, 544] on textarea "أوراق السبانخ الطازجة المغطاة بمزيج لذيذ، مقلية إلى درجة الكمال و مغطى بالزبادي…" at bounding box center [862, 557] width 370 height 85
drag, startPoint x: 768, startPoint y: 542, endPoint x: 677, endPoint y: 544, distance: 90.9
click at [677, 544] on textarea "أوراق السبانخ الطازجة المغطاة بمزيج لذيذ، مقلية إلى درجة الكمال و مغطى بالزبادي…" at bounding box center [862, 557] width 370 height 85
click at [780, 544] on textarea "أوراق السبانخ الطازجة المغطاة بمزيج لذيذ، مقلية إلى درجة الكمال و مغطى بالزبادي…" at bounding box center [862, 557] width 370 height 85
drag, startPoint x: 255, startPoint y: 569, endPoint x: 265, endPoint y: 566, distance: 10.4
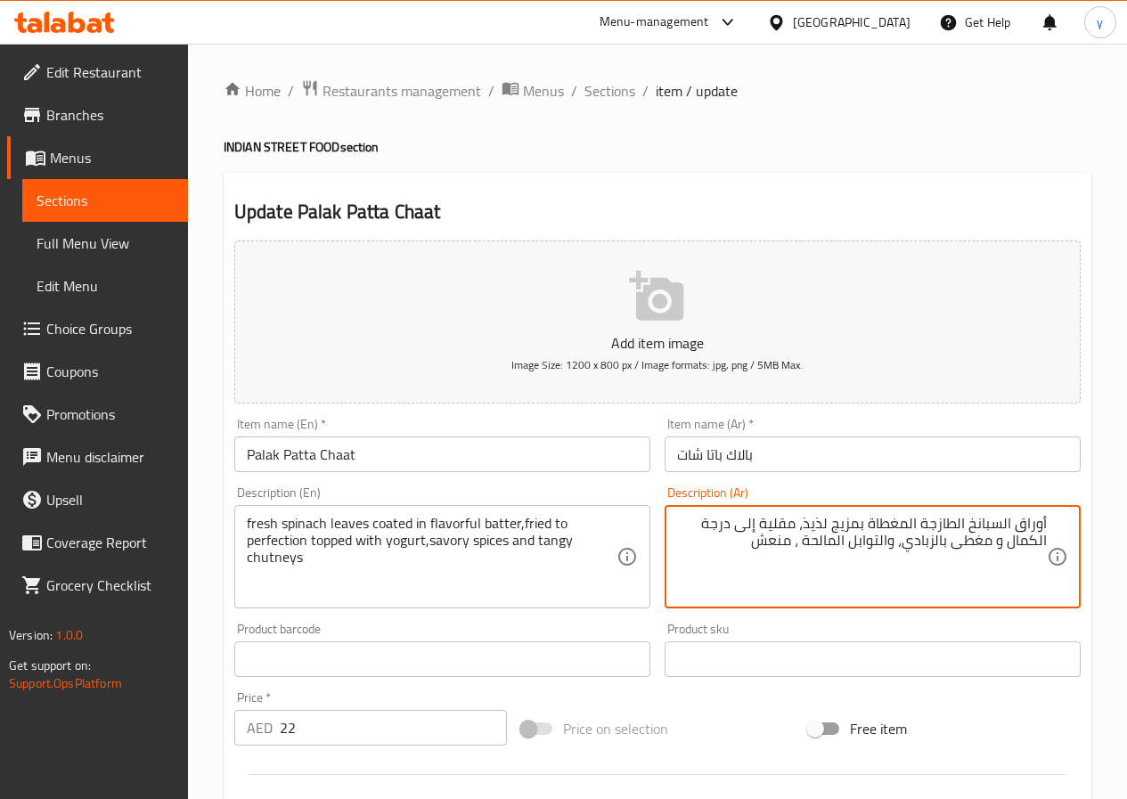
click at [265, 565] on textarea "fresh spinach leaves coated in flavorful batter,fried to perfection topped with…" at bounding box center [432, 557] width 370 height 85
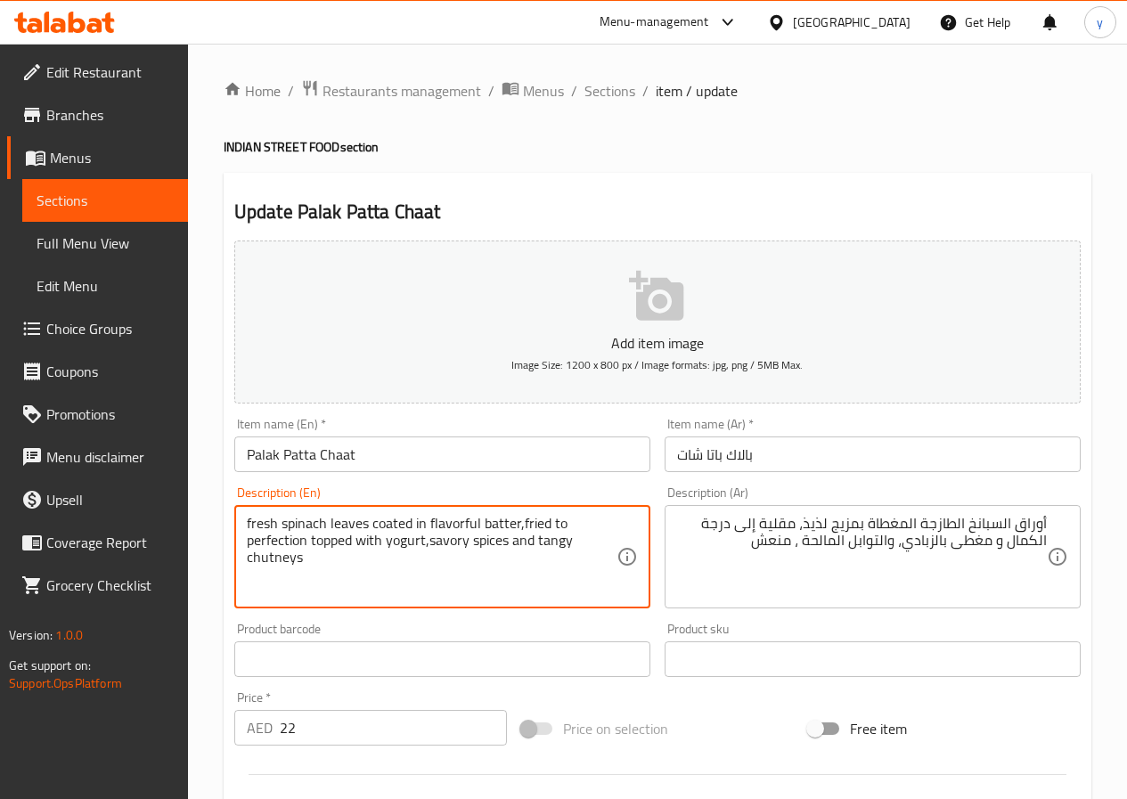
click at [265, 565] on textarea "fresh spinach leaves coated in flavorful batter,fried to perfection topped with…" at bounding box center [432, 557] width 370 height 85
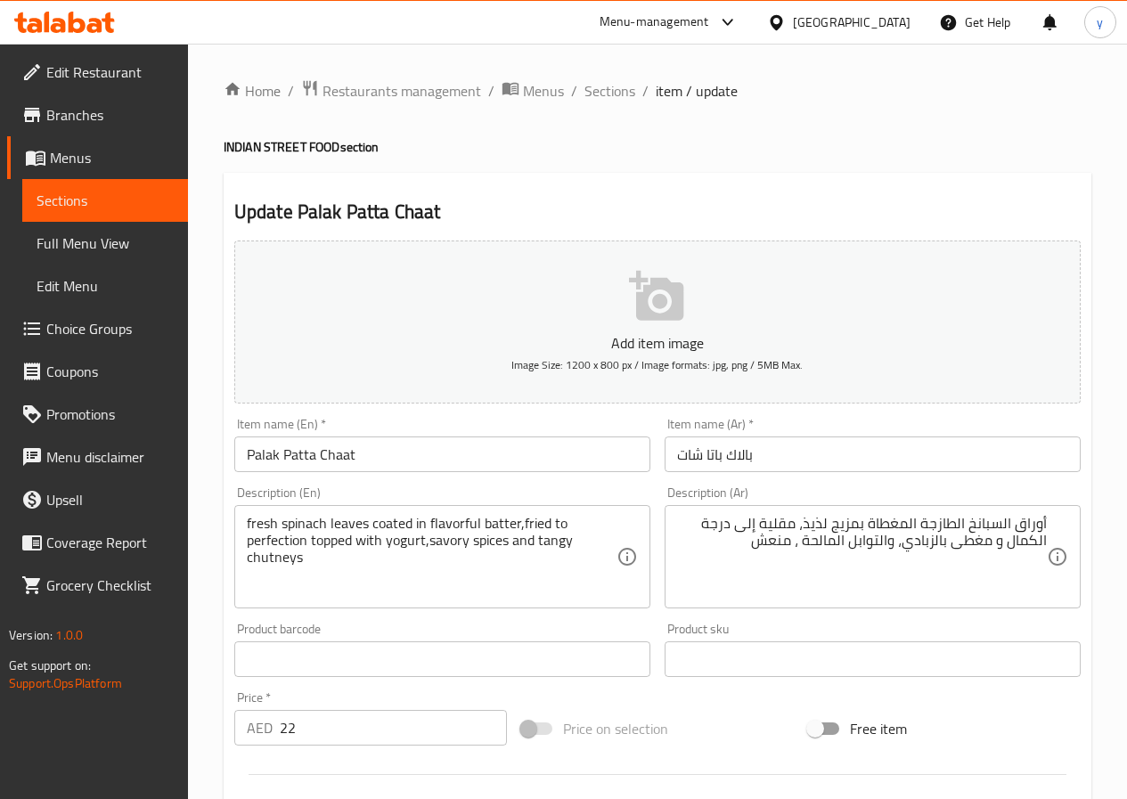
drag, startPoint x: 732, startPoint y: 546, endPoint x: 755, endPoint y: 560, distance: 26.4
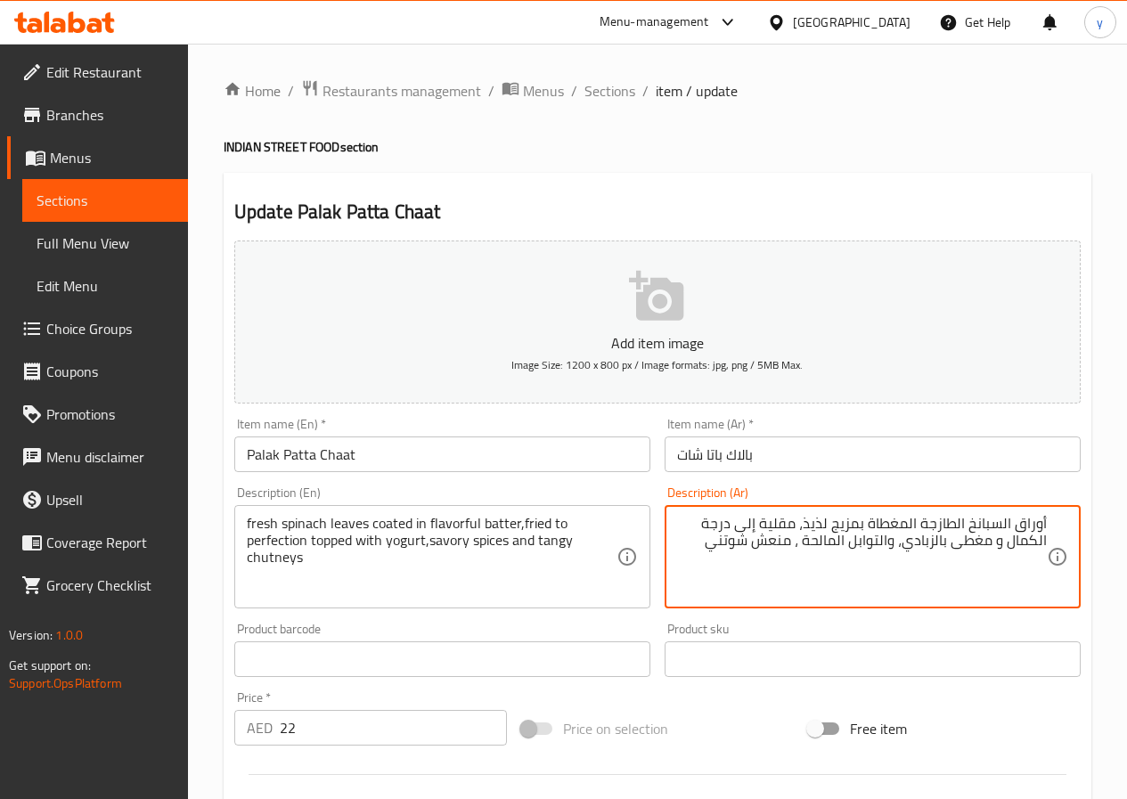
type textarea "أوراق السبانخ الطازجة المغطاة بمزيج لذيذ، مقلية إلى درجة الكمال و مغطى بالزبادي…"
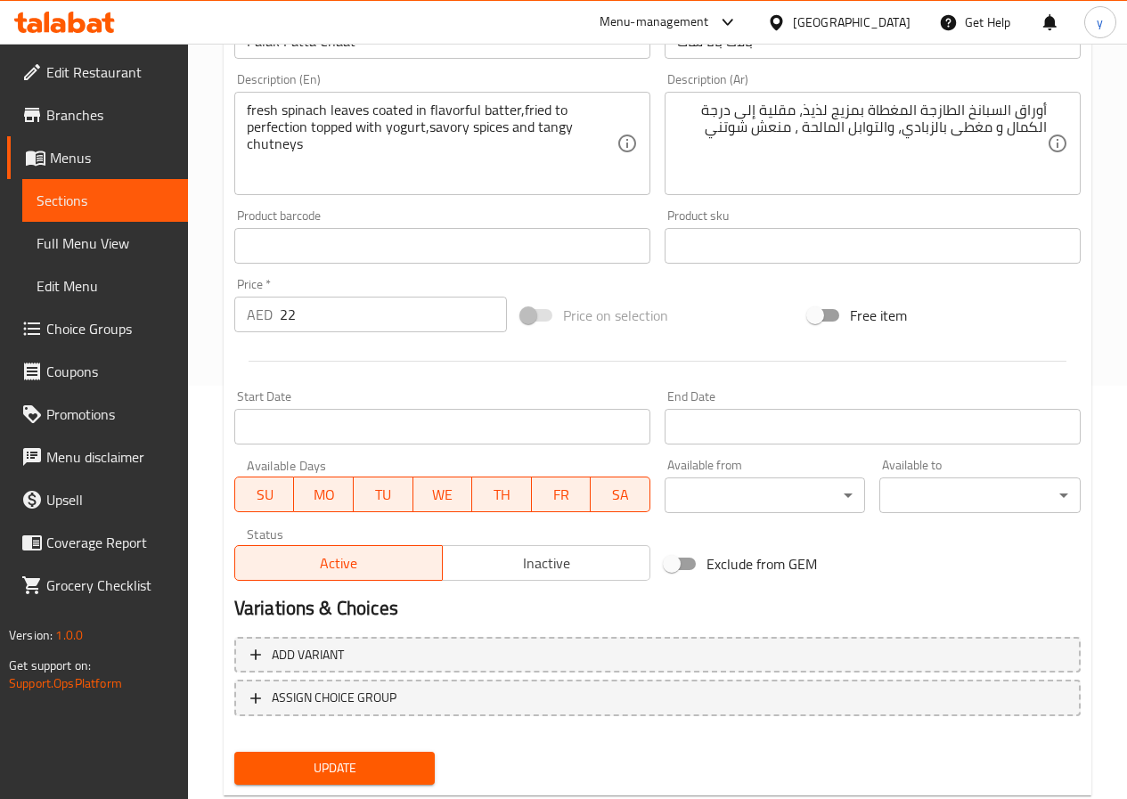
scroll to position [460, 0]
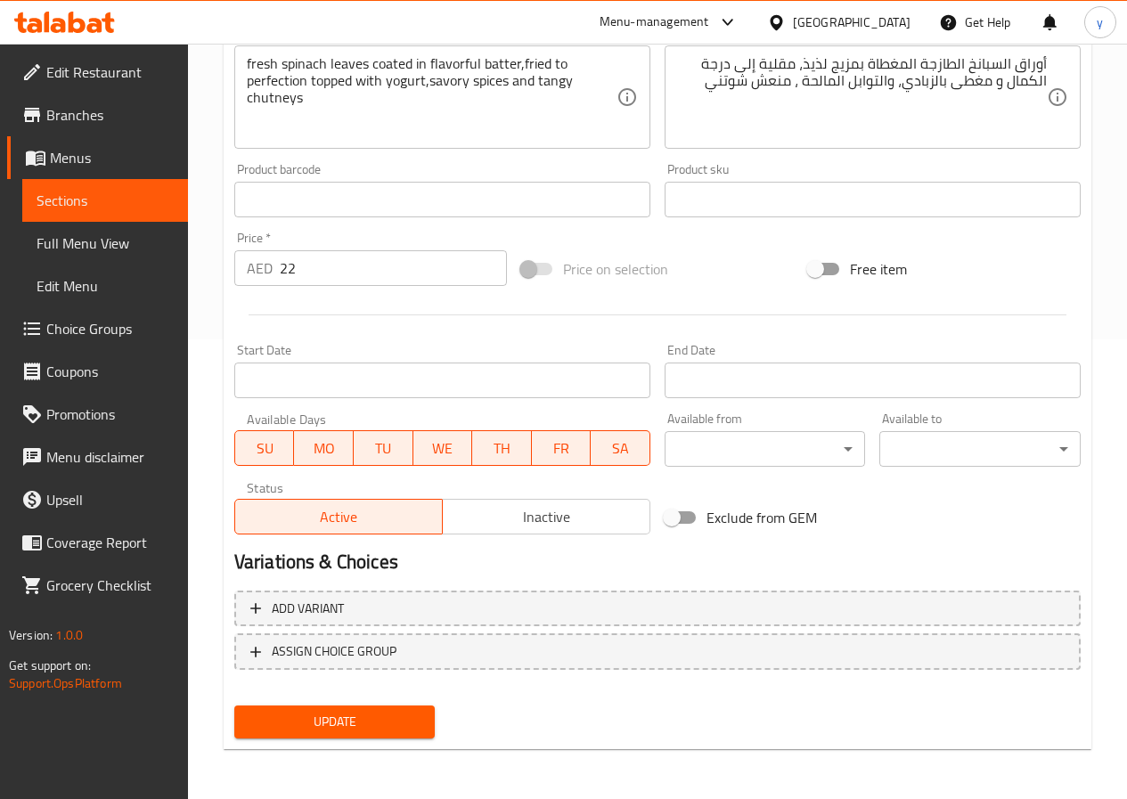
click at [348, 732] on span "Update" at bounding box center [335, 722] width 173 height 22
click at [333, 726] on span "Update" at bounding box center [335, 722] width 173 height 22
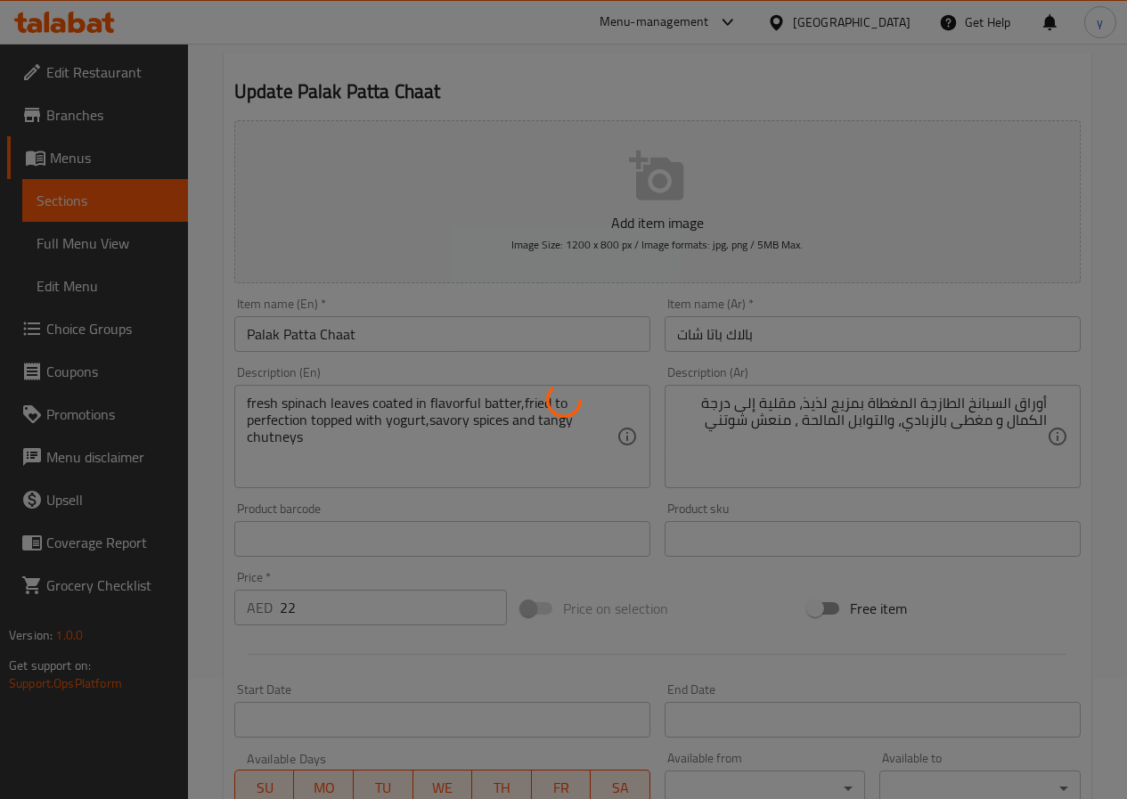
scroll to position [0, 0]
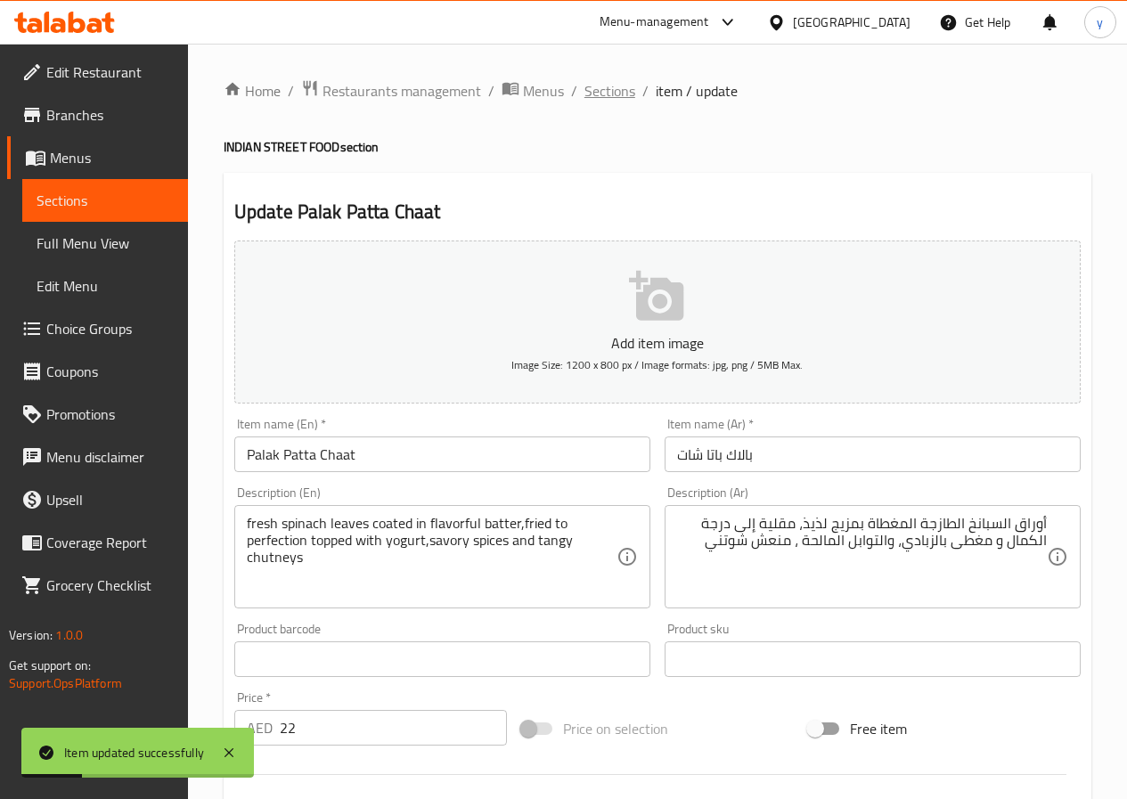
click at [601, 92] on span "Sections" at bounding box center [610, 90] width 51 height 21
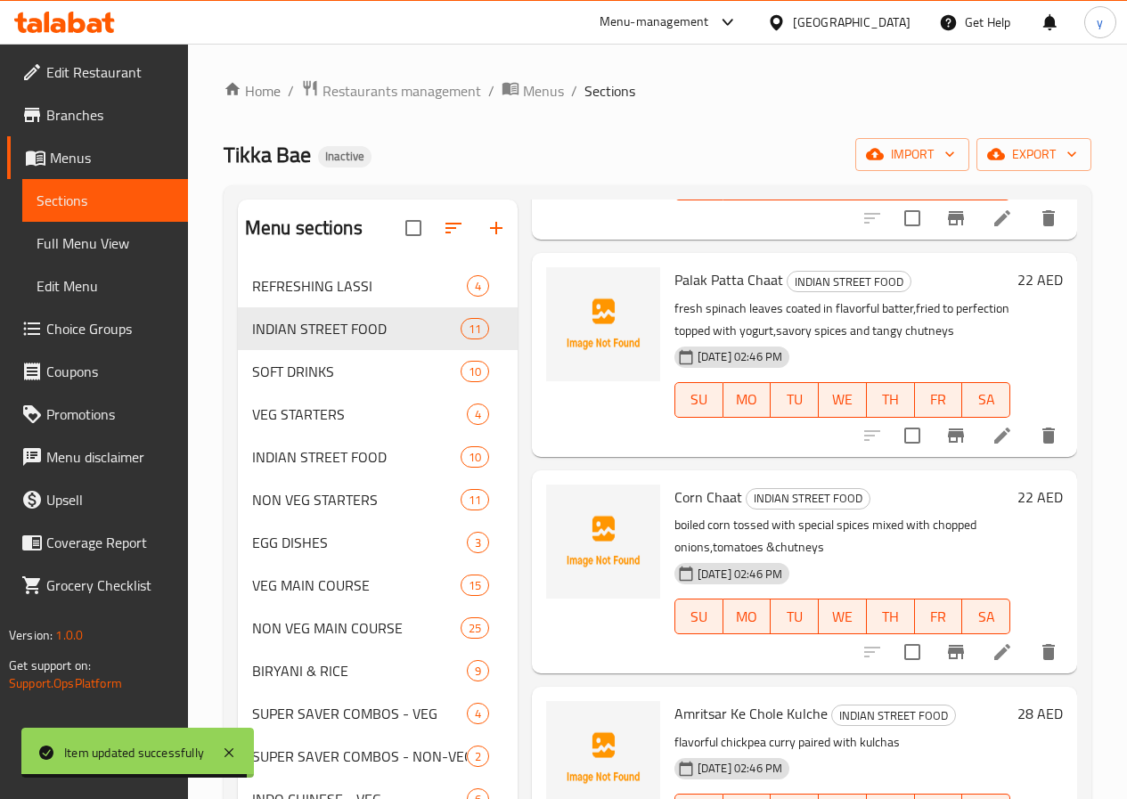
scroll to position [713, 0]
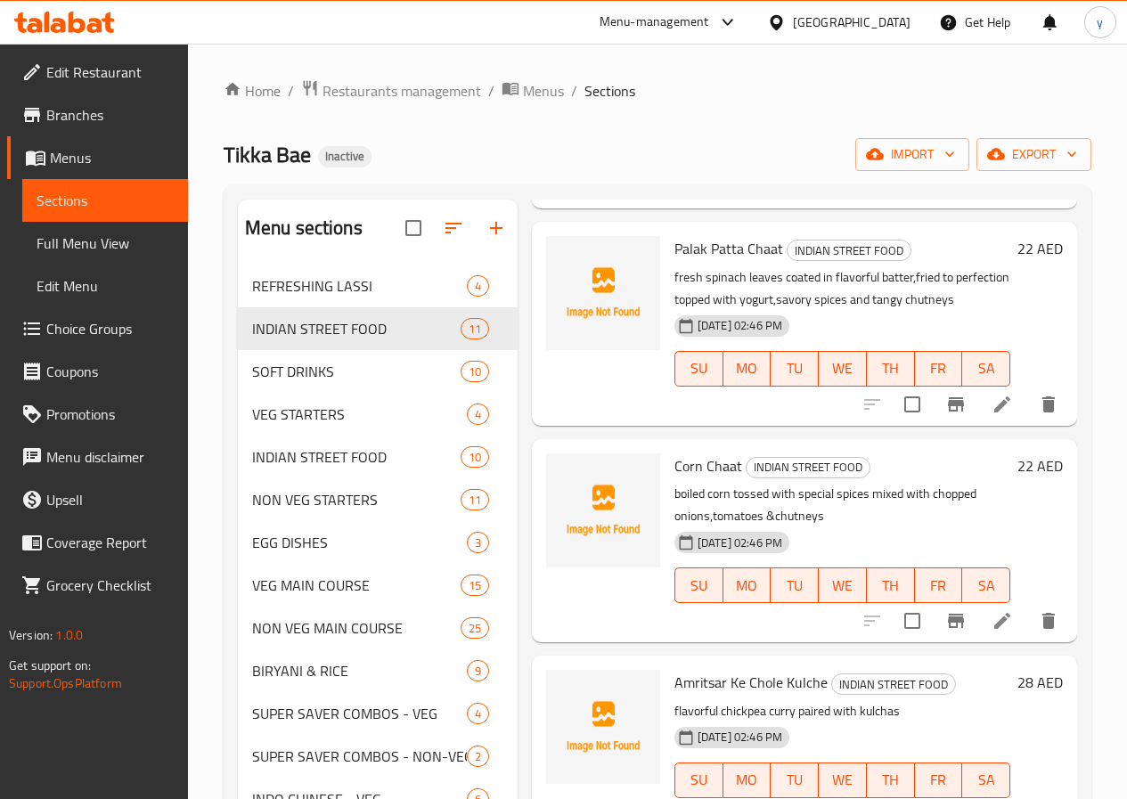
click at [986, 634] on li at bounding box center [1003, 621] width 50 height 32
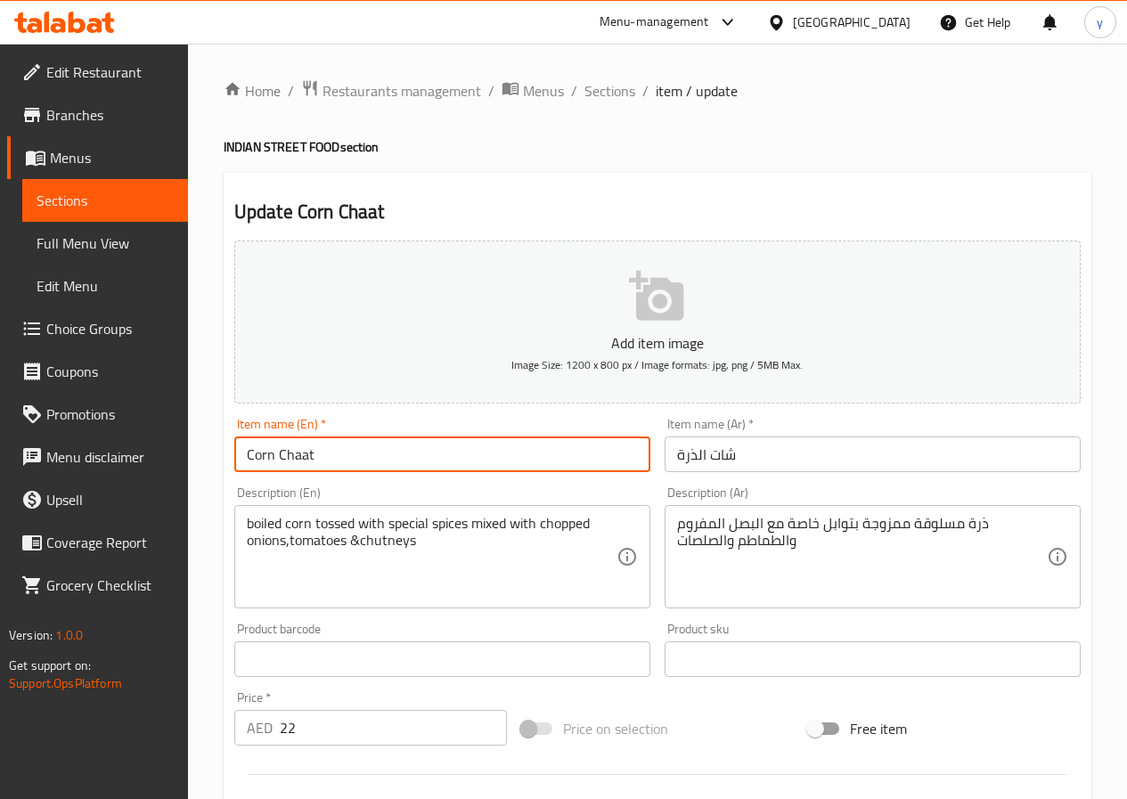
click at [261, 450] on input "Corn Chaat" at bounding box center [442, 455] width 416 height 36
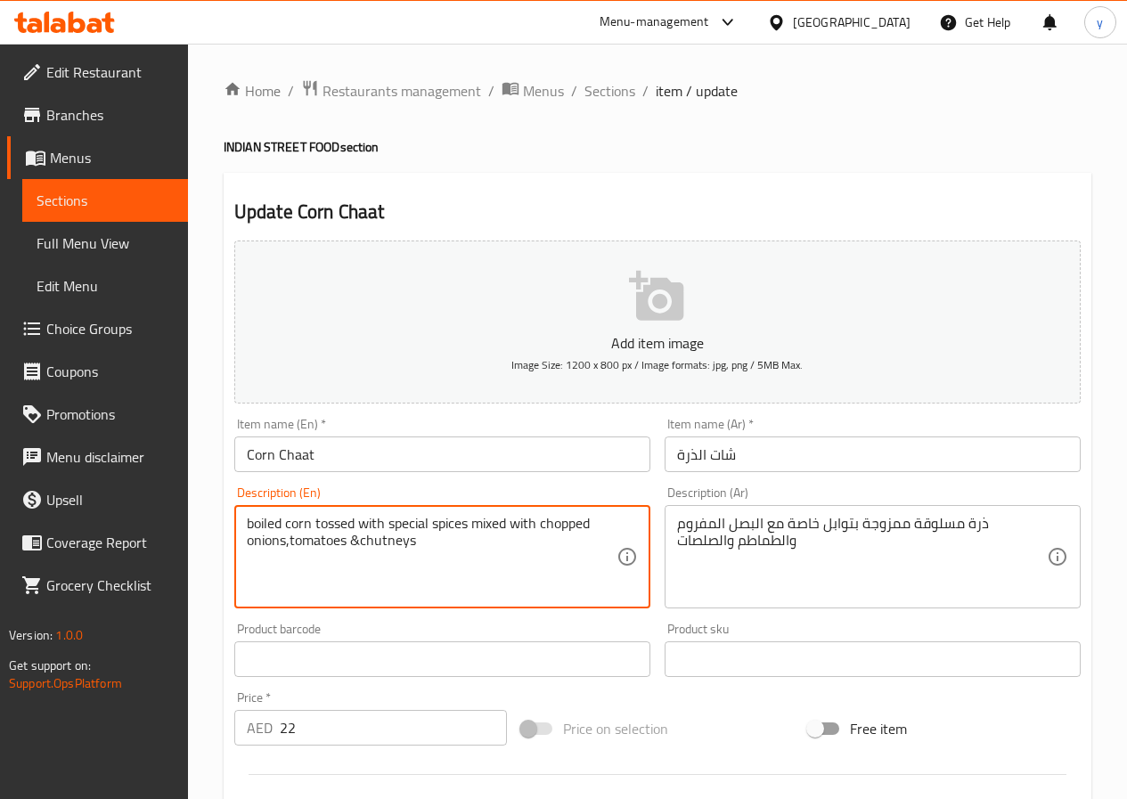
click at [266, 520] on textarea "boiled corn tossed with special spices mixed with chopped onions,tomatoes &chut…" at bounding box center [432, 557] width 370 height 85
click at [337, 520] on textarea "boiled corn tossed with special spices mixed with chopped onions,tomatoes &chut…" at bounding box center [432, 557] width 370 height 85
click at [421, 555] on textarea "boiled corn tossed with special spices mixed with chopped onions,tomatoes &chut…" at bounding box center [432, 557] width 370 height 85
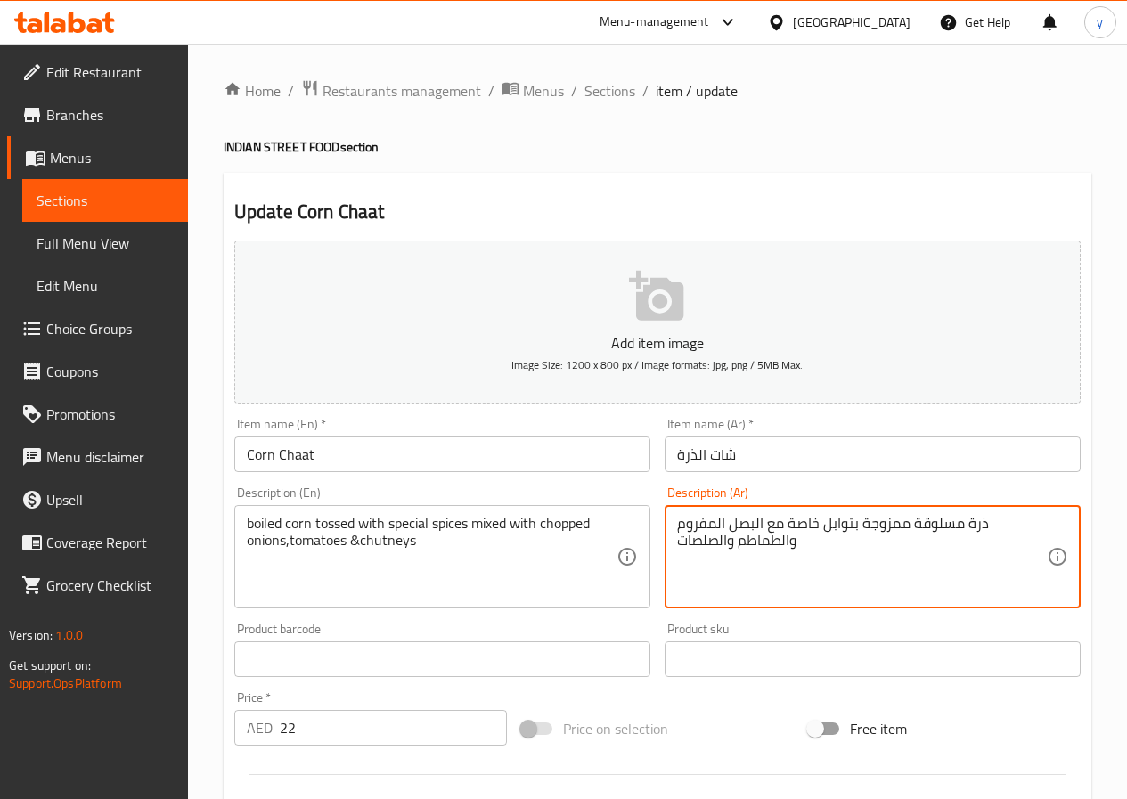
click at [798, 520] on textarea "ذرة مسلوقة ممزوجة بتوابل خاصة مع البصل المفروم والطماطم والصلصات" at bounding box center [862, 557] width 370 height 85
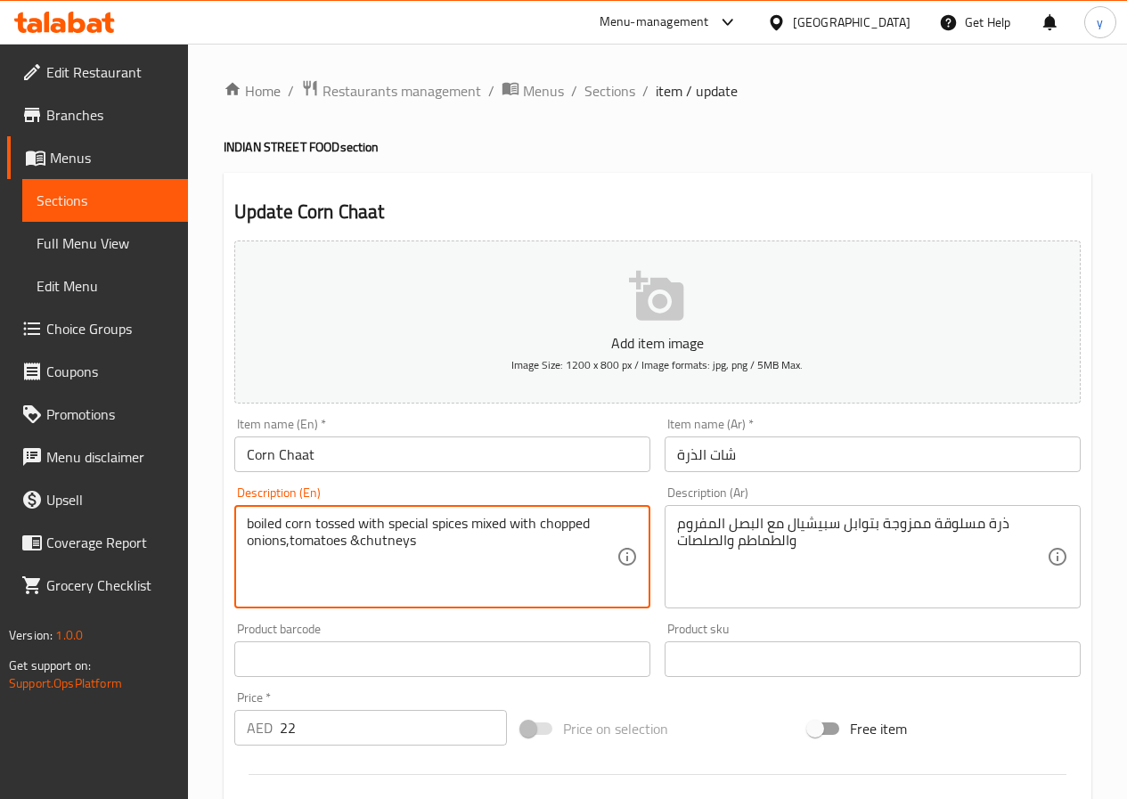
click at [399, 550] on textarea "boiled corn tossed with special spices mixed with chopped onions,tomatoes &chut…" at bounding box center [432, 557] width 370 height 85
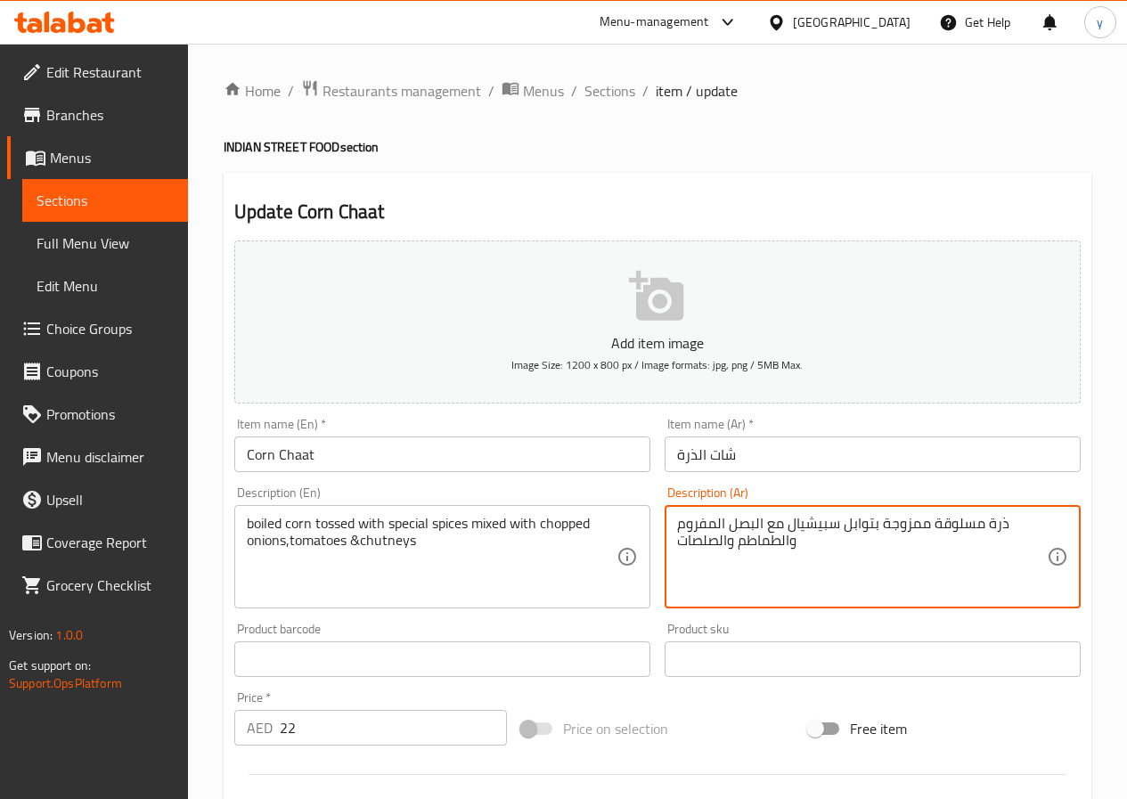
drag, startPoint x: 679, startPoint y: 540, endPoint x: 728, endPoint y: 551, distance: 50.2
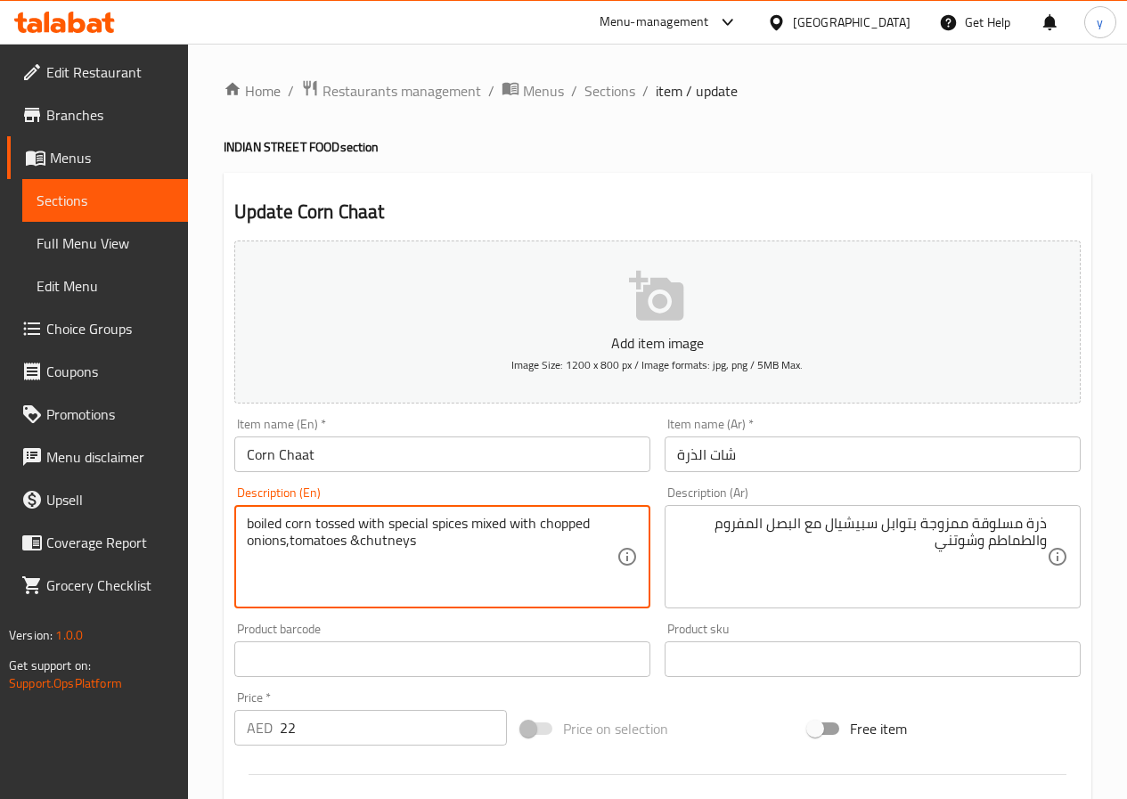
click at [562, 524] on textarea "boiled corn tossed with special spices mixed with chopped onions,tomatoes &chut…" at bounding box center [432, 557] width 370 height 85
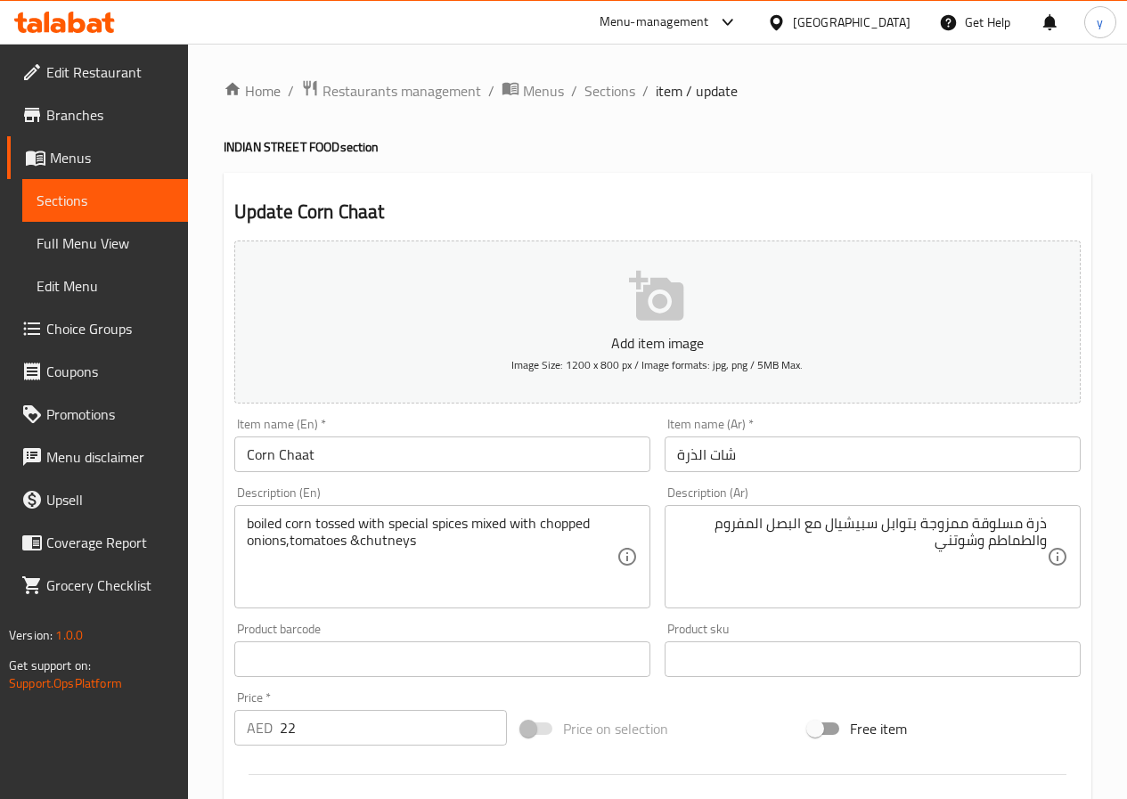
click at [734, 529] on textarea "ذرة مسلوقة ممزوجة بتوابل سبيشيال مع البصل المفروم والطماطم وشوتني" at bounding box center [862, 557] width 370 height 85
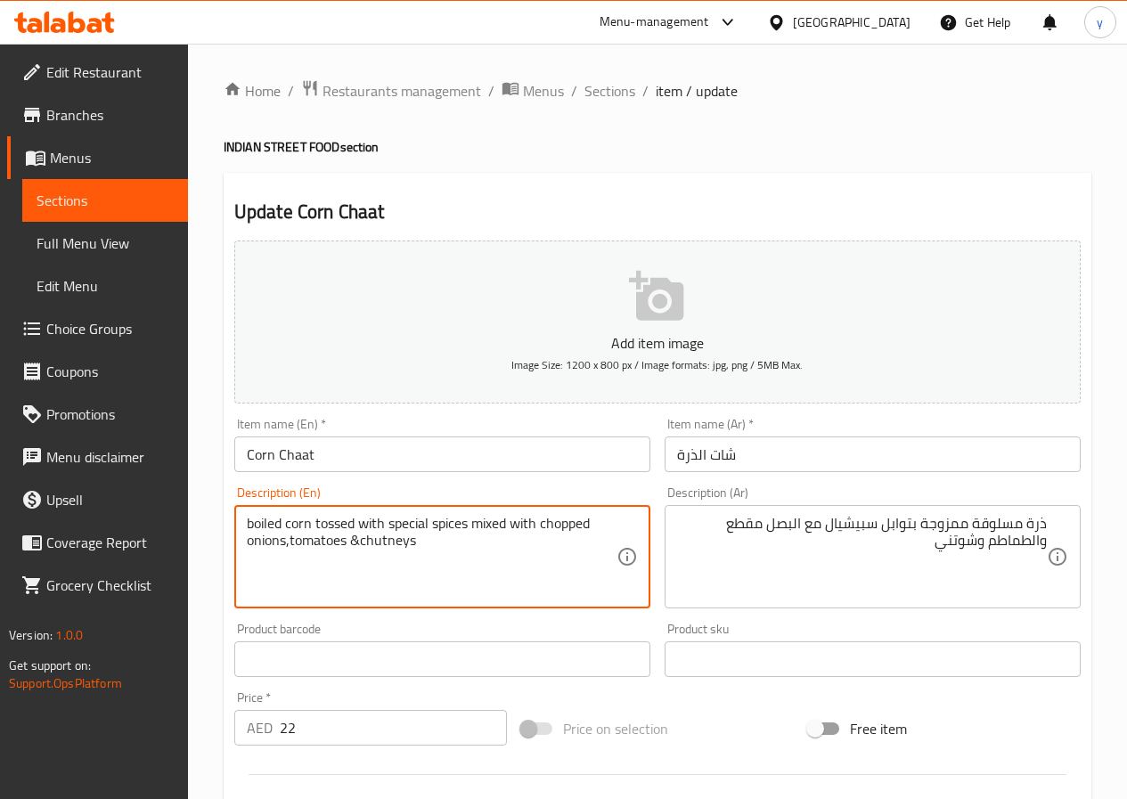
click at [488, 531] on textarea "boiled corn tossed with special spices mixed with chopped onions,tomatoes &chut…" at bounding box center [432, 557] width 370 height 85
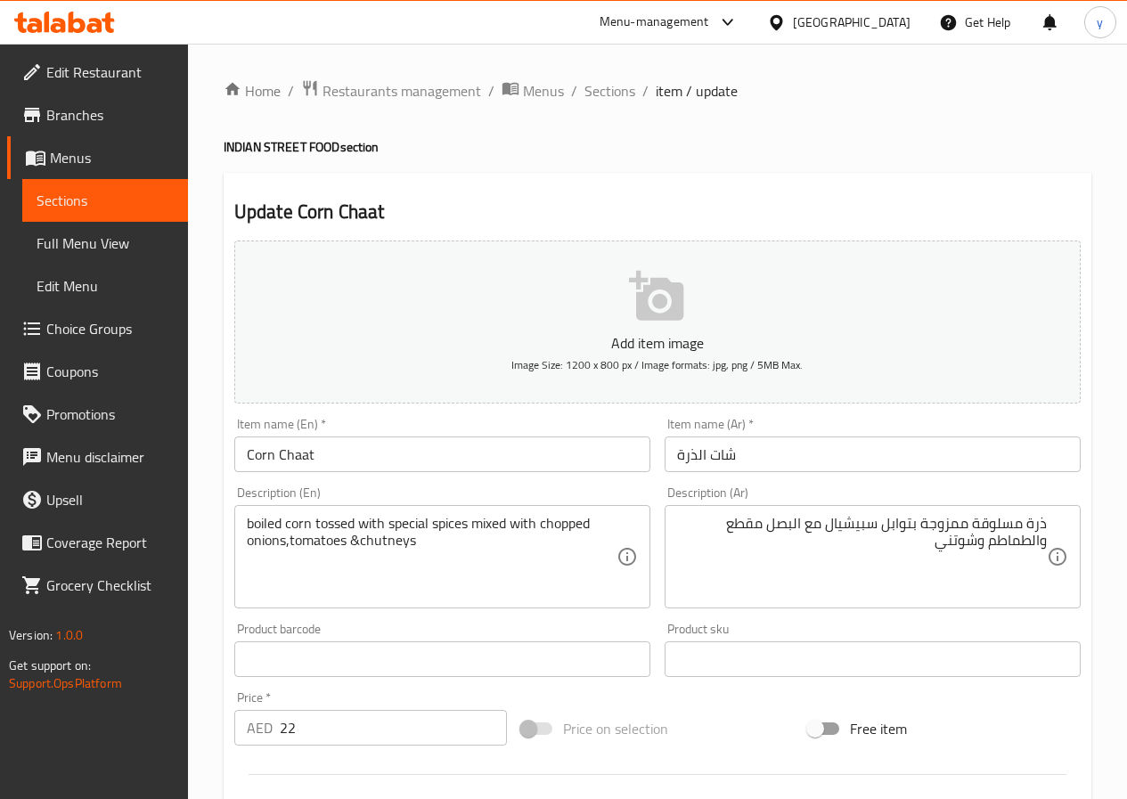
drag, startPoint x: 827, startPoint y: 526, endPoint x: 865, endPoint y: 523, distance: 38.4
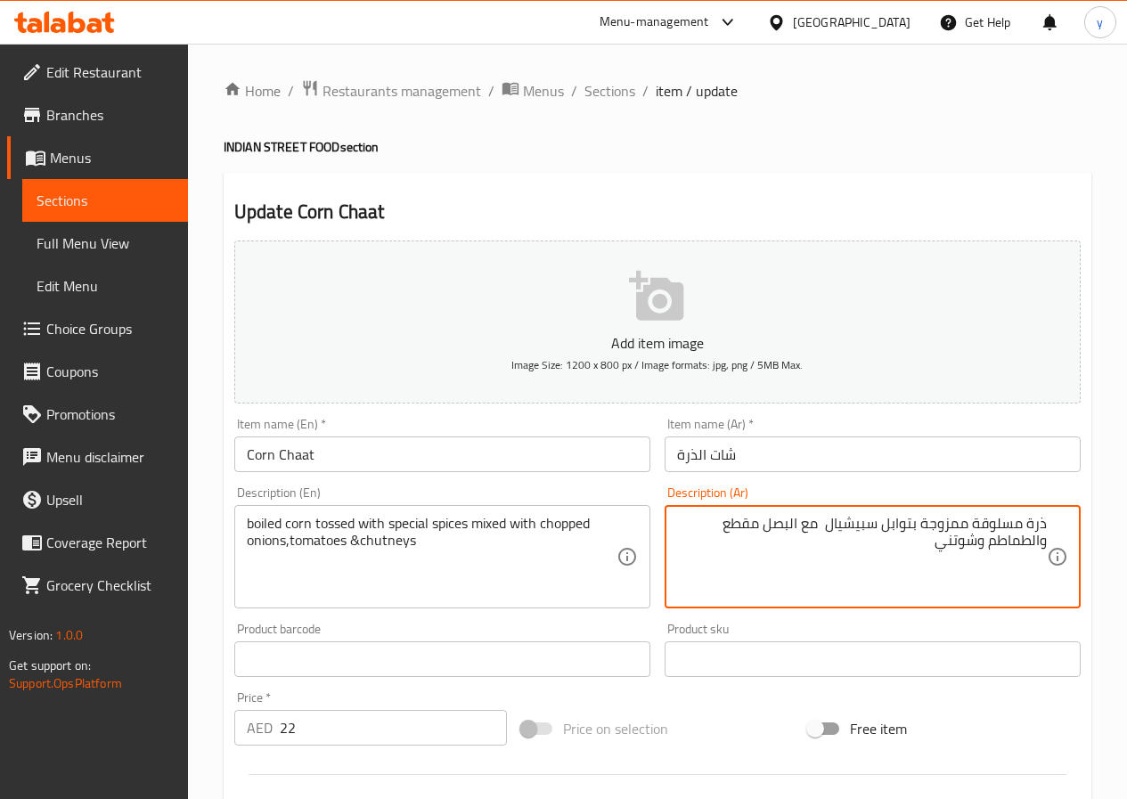
click at [949, 523] on textarea "ذرة مسلوقة ممزوجة بتوابل سبيشيال مع البصل مقطع والطماطم وشوتني" at bounding box center [862, 557] width 370 height 85
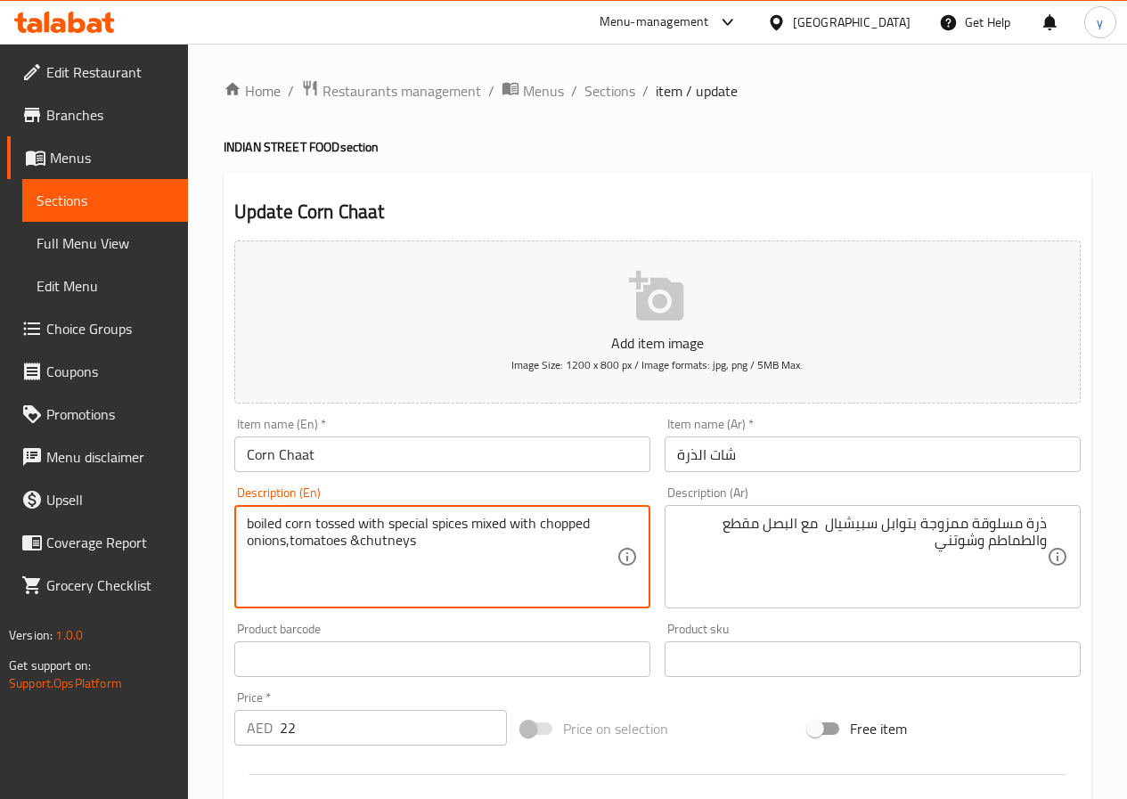
click at [332, 523] on textarea "boiled corn tossed with special spices mixed with chopped onions,tomatoes &chut…" at bounding box center [432, 557] width 370 height 85
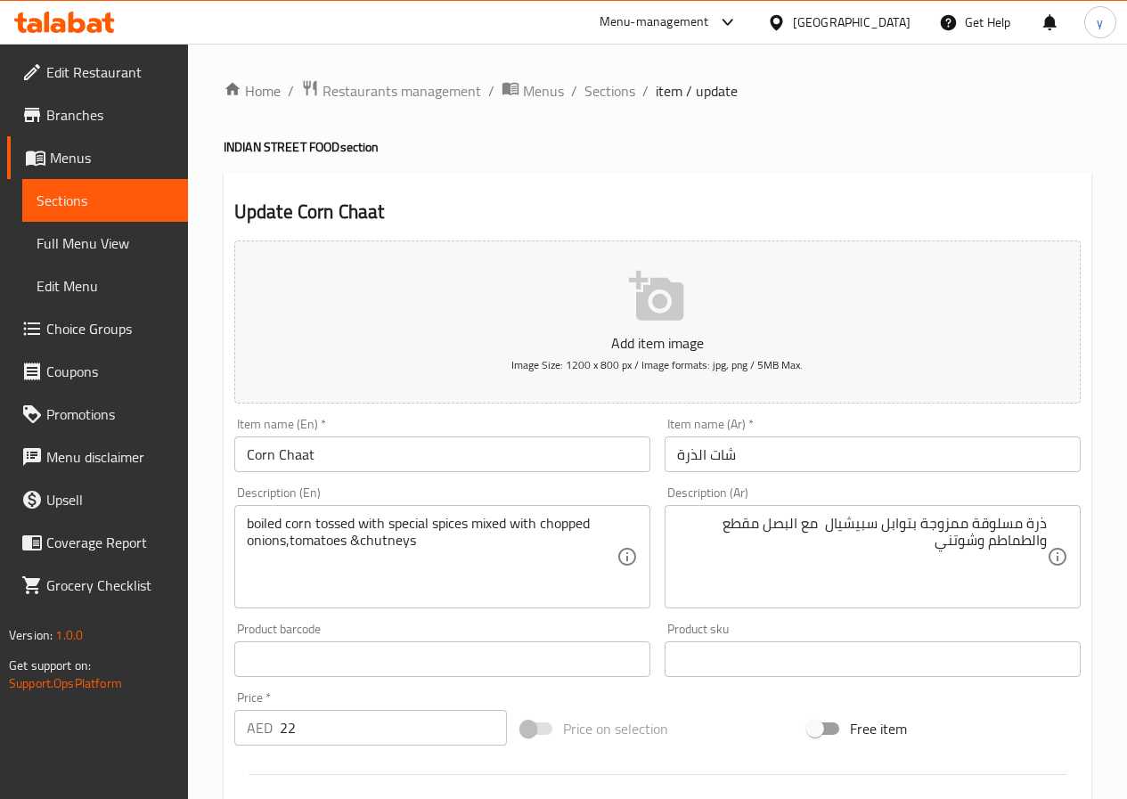
click at [315, 524] on textarea "boiled corn tossed with special spices mixed with chopped onions,tomatoes &chut…" at bounding box center [432, 557] width 370 height 85
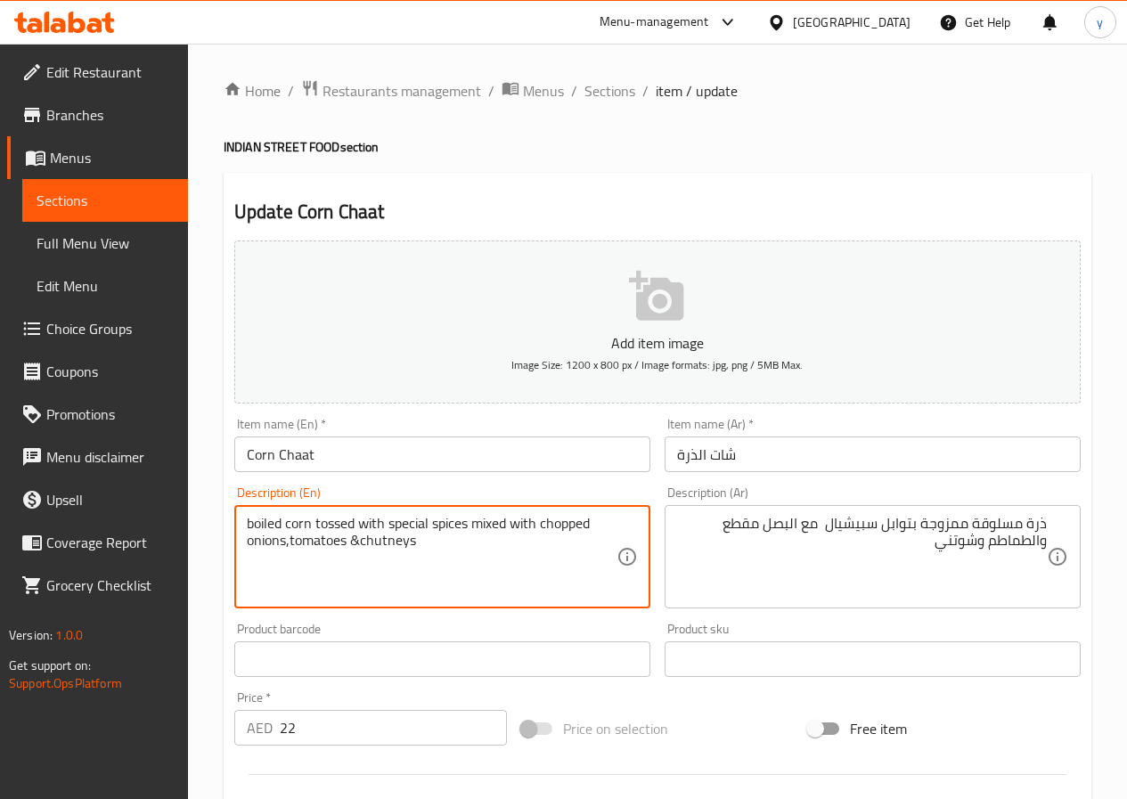
drag, startPoint x: 315, startPoint y: 524, endPoint x: 389, endPoint y: 540, distance: 75.7
click at [389, 540] on textarea "boiled corn tossed with special spices mixed with chopped onions,tomatoes &chut…" at bounding box center [432, 557] width 370 height 85
click at [392, 544] on textarea "boiled corn tossed with special spices mixed with chopped onions,tomatoes &chut…" at bounding box center [432, 557] width 370 height 85
drag, startPoint x: 384, startPoint y: 525, endPoint x: 316, endPoint y: 520, distance: 67.9
click at [316, 520] on textarea "boiled corn tossed with special spices mixed with chopped onions,tomatoes &chut…" at bounding box center [432, 557] width 370 height 85
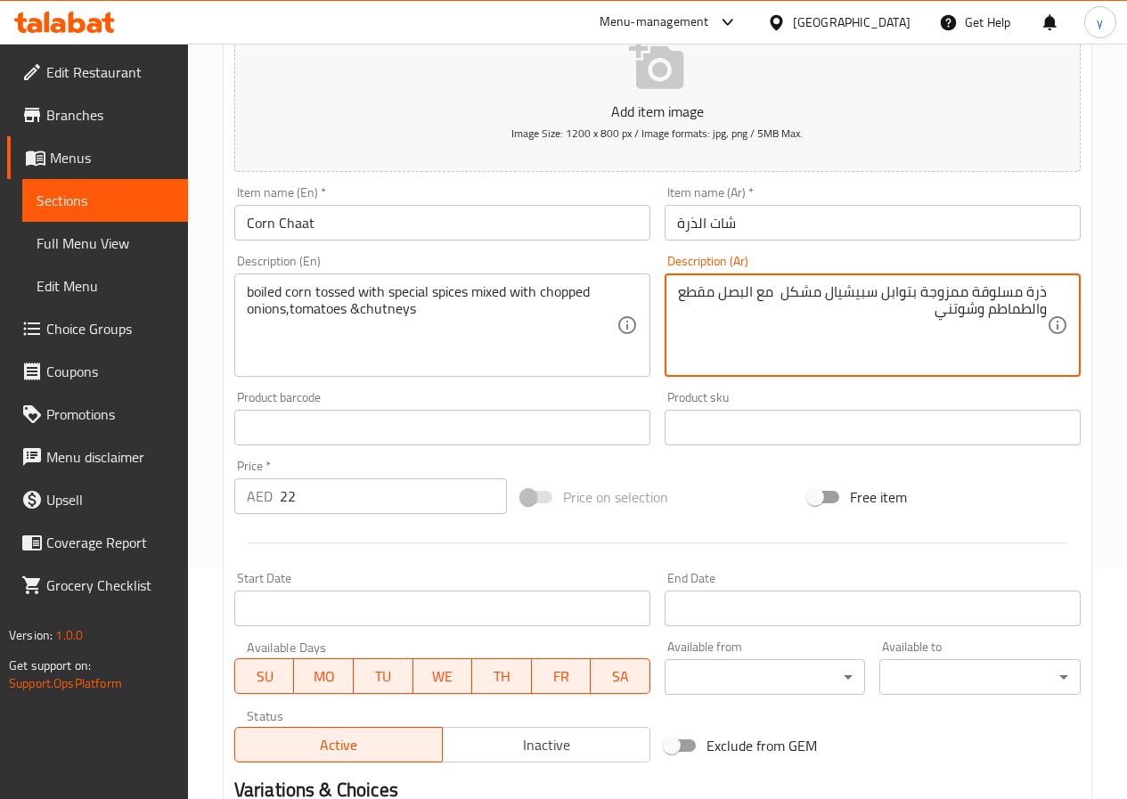
scroll to position [460, 0]
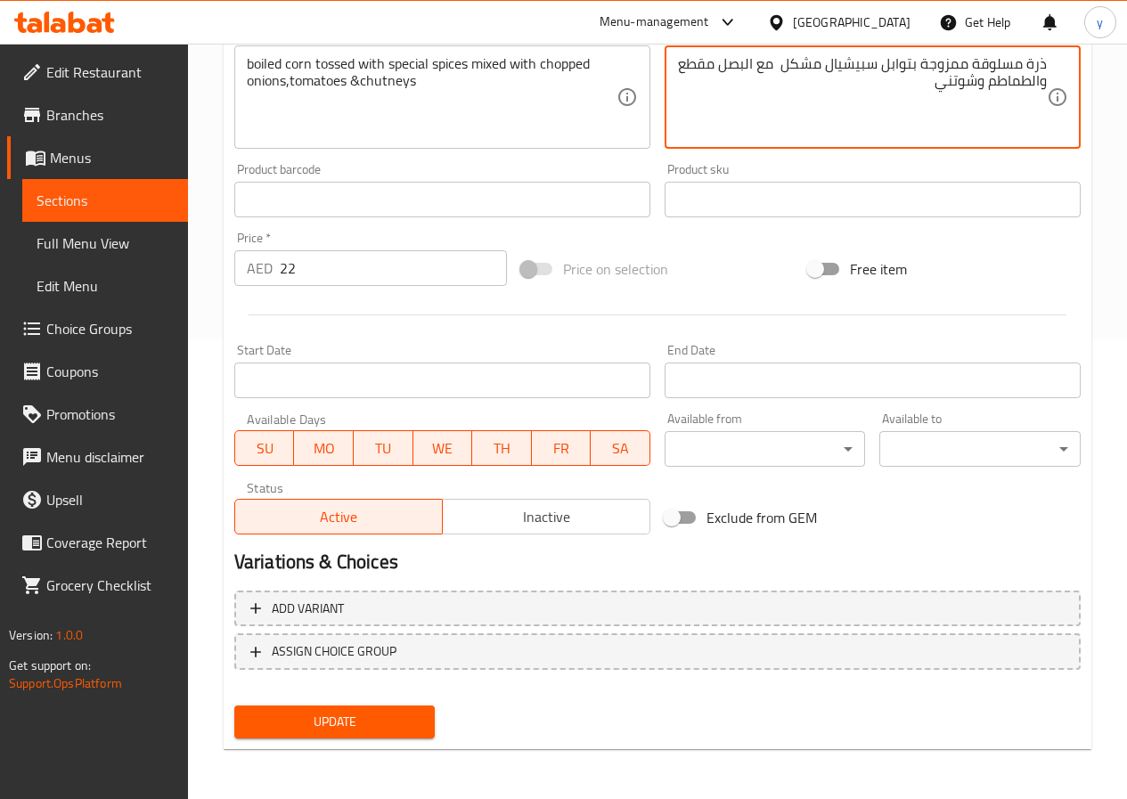
click at [348, 721] on span "Update" at bounding box center [335, 722] width 173 height 22
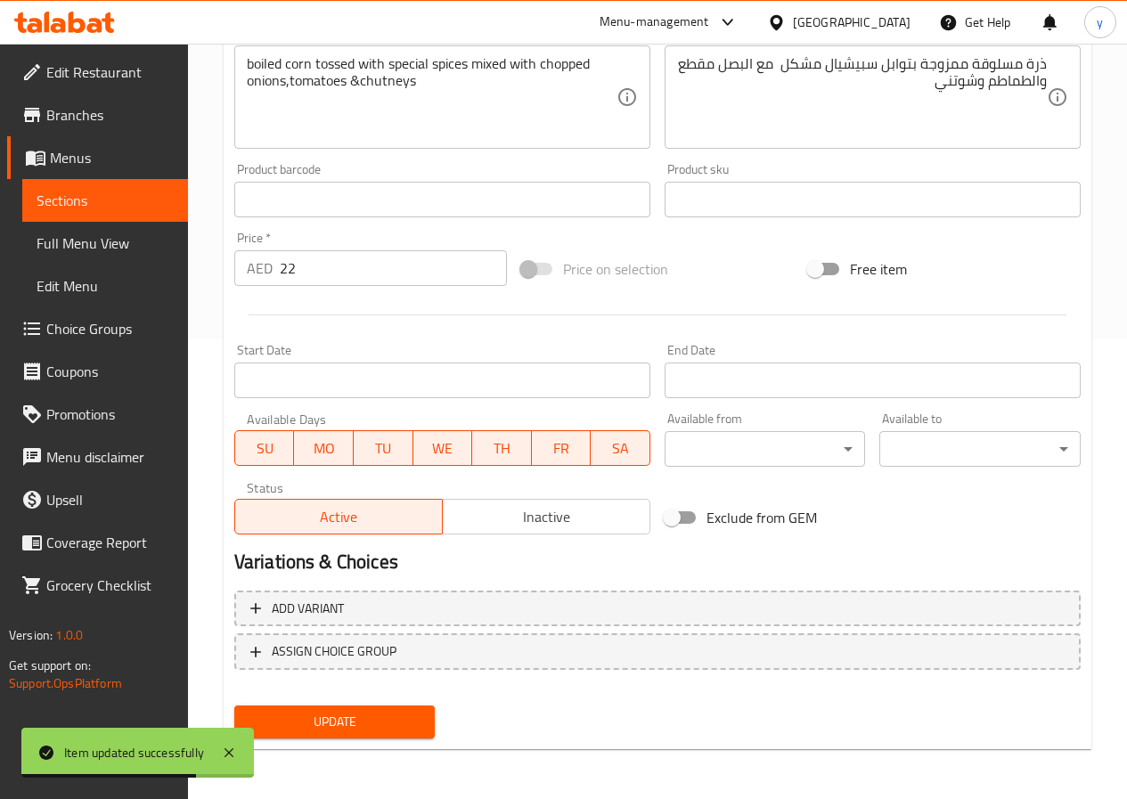
scroll to position [0, 0]
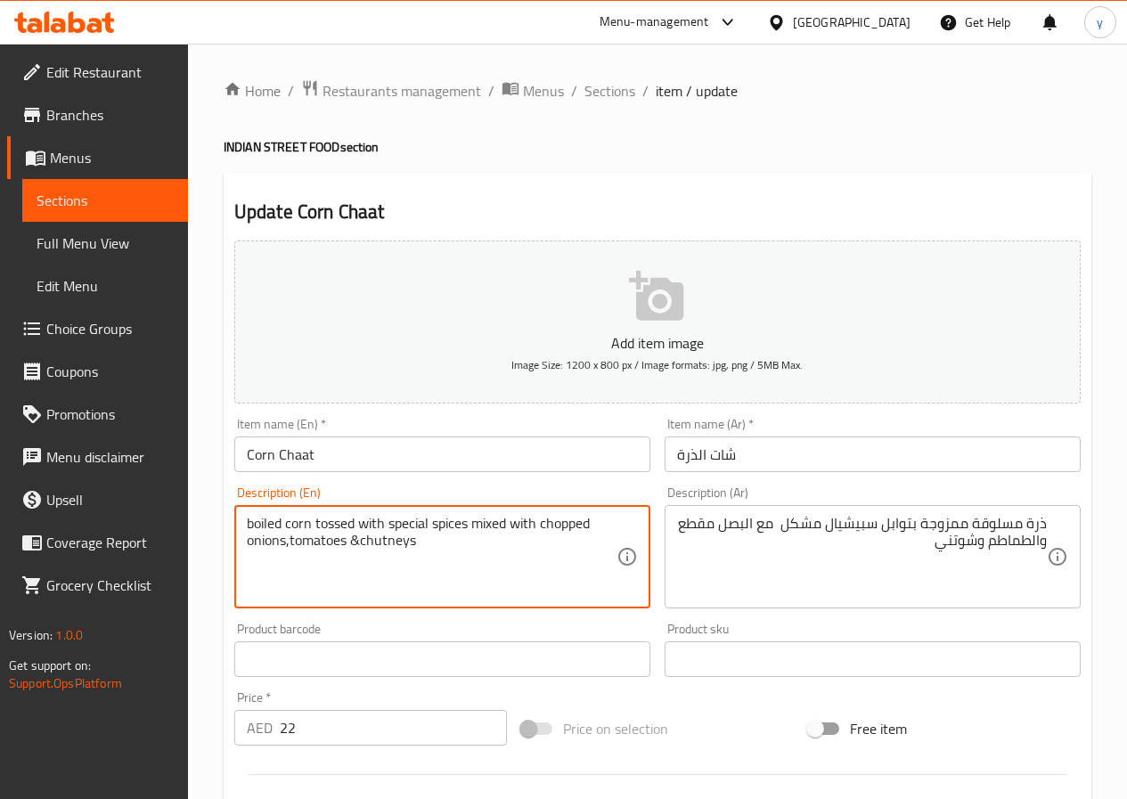
click at [389, 550] on textarea "boiled corn tossed with special spices mixed with chopped onions,tomatoes &chut…" at bounding box center [432, 557] width 370 height 85
click at [397, 544] on textarea "boiled corn tossed with special spices mixed with chopped onions,tomatoes &chut…" at bounding box center [432, 557] width 370 height 85
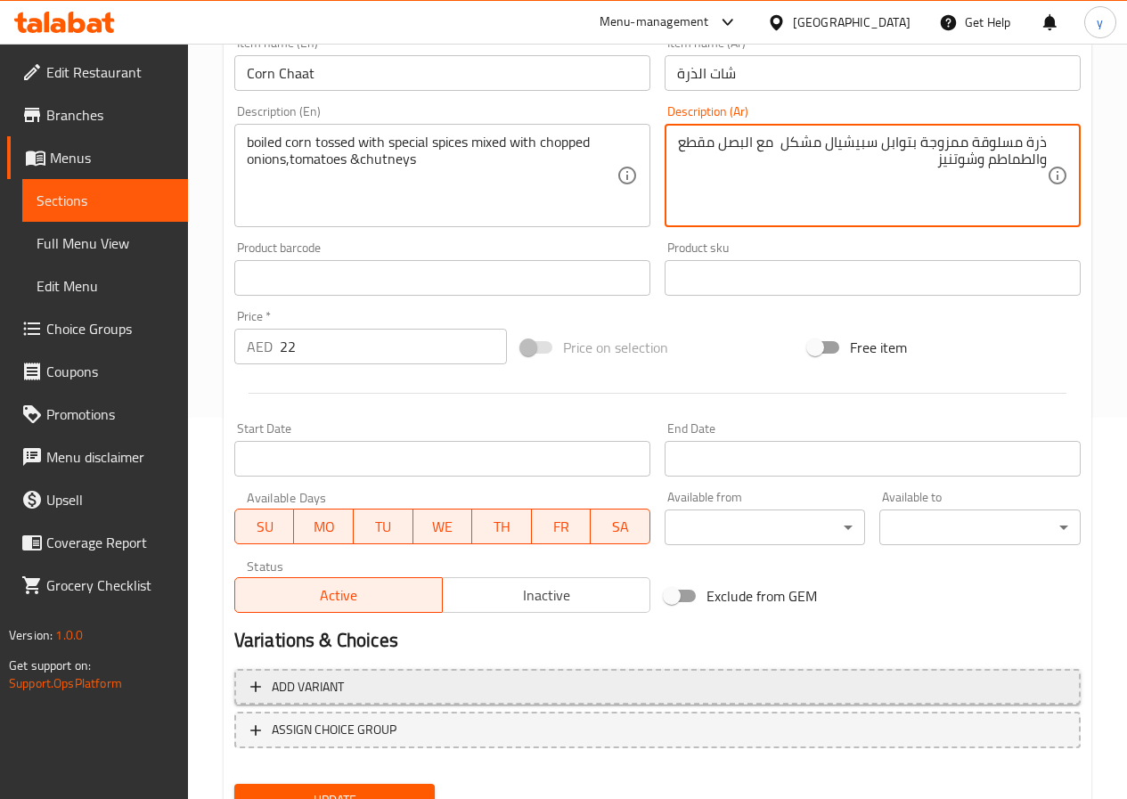
scroll to position [446, 0]
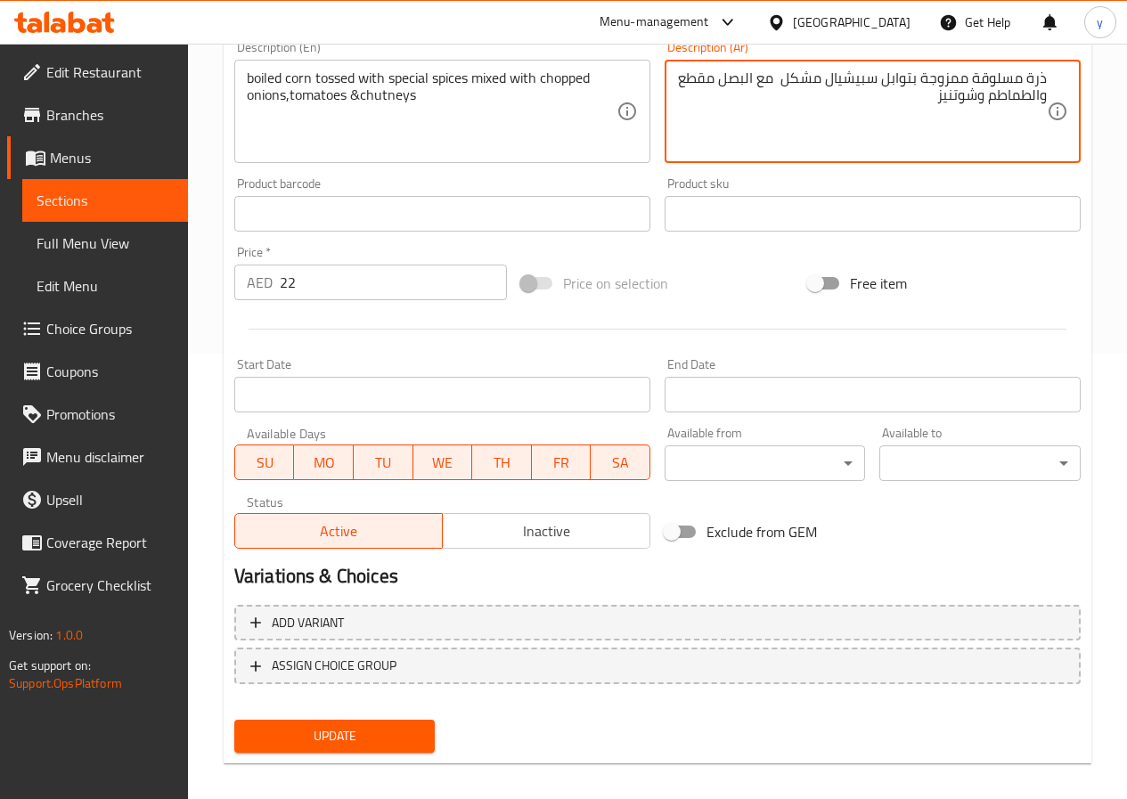
type textarea "ذرة مسلوقة ممزوجة بتوابل سبيشيال مشكل مع البصل مقطع والطماطم وشوتنيز"
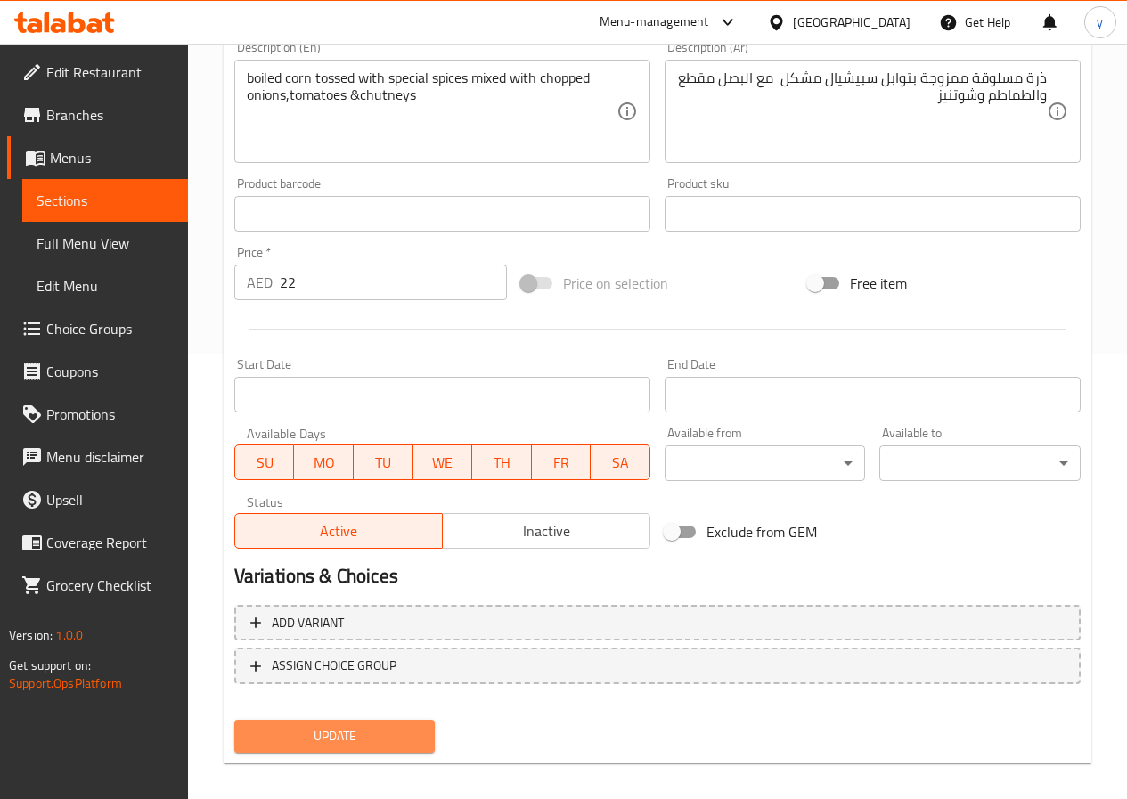
click at [376, 738] on span "Update" at bounding box center [335, 736] width 173 height 22
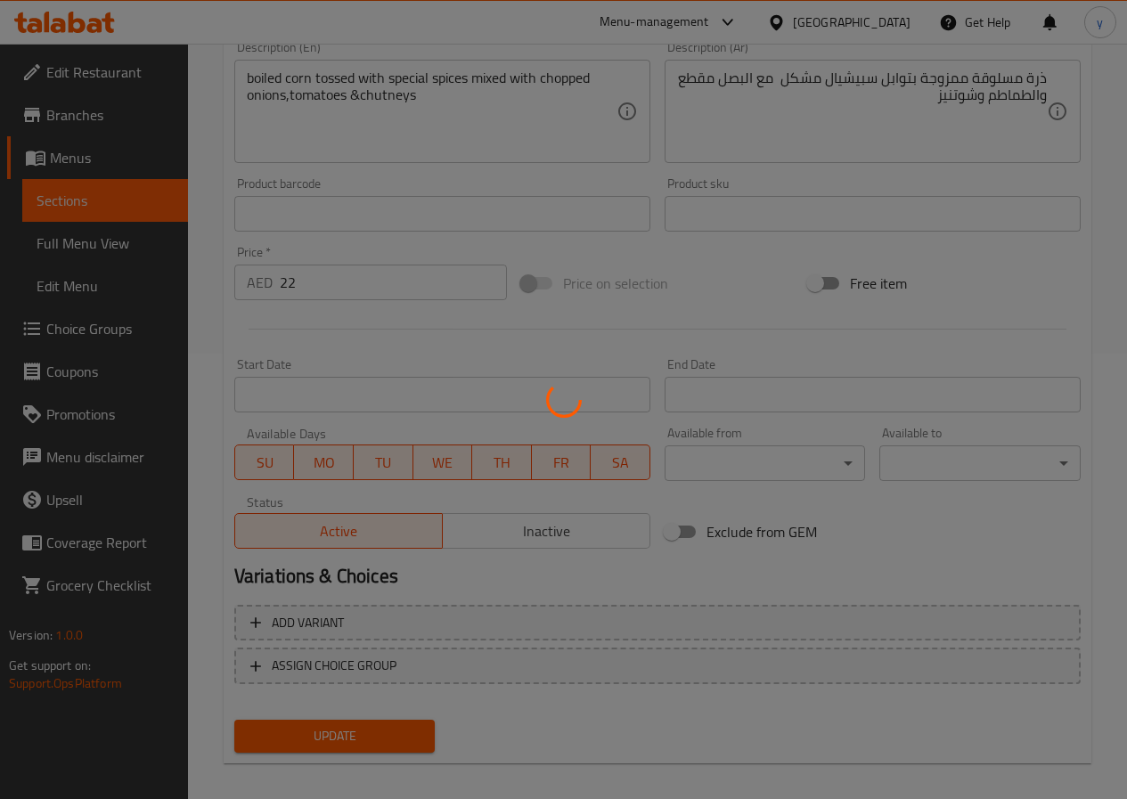
scroll to position [0, 0]
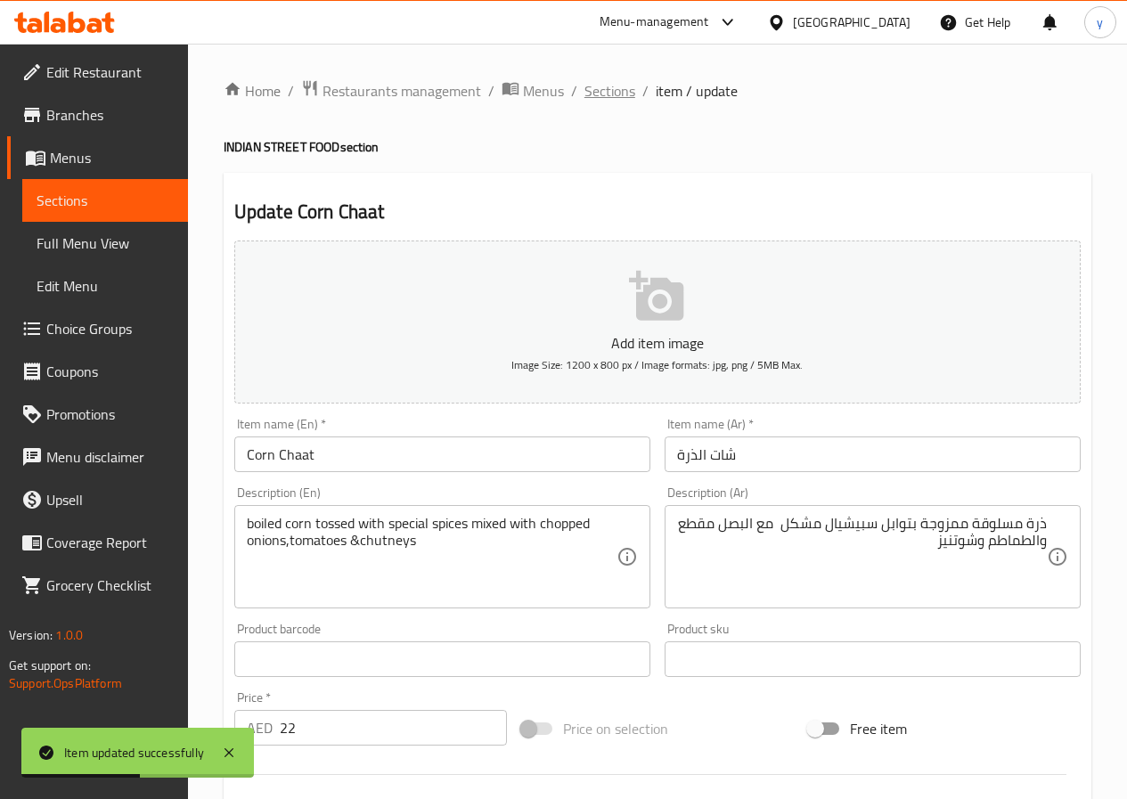
click at [606, 88] on span "Sections" at bounding box center [610, 90] width 51 height 21
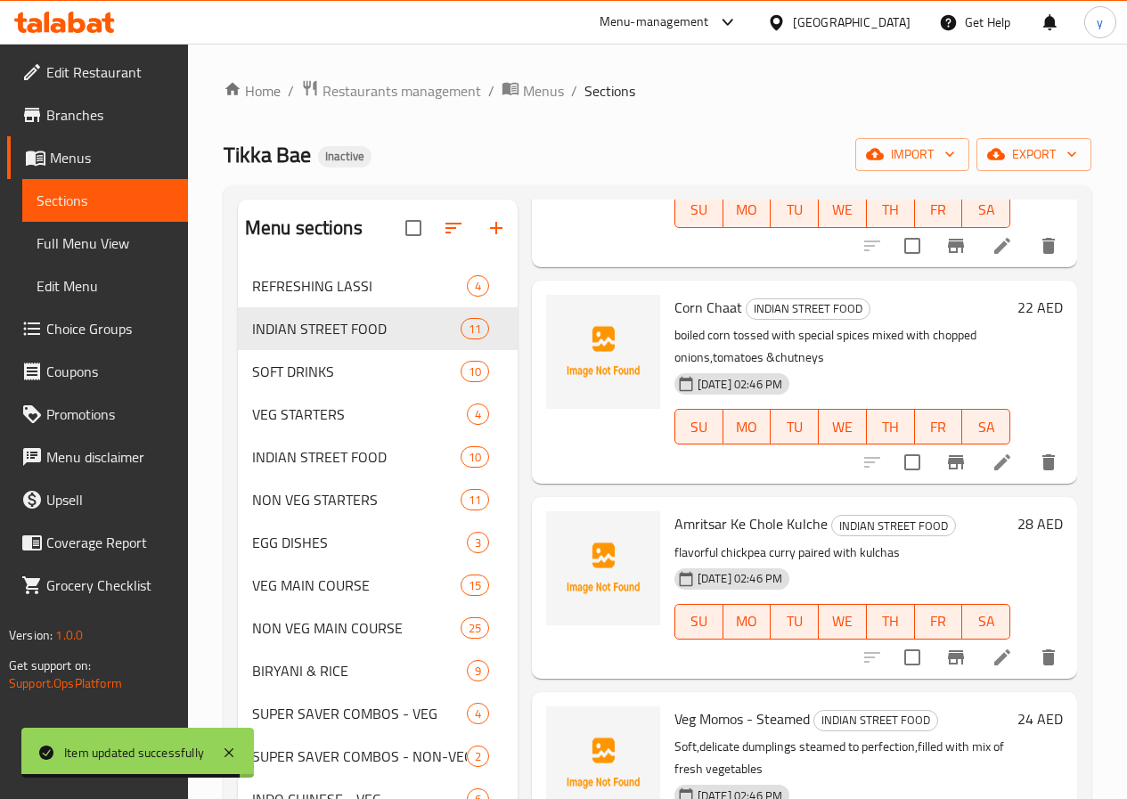
scroll to position [891, 0]
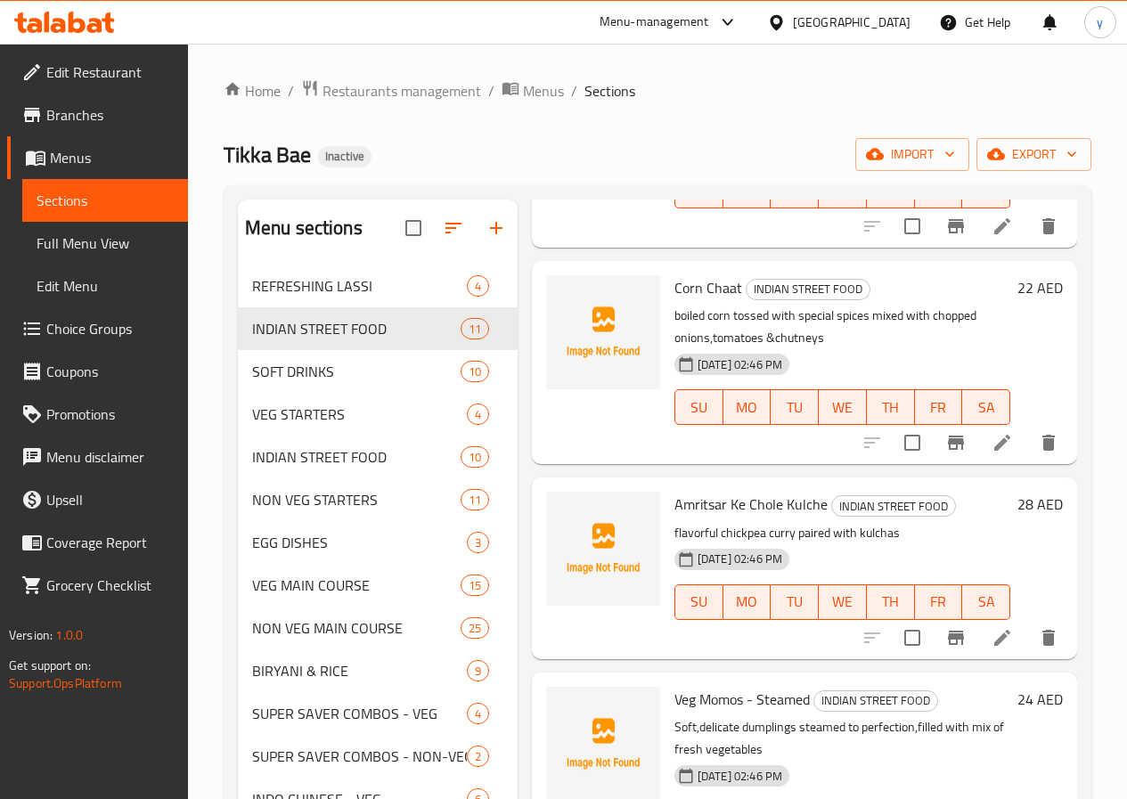
click at [1004, 635] on li at bounding box center [1003, 638] width 50 height 32
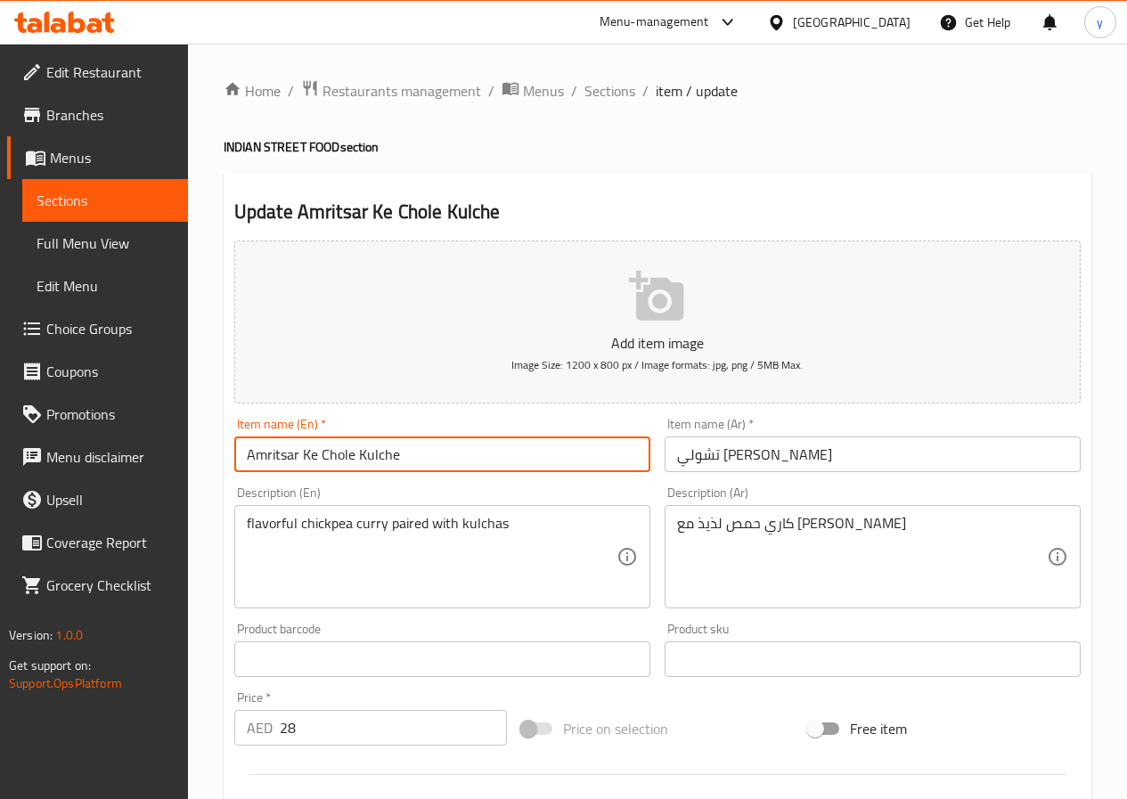
drag, startPoint x: 295, startPoint y: 462, endPoint x: 250, endPoint y: 455, distance: 45.0
click at [250, 455] on input "Amritsar Ke Chole Kulche" at bounding box center [442, 455] width 416 height 36
click at [302, 461] on input "Amritsar Ke Chole Kulche" at bounding box center [442, 455] width 416 height 36
drag, startPoint x: 295, startPoint y: 458, endPoint x: 231, endPoint y: 446, distance: 65.4
click at [231, 446] on div "Item name (En)   * [GEOGRAPHIC_DATA] Ke Chole Kulche Item name (En) *" at bounding box center [442, 445] width 430 height 69
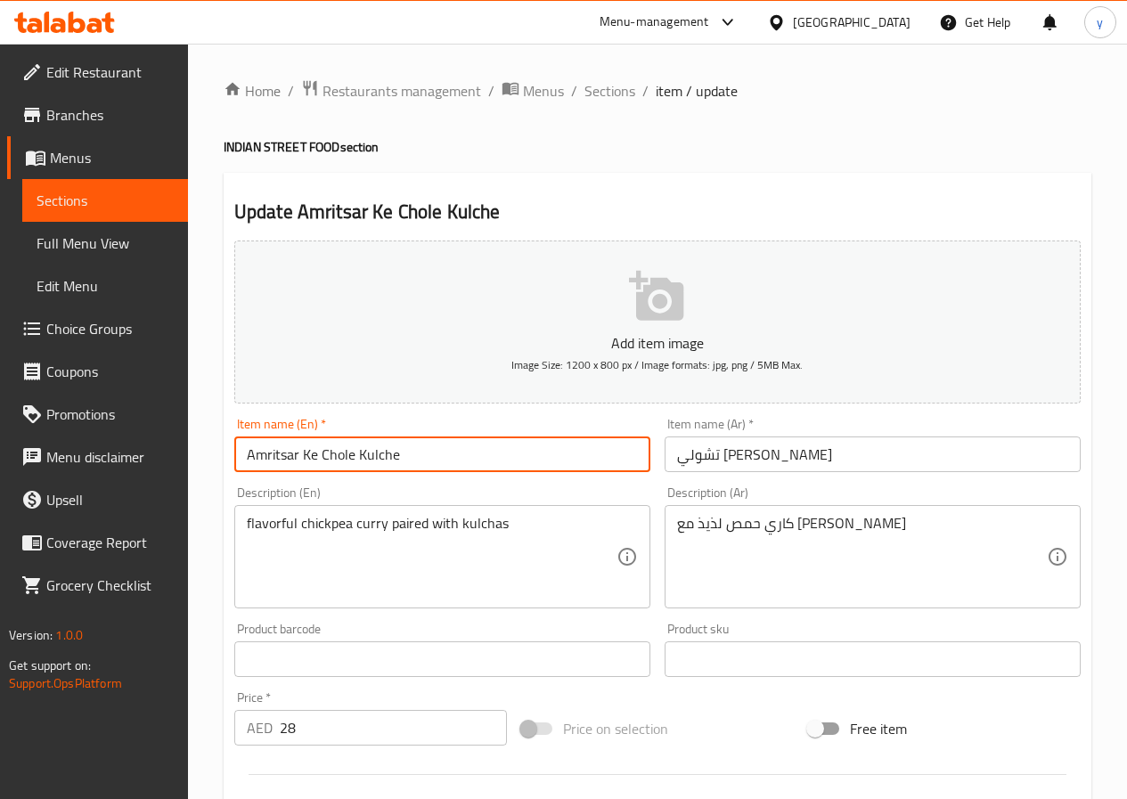
click at [287, 454] on input "Amritsar Ke Chole Kulche" at bounding box center [442, 455] width 416 height 36
drag, startPoint x: 408, startPoint y: 455, endPoint x: 234, endPoint y: 433, distance: 175.2
click at [237, 434] on div "Item name (En)   * [GEOGRAPHIC_DATA] Ke Chole Kulche Item name (En) *" at bounding box center [442, 445] width 416 height 54
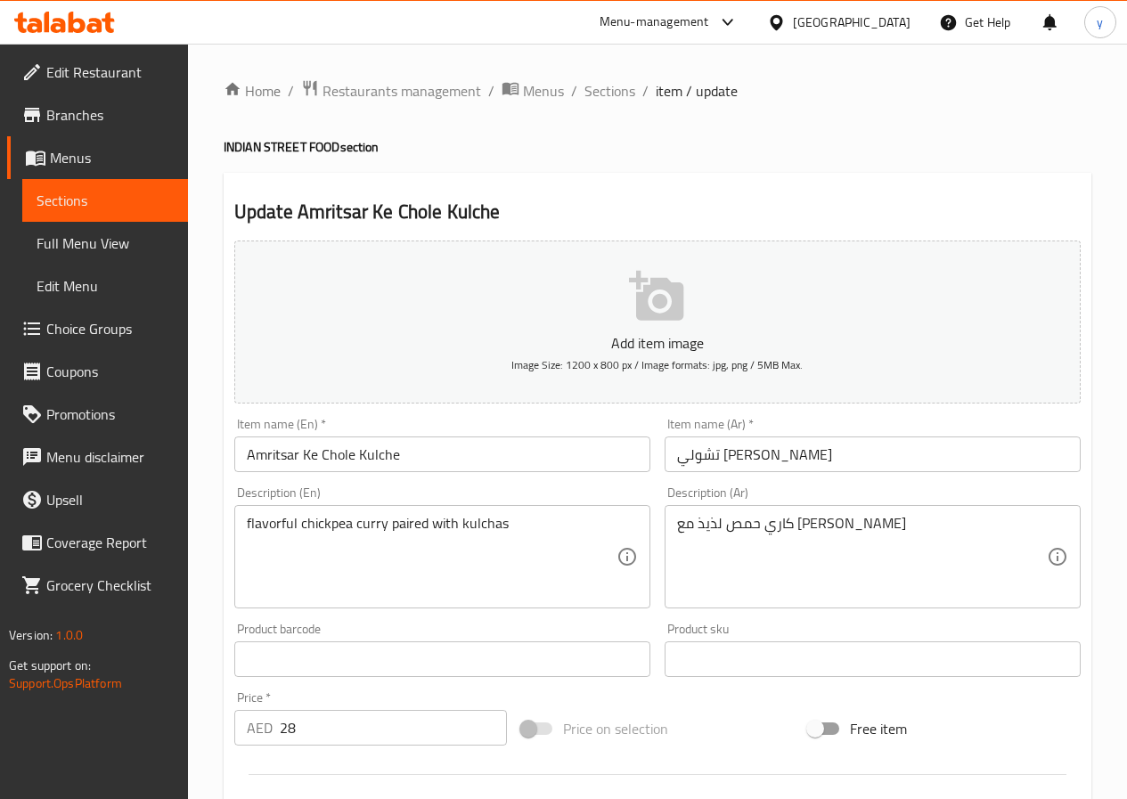
click at [828, 460] on input "تشولي [PERSON_NAME]" at bounding box center [873, 455] width 416 height 36
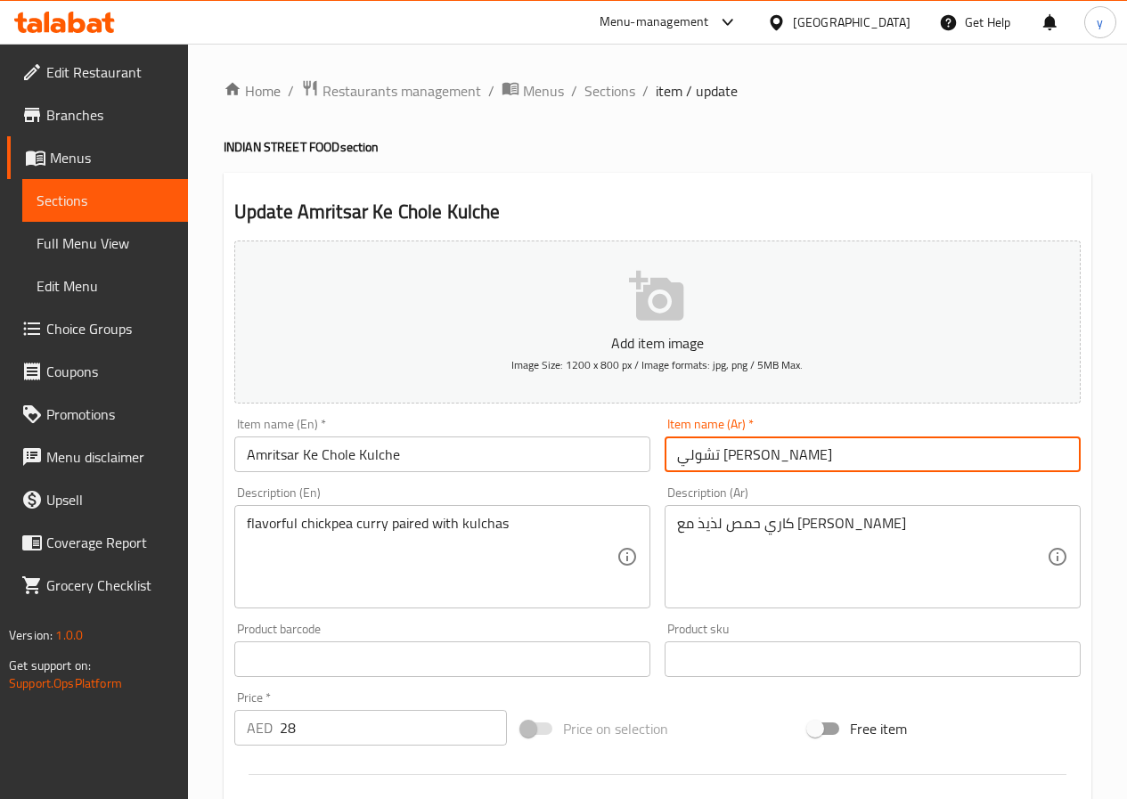
click at [828, 460] on input "تشولي [PERSON_NAME]" at bounding box center [873, 455] width 416 height 36
paste input "مريتسار [PERSON_NAME] كو"
type input "أمريتسار كي تشولي كو"
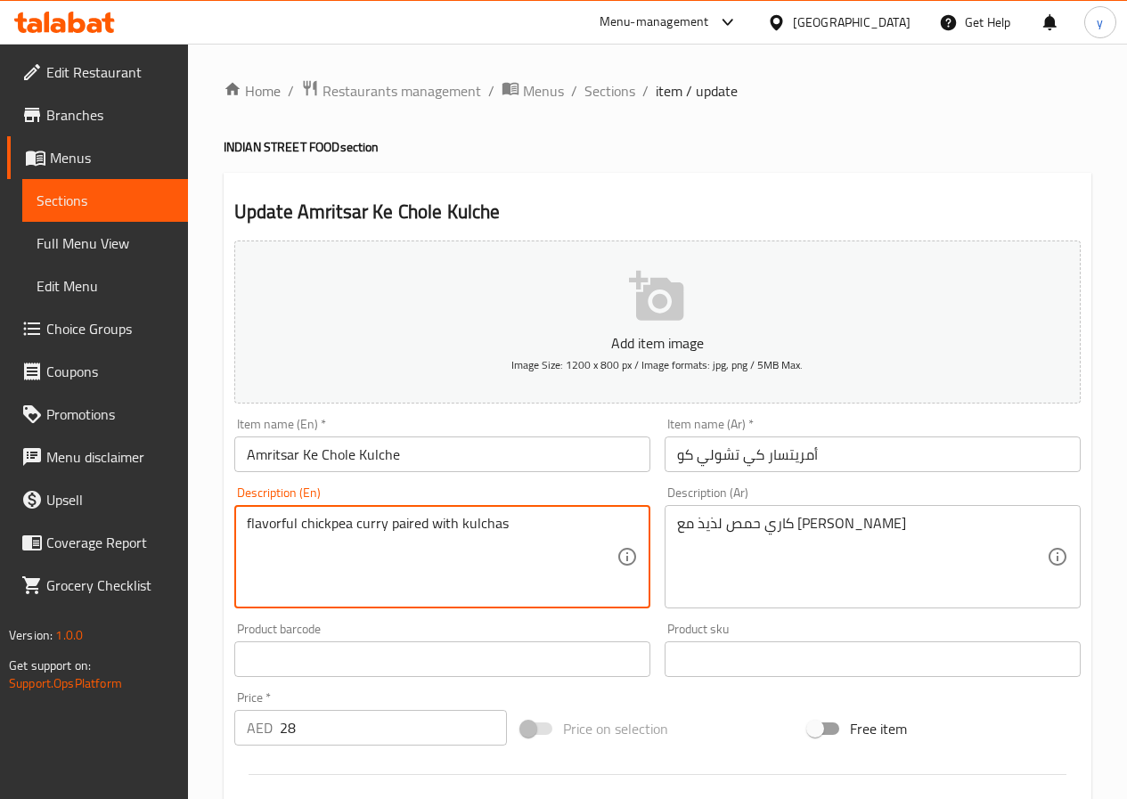
click at [262, 529] on textarea "flavorful chickpea curry paired with kulchas" at bounding box center [432, 557] width 370 height 85
click at [323, 521] on textarea "flavorful chickpea curry paired with kulchas" at bounding box center [432, 557] width 370 height 85
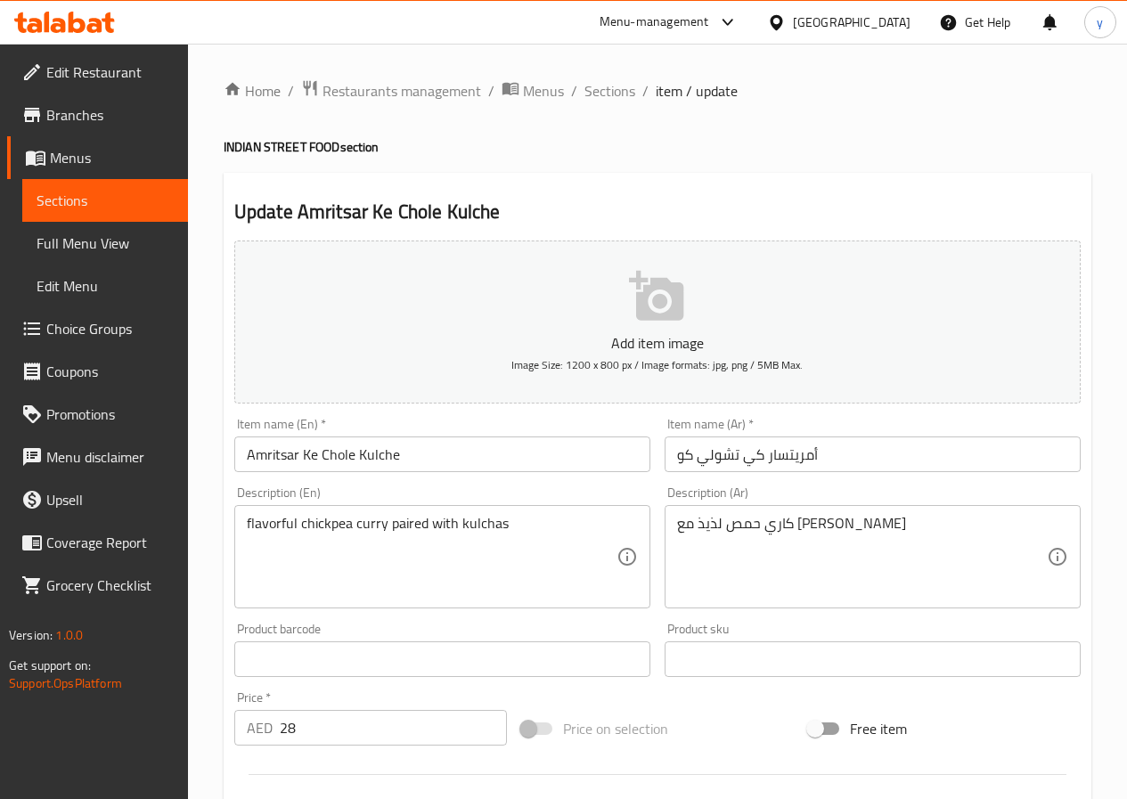
click at [367, 527] on textarea "flavorful chickpea curry paired with kulchas" at bounding box center [432, 557] width 370 height 85
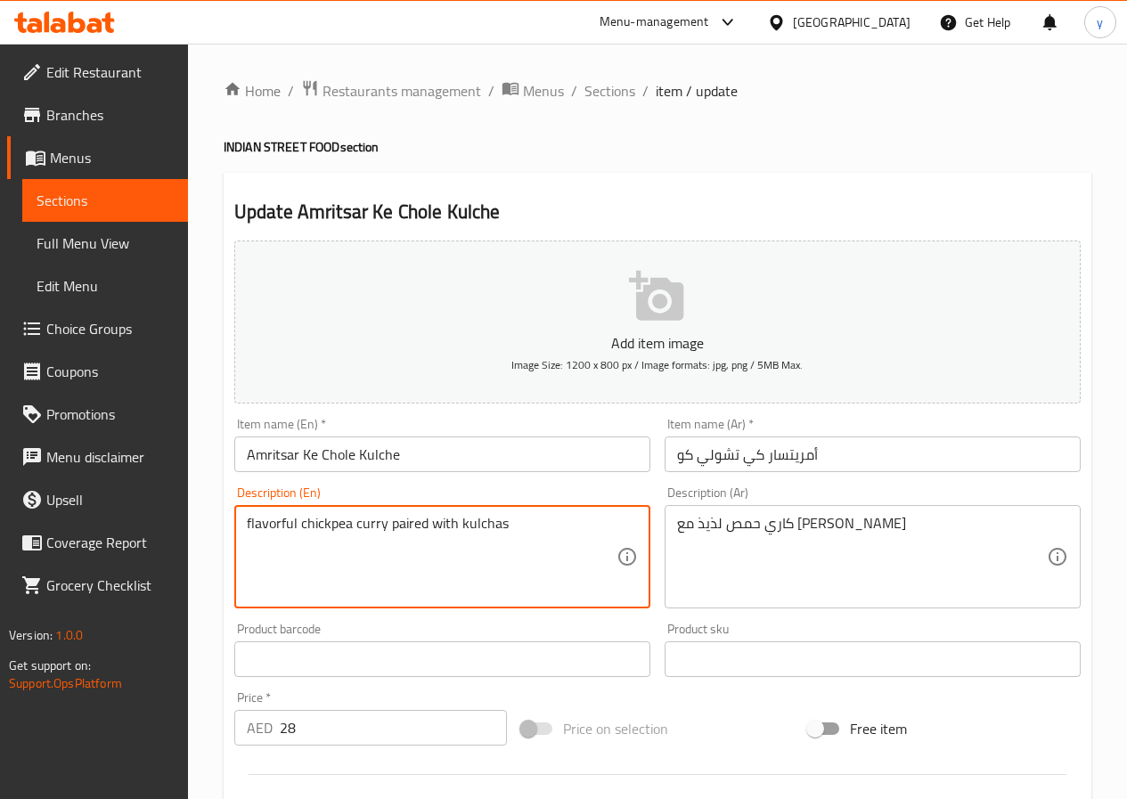
click at [367, 527] on textarea "flavorful chickpea curry paired with kulchas" at bounding box center [432, 557] width 370 height 85
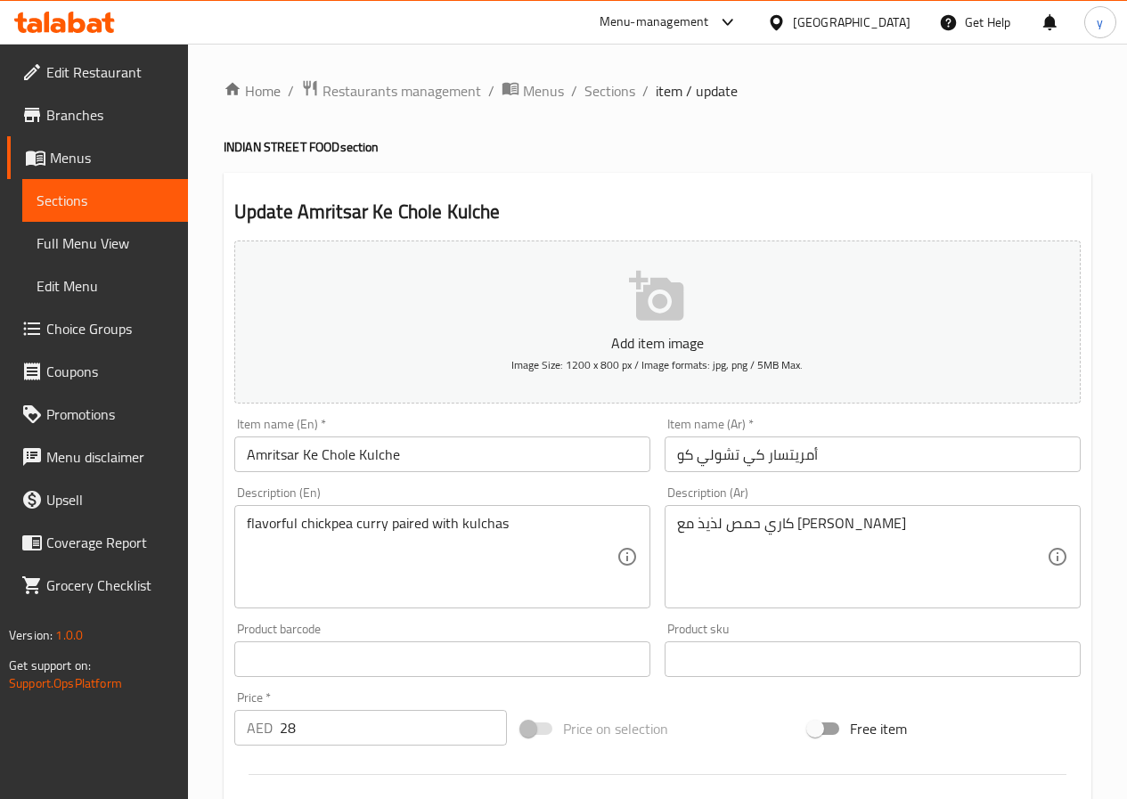
click at [486, 528] on textarea "flavorful chickpea curry paired with kulchas" at bounding box center [432, 557] width 370 height 85
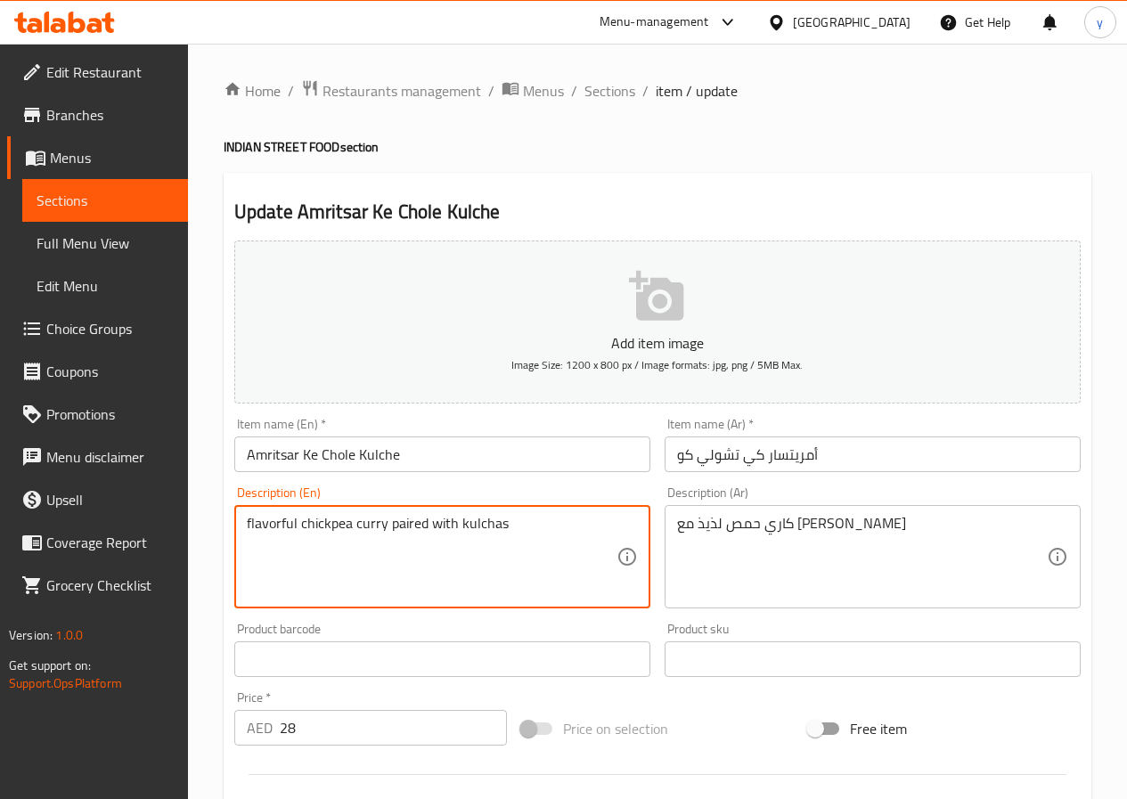
click at [486, 528] on textarea "flavorful chickpea curry paired with kulchas" at bounding box center [432, 557] width 370 height 85
click at [510, 524] on textarea "flavorful chickpea curry paired with kulchas" at bounding box center [432, 557] width 370 height 85
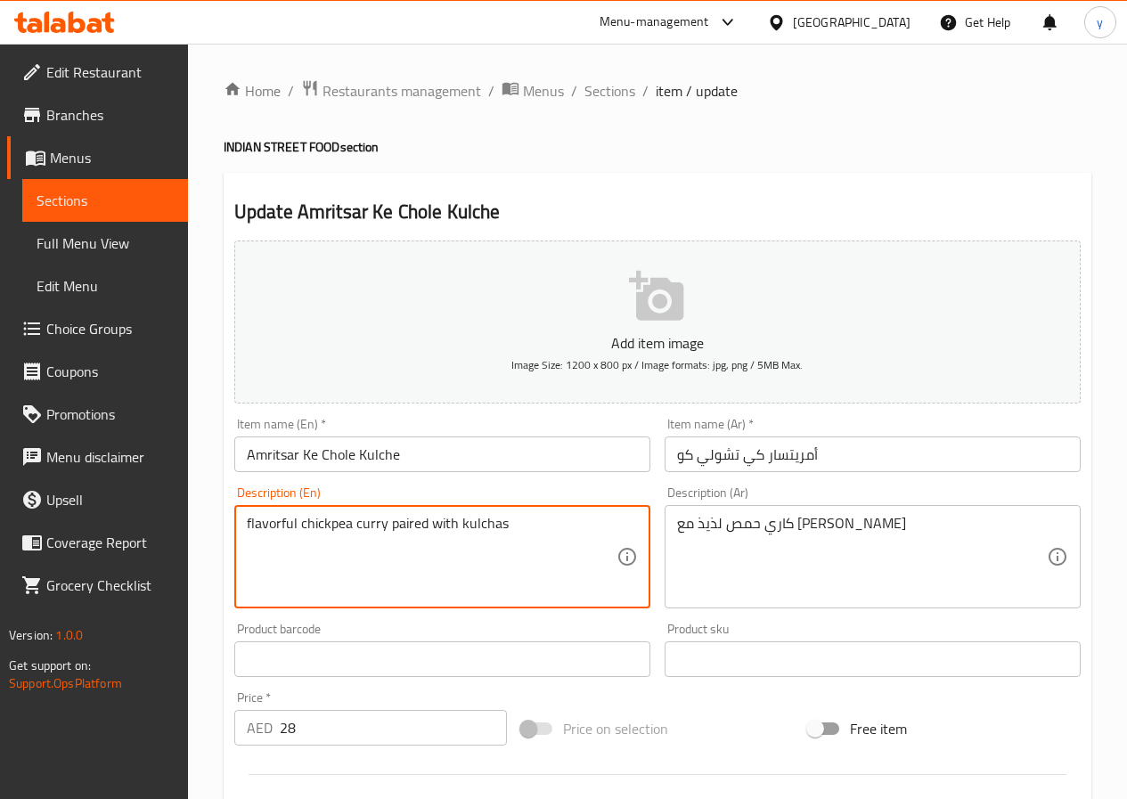
click at [503, 531] on textarea "flavorful chickpea curry paired with kulchas" at bounding box center [432, 557] width 370 height 85
drag, startPoint x: 458, startPoint y: 528, endPoint x: 512, endPoint y: 519, distance: 55.1
click at [512, 519] on textarea "flavorful chickpea curry paired with kulchas" at bounding box center [432, 557] width 370 height 85
click at [503, 529] on textarea "flavorful chickpea curry paired with kulchas" at bounding box center [432, 557] width 370 height 85
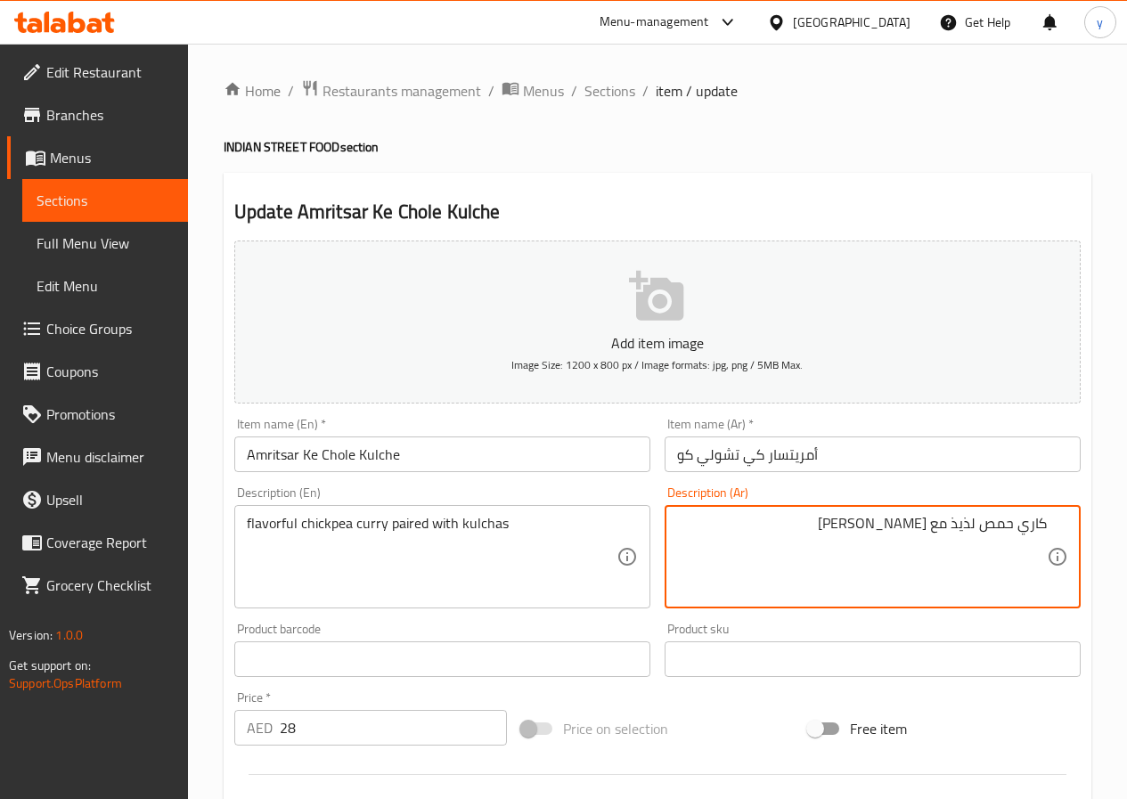
click at [781, 544] on textarea "كاري حمص لذيذ مع [PERSON_NAME]" at bounding box center [862, 557] width 370 height 85
click at [494, 518] on textarea "flavorful chickpea curry paired with kulchas" at bounding box center [432, 557] width 370 height 85
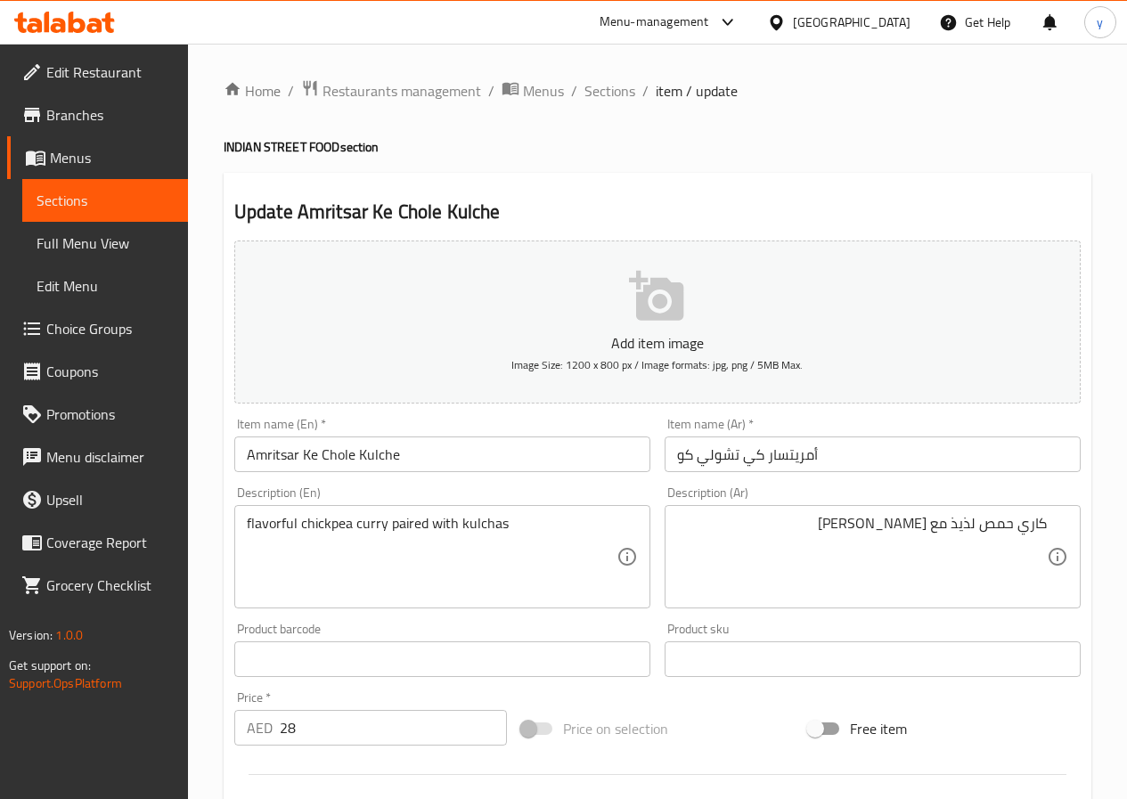
click at [582, 536] on textarea "flavorful chickpea curry paired with kulchas" at bounding box center [432, 557] width 370 height 85
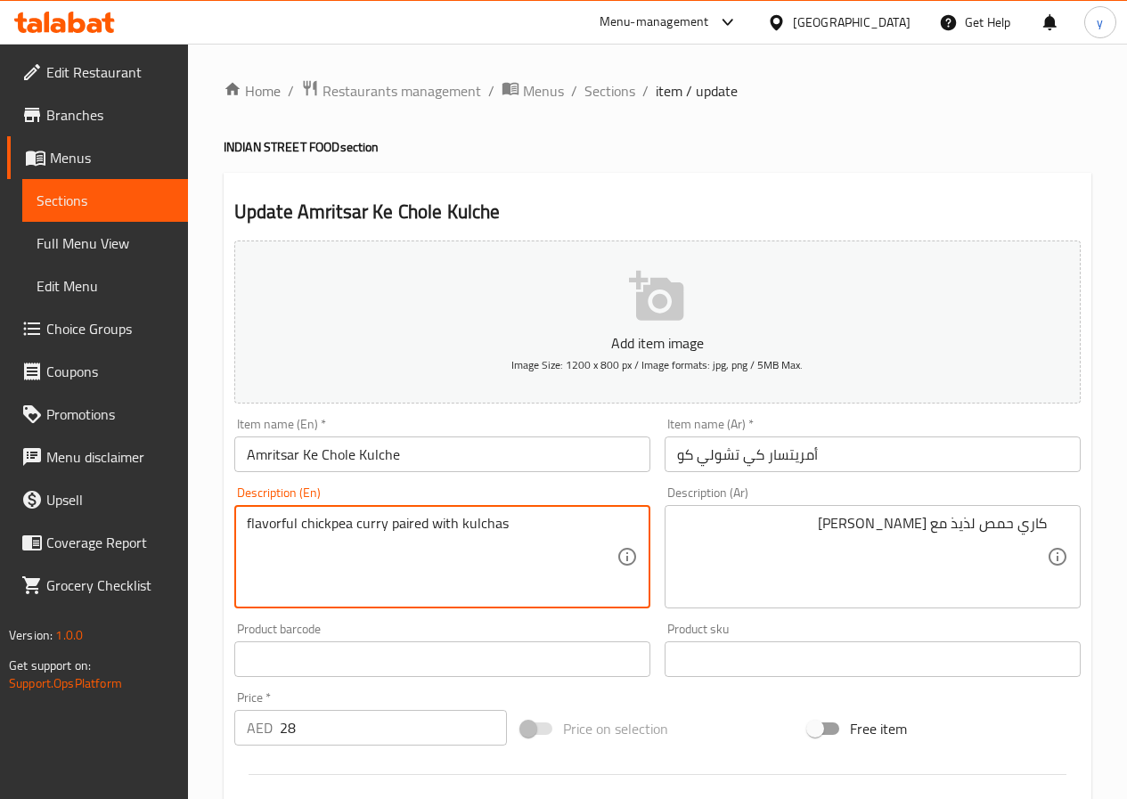
drag, startPoint x: 475, startPoint y: 528, endPoint x: 478, endPoint y: 560, distance: 32.2
click at [478, 560] on textarea "flavorful chickpea curry paired with kulchas" at bounding box center [432, 557] width 370 height 85
click at [547, 554] on textarea "flavorful chickpea curry paired with kulchas" at bounding box center [432, 557] width 370 height 85
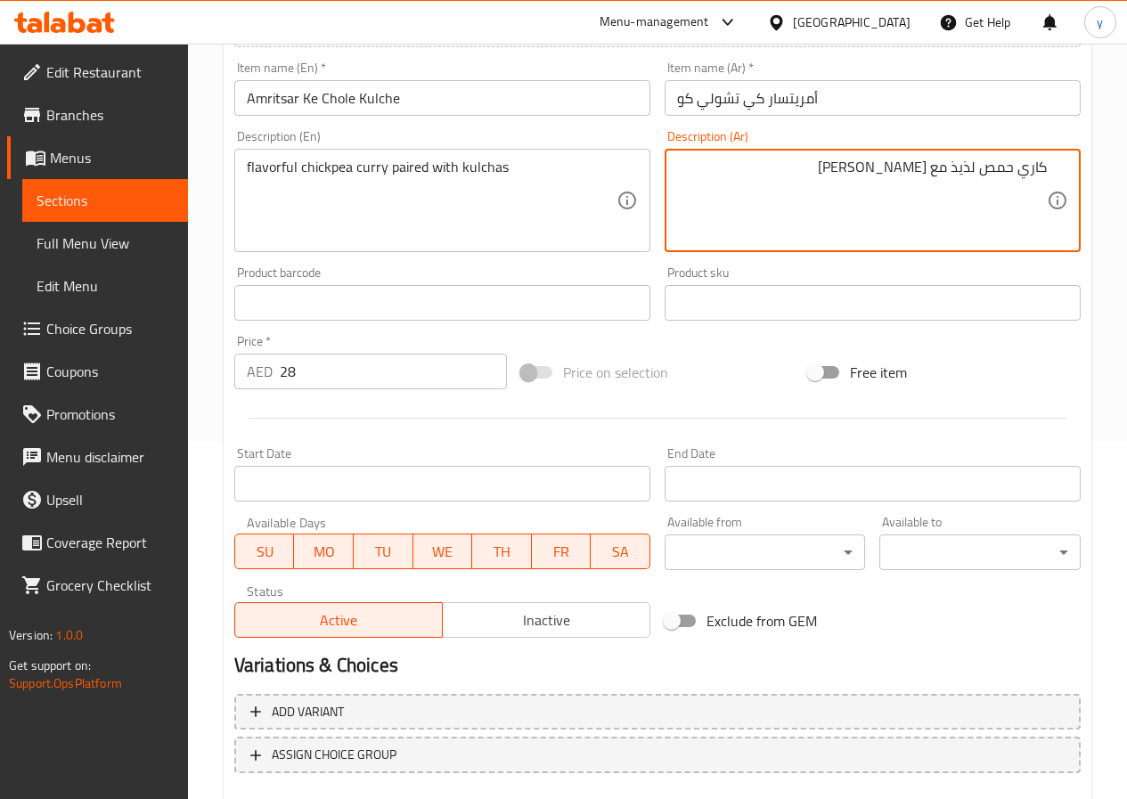
scroll to position [460, 0]
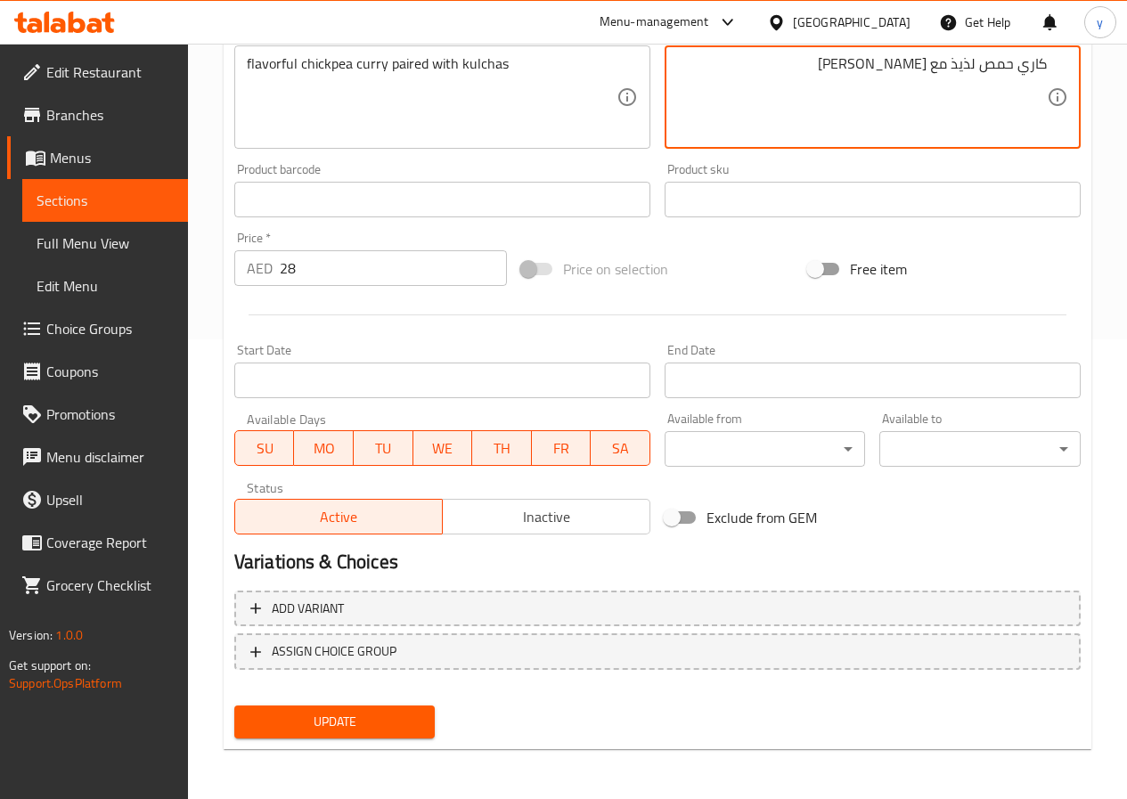
click at [373, 721] on span "Update" at bounding box center [335, 722] width 173 height 22
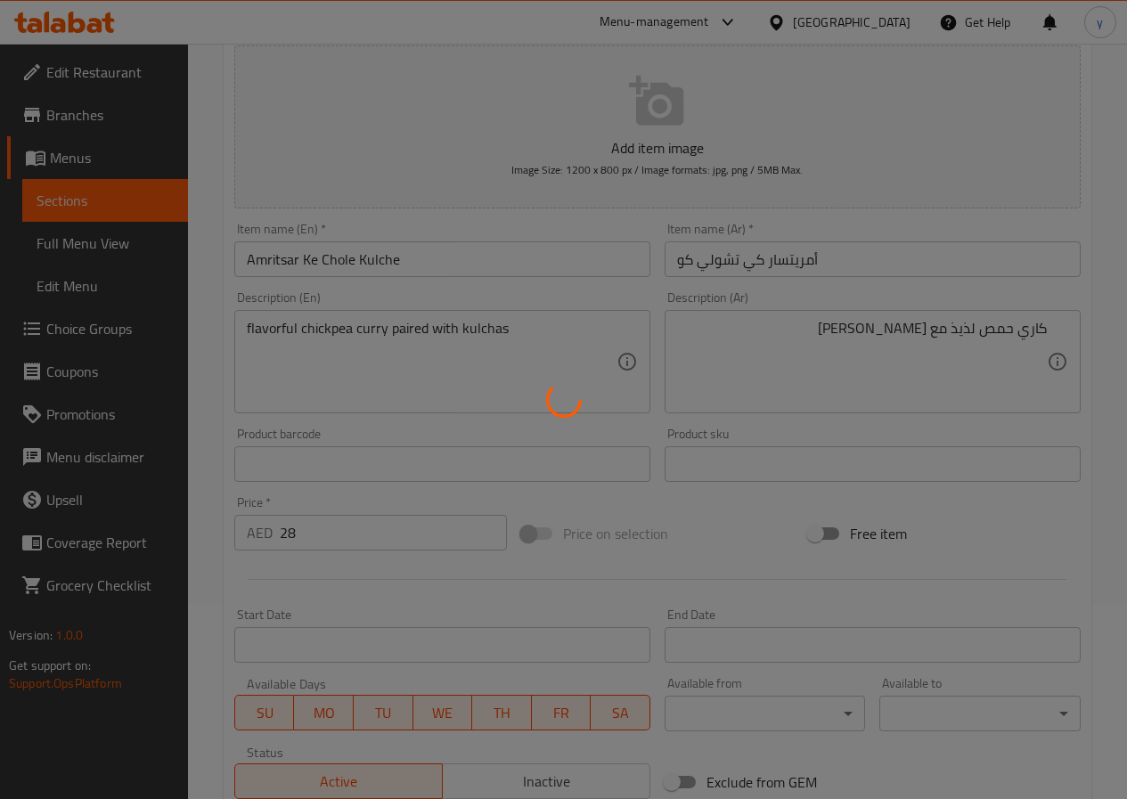
scroll to position [192, 0]
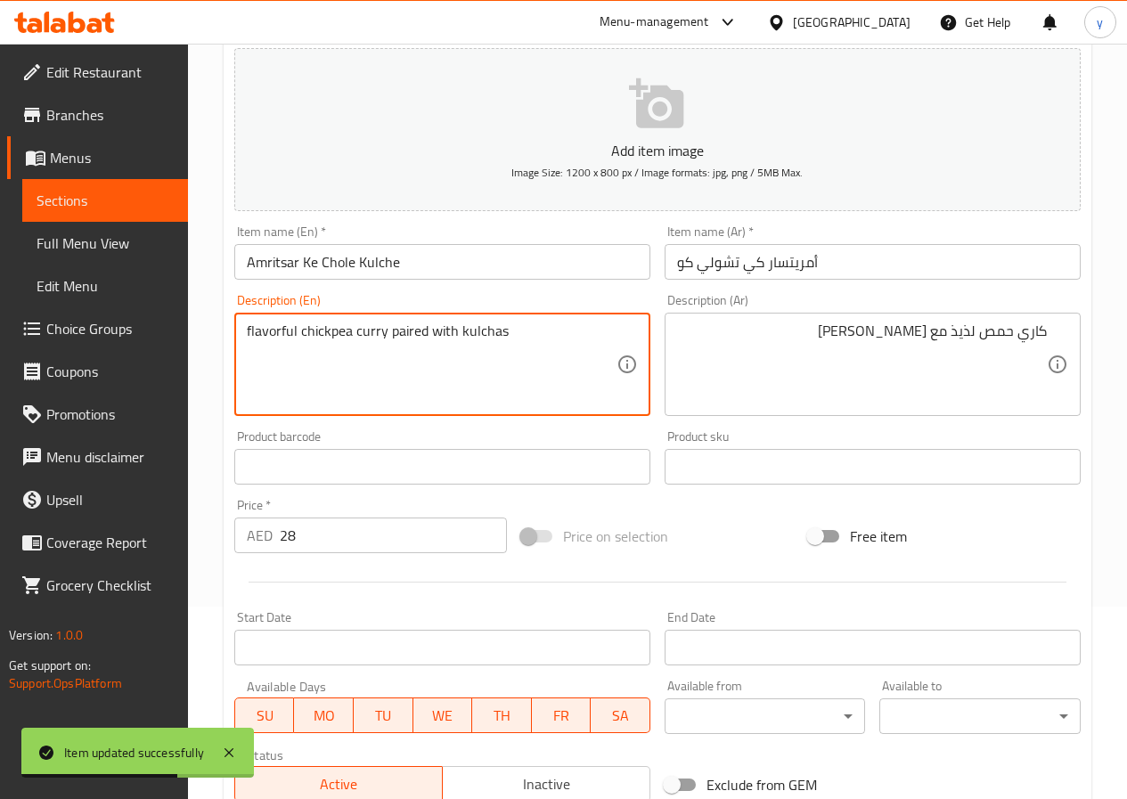
click at [331, 333] on textarea "flavorful chickpea curry paired with kulchas" at bounding box center [432, 365] width 370 height 85
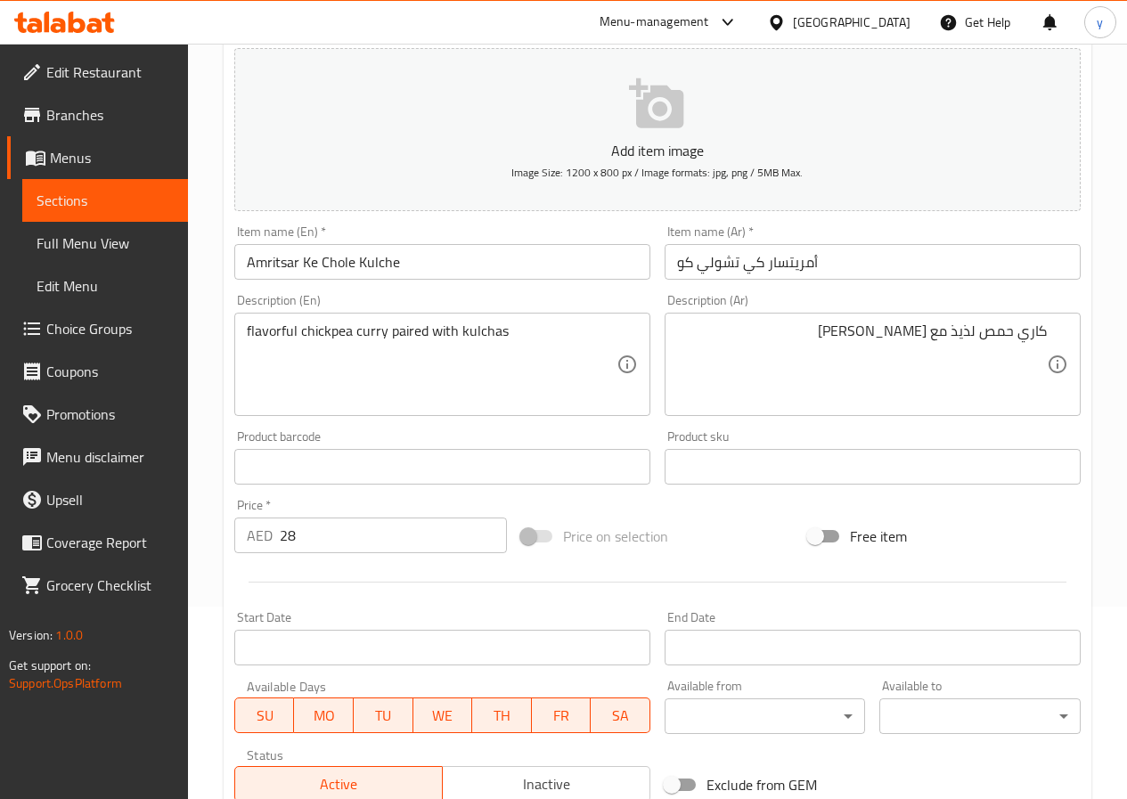
click at [398, 331] on textarea "flavorful chickpea curry paired with kulchas" at bounding box center [432, 365] width 370 height 85
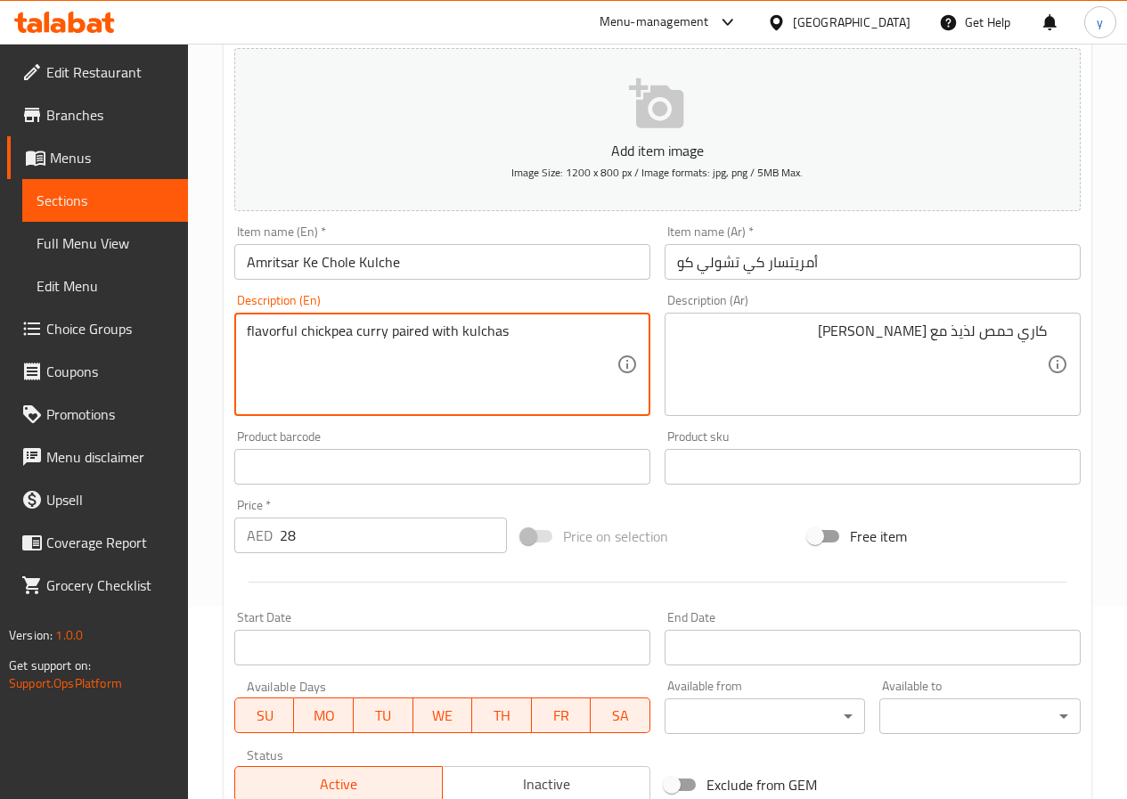
click at [398, 331] on textarea "flavorful chickpea curry paired with kulchas" at bounding box center [432, 365] width 370 height 85
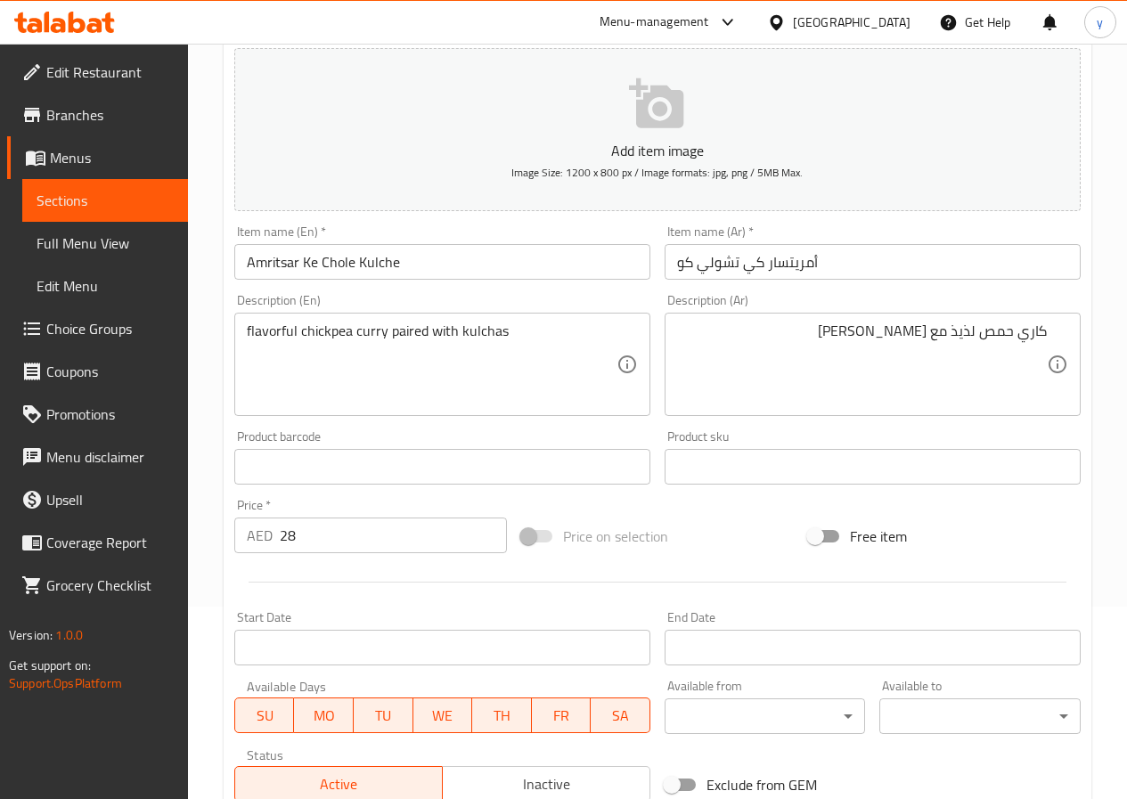
click at [451, 349] on textarea "flavorful chickpea curry paired with kulchas" at bounding box center [432, 365] width 370 height 85
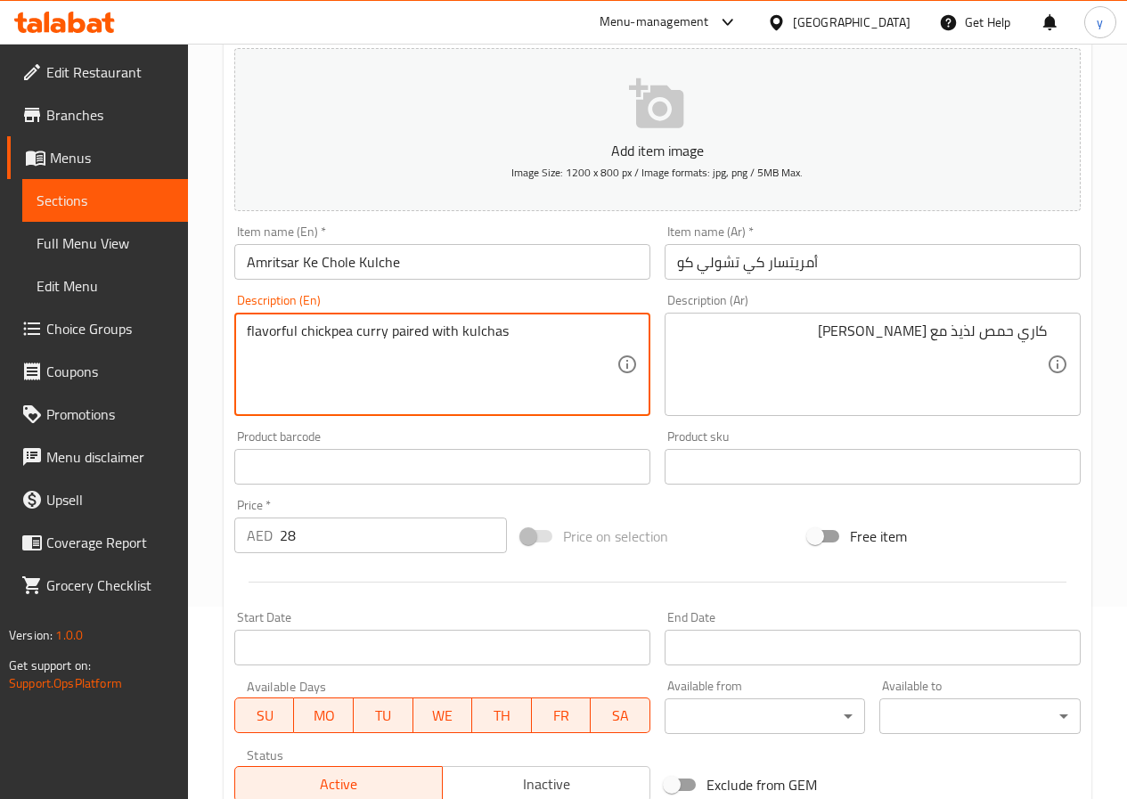
click at [455, 341] on textarea "flavorful chickpea curry paired with kulchas" at bounding box center [432, 365] width 370 height 85
drag, startPoint x: 455, startPoint y: 341, endPoint x: 392, endPoint y: 341, distance: 63.3
click at [392, 341] on textarea "flavorful chickpea curry paired with kulchas" at bounding box center [432, 365] width 370 height 85
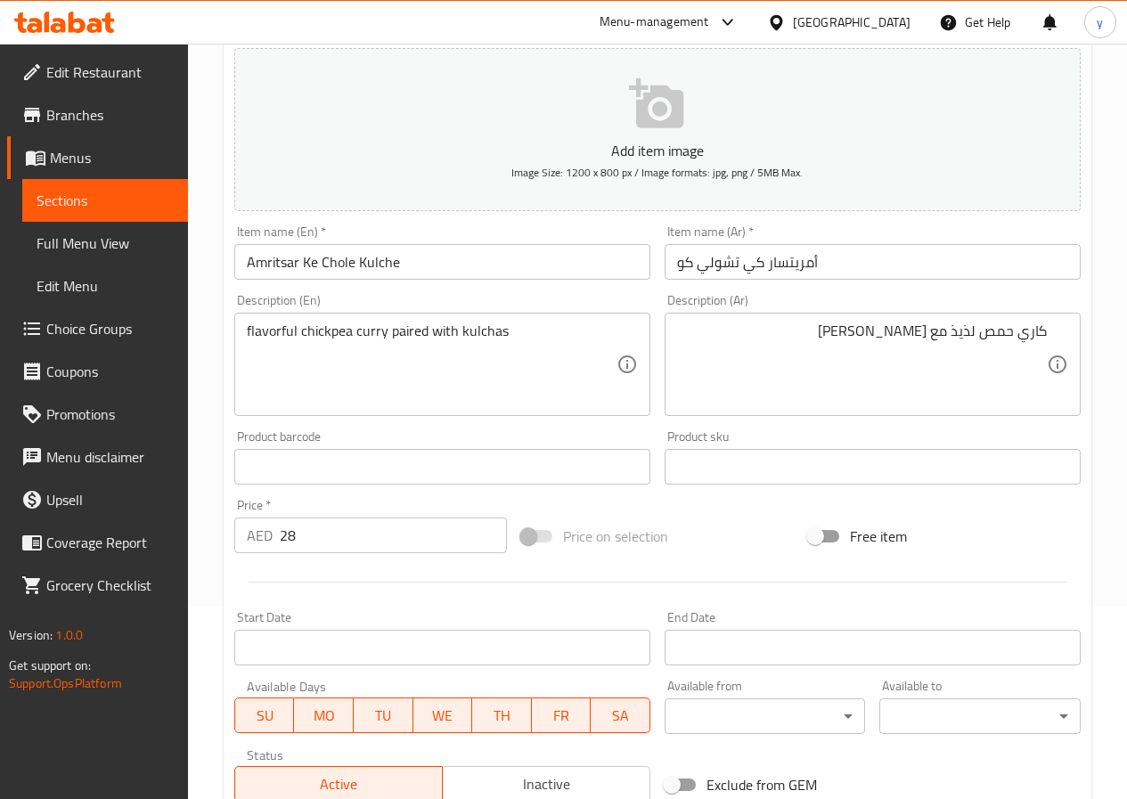
click at [535, 344] on textarea "flavorful chickpea curry paired with kulchas" at bounding box center [432, 365] width 370 height 85
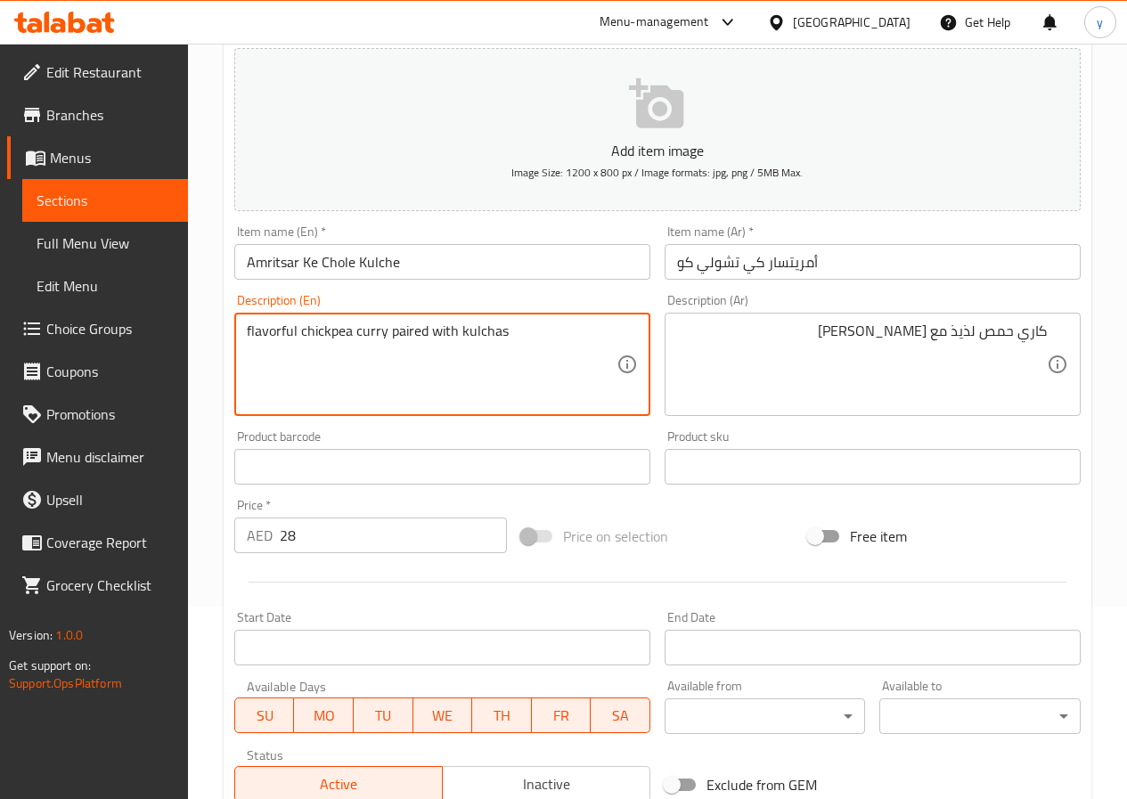
drag, startPoint x: 389, startPoint y: 332, endPoint x: 455, endPoint y: 330, distance: 66.9
click at [455, 330] on textarea "flavorful chickpea curry paired with kulchas" at bounding box center [432, 365] width 370 height 85
click at [376, 332] on textarea "flavorful chickpea curry paired with kulchas" at bounding box center [432, 365] width 370 height 85
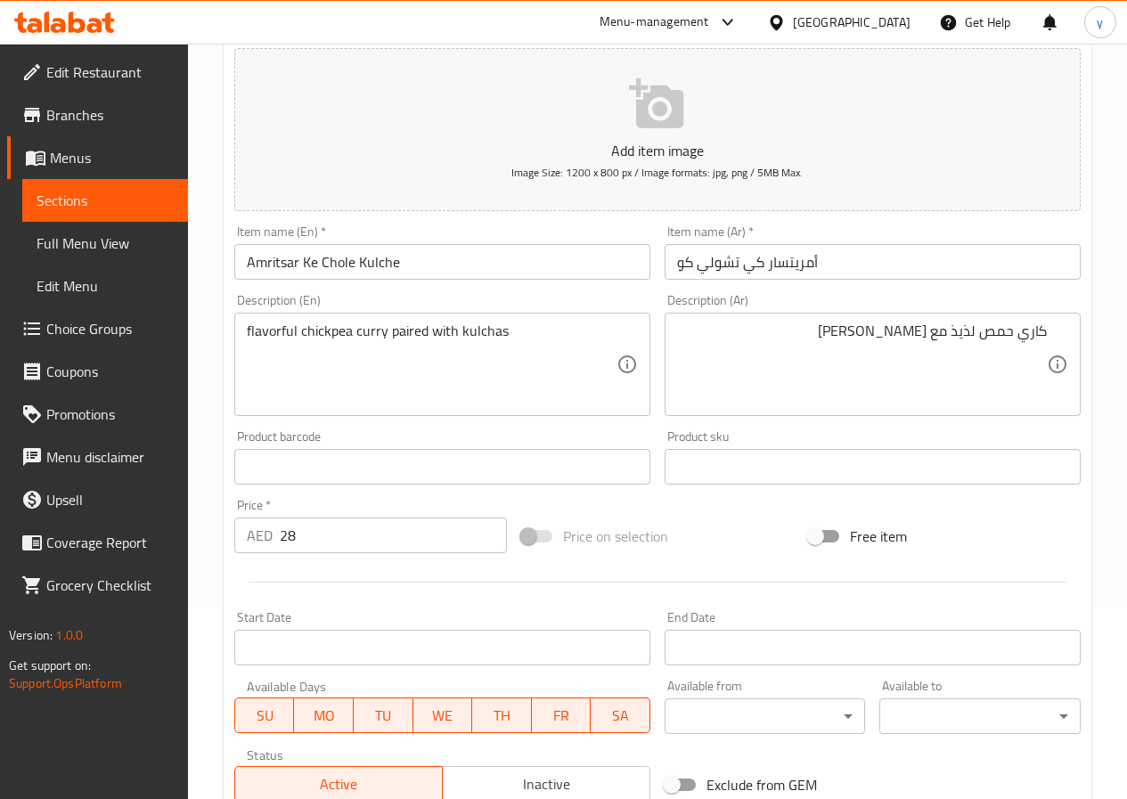
click at [495, 335] on textarea "flavorful chickpea curry paired with kulchas" at bounding box center [432, 365] width 370 height 85
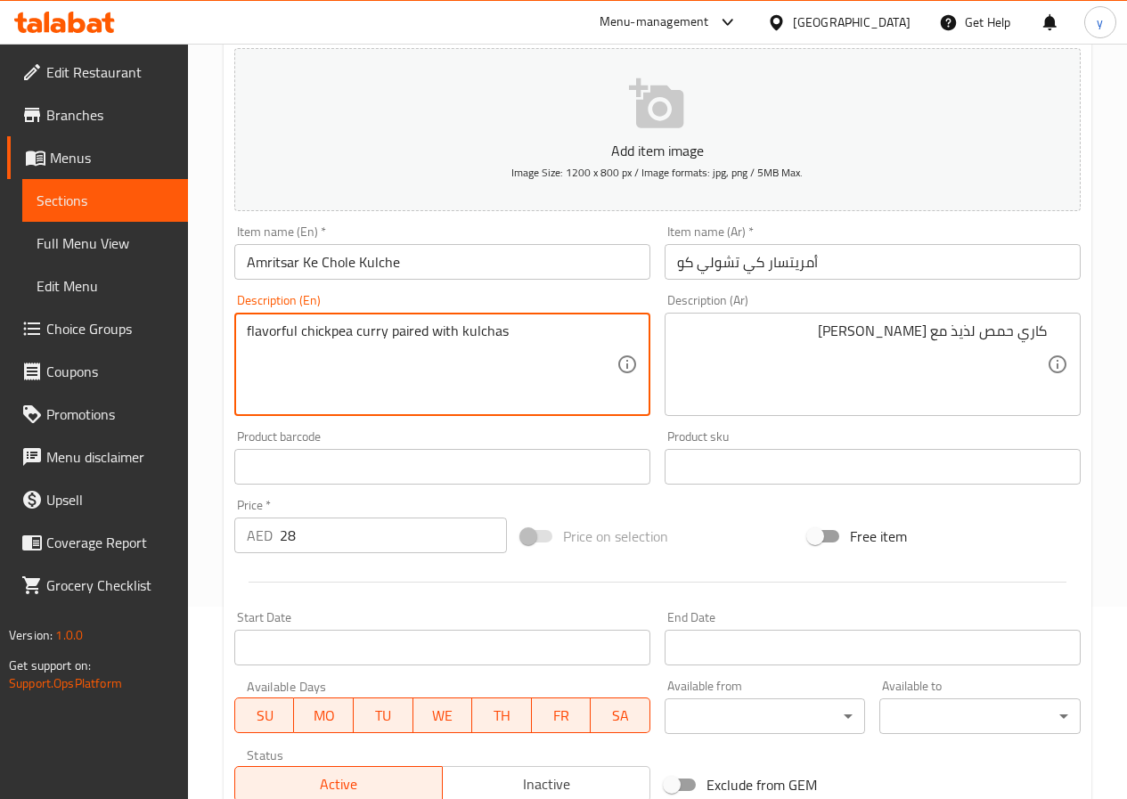
click at [495, 335] on textarea "flavorful chickpea curry paired with kulchas" at bounding box center [432, 365] width 370 height 85
click at [402, 326] on textarea "flavorful chickpea curry paired with kulchas" at bounding box center [432, 365] width 370 height 85
click at [537, 331] on textarea "flavorful chickpea curry paired with kulchas" at bounding box center [432, 365] width 370 height 85
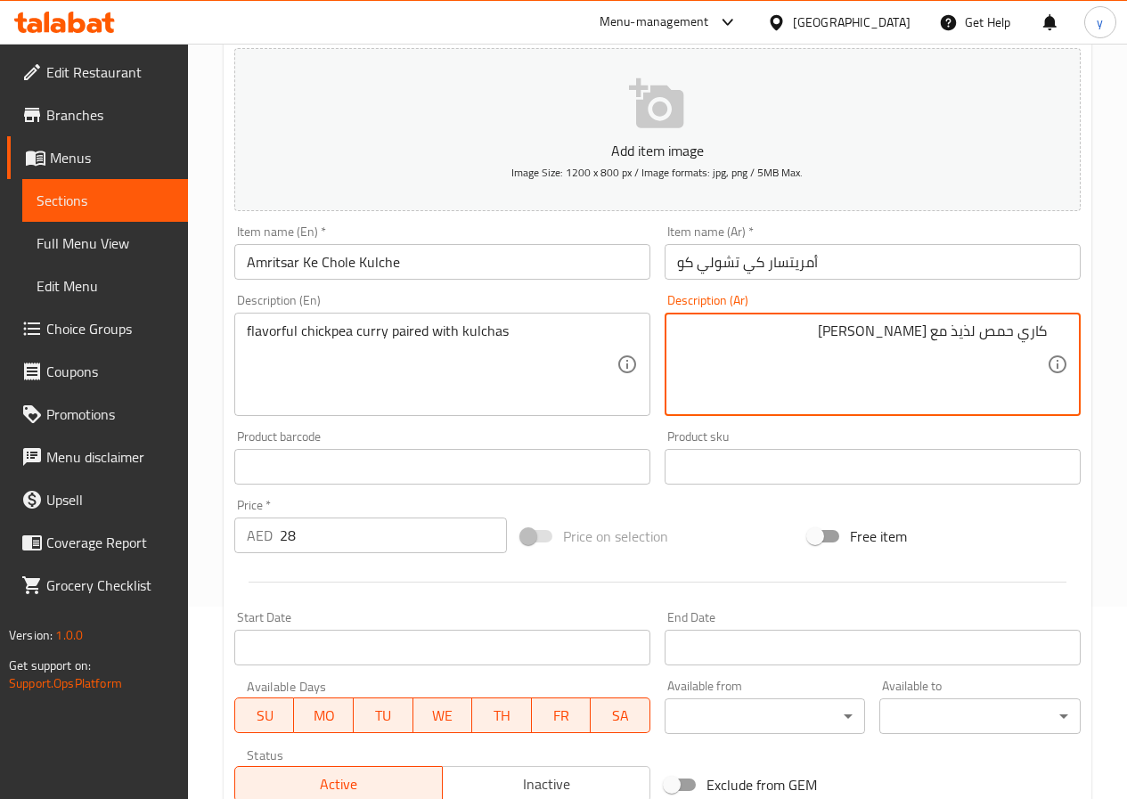
type textarea "كاري حمص لذيذ مع [PERSON_NAME]"
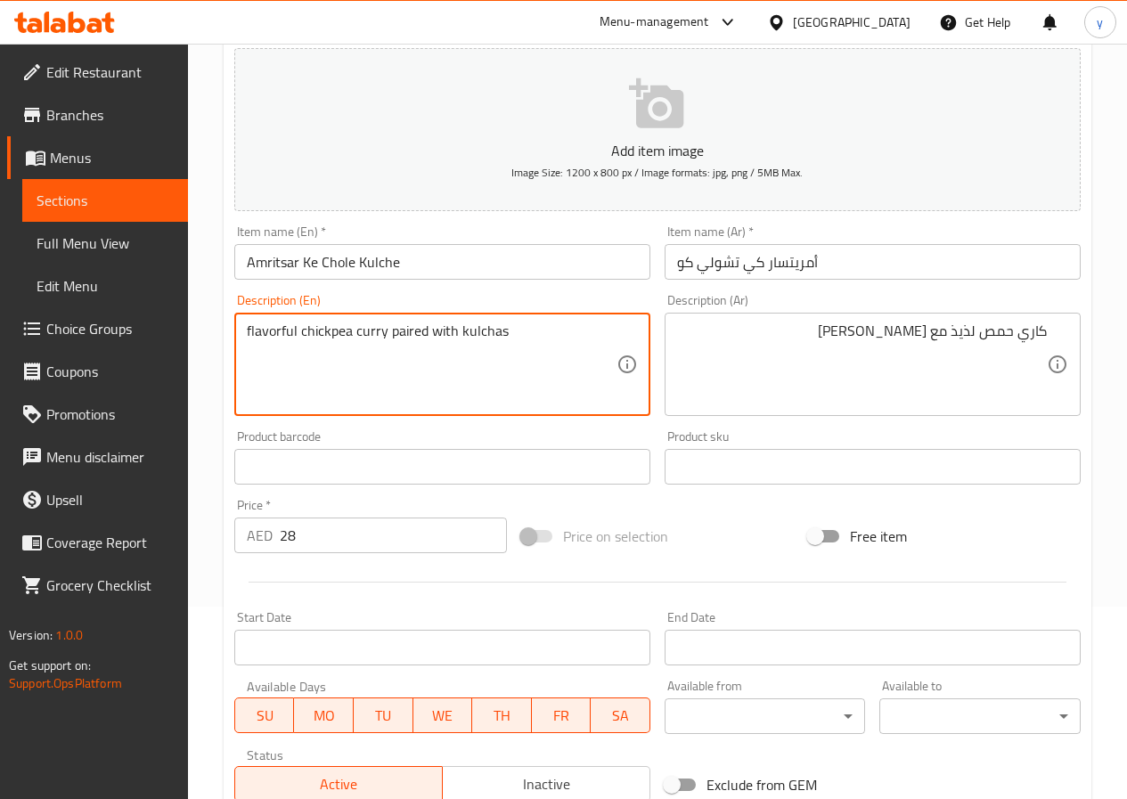
click at [452, 339] on textarea "flavorful chickpea curry paired with kulchas" at bounding box center [432, 365] width 370 height 85
drag, startPoint x: 390, startPoint y: 335, endPoint x: 454, endPoint y: 352, distance: 66.4
click at [454, 352] on textarea "flavorful chickpea curry paired with kulchas" at bounding box center [432, 365] width 370 height 85
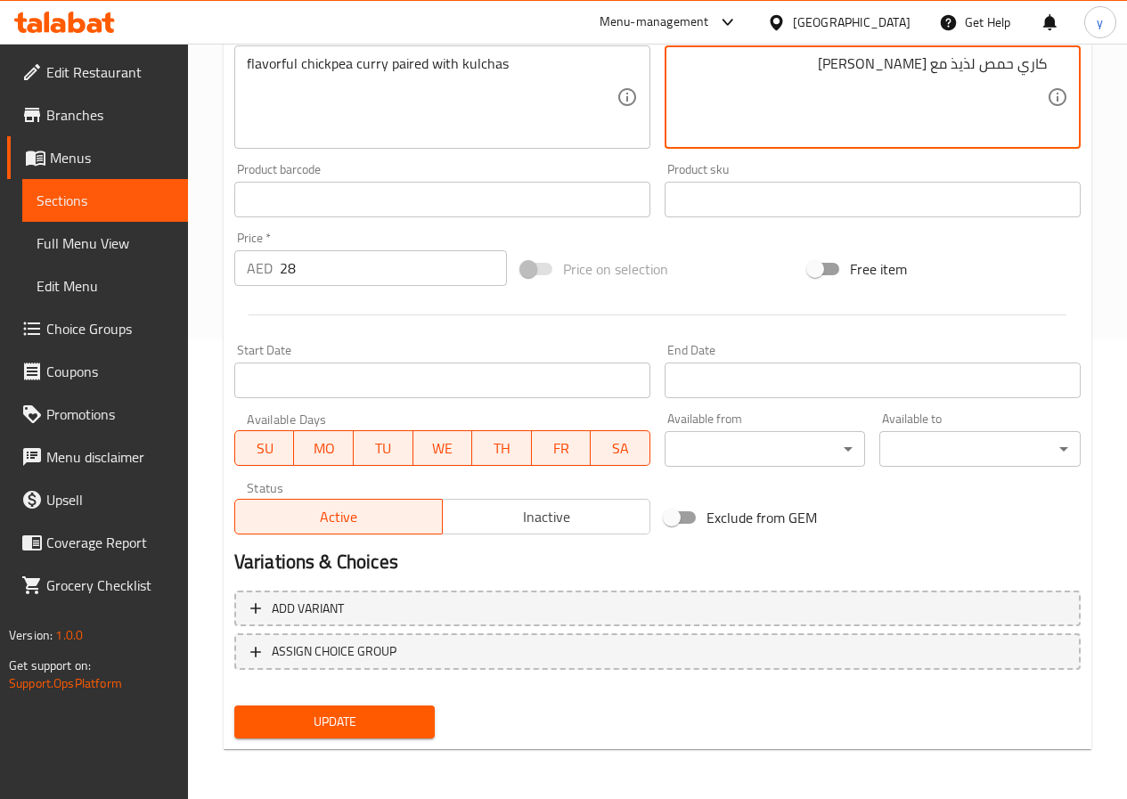
scroll to position [0, 0]
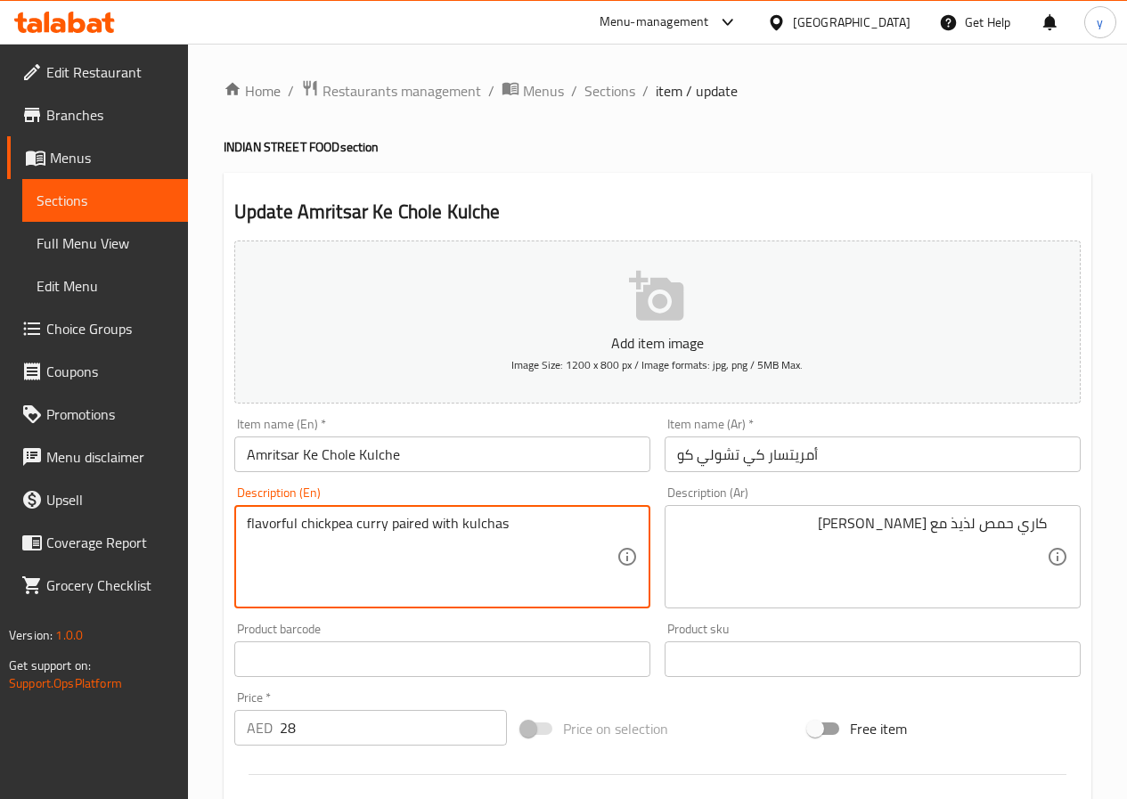
drag, startPoint x: 455, startPoint y: 531, endPoint x: 390, endPoint y: 550, distance: 67.7
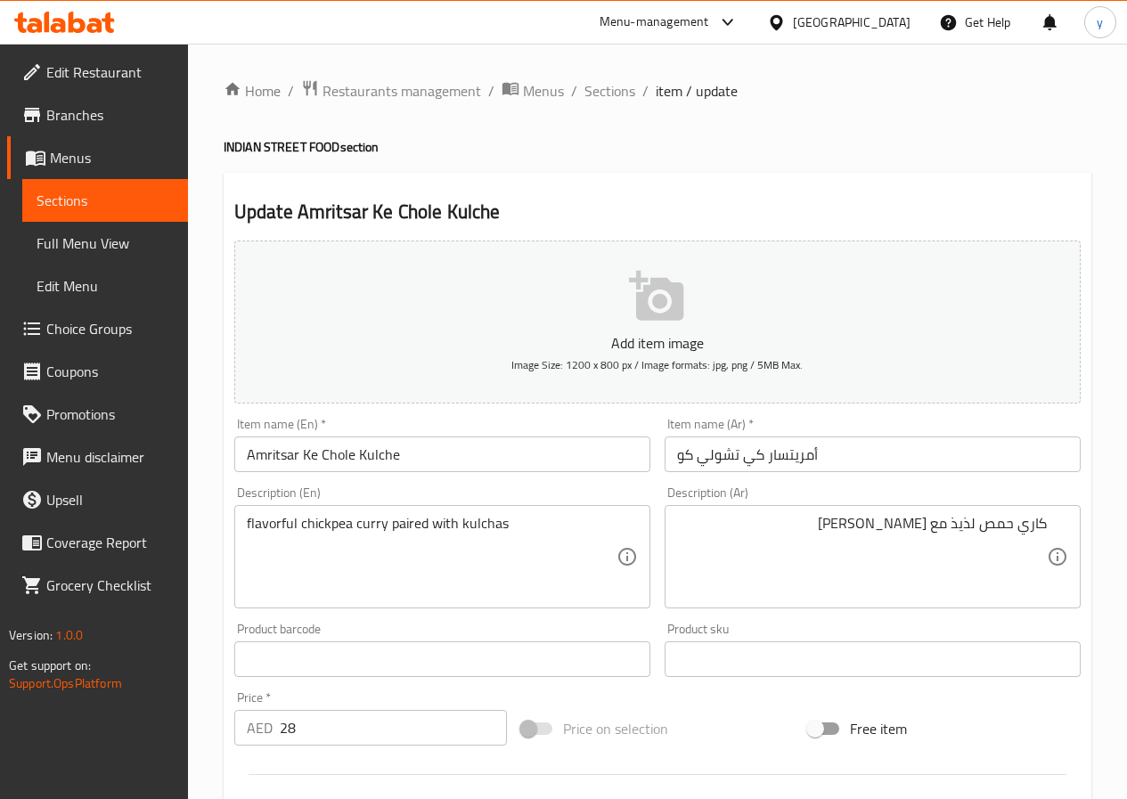
scroll to position [460, 0]
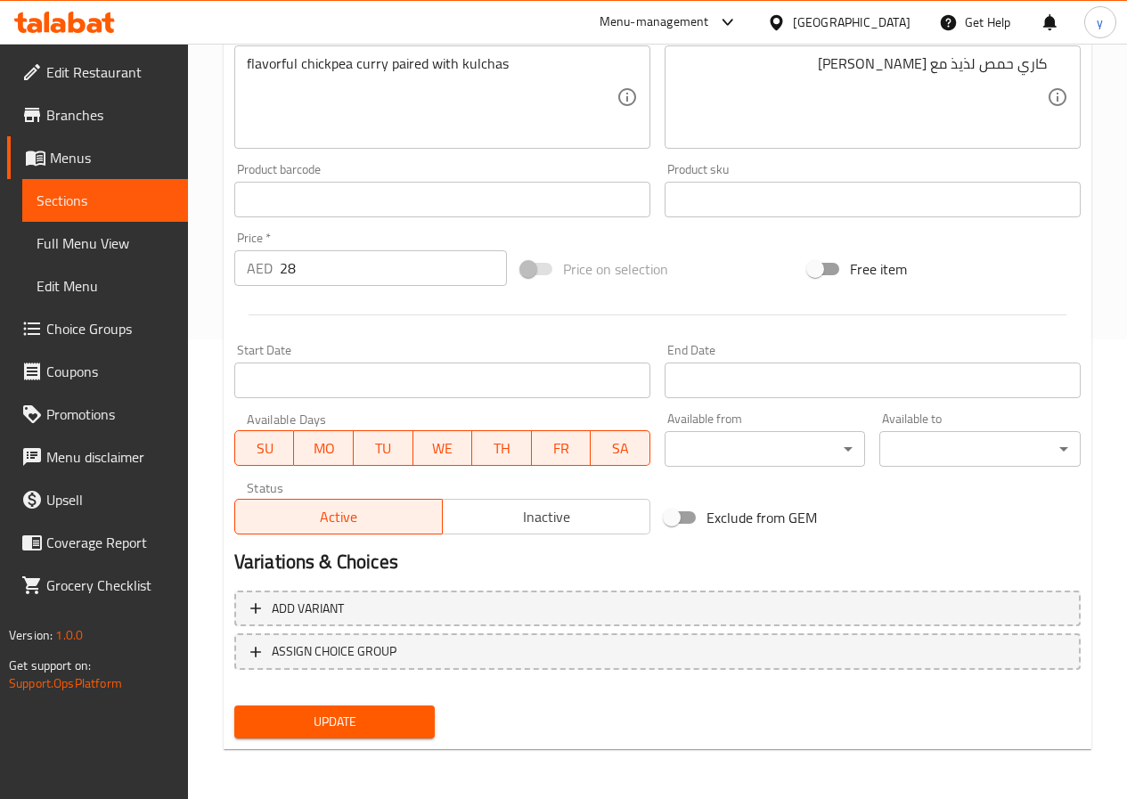
click at [373, 685] on nav at bounding box center [657, 684] width 847 height 14
click at [371, 718] on span "Update" at bounding box center [335, 722] width 173 height 22
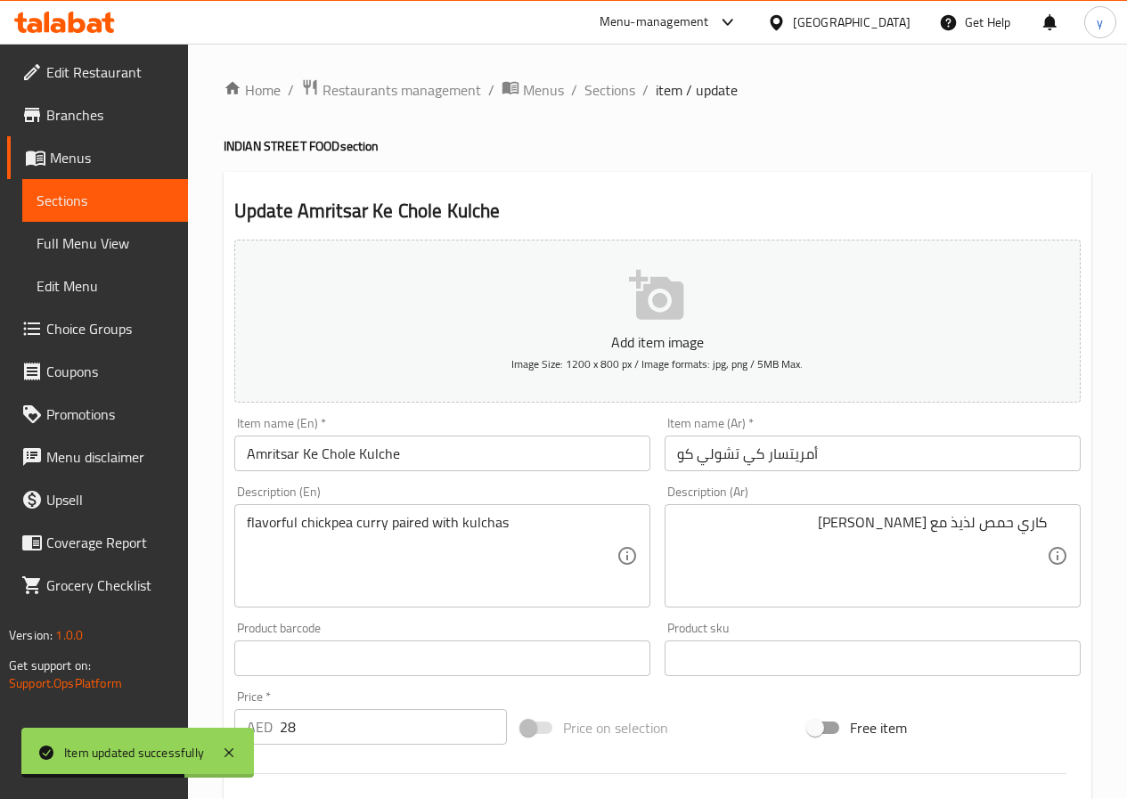
scroll to position [0, 0]
click at [604, 88] on span "Sections" at bounding box center [610, 90] width 51 height 21
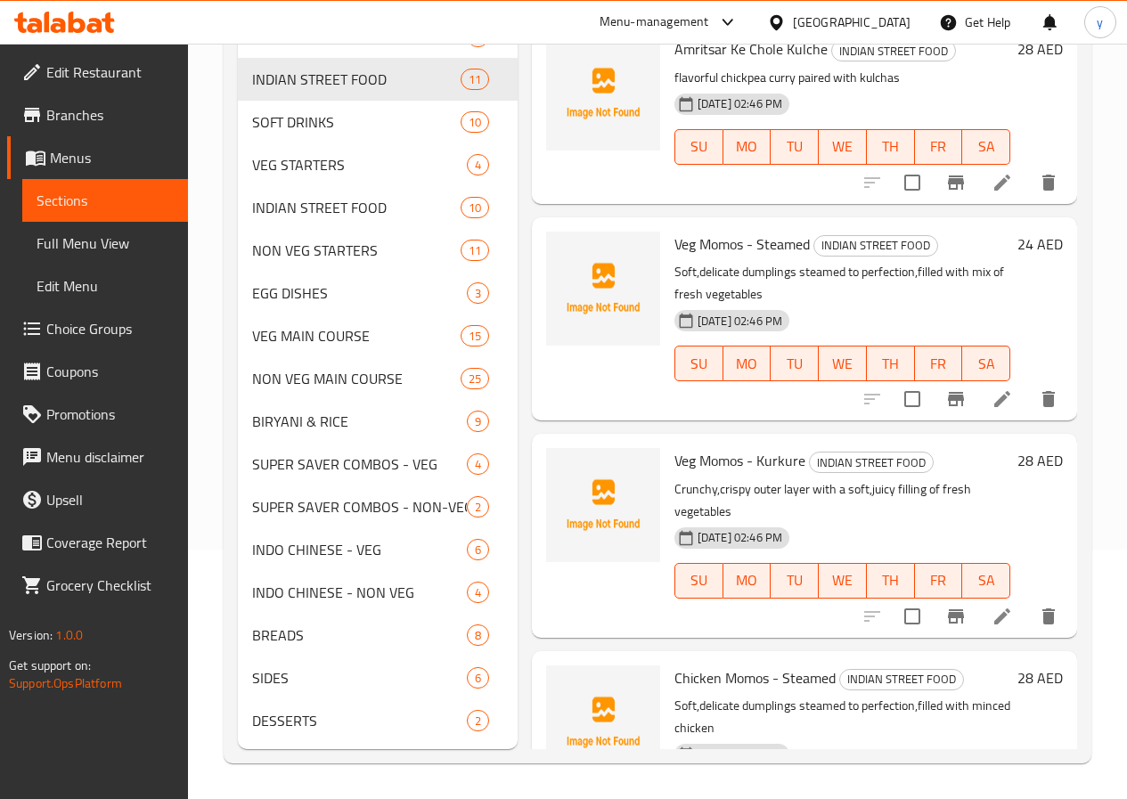
scroll to position [1008, 0]
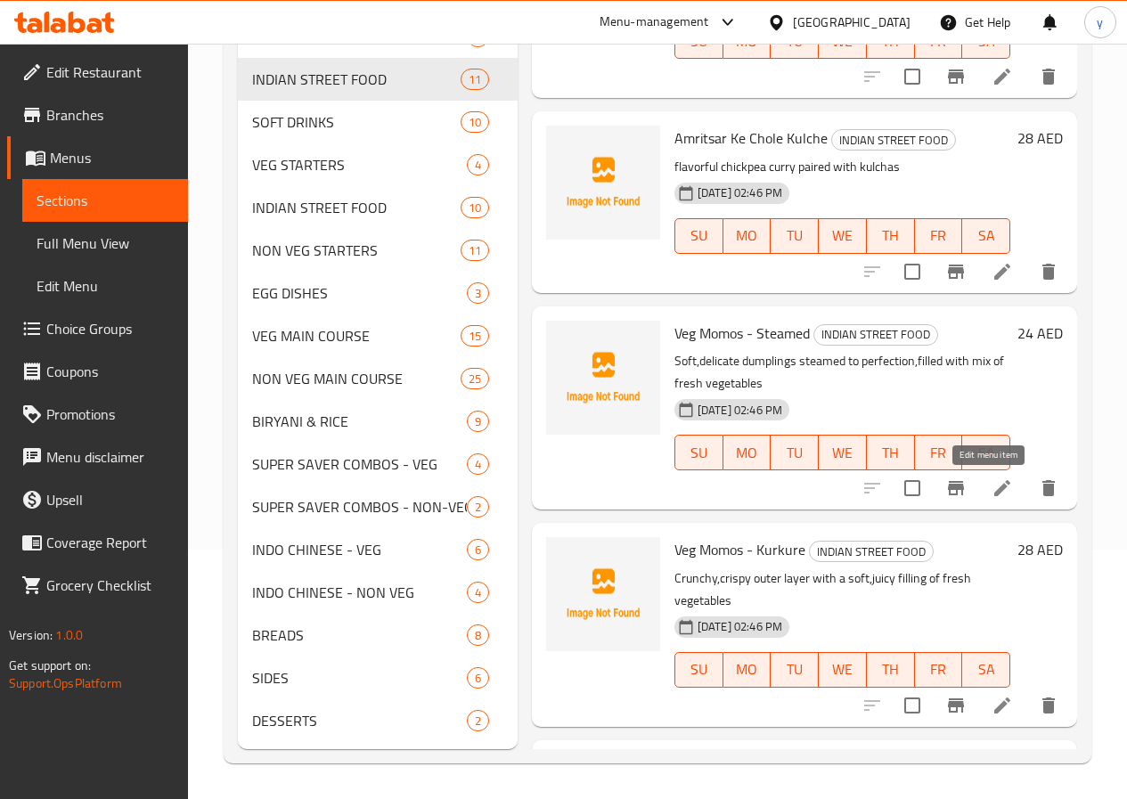
click at [994, 478] on icon at bounding box center [1002, 488] width 21 height 21
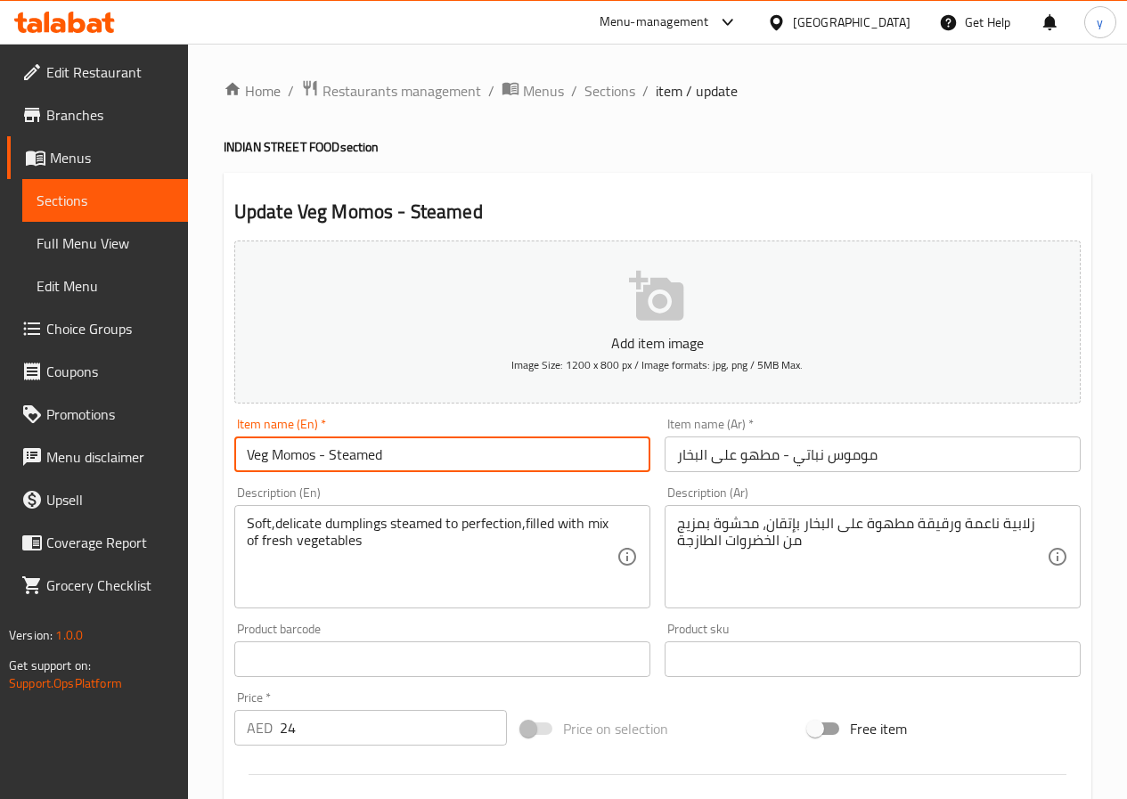
drag, startPoint x: 457, startPoint y: 452, endPoint x: 328, endPoint y: 462, distance: 129.6
click at [328, 462] on input "Veg Momos - Steamed" at bounding box center [442, 455] width 416 height 36
click at [443, 446] on input "Veg Momos - Steamed" at bounding box center [442, 455] width 416 height 36
click at [289, 455] on input "Veg Momos - Steamed" at bounding box center [442, 455] width 416 height 36
click at [315, 462] on input "Veg Momos - Steamed" at bounding box center [442, 455] width 416 height 36
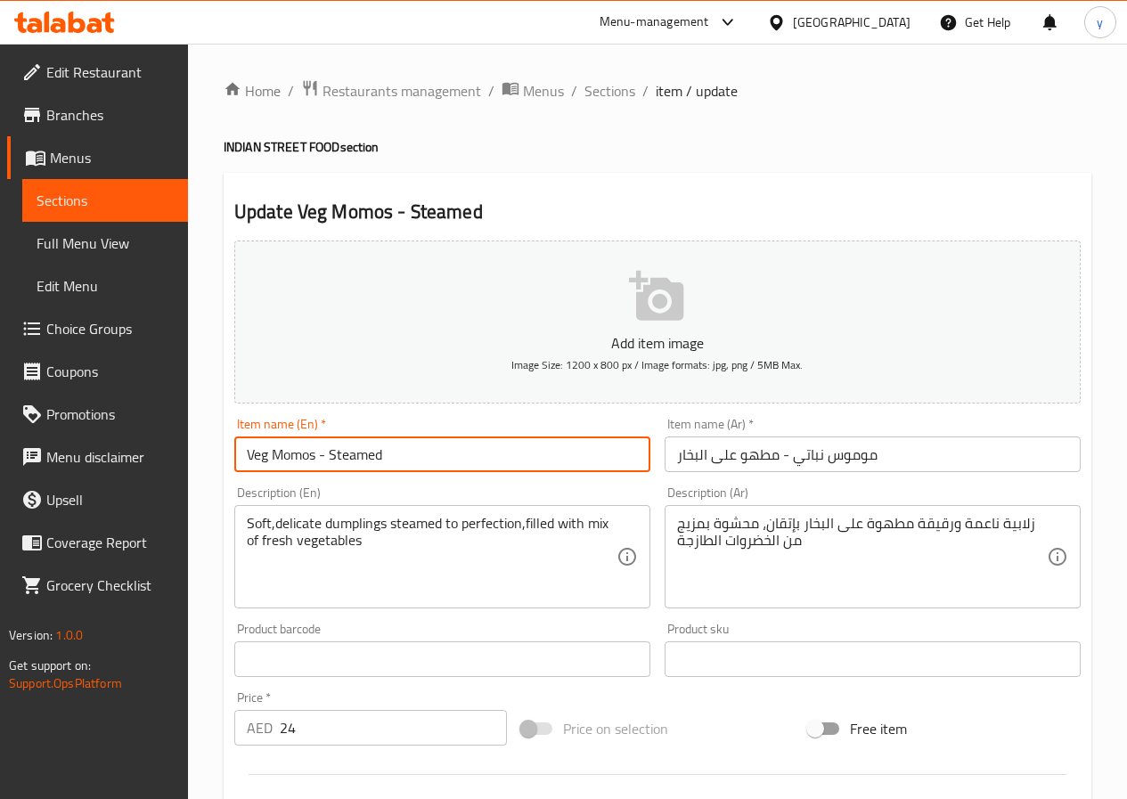
click at [291, 457] on input "Veg Momos - Steamed" at bounding box center [442, 455] width 416 height 36
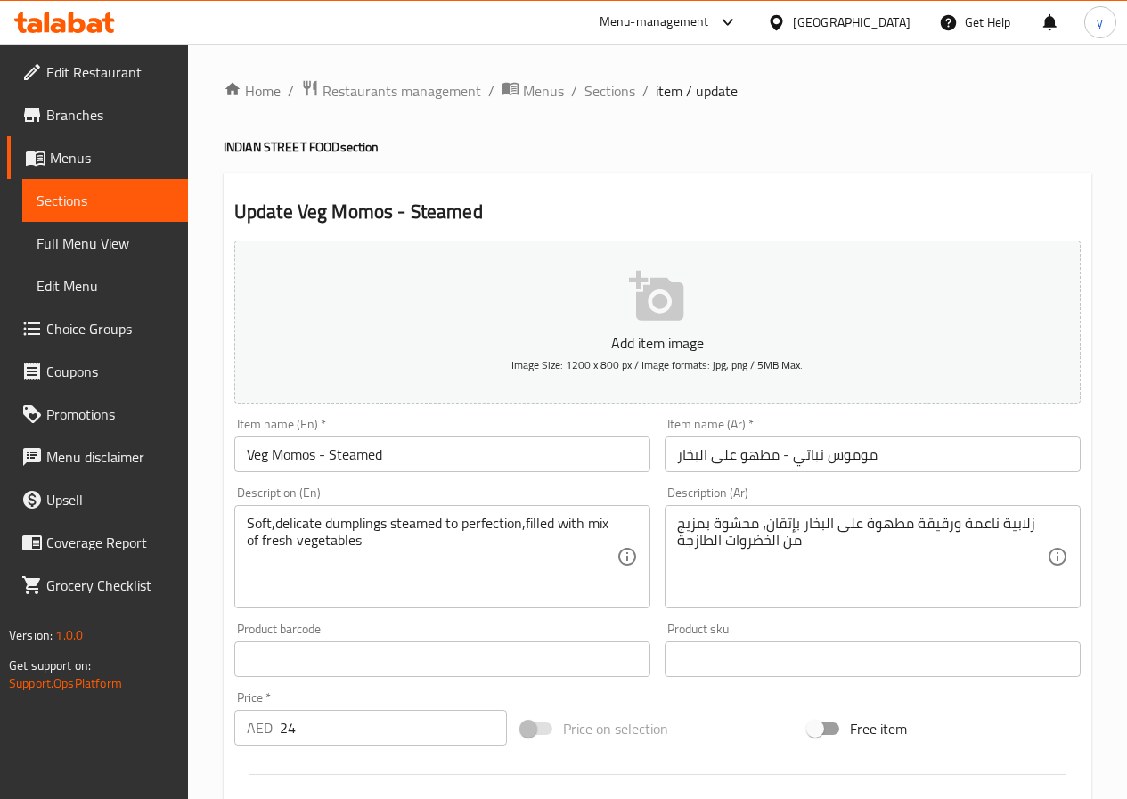
click at [257, 452] on input "Veg Momos - Steamed" at bounding box center [442, 455] width 416 height 36
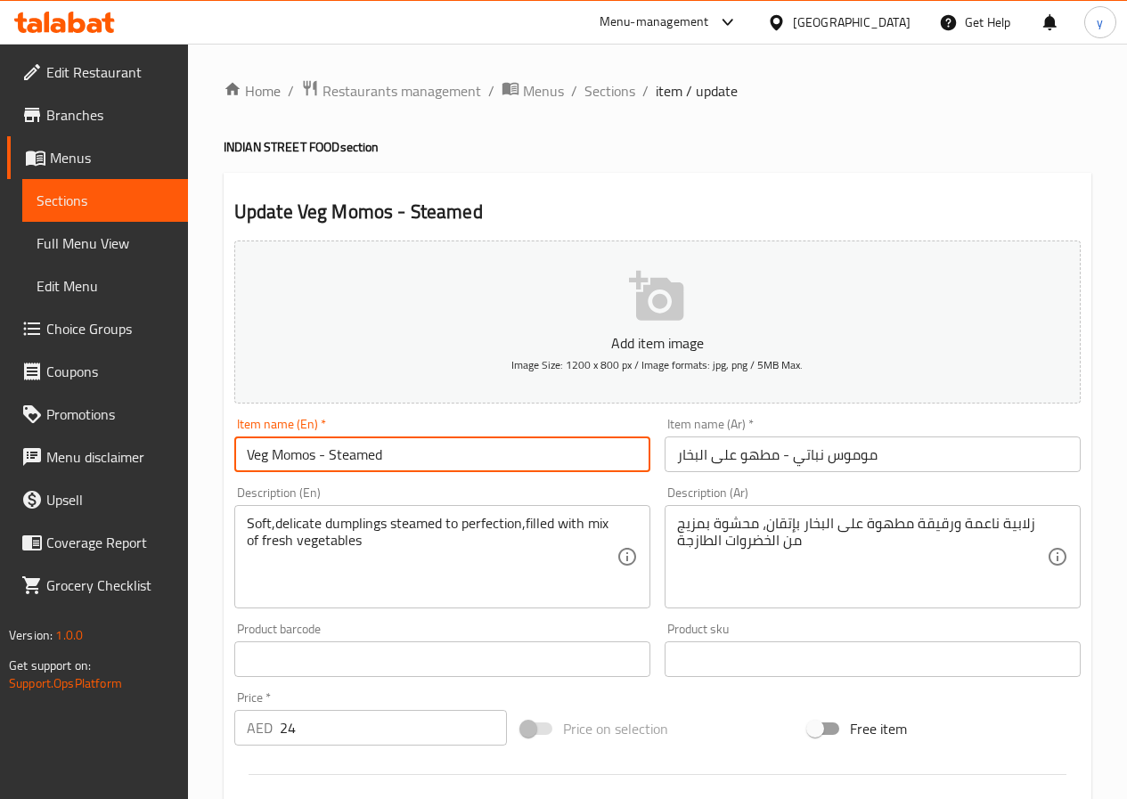
click at [257, 452] on input "Veg Momos - Steamed" at bounding box center [442, 455] width 416 height 36
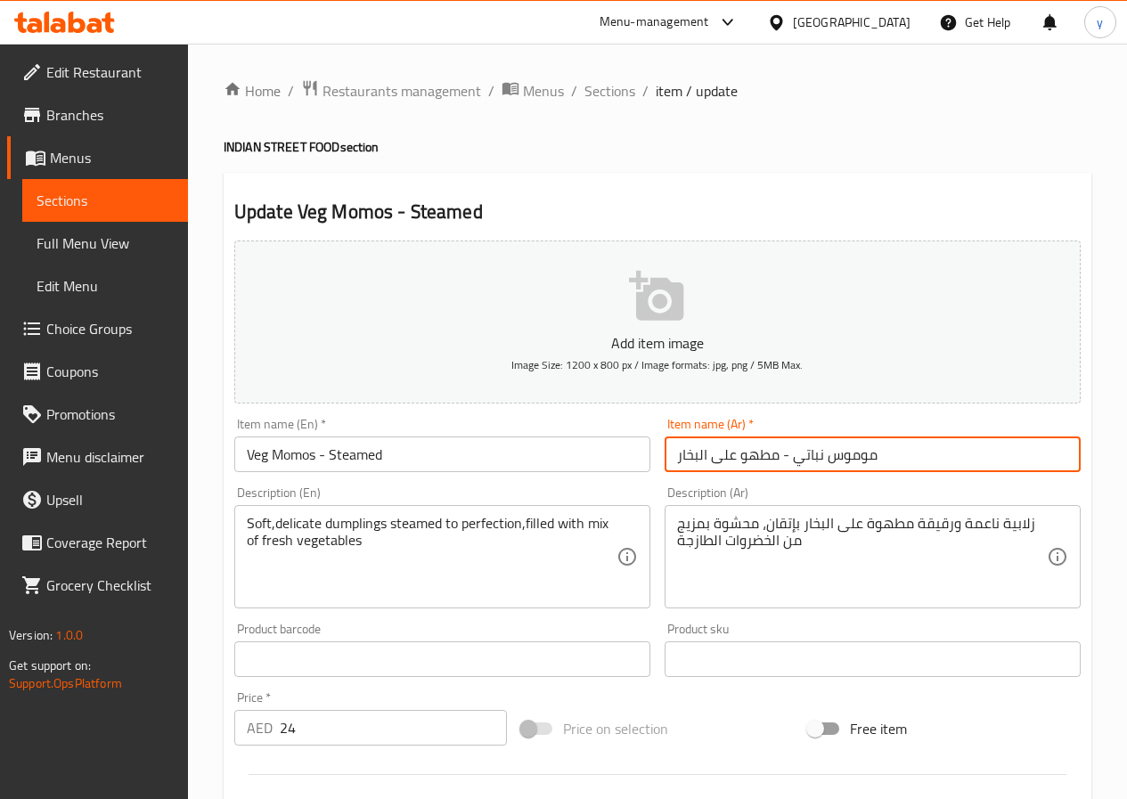
drag, startPoint x: 792, startPoint y: 458, endPoint x: 822, endPoint y: 462, distance: 29.6
click at [822, 462] on input "موموس نباتي - مطهو على البخار" at bounding box center [873, 455] width 416 height 36
click at [859, 448] on input "موموس - مطهو على البخار" at bounding box center [873, 455] width 416 height 36
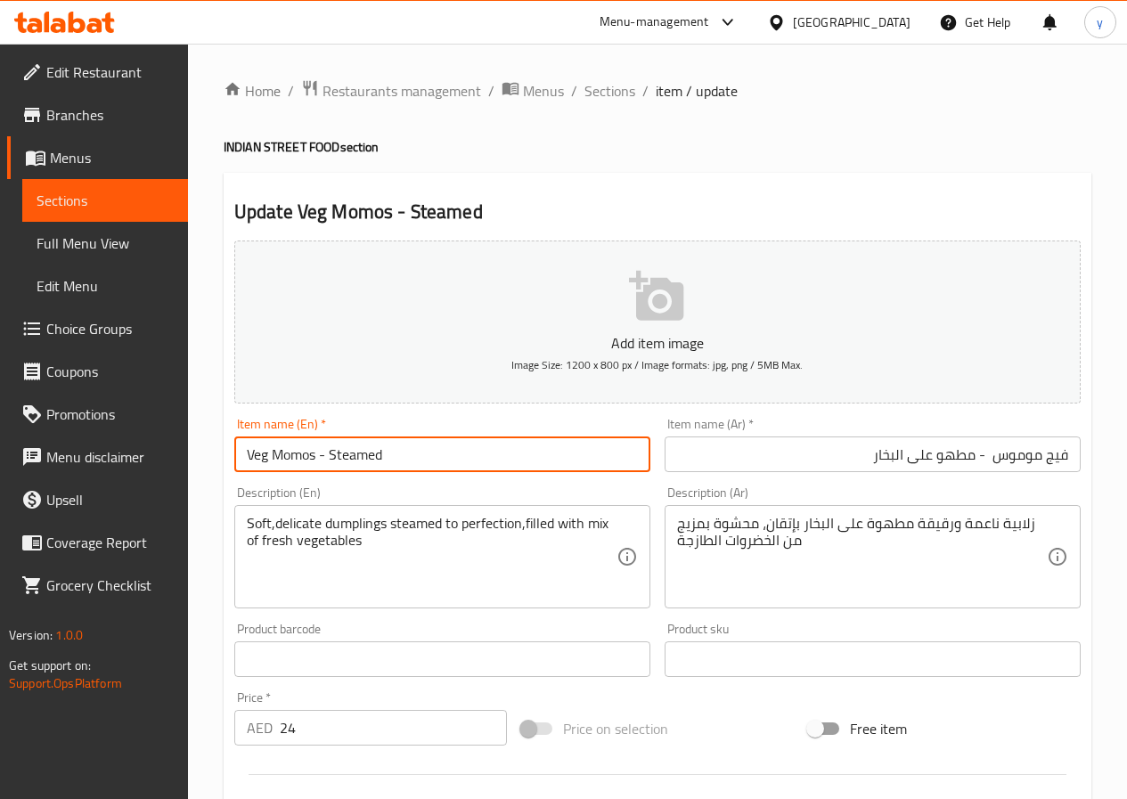
click at [361, 454] on input "Veg Momos - Steamed" at bounding box center [442, 455] width 416 height 36
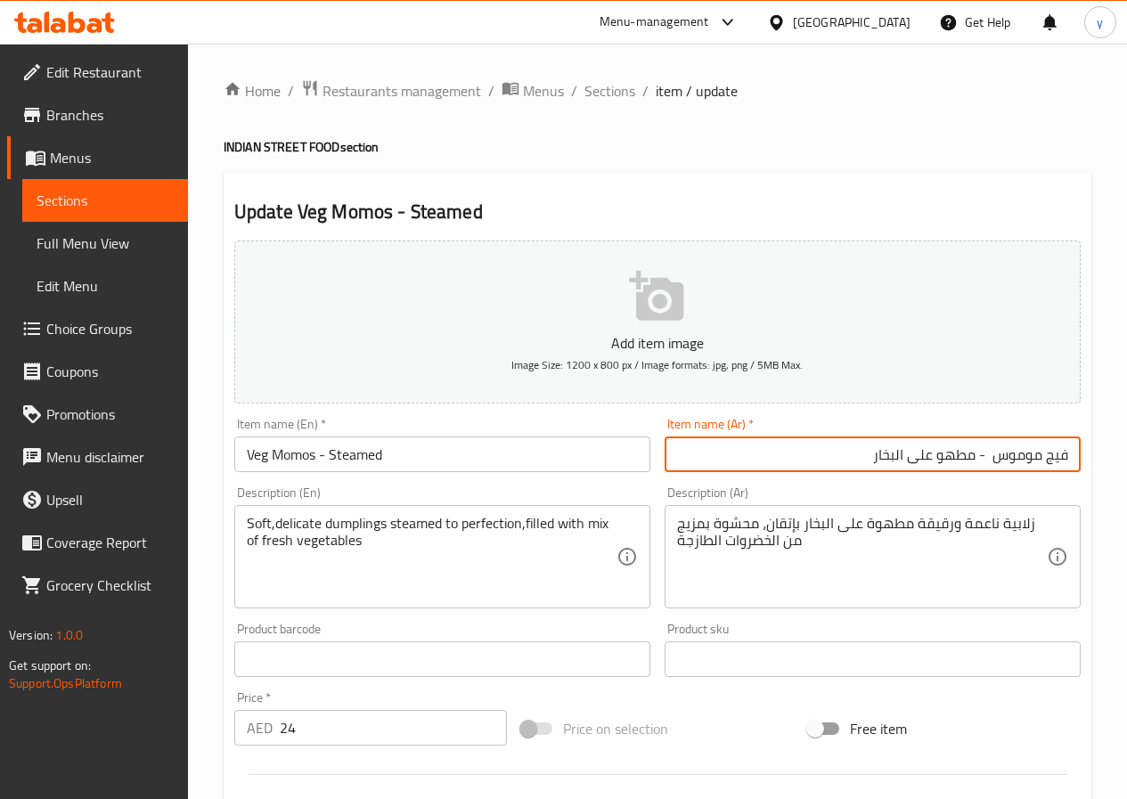
drag, startPoint x: 937, startPoint y: 460, endPoint x: 977, endPoint y: 465, distance: 40.5
click at [977, 465] on input "فيج موموس - مطهو على البخار" at bounding box center [873, 455] width 416 height 36
type input "فيج موموس - على البخار"
click at [294, 521] on textarea "Soft,delicate dumplings steamed to perfection,filled with mix of fresh vegetabl…" at bounding box center [432, 557] width 370 height 85
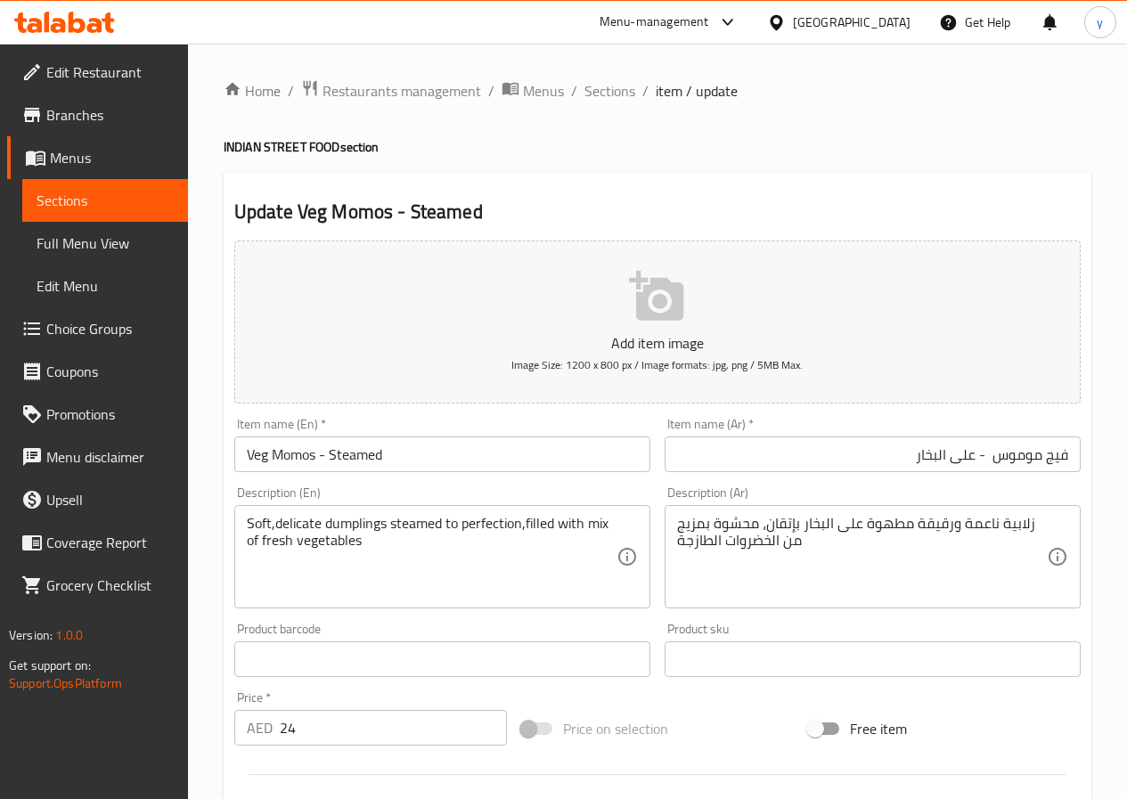
click at [253, 519] on textarea "Soft,delicate dumplings steamed to perfection,filled with mix of fresh vegetabl…" at bounding box center [432, 557] width 370 height 85
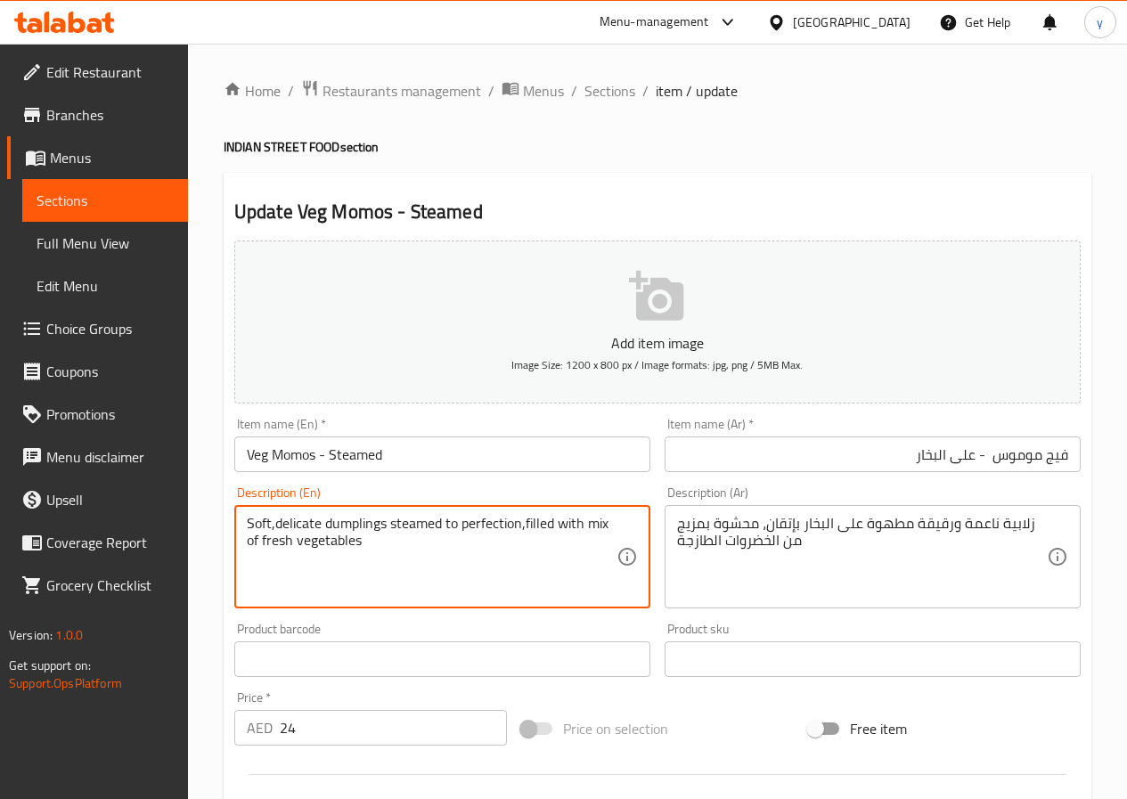
click at [253, 519] on textarea "Soft,delicate dumplings steamed to perfection,filled with mix of fresh vegetabl…" at bounding box center [432, 557] width 370 height 85
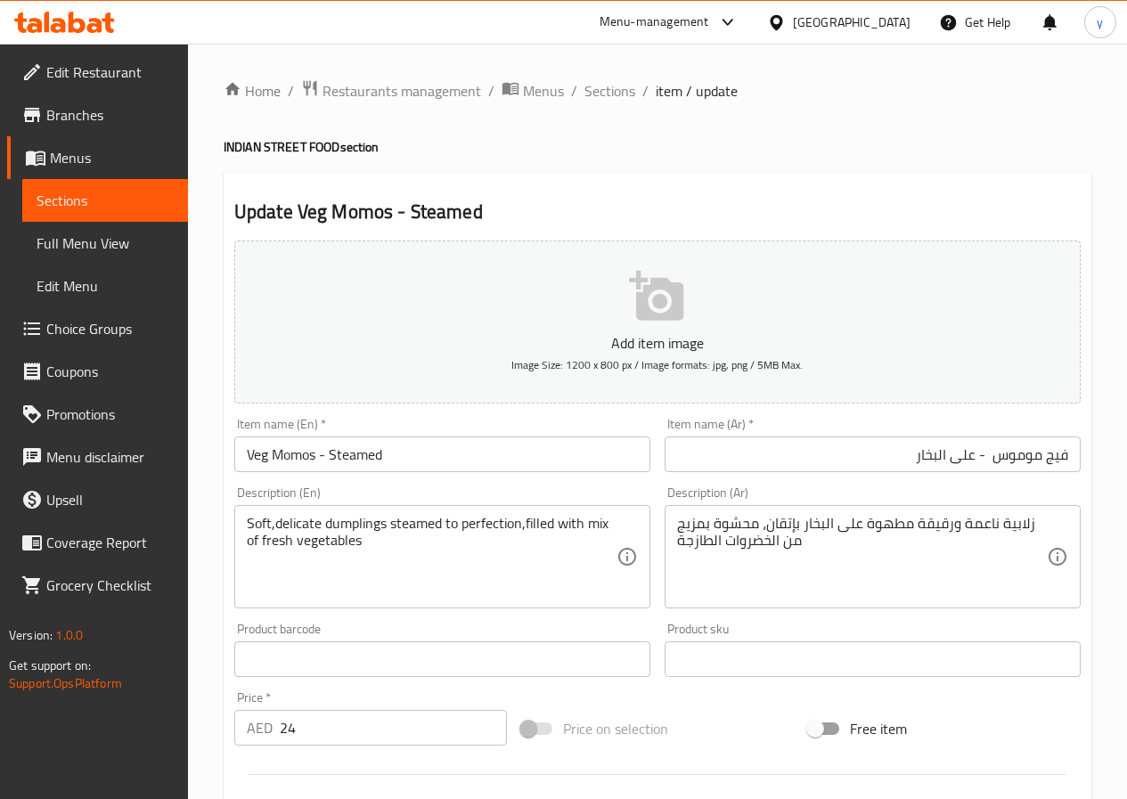
click at [354, 525] on textarea "Soft,delicate dumplings steamed to perfection,filled with mix of fresh vegetabl…" at bounding box center [432, 557] width 370 height 85
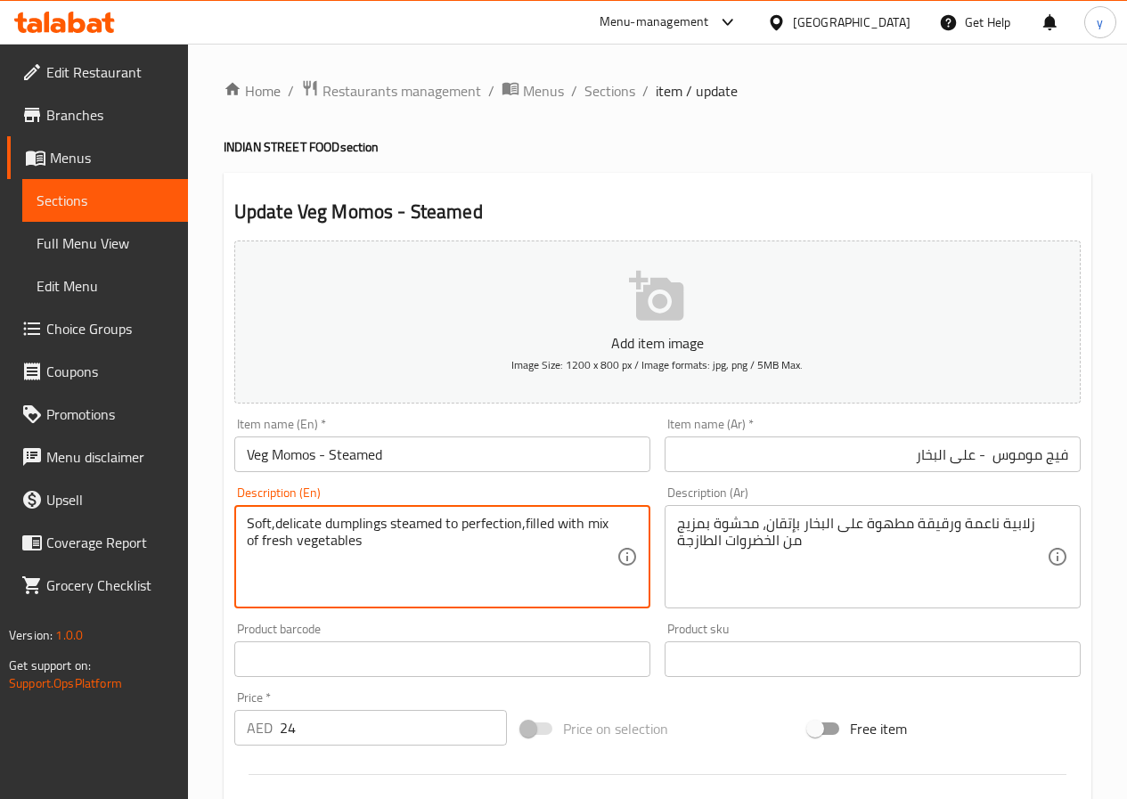
click at [354, 525] on textarea "Soft,delicate dumplings steamed to perfection,filled with mix of fresh vegetabl…" at bounding box center [432, 557] width 370 height 85
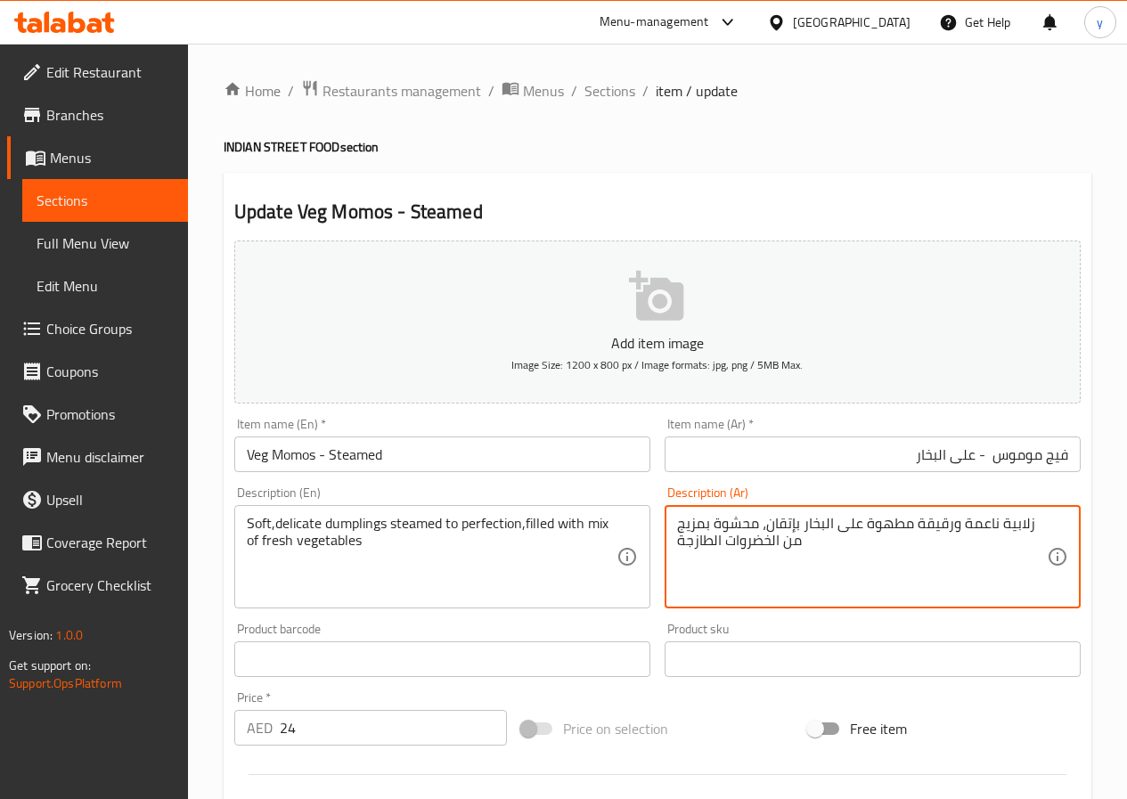
drag, startPoint x: 1010, startPoint y: 525, endPoint x: 1029, endPoint y: 535, distance: 21.1
click at [1022, 529] on textarea "دامبيلينج ناعمة ورقيقة مطهوة على البخار بإتقان، محشوة بمزيج من الخضروات الطازجة" at bounding box center [862, 557] width 370 height 85
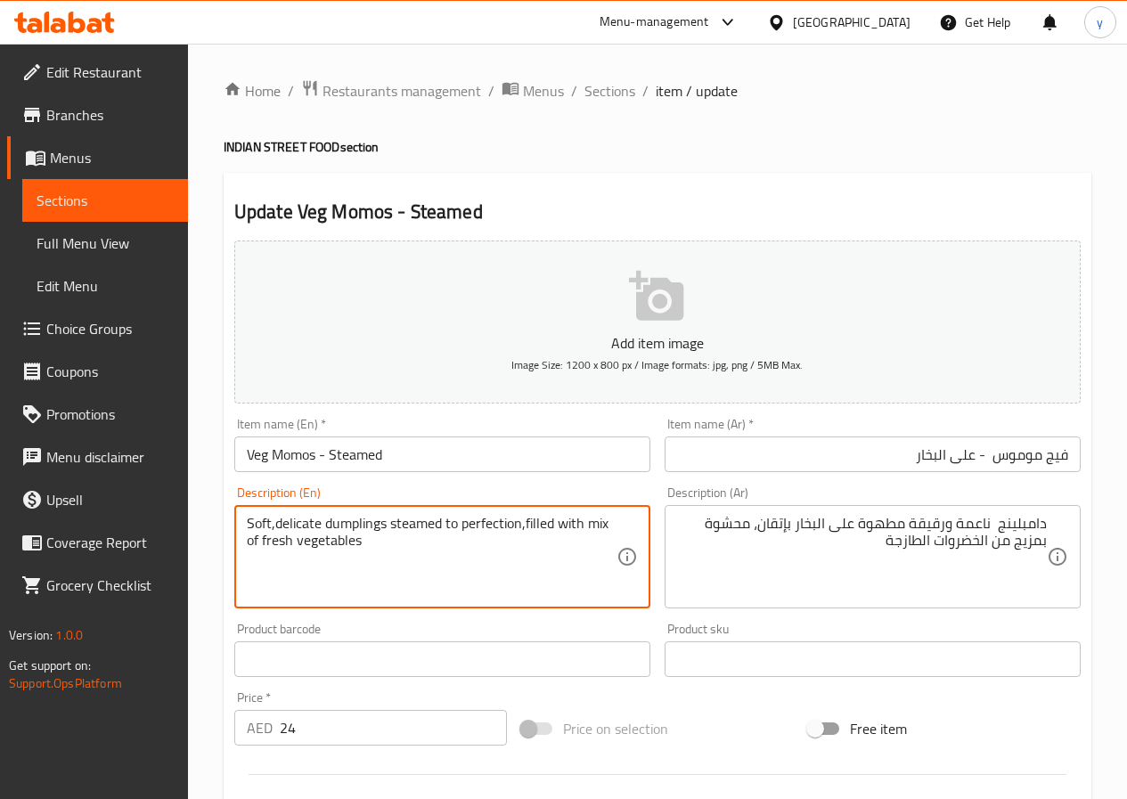
click at [303, 524] on textarea "Soft,delicate dumplings steamed to perfection,filled with mix of fresh vegetabl…" at bounding box center [432, 557] width 370 height 85
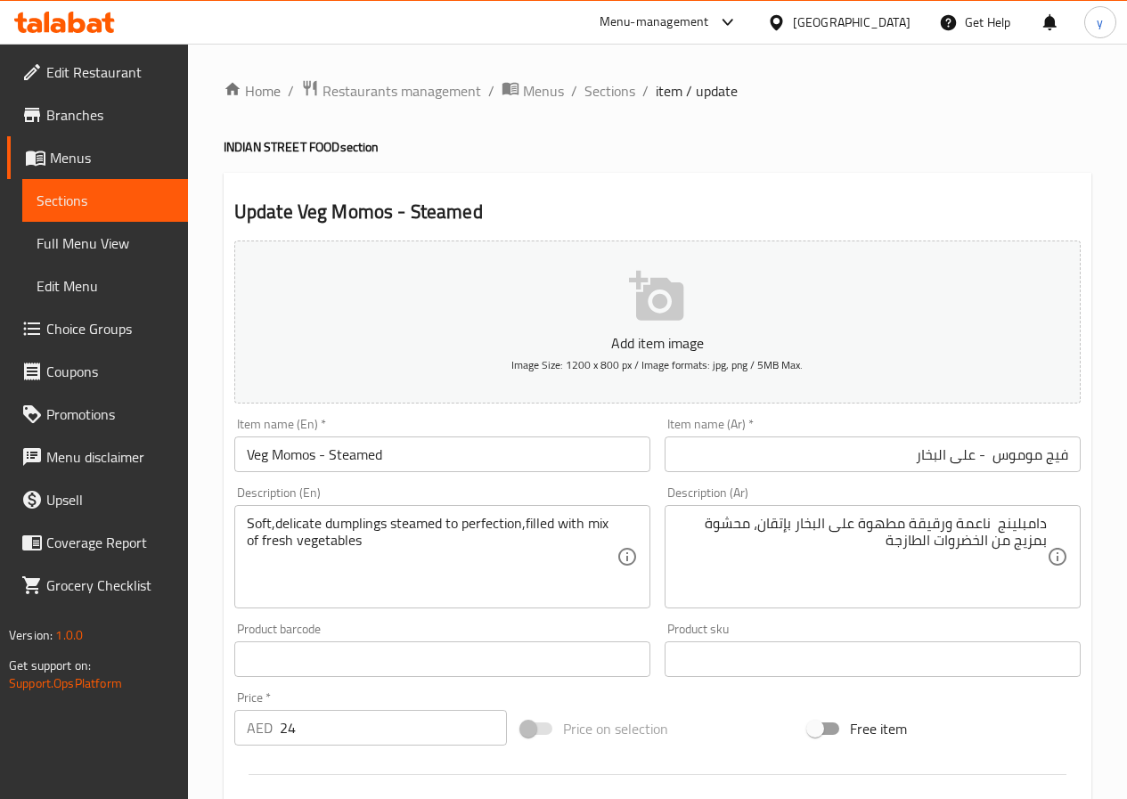
click at [422, 528] on textarea "Soft,delicate dumplings steamed to perfection,filled with mix of fresh vegetabl…" at bounding box center [432, 557] width 370 height 85
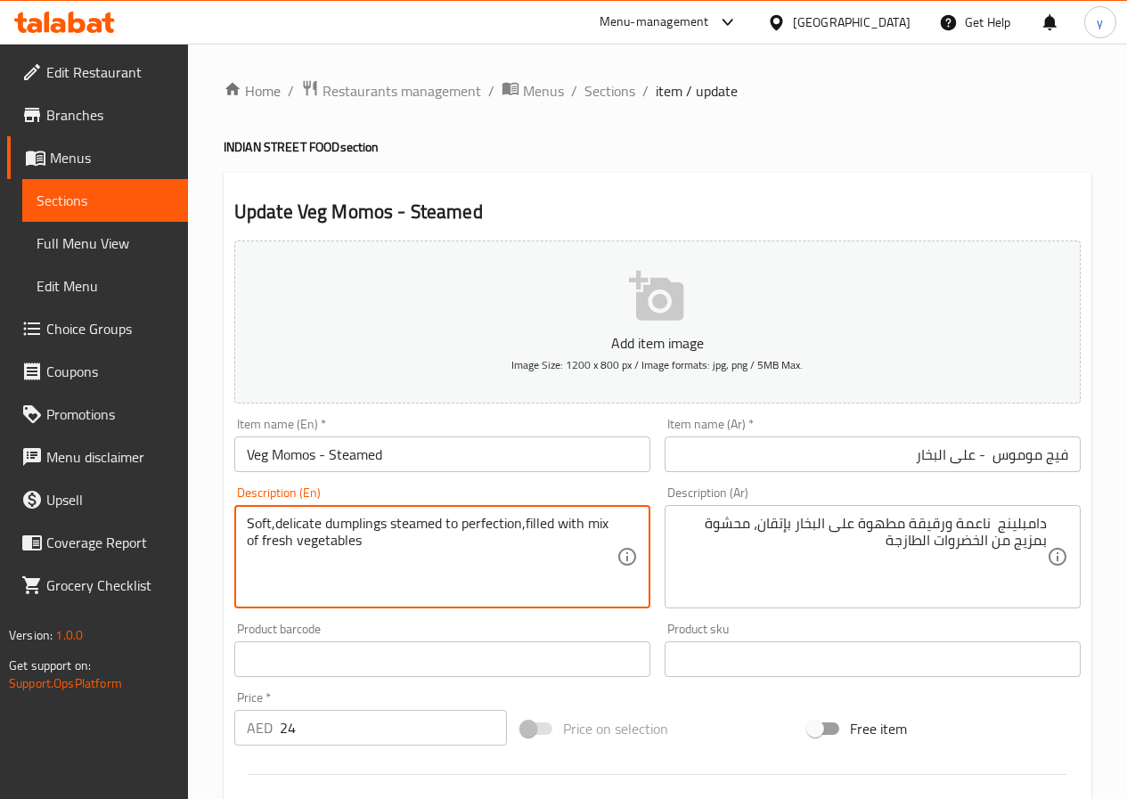
click at [422, 528] on textarea "Soft,delicate dumplings steamed to perfection,filled with mix of fresh vegetabl…" at bounding box center [432, 557] width 370 height 85
drag, startPoint x: 463, startPoint y: 527, endPoint x: 520, endPoint y: 529, distance: 57.1
click at [520, 529] on textarea "Soft,delicate dumplings steamed to perfection,filled with mix of fresh vegetabl…" at bounding box center [432, 557] width 370 height 85
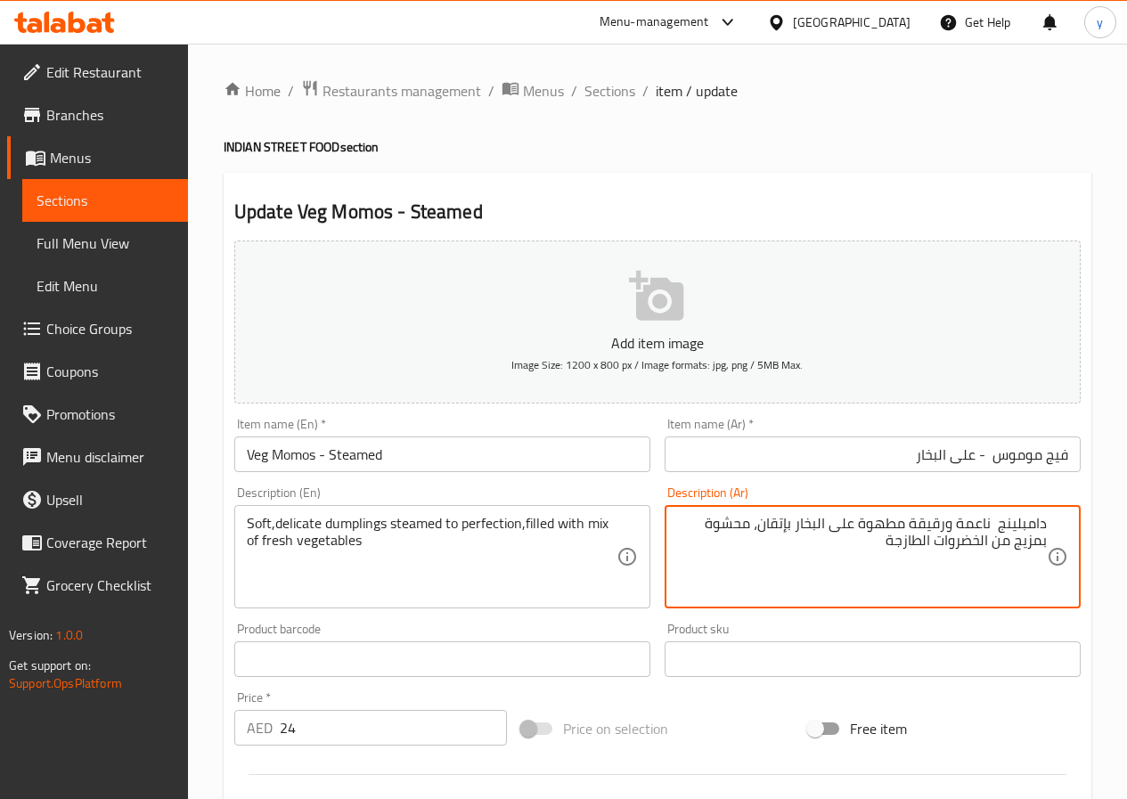
drag, startPoint x: 798, startPoint y: 529, endPoint x: 820, endPoint y: 530, distance: 22.3
click at [820, 530] on textarea "دامبلينج ناعمة ورقيقة مطهوة على البخار بإتقان، محشوة بمزيج من الخضروات الطازجة" at bounding box center [862, 557] width 370 height 85
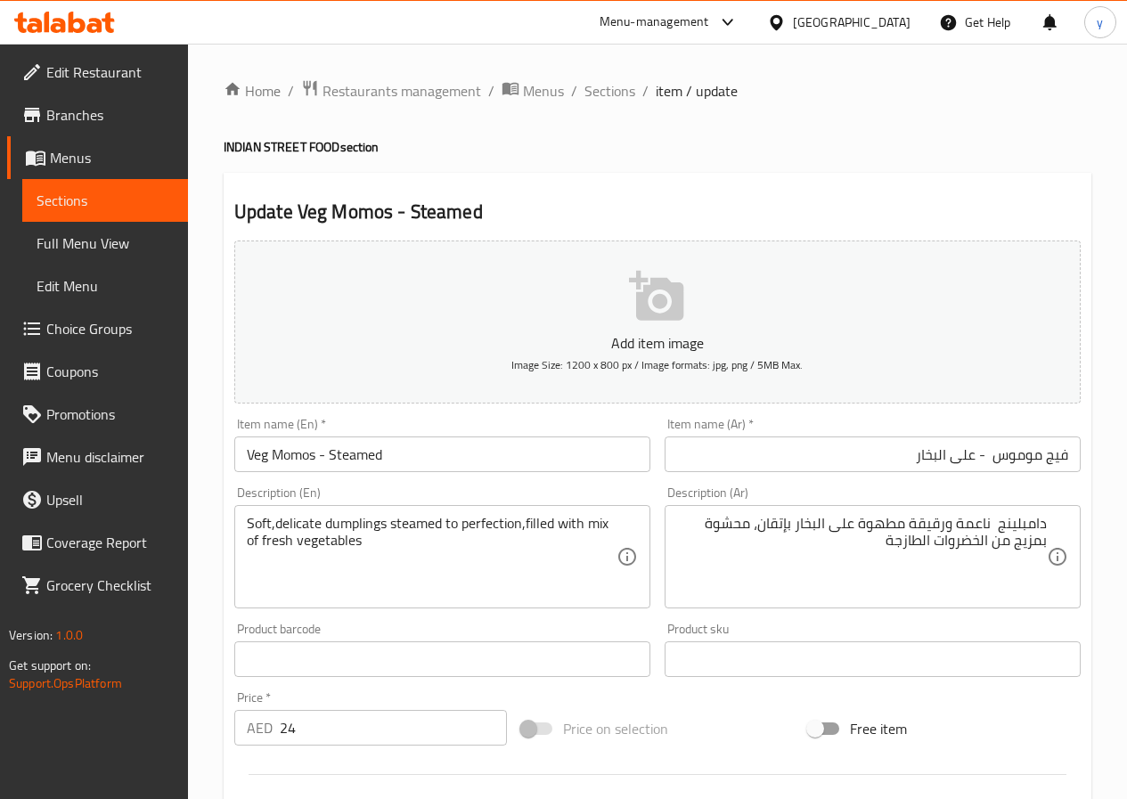
click at [794, 527] on textarea "دامبلينج ناعمة ورقيقة مطهوة على البخار بإتقان، محشوة بمزيج من الخضروات الطازجة" at bounding box center [862, 557] width 370 height 85
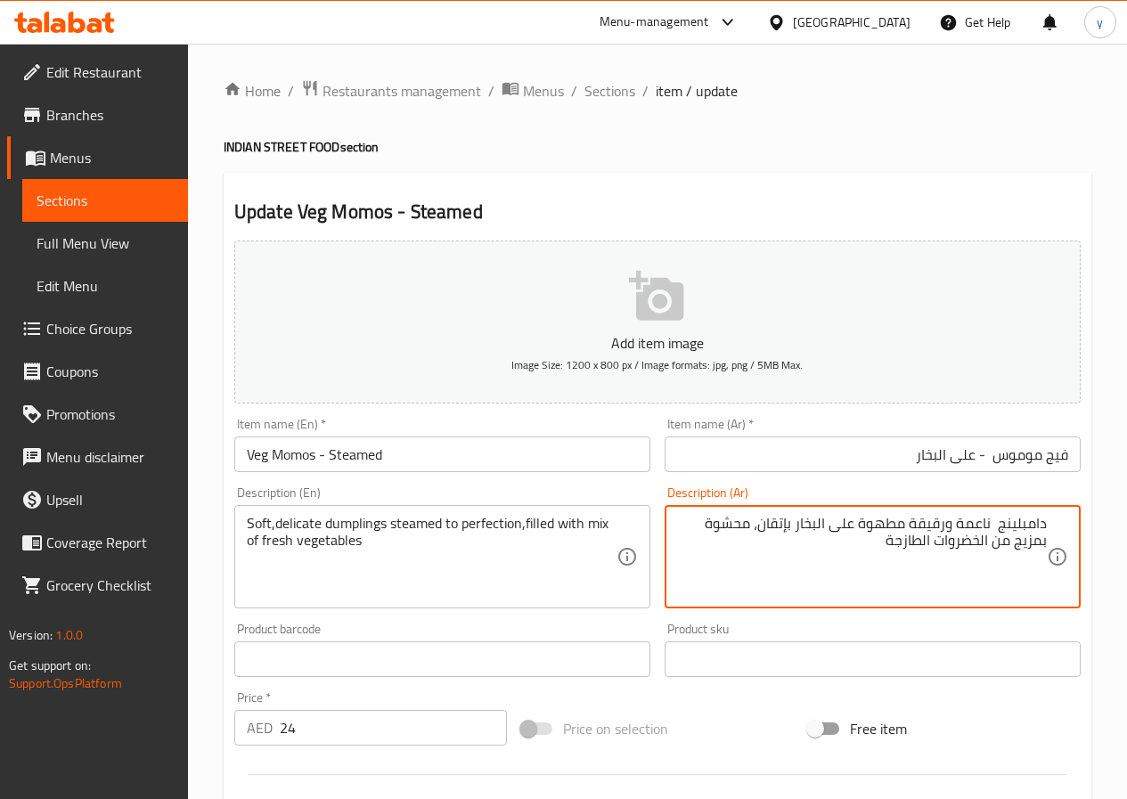
click at [798, 531] on textarea "دامبلينج ناعمة ورقيقة مطهوة على البخار بإتقان، محشوة بمزيج من الخضروات الطازجة" at bounding box center [862, 557] width 370 height 85
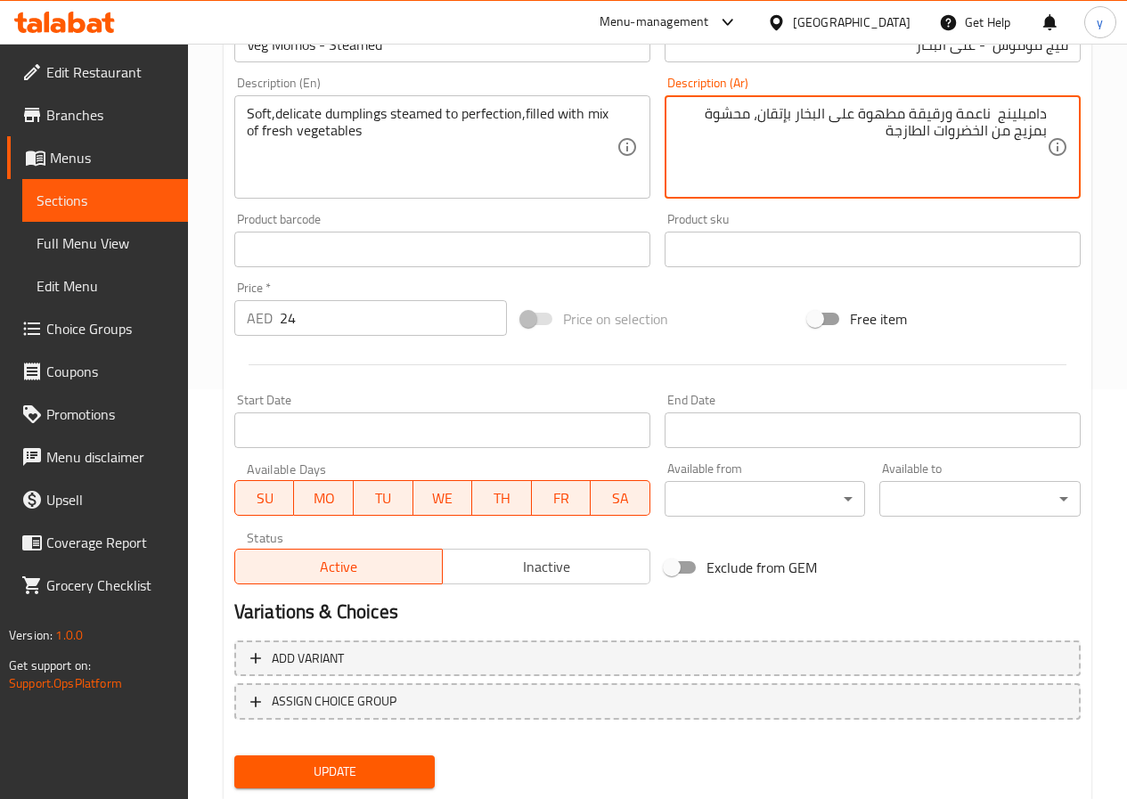
scroll to position [460, 0]
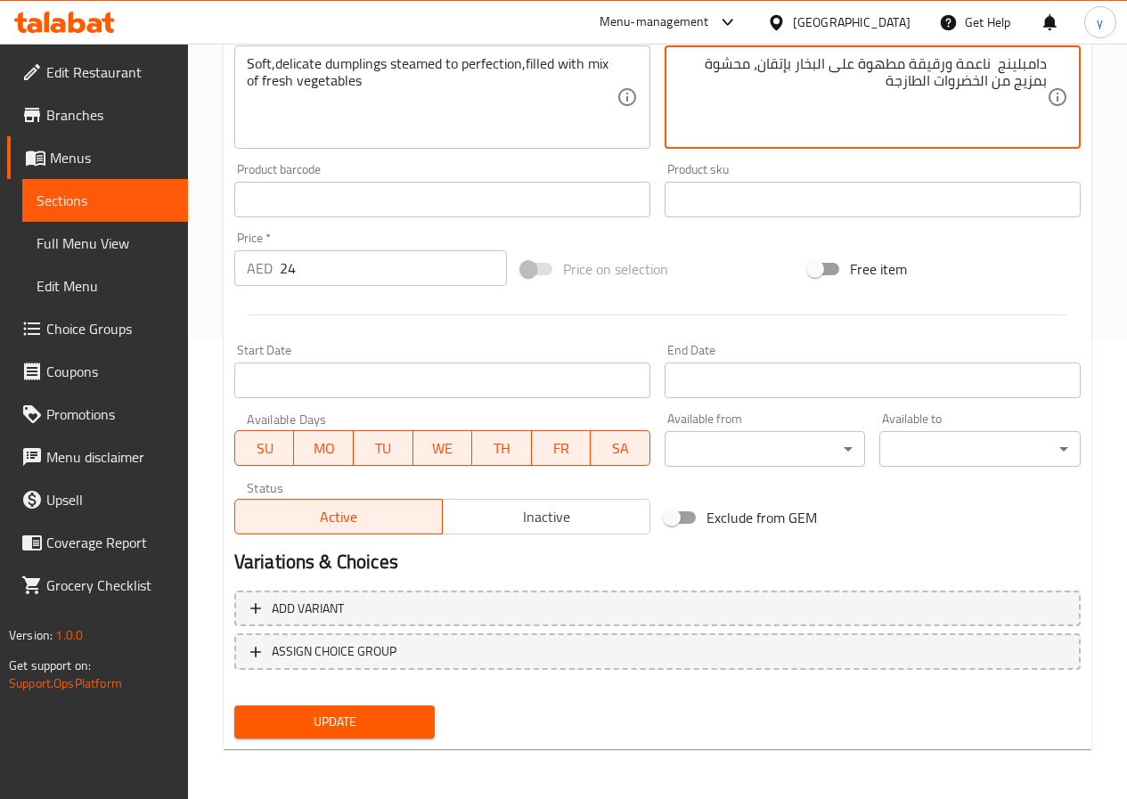
click at [406, 708] on button "Update" at bounding box center [334, 722] width 201 height 33
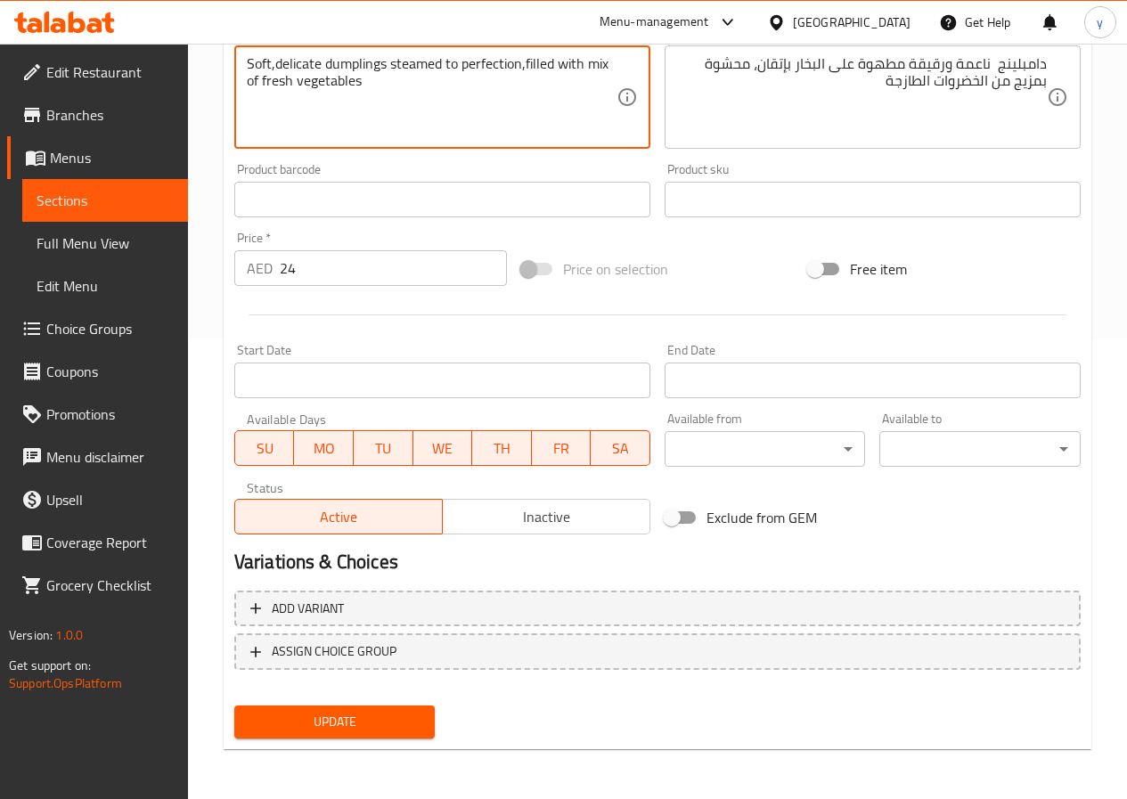
click at [394, 95] on textarea "Soft,delicate dumplings steamed to perfection,filled with mix of fresh vegetabl…" at bounding box center [432, 97] width 370 height 85
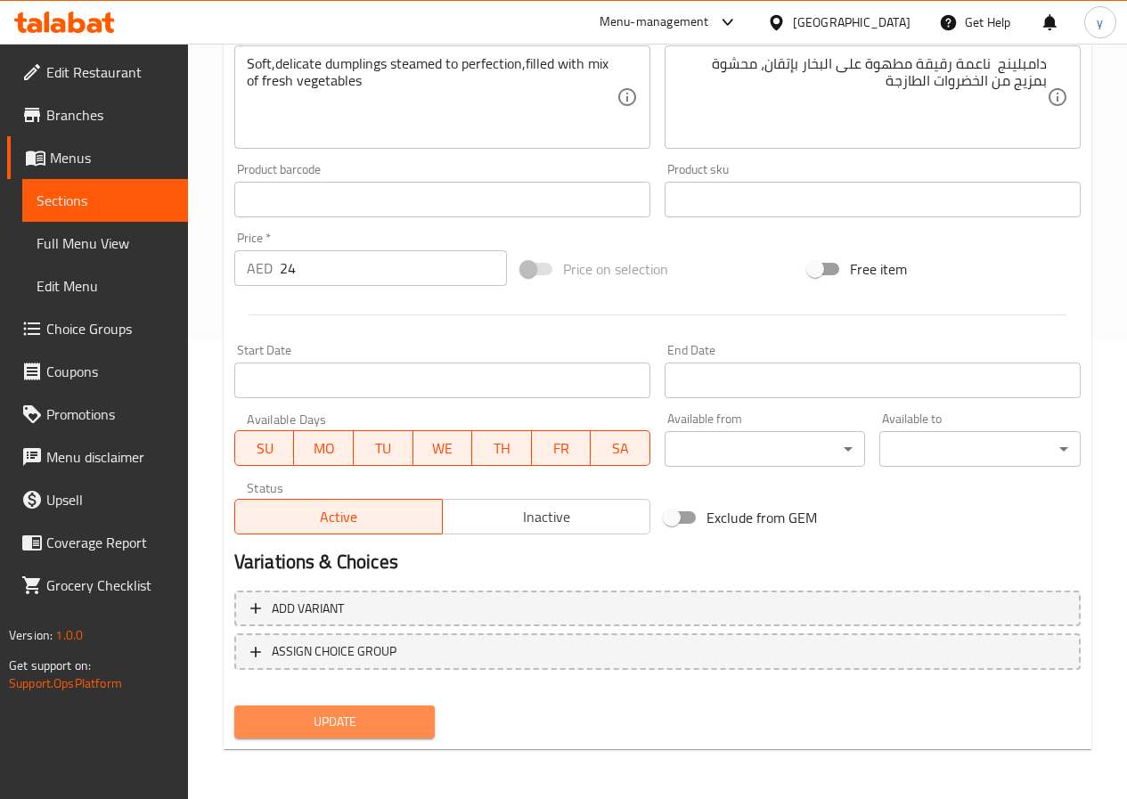
click at [336, 732] on span "Update" at bounding box center [335, 722] width 173 height 22
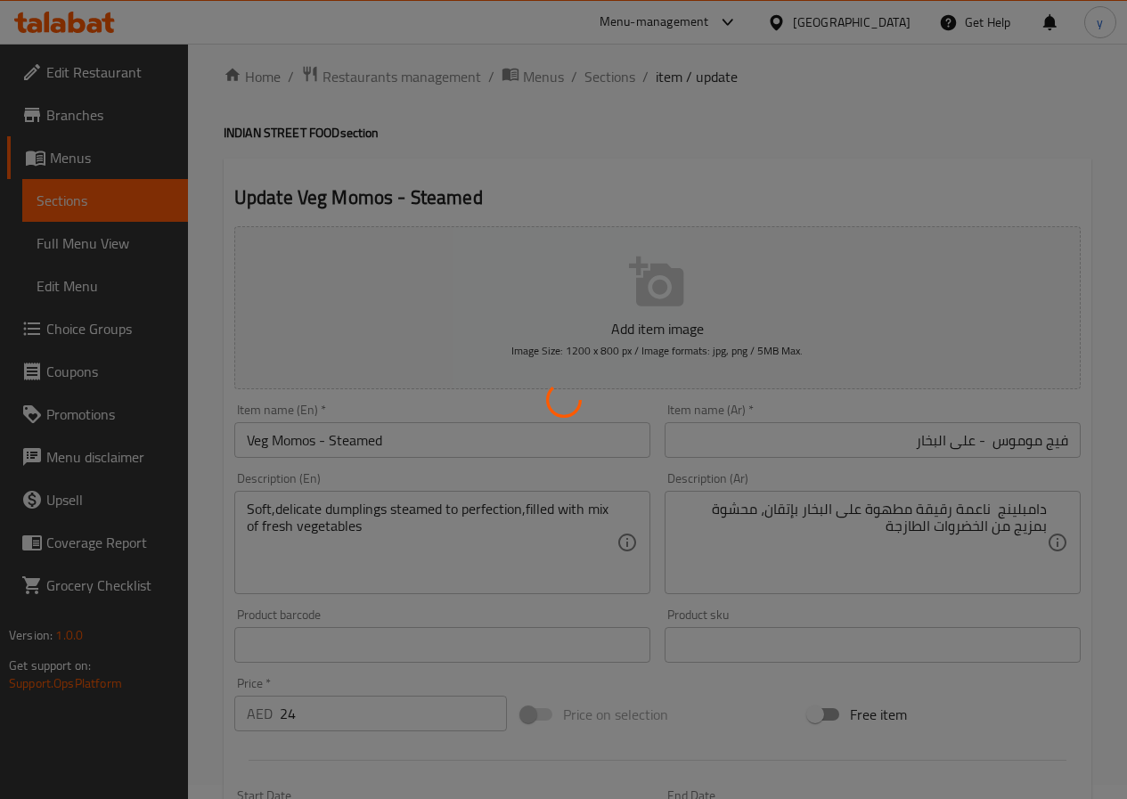
scroll to position [0, 0]
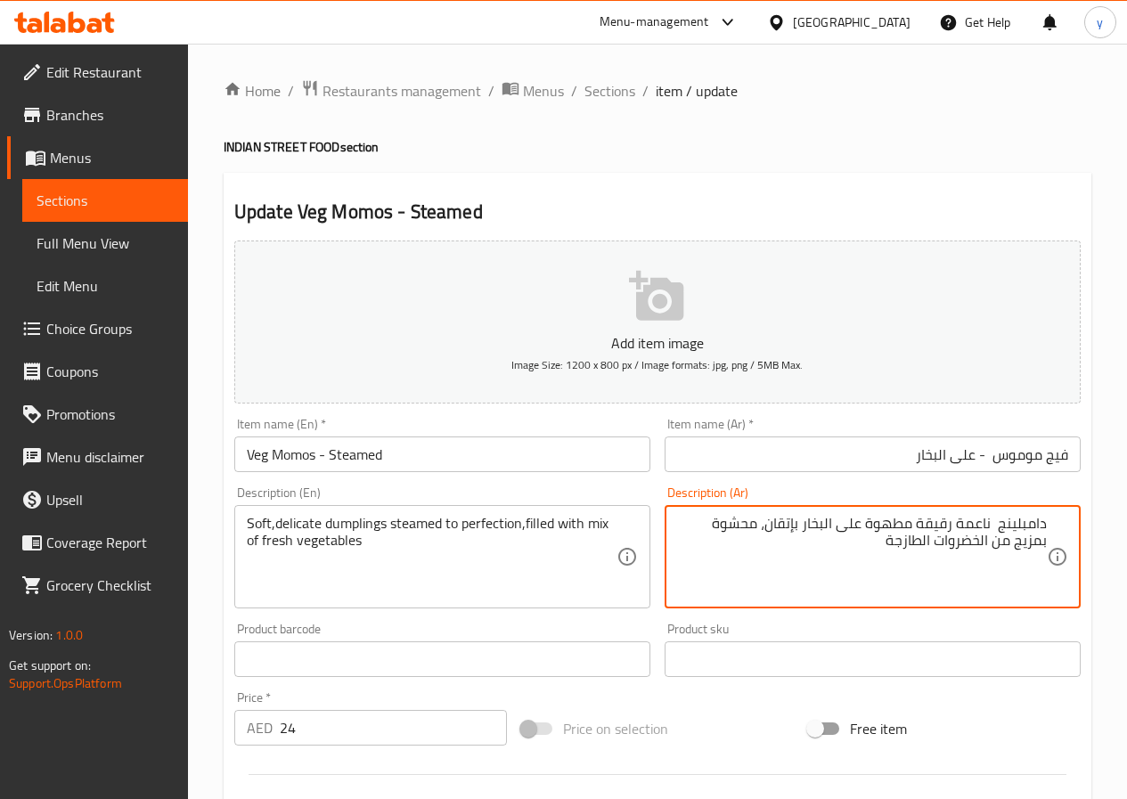
drag, startPoint x: 677, startPoint y: 526, endPoint x: 714, endPoint y: 531, distance: 36.9
type textarea "دامبلينج ناعمة رقيقة مطهوة على البخار بإتقان، محشوة مشكل من الخضروات الطازجة"
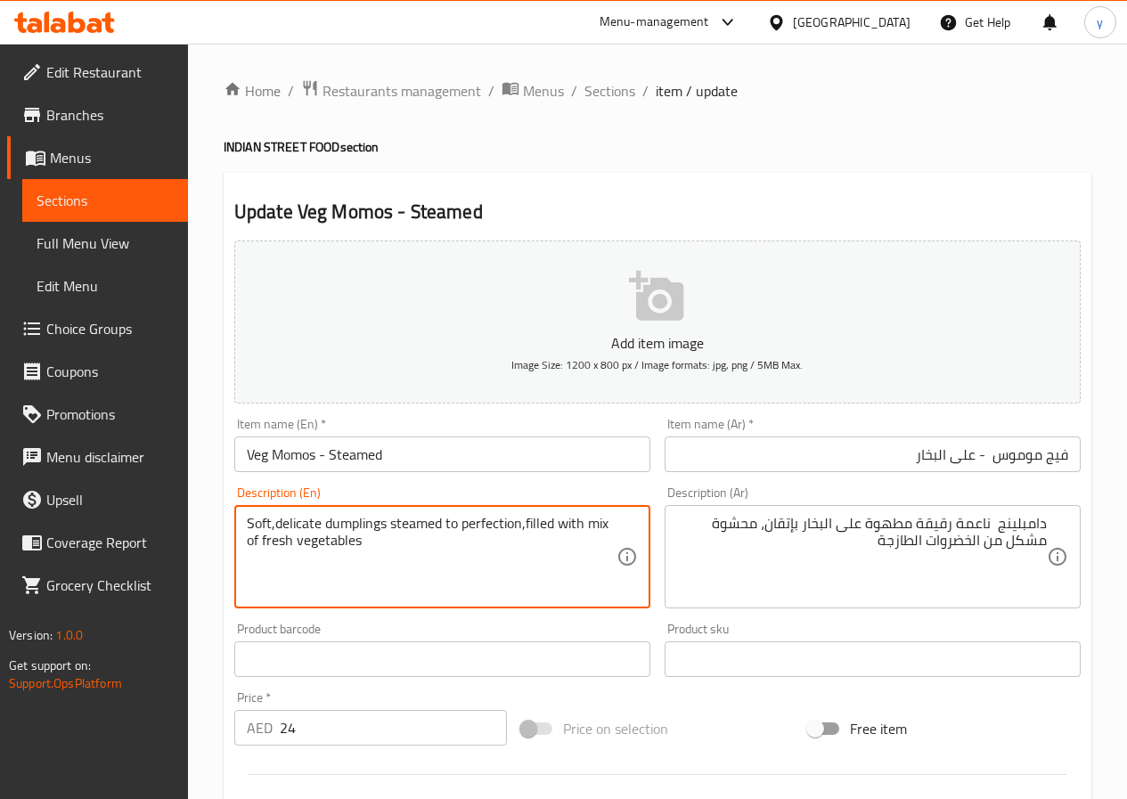
click at [602, 528] on textarea "Soft,delicate dumplings steamed to perfection,filled with mix of fresh vegetabl…" at bounding box center [432, 557] width 370 height 85
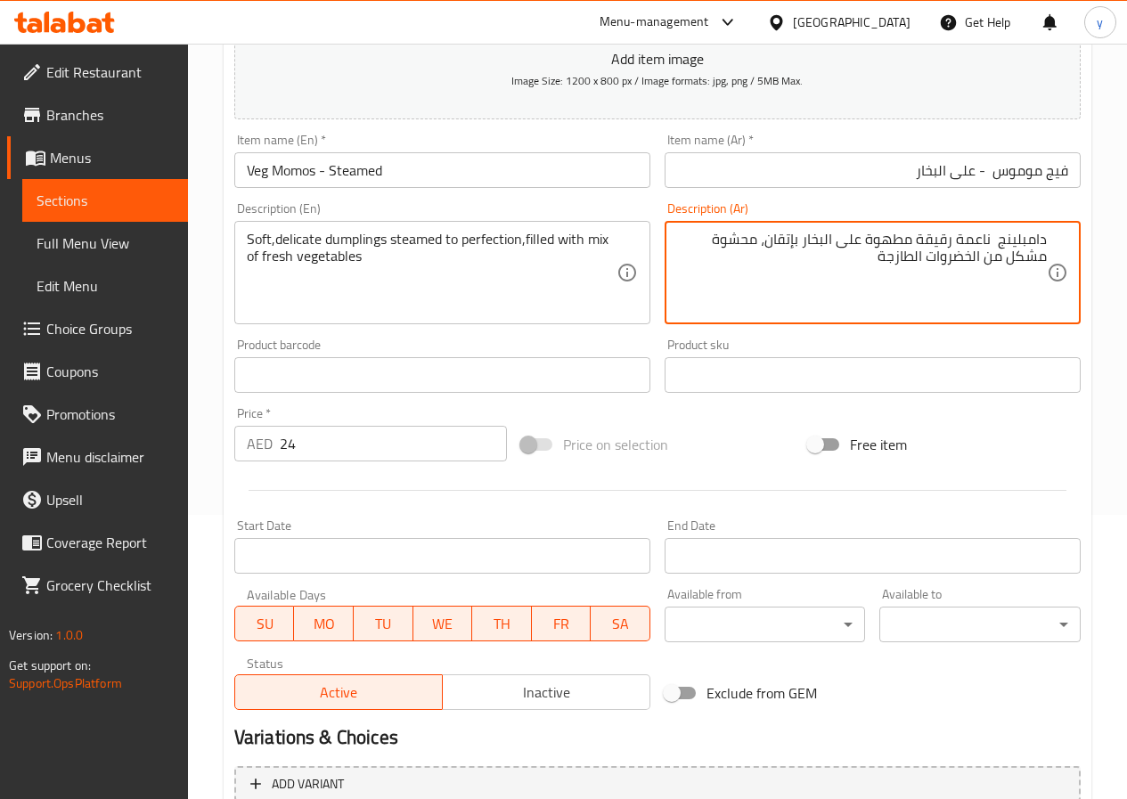
scroll to position [460, 0]
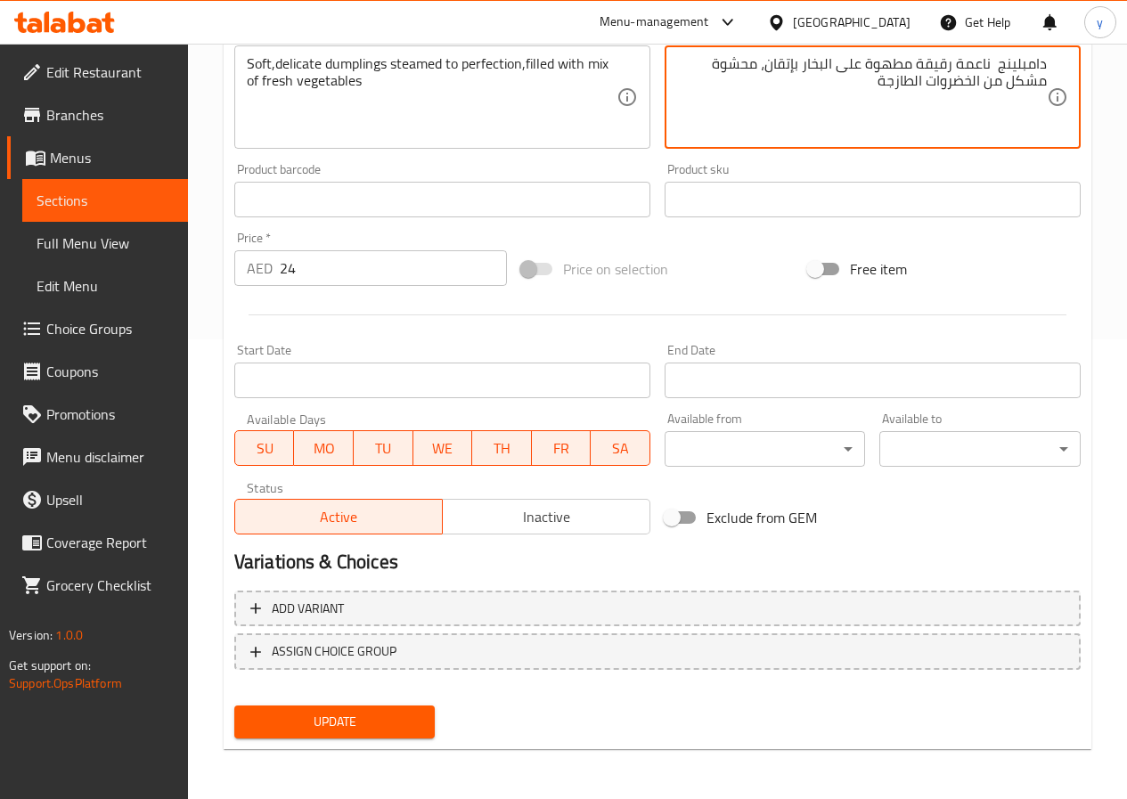
click at [360, 731] on span "Update" at bounding box center [335, 722] width 173 height 22
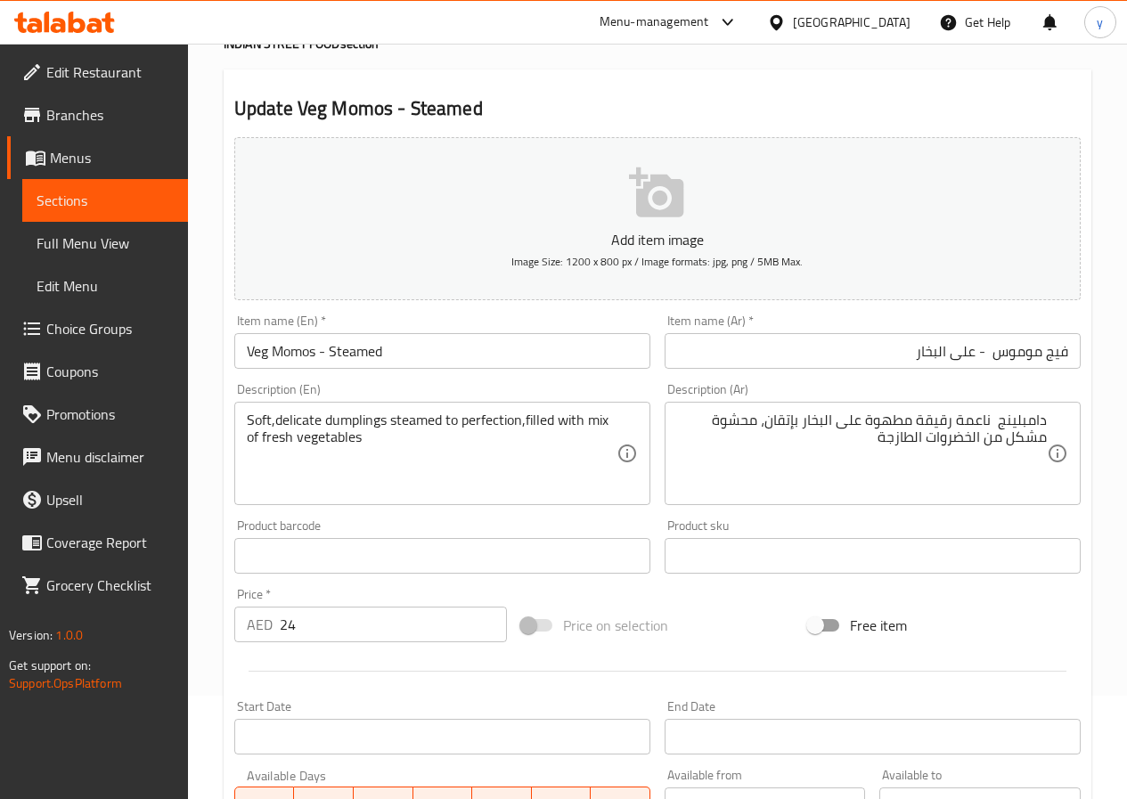
scroll to position [0, 0]
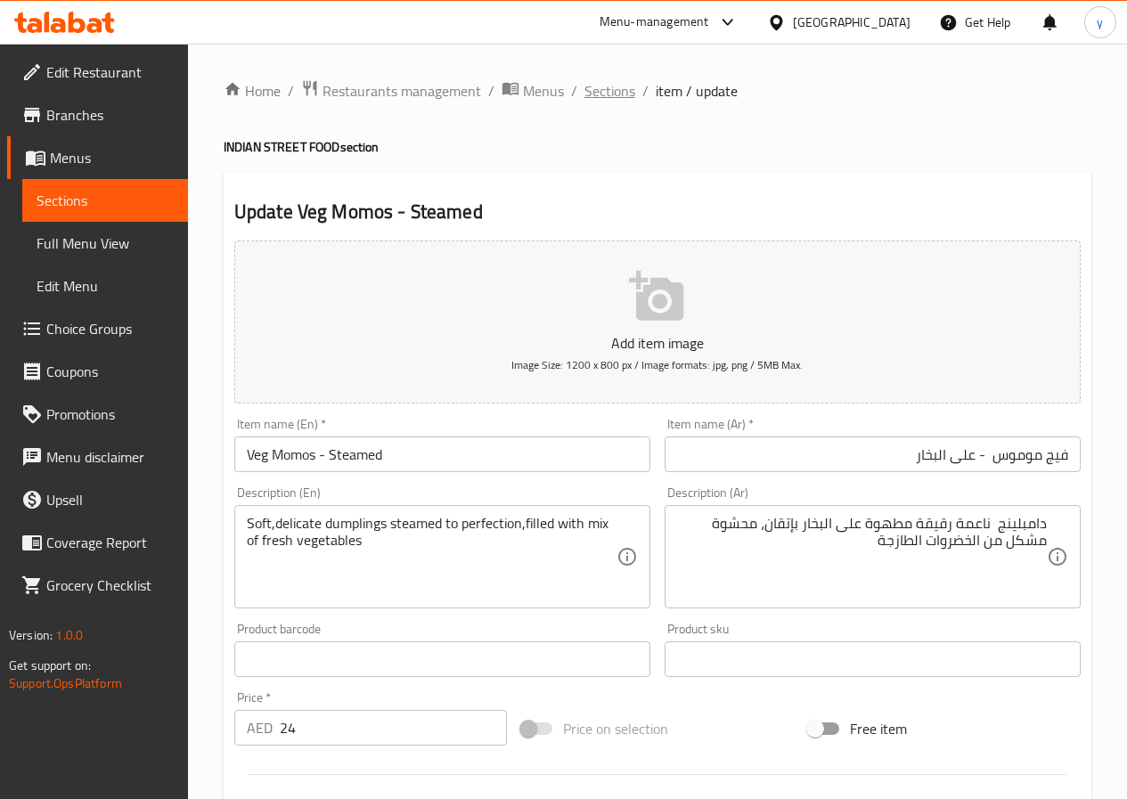
click at [618, 96] on span "Sections" at bounding box center [610, 90] width 51 height 21
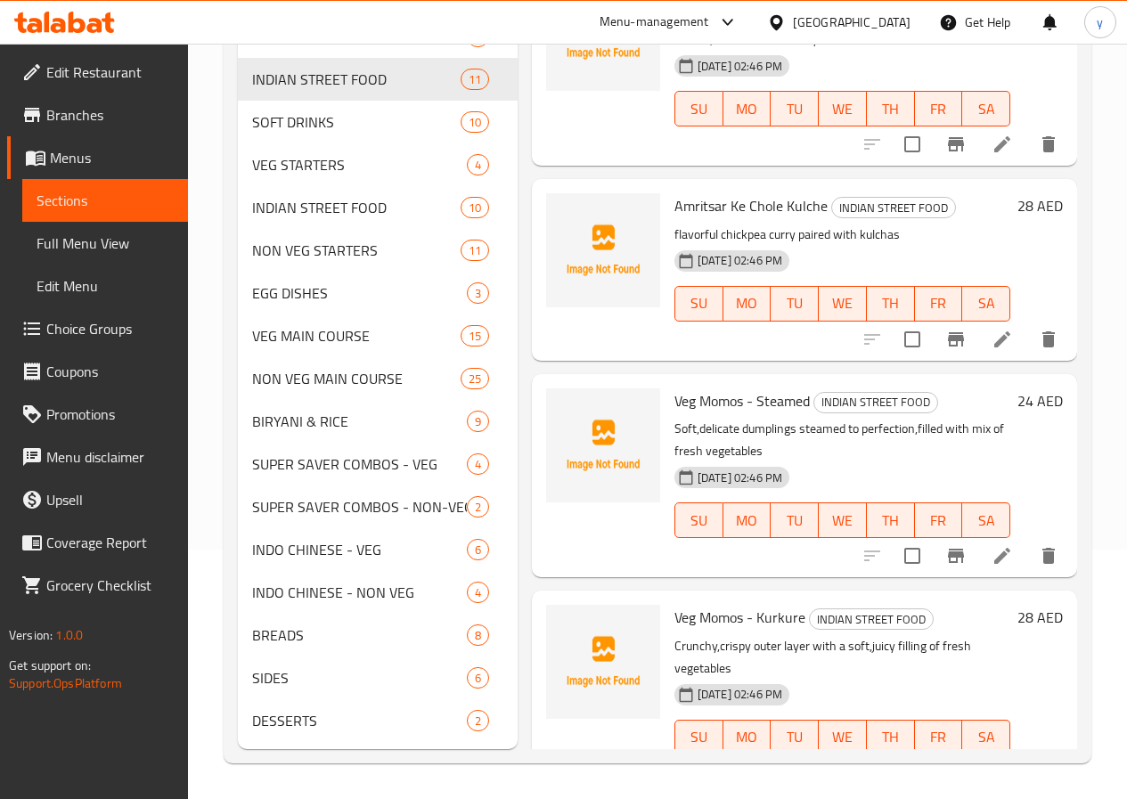
scroll to position [980, 0]
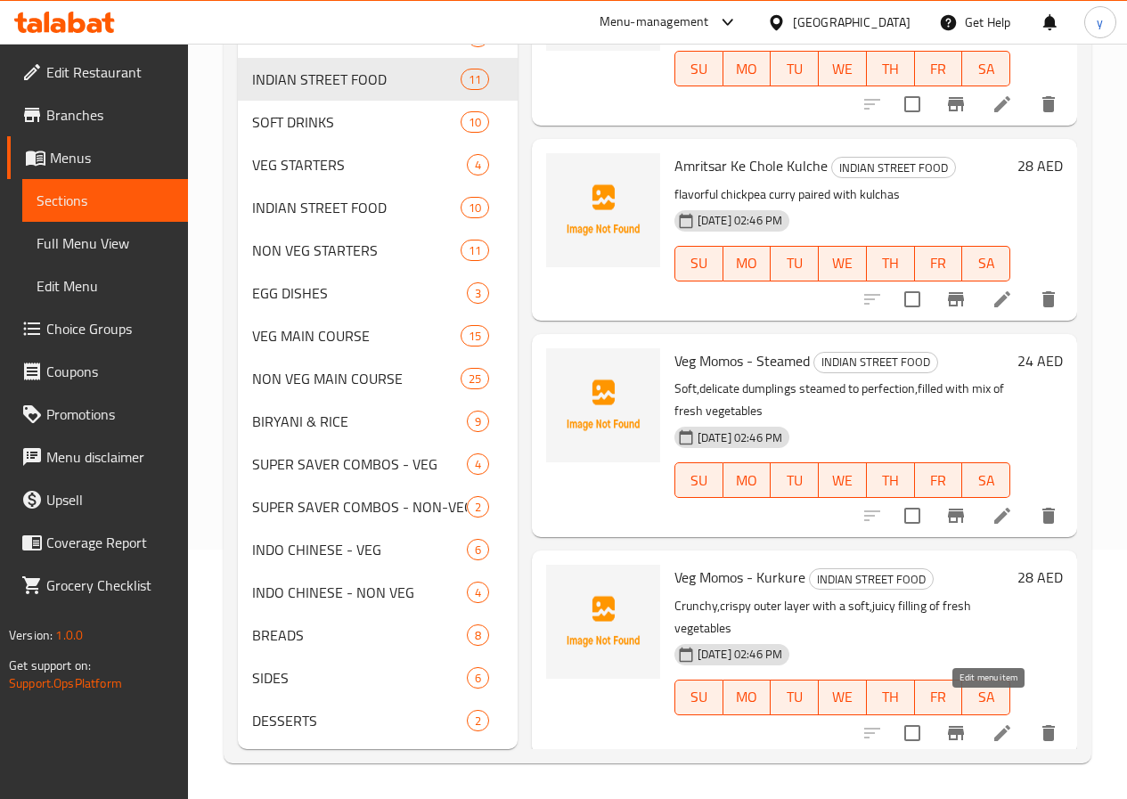
click at [992, 723] on icon at bounding box center [1002, 733] width 21 height 21
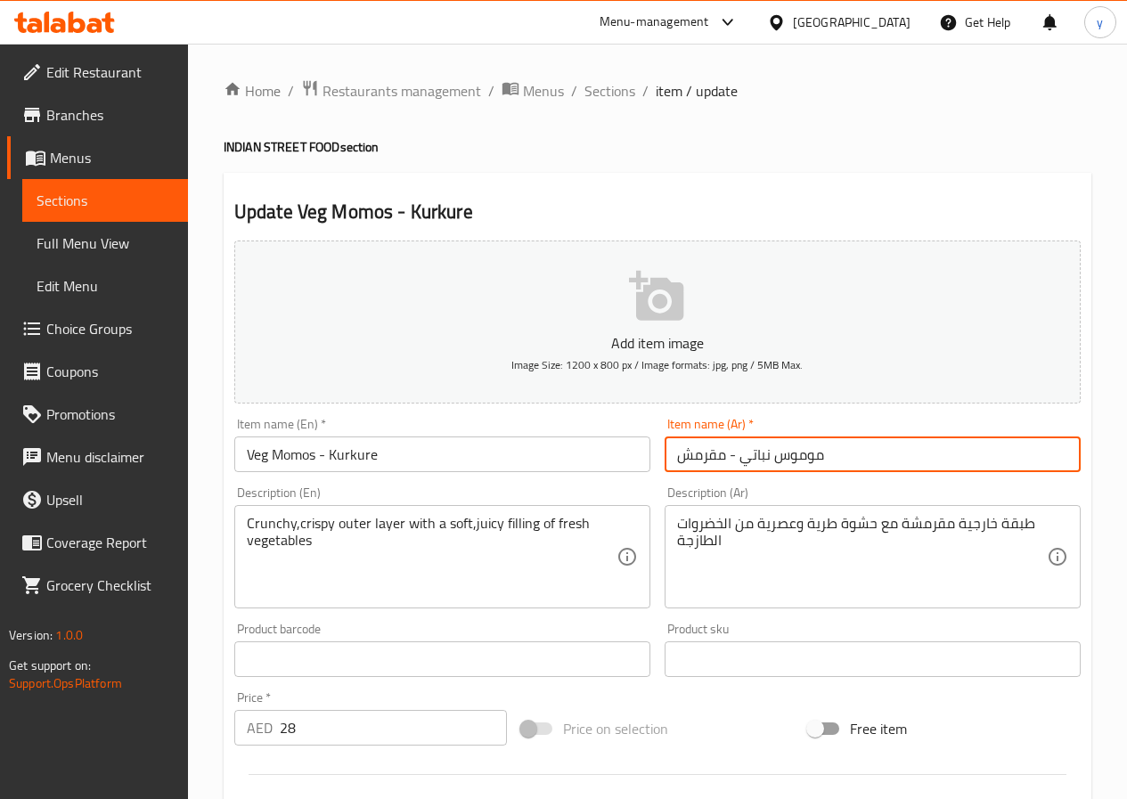
drag, startPoint x: 838, startPoint y: 453, endPoint x: 900, endPoint y: 459, distance: 62.7
click at [901, 459] on input "موموس نباتي - مقرمش" at bounding box center [873, 455] width 416 height 36
drag, startPoint x: 984, startPoint y: 461, endPoint x: 1015, endPoint y: 459, distance: 31.2
click at [1015, 459] on input "موموس نباتي - مقرمش" at bounding box center [873, 455] width 416 height 36
click at [363, 456] on input "Veg Momos - Kurkure" at bounding box center [442, 455] width 416 height 36
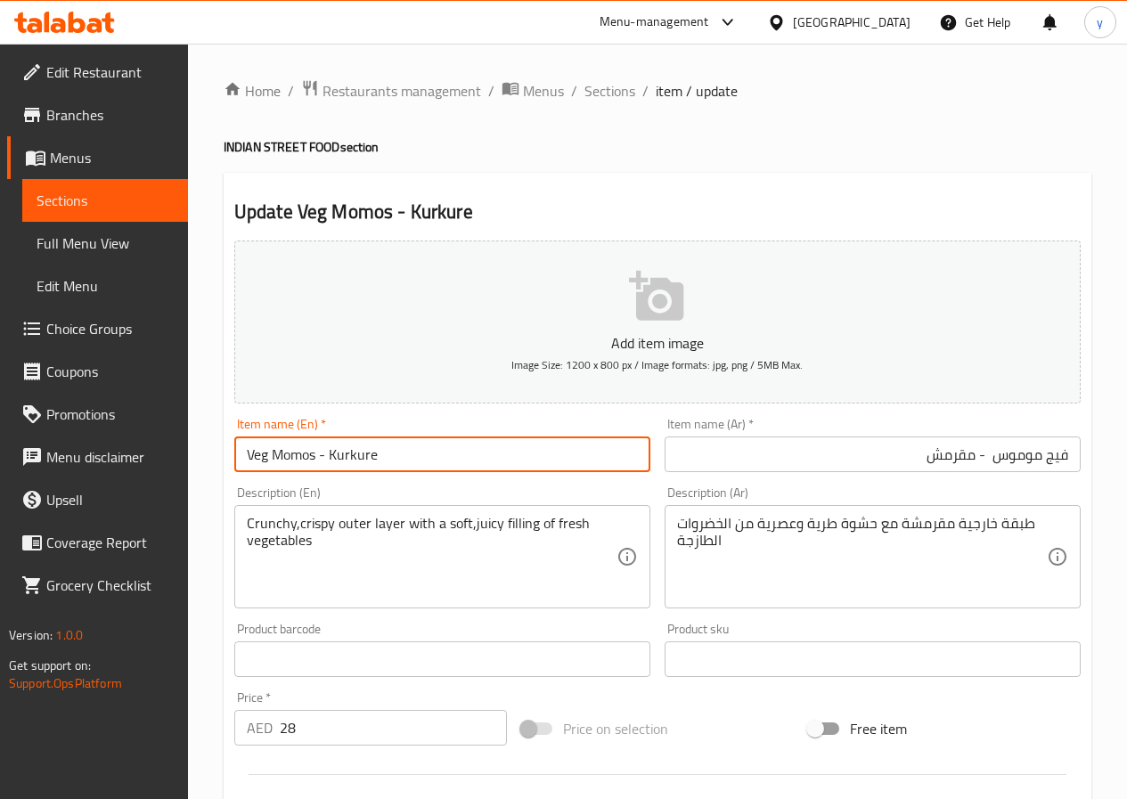
click at [363, 456] on input "Veg Momos - Kurkure" at bounding box center [442, 455] width 416 height 36
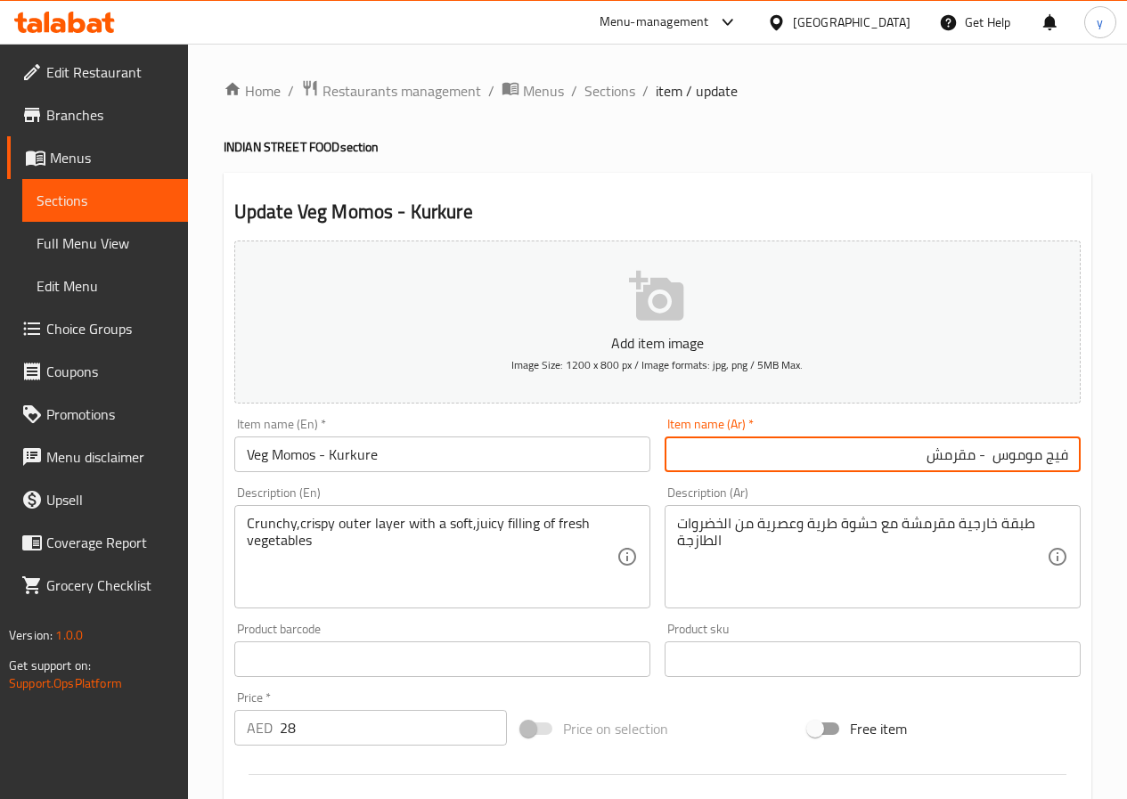
drag, startPoint x: 927, startPoint y: 452, endPoint x: 974, endPoint y: 463, distance: 48.6
click at [974, 463] on input "فيج موموس - مقرمش" at bounding box center [873, 455] width 416 height 36
paste input "وركور"
type input "فيج موموس - كوركور"
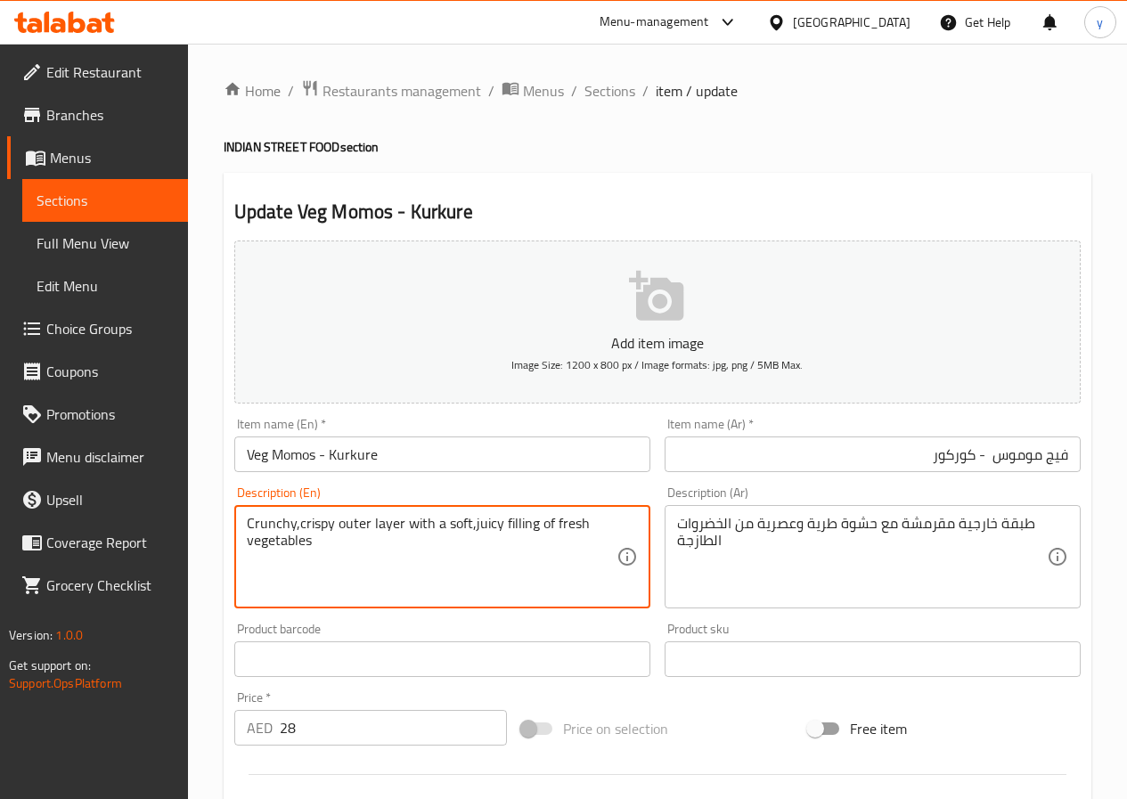
click at [277, 519] on textarea "Crunchy,crispy outer layer with a soft,juicy filling of fresh vegetables" at bounding box center [432, 557] width 370 height 85
click at [312, 529] on textarea "Crunchy,crispy outer layer with a soft,juicy filling of fresh vegetables" at bounding box center [432, 557] width 370 height 85
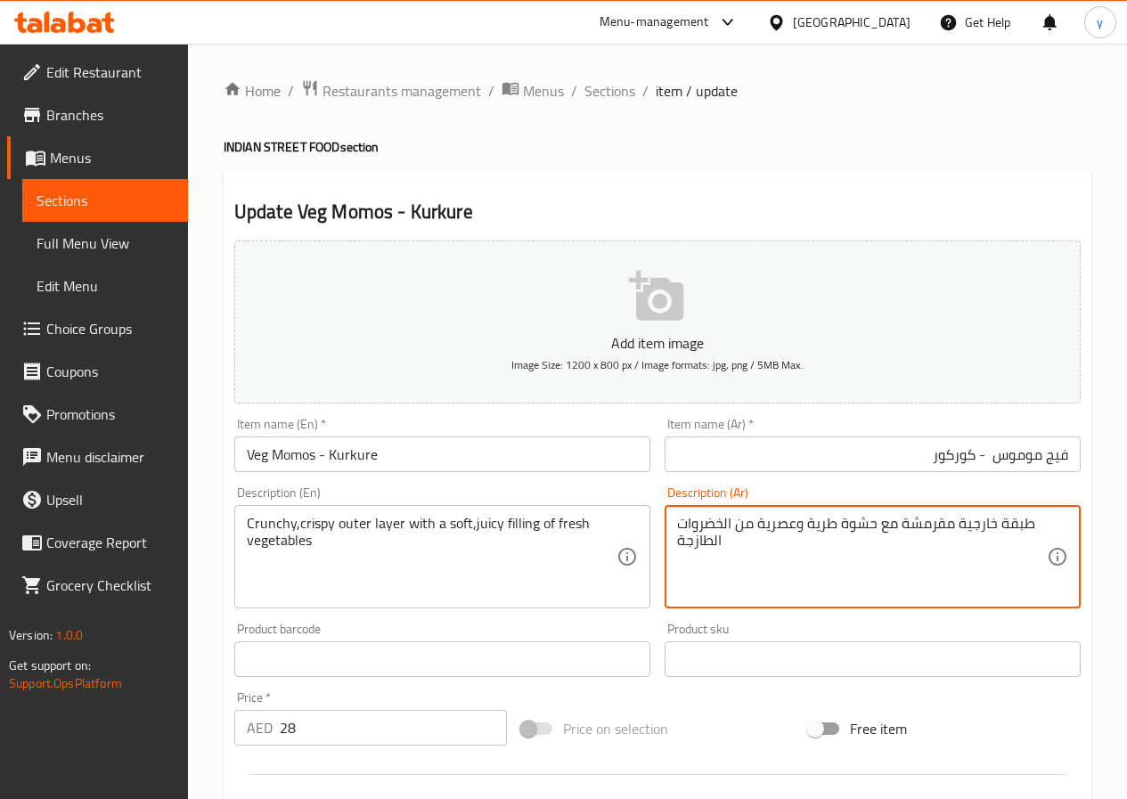
click at [1034, 523] on textarea "طبقة خارجية مقرمشة مع حشوة طرية وعصرية من الخضروات الطازجة" at bounding box center [862, 557] width 370 height 85
click at [913, 528] on textarea "طبقة خارجية مقرمشة مع حشوة طرية وعصرية من الخضروات الطازجة" at bounding box center [862, 557] width 370 height 85
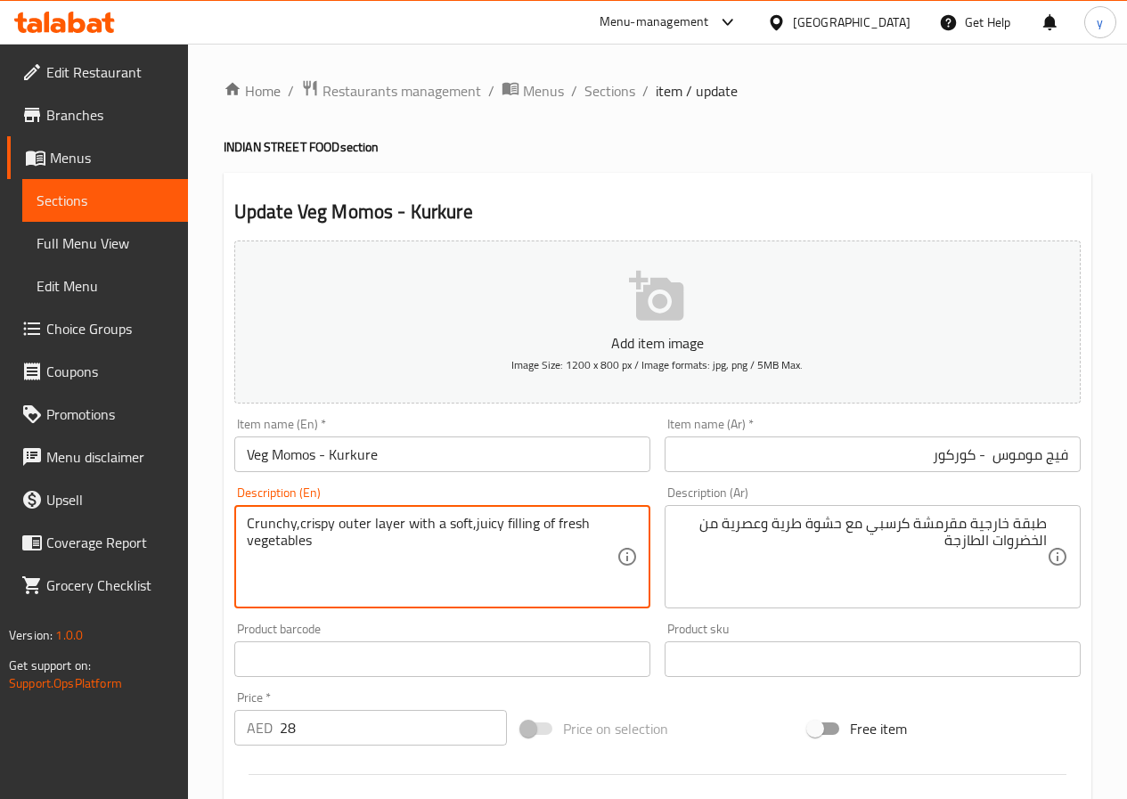
click at [265, 527] on textarea "Crunchy,crispy outer layer with a soft,juicy filling of fresh vegetables" at bounding box center [432, 557] width 370 height 85
click at [320, 525] on textarea "Crunchy,crispy outer layer with a soft,juicy filling of fresh vegetables" at bounding box center [432, 557] width 370 height 85
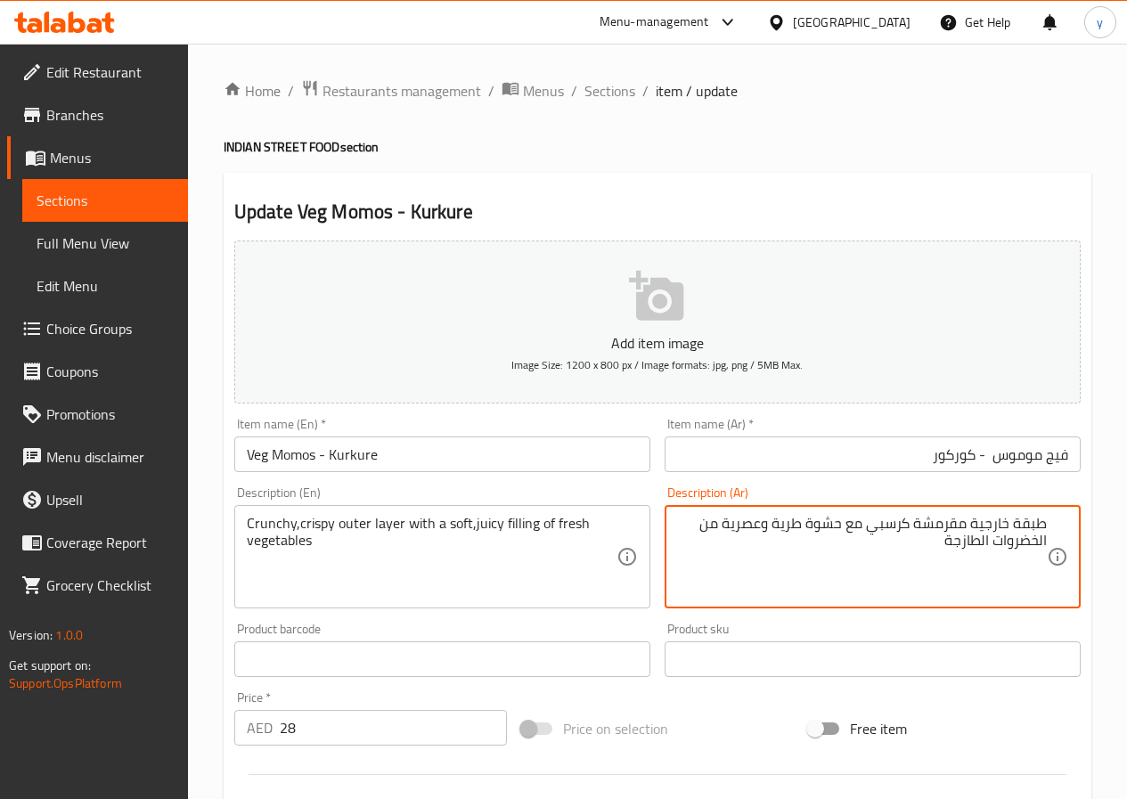
drag, startPoint x: 872, startPoint y: 525, endPoint x: 914, endPoint y: 527, distance: 41.9
drag, startPoint x: 767, startPoint y: 528, endPoint x: 724, endPoint y: 529, distance: 43.7
click at [724, 529] on textarea "طبقة خارجية مقرمشة [GEOGRAPHIC_DATA] مع حشوة طرية وعصرية من الخضروات الطازجة" at bounding box center [862, 557] width 370 height 85
drag, startPoint x: 342, startPoint y: 523, endPoint x: 353, endPoint y: 520, distance: 11.0
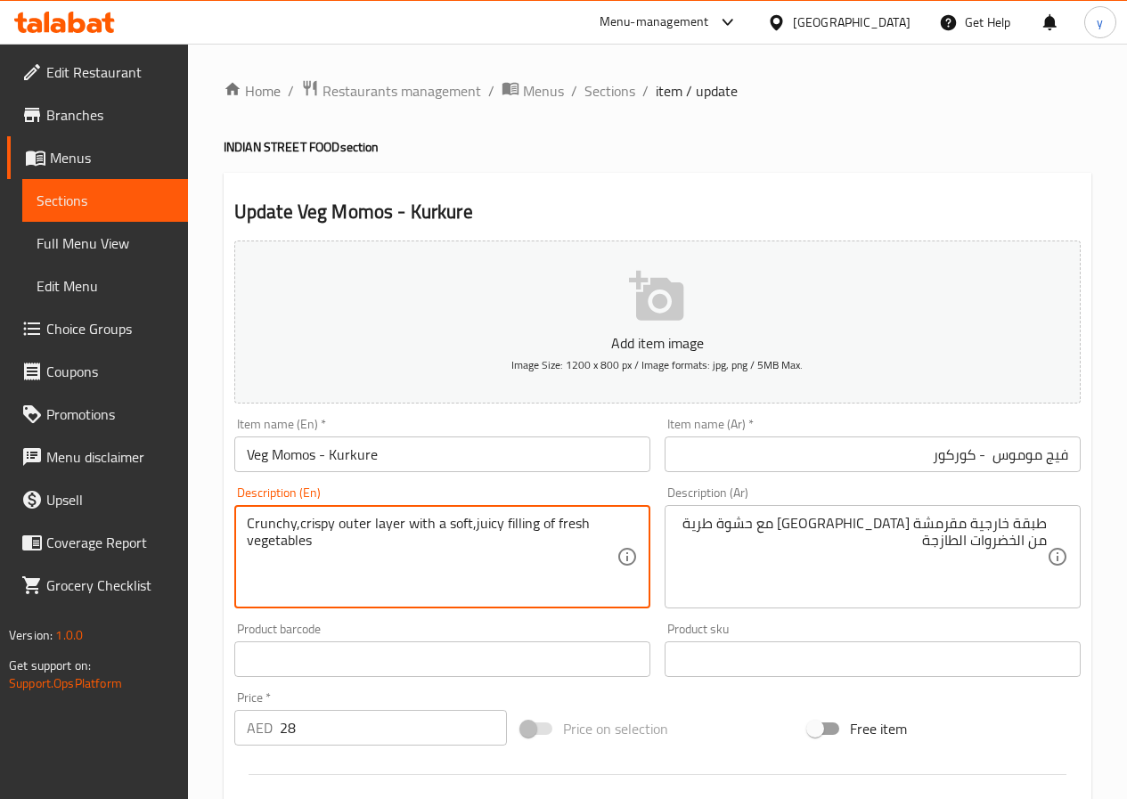
drag, startPoint x: 337, startPoint y: 525, endPoint x: 401, endPoint y: 525, distance: 64.2
click at [401, 525] on textarea "Crunchy,crispy outer layer with a soft,juicy filling of fresh vegetables" at bounding box center [432, 557] width 370 height 85
drag, startPoint x: 444, startPoint y: 524, endPoint x: 496, endPoint y: 533, distance: 53.3
click at [496, 533] on textarea "Crunchy,crispy outer layer with a soft,juicy filling of fresh vegetables" at bounding box center [432, 557] width 370 height 85
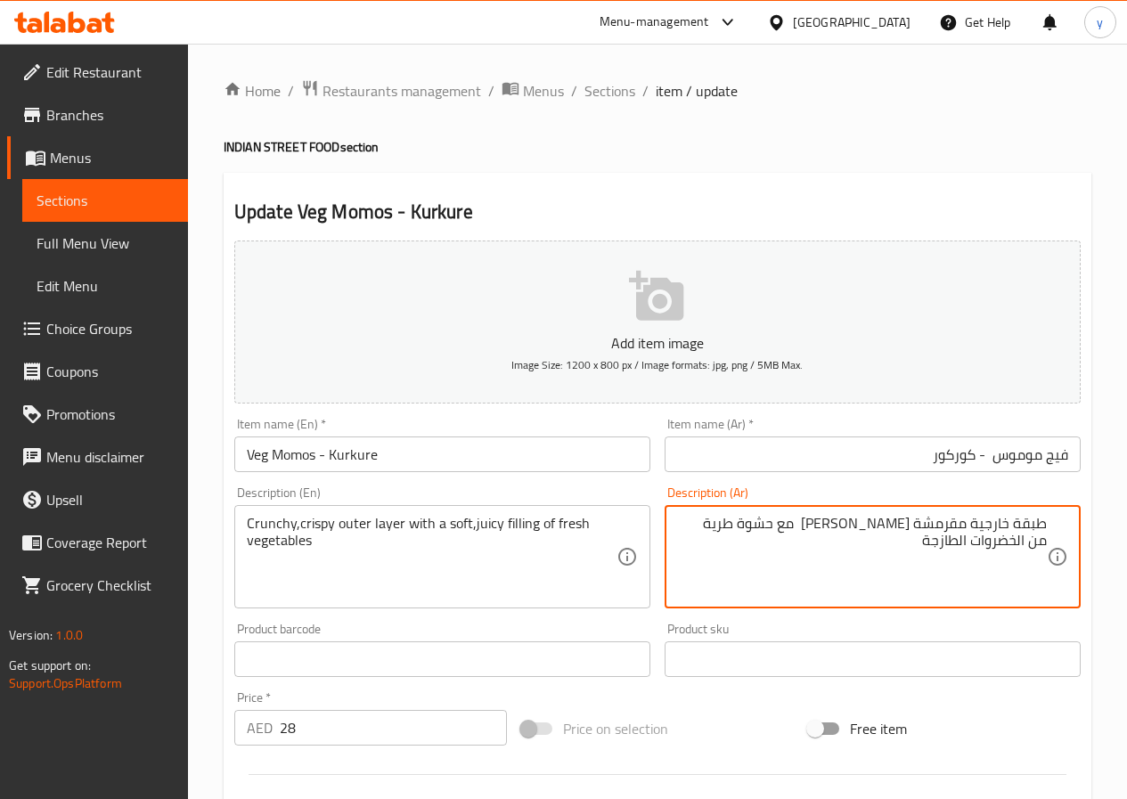
click at [722, 531] on textarea "طبقة خارجية مقرمشة [PERSON_NAME] مع حشوة طرية من الخضروات الطازجة" at bounding box center [862, 557] width 370 height 85
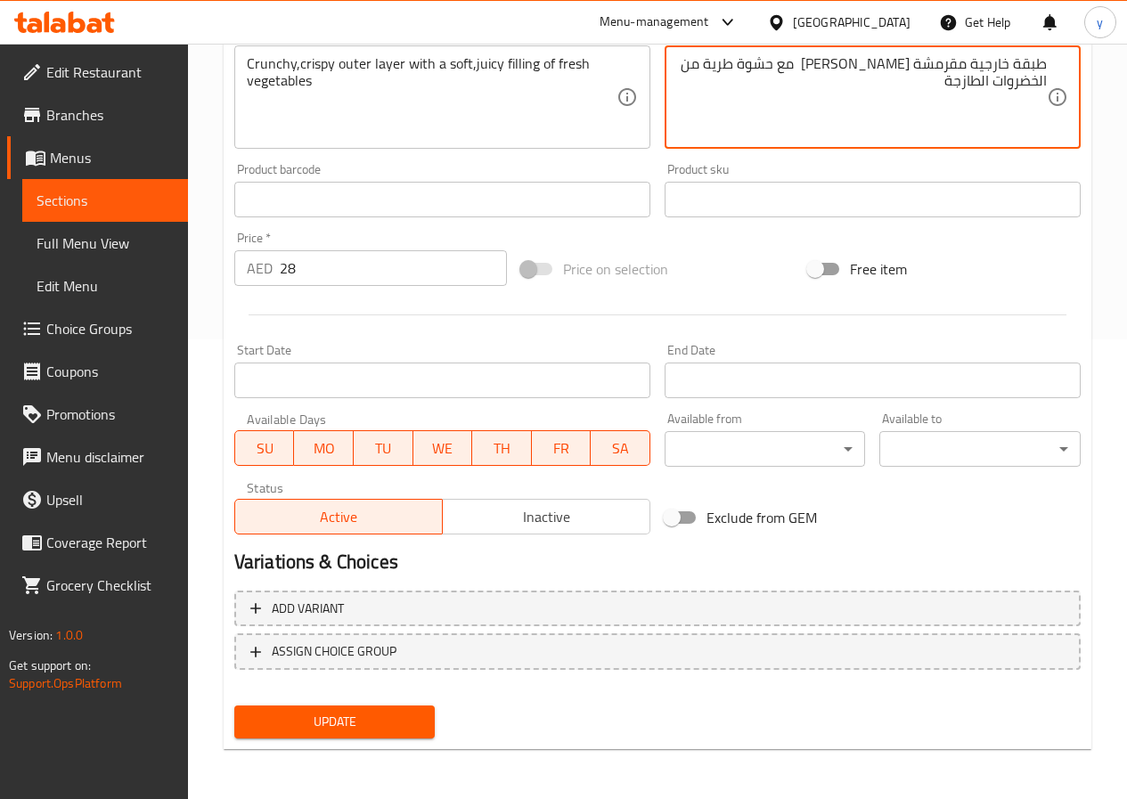
type textarea "طبقة خارجية مقرمشة [PERSON_NAME] مع حشوة طرية من الخضروات الطازجة"
click at [395, 716] on span "Update" at bounding box center [335, 722] width 173 height 22
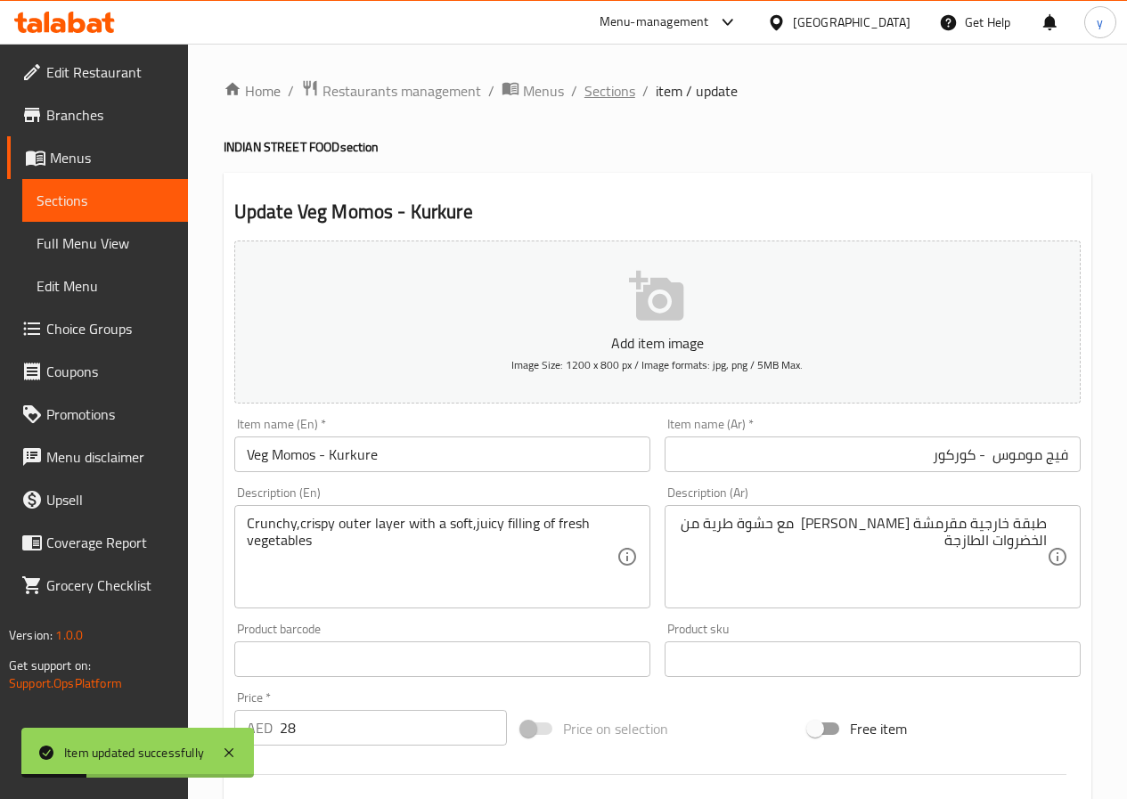
click at [595, 88] on span "Sections" at bounding box center [610, 90] width 51 height 21
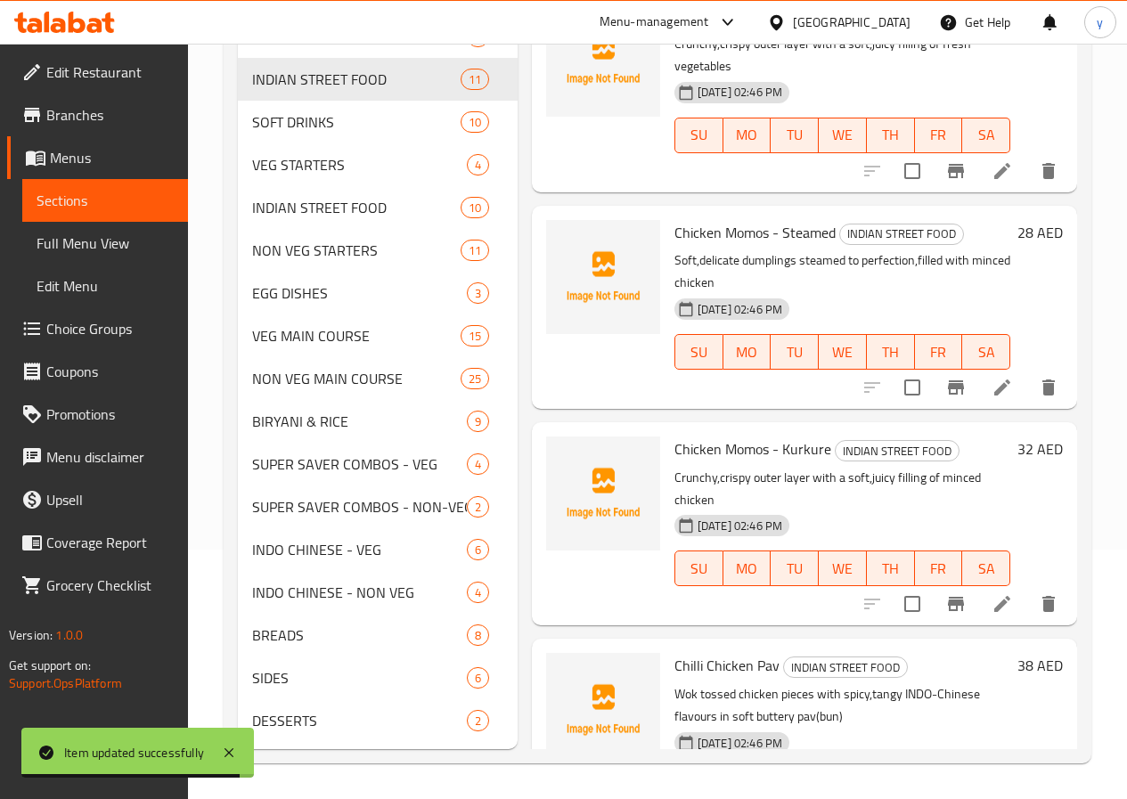
scroll to position [1453, 0]
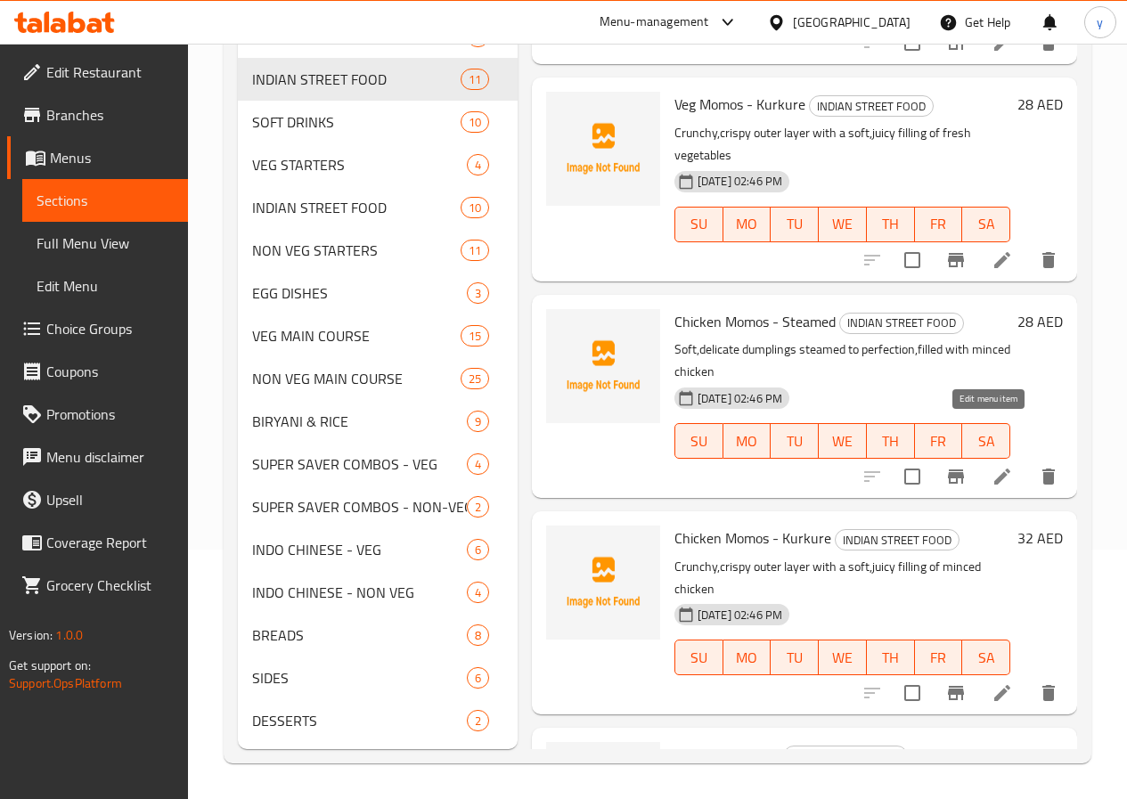
click at [992, 466] on icon at bounding box center [1002, 476] width 21 height 21
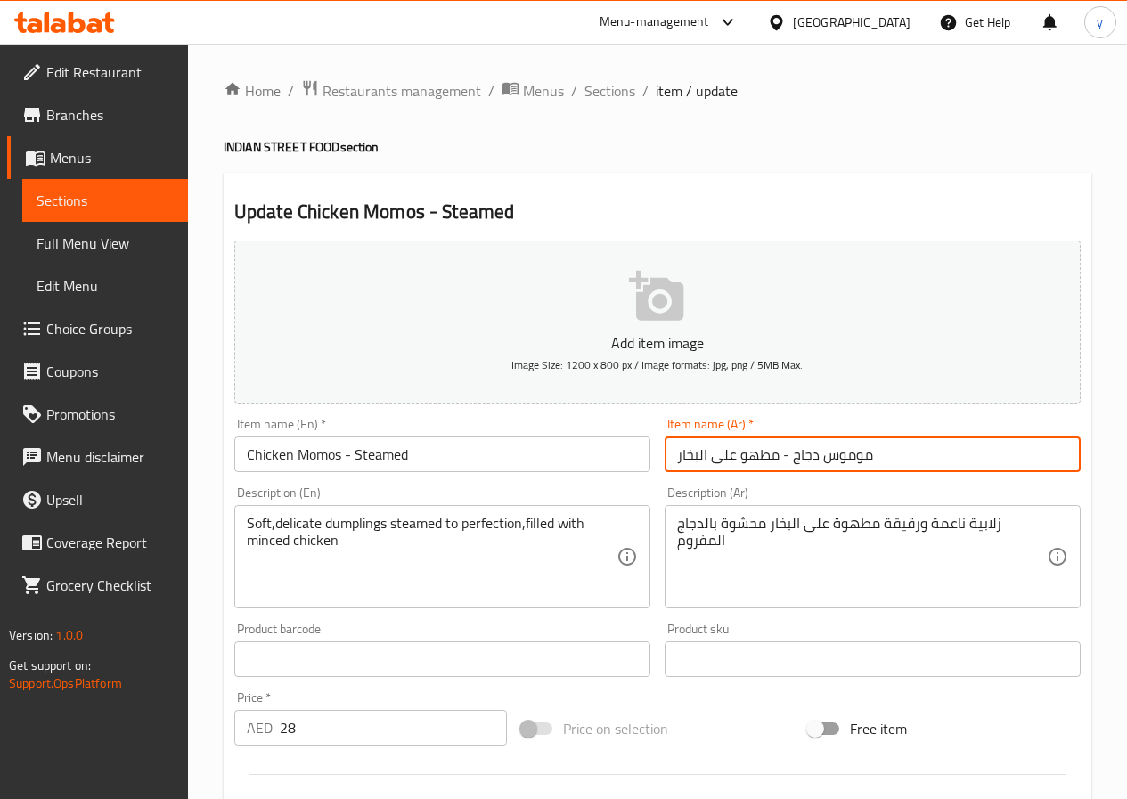
drag, startPoint x: 779, startPoint y: 461, endPoint x: 740, endPoint y: 473, distance: 40.3
click at [740, 473] on div "Item name (Ar)   * موموس دجاج - مطهو على البخار Item name (Ar) *" at bounding box center [873, 445] width 430 height 69
type input "موموس دجاج - على البخار"
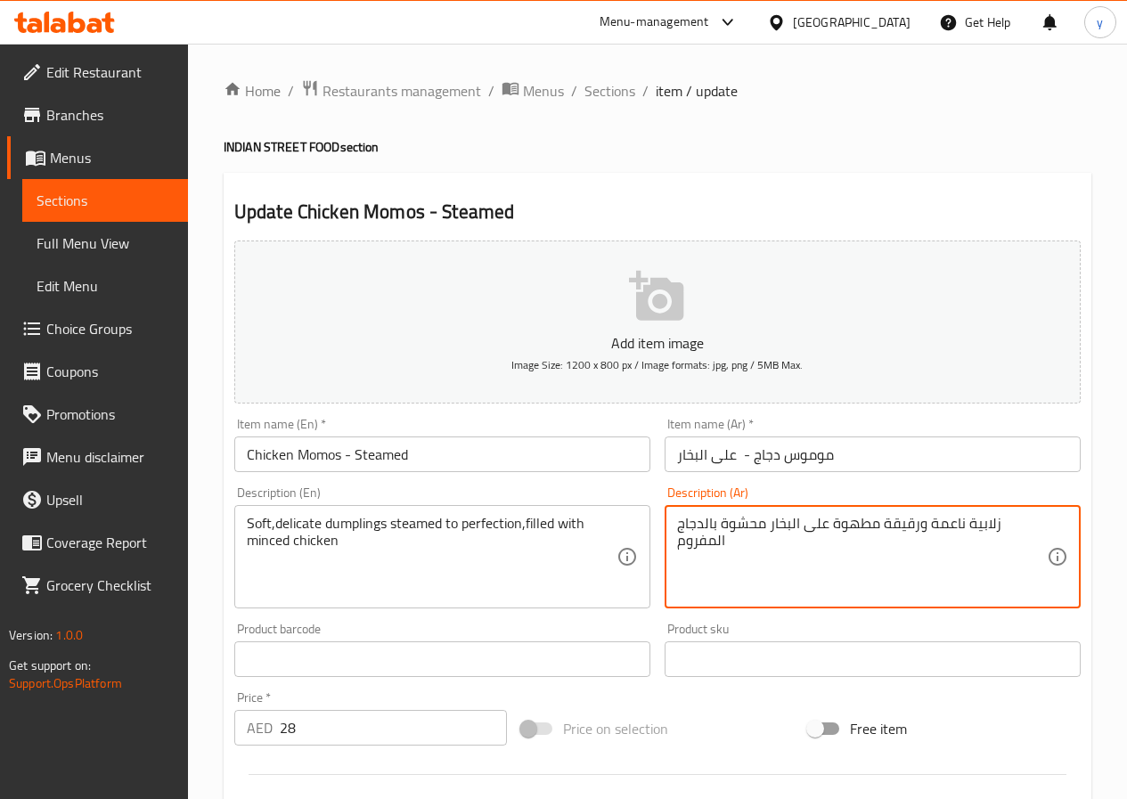
drag, startPoint x: 964, startPoint y: 527, endPoint x: 995, endPoint y: 535, distance: 32.2
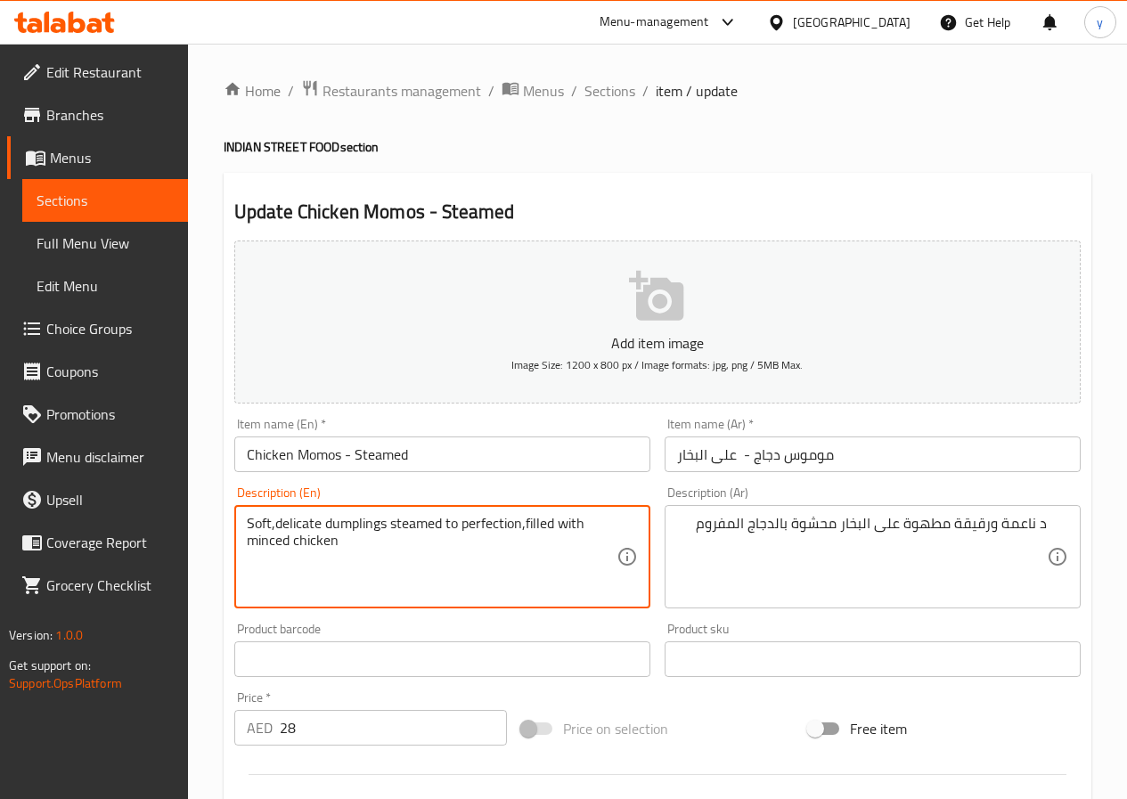
click at [358, 527] on textarea "Soft,delicate dumplings steamed to perfection,filled with minced chicken" at bounding box center [432, 557] width 370 height 85
drag, startPoint x: 294, startPoint y: 524, endPoint x: 268, endPoint y: 532, distance: 27.1
click at [266, 532] on textarea "Soft,delicate dumplings steamed to perfection,filled with minced chicken" at bounding box center [432, 557] width 370 height 85
click at [288, 521] on textarea "Soft,delicate dumplings steamed to perfection,filled with minced chicken" at bounding box center [432, 557] width 370 height 85
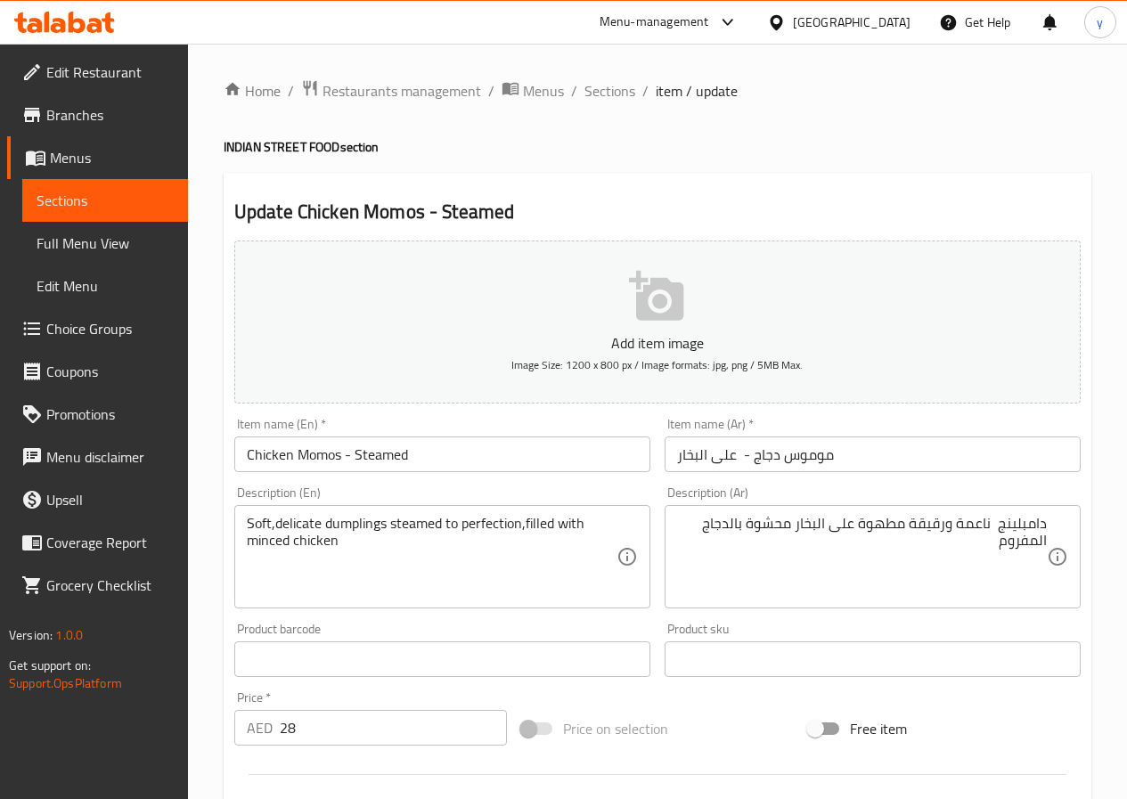
click at [266, 547] on textarea "Soft,delicate dumplings steamed to perfection,filled with minced chicken" at bounding box center [432, 557] width 370 height 85
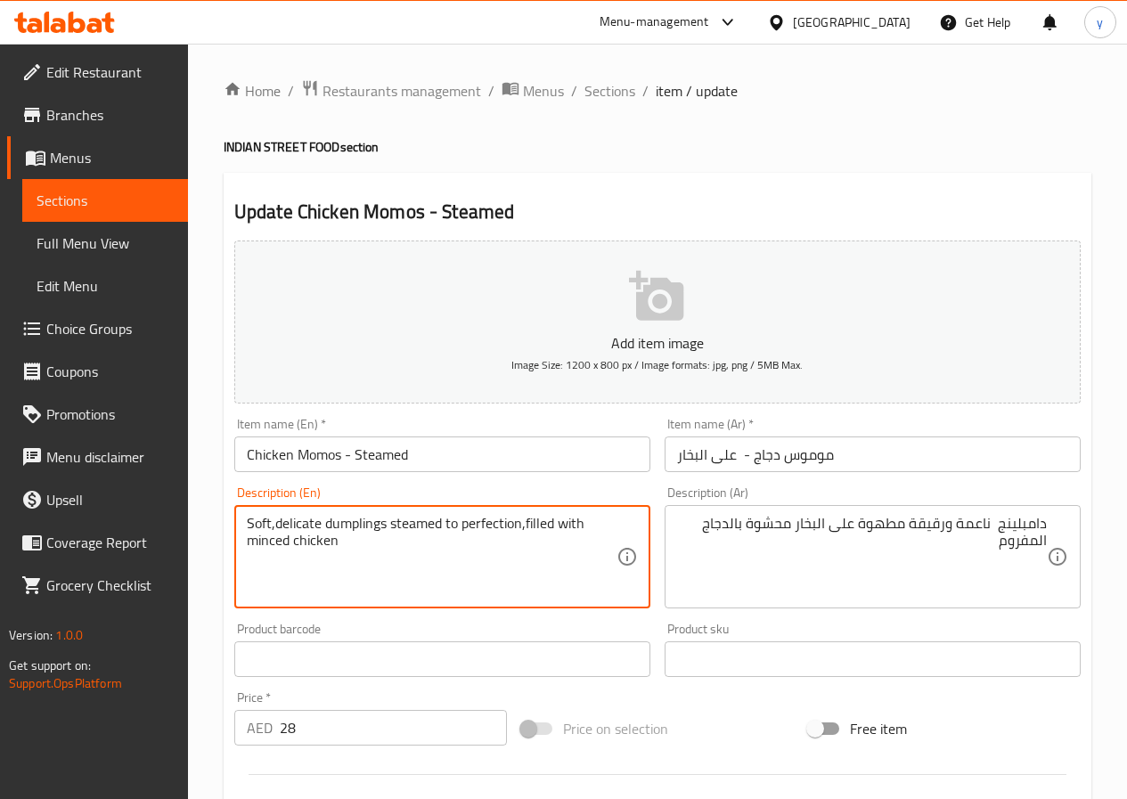
click at [266, 546] on textarea "Soft,delicate dumplings steamed to perfection,filled with minced chicken" at bounding box center [432, 557] width 370 height 85
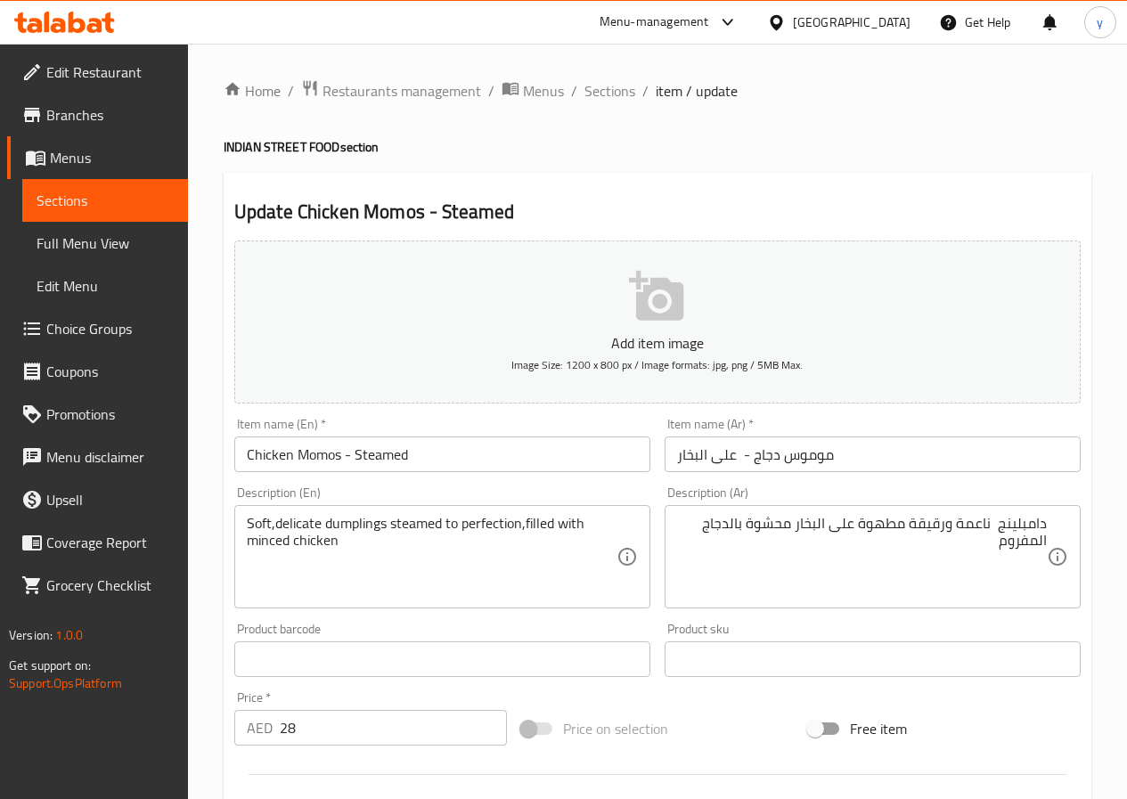
drag, startPoint x: 863, startPoint y: 578, endPoint x: 863, endPoint y: 560, distance: 18.7
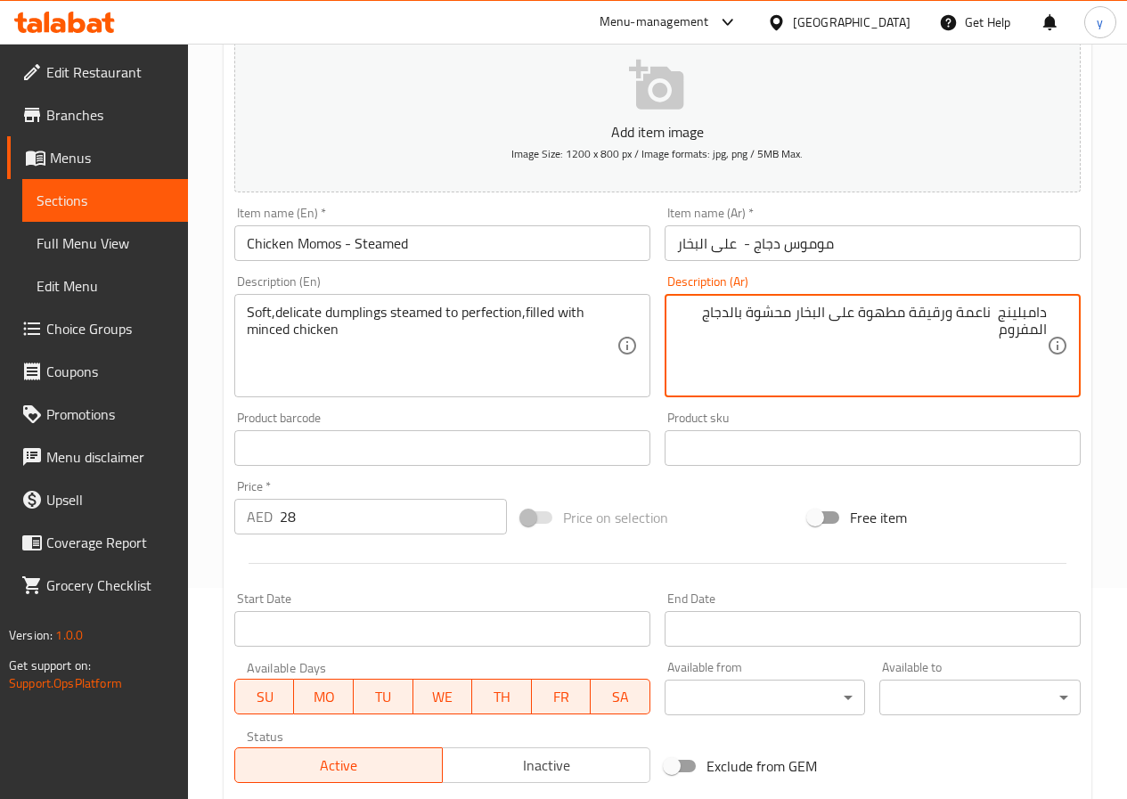
scroll to position [267, 0]
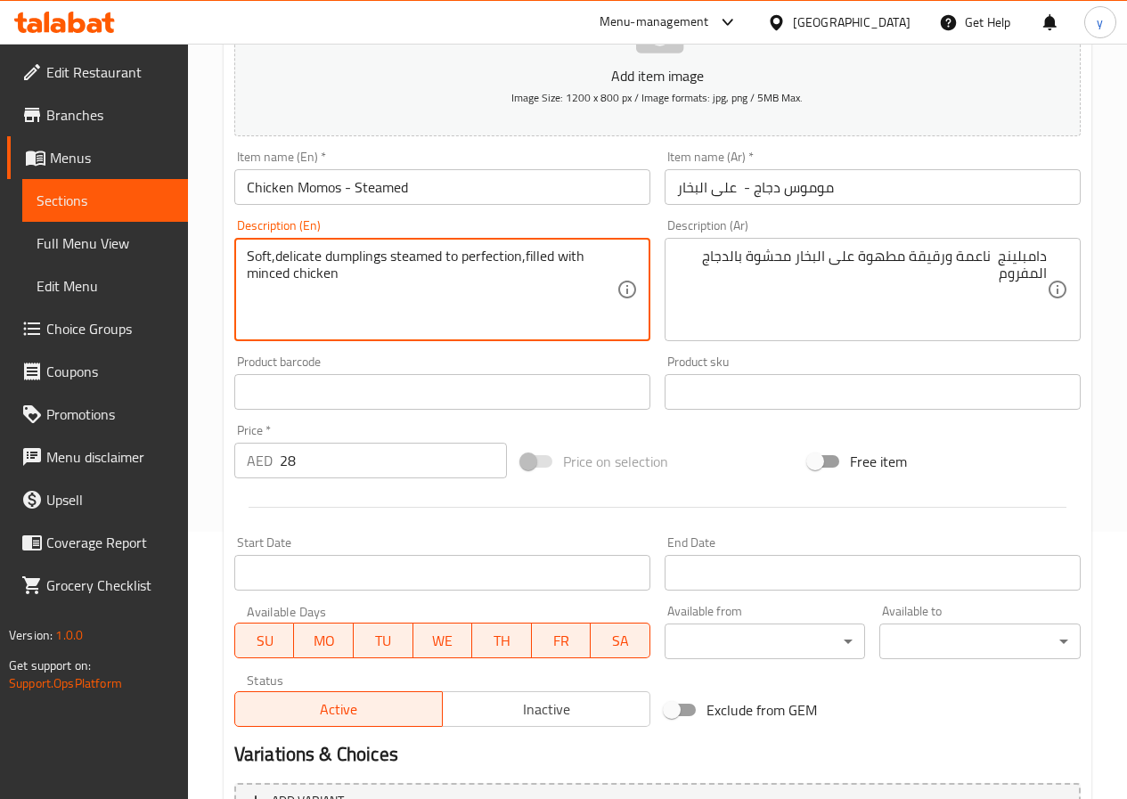
click at [291, 255] on textarea "Soft,delicate dumplings steamed to perfection,filled with minced chicken" at bounding box center [432, 290] width 370 height 85
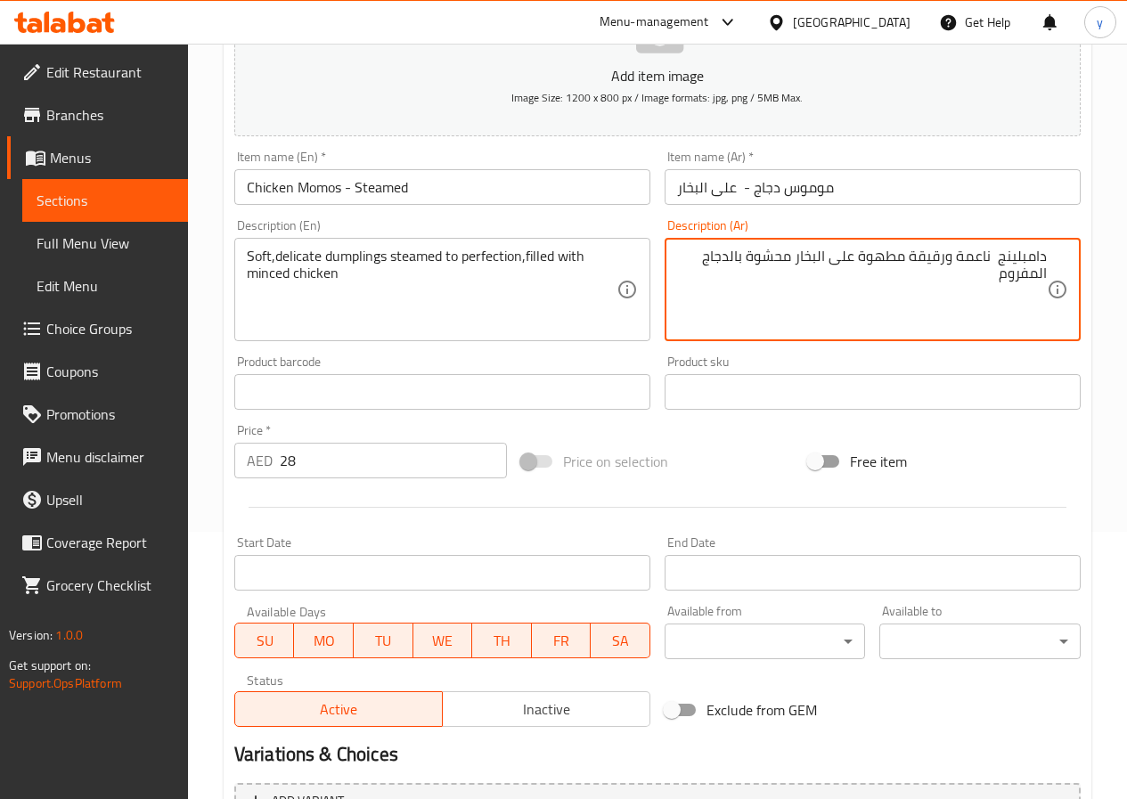
drag, startPoint x: 860, startPoint y: 257, endPoint x: 905, endPoint y: 265, distance: 46.1
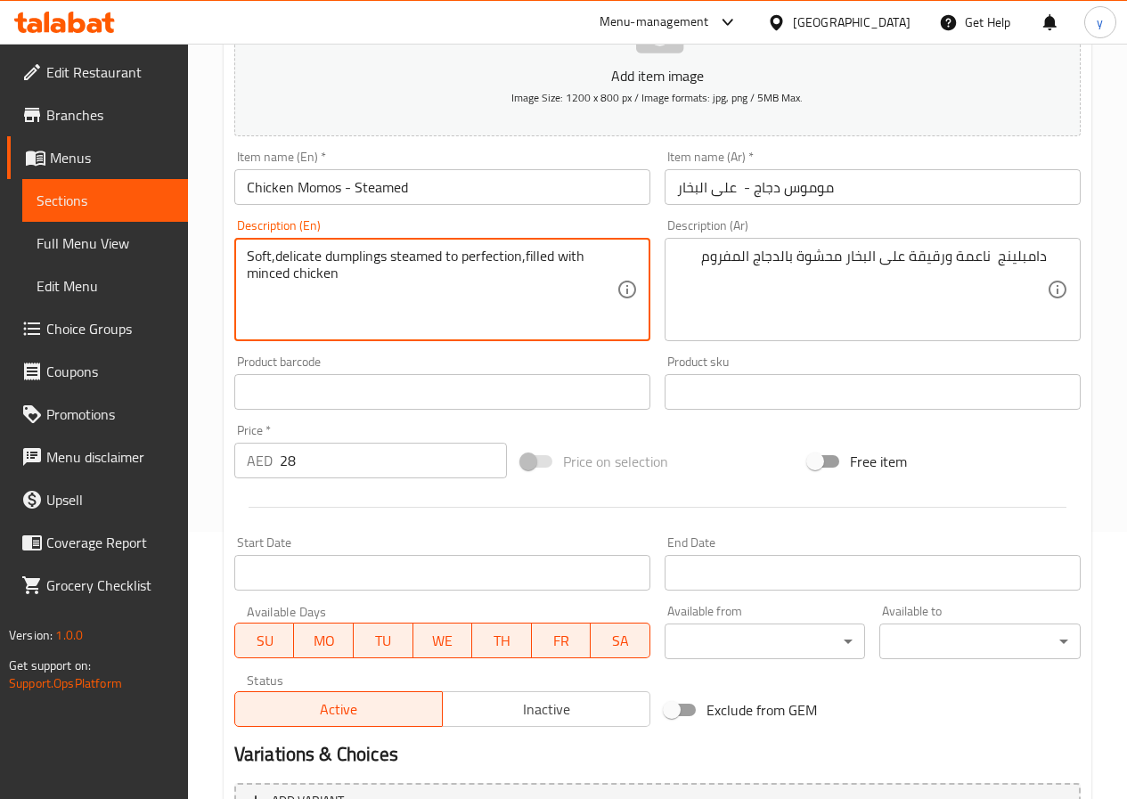
click at [493, 258] on textarea "Soft,delicate dumplings steamed to perfection,filled with minced chicken" at bounding box center [432, 290] width 370 height 85
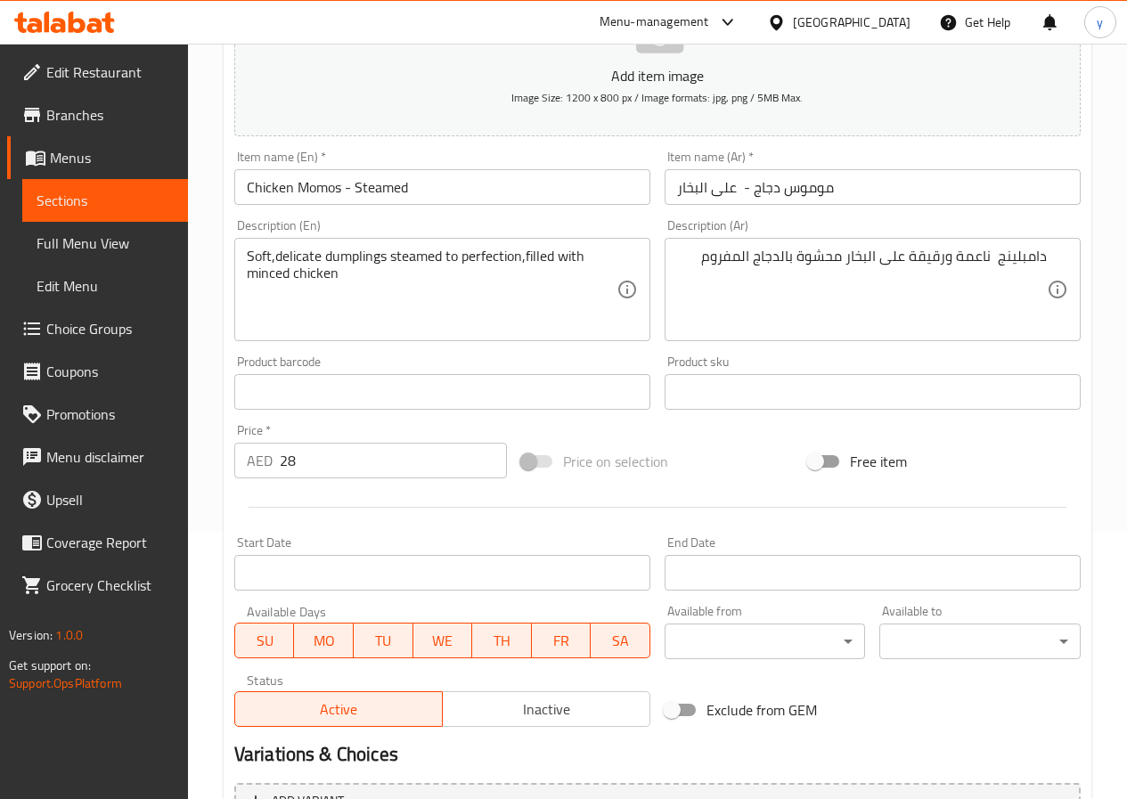
click at [910, 258] on textarea "دامبلينج ناعمة ورقيقة على البخار محشوة بالدجاج المفروم" at bounding box center [862, 290] width 370 height 85
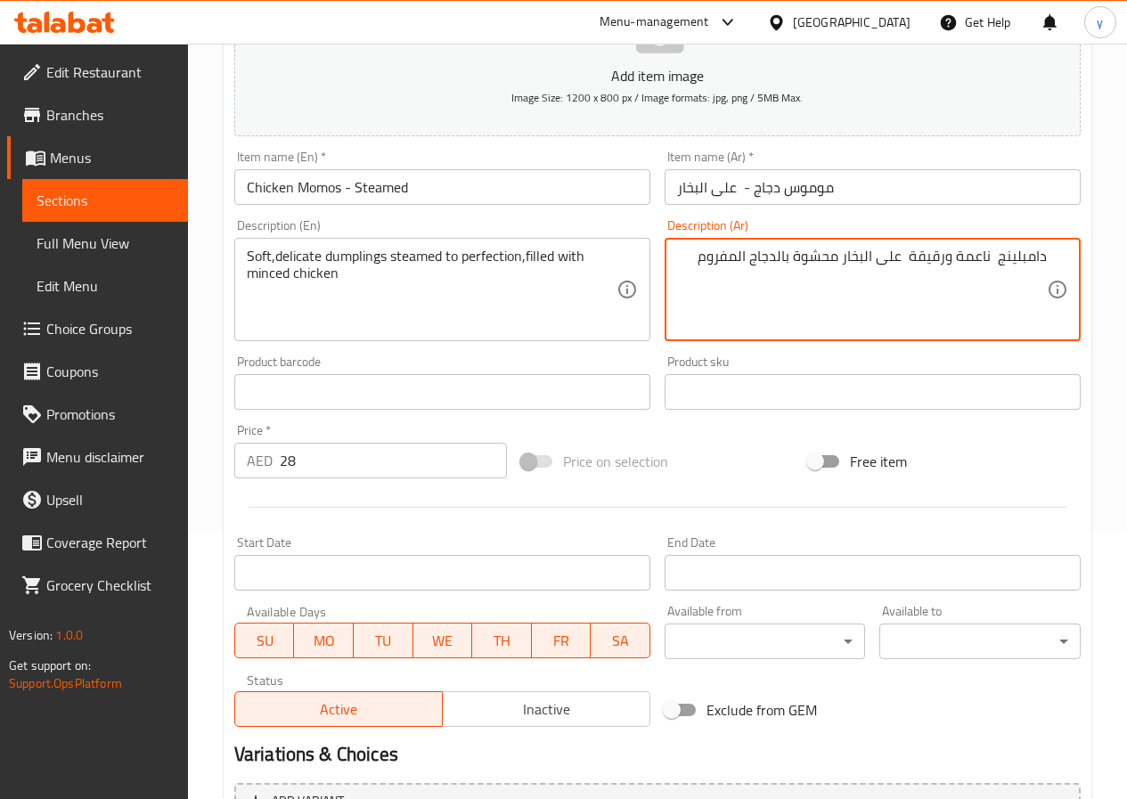
paste textarea "perfection"
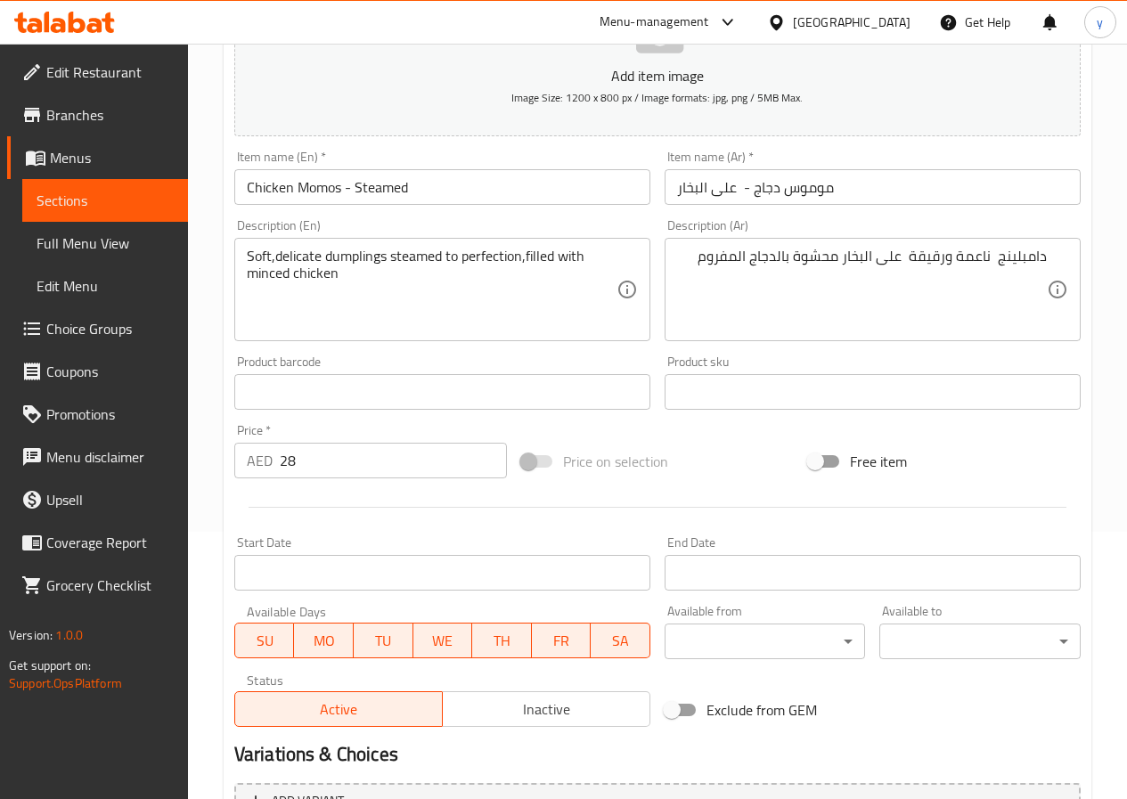
click at [908, 259] on textarea "دامبلينج ناعمة ورقيقة على البخار محشوة بالدجاج المفروم" at bounding box center [862, 290] width 370 height 85
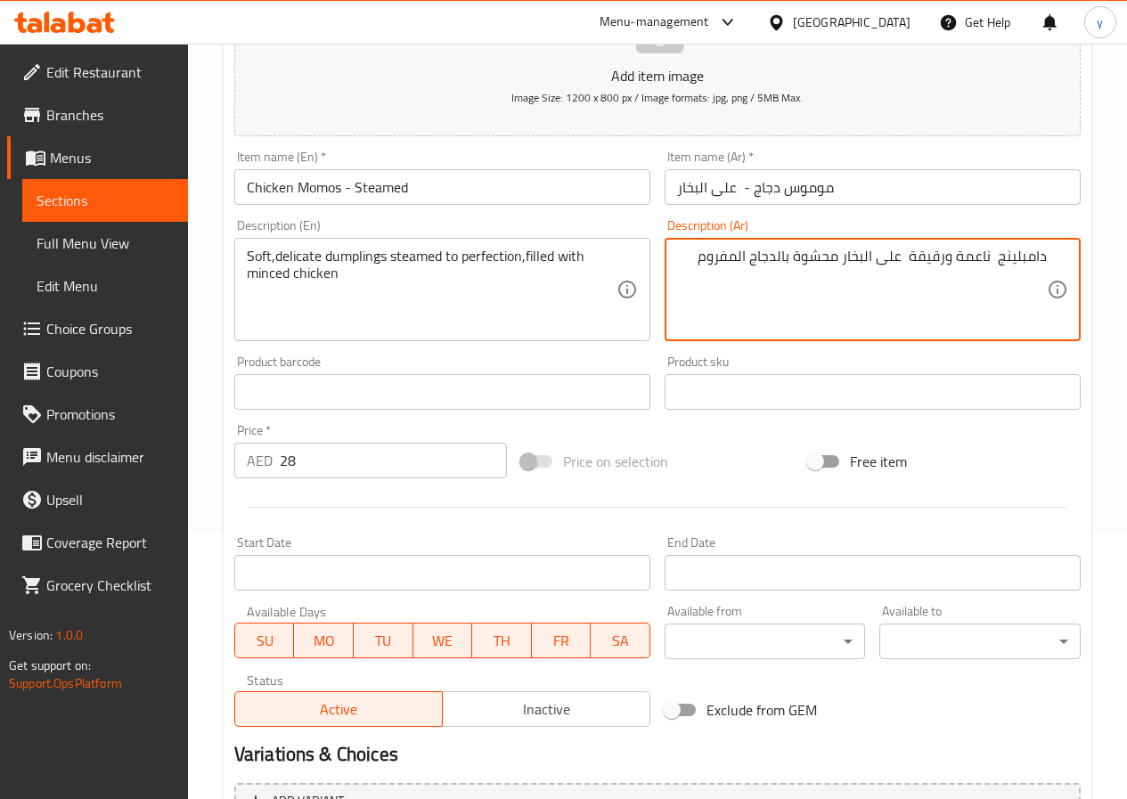
paste textarea "إتقان"
click at [877, 278] on textarea "دامبلينج ناعمة ورقيقة بإتقان على البخار محشوة بالدجاج المفروم" at bounding box center [862, 290] width 370 height 85
drag, startPoint x: 874, startPoint y: 258, endPoint x: 907, endPoint y: 259, distance: 33.0
click at [907, 259] on textarea "دامبلينج ناعمة ورقيقة بإتقان على البخار محشوة بالدجاج المفروم" at bounding box center [862, 290] width 370 height 85
paste textarea "بإتقان"
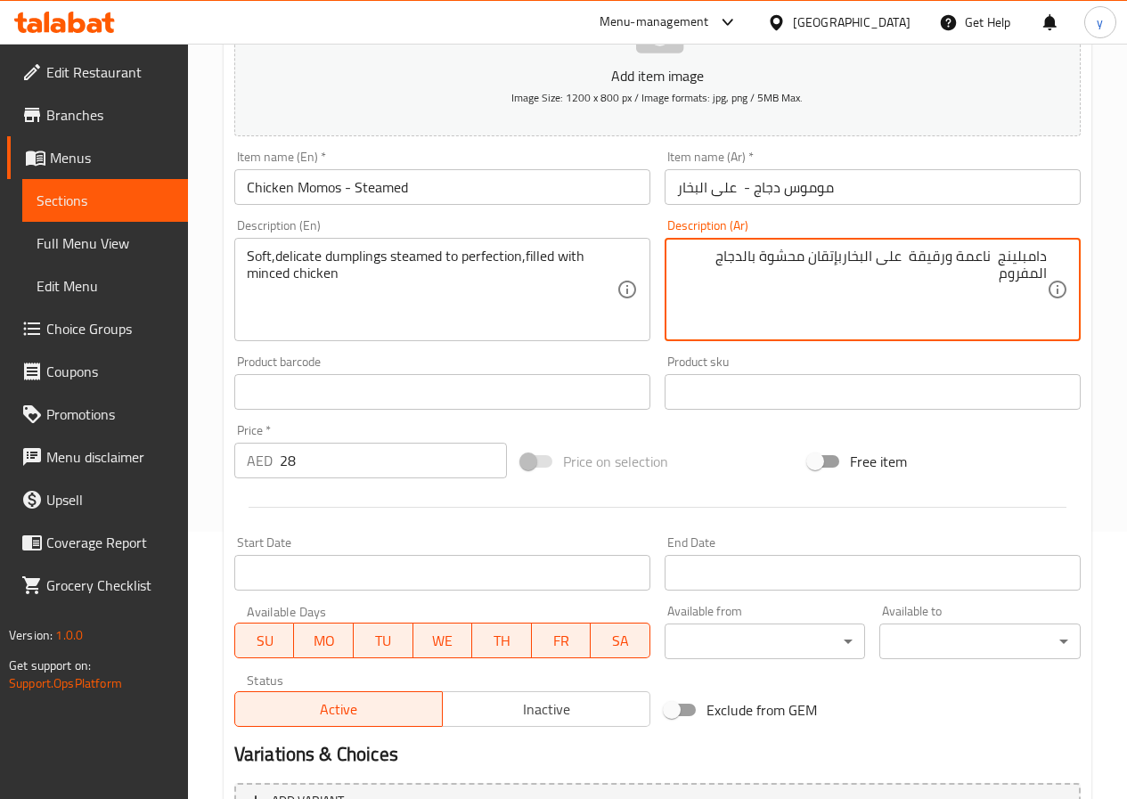
drag, startPoint x: 847, startPoint y: 258, endPoint x: 948, endPoint y: 291, distance: 106.8
click at [847, 260] on textarea "دامبلينج ناعمة ورقيقة على البخاربإتقان محشوة بالدجاج المفروم" at bounding box center [862, 290] width 370 height 85
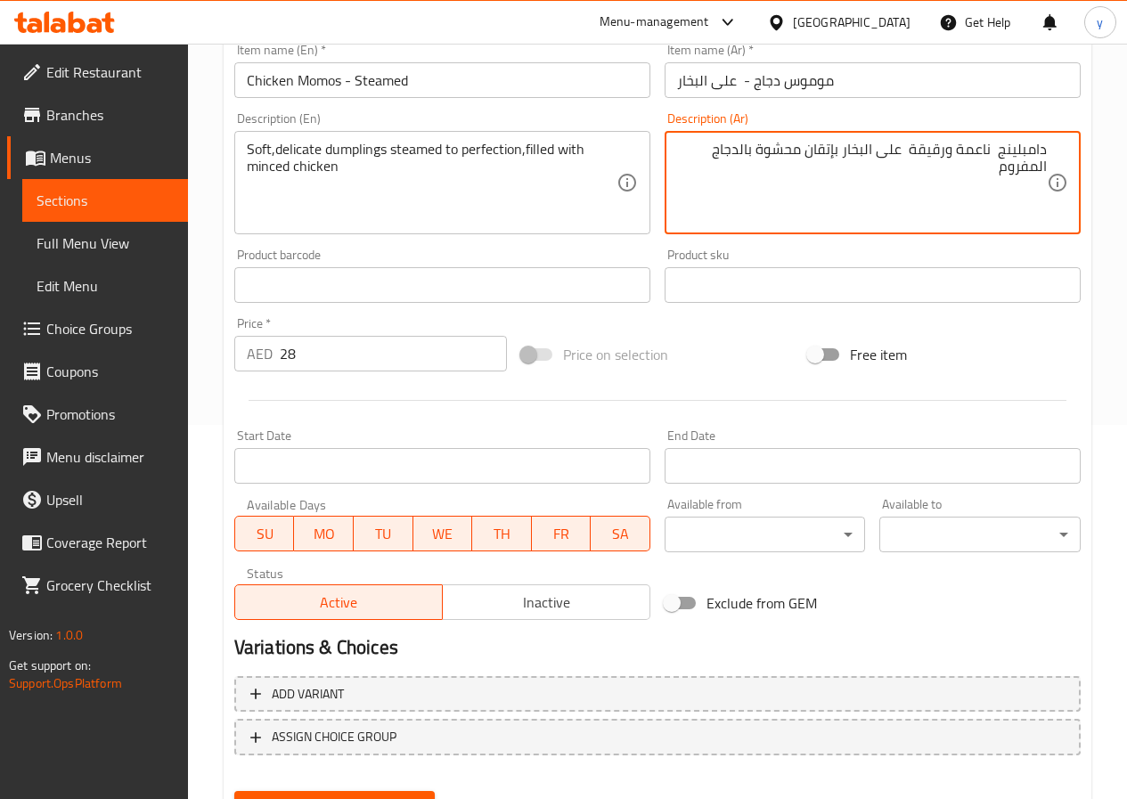
scroll to position [460, 0]
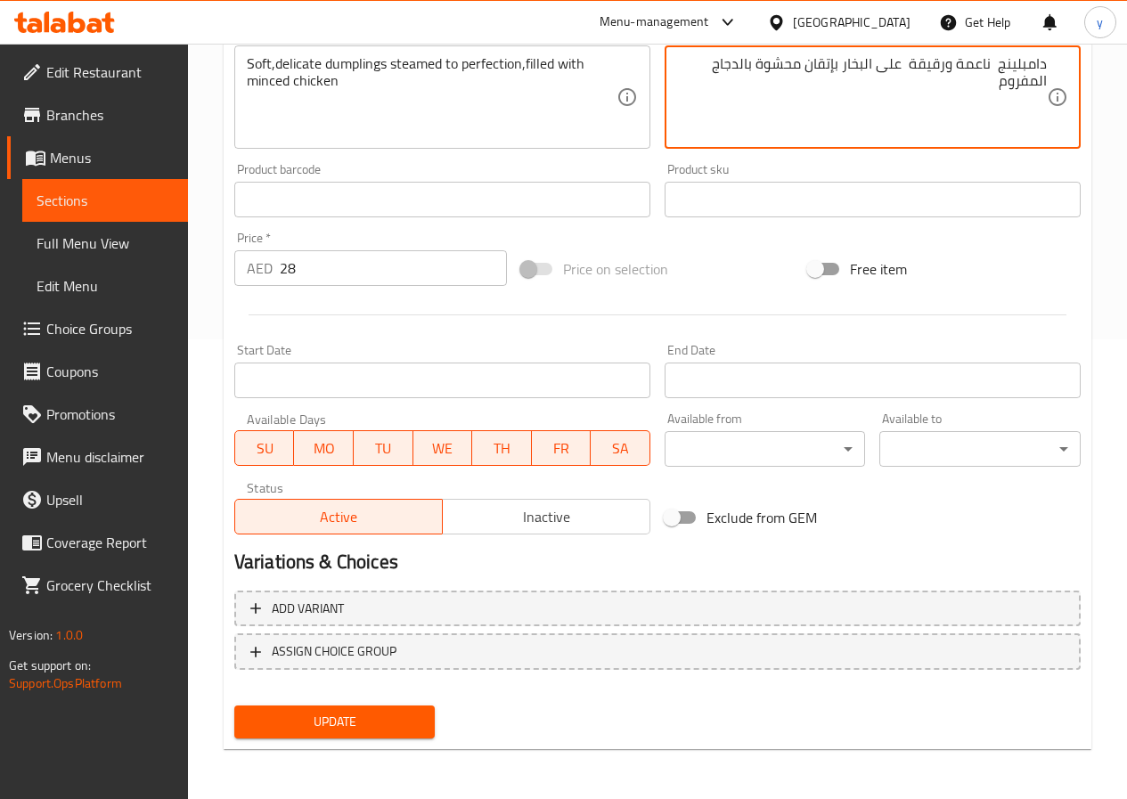
type textarea "دامبلينج ناعمة ورقيقة على البخار بإتقان محشوة بالدجاج المفروم"
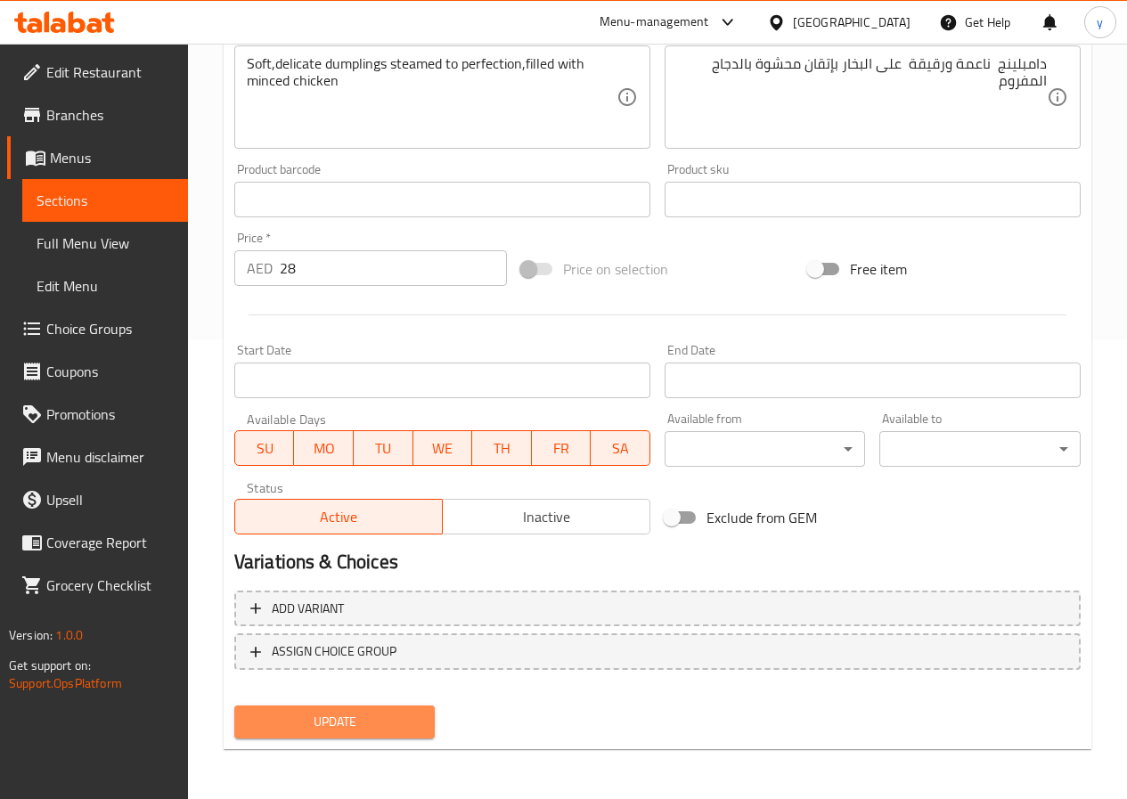
click at [344, 732] on span "Update" at bounding box center [335, 722] width 173 height 22
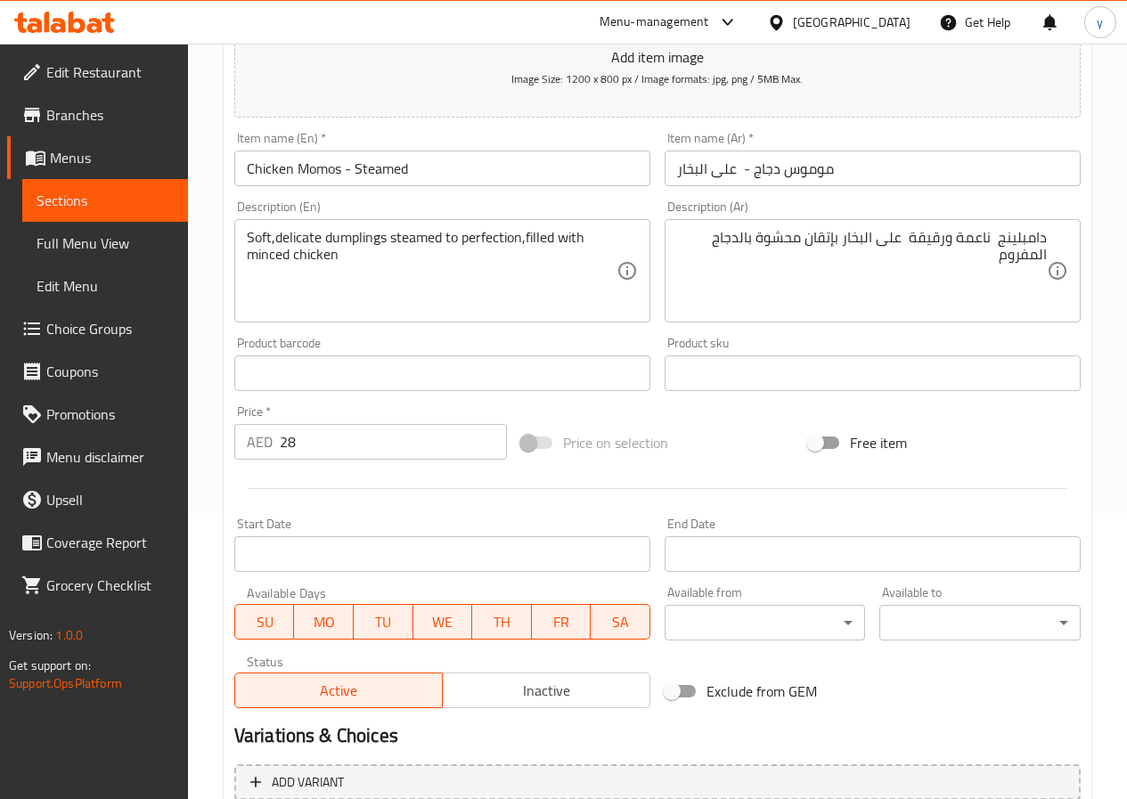
scroll to position [0, 0]
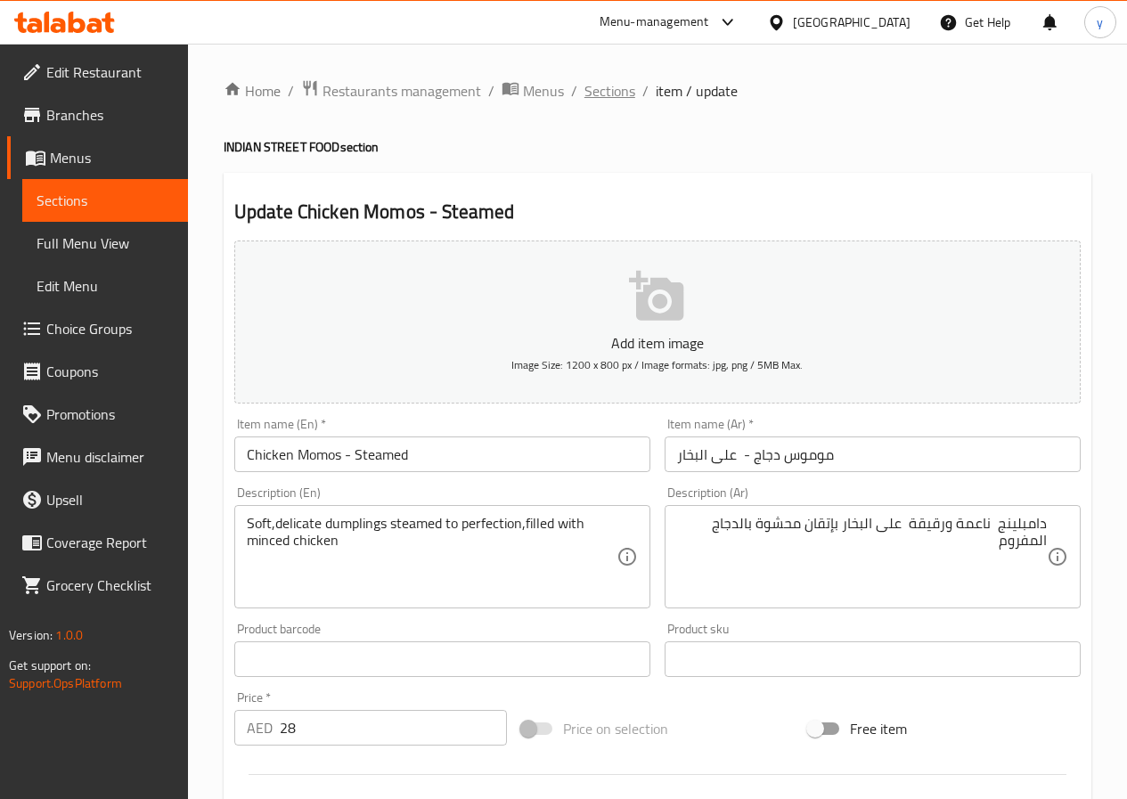
click at [623, 95] on span "Sections" at bounding box center [610, 90] width 51 height 21
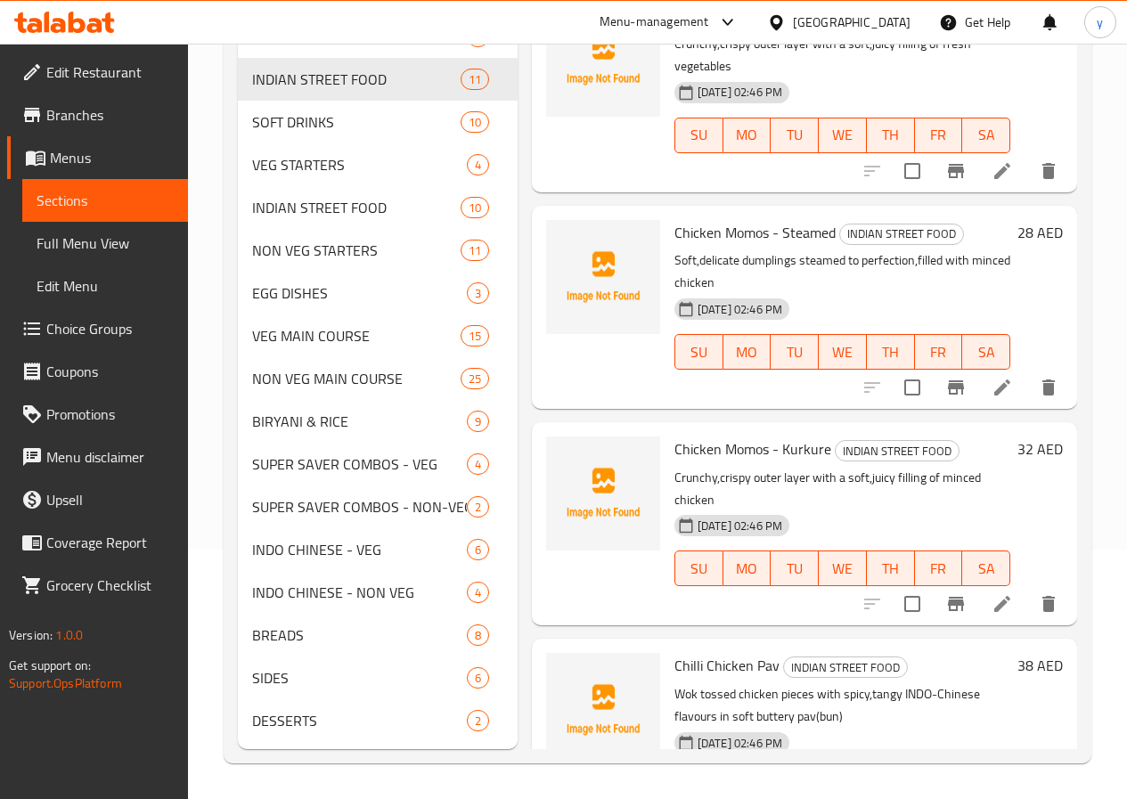
scroll to position [276, 0]
click at [992, 593] on icon at bounding box center [1002, 603] width 21 height 21
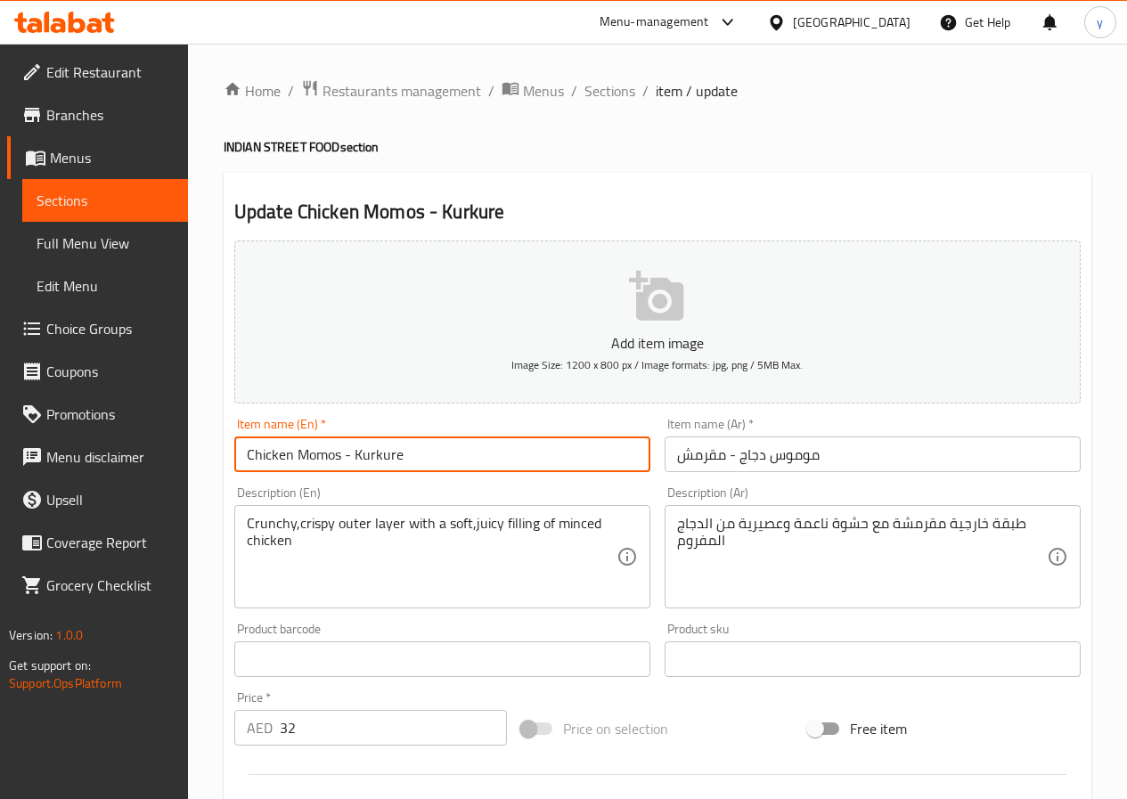
click at [387, 458] on input "Chicken Momos - Kurkure" at bounding box center [442, 455] width 416 height 36
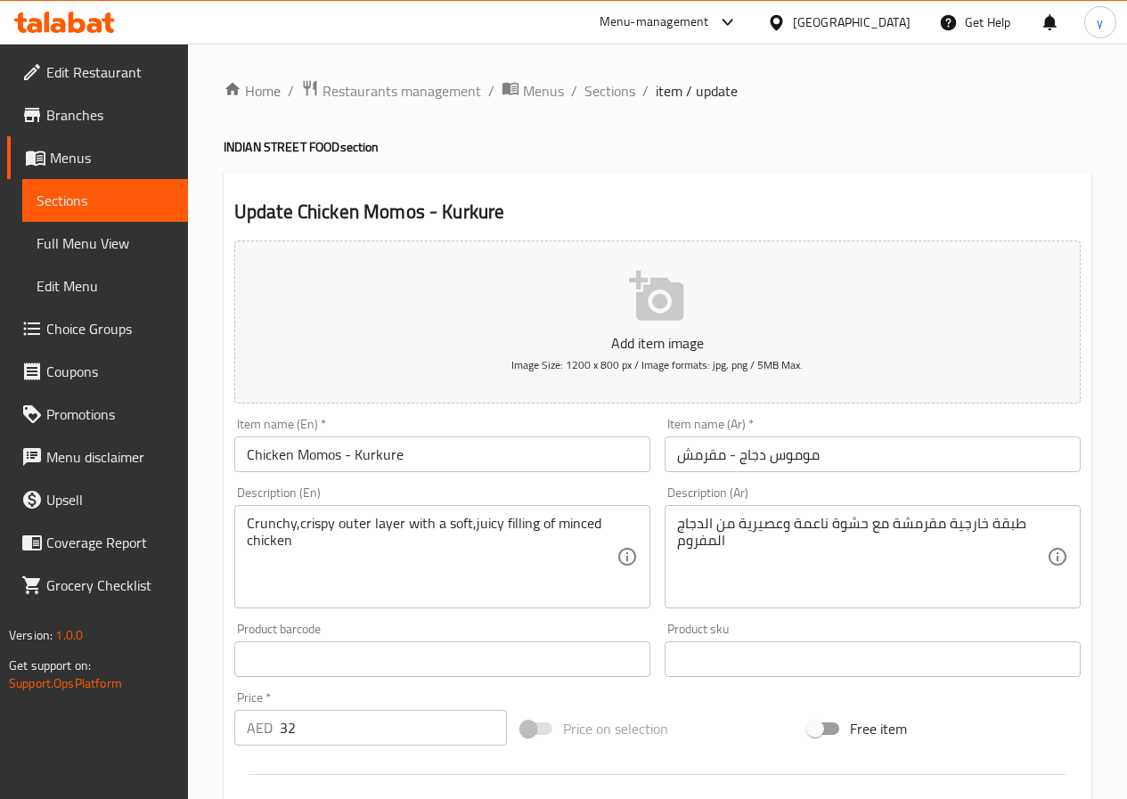
click at [695, 457] on input "موموس دجاج - مقرمش" at bounding box center [873, 455] width 416 height 36
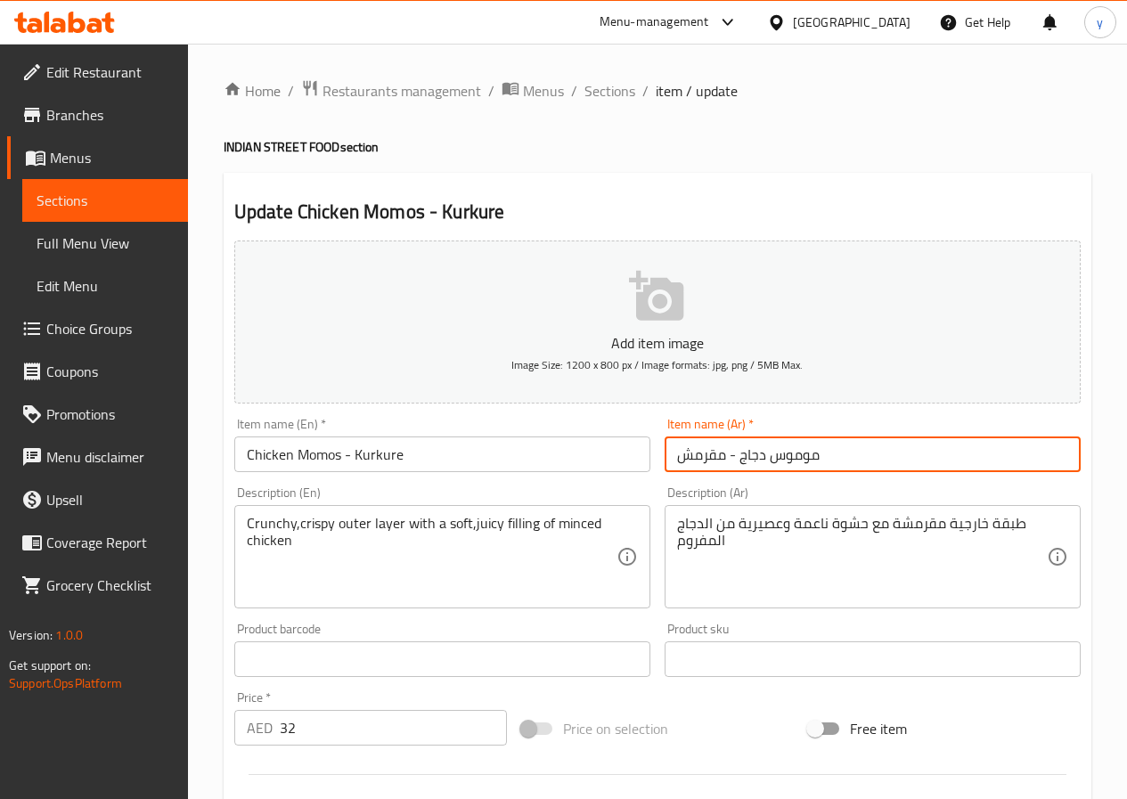
click at [695, 457] on input "موموس دجاج - مقرمش" at bounding box center [873, 455] width 416 height 36
paste input "وركور"
type input "موموس دجاج - كوركور"
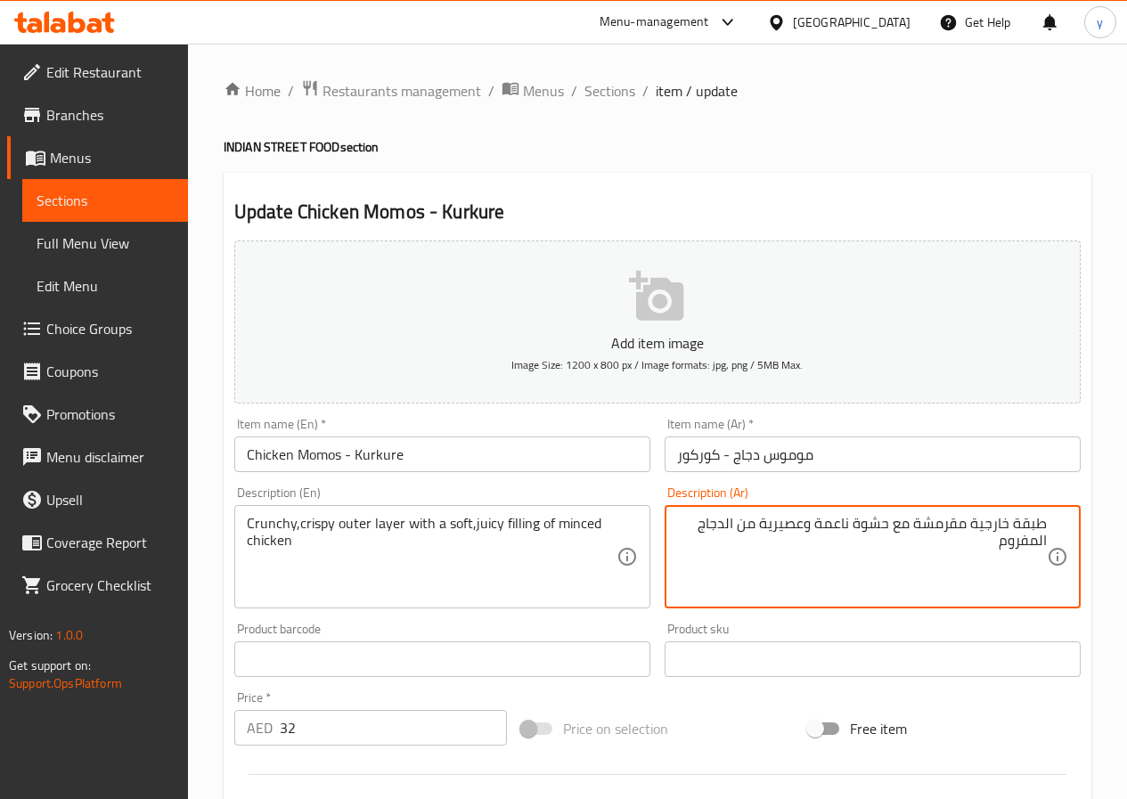
click at [913, 526] on textarea "طبقة خارجية مقرمشة مع حشوة ناعمة وعصيرية من الدجاج المفروم" at bounding box center [862, 557] width 370 height 85
drag, startPoint x: 716, startPoint y: 520, endPoint x: 765, endPoint y: 528, distance: 48.8
click at [764, 529] on textarea "طبقة خارجية مقرمشة [GEOGRAPHIC_DATA] مع حشوة ناعمة وعصيرية من الدجاج المفروم" at bounding box center [862, 557] width 370 height 85
type textarea "طبقة خارجية مقرمشة [GEOGRAPHIC_DATA] مع حشوة ناعمة و جوسي من الدجاج المفروم"
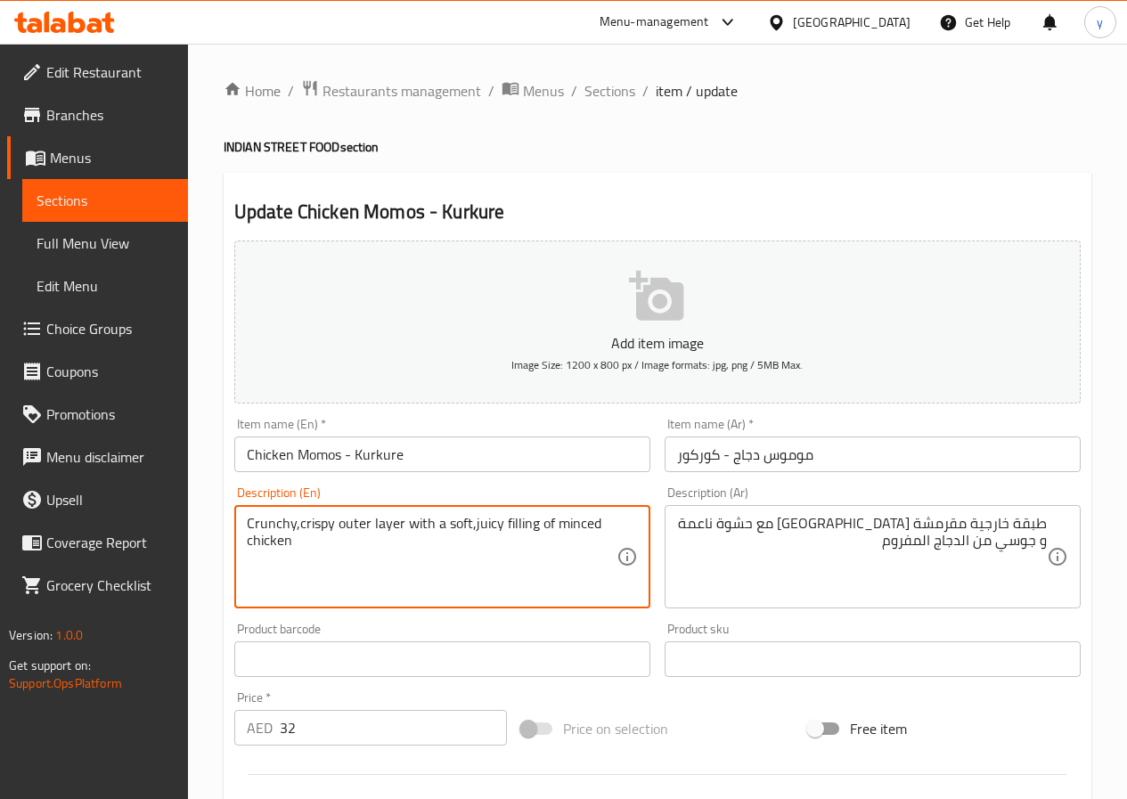
drag, startPoint x: 552, startPoint y: 528, endPoint x: 571, endPoint y: 558, distance: 34.9
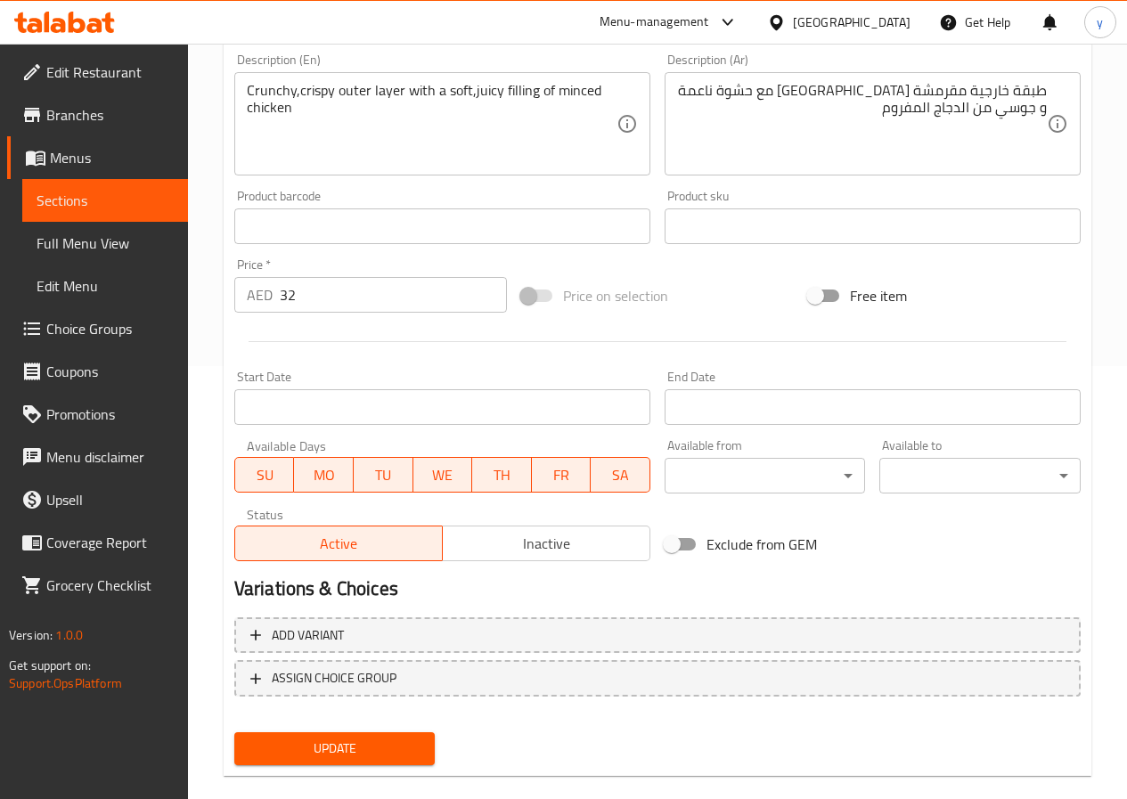
scroll to position [460, 0]
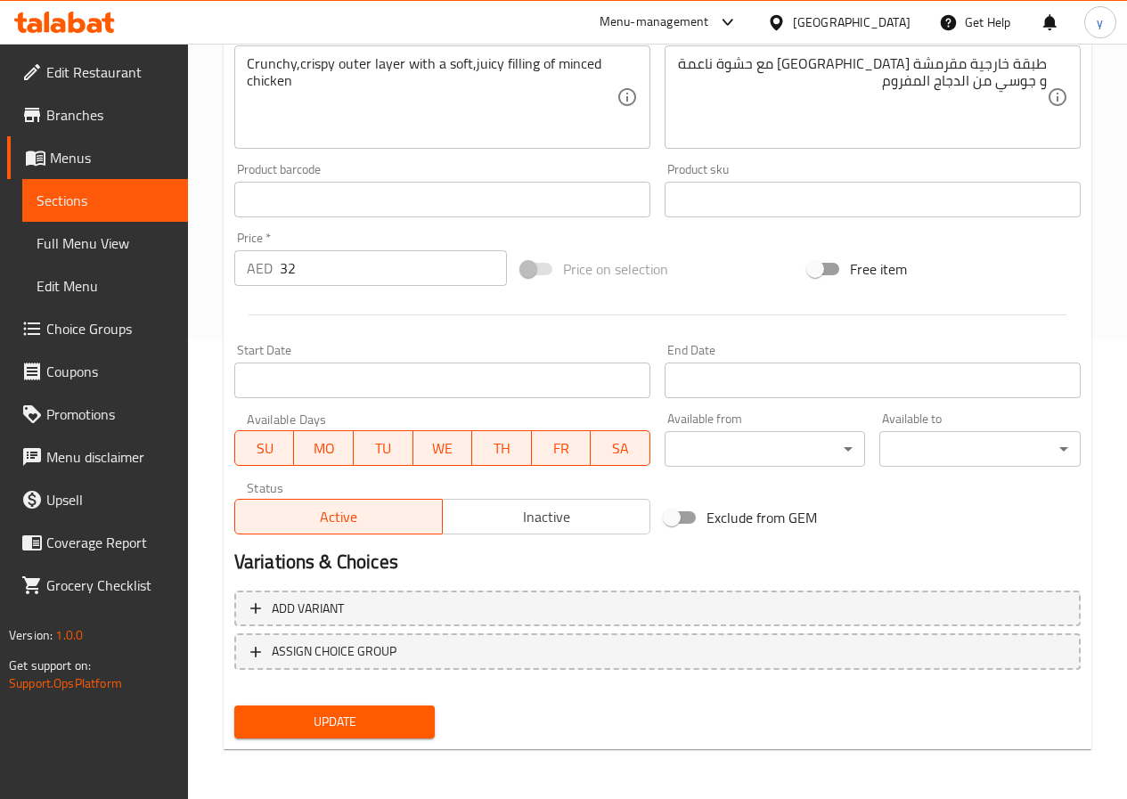
click at [349, 712] on span "Update" at bounding box center [335, 722] width 173 height 22
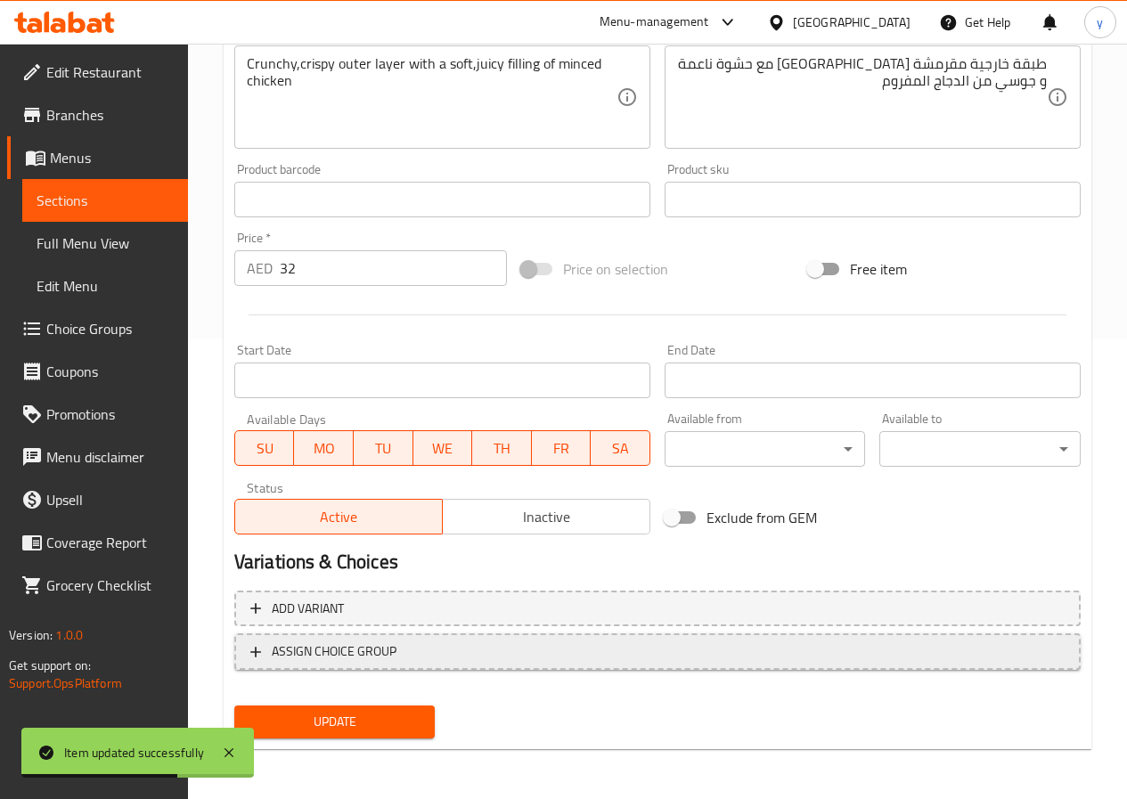
scroll to position [0, 0]
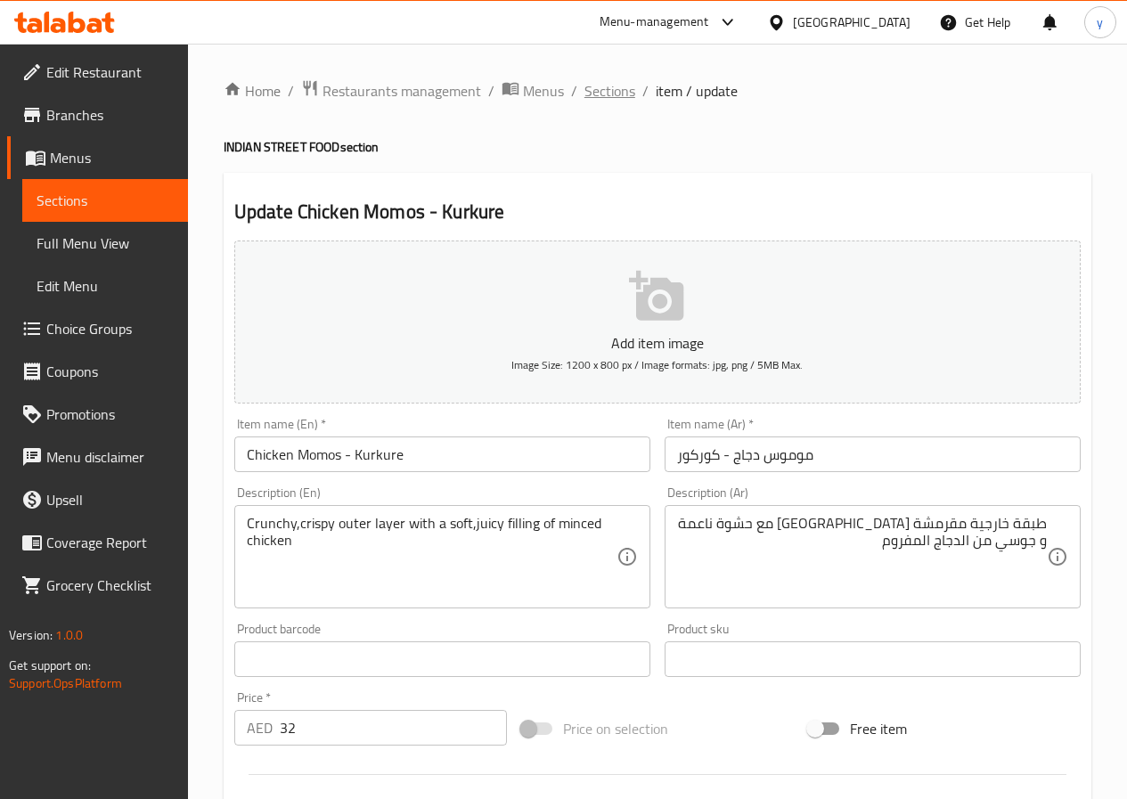
click at [597, 94] on span "Sections" at bounding box center [610, 90] width 51 height 21
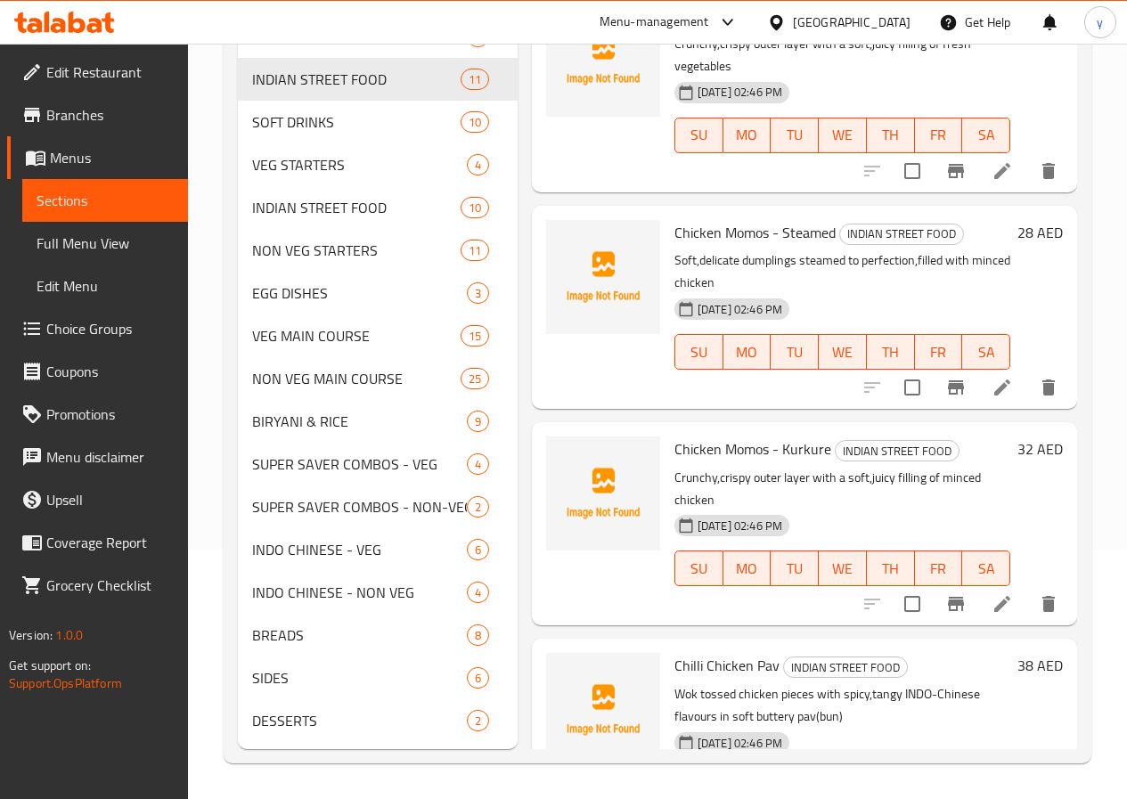
scroll to position [276, 0]
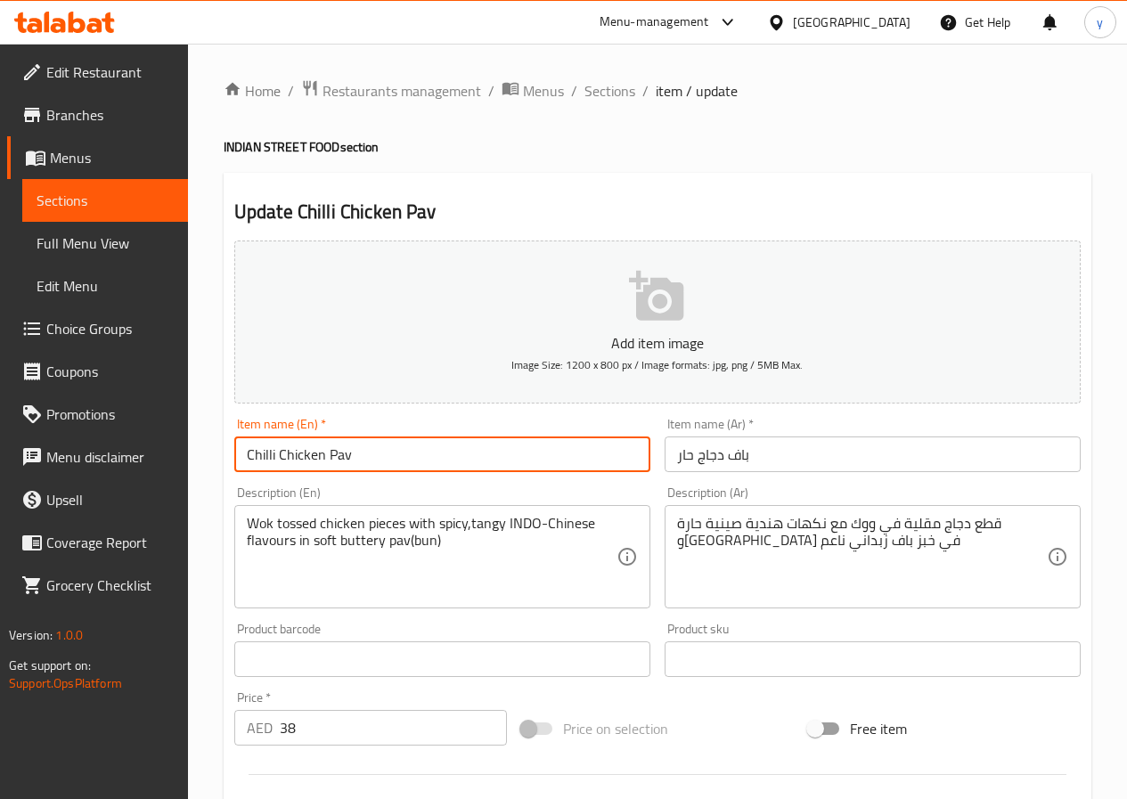
drag, startPoint x: 274, startPoint y: 456, endPoint x: 208, endPoint y: 459, distance: 66.0
click at [208, 459] on div "Home / Restaurants management / Menus / Sections / item / update INDIAN STREET …" at bounding box center [657, 651] width 939 height 1215
drag, startPoint x: 358, startPoint y: 461, endPoint x: 186, endPoint y: 467, distance: 172.1
click at [186, 467] on div "Edit Restaurant Branches Menus Sections Full Menu View Edit Menu Choice Groups …" at bounding box center [563, 651] width 1127 height 1215
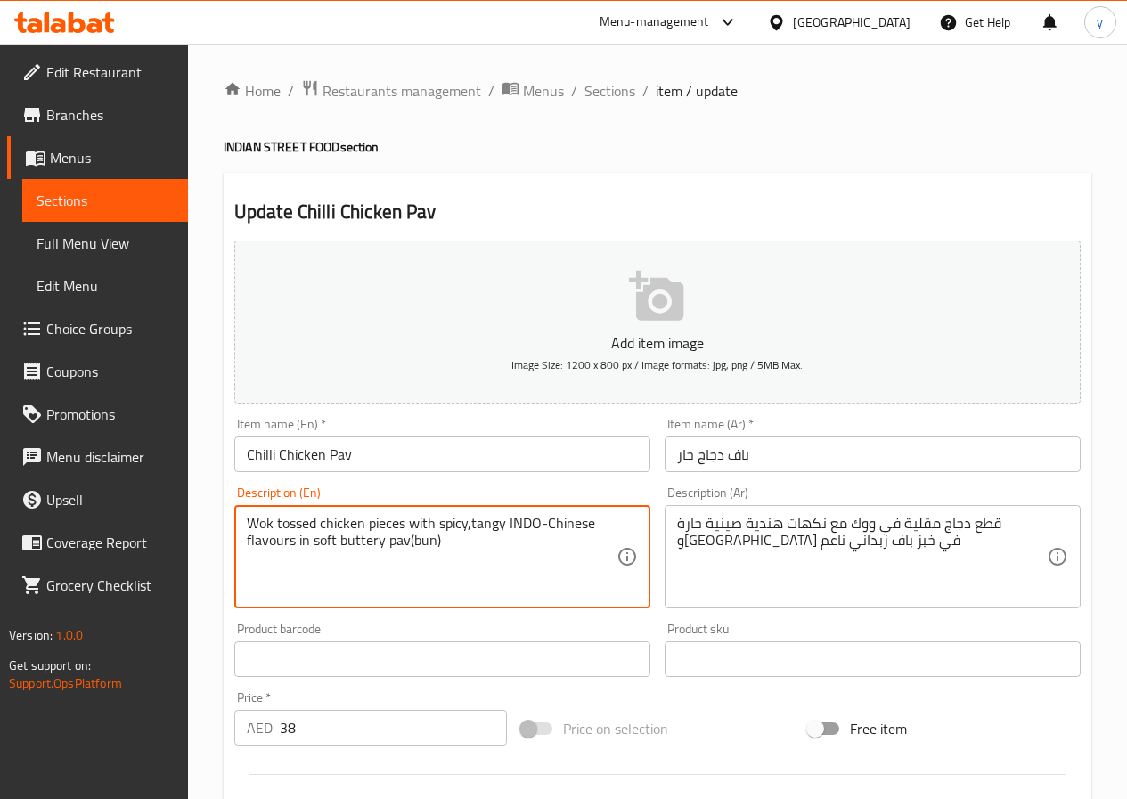
click at [251, 522] on textarea "Wok tossed chicken pieces with spicy,tangy INDO-Chinese flavours in soft butter…" at bounding box center [432, 557] width 370 height 85
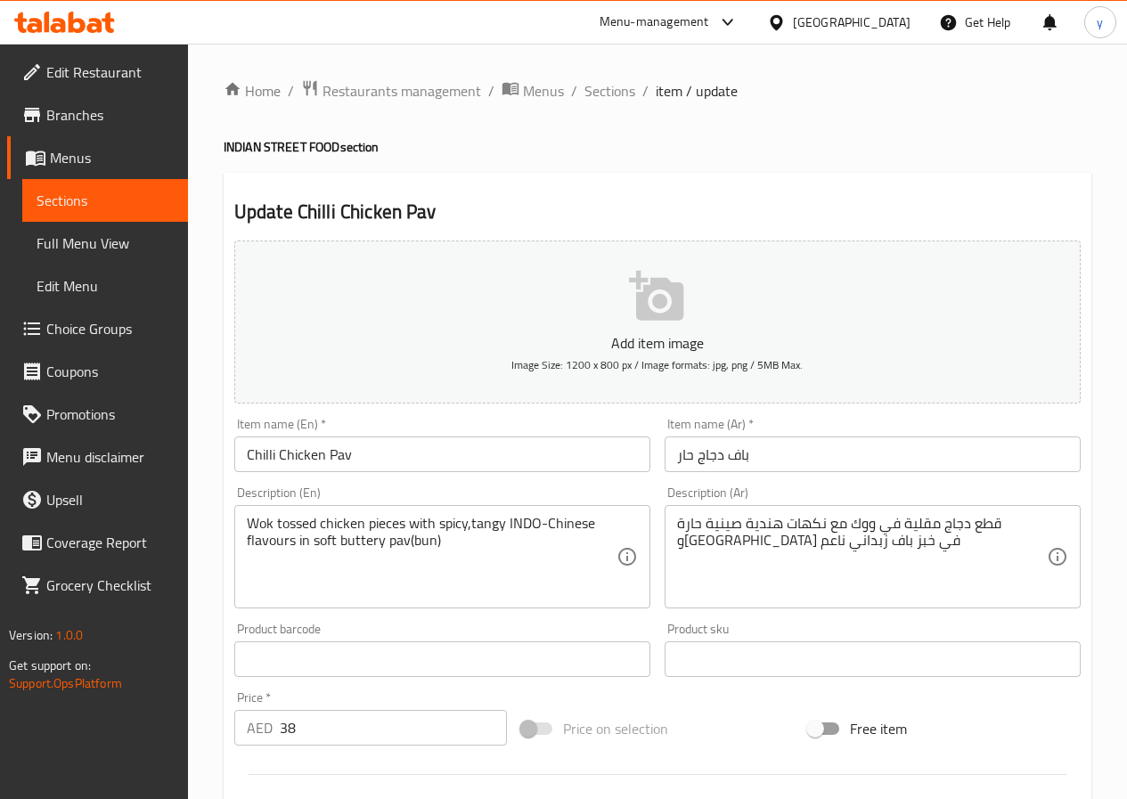
click at [298, 512] on div "Wok tossed chicken pieces with spicy,tangy INDO-Chinese flavours in soft butter…" at bounding box center [442, 556] width 416 height 103
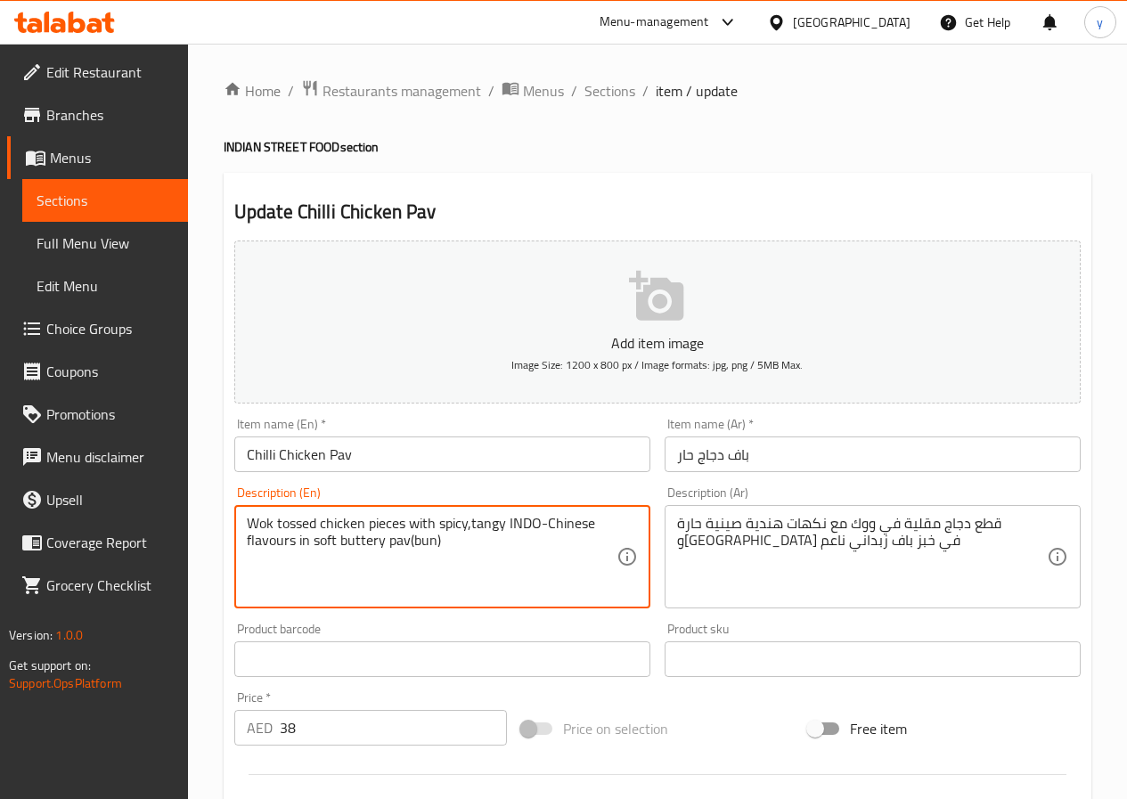
click at [298, 519] on textarea "Wok tossed chicken pieces with spicy,tangy INDO-Chinese flavours in soft butter…" at bounding box center [432, 557] width 370 height 85
click at [298, 520] on textarea "Wok tossed chicken pieces with spicy,tangy INDO-Chinese flavours in soft butter…" at bounding box center [432, 557] width 370 height 85
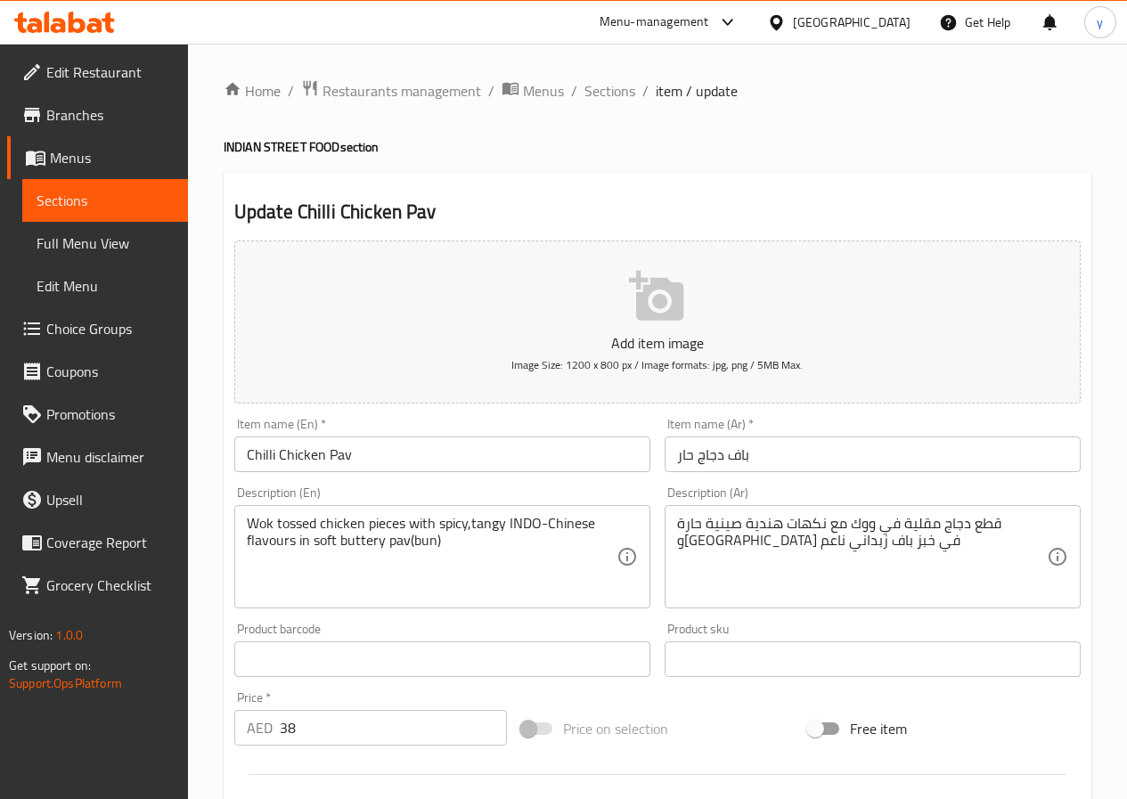
click at [857, 192] on div "Update Chilli Chicken Pav Add item image Image Size: 1200 x 800 px / Image form…" at bounding box center [658, 691] width 868 height 1037
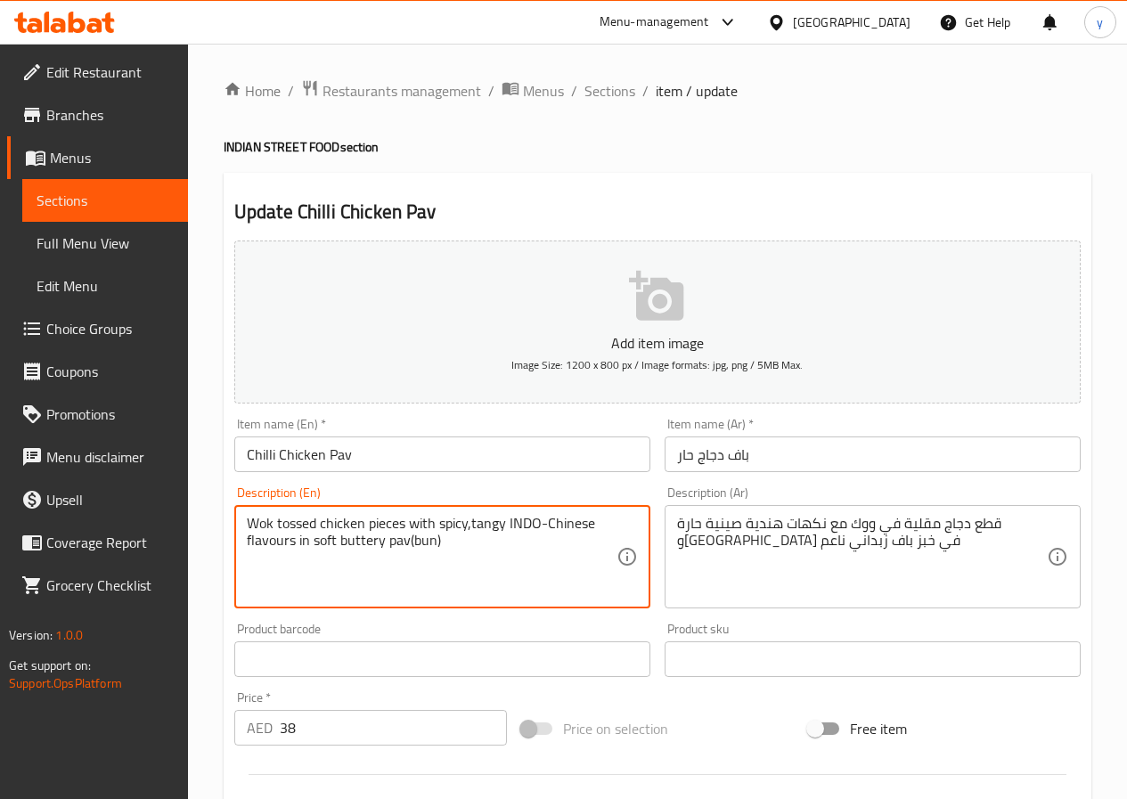
click at [266, 522] on textarea "Wok tossed chicken pieces with spicy,tangy INDO-Chinese flavours in soft butter…" at bounding box center [432, 557] width 370 height 85
